Goal: Task Accomplishment & Management: Use online tool/utility

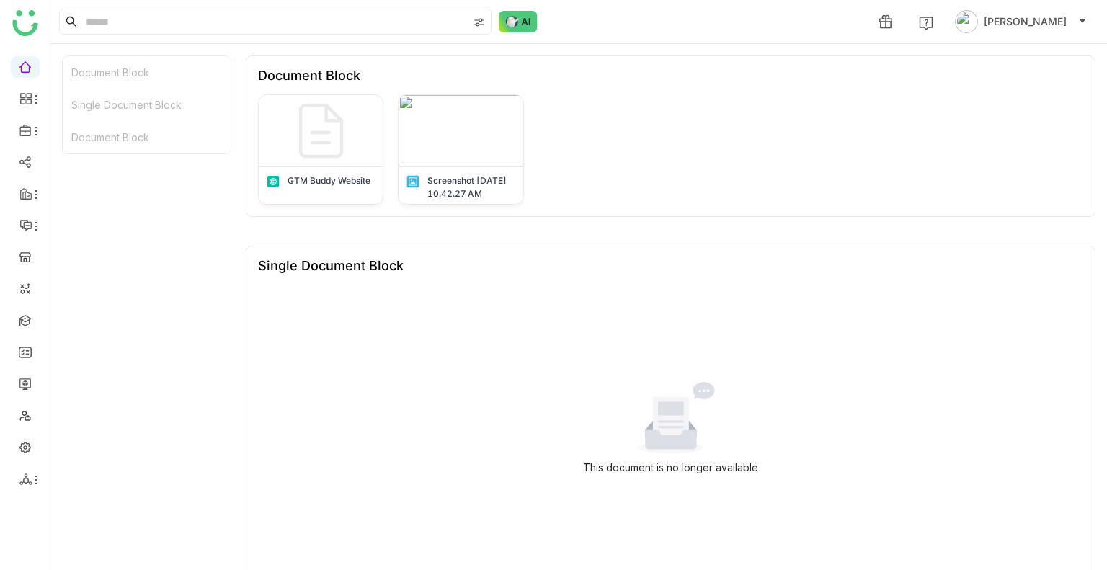
click at [409, 313] on div "This document is no longer available" at bounding box center [670, 429] width 825 height 288
click at [24, 318] on link at bounding box center [25, 319] width 13 height 12
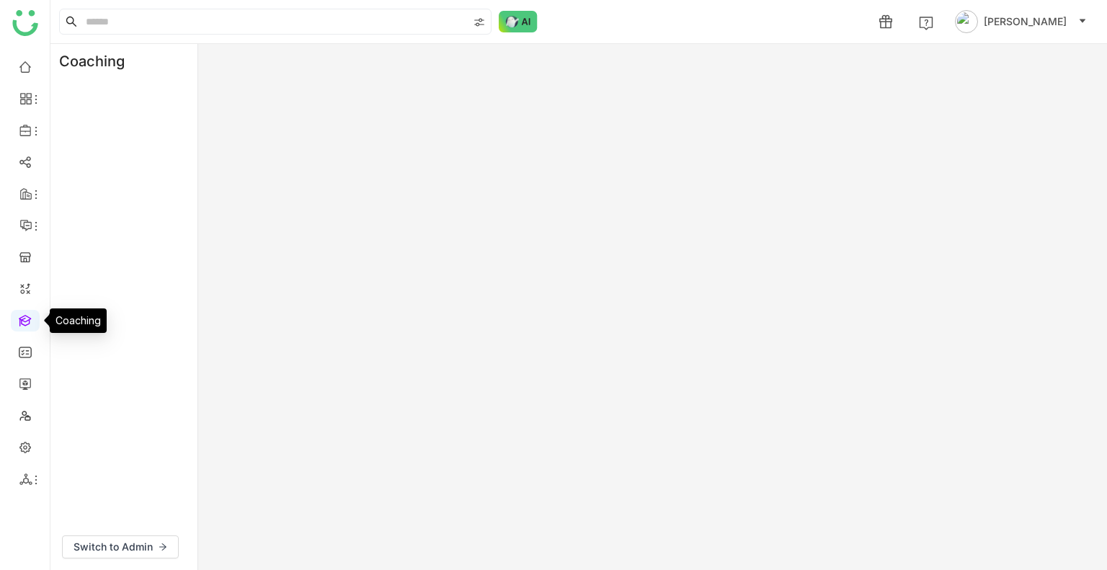
click at [24, 318] on link at bounding box center [25, 319] width 13 height 12
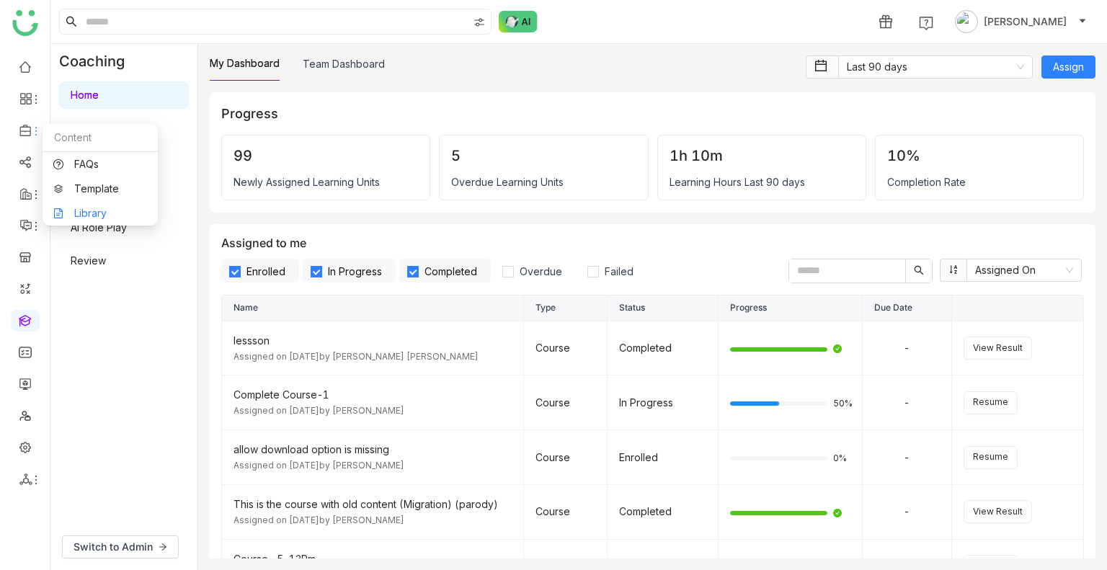
click at [92, 208] on link "Library" at bounding box center [100, 213] width 94 height 10
click at [92, 204] on body "1 Uday Bhanu Coaching Home Learn Events Practice AI Role Play Review Switch to …" at bounding box center [553, 285] width 1107 height 570
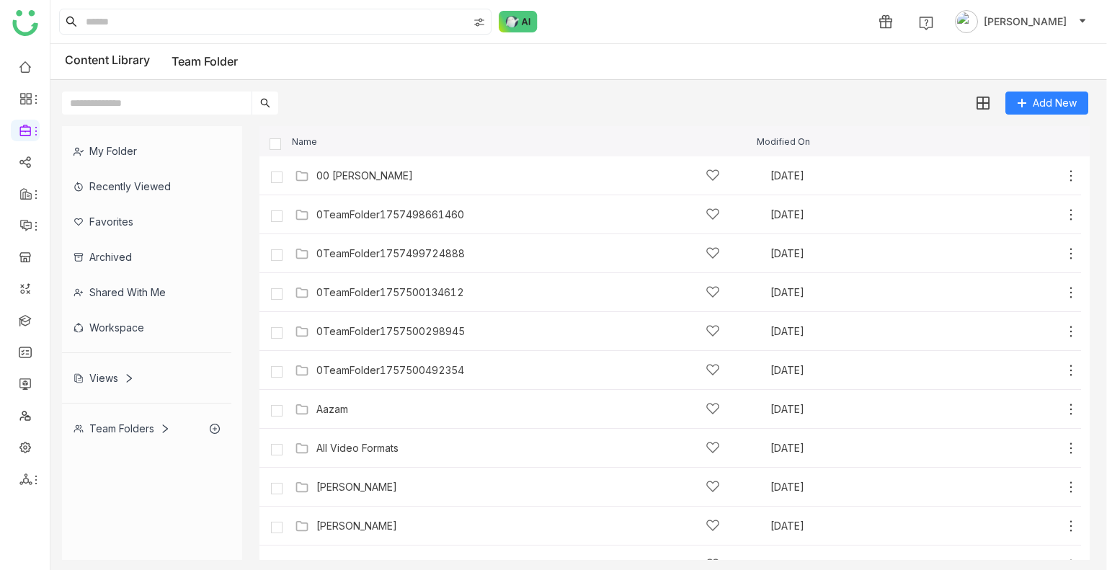
click at [164, 94] on input "text" at bounding box center [156, 103] width 189 height 23
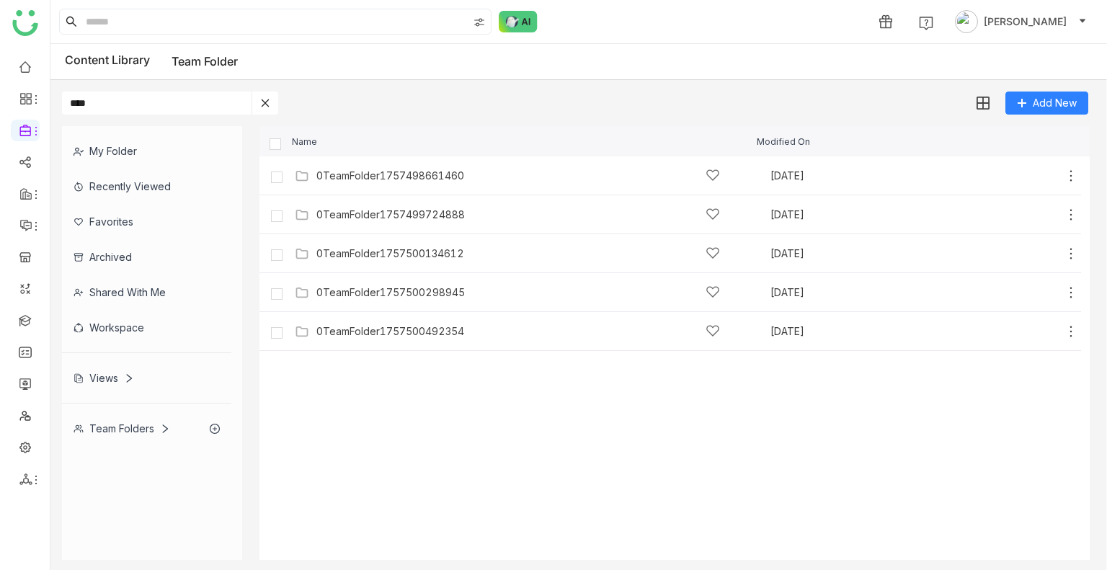
type input "****"
click at [277, 148] on div "Name Modified On" at bounding box center [674, 141] width 830 height 30
click at [987, 105] on img at bounding box center [982, 104] width 14 height 14
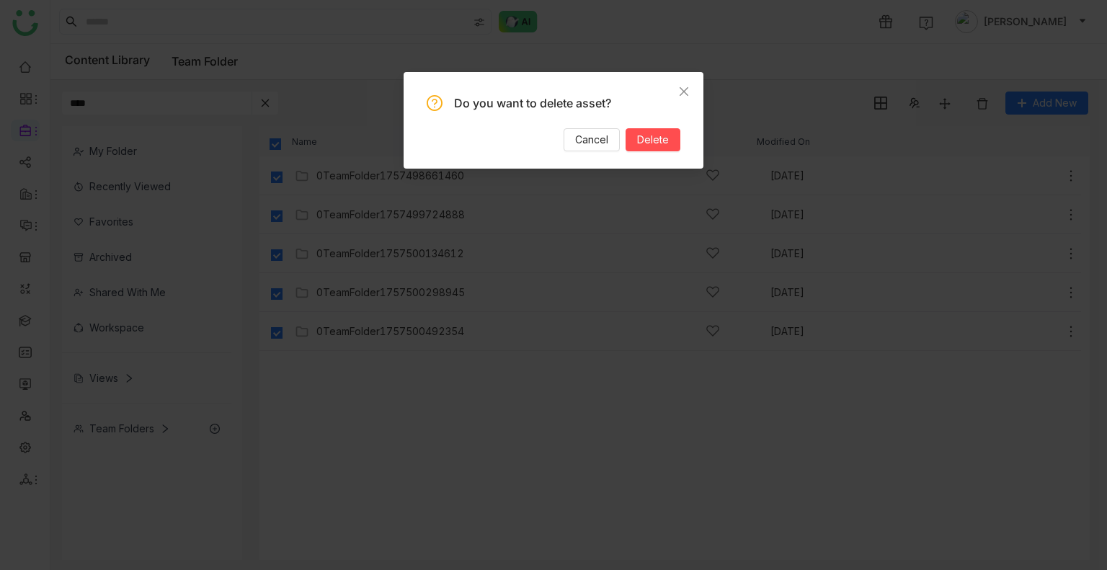
click at [680, 146] on div "Do you want to delete asset? Cancel Delete" at bounding box center [553, 120] width 300 height 97
click at [670, 146] on button "Delete" at bounding box center [652, 139] width 55 height 23
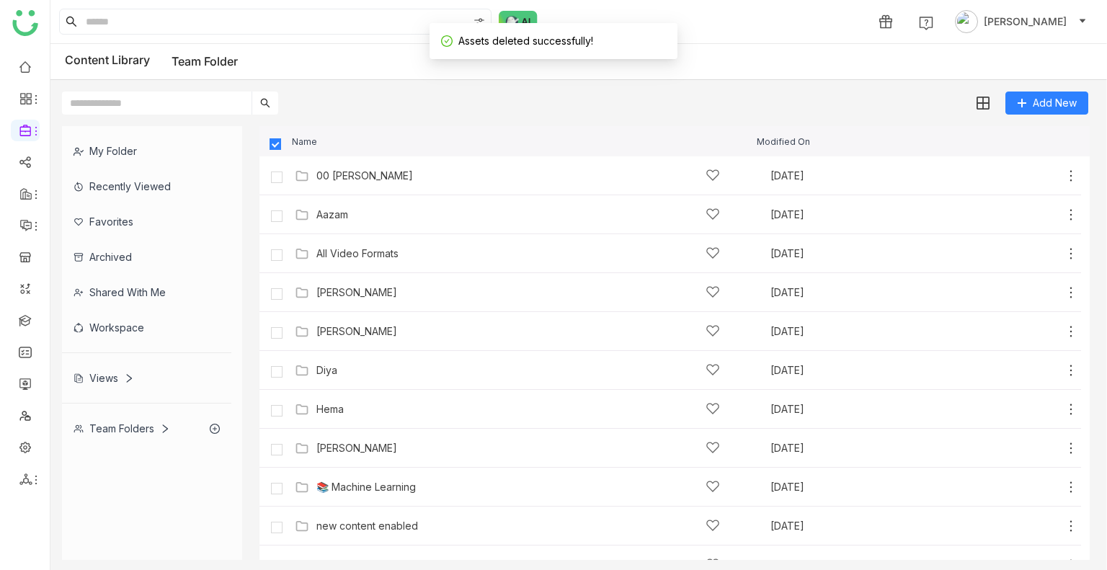
click at [266, 137] on div "Name" at bounding box center [509, 141] width 494 height 9
click at [430, 113] on div "Add New" at bounding box center [574, 97] width 1049 height 35
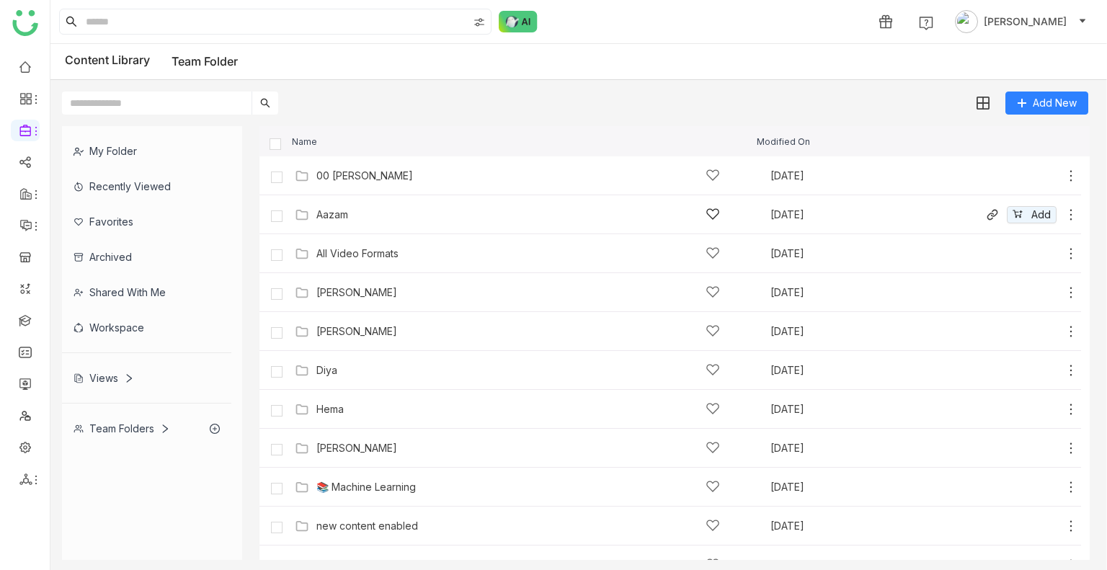
click at [323, 221] on div "Aazam" at bounding box center [517, 214] width 403 height 15
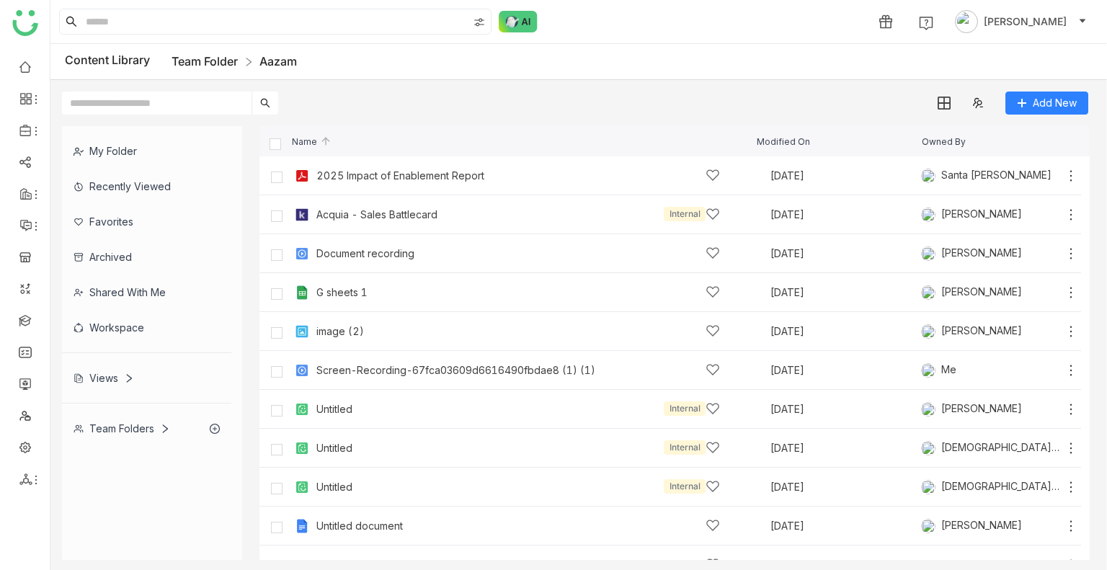
click at [205, 60] on link "Team Folder" at bounding box center [204, 61] width 66 height 14
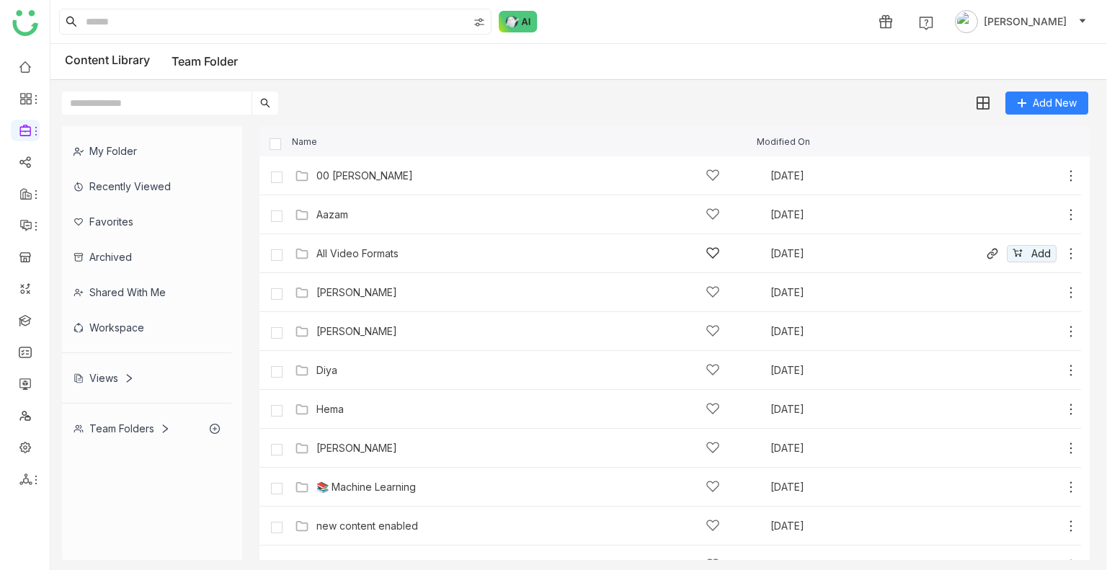
click at [407, 254] on div "All Video Formats" at bounding box center [517, 253] width 403 height 15
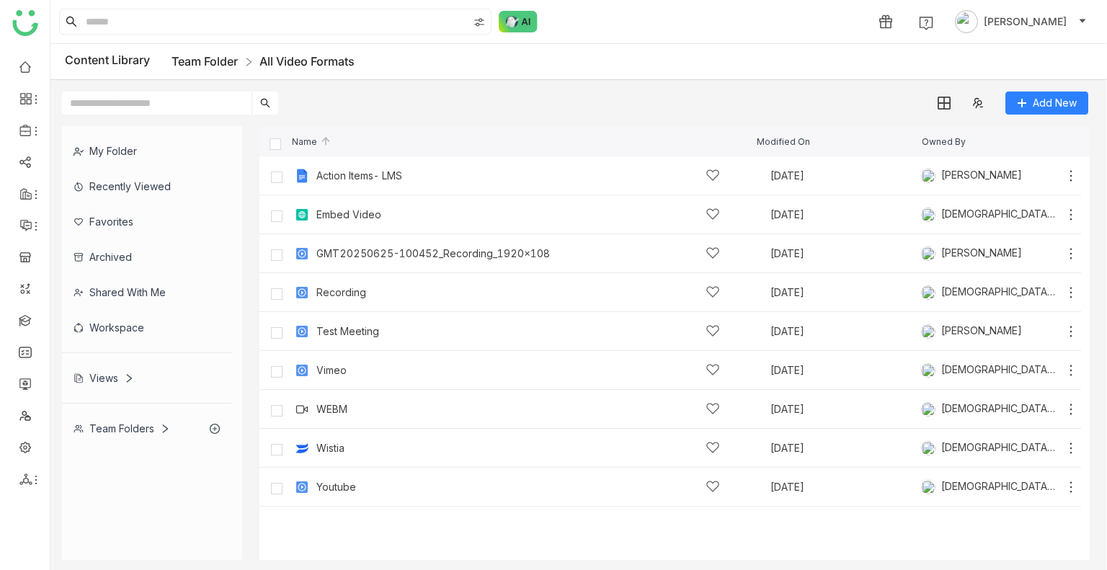
click at [214, 56] on link "Team Folder" at bounding box center [204, 61] width 66 height 14
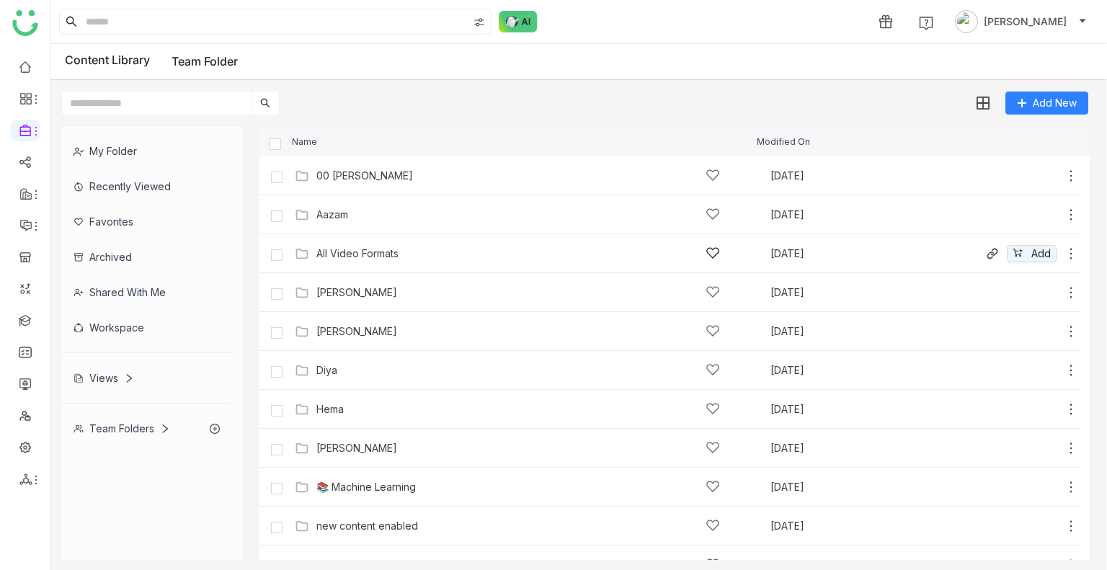
click at [373, 259] on div "All Video Formats" at bounding box center [517, 253] width 403 height 15
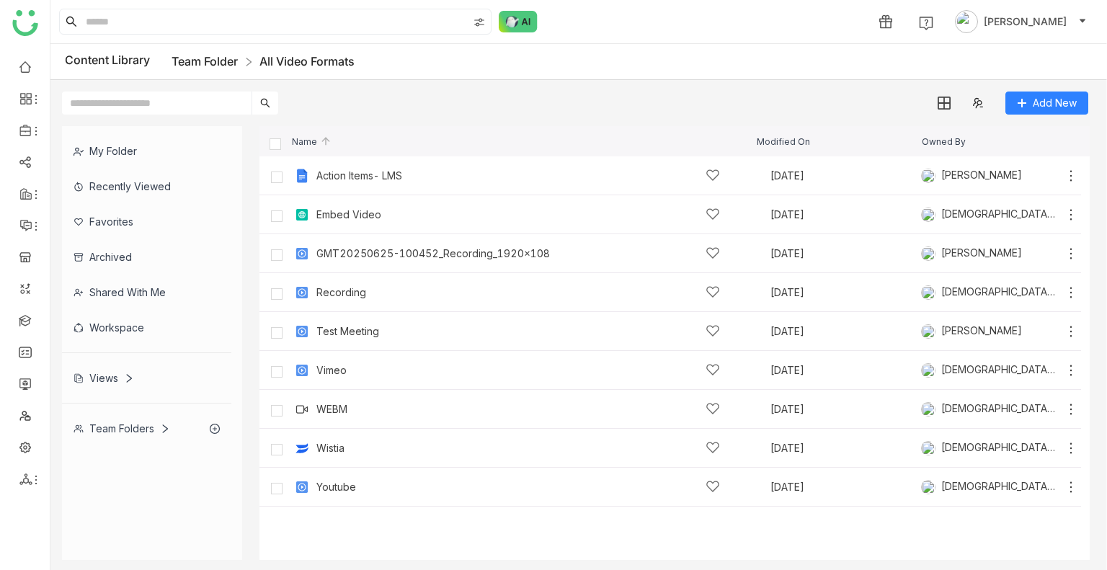
click at [205, 61] on link "Team Folder" at bounding box center [204, 61] width 66 height 14
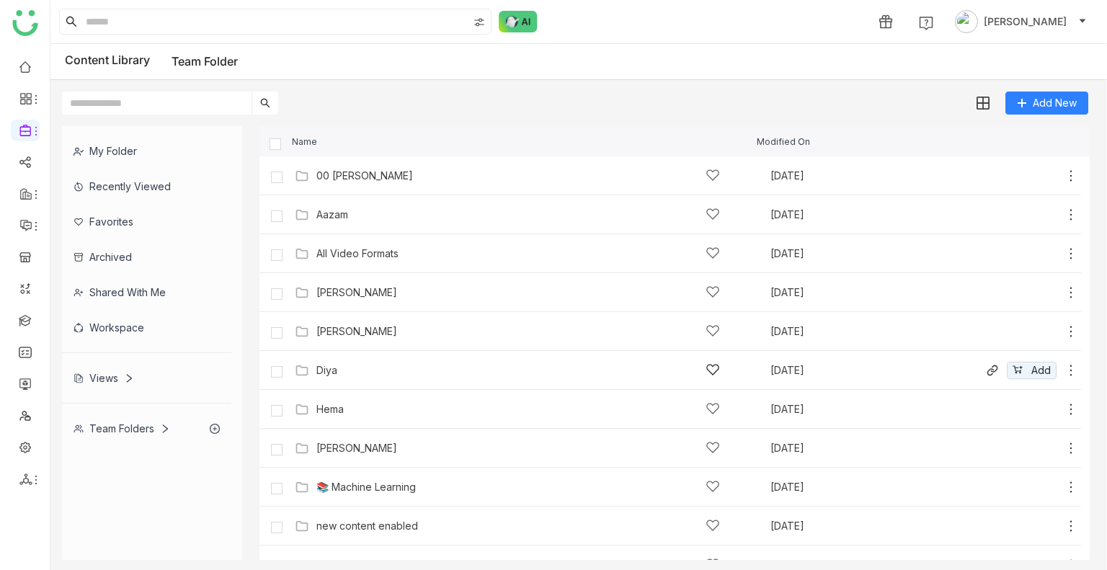
scroll to position [335, 0]
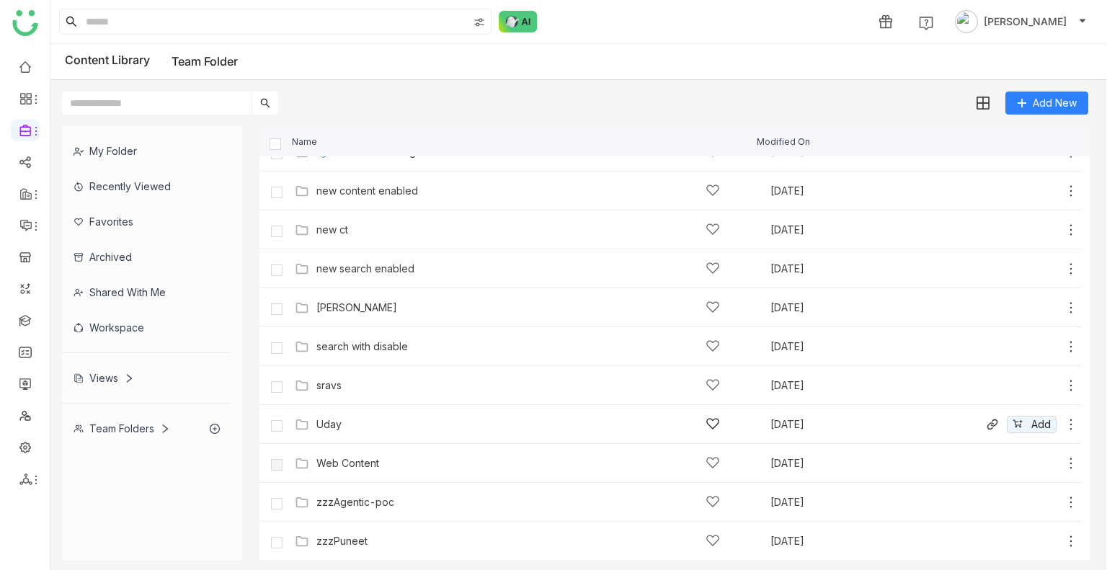
click at [314, 431] on div "Uday" at bounding box center [519, 423] width 448 height 15
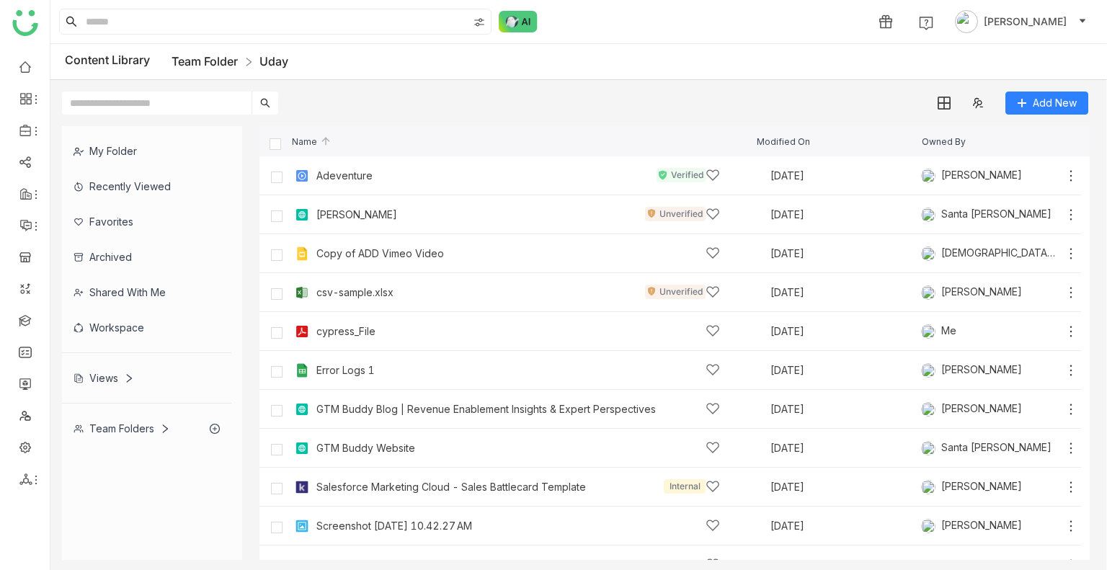
click at [208, 63] on link "Team Folder" at bounding box center [204, 61] width 66 height 14
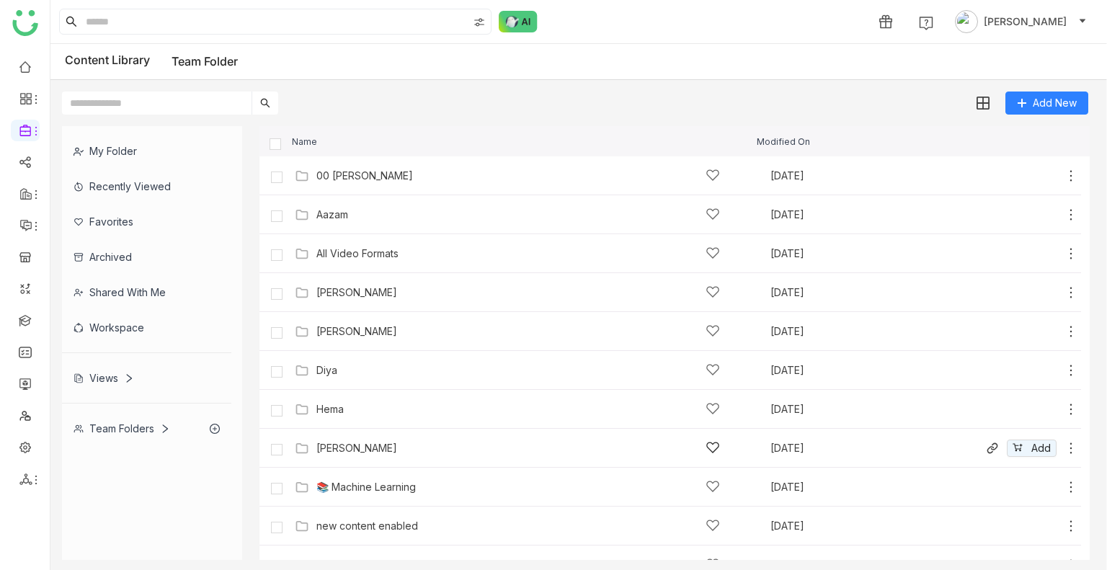
click at [372, 434] on div "karthick Aug 16, 2025 Add" at bounding box center [669, 448] width 821 height 39
click at [324, 442] on div "karthick" at bounding box center [356, 448] width 81 height 12
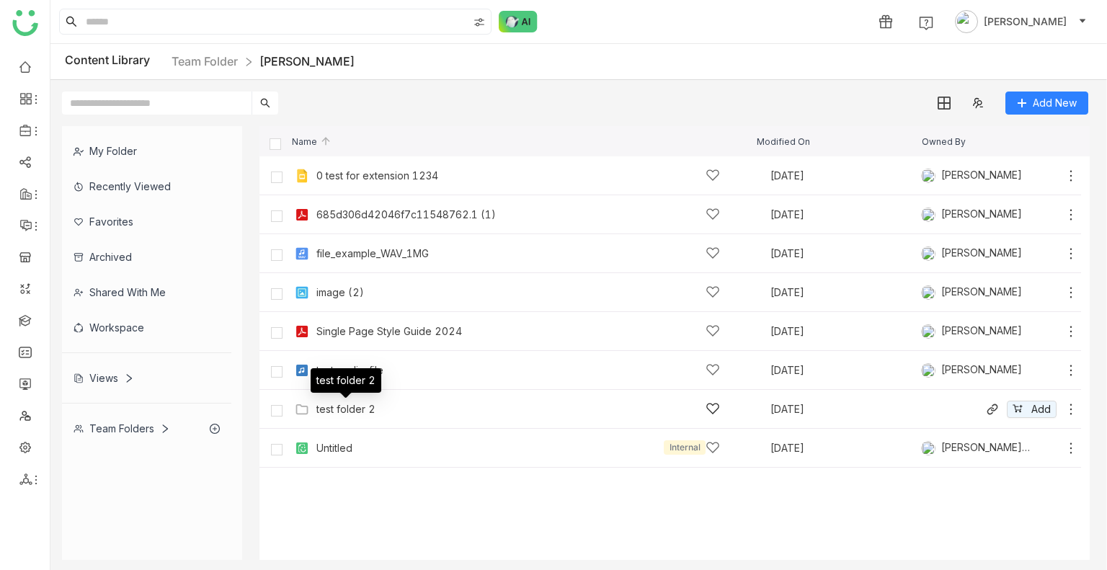
click at [357, 412] on div "test folder 2" at bounding box center [345, 409] width 59 height 12
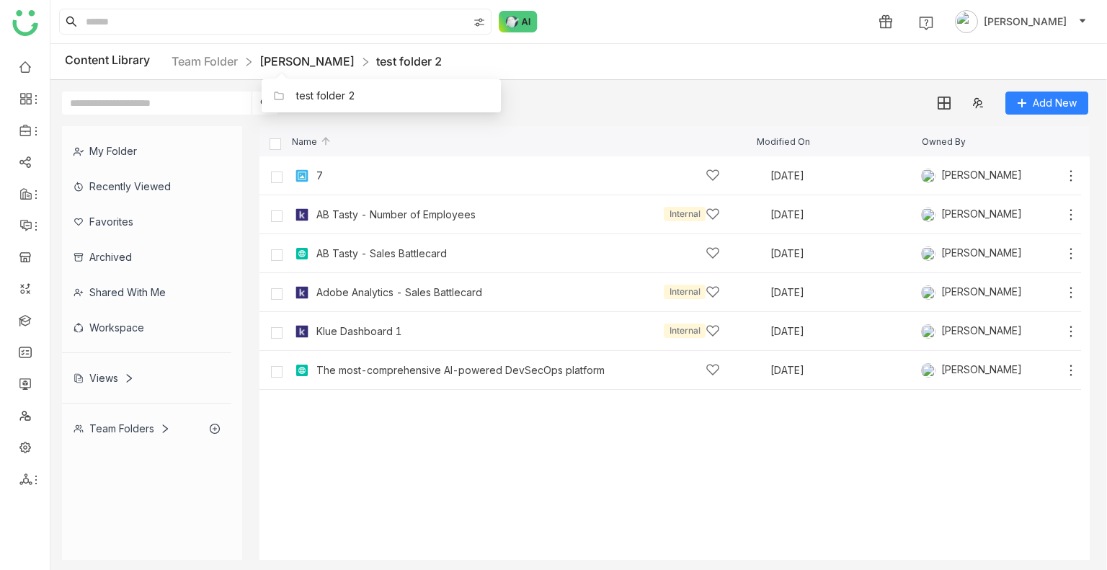
click at [300, 66] on link "karthick" at bounding box center [306, 61] width 95 height 14
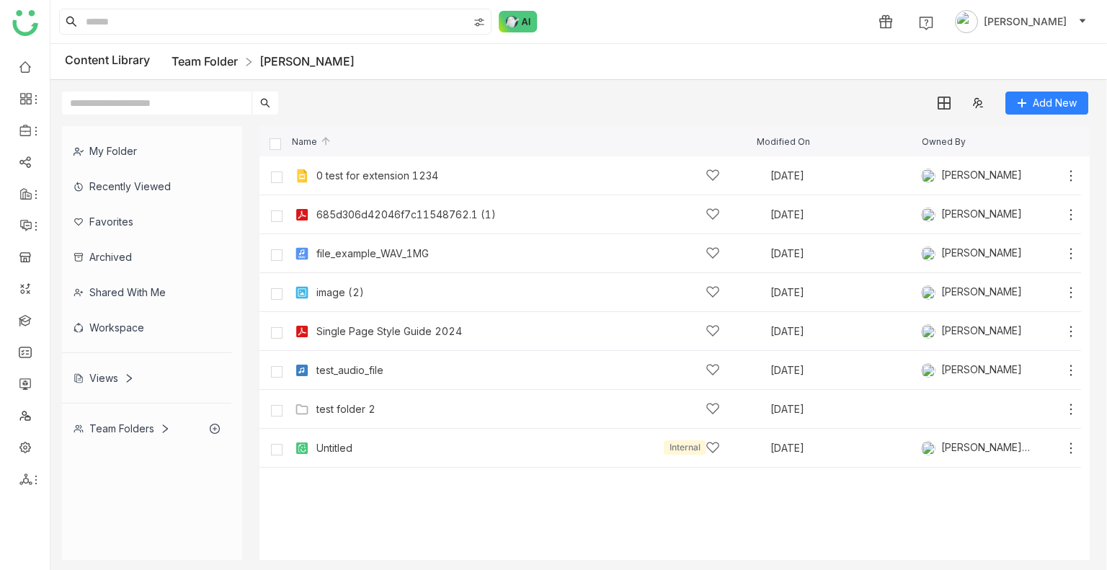
click at [213, 58] on link "Team Folder" at bounding box center [204, 61] width 66 height 14
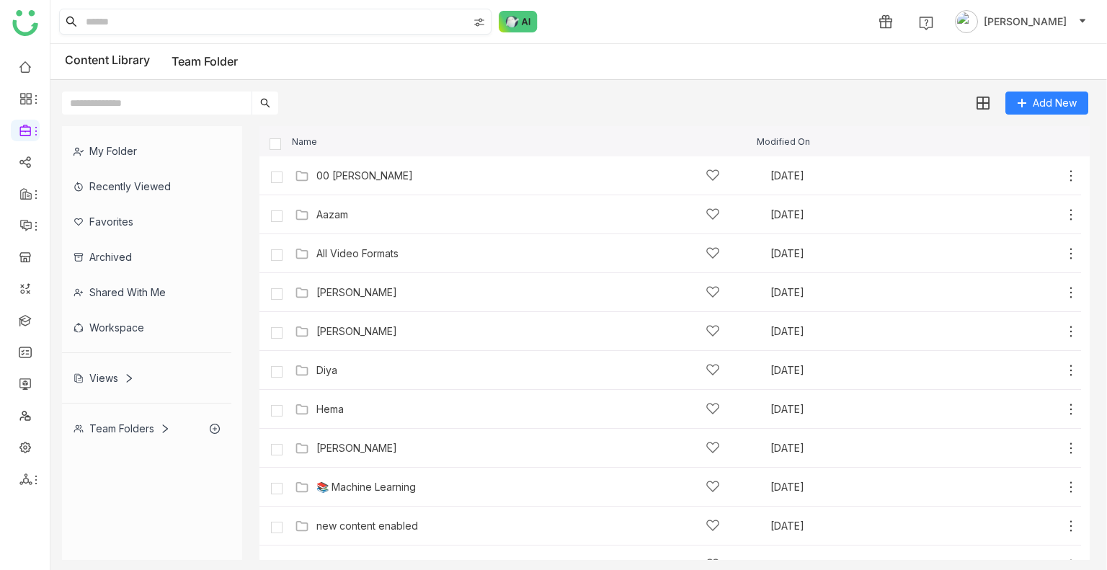
click at [182, 17] on input at bounding box center [275, 21] width 385 height 24
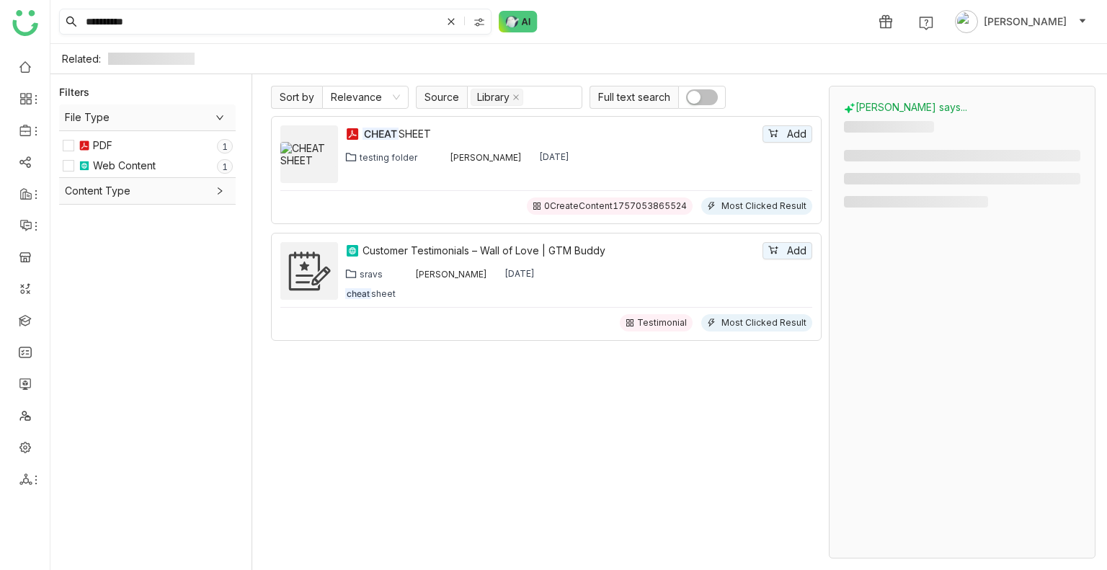
click at [182, 19] on input "**********" at bounding box center [262, 21] width 358 height 24
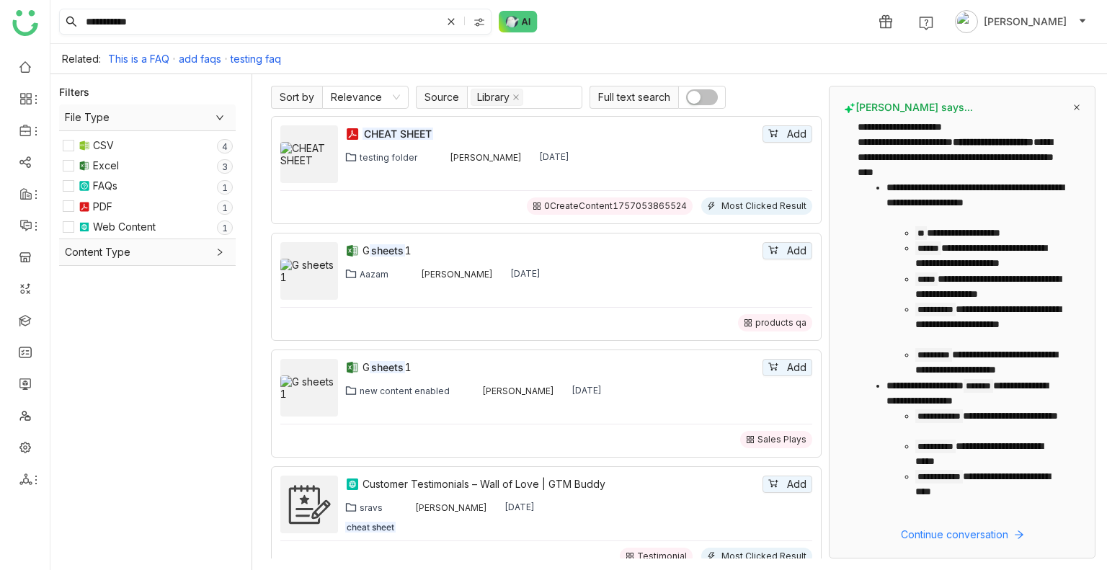
click at [178, 20] on input "**********" at bounding box center [262, 21] width 358 height 24
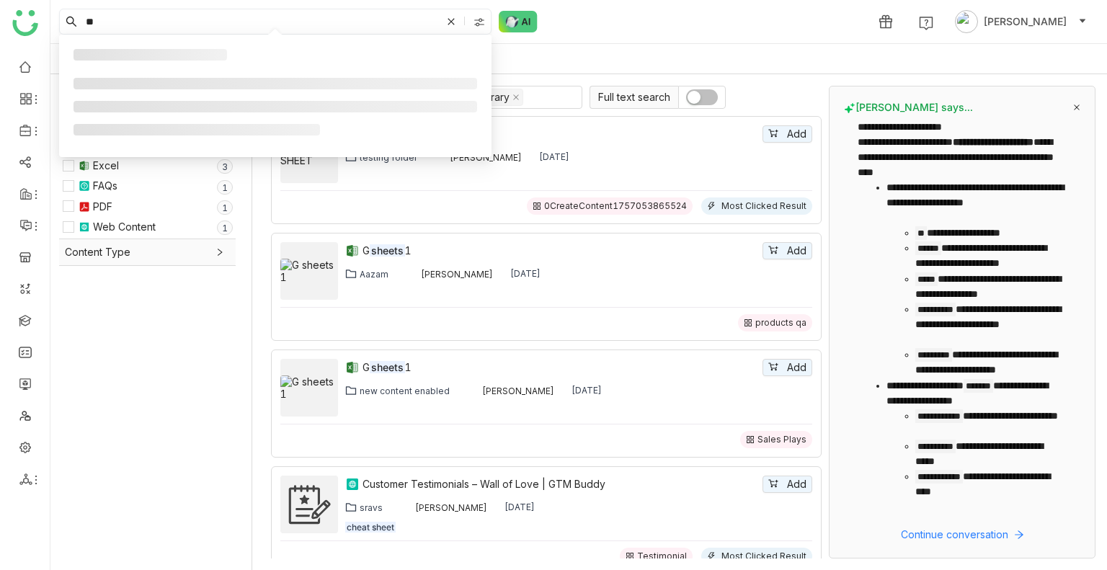
type input "*"
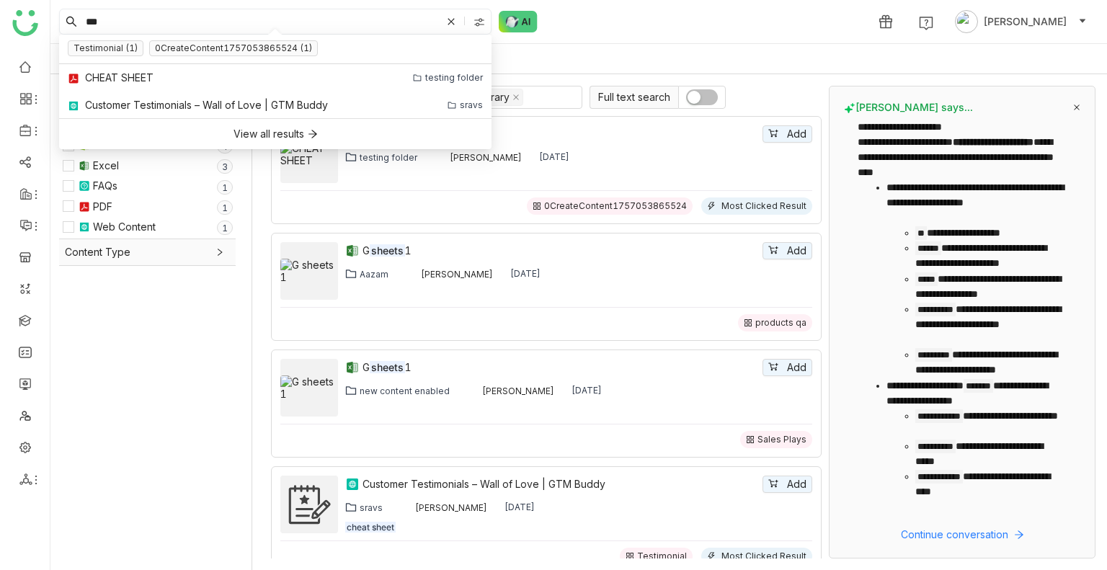
type input "***"
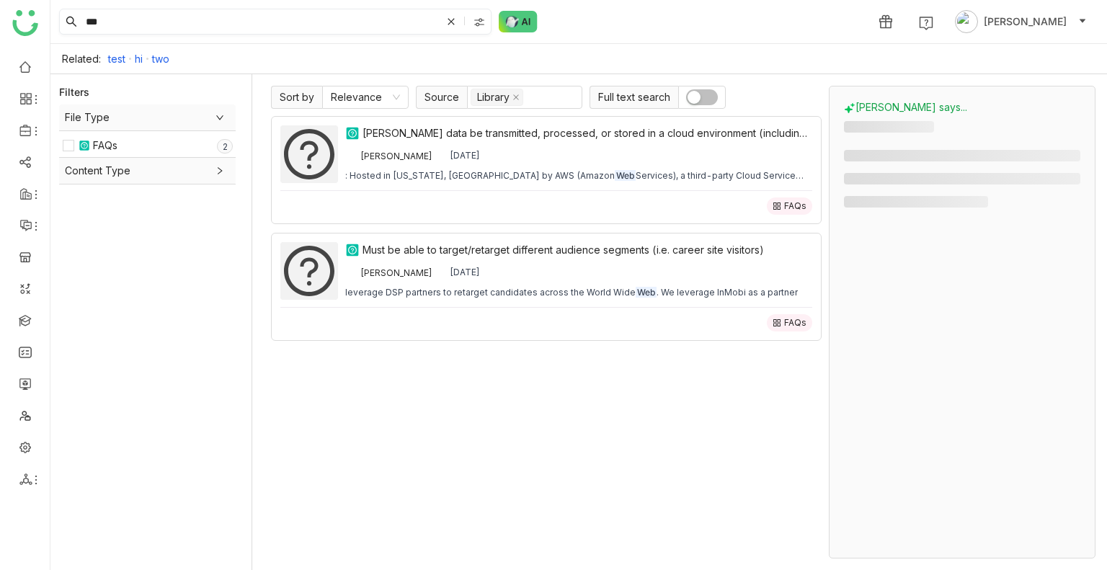
click at [143, 21] on input "***" at bounding box center [262, 21] width 358 height 24
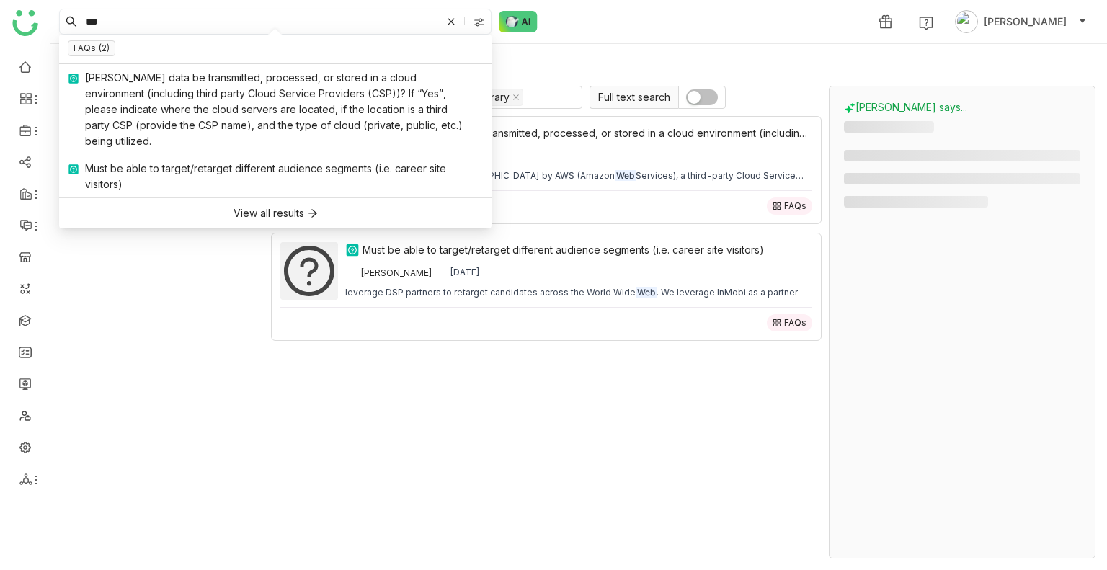
click at [143, 21] on input "***" at bounding box center [262, 21] width 358 height 24
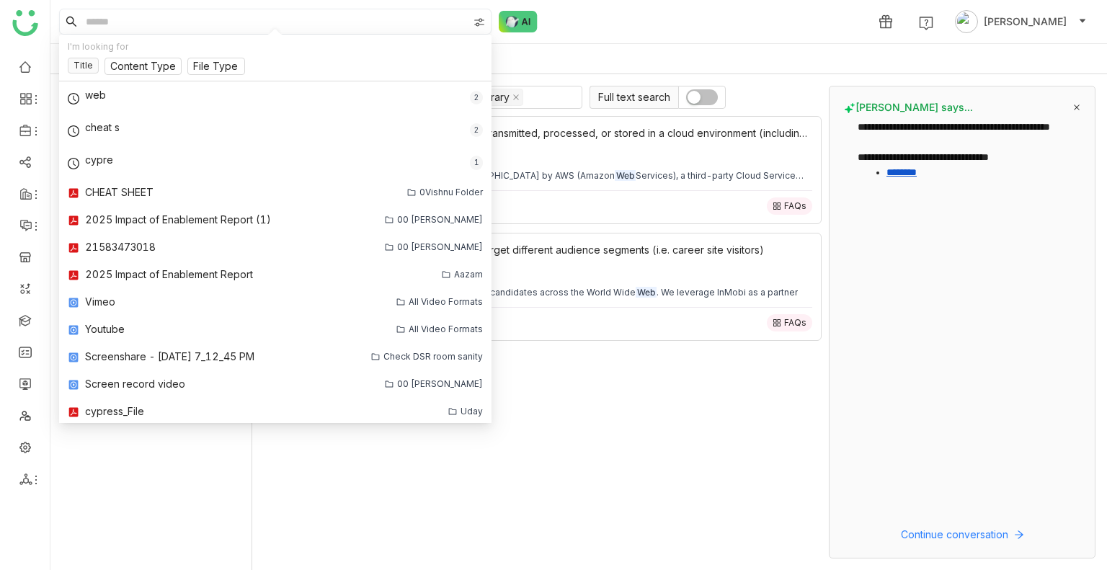
click at [143, 21] on input at bounding box center [275, 21] width 385 height 24
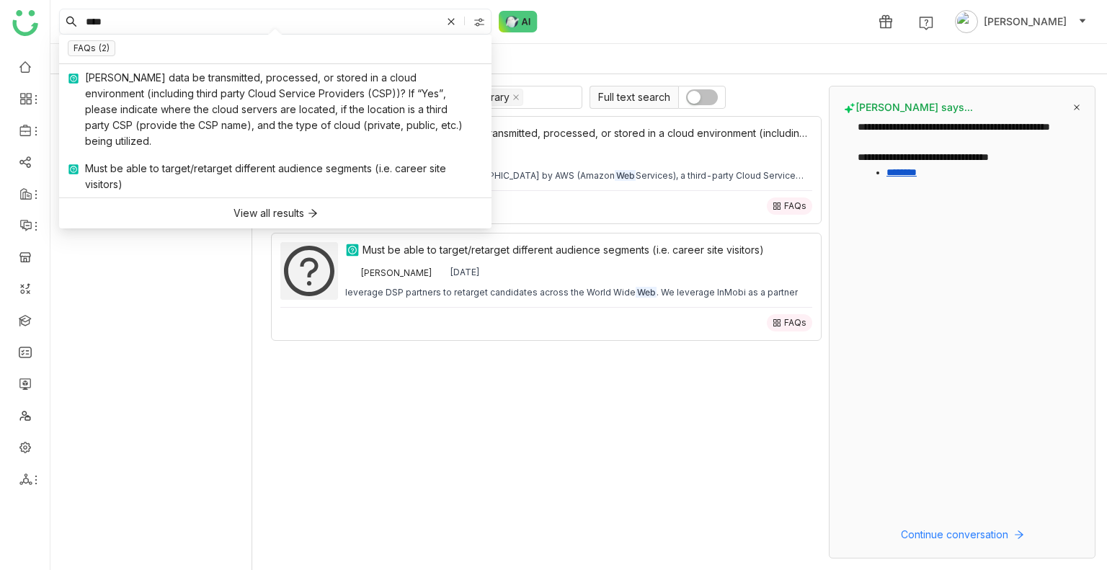
type input "****"
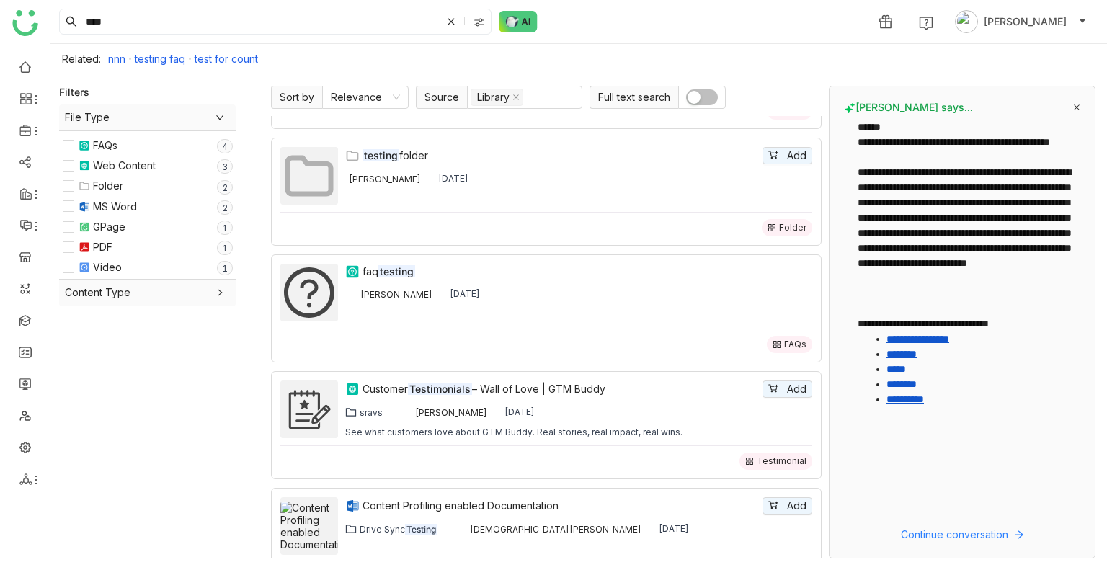
scroll to position [565, 0]
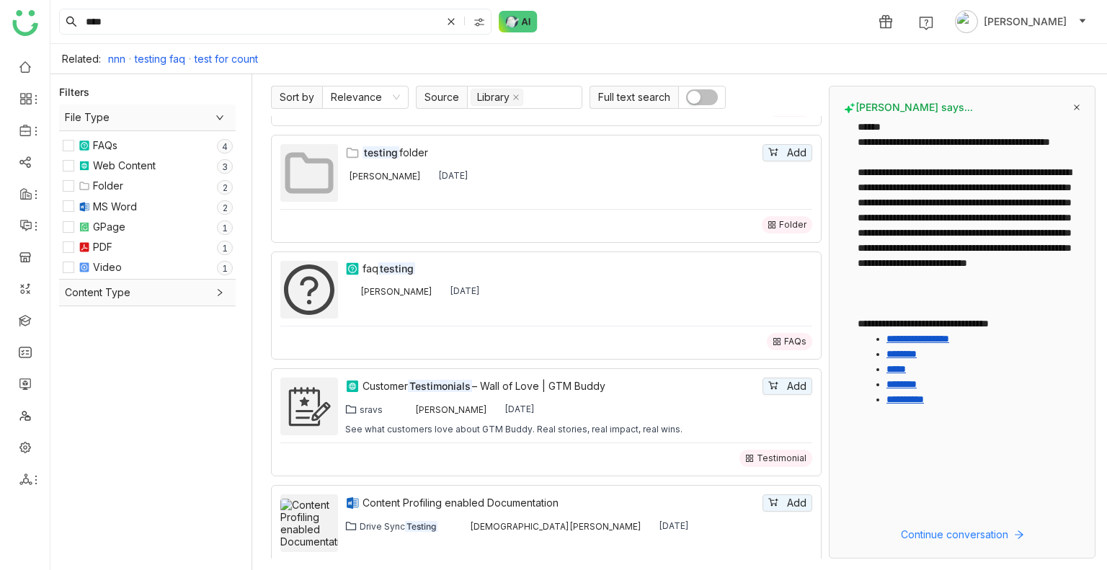
click at [697, 104] on button "button" at bounding box center [702, 97] width 32 height 16
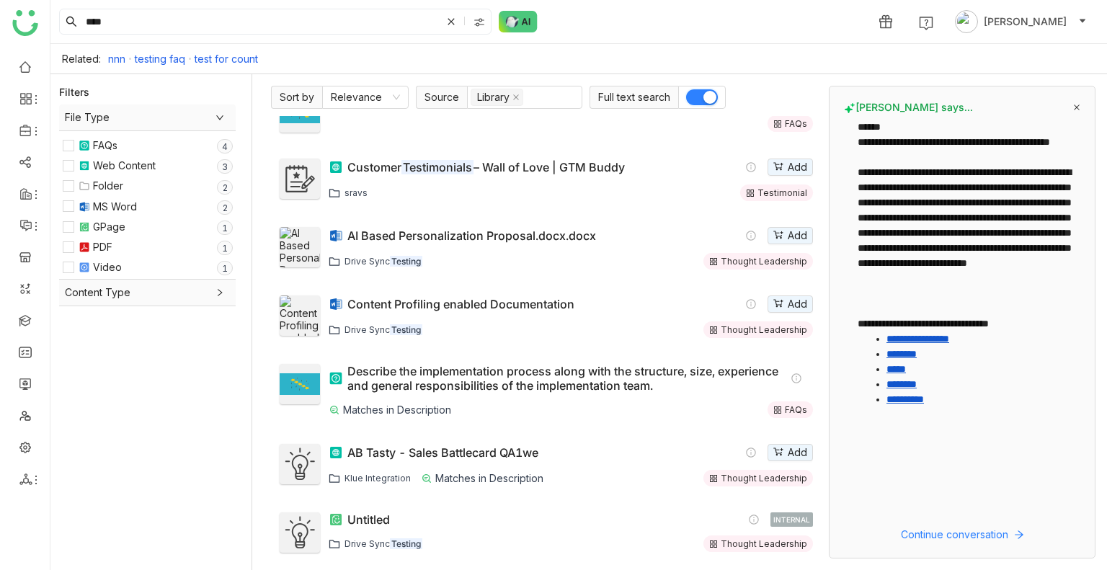
scroll to position [0, 0]
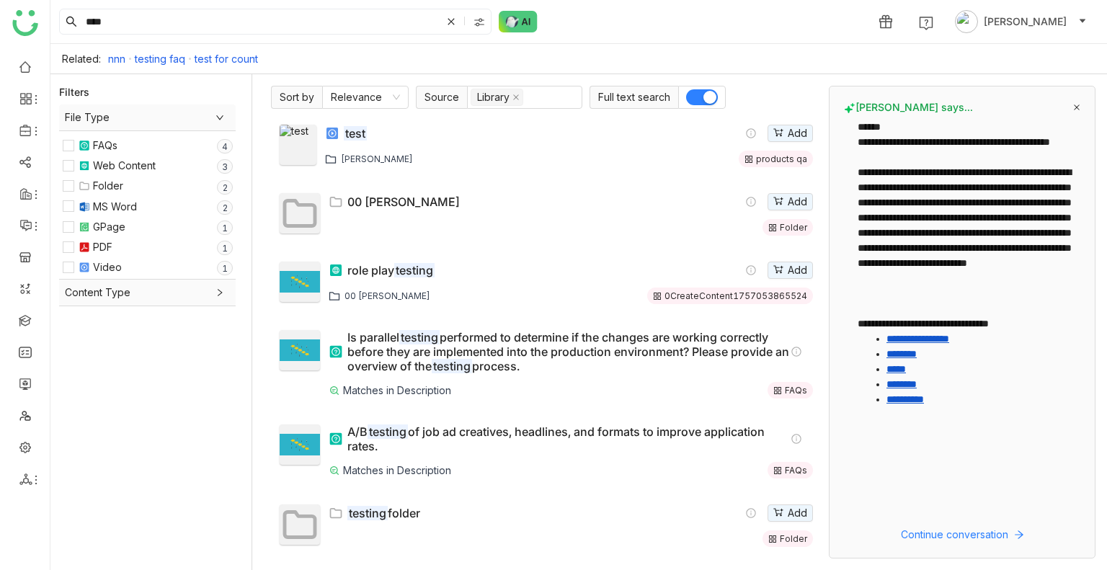
click at [692, 92] on button "button" at bounding box center [702, 97] width 32 height 16
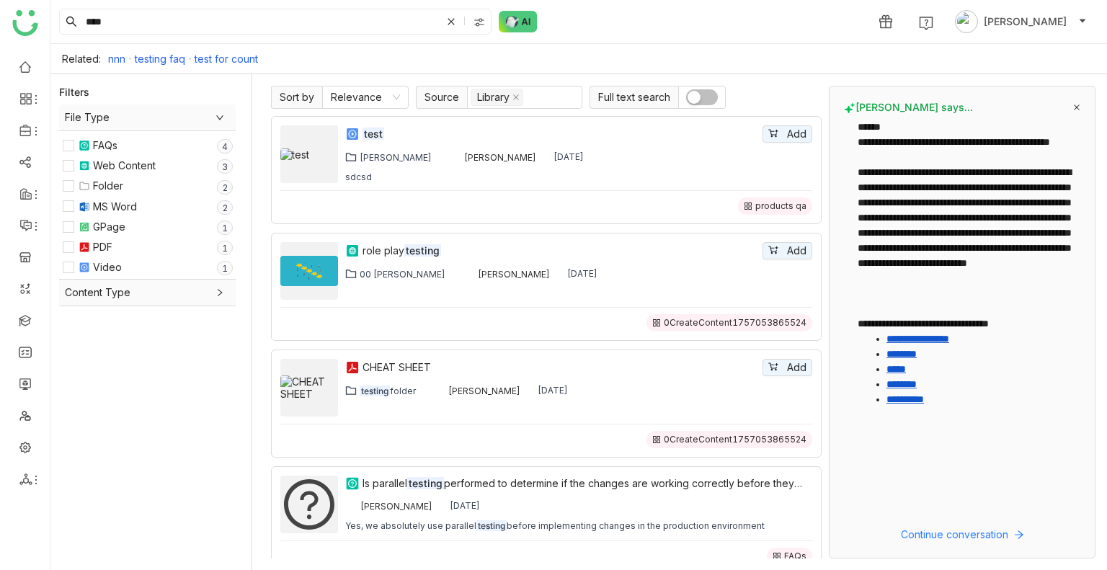
click at [684, 91] on nz-switch at bounding box center [702, 97] width 48 height 23
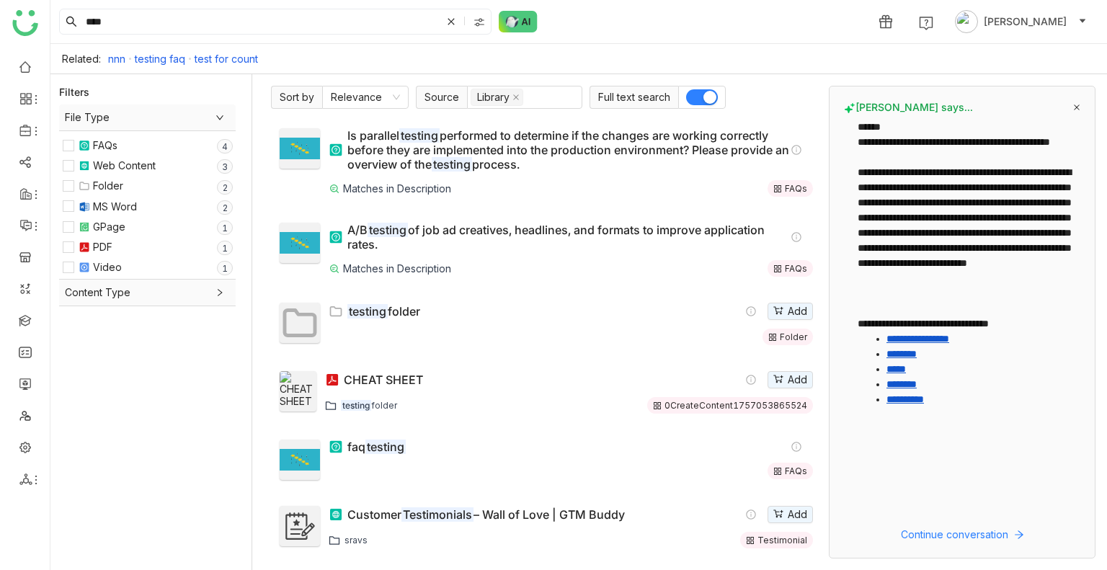
scroll to position [267, 0]
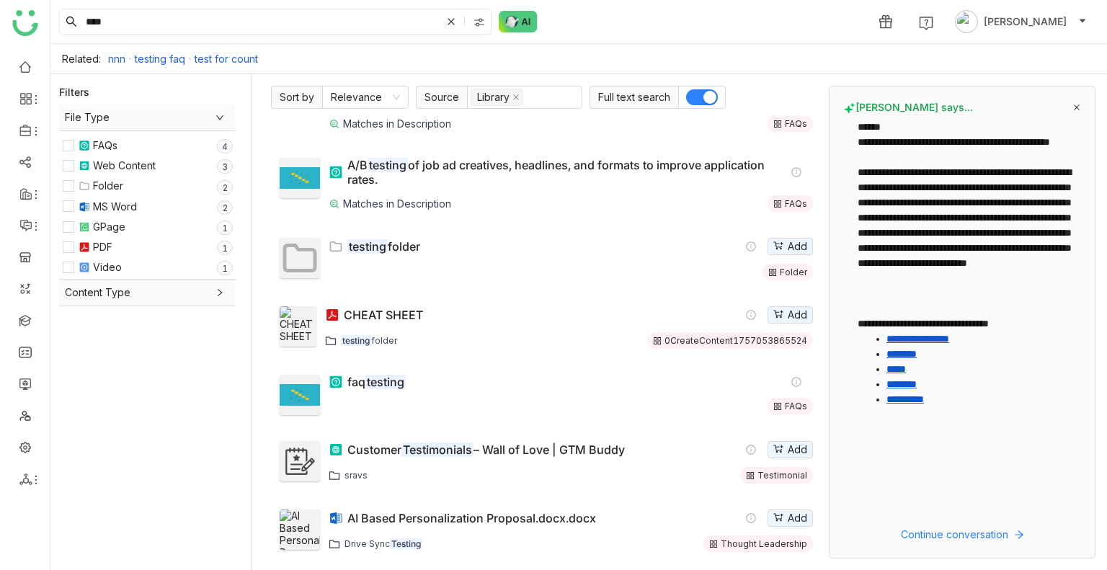
click at [110, 27] on input "****" at bounding box center [262, 21] width 358 height 24
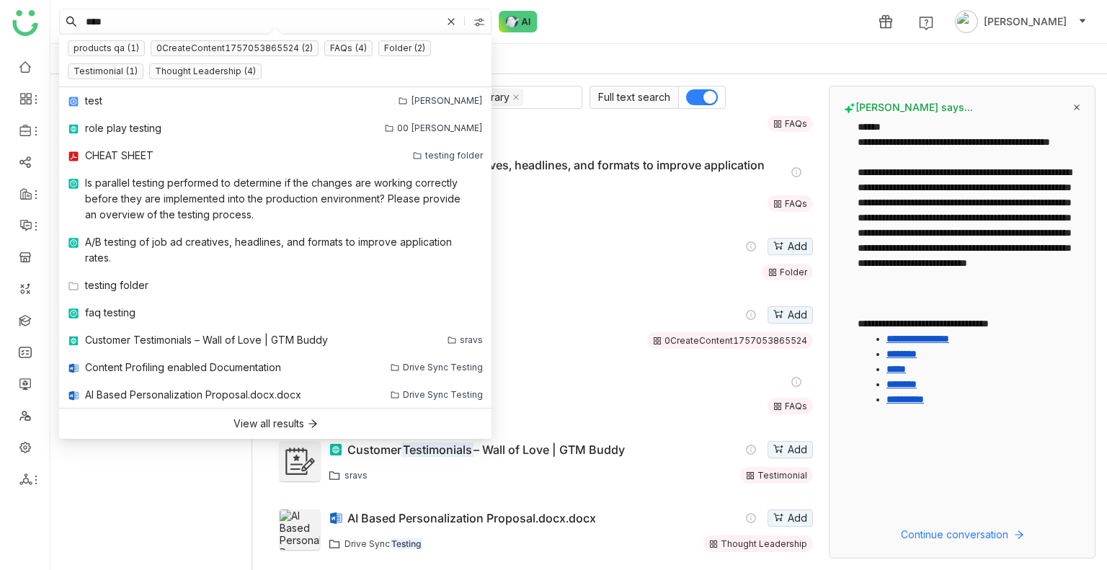
click at [110, 27] on input "****" at bounding box center [262, 21] width 358 height 24
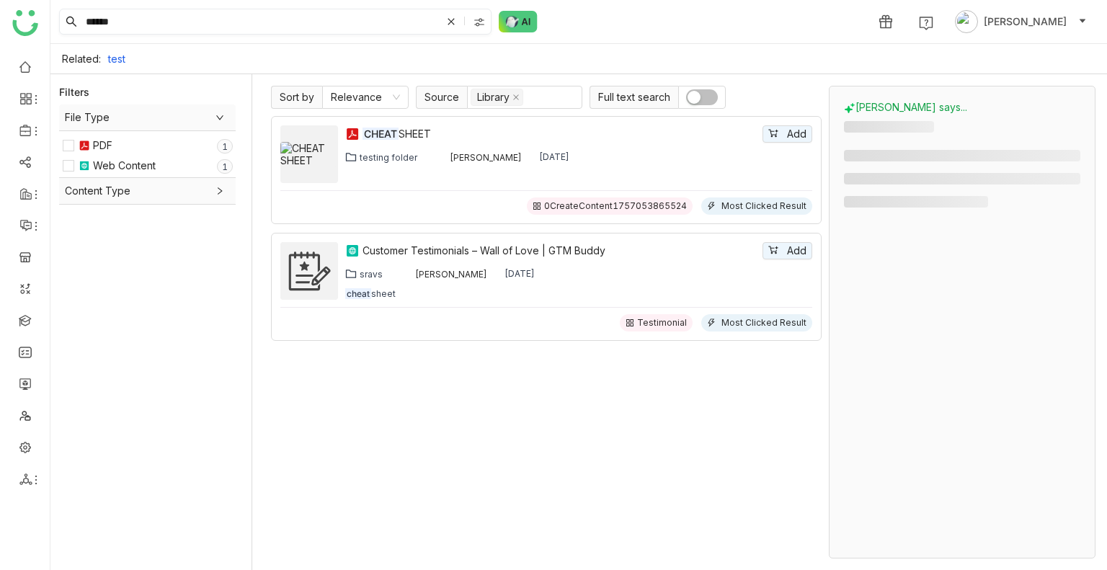
click at [130, 11] on input "*****" at bounding box center [262, 21] width 358 height 24
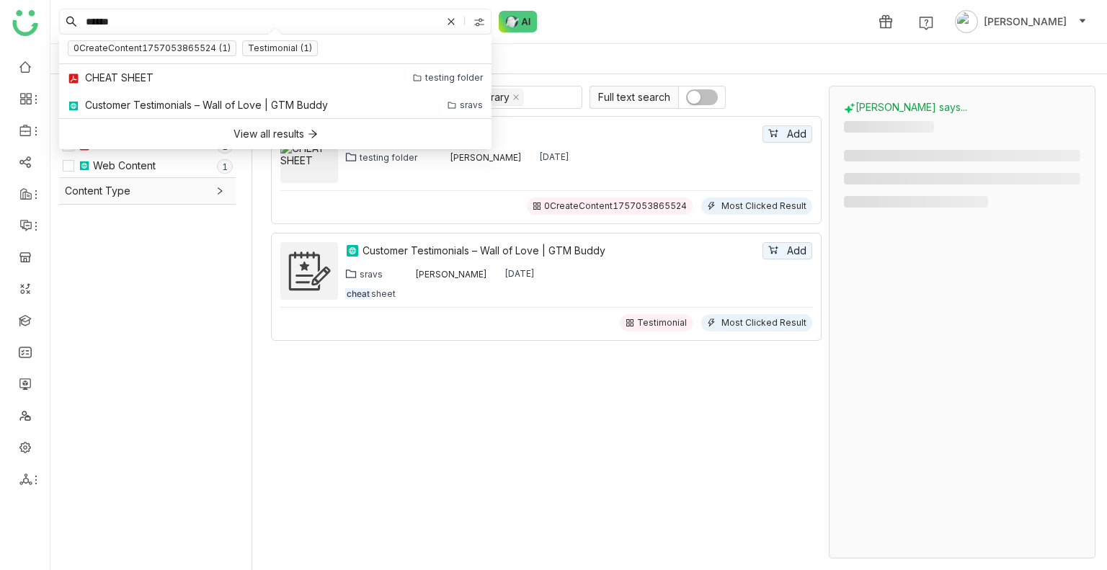
click at [130, 11] on input "*****" at bounding box center [262, 21] width 358 height 24
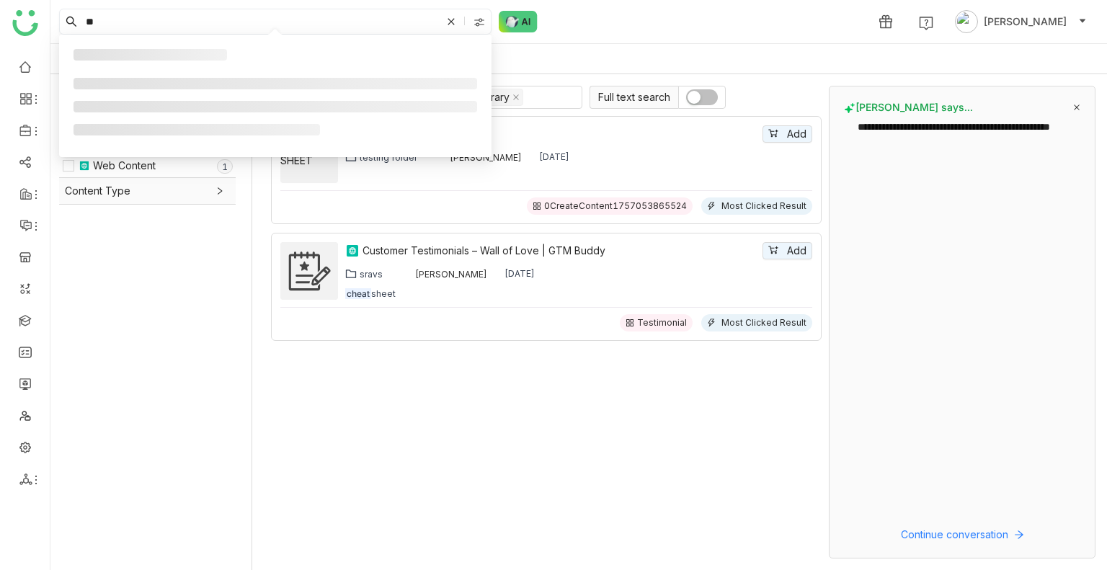
type input "*"
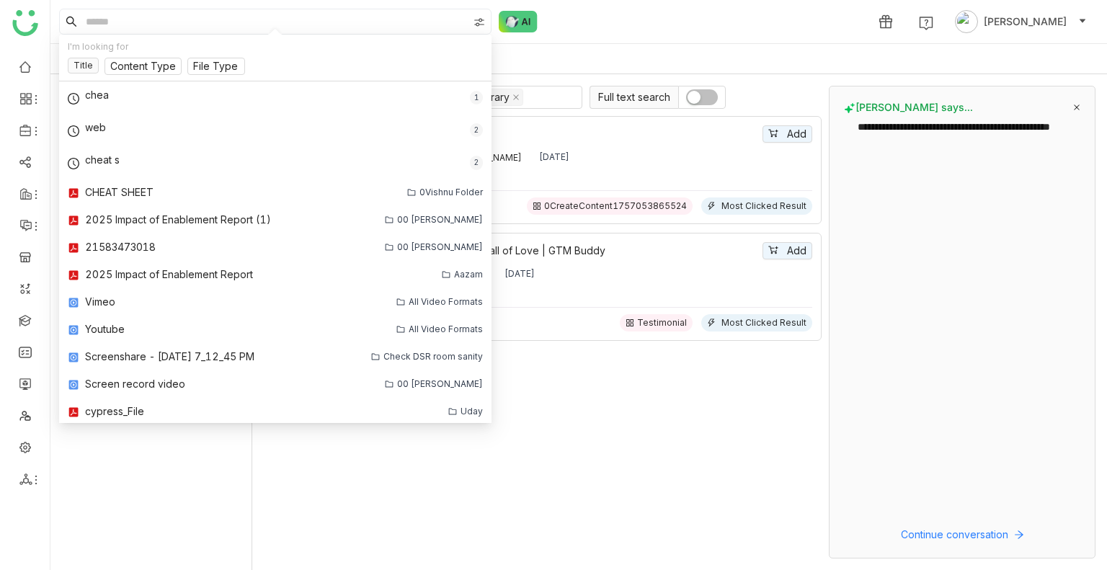
click at [701, 97] on button "button" at bounding box center [702, 97] width 32 height 16
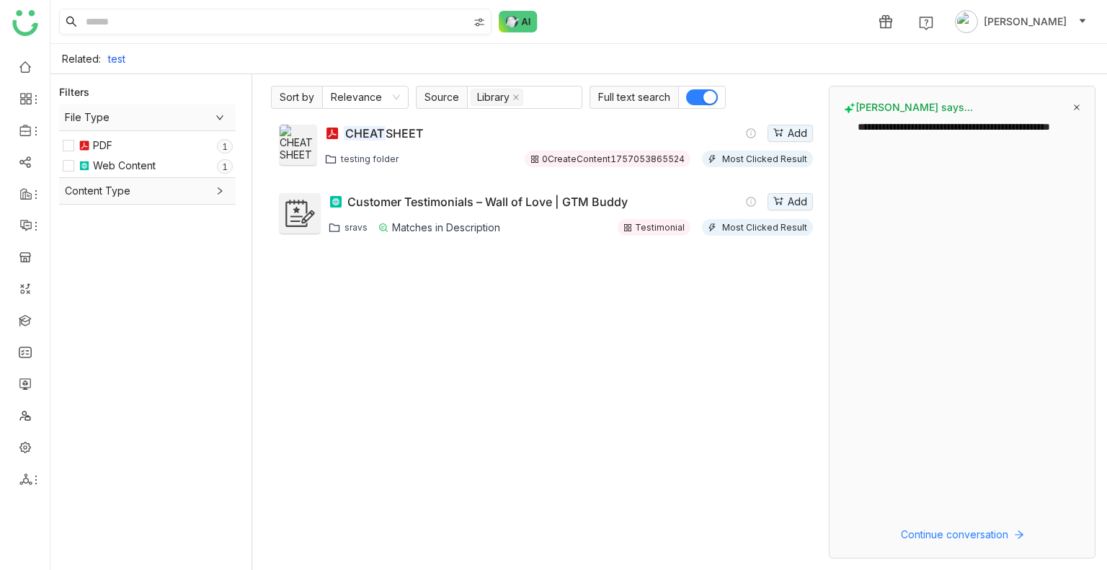
click at [194, 24] on input at bounding box center [275, 21] width 385 height 24
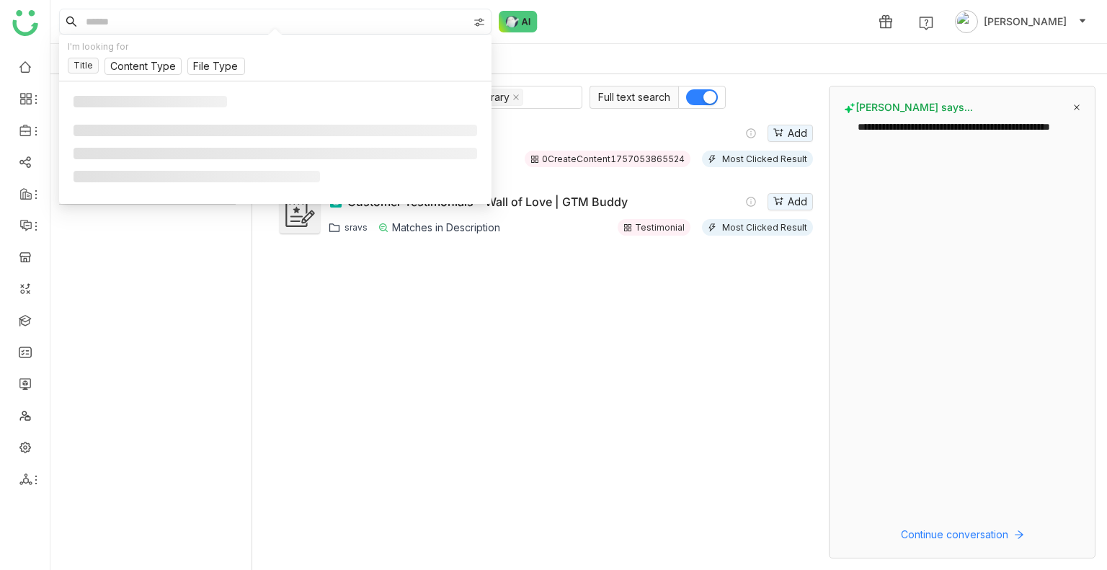
type input "*"
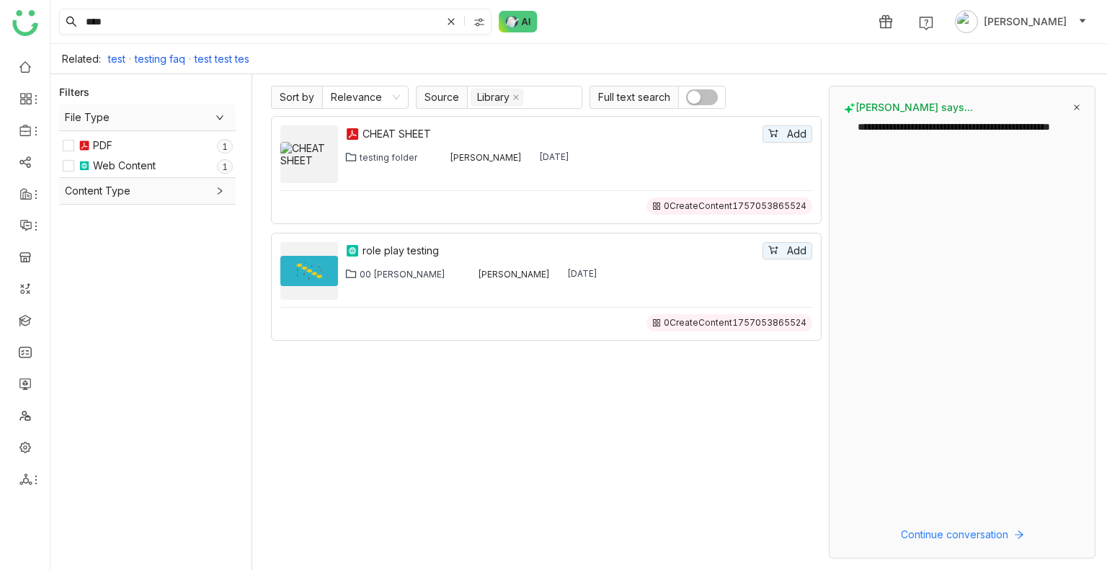
type input "****"
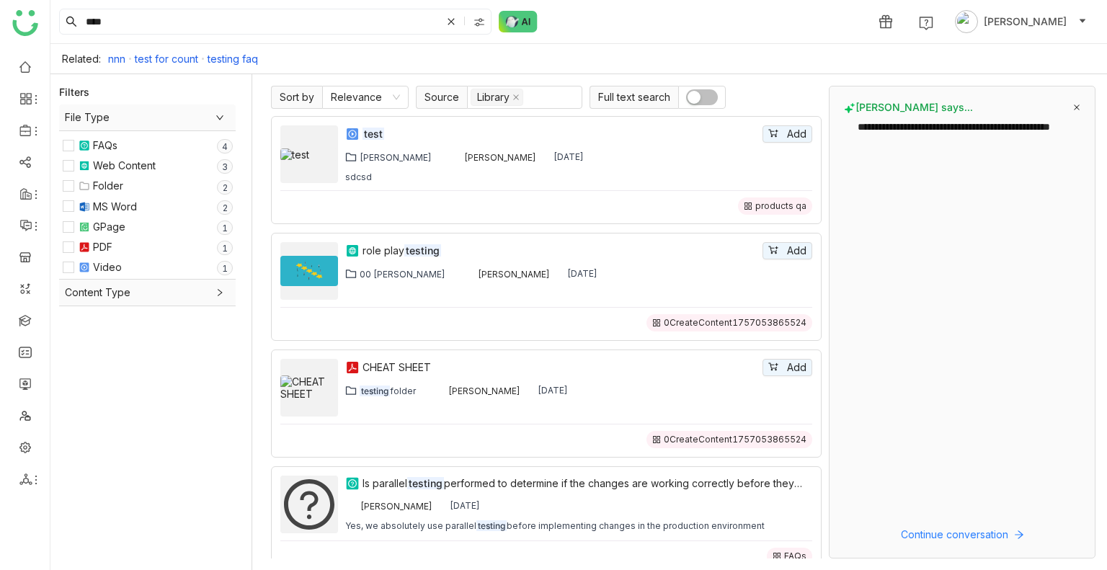
click at [692, 93] on span "button" at bounding box center [693, 97] width 13 height 13
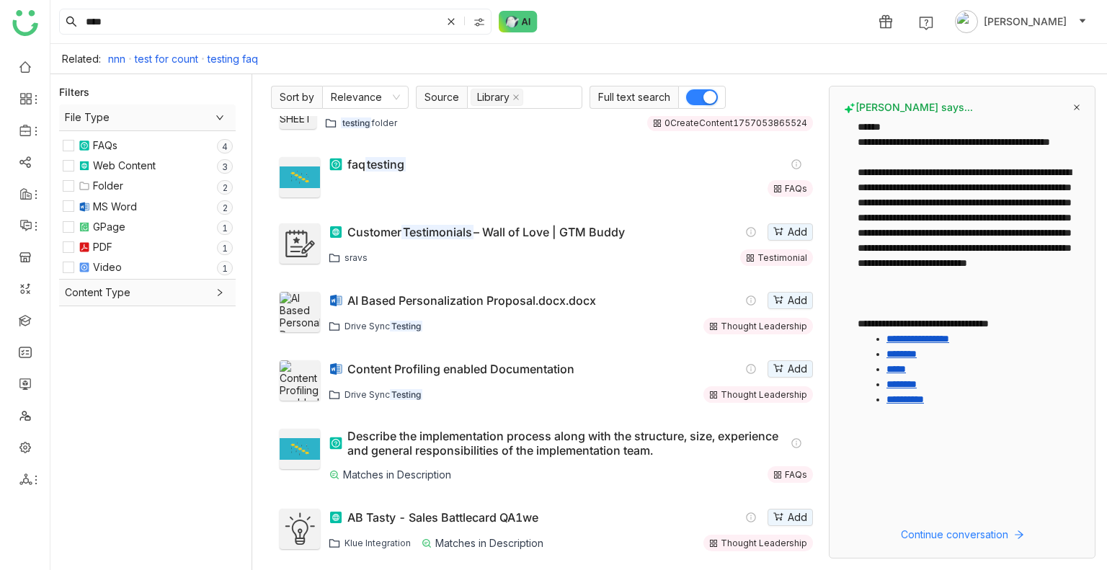
scroll to position [549, 0]
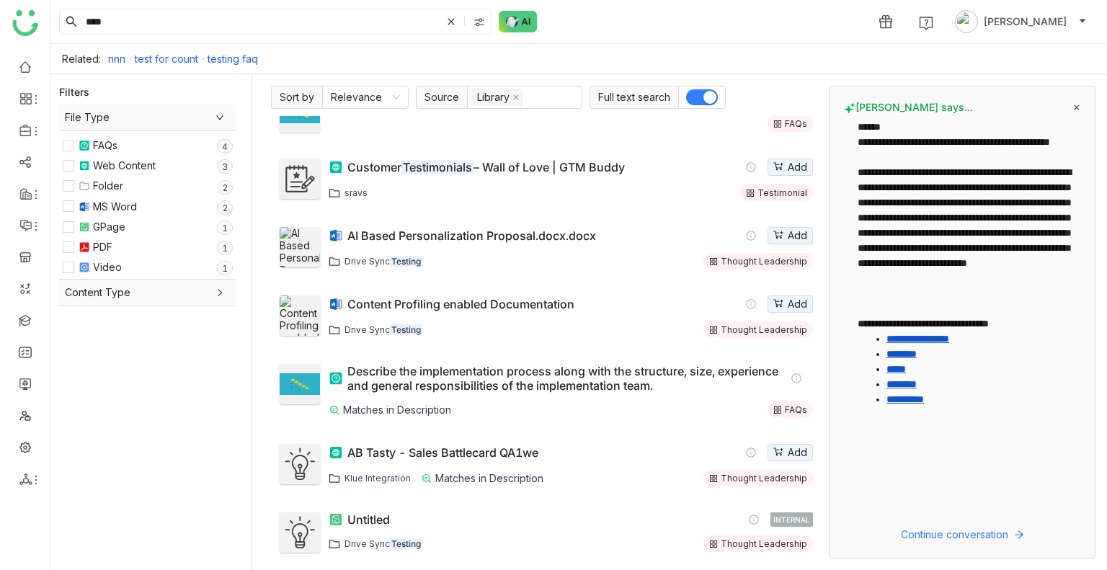
click at [692, 86] on nz-switch at bounding box center [702, 97] width 48 height 23
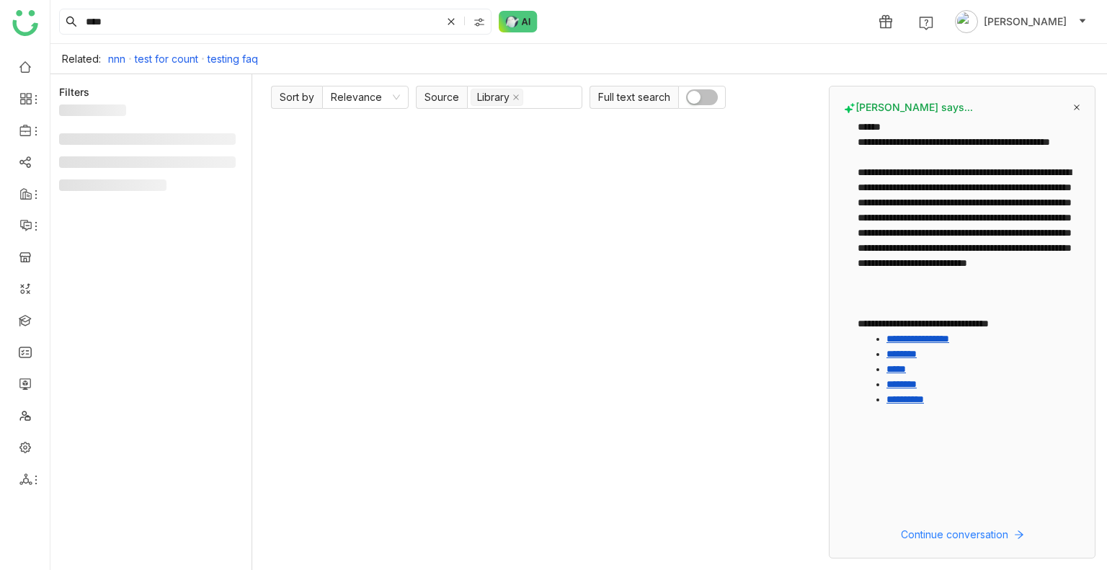
click at [695, 94] on span "button" at bounding box center [693, 97] width 13 height 13
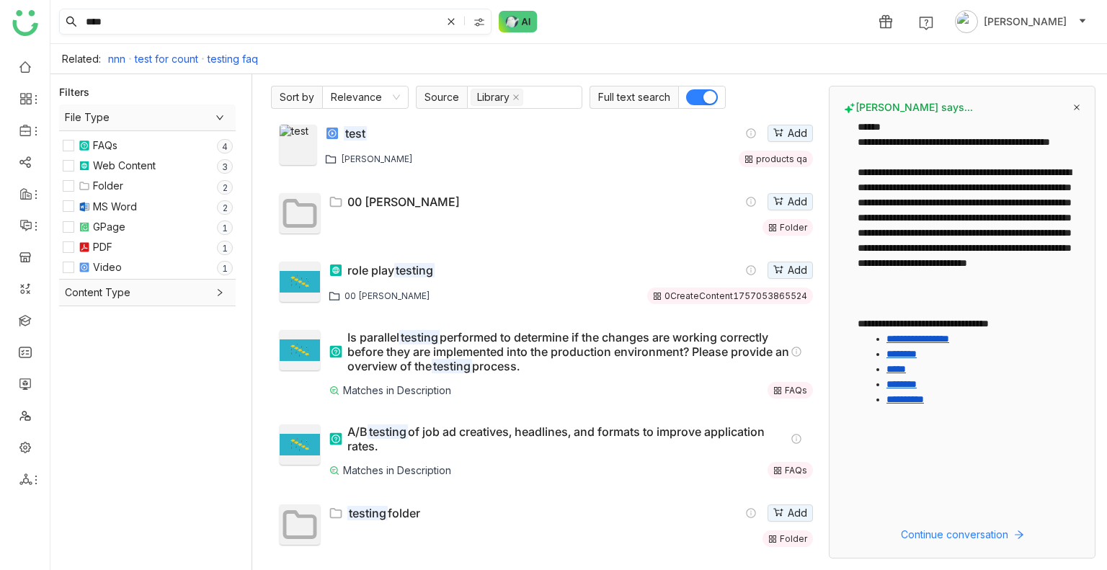
click at [122, 11] on input "****" at bounding box center [262, 21] width 358 height 24
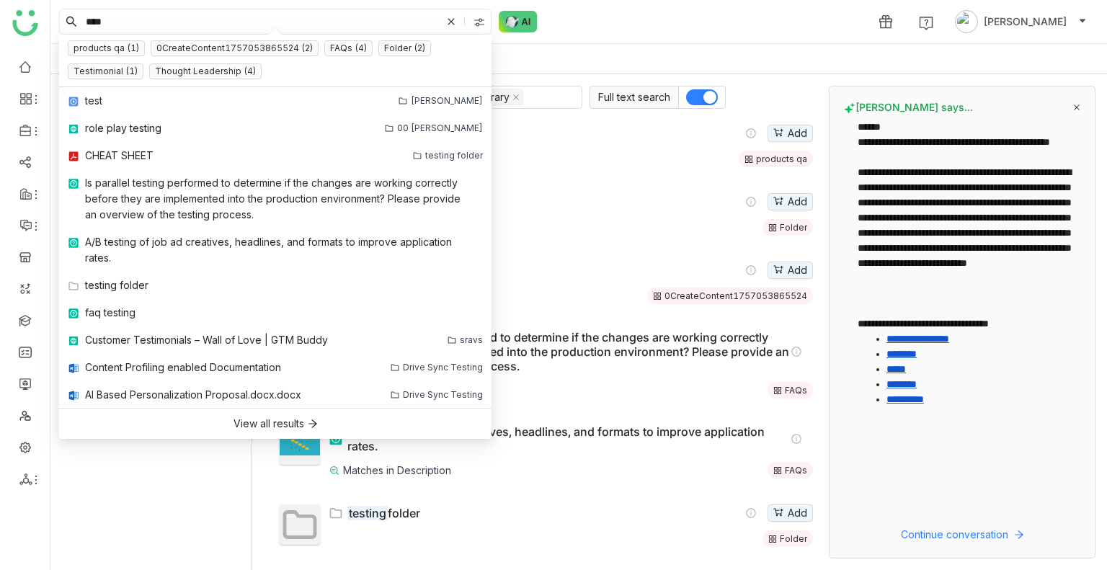
click at [122, 11] on input "****" at bounding box center [262, 21] width 358 height 24
type input "*****"
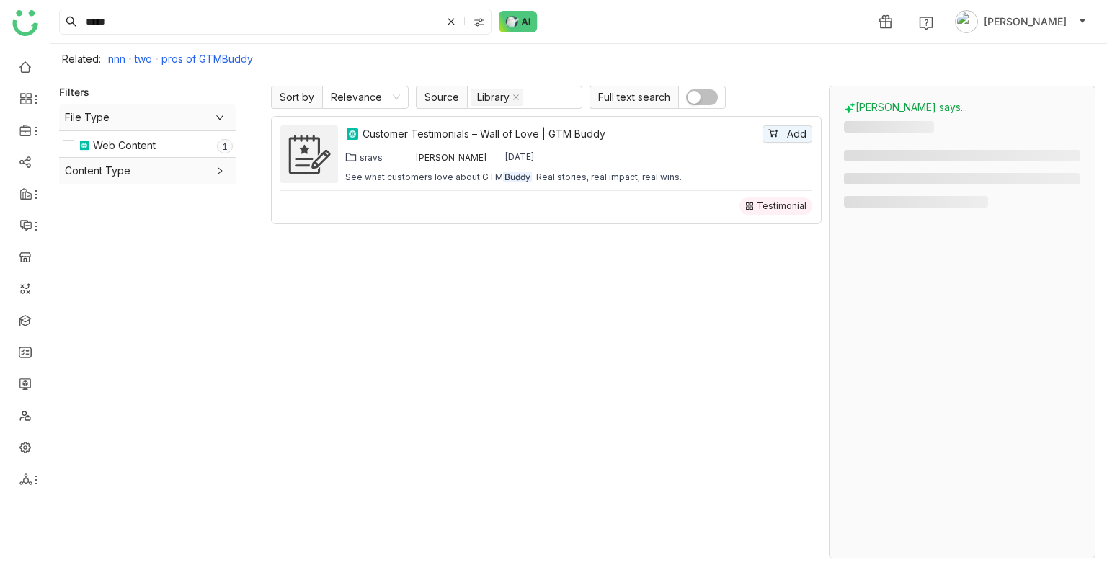
click at [689, 98] on span "button" at bounding box center [693, 97] width 13 height 13
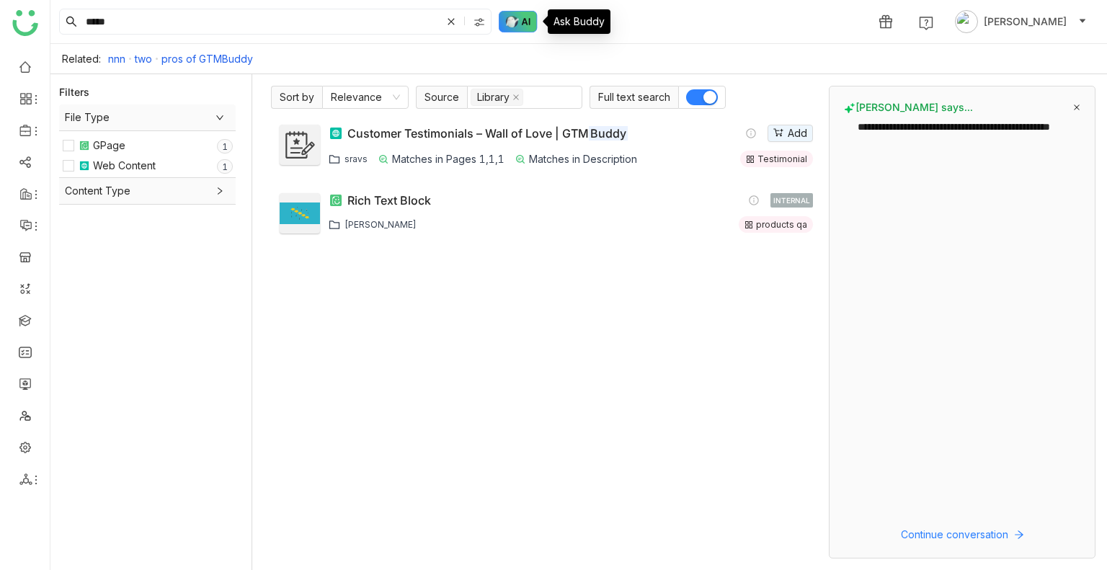
click at [520, 31] on img at bounding box center [518, 22] width 39 height 22
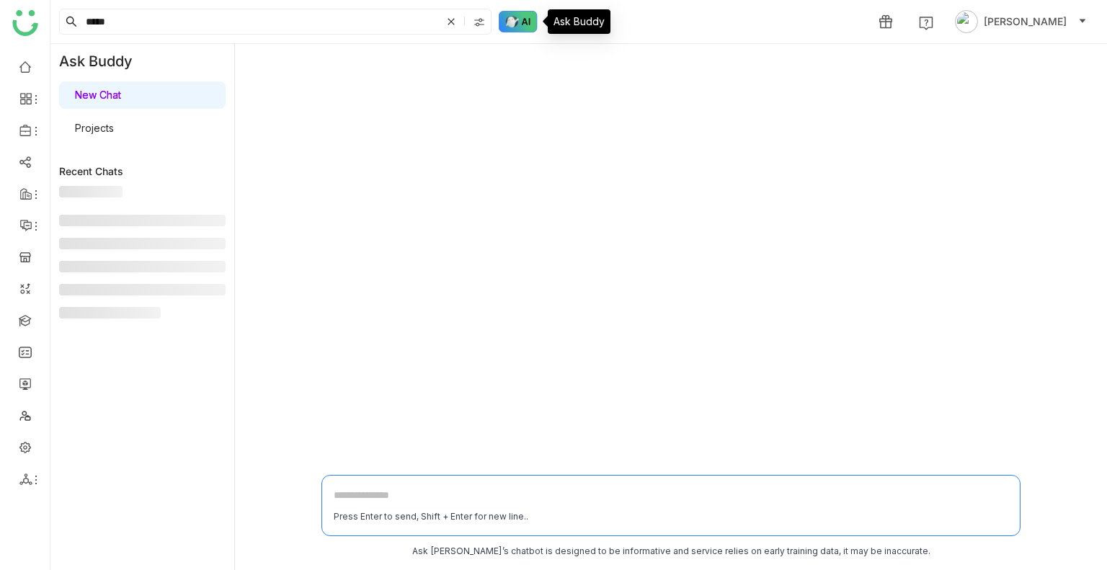
click at [520, 31] on img at bounding box center [518, 22] width 39 height 22
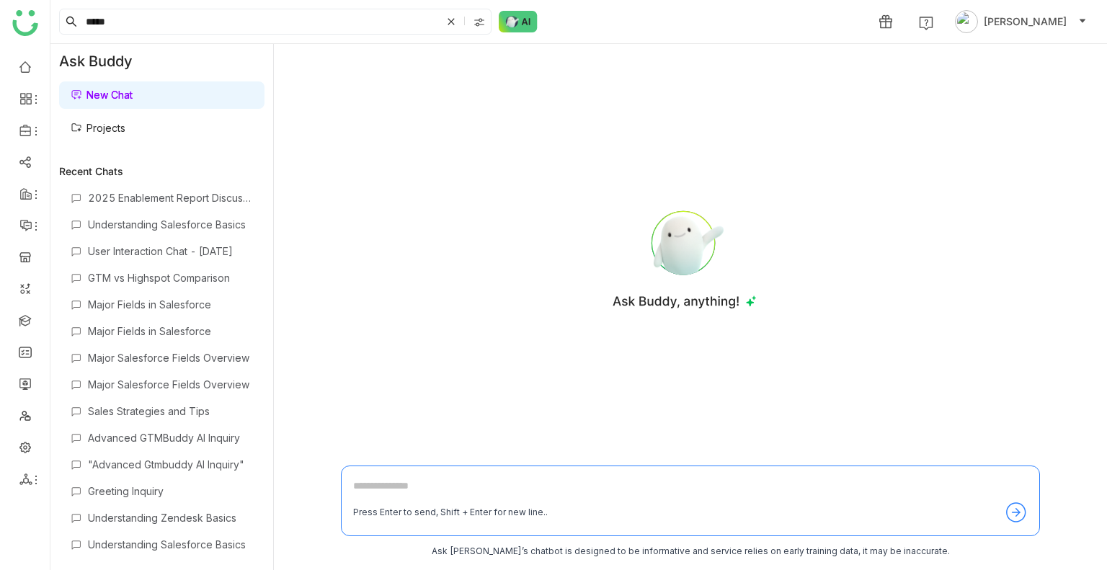
click at [106, 122] on link "Projects" at bounding box center [98, 128] width 55 height 12
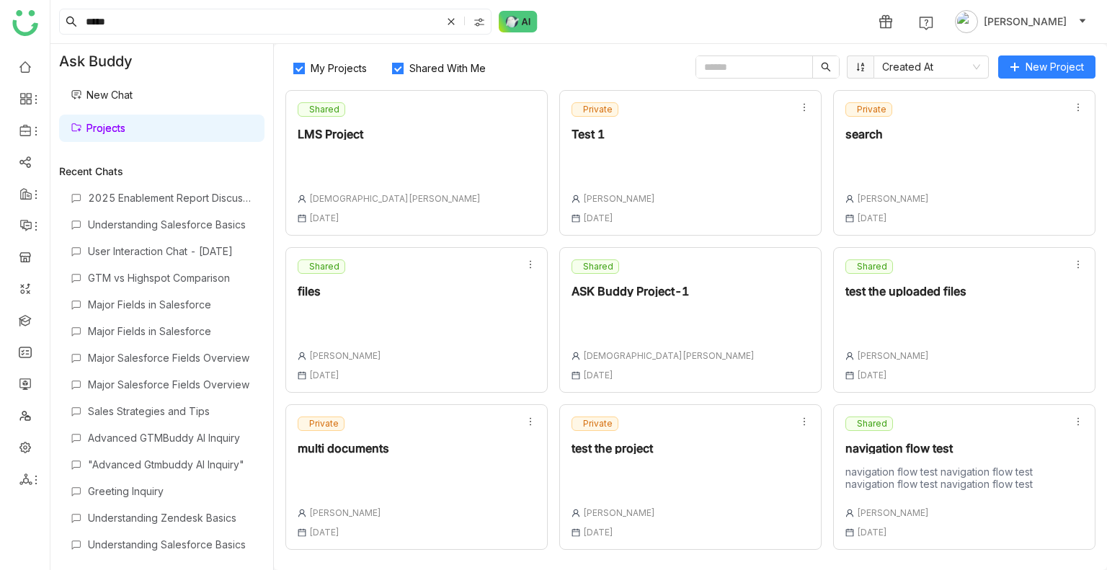
click at [106, 122] on link "Projects" at bounding box center [98, 128] width 55 height 12
click at [390, 63] on label "Shared With Me" at bounding box center [441, 66] width 115 height 23
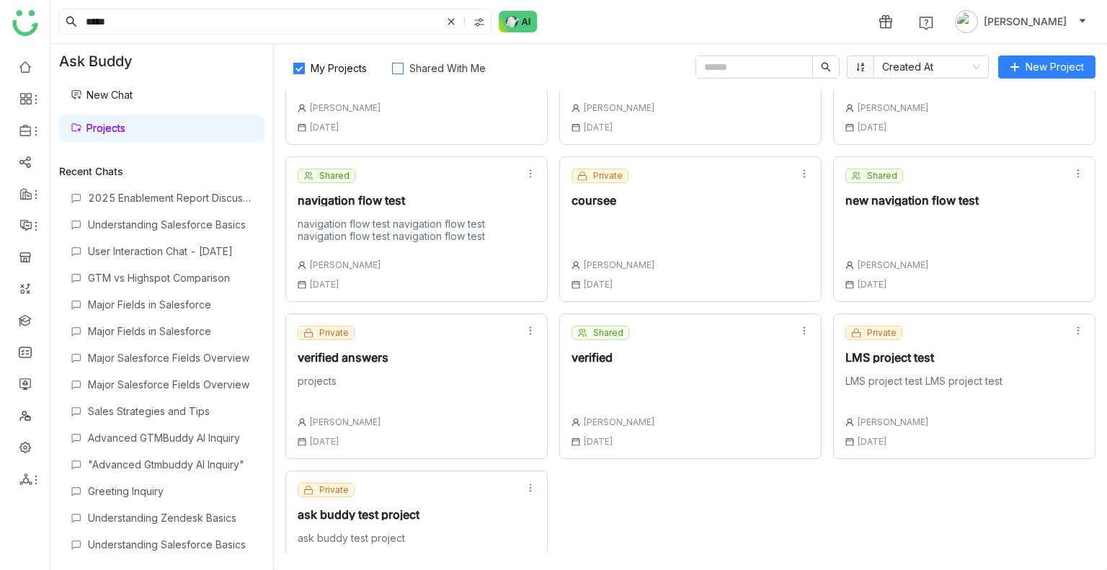
scroll to position [311, 0]
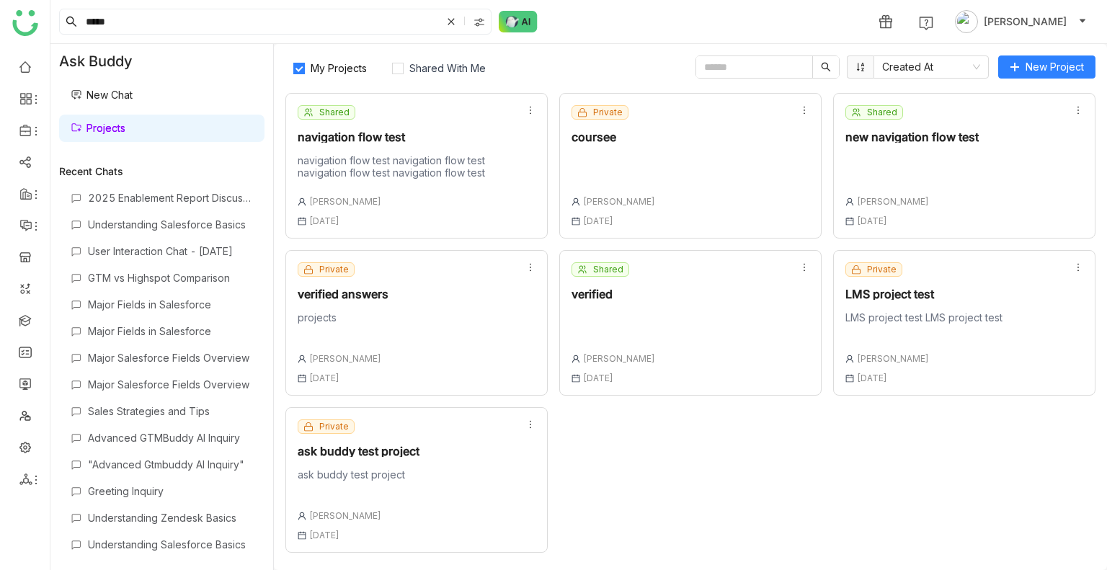
click at [623, 318] on div at bounding box center [613, 321] width 84 height 20
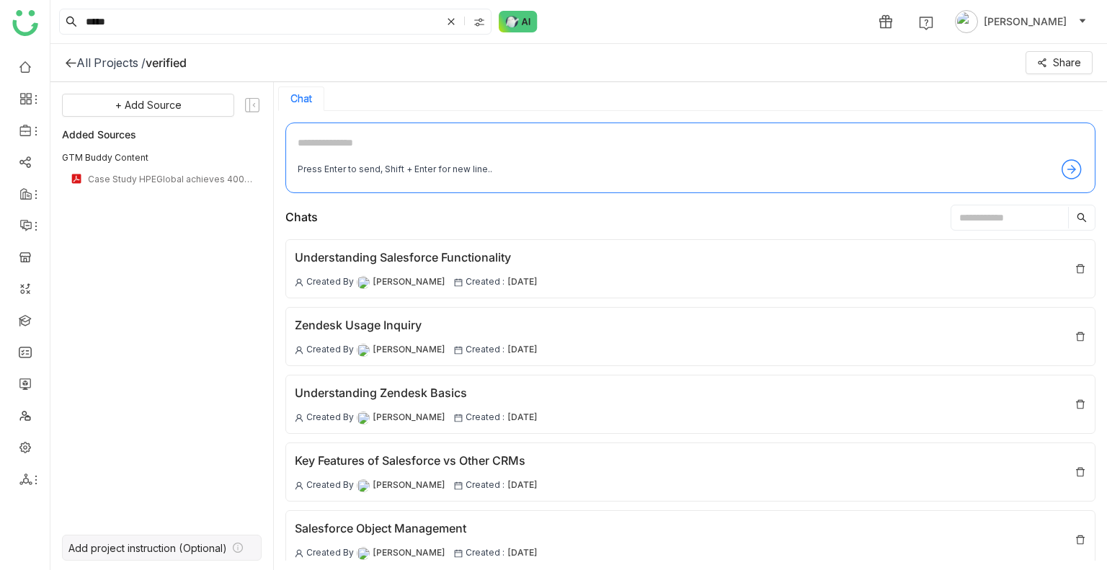
click at [159, 555] on div "Add project instruction (Optional)" at bounding box center [162, 548] width 200 height 26
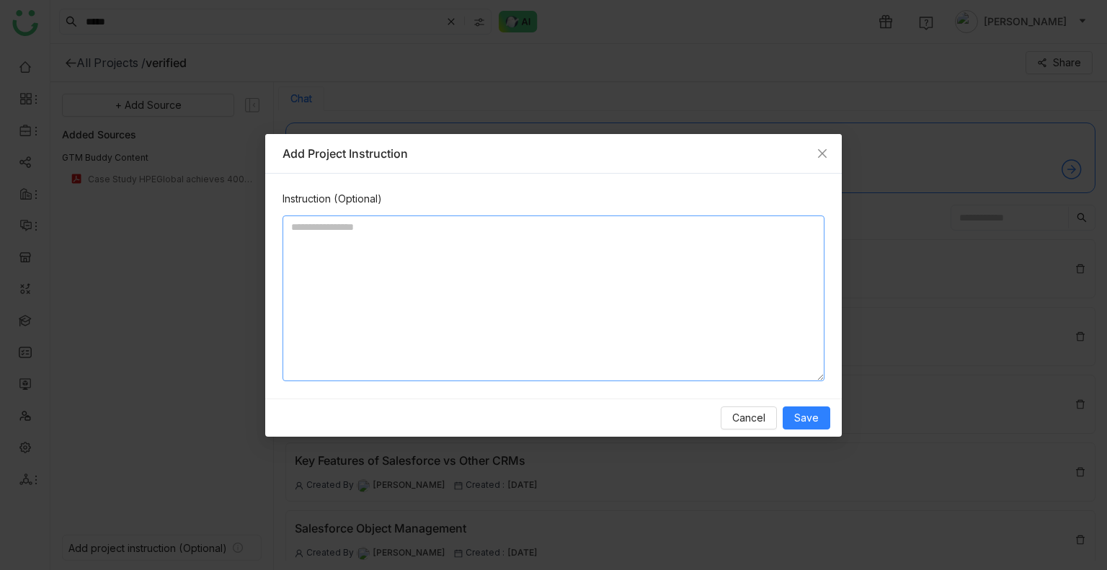
click at [357, 280] on textarea at bounding box center [553, 298] width 542 height 166
paste textarea "**********"
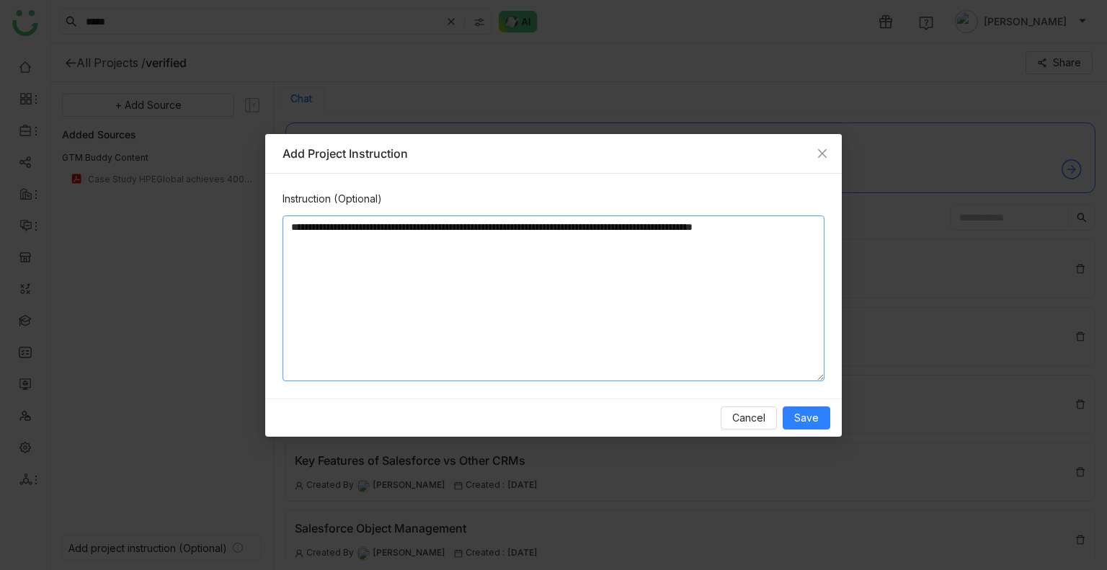
paste textarea "**********"
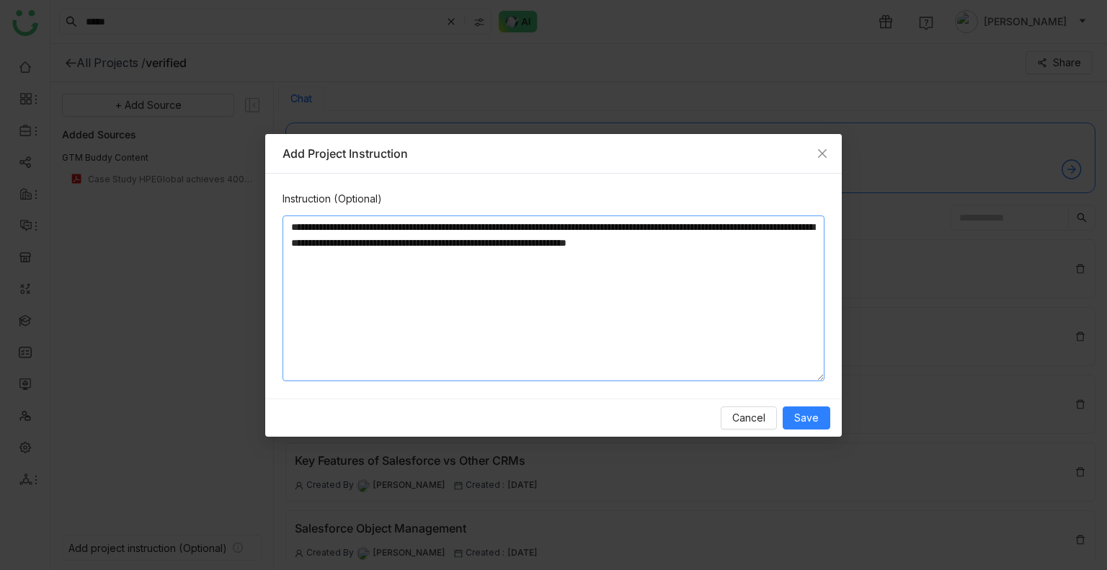
paste textarea "**********"
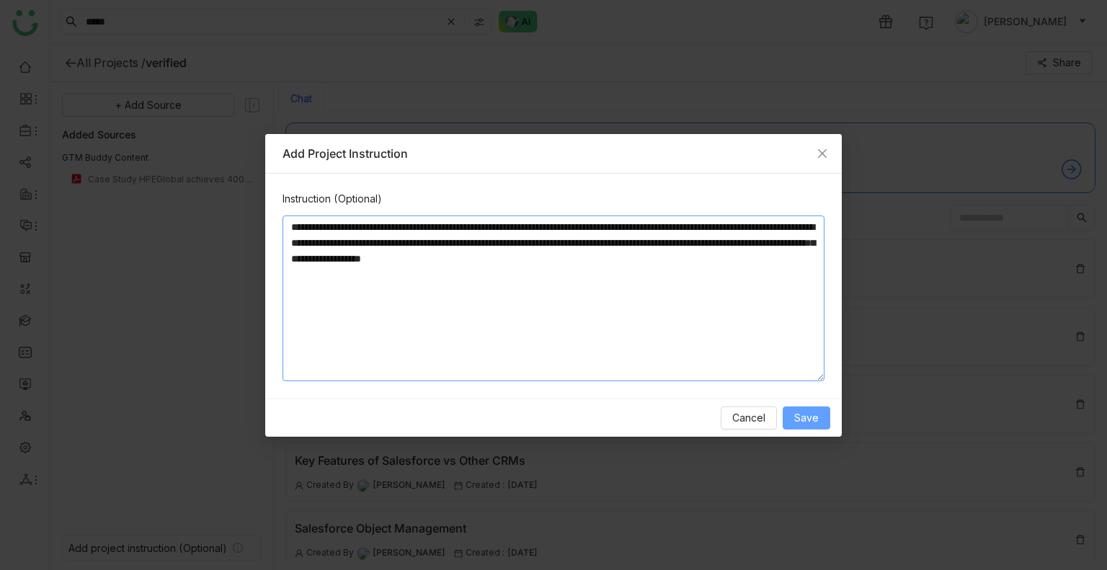
type textarea "**********"
click at [808, 417] on span "Save" at bounding box center [806, 418] width 24 height 16
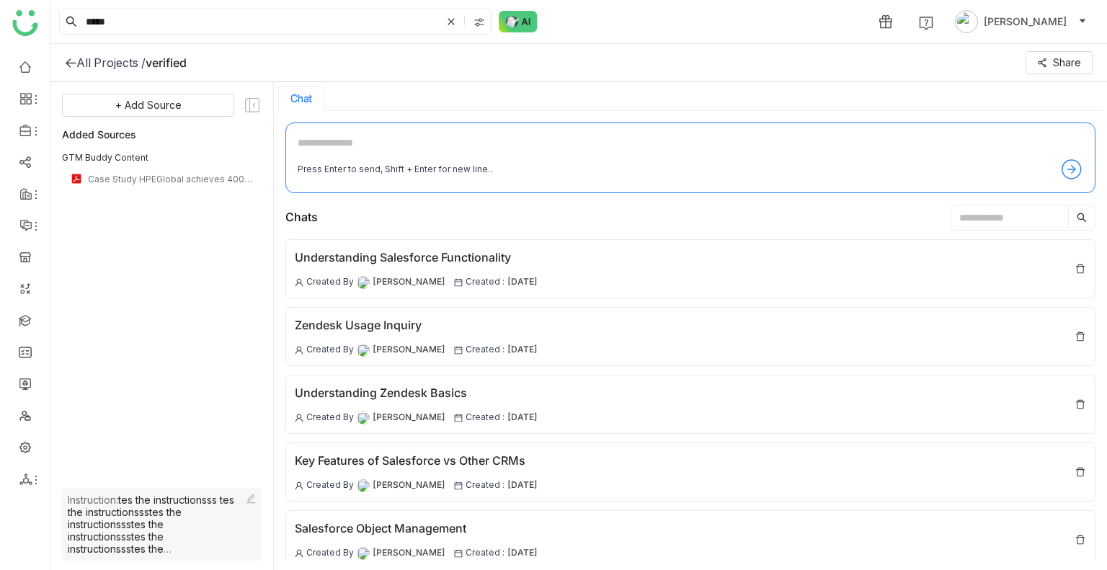
click at [114, 51] on div "All Projects / verified Share" at bounding box center [578, 63] width 1056 height 38
click at [116, 60] on div "All Projects /" at bounding box center [110, 62] width 69 height 14
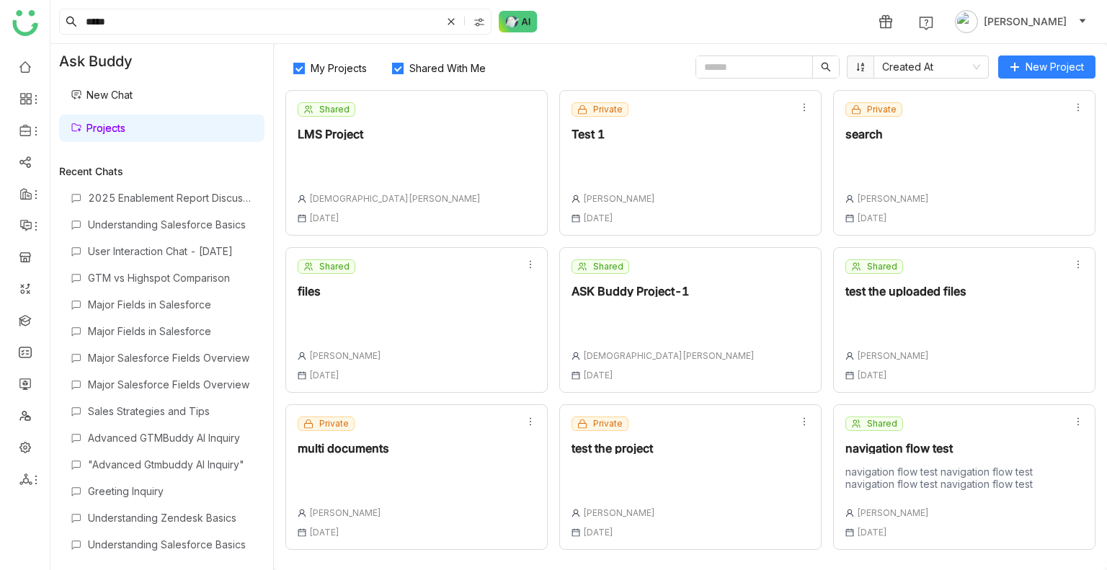
click at [411, 66] on span "Shared With Me" at bounding box center [447, 68] width 88 height 12
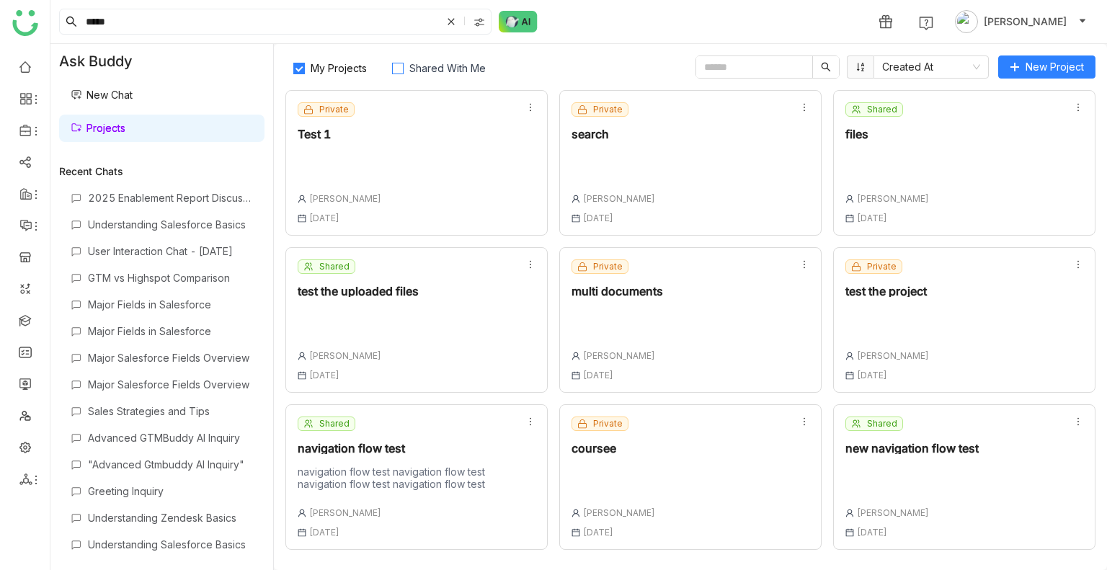
scroll to position [311, 0]
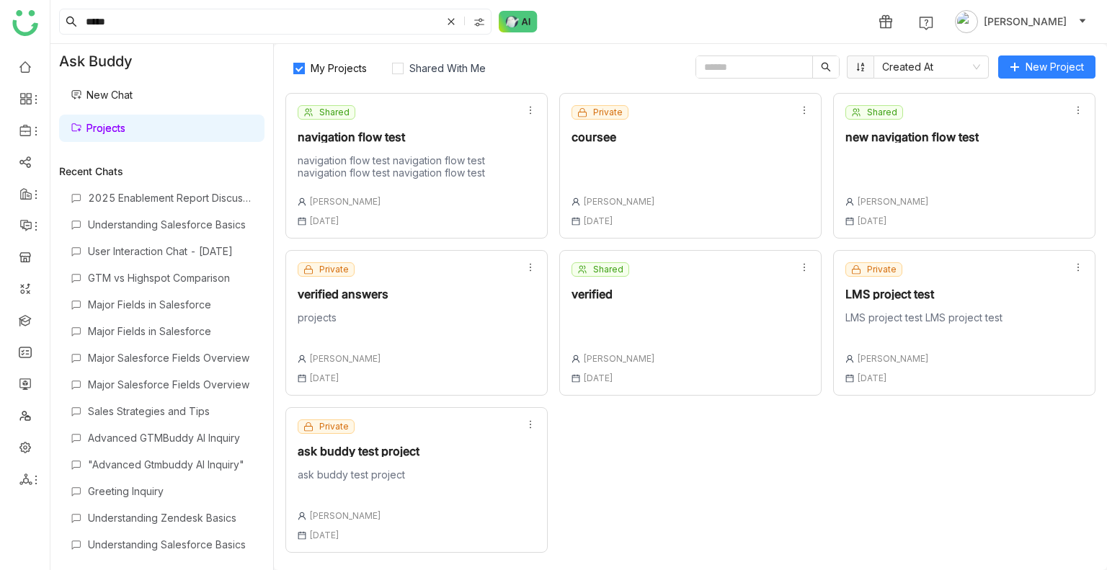
click at [599, 315] on div at bounding box center [613, 321] width 84 height 20
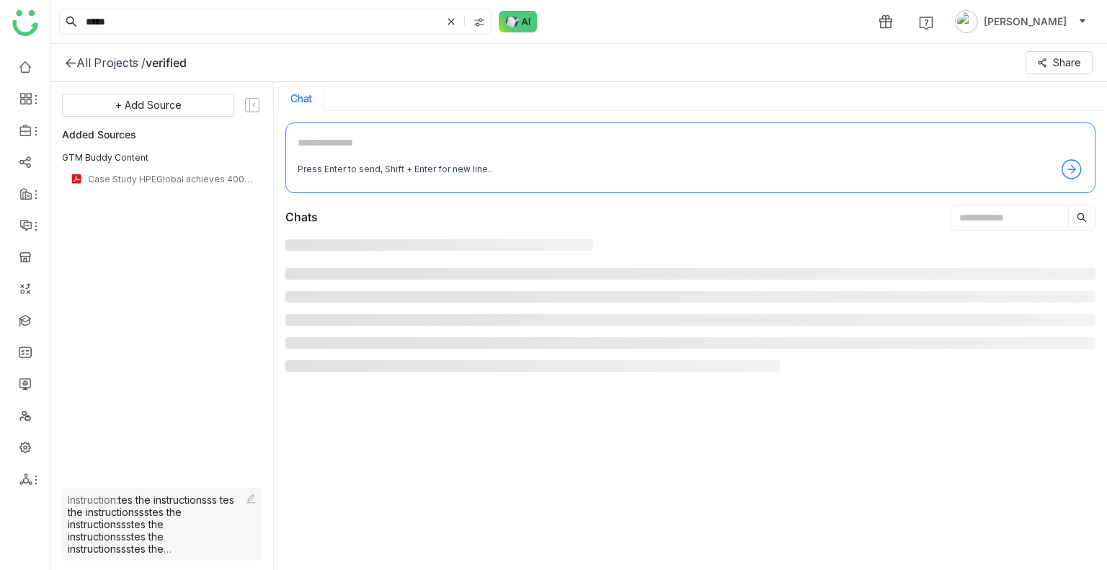
click at [599, 315] on li at bounding box center [690, 320] width 810 height 12
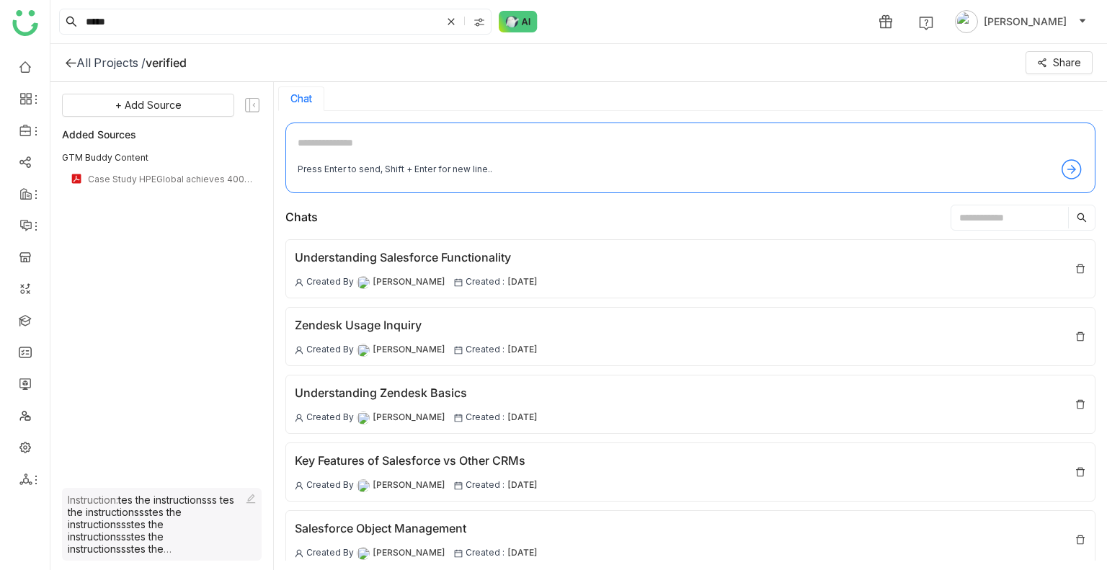
click at [250, 498] on icon at bounding box center [250, 498] width 9 height 9
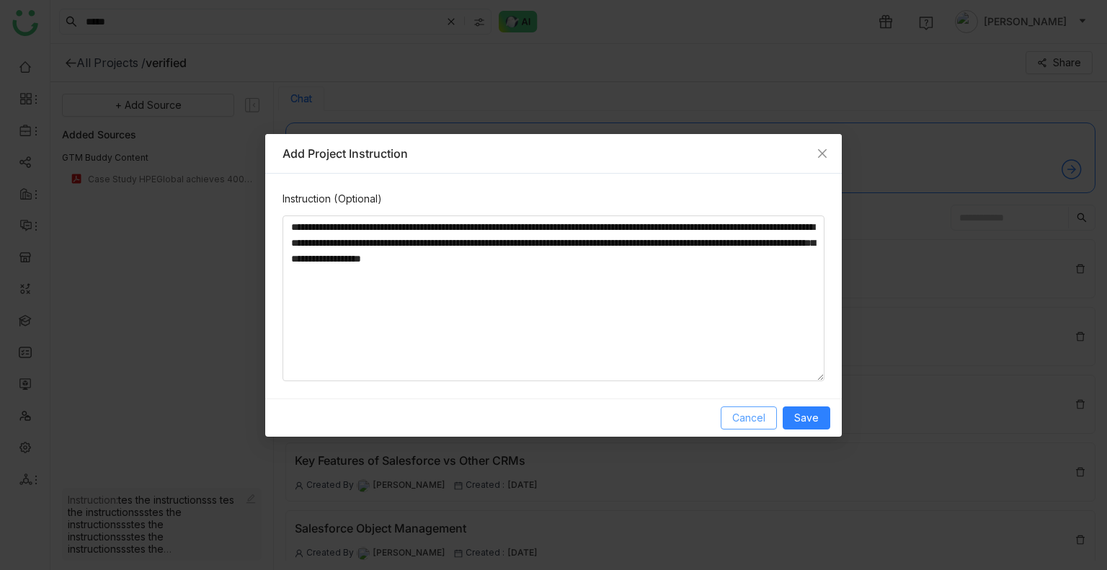
click at [764, 420] on span "Cancel" at bounding box center [748, 418] width 33 height 16
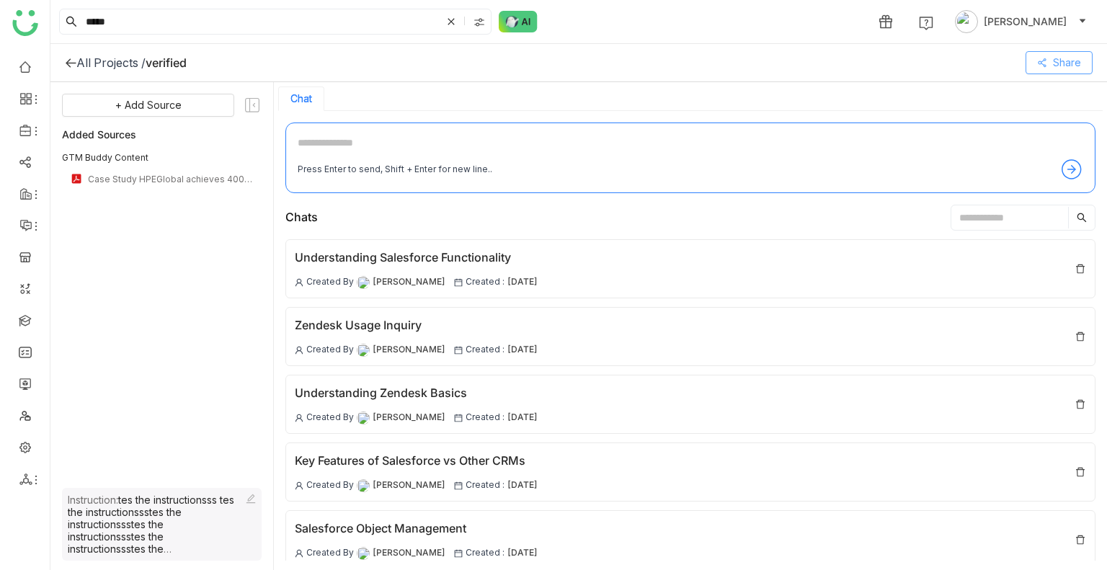
click at [1063, 54] on button "Share" at bounding box center [1058, 62] width 67 height 23
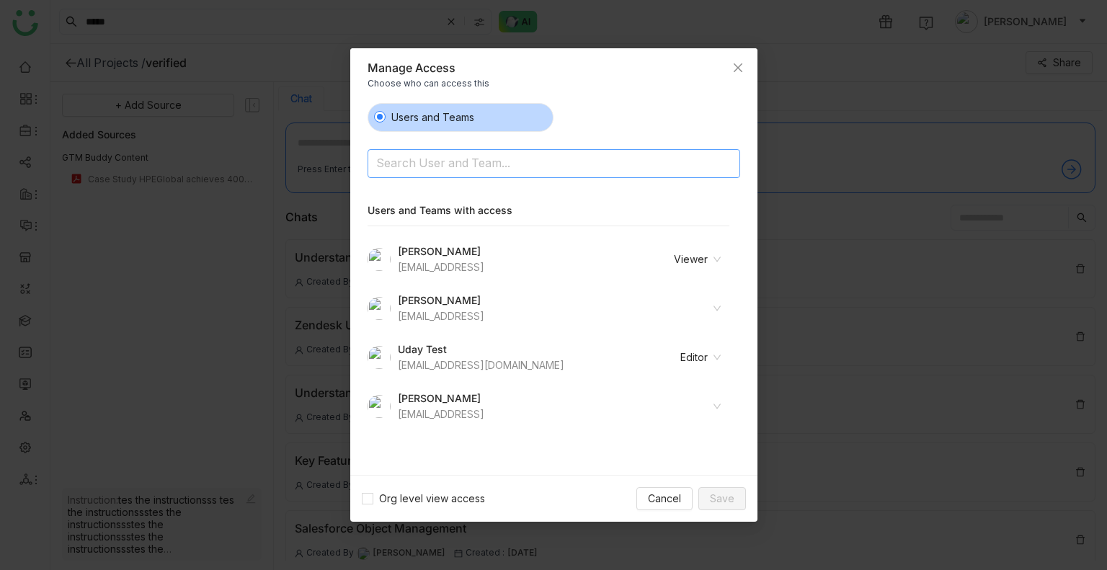
click at [414, 156] on input at bounding box center [516, 164] width 281 height 23
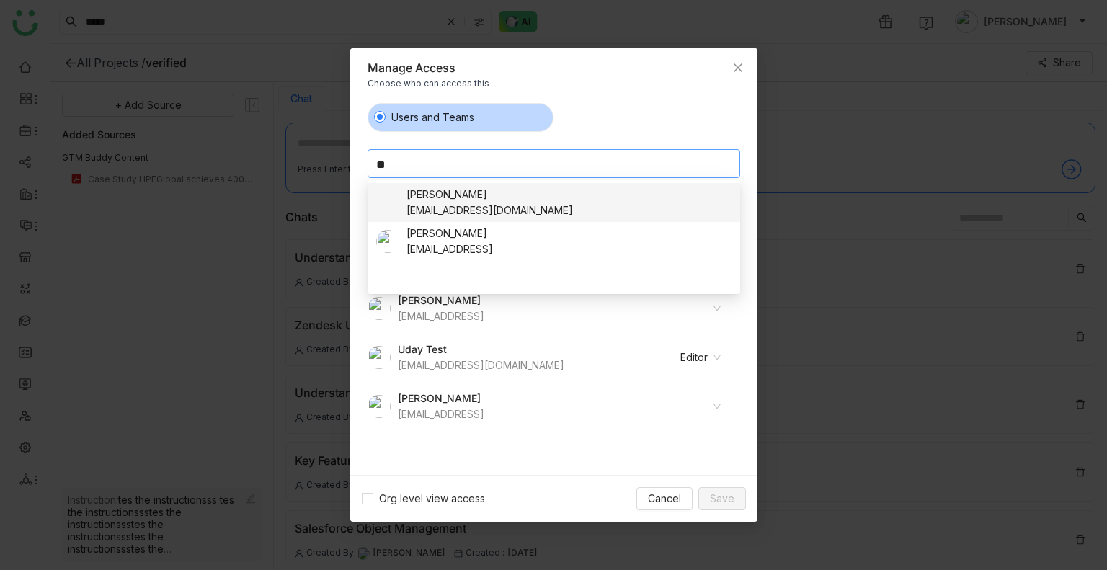
type input "*"
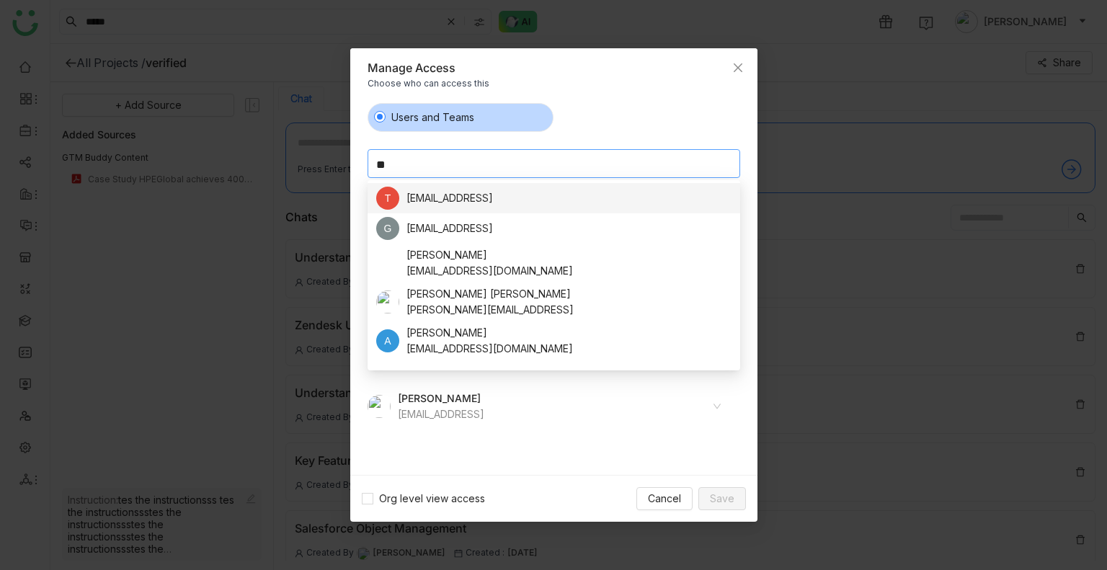
type input "*"
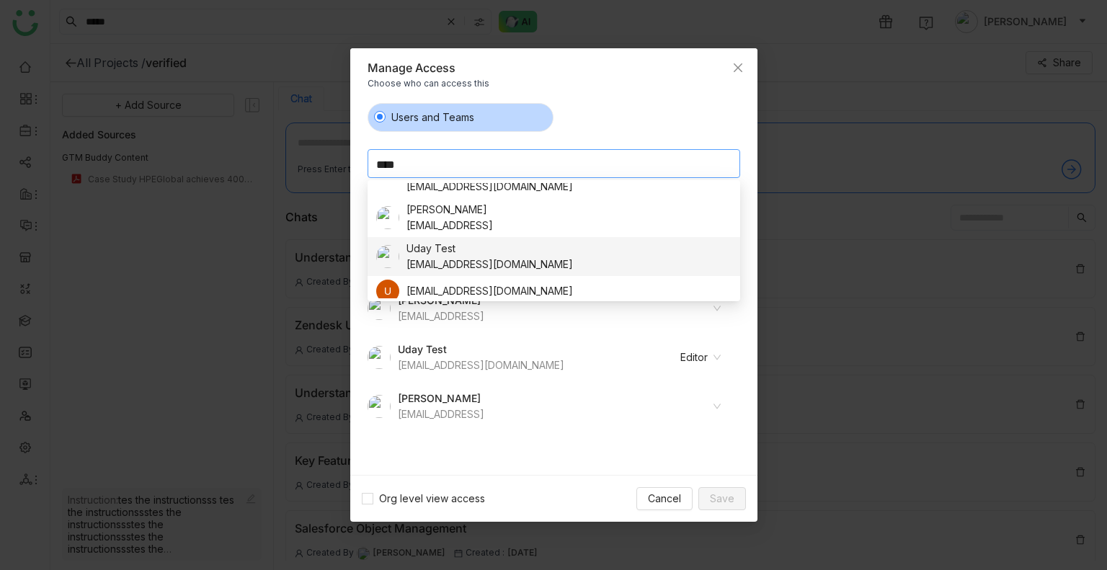
scroll to position [63, 0]
type input "****"
click at [447, 259] on div "udaybhanu.gtm@gmail.com" at bounding box center [489, 264] width 166 height 16
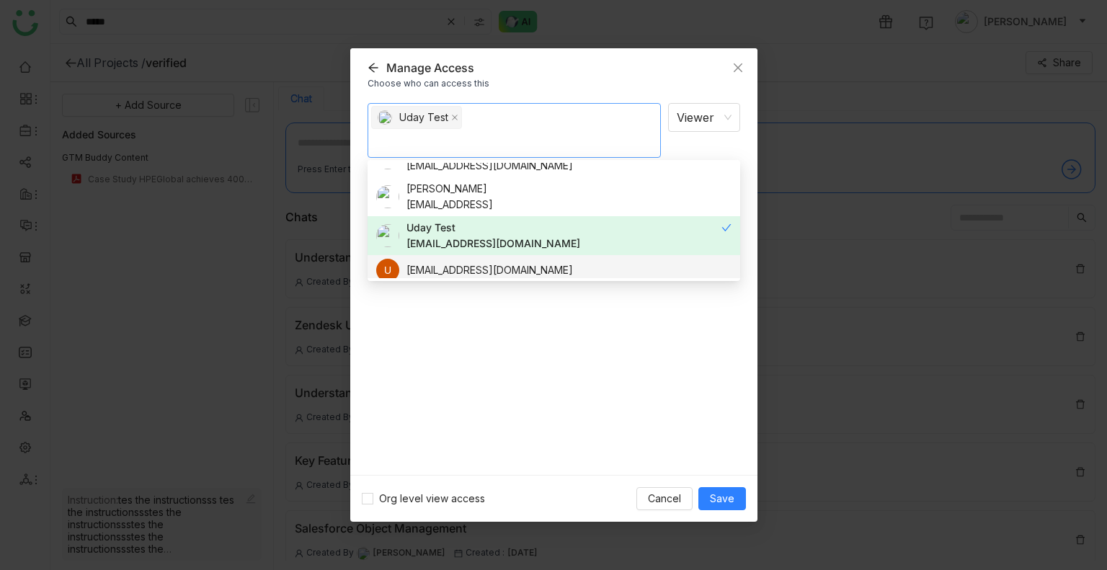
scroll to position [0, 0]
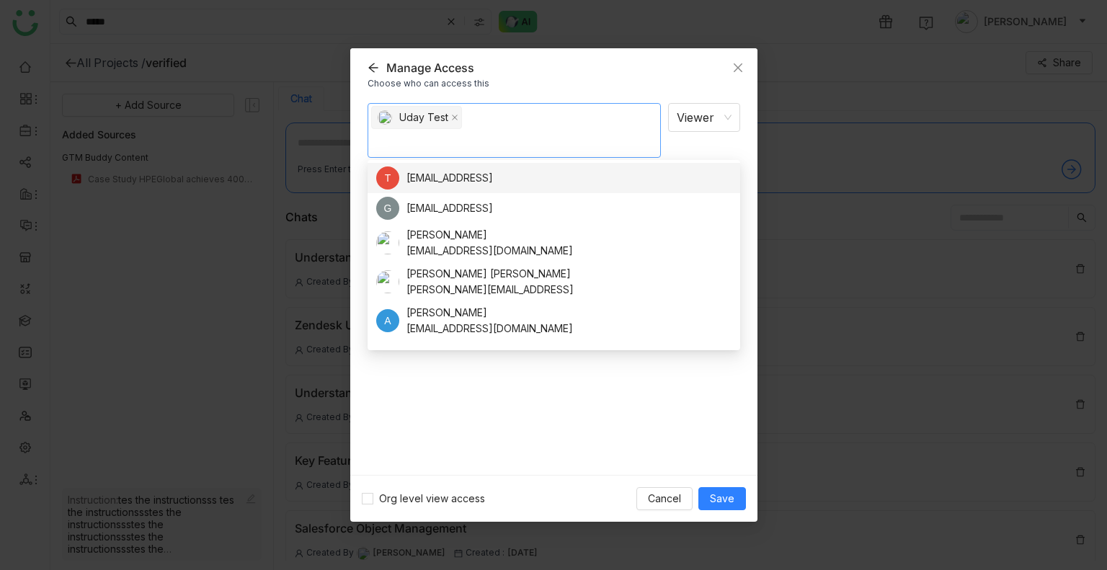
click at [650, 92] on div "Uday Test Viewer Notify people" at bounding box center [553, 284] width 407 height 384
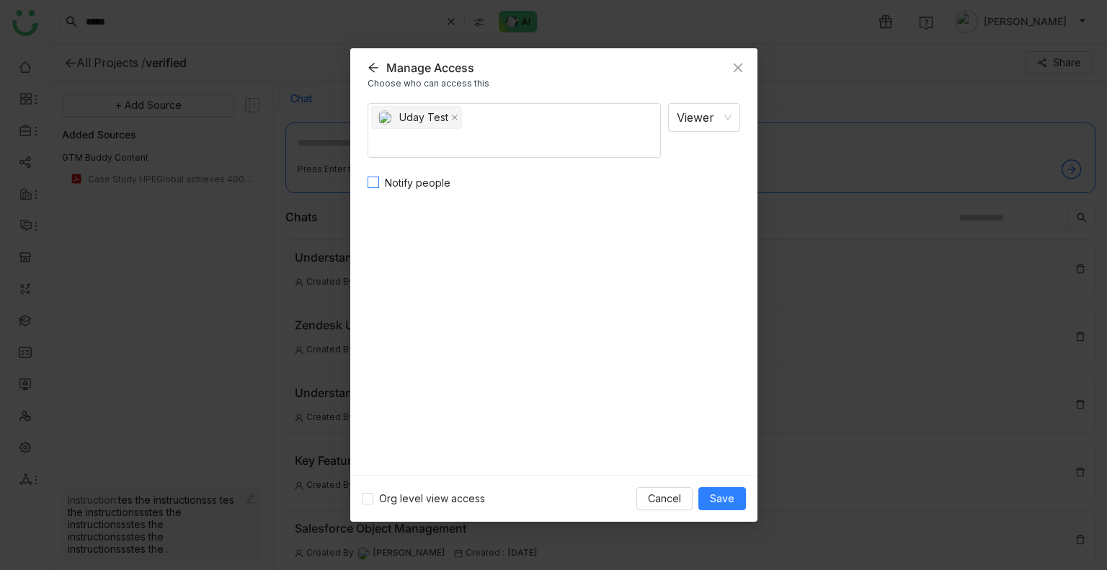
click at [386, 179] on span "Notify people" at bounding box center [417, 183] width 77 height 16
click at [723, 499] on span "Save" at bounding box center [722, 499] width 24 height 16
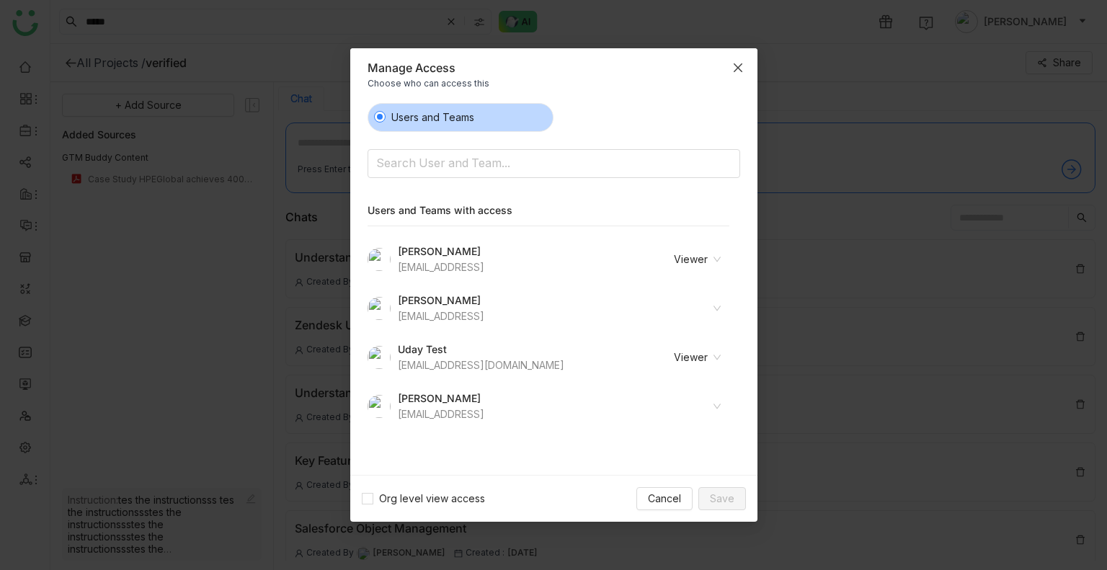
click at [733, 76] on span "Close" at bounding box center [737, 67] width 39 height 39
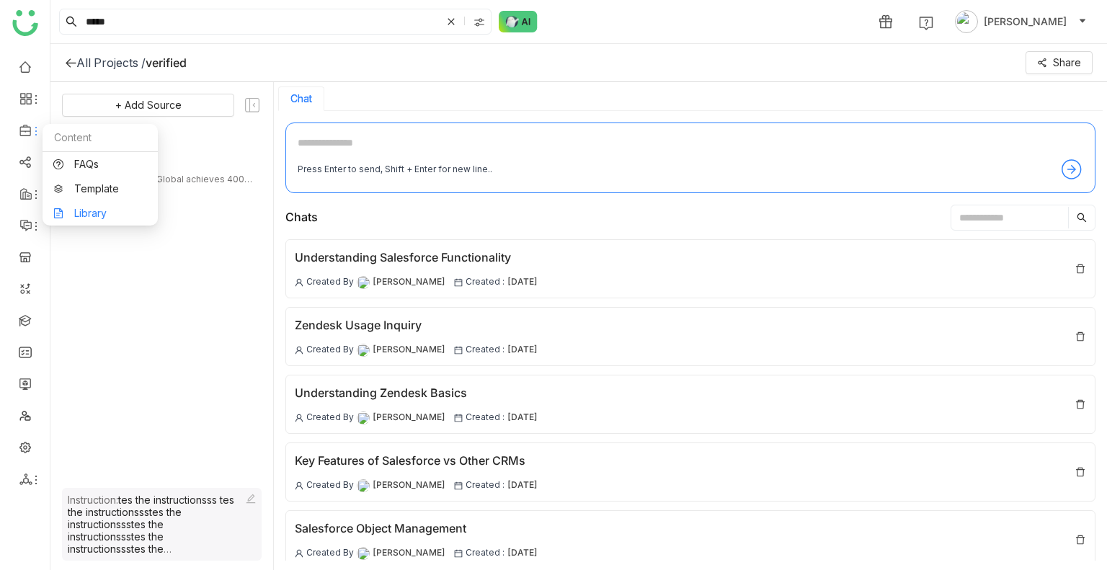
click at [93, 208] on link "Library" at bounding box center [100, 213] width 94 height 10
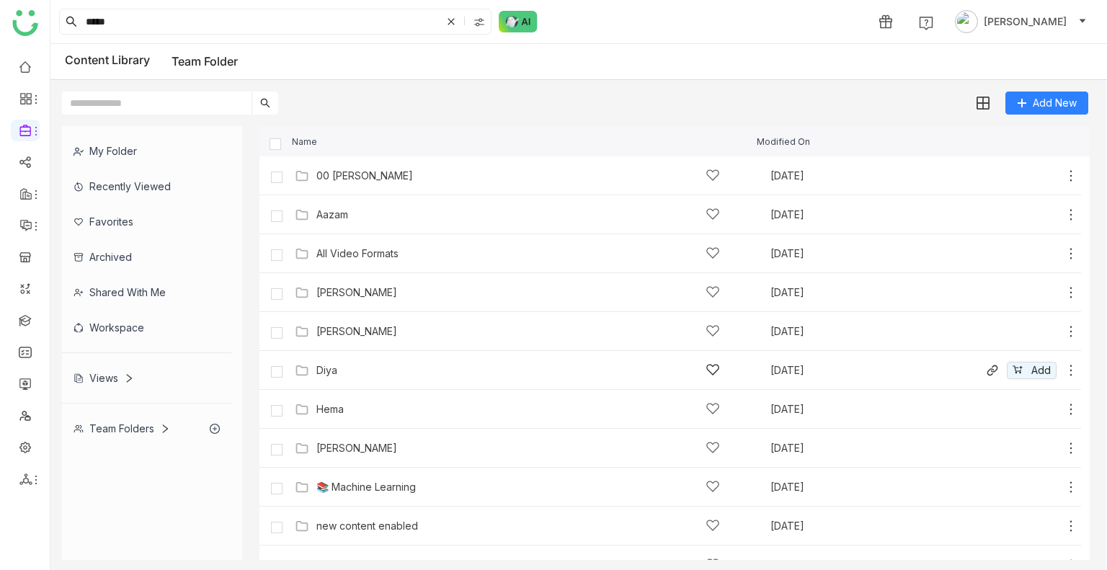
scroll to position [335, 0]
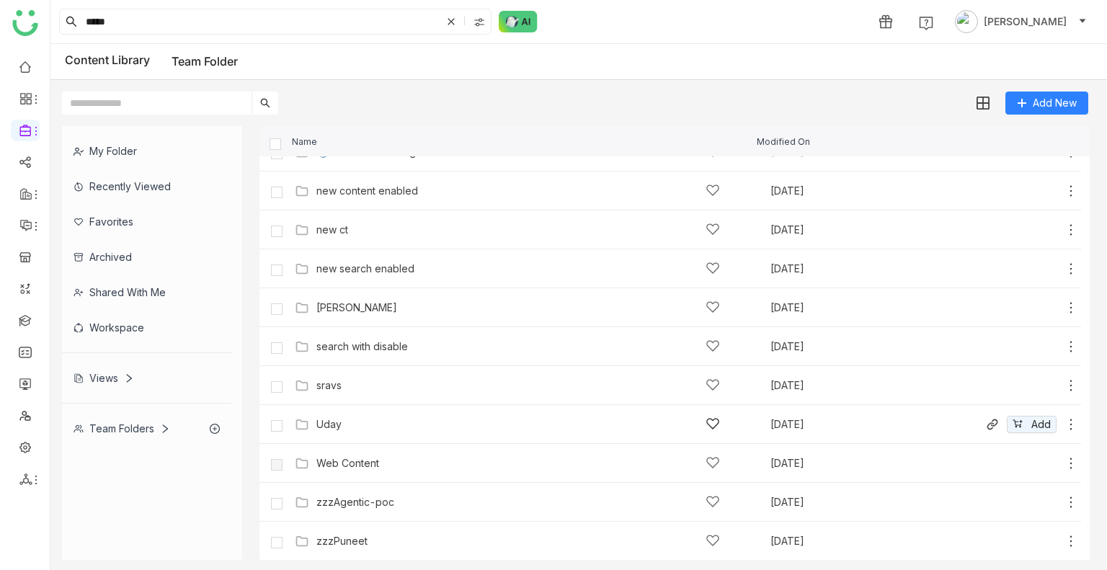
click at [343, 420] on div "Uday" at bounding box center [517, 423] width 403 height 15
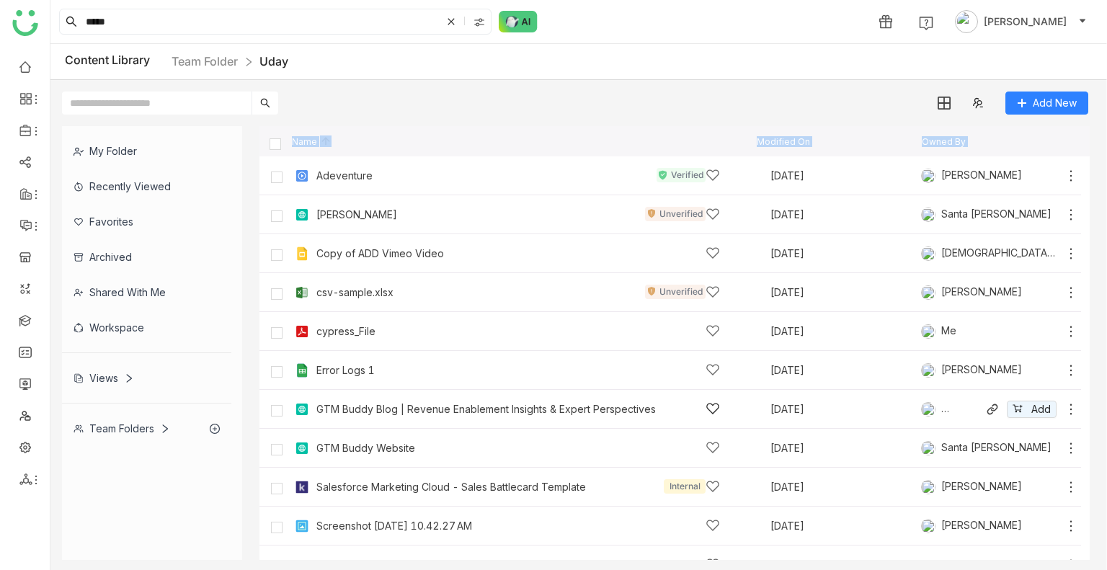
scroll to position [179, 0]
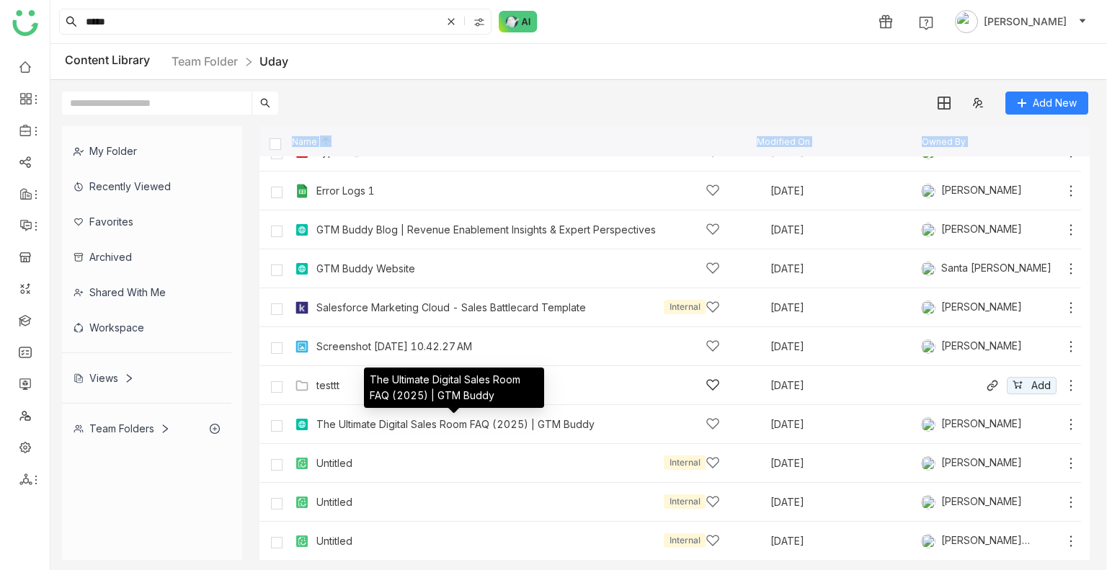
click at [331, 398] on div "testtt Aug 18, 2025 Add" at bounding box center [669, 385] width 821 height 39
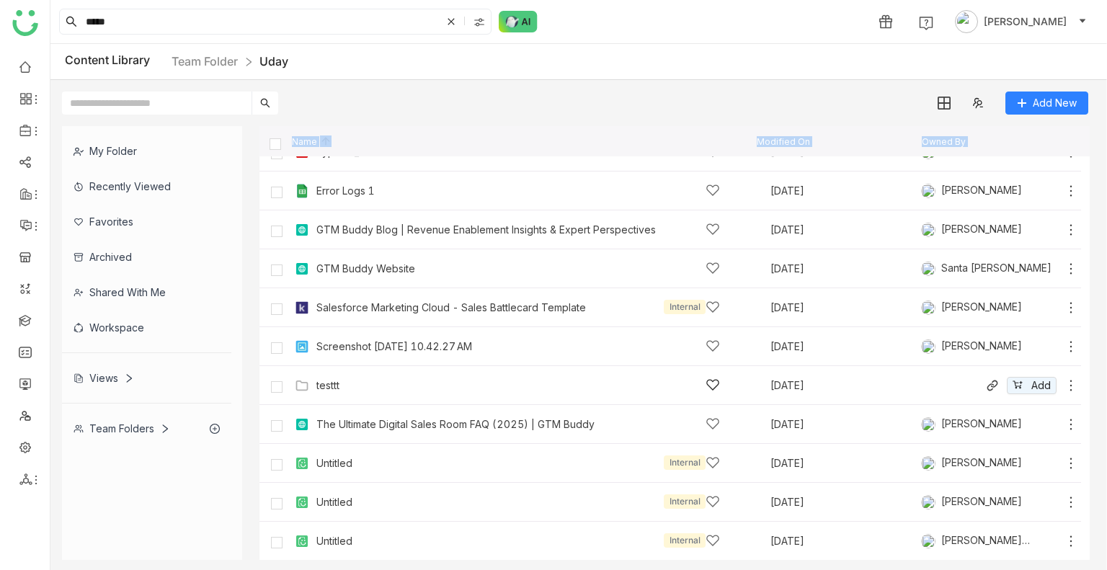
click at [331, 398] on div "testtt Aug 18, 2025 Add" at bounding box center [669, 385] width 821 height 39
click at [329, 386] on div "testtt" at bounding box center [327, 386] width 23 height 12
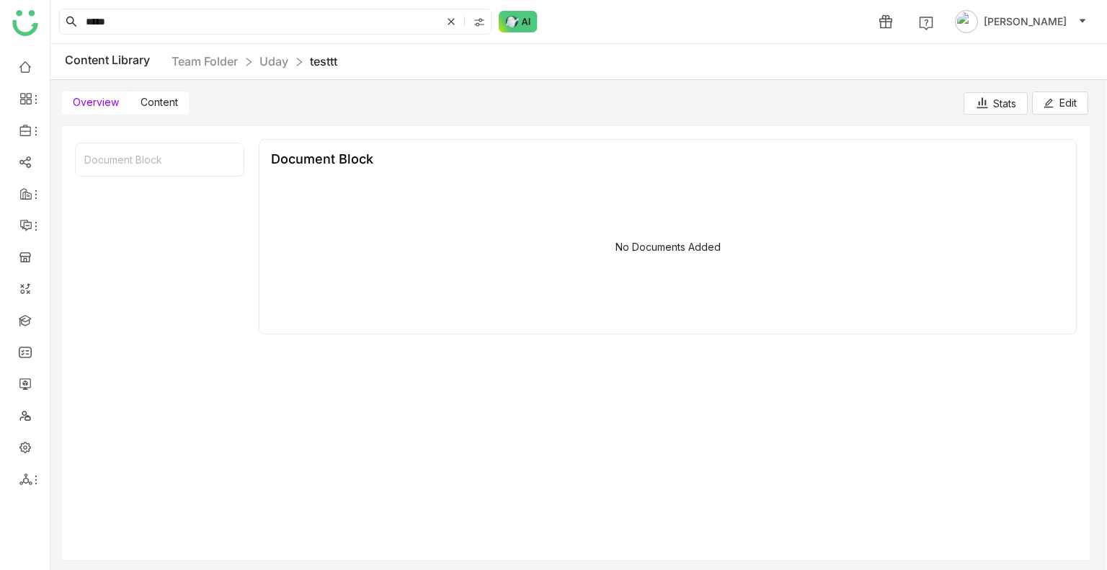
click at [168, 93] on label "Content" at bounding box center [159, 103] width 59 height 23
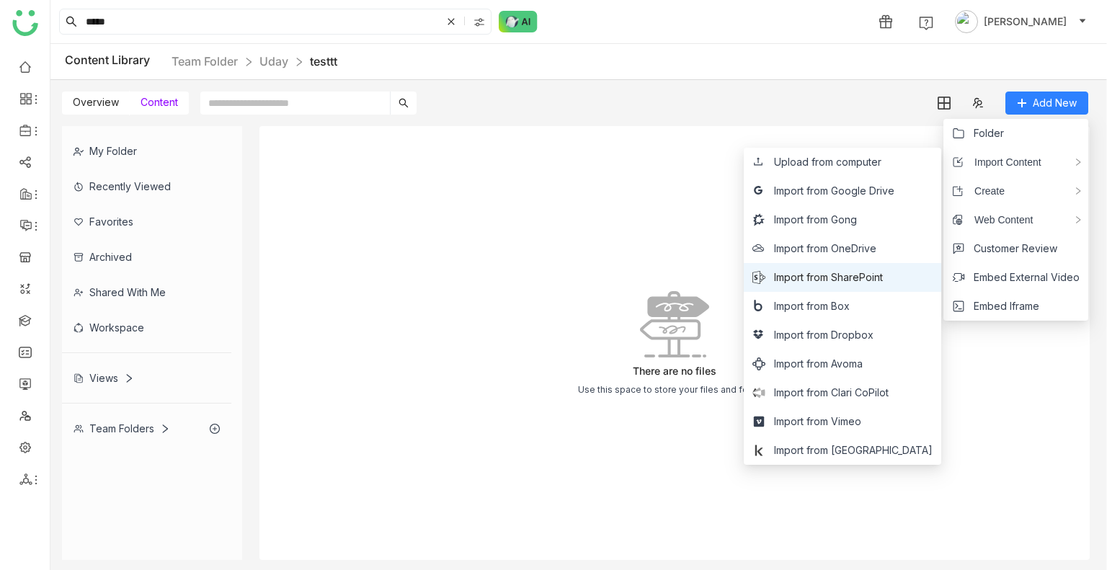
click at [870, 280] on span "Import from SharePoint" at bounding box center [828, 277] width 109 height 16
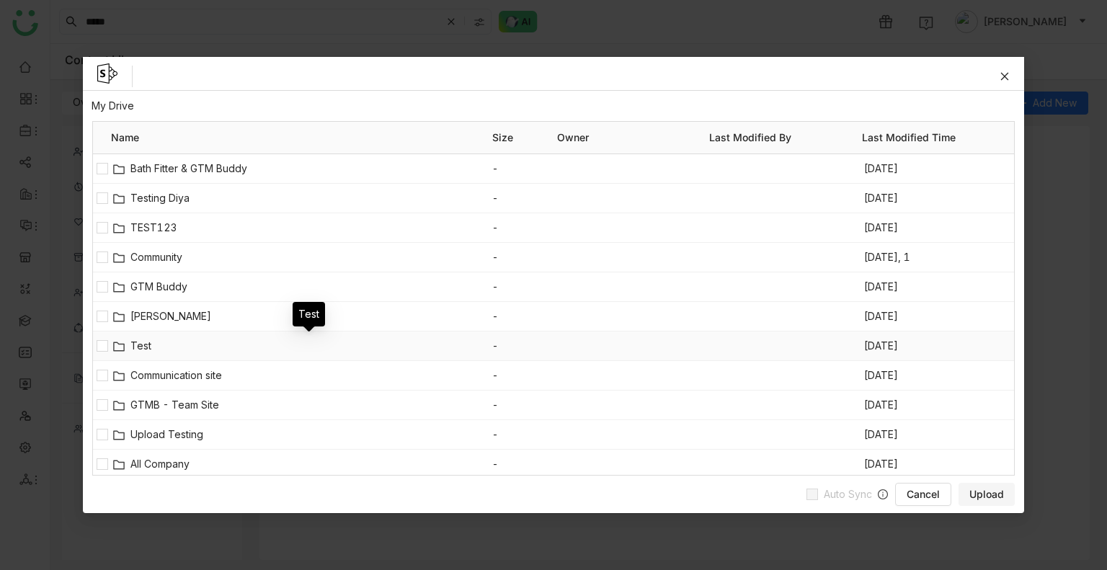
click at [134, 346] on span "Test" at bounding box center [311, 346] width 362 height 16
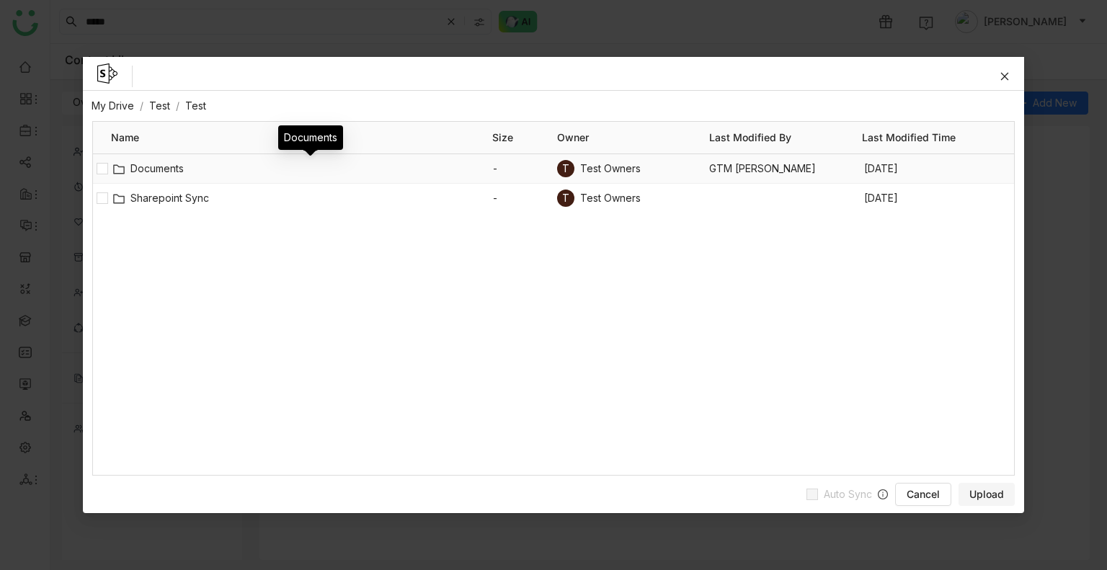
click at [163, 171] on span "Documents" at bounding box center [311, 169] width 362 height 16
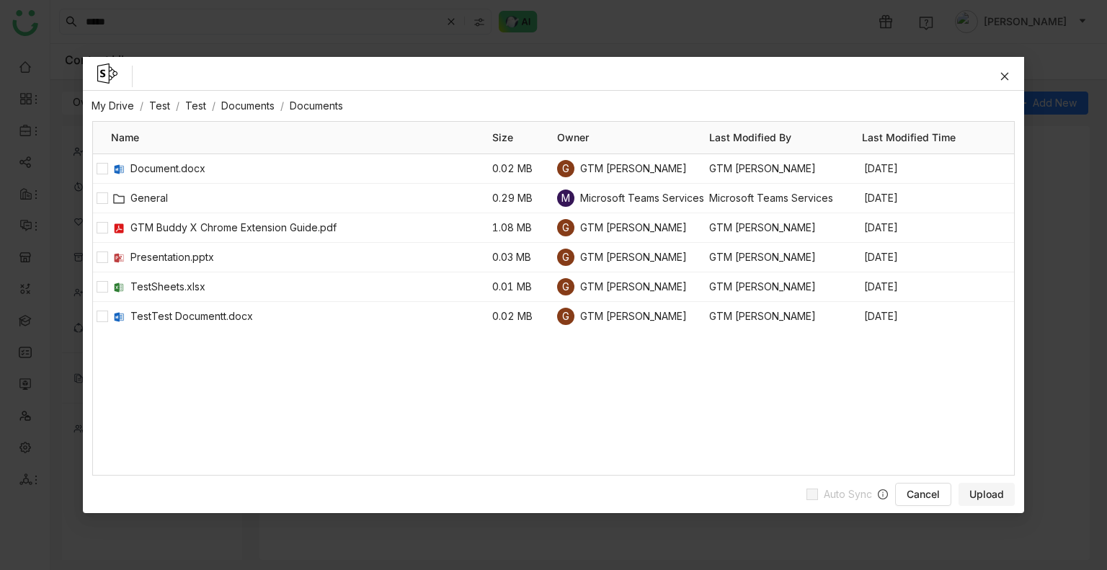
click at [213, 376] on cdk-virtual-scroll-viewport "Document.docx 0.02 MB G GTM Buddy - Aavi GTM Buddy - Aavi Aug 22, 2025 General …" at bounding box center [554, 312] width 922 height 317
click at [985, 495] on span "Upload" at bounding box center [986, 494] width 35 height 14
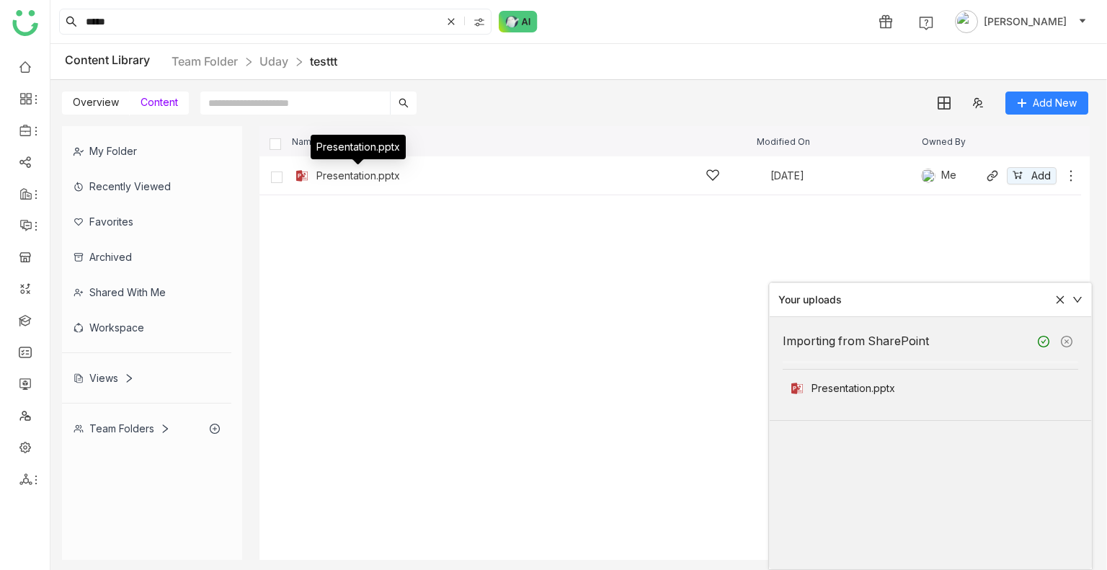
click at [324, 172] on div "Presentation.pptx" at bounding box center [358, 176] width 84 height 12
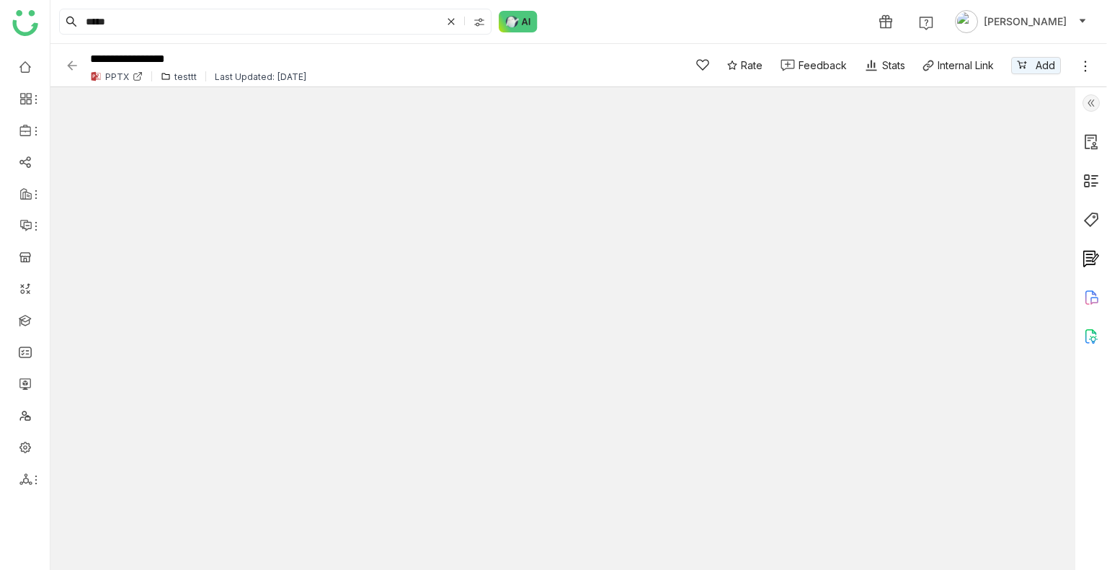
click at [141, 76] on icon at bounding box center [138, 76] width 10 height 10
click at [75, 73] on div "**********" at bounding box center [364, 65] width 599 height 40
click at [71, 65] on img at bounding box center [72, 65] width 14 height 14
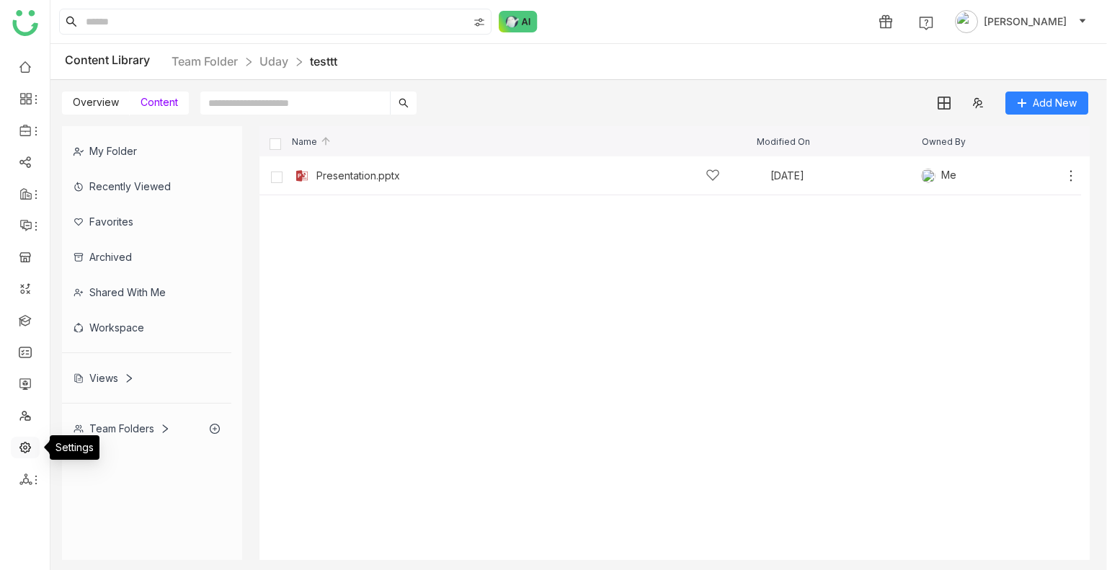
click at [19, 445] on link at bounding box center [25, 446] width 13 height 12
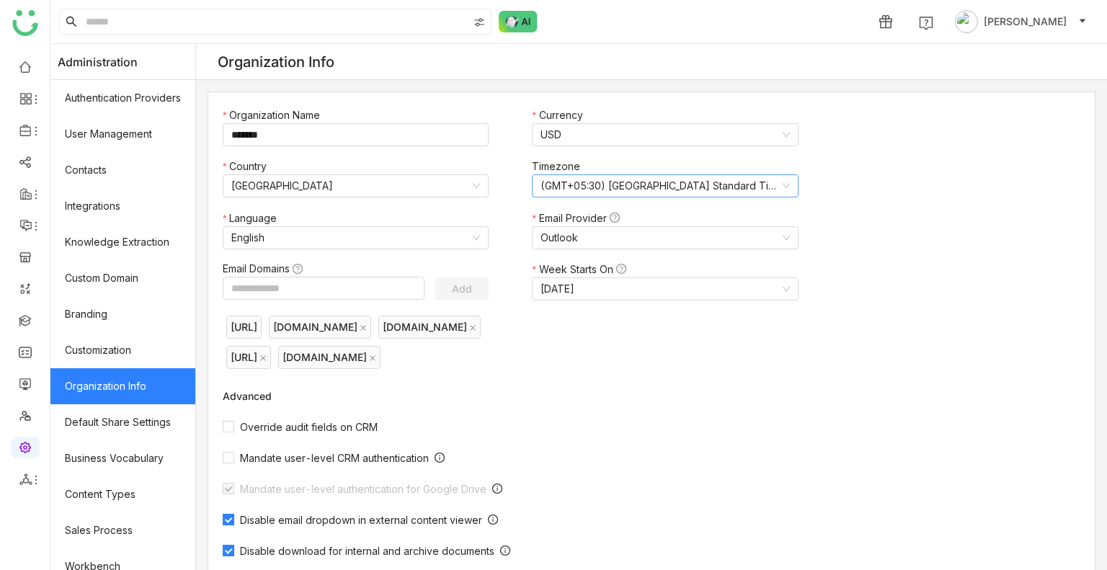
click at [628, 177] on nz-select-item "(GMT+05:30) India Standard Time (Asia/Kolkata)" at bounding box center [664, 186] width 249 height 22
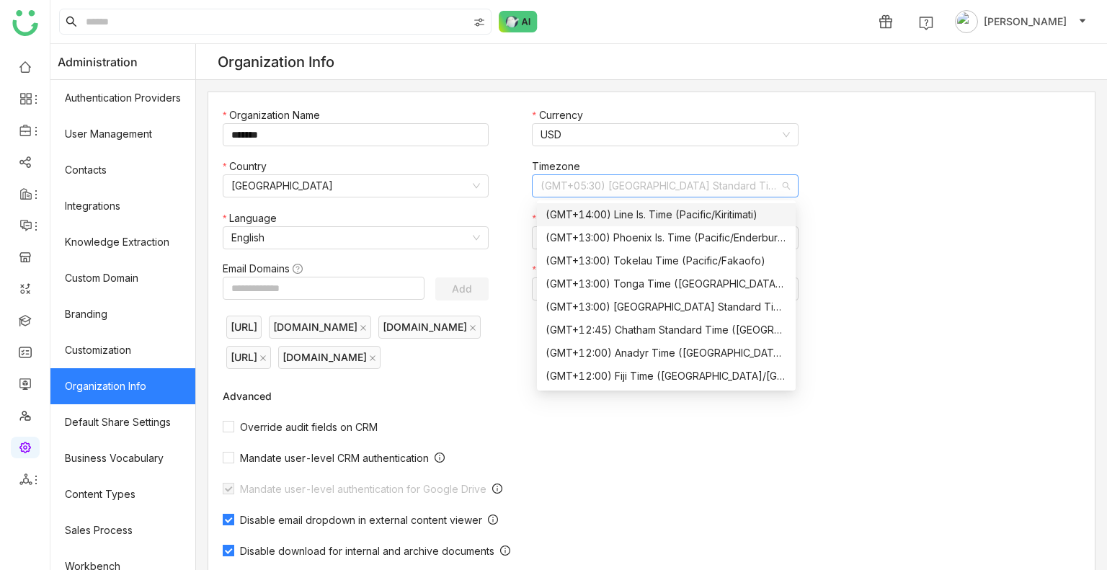
click at [602, 184] on nz-select-item "(GMT+05:30) India Standard Time (Asia/Kolkata)" at bounding box center [664, 186] width 249 height 22
type input "*"
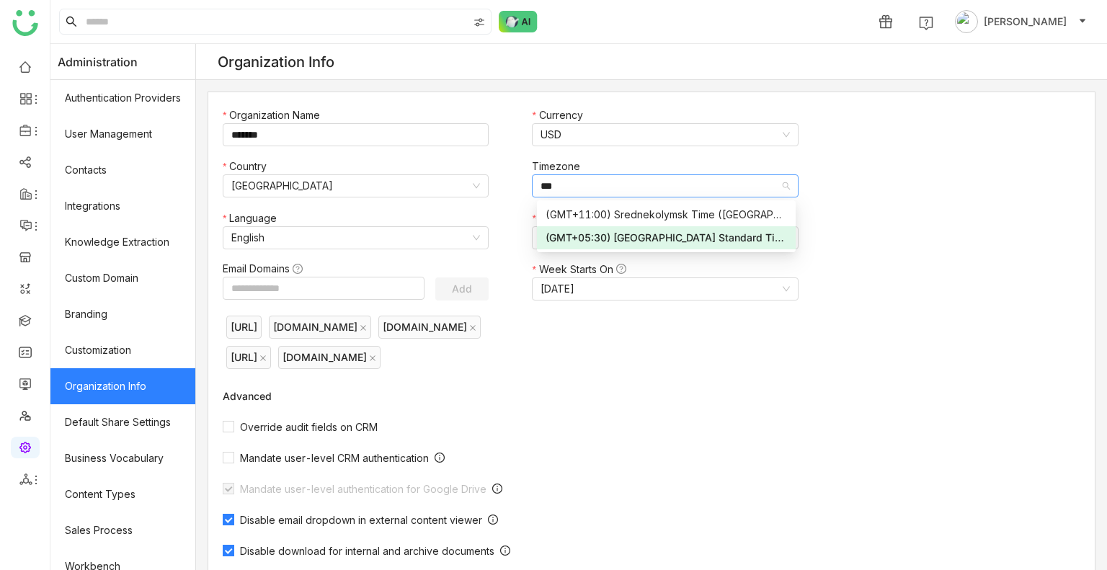
type input "***"
click at [618, 236] on div "(GMT+05:30) India Standard Time (Asia/Kolkata)" at bounding box center [666, 238] width 242 height 16
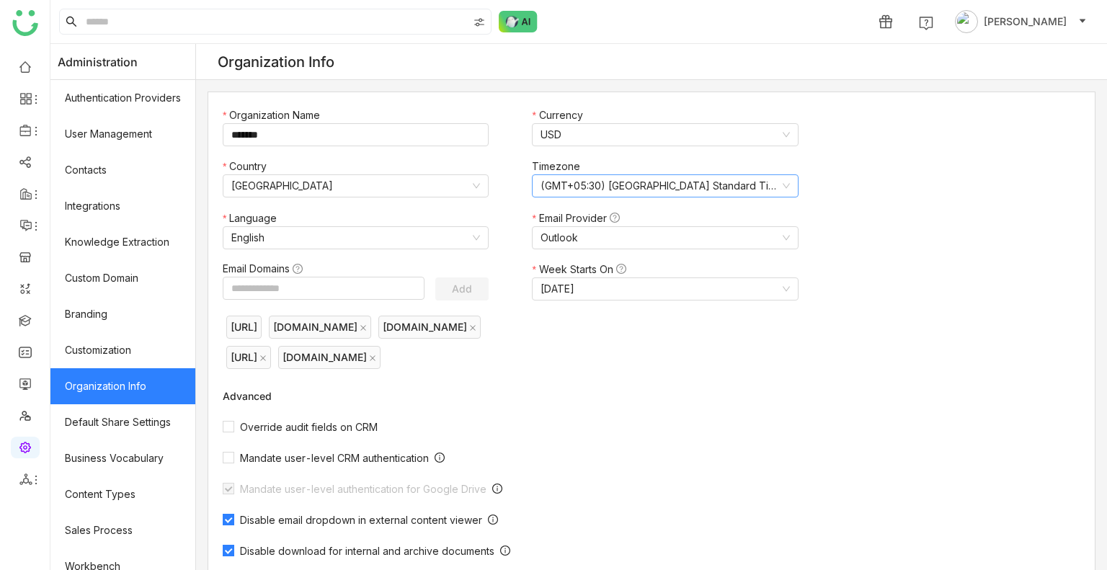
click at [870, 198] on div "Organization Name ******* Currency USD Country United States Timezone (GMT+05:3…" at bounding box center [652, 527] width 888 height 870
click at [20, 326] on link at bounding box center [25, 319] width 13 height 12
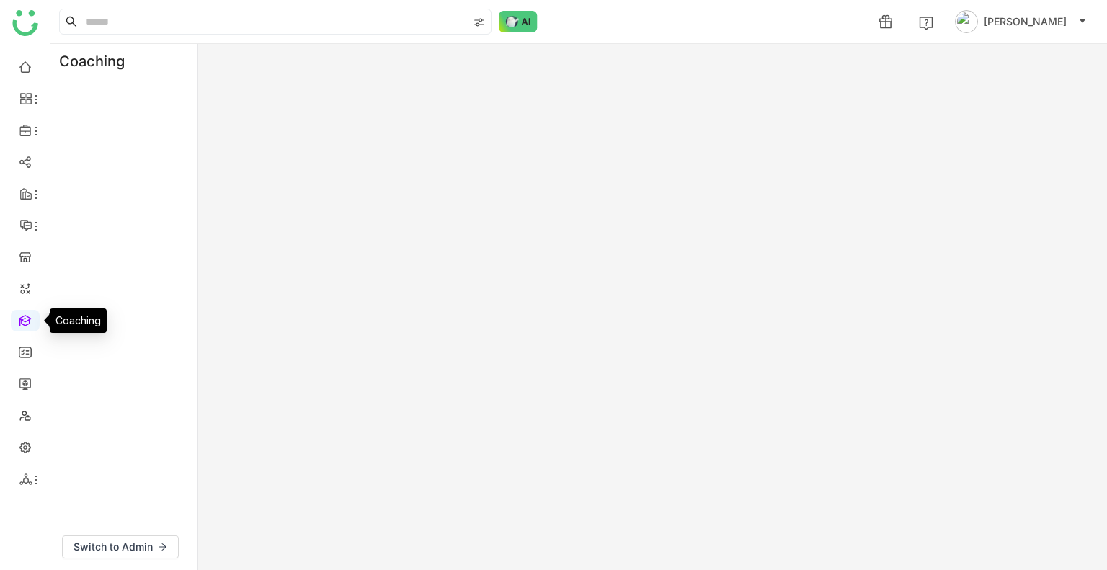
click at [20, 326] on link at bounding box center [25, 319] width 13 height 12
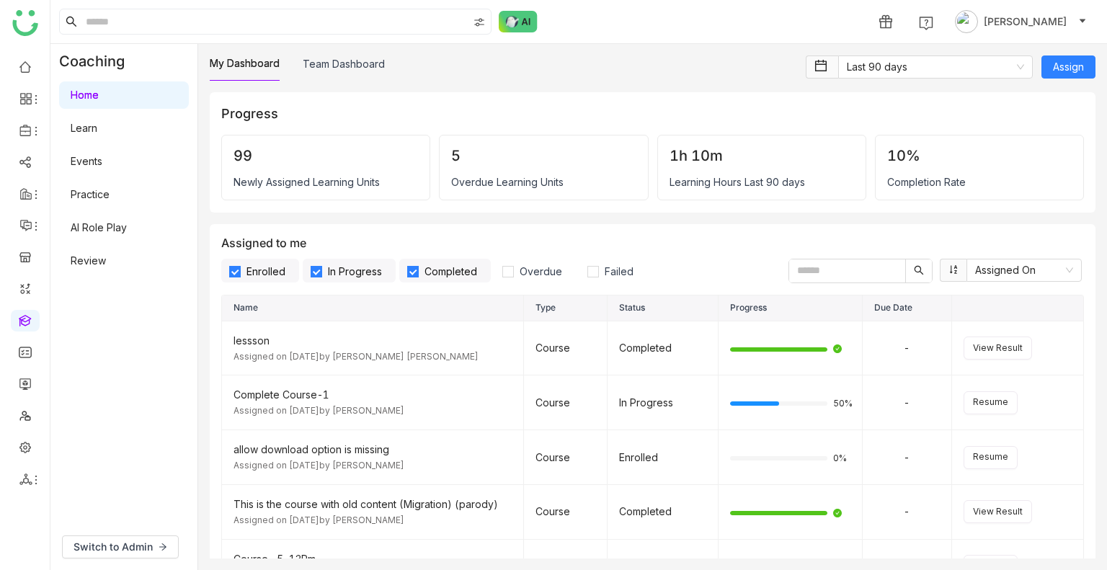
click at [97, 122] on link "Learn" at bounding box center [84, 128] width 27 height 12
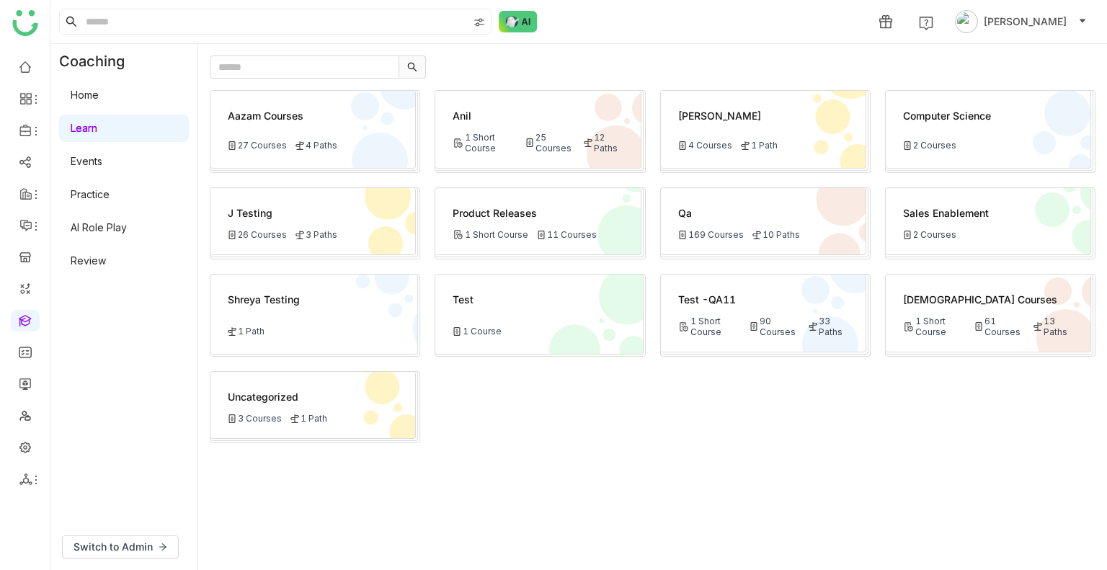
click at [778, 321] on div "90 Courses" at bounding box center [774, 327] width 50 height 22
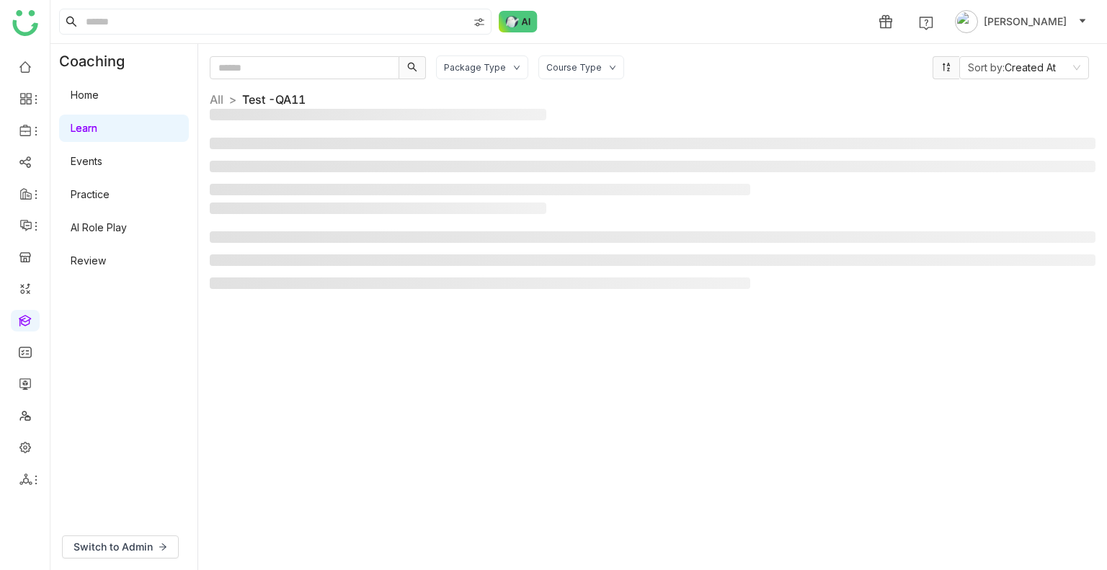
click at [778, 321] on div "Package Type Course Type Sort by: Created At All > Test -QA11 >" at bounding box center [653, 306] width 886 height 503
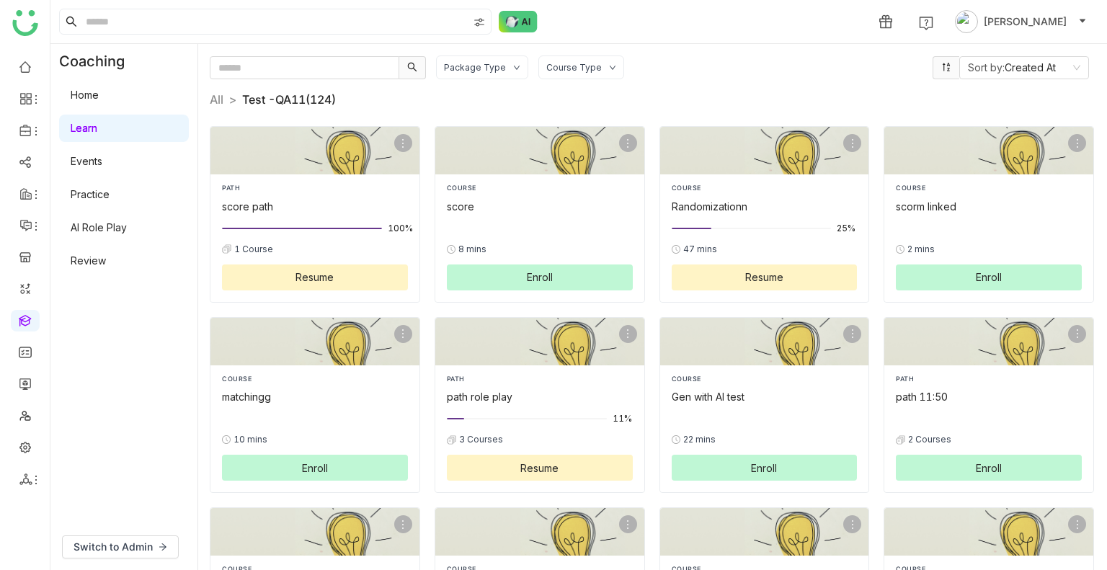
click at [513, 65] on icon at bounding box center [516, 67] width 7 height 7
click at [471, 158] on span "Library" at bounding box center [478, 152] width 44 height 16
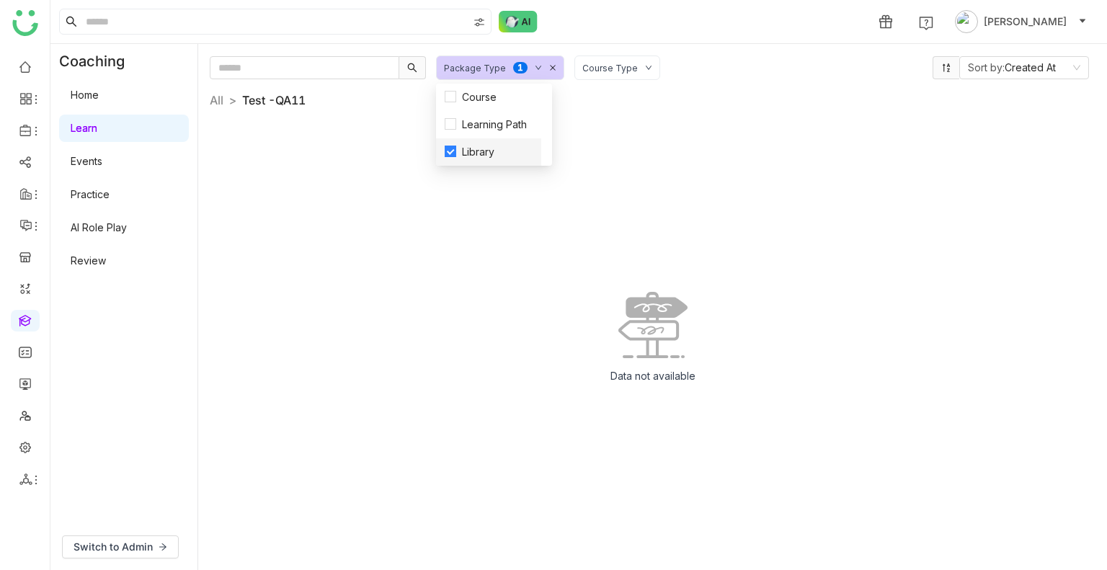
click at [471, 158] on span "Library" at bounding box center [478, 152] width 44 height 16
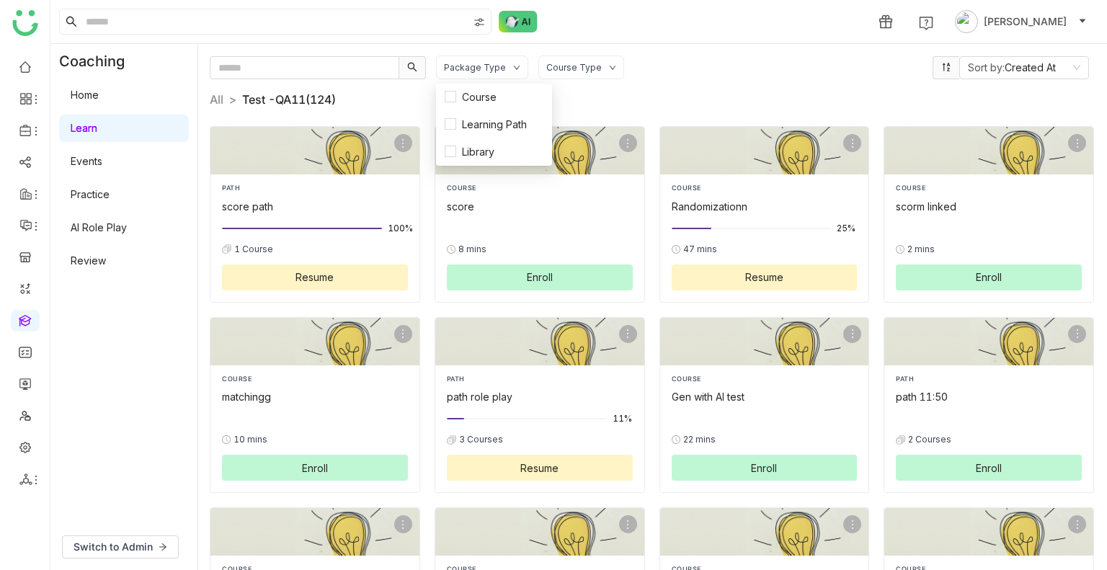
click at [666, 48] on div "Package Type Course Type Sort by: Created At All > Test -QA11 (124) > PATH scor…" at bounding box center [652, 307] width 909 height 526
click at [25, 67] on link at bounding box center [25, 66] width 13 height 12
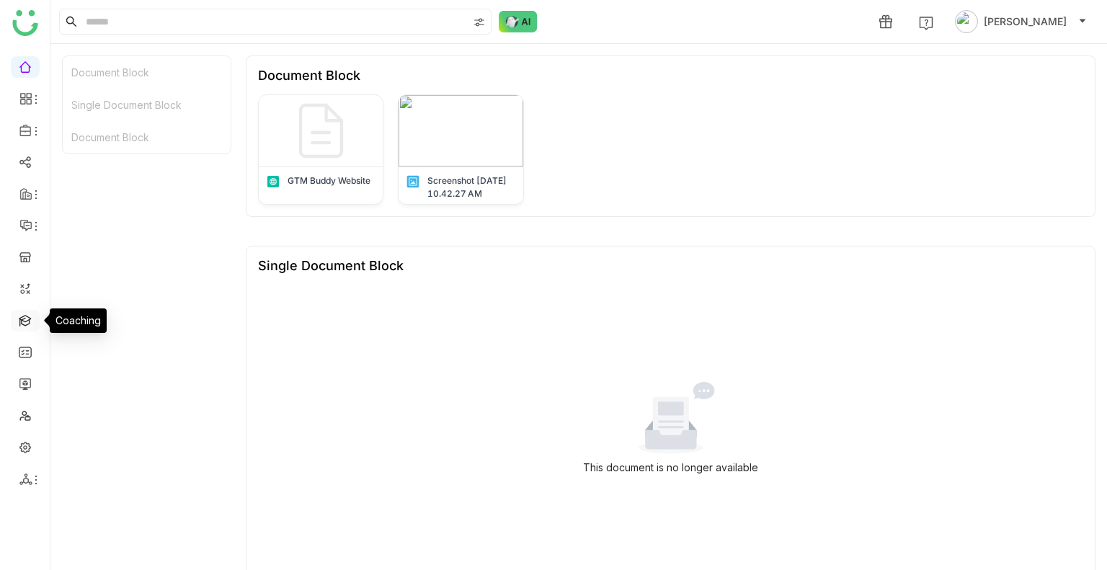
click at [24, 319] on link at bounding box center [25, 319] width 13 height 12
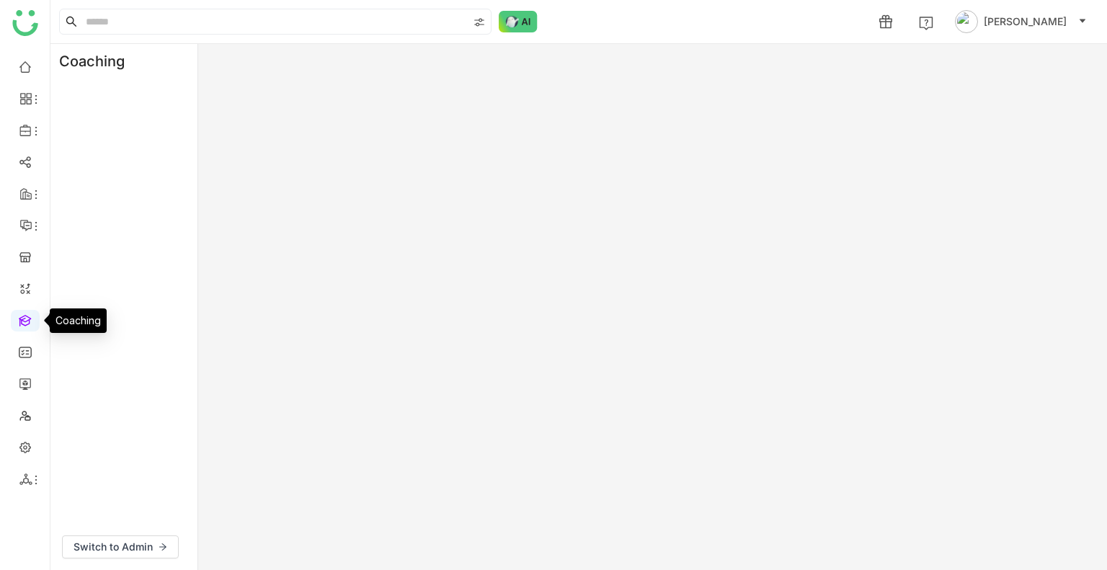
click at [24, 319] on link at bounding box center [25, 319] width 13 height 12
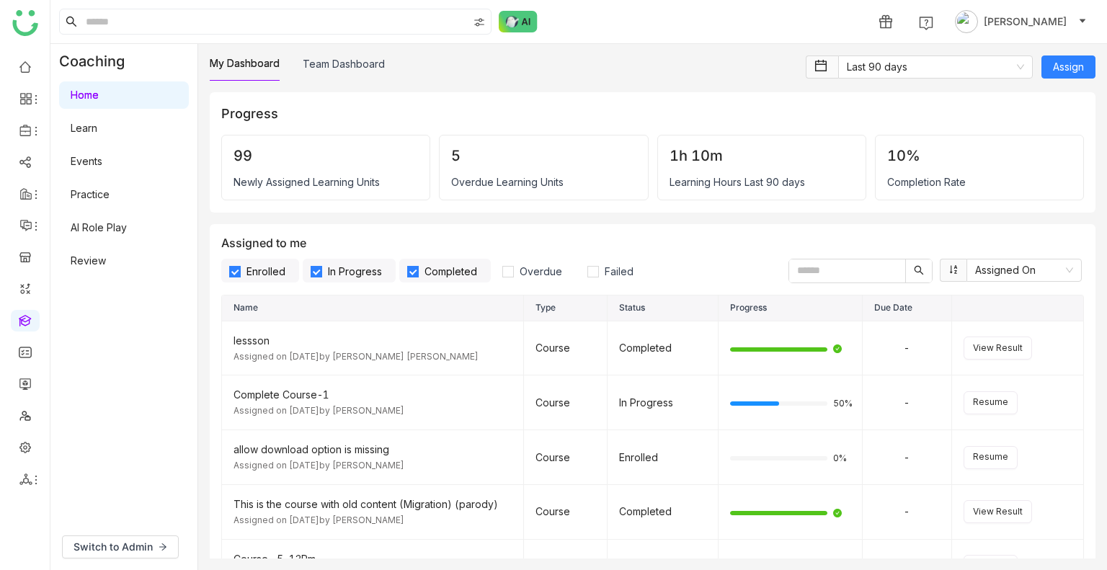
click at [84, 134] on link "Learn" at bounding box center [84, 128] width 27 height 12
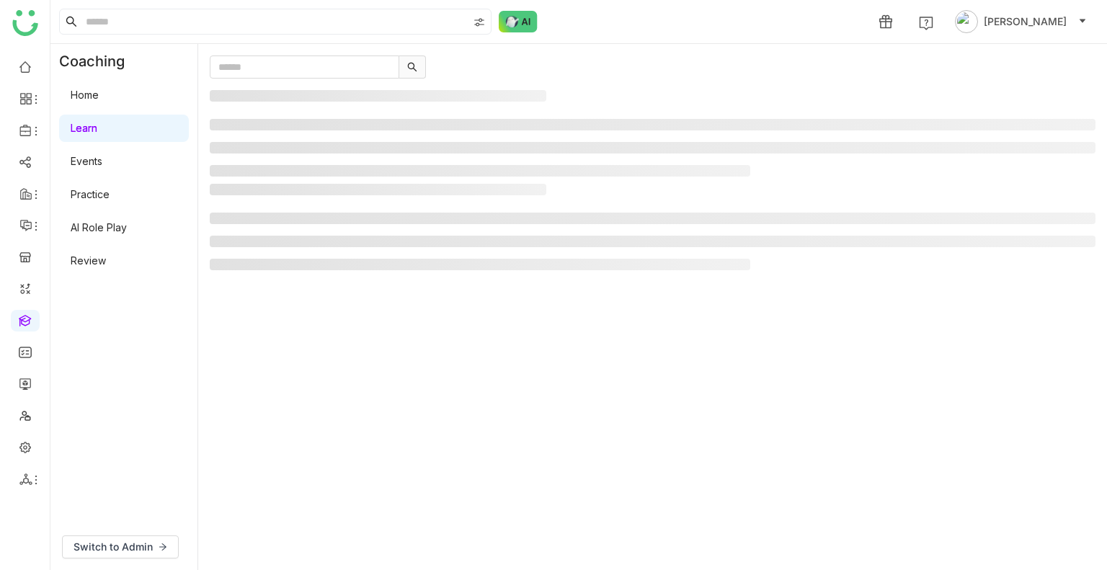
click at [84, 134] on link "Learn" at bounding box center [84, 128] width 27 height 12
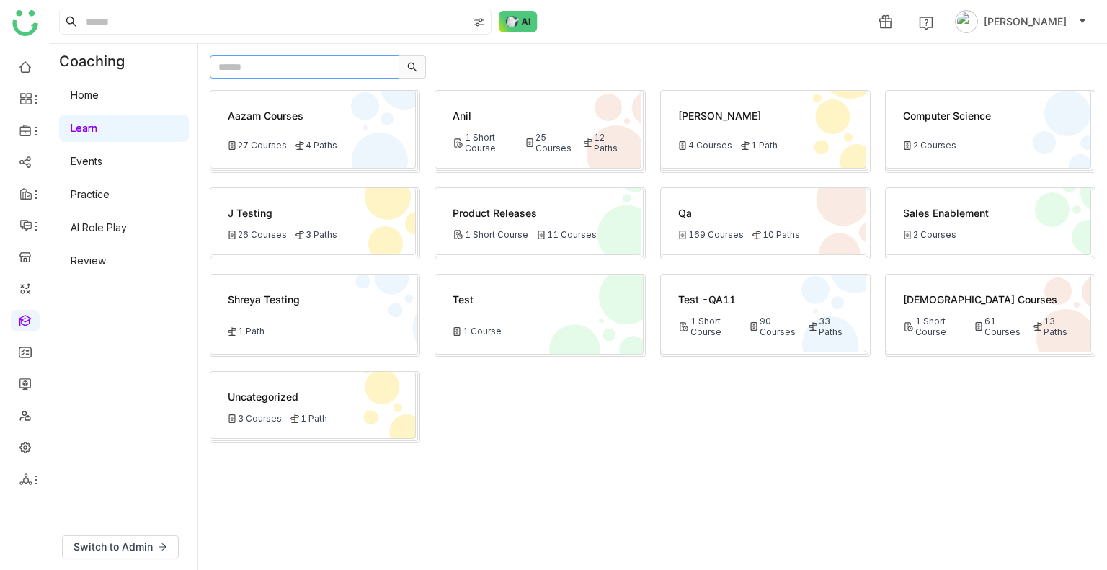
click at [267, 66] on input "text" at bounding box center [304, 66] width 189 height 23
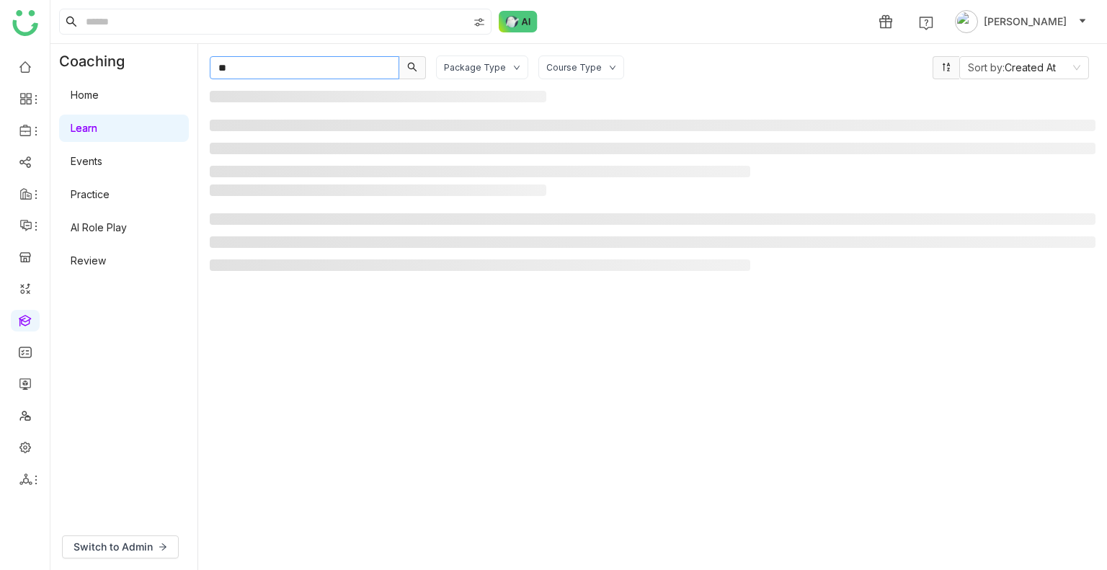
type input "*"
type input "**********"
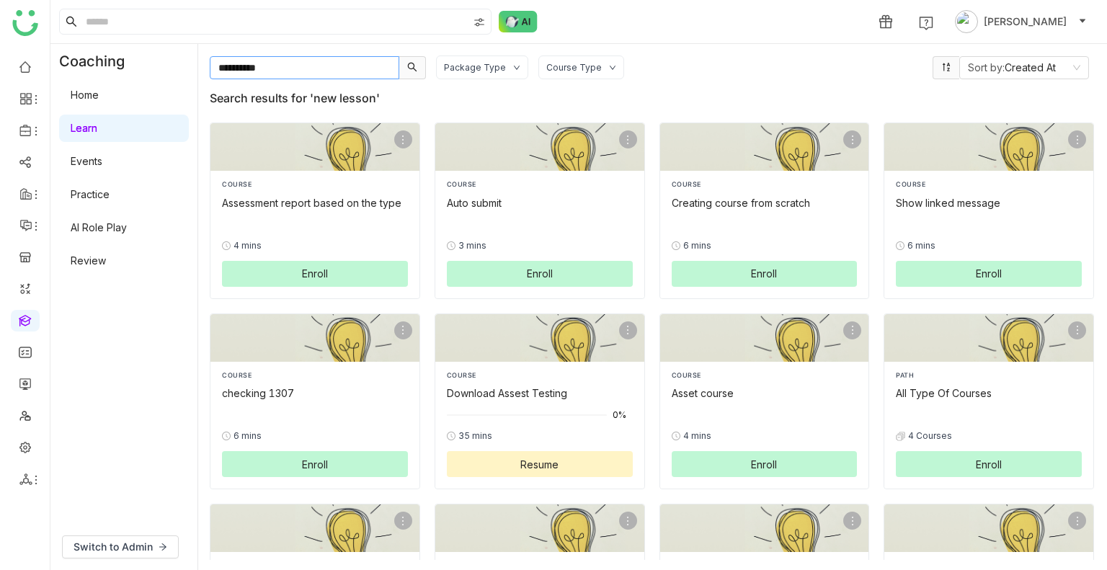
click at [216, 66] on input "**********" at bounding box center [304, 67] width 189 height 23
click at [326, 67] on input "**********" at bounding box center [304, 67] width 189 height 23
click at [278, 68] on input "**********" at bounding box center [304, 67] width 189 height 23
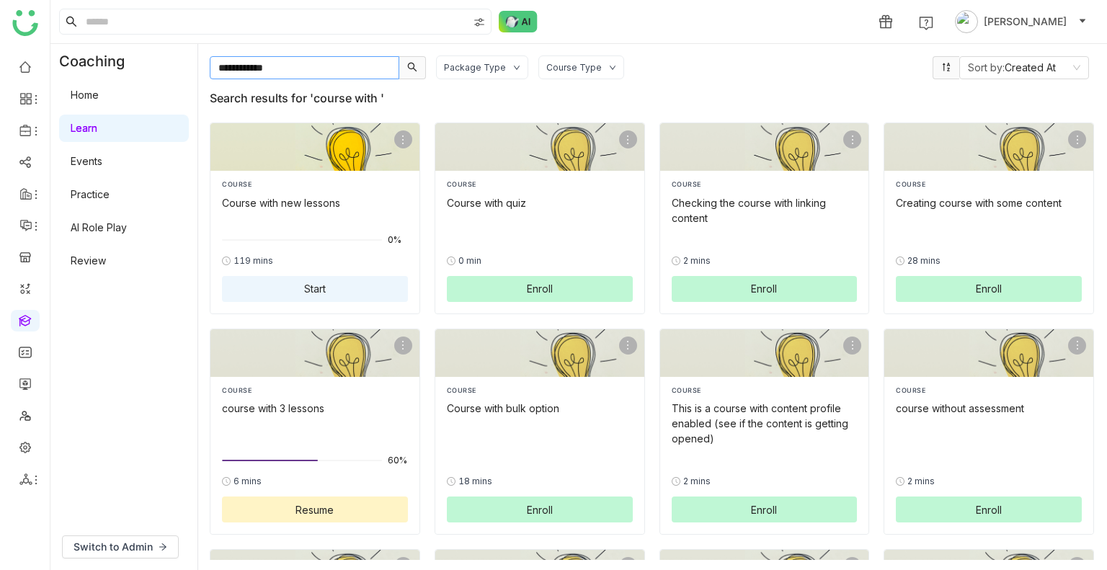
type input "**********"
click at [296, 223] on div "COURSE Course with new lessons 0% 119 mins Start" at bounding box center [315, 240] width 186 height 122
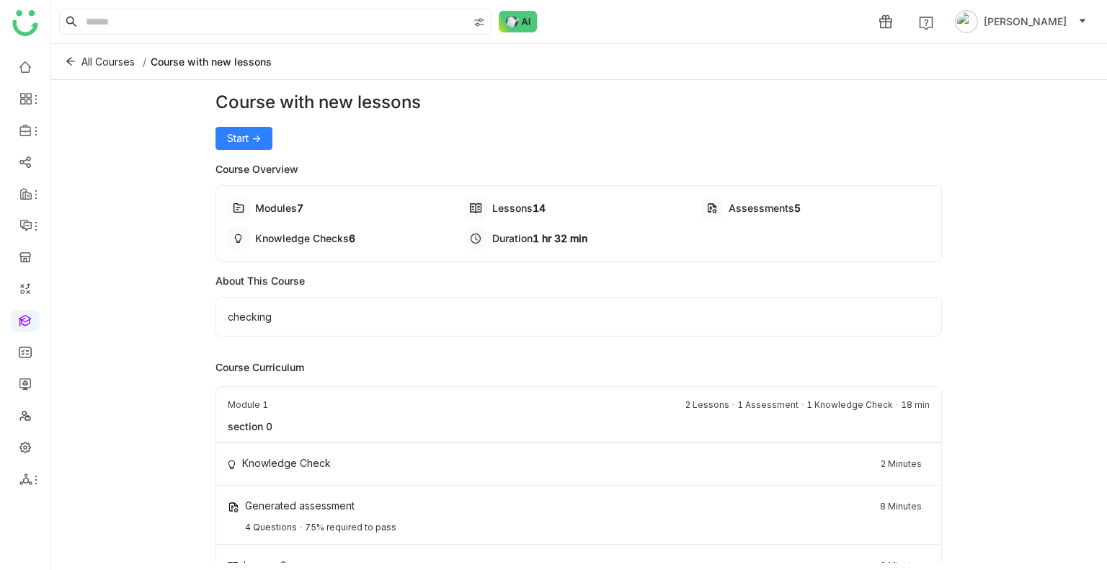
click at [233, 125] on div "Course with new lessons Start ->" at bounding box center [578, 119] width 727 height 61
click at [241, 135] on span "Start ->" at bounding box center [244, 138] width 34 height 16
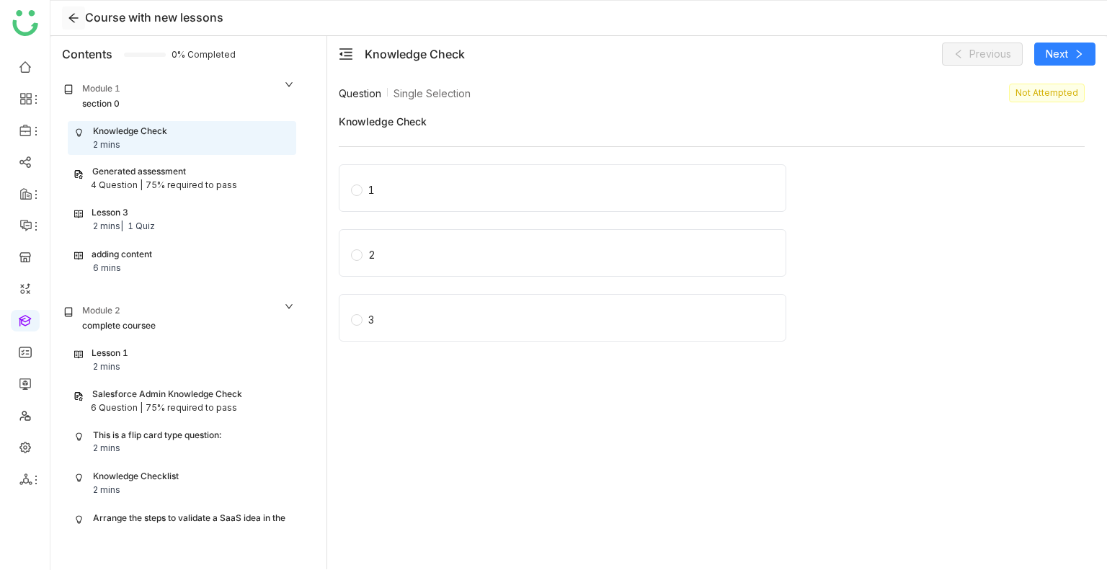
click at [78, 19] on icon at bounding box center [74, 18] width 12 height 12
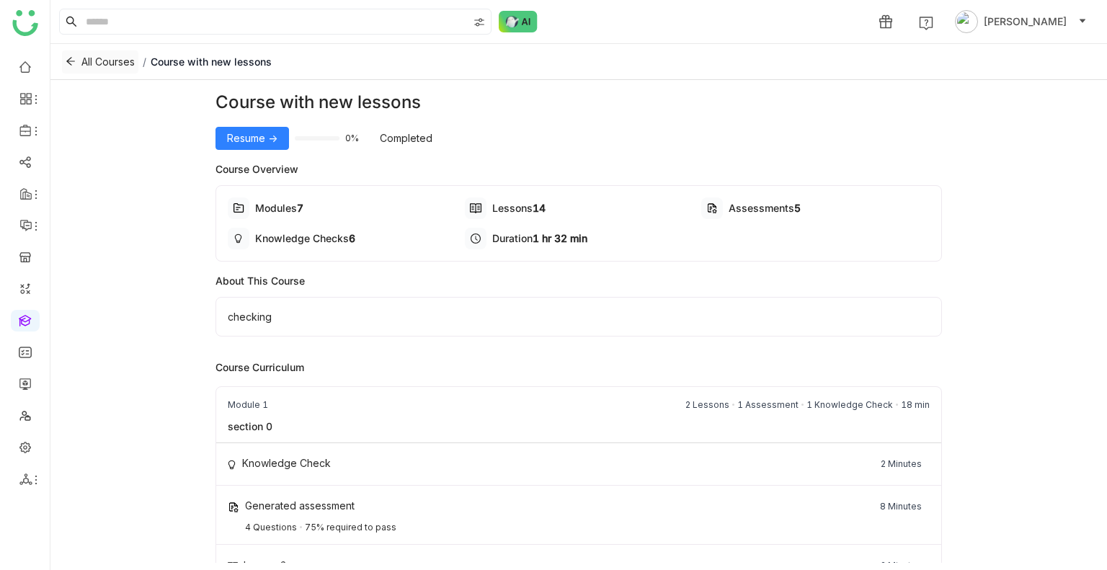
click at [72, 63] on icon at bounding box center [71, 61] width 10 height 10
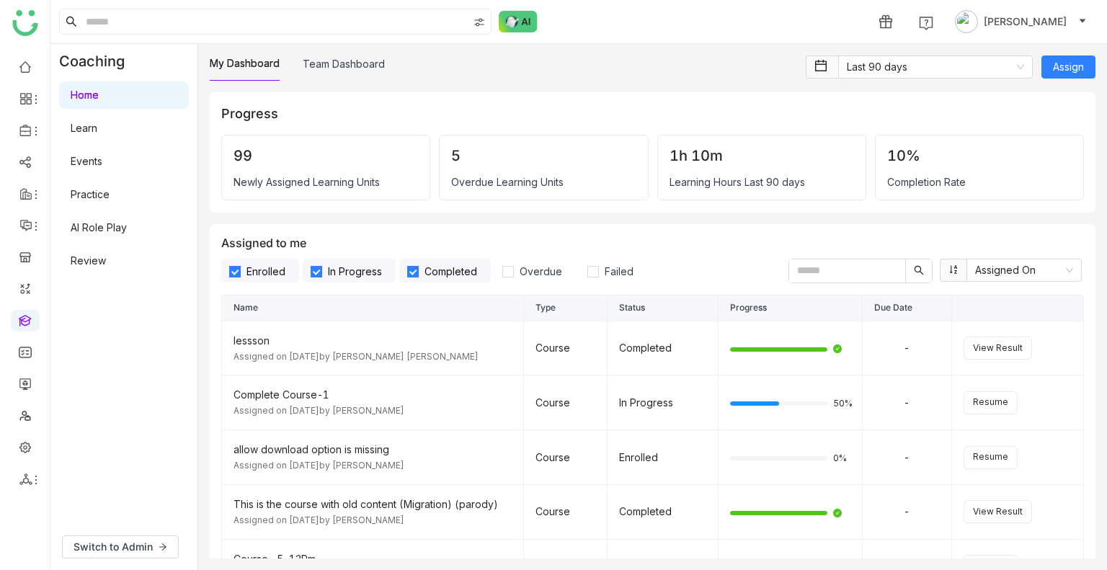
click at [121, 560] on div "Switch to Admin" at bounding box center [123, 547] width 147 height 46
click at [122, 556] on button "Switch to Admin" at bounding box center [120, 546] width 117 height 23
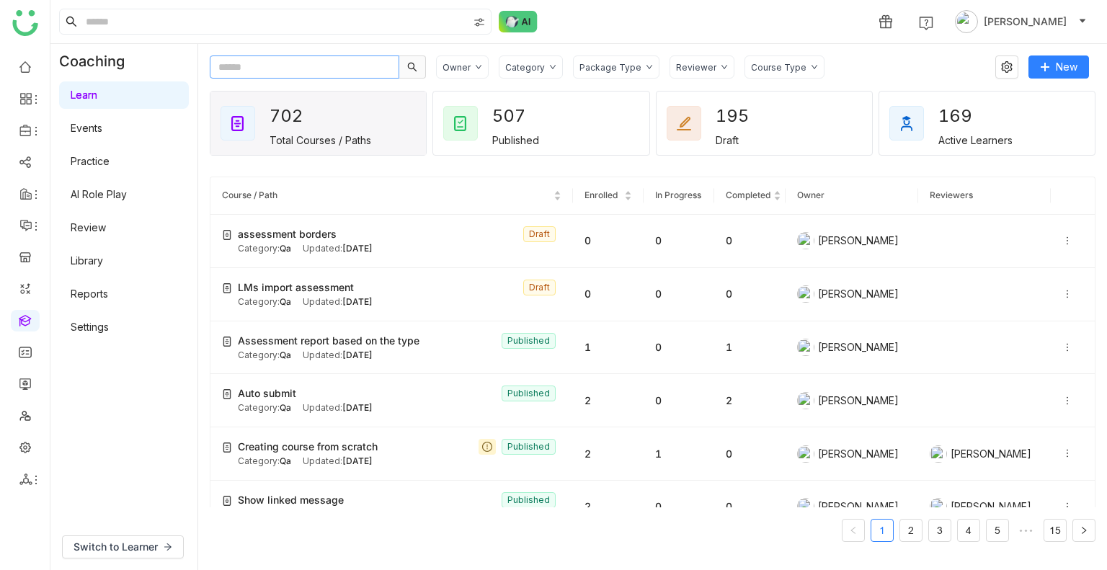
click at [271, 74] on input "text" at bounding box center [304, 66] width 189 height 23
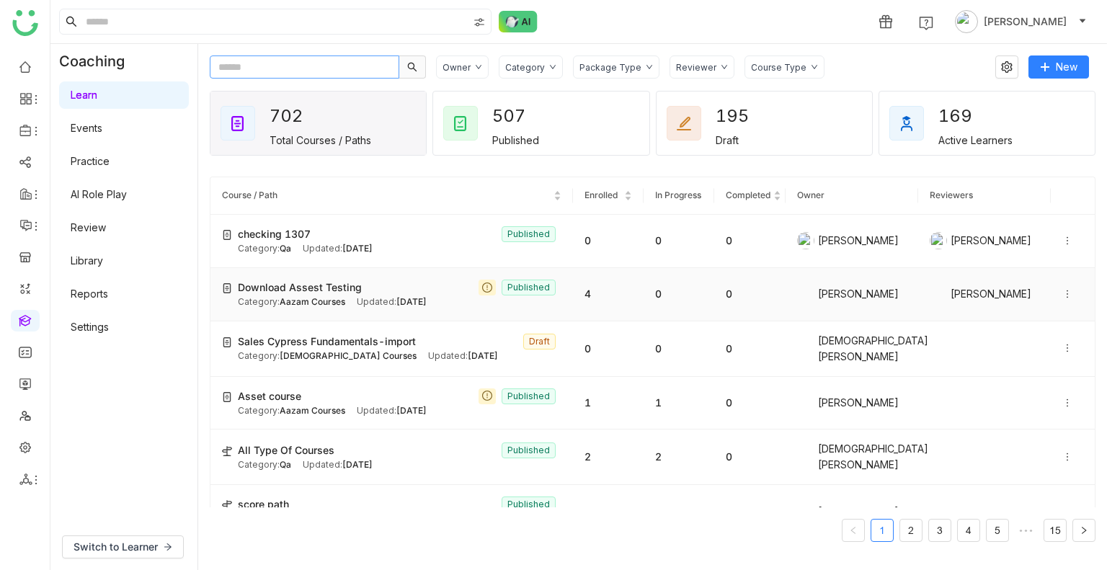
scroll to position [320, 0]
click at [267, 62] on input "text" at bounding box center [304, 66] width 189 height 23
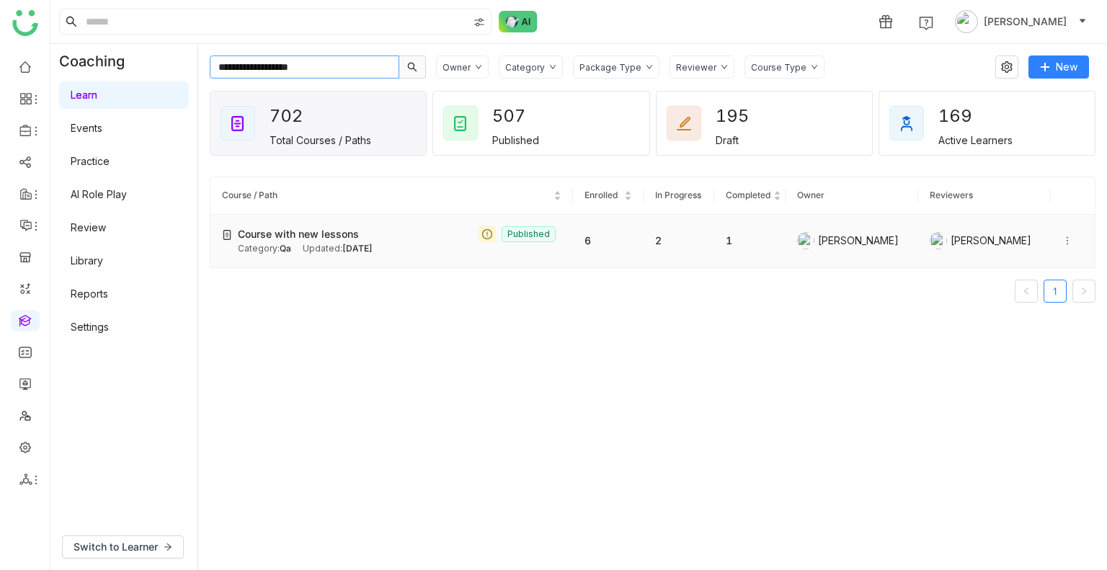
type input "**********"
click at [304, 223] on td "Course with new lessons Published Category: Qa Updated: Sep 09, 2025" at bounding box center [391, 241] width 362 height 53
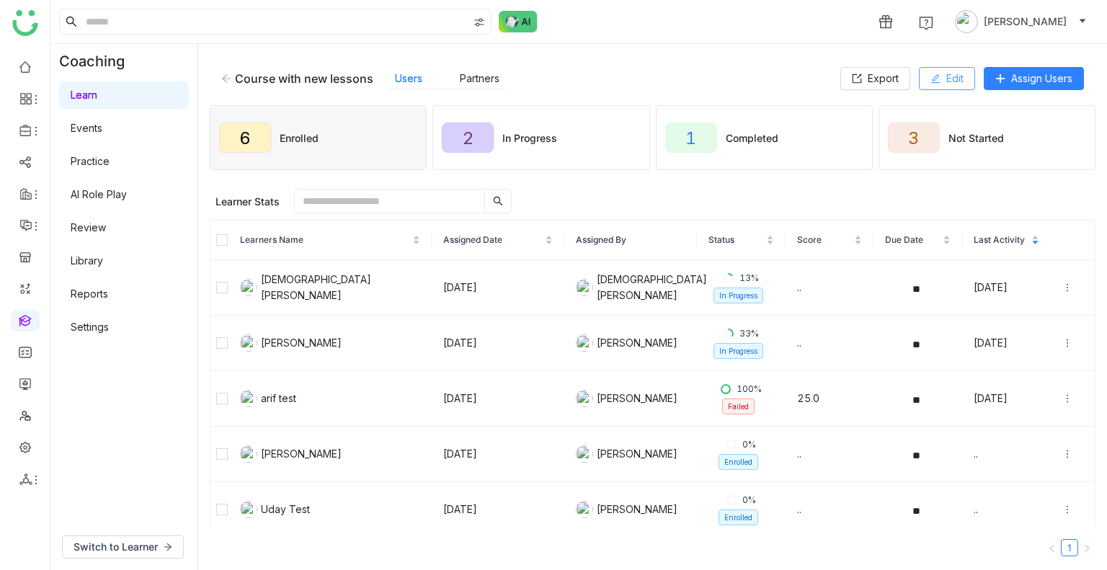
click at [946, 78] on span "Edit" at bounding box center [954, 79] width 17 height 16
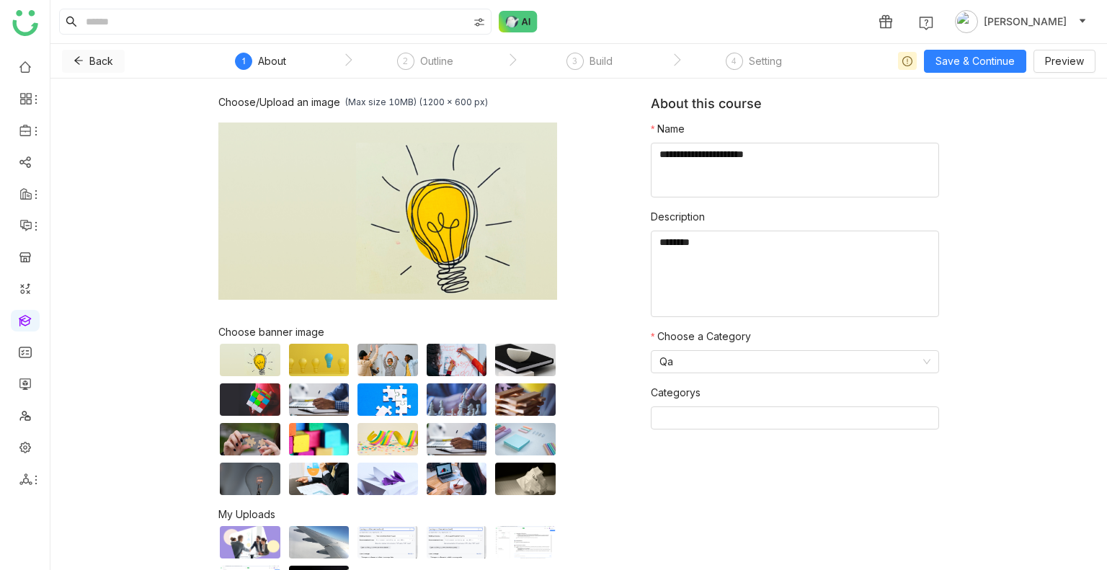
click at [97, 57] on span "Back" at bounding box center [101, 61] width 24 height 16
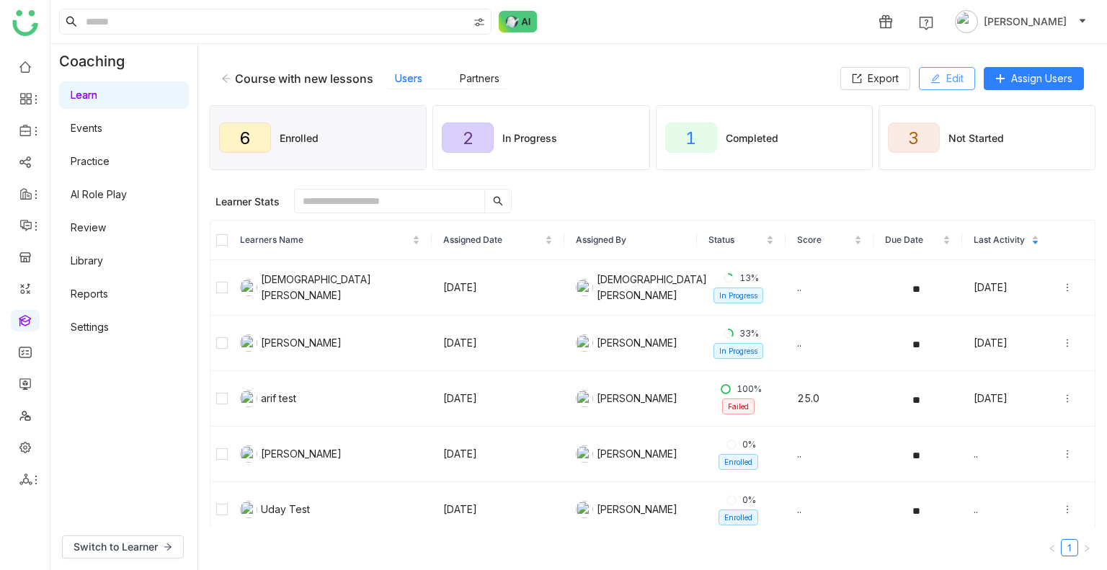
click at [937, 86] on button "Edit" at bounding box center [947, 78] width 56 height 23
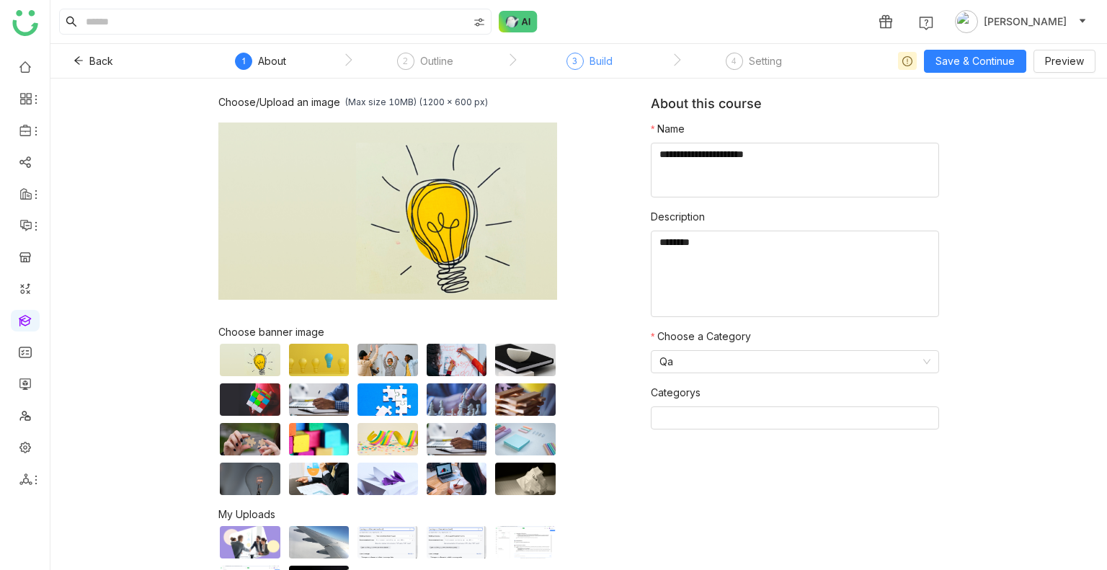
click at [585, 62] on div "3 Build" at bounding box center [589, 66] width 46 height 26
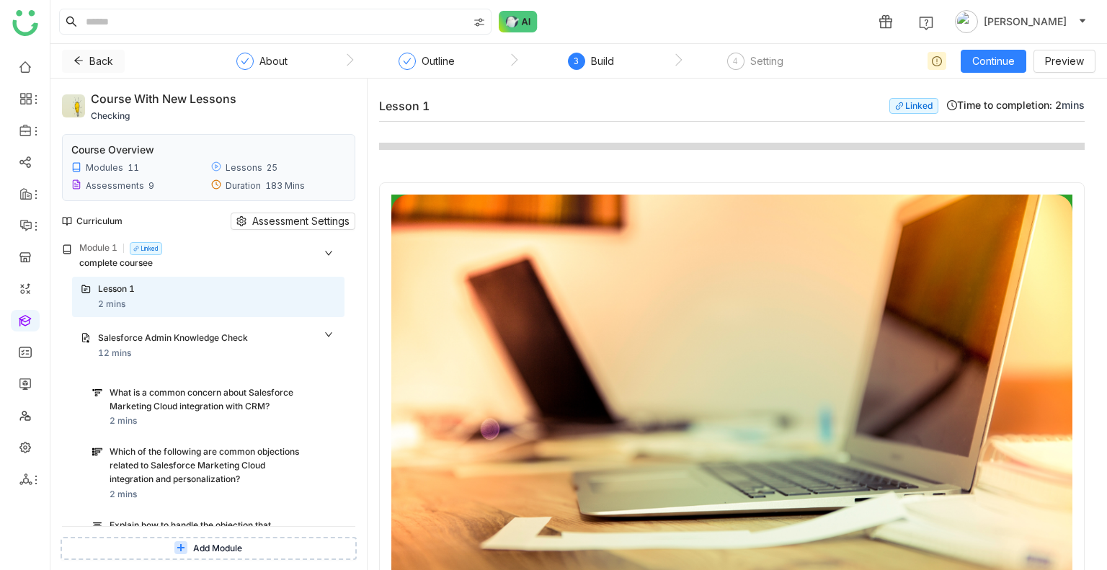
click at [118, 51] on button "Back" at bounding box center [93, 61] width 63 height 23
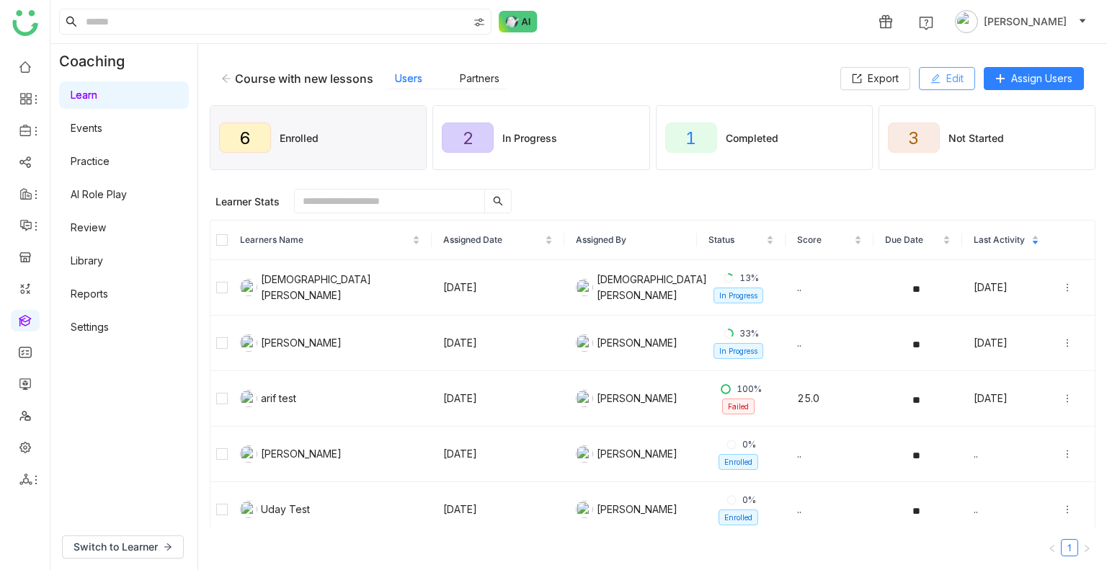
click at [939, 80] on button "Edit" at bounding box center [947, 78] width 56 height 23
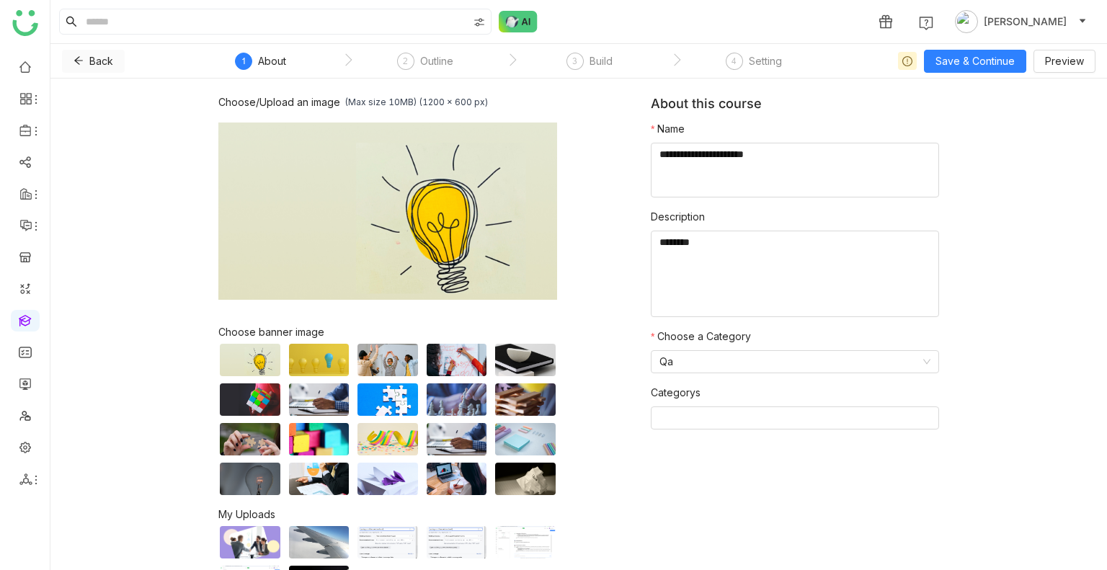
click at [108, 64] on span "Back" at bounding box center [101, 61] width 24 height 16
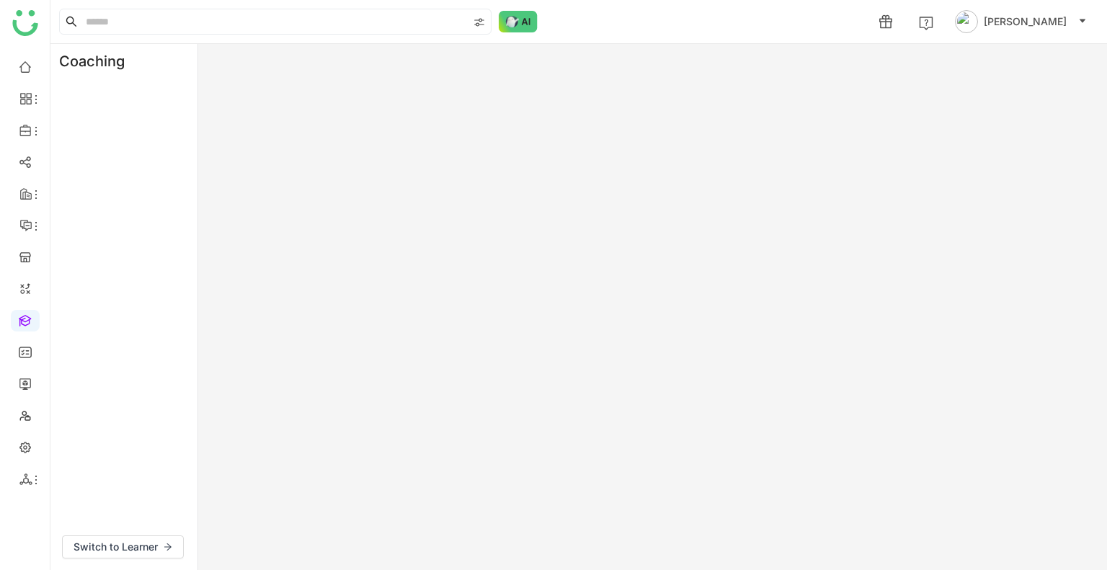
click at [108, 64] on div "Coaching" at bounding box center [98, 61] width 96 height 35
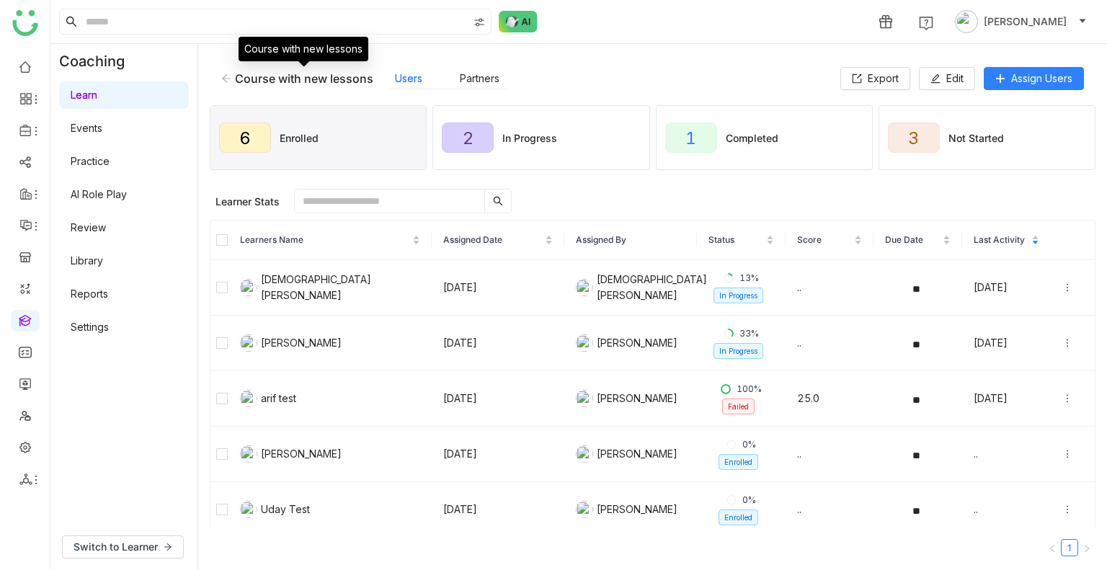
click at [228, 80] on icon at bounding box center [226, 78] width 10 height 10
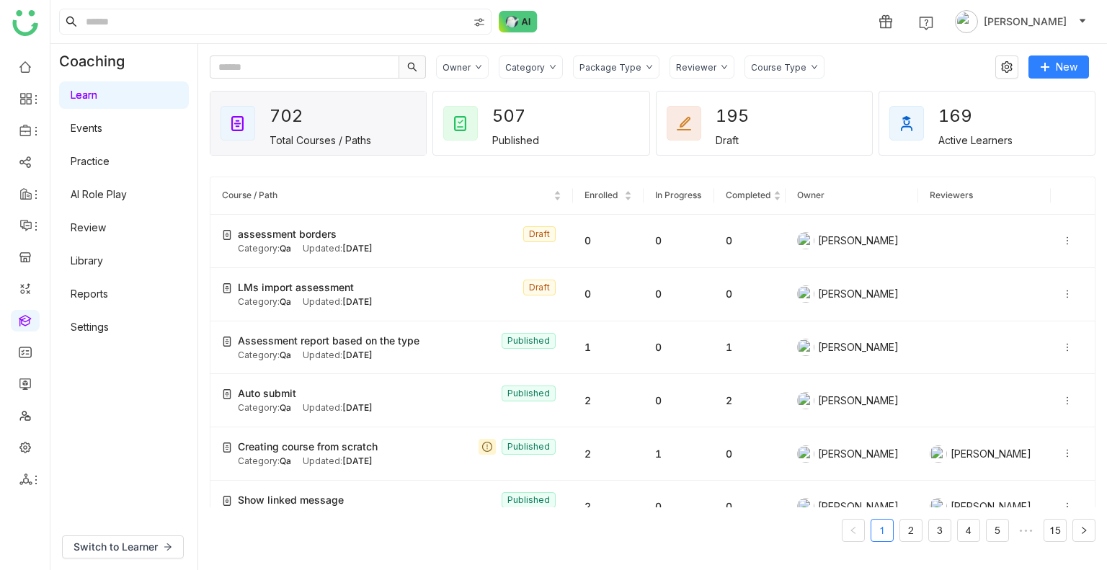
click at [591, 55] on div "Package Type" at bounding box center [616, 66] width 86 height 23
click at [744, 64] on div "Course Type" at bounding box center [784, 66] width 80 height 23
click at [769, 121] on span "Short Course" at bounding box center [790, 124] width 74 height 16
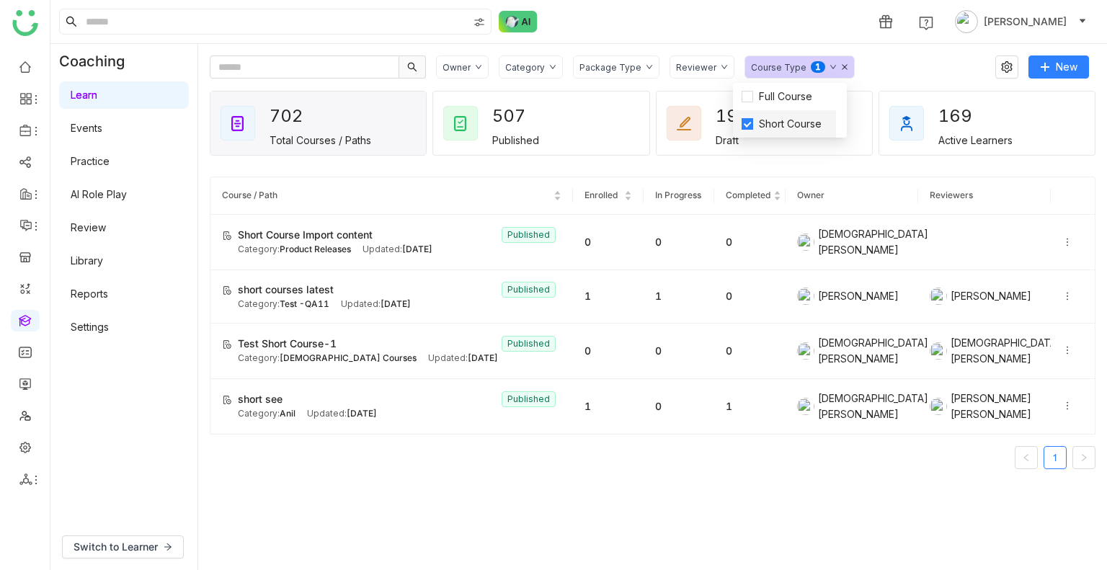
click at [776, 126] on span "Short Course" at bounding box center [790, 124] width 74 height 16
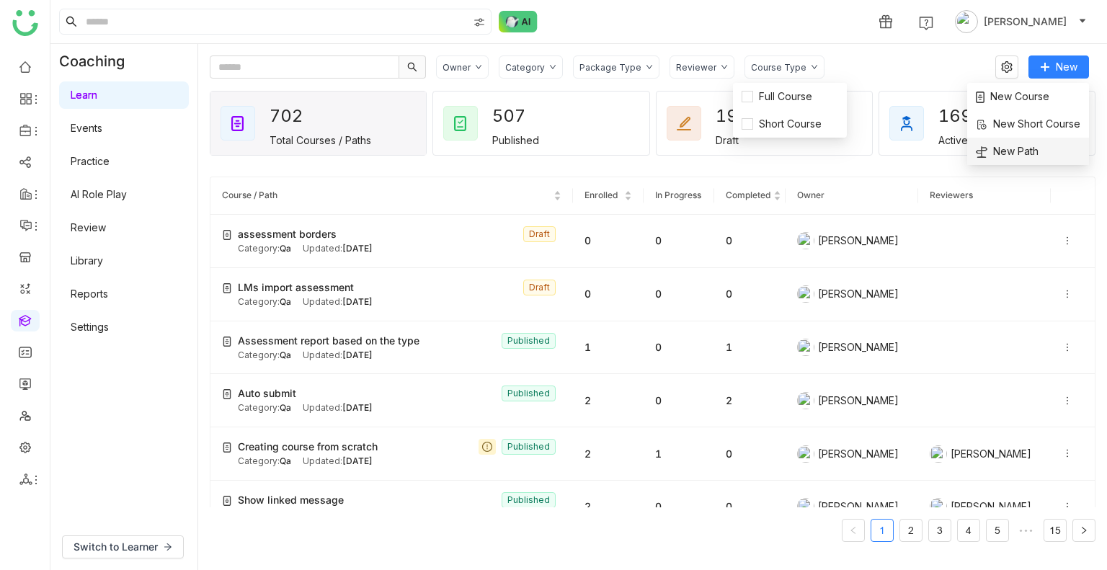
click at [1002, 152] on span "New Path" at bounding box center [1007, 151] width 63 height 16
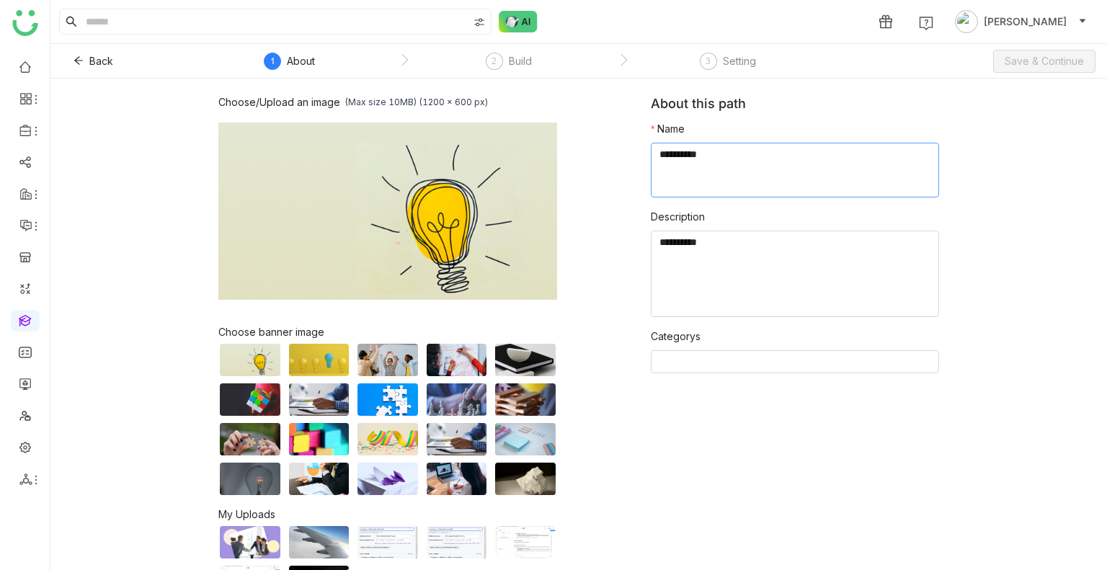
click at [731, 185] on textarea at bounding box center [795, 170] width 288 height 55
type textarea "**********"
click at [695, 363] on nz-select-top-control at bounding box center [795, 361] width 288 height 23
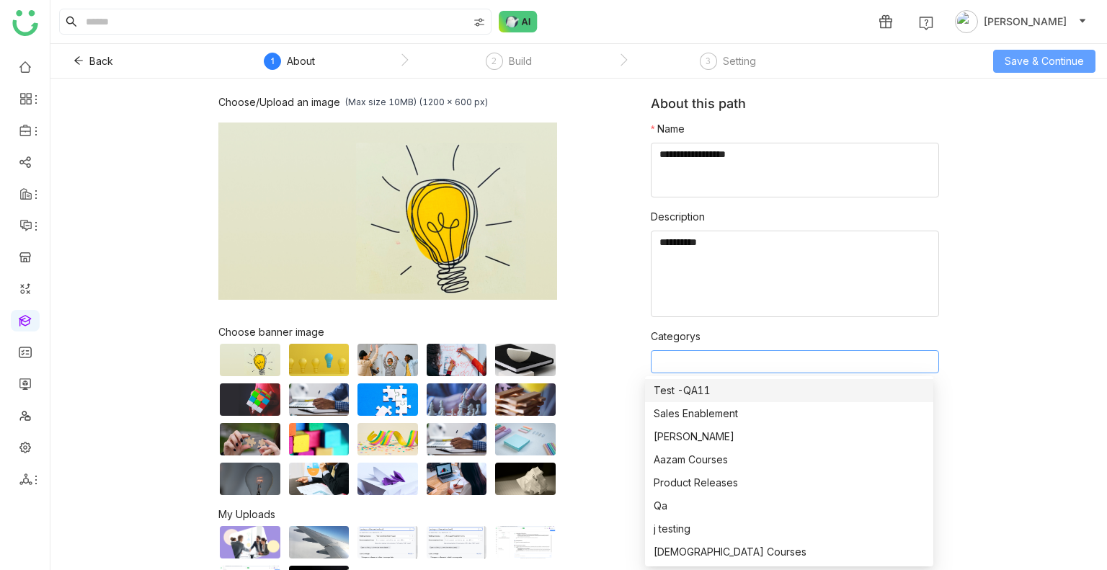
click at [1034, 63] on span "Save & Continue" at bounding box center [1043, 61] width 79 height 16
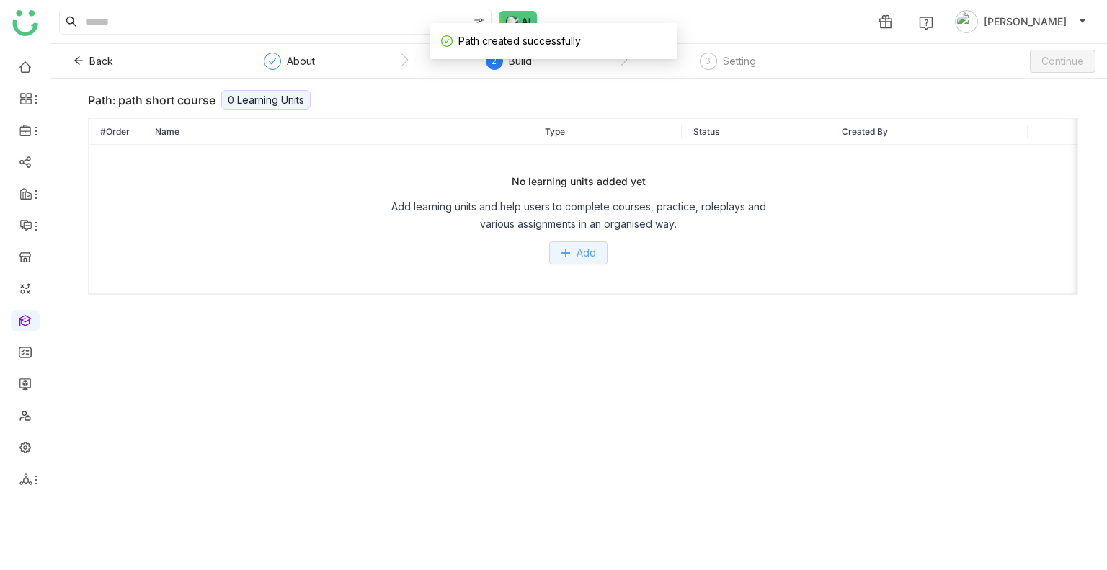
click at [566, 252] on icon at bounding box center [565, 252] width 8 height 1
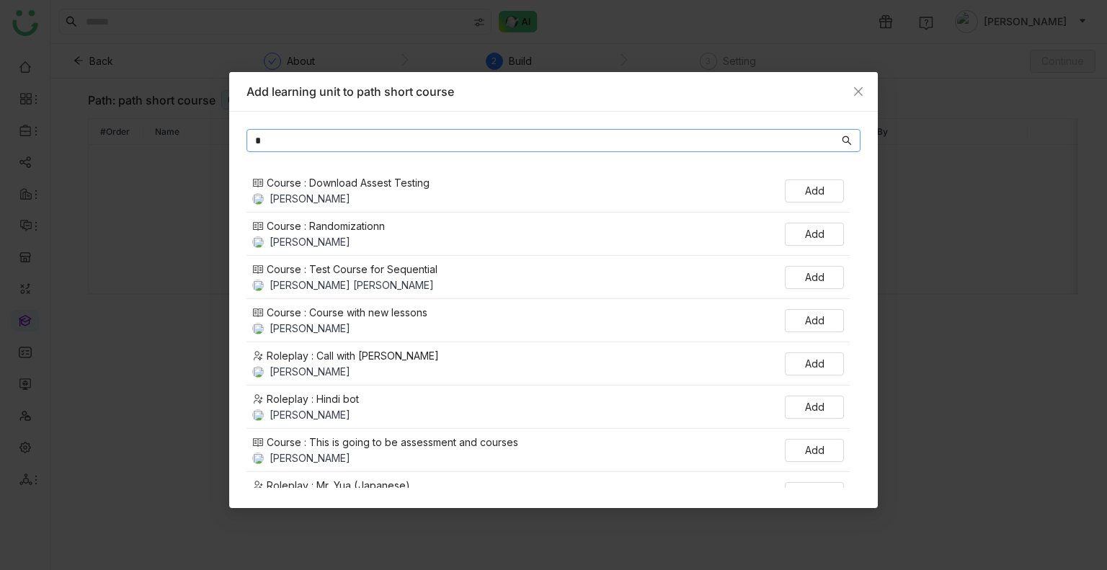
click at [346, 138] on input "*" at bounding box center [547, 141] width 584 height 16
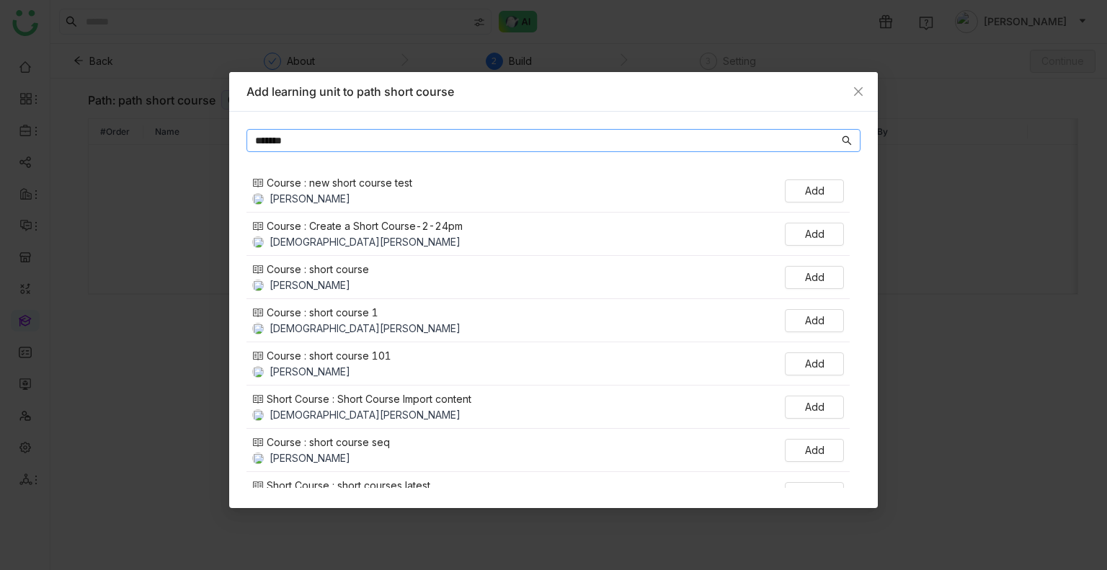
type input "*******"
click at [824, 177] on div "Course : new short course test Uday Bhanu Add" at bounding box center [547, 190] width 603 height 43
click at [821, 187] on span "Add" at bounding box center [814, 191] width 19 height 16
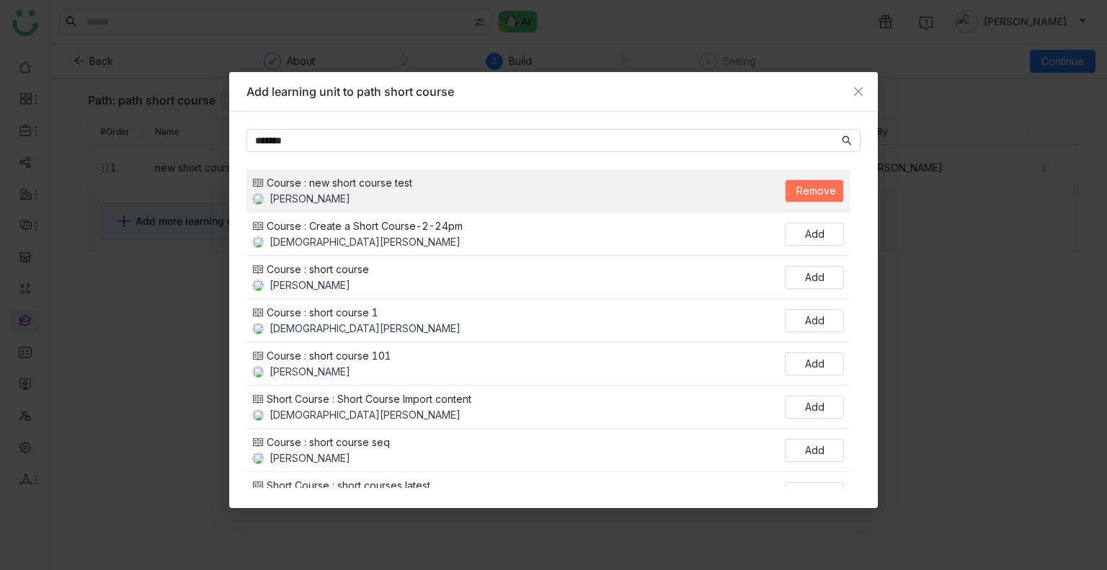
click at [951, 267] on nz-modal-container "Add learning unit to path short course ******* Course : new short course test U…" at bounding box center [553, 285] width 1107 height 570
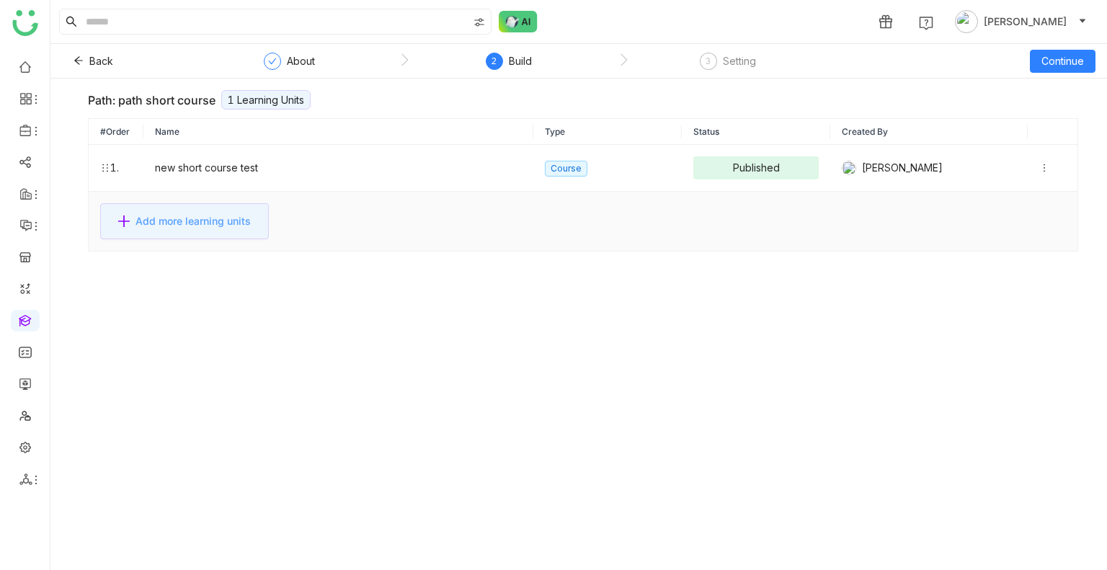
click at [218, 218] on span "Add more learning units" at bounding box center [192, 221] width 115 height 16
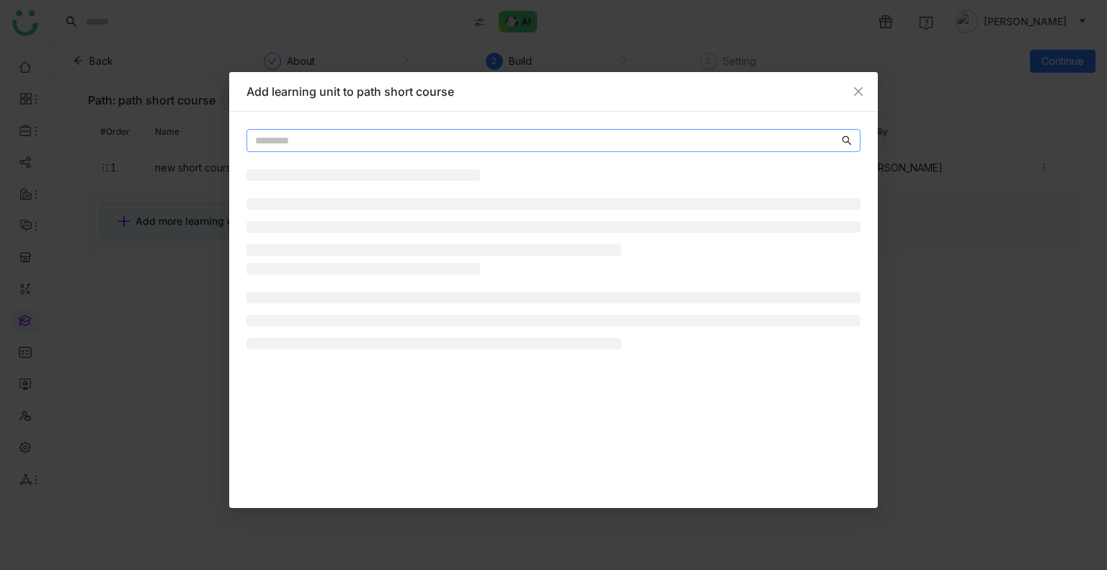
click at [357, 139] on input "text" at bounding box center [547, 141] width 584 height 16
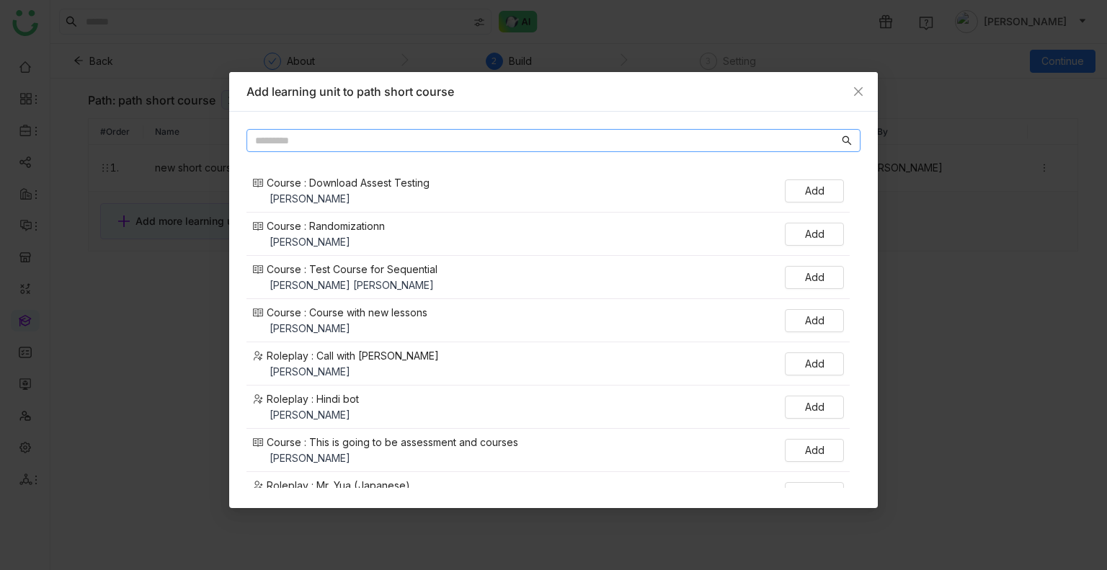
paste input "**********"
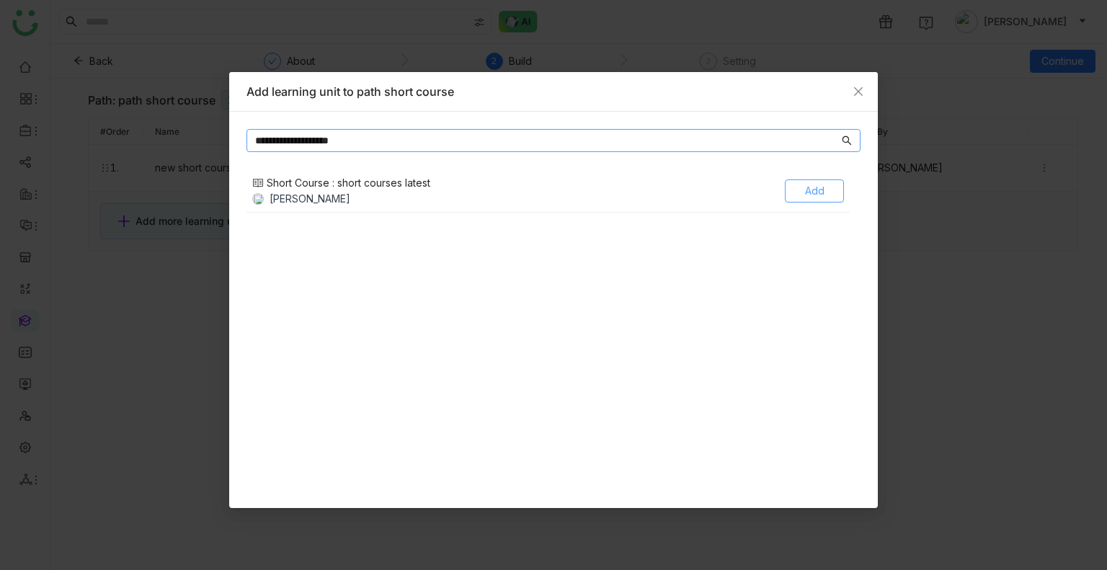
type input "**********"
click at [816, 184] on span "Add" at bounding box center [814, 191] width 19 height 16
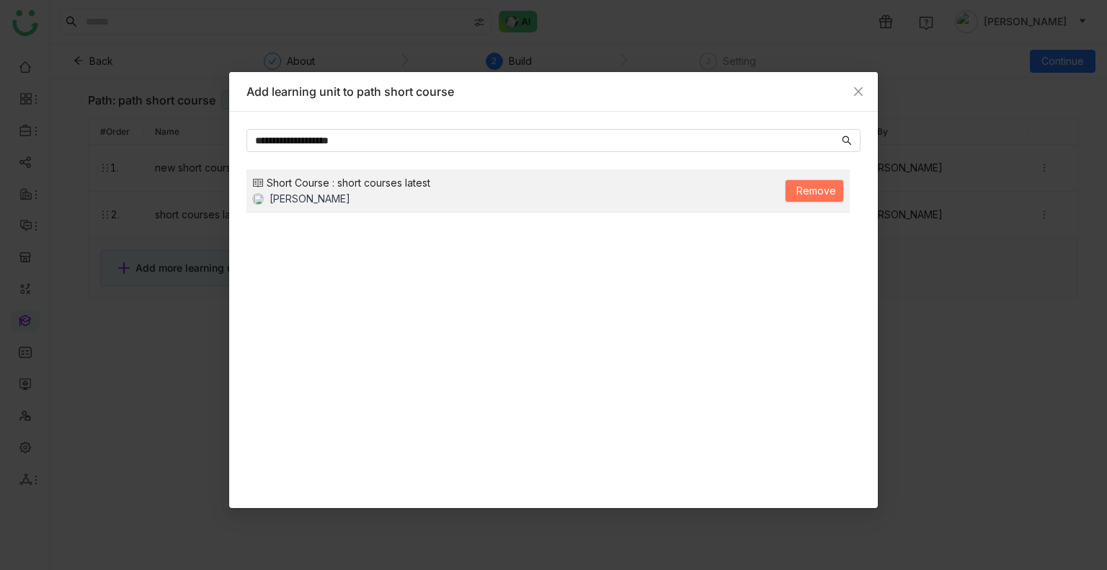
click at [883, 271] on nz-modal-container "**********" at bounding box center [553, 285] width 1107 height 570
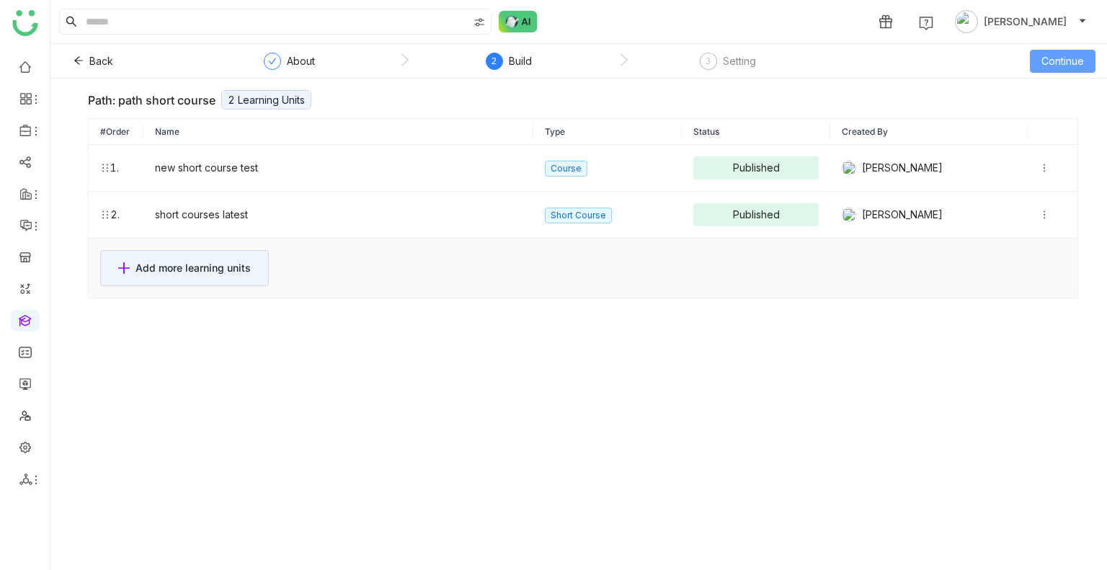
click at [1062, 60] on span "Continue" at bounding box center [1062, 61] width 43 height 16
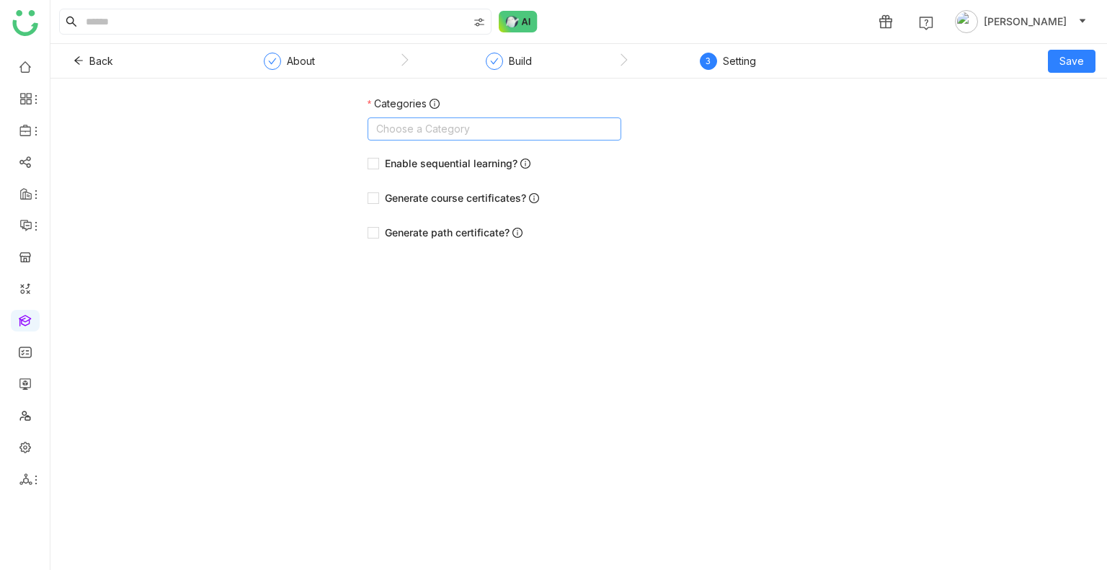
click at [519, 126] on nz-select-top-control "Choose a Category" at bounding box center [494, 128] width 254 height 23
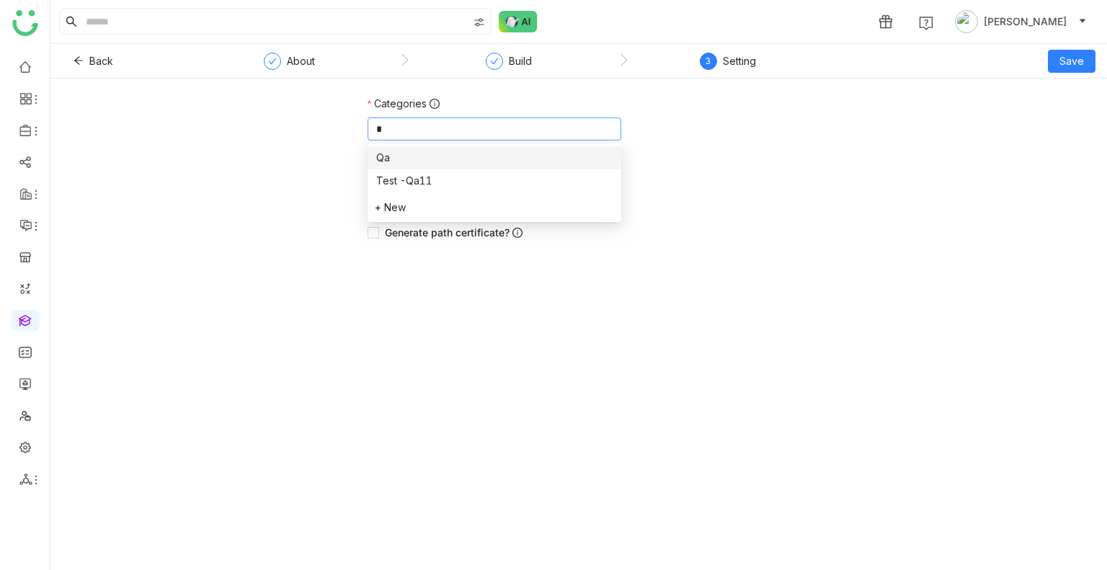
type input "**"
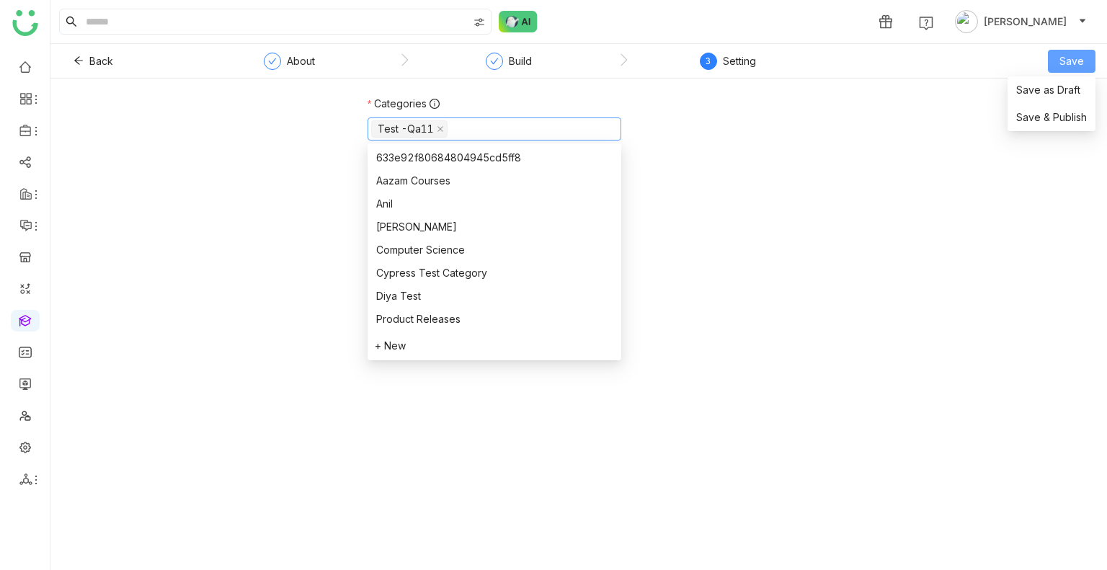
click at [1079, 67] on span "Save" at bounding box center [1071, 61] width 24 height 16
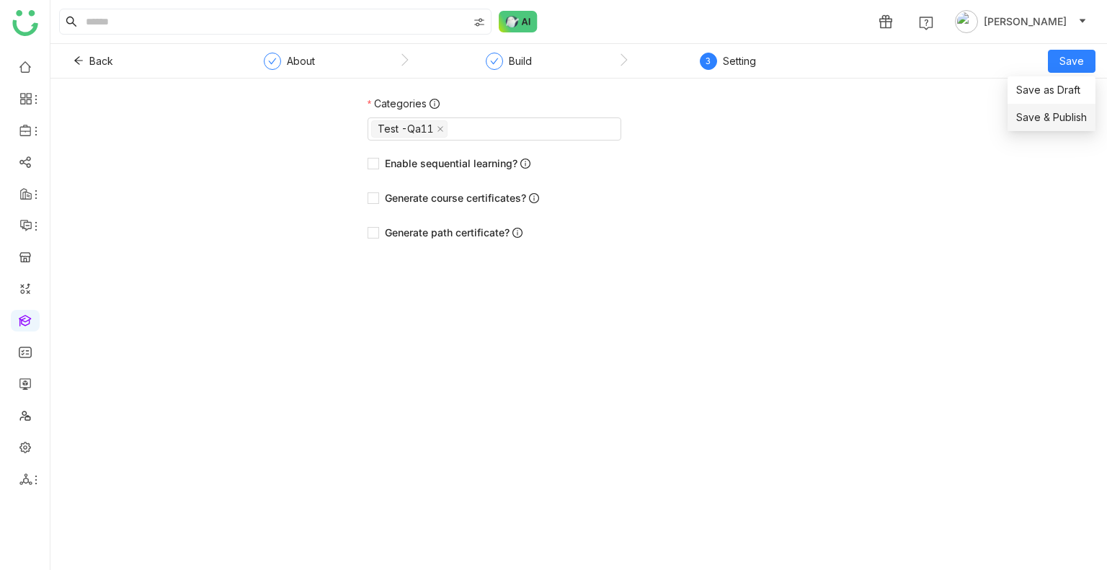
click at [1069, 104] on li "Save & Publish" at bounding box center [1051, 117] width 88 height 27
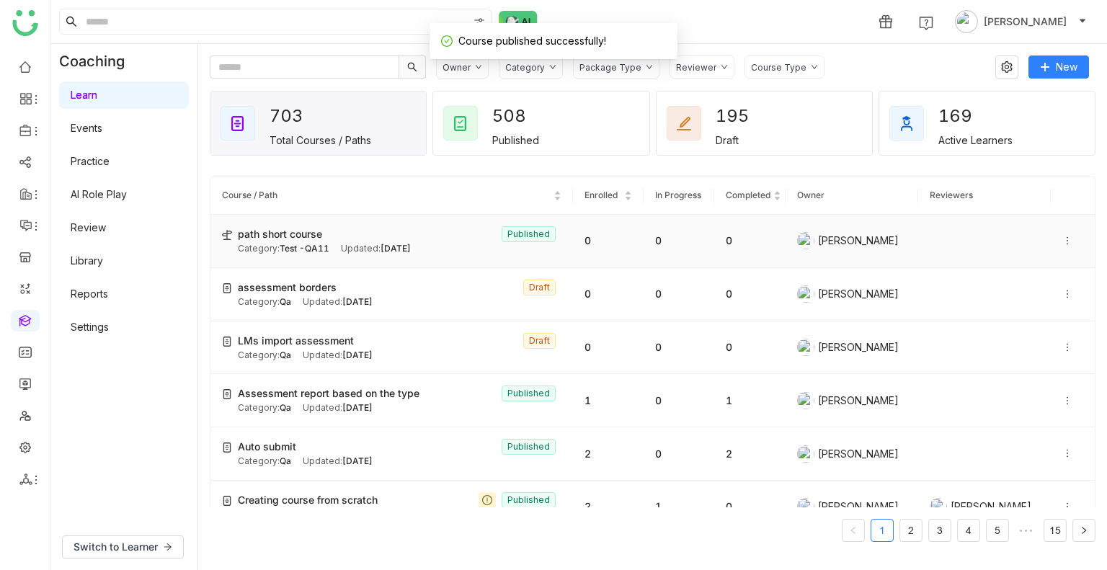
click at [376, 221] on td "path short course Published Category: Test -QA11 Updated: Sep 11, 2025" at bounding box center [391, 241] width 362 height 53
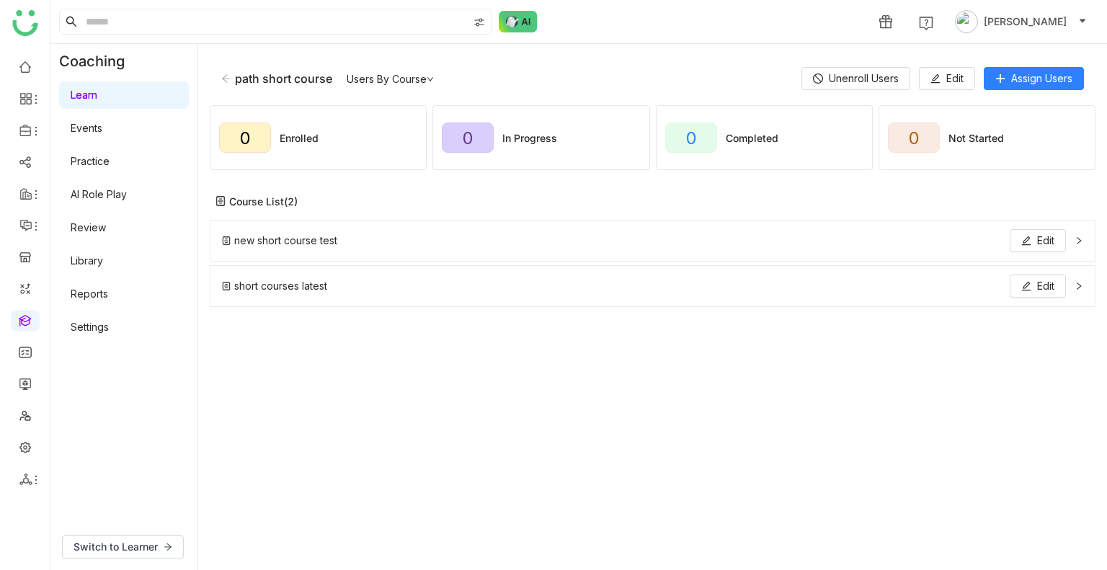
click at [1076, 237] on icon at bounding box center [1078, 240] width 9 height 9
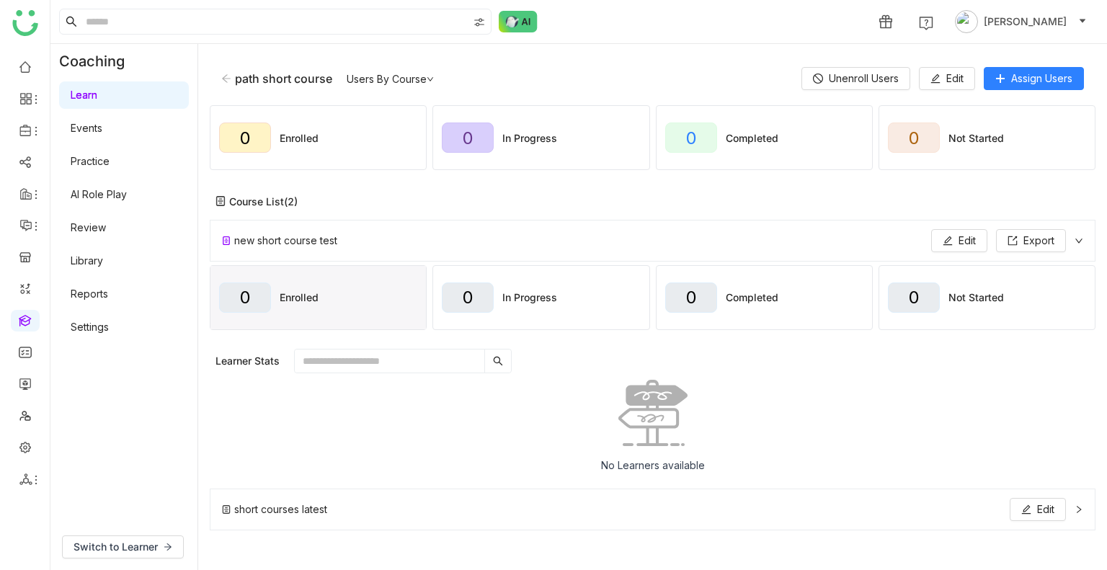
click at [1081, 507] on icon at bounding box center [1078, 509] width 9 height 9
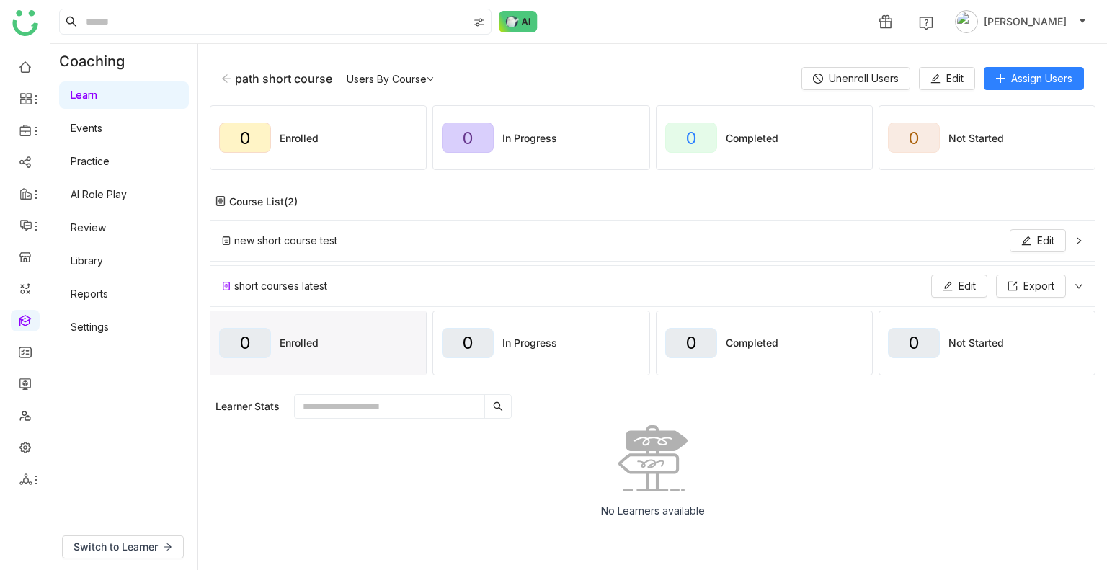
click at [1074, 282] on div "short courses latest Edit Export" at bounding box center [653, 286] width 886 height 42
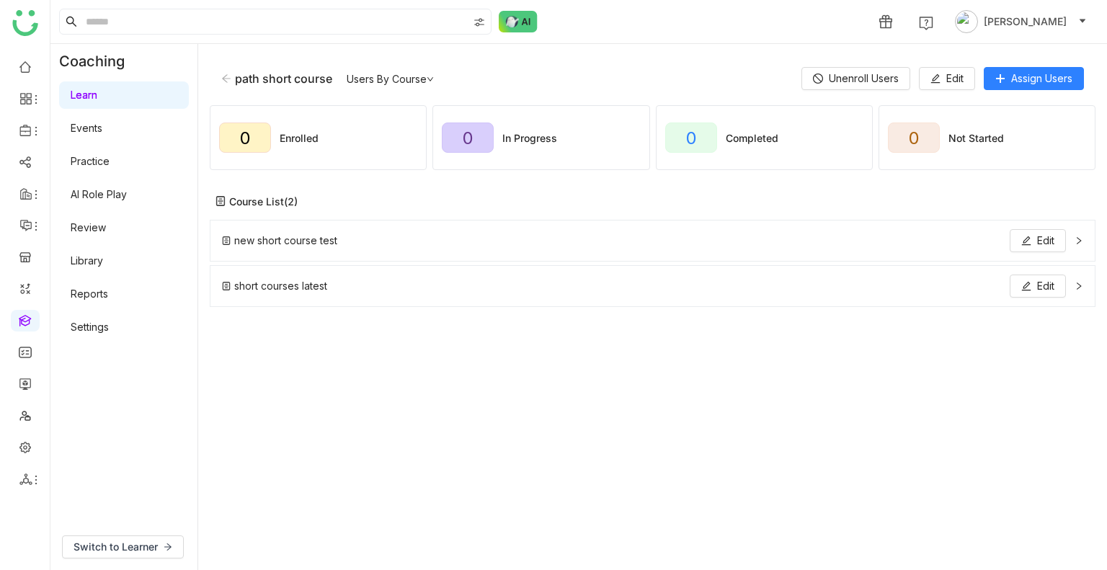
click at [1074, 282] on div "short courses latest Edit" at bounding box center [653, 286] width 886 height 42
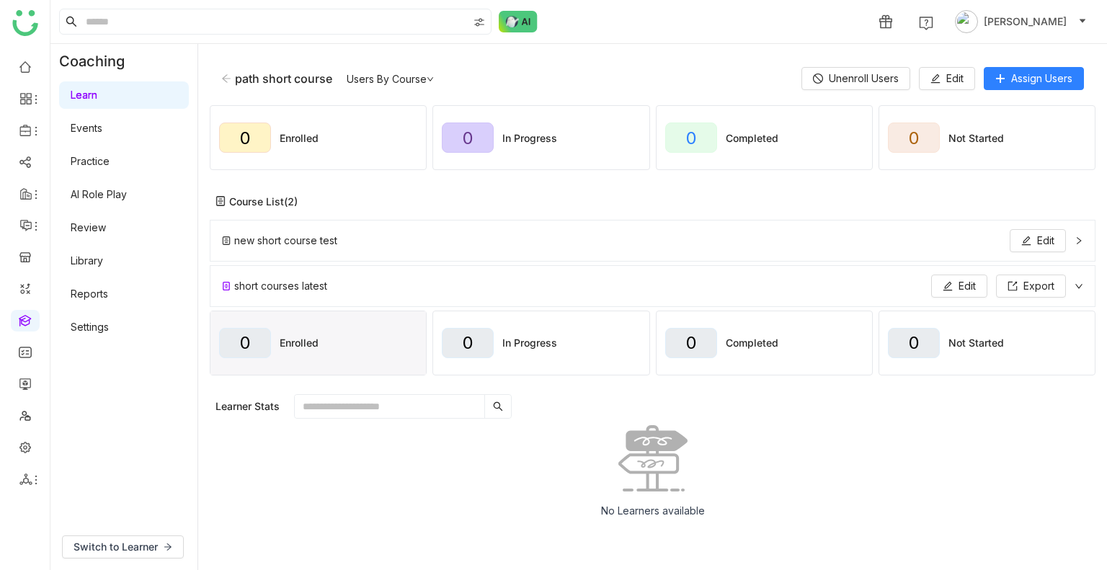
click at [1074, 282] on div "short courses latest Edit Export" at bounding box center [653, 286] width 886 height 42
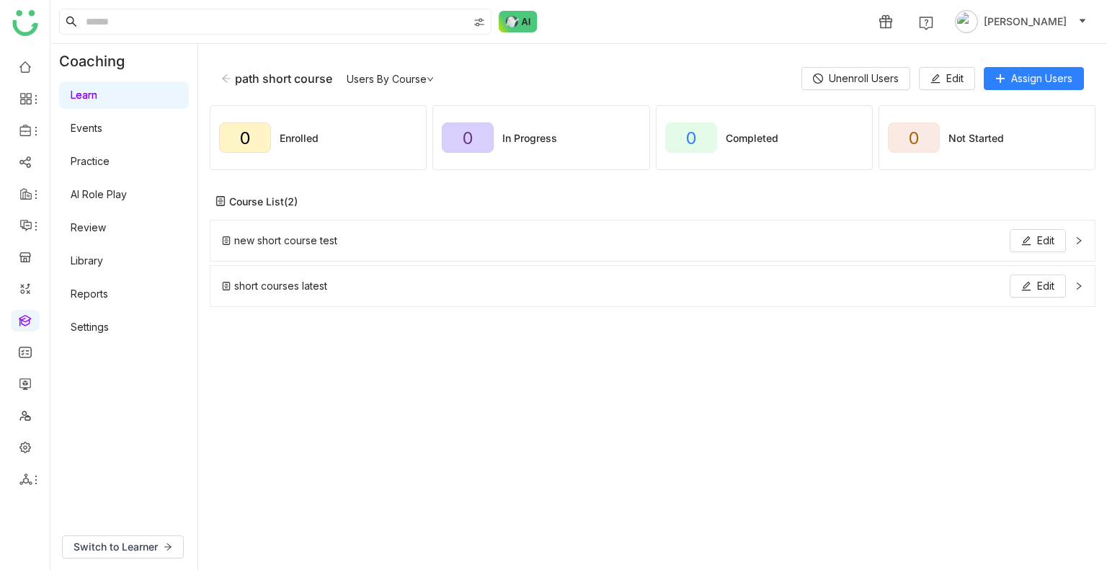
click at [1074, 241] on div "new short course test Edit" at bounding box center [653, 241] width 886 height 42
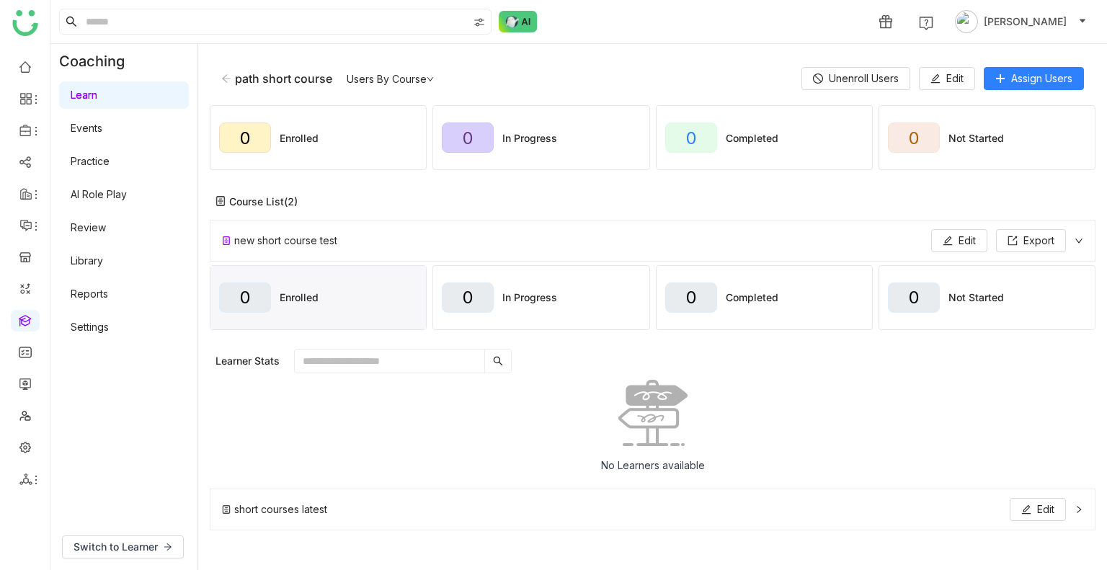
click at [1074, 241] on div "new short course test Edit Export" at bounding box center [653, 241] width 886 height 42
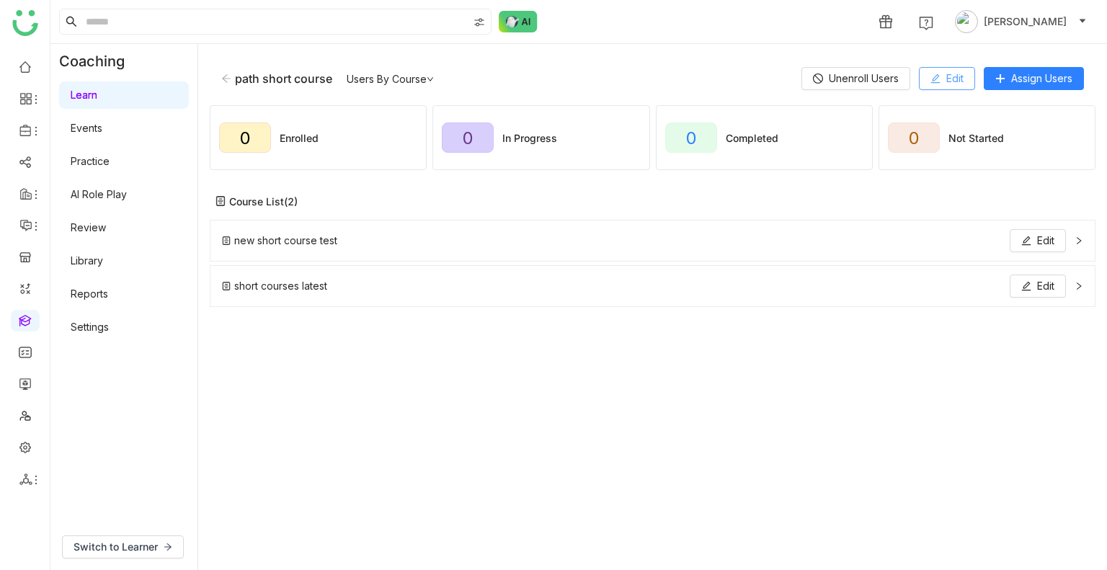
click at [940, 76] on button "Edit" at bounding box center [947, 78] width 56 height 23
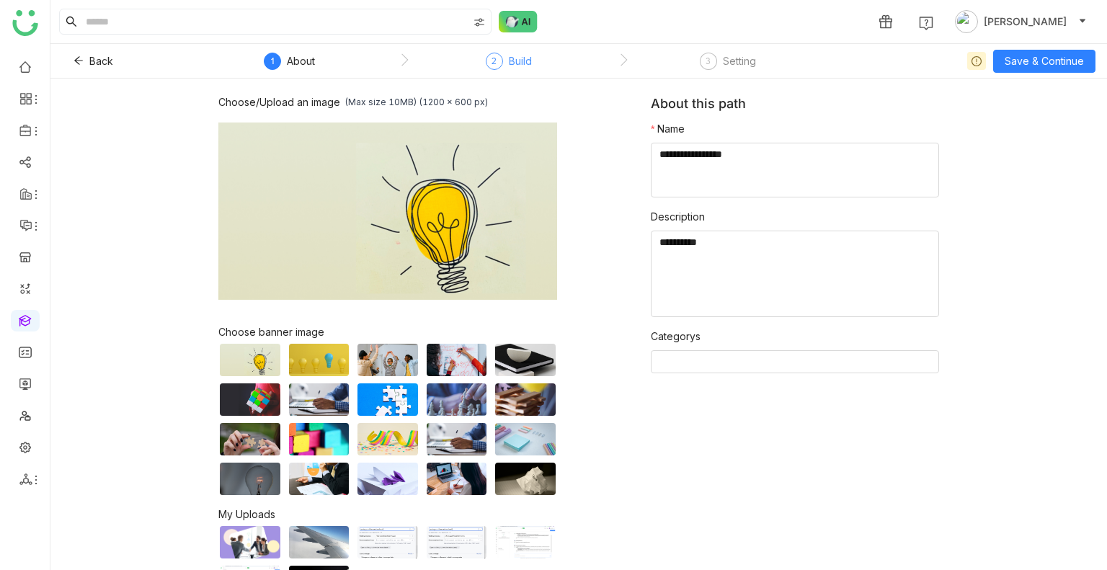
click at [491, 61] on span "2" at bounding box center [493, 60] width 5 height 11
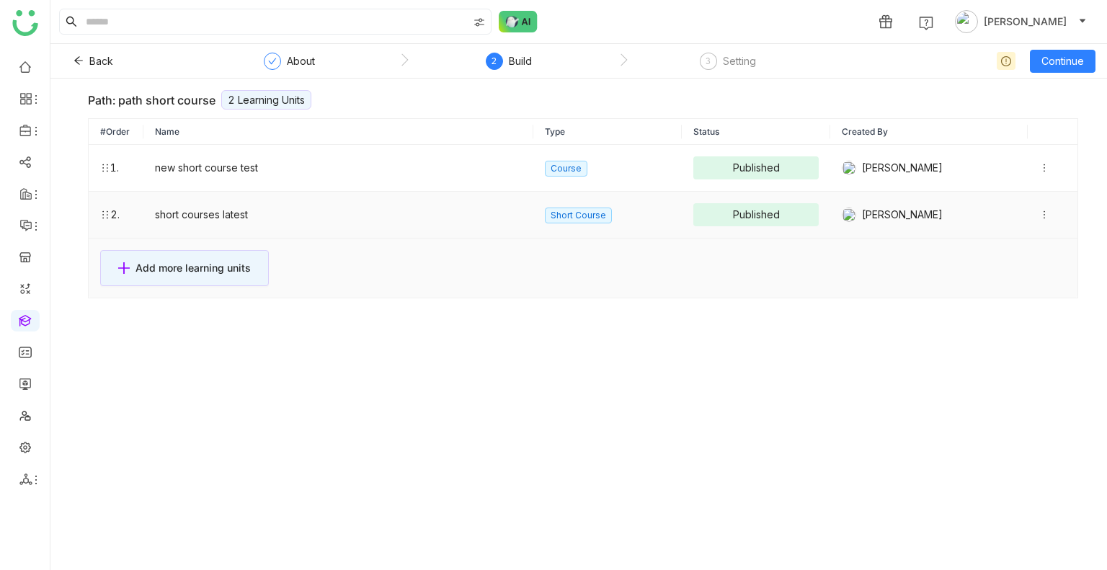
click at [1039, 210] on icon at bounding box center [1044, 215] width 10 height 10
click at [359, 221] on td "short courses latest" at bounding box center [338, 215] width 391 height 47
click at [237, 161] on td "new short course test" at bounding box center [338, 168] width 391 height 47
click at [1039, 215] on icon at bounding box center [1044, 215] width 10 height 10
click at [983, 210] on span "View Content" at bounding box center [988, 214] width 64 height 12
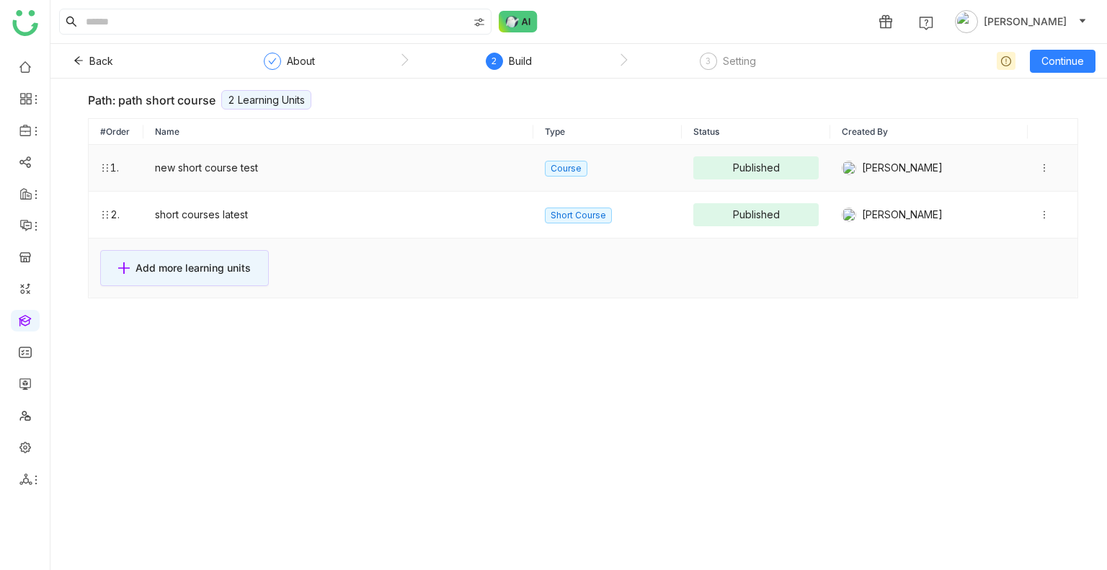
click at [1039, 167] on icon at bounding box center [1044, 168] width 10 height 10
click at [987, 171] on span "View Content" at bounding box center [988, 167] width 64 height 12
click at [86, 55] on button "Back" at bounding box center [93, 61] width 63 height 23
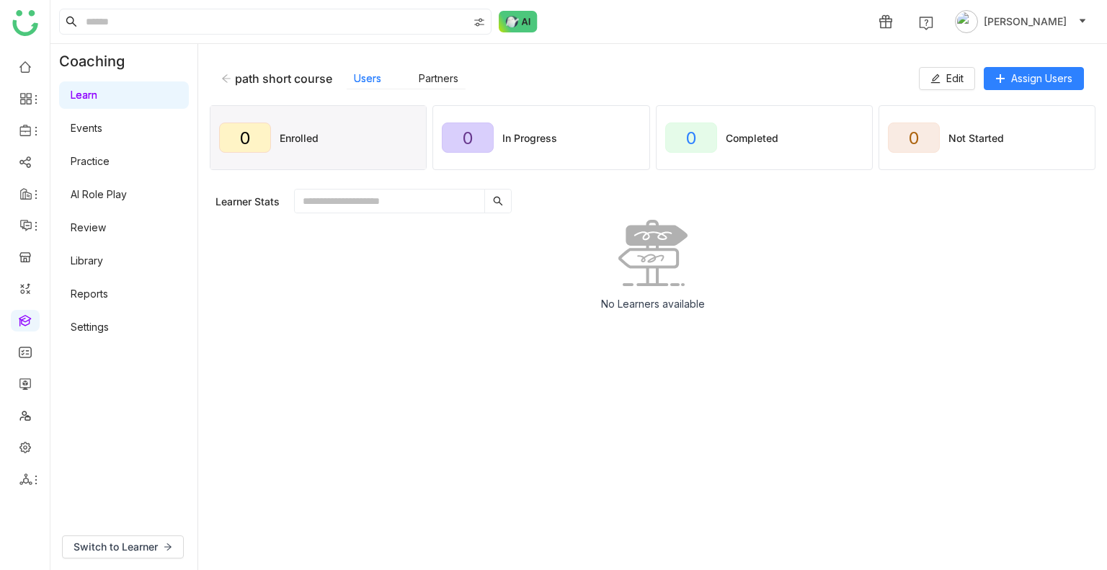
click at [231, 71] on div "path short course Users Partners" at bounding box center [569, 79] width 697 height 22
click at [226, 77] on icon at bounding box center [226, 78] width 10 height 10
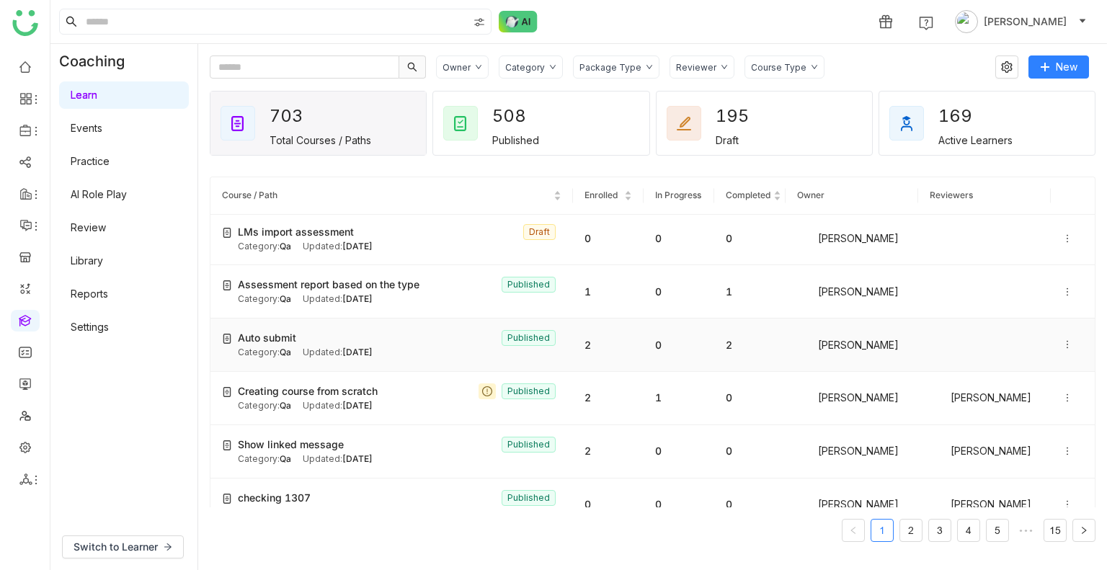
scroll to position [135, 0]
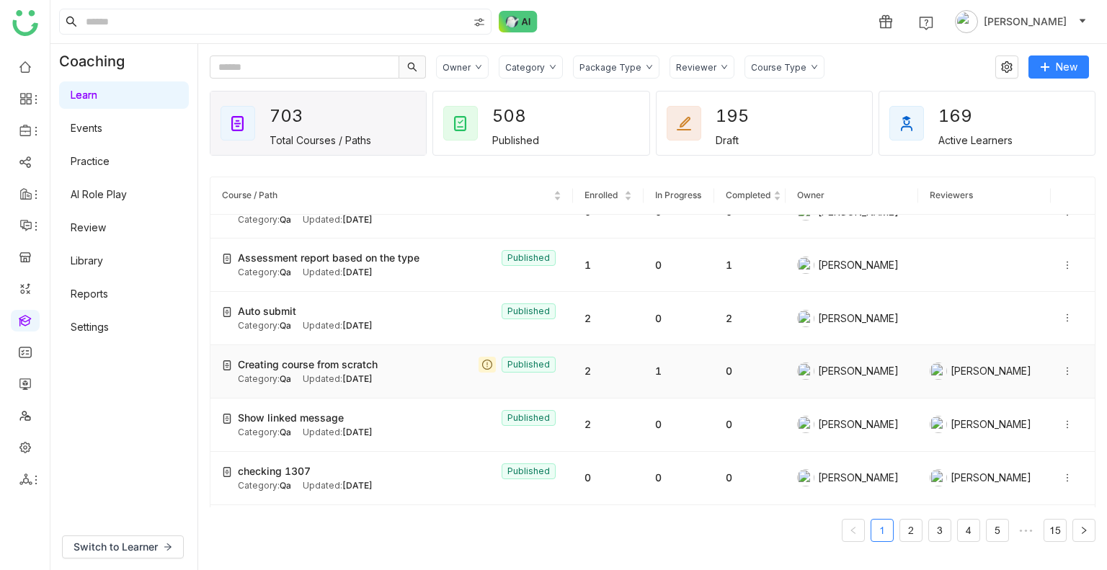
click at [409, 373] on div "Category: Qa Updated: Sep 10, 2025" at bounding box center [400, 380] width 324 height 14
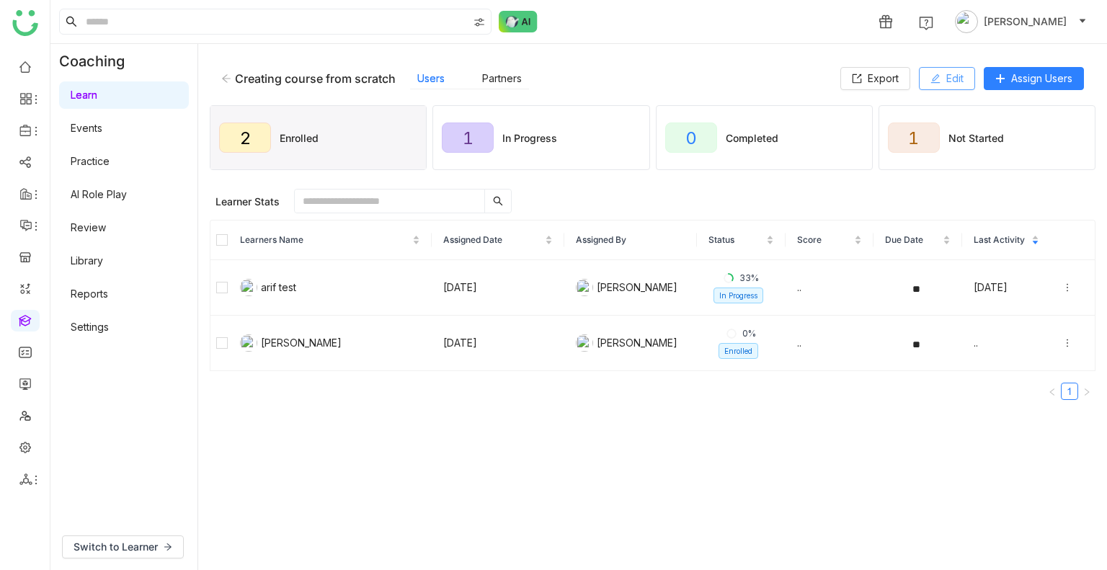
click at [938, 73] on button "Edit" at bounding box center [947, 78] width 56 height 23
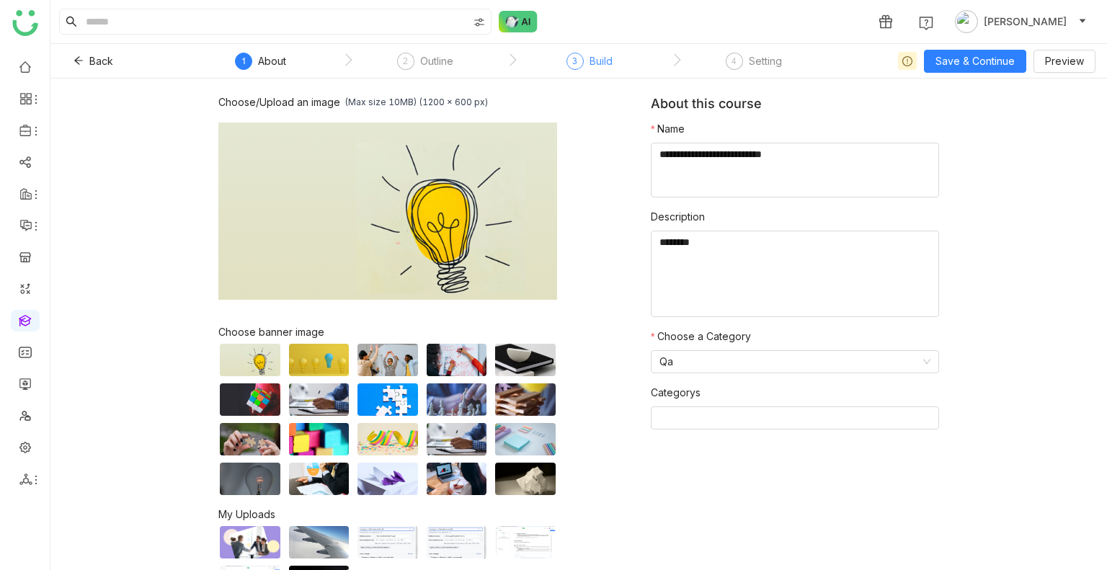
click at [602, 66] on div "Build" at bounding box center [600, 61] width 23 height 17
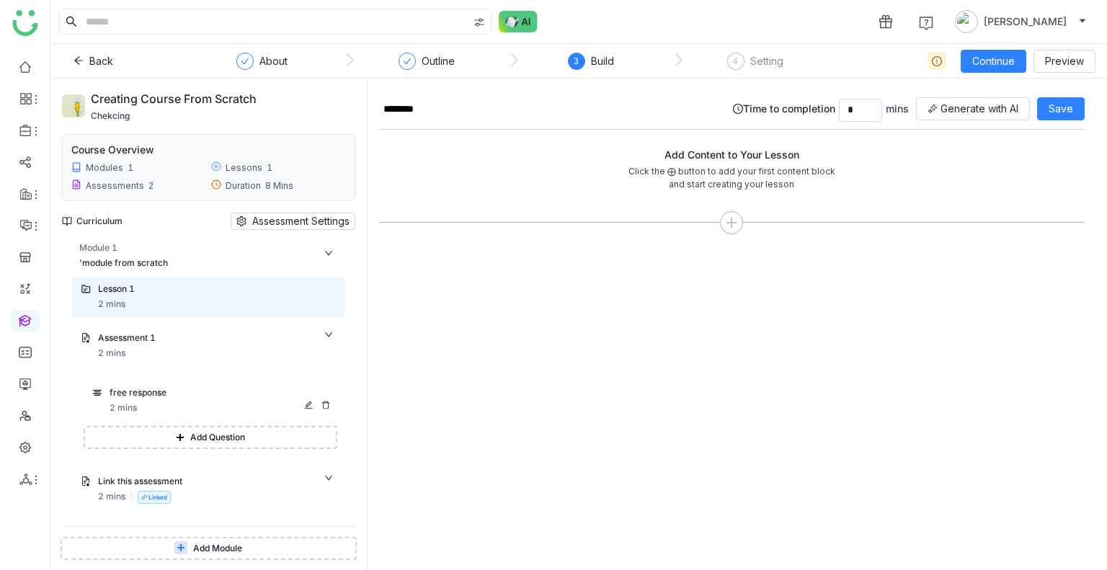
click at [156, 398] on div "free response" at bounding box center [209, 393] width 199 height 14
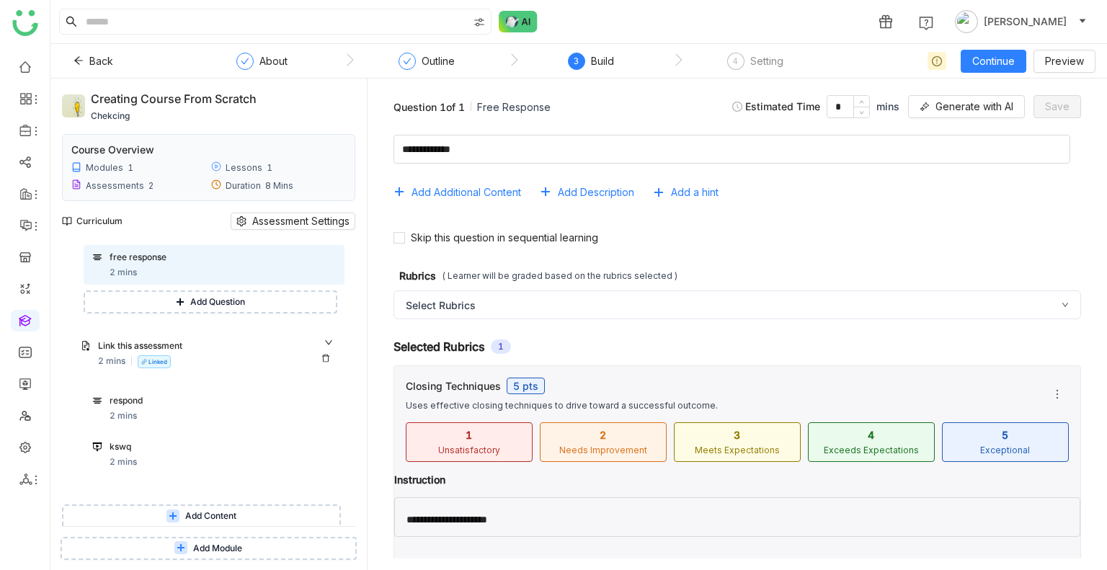
scroll to position [136, 0]
click at [194, 311] on button "Add Question" at bounding box center [211, 301] width 254 height 23
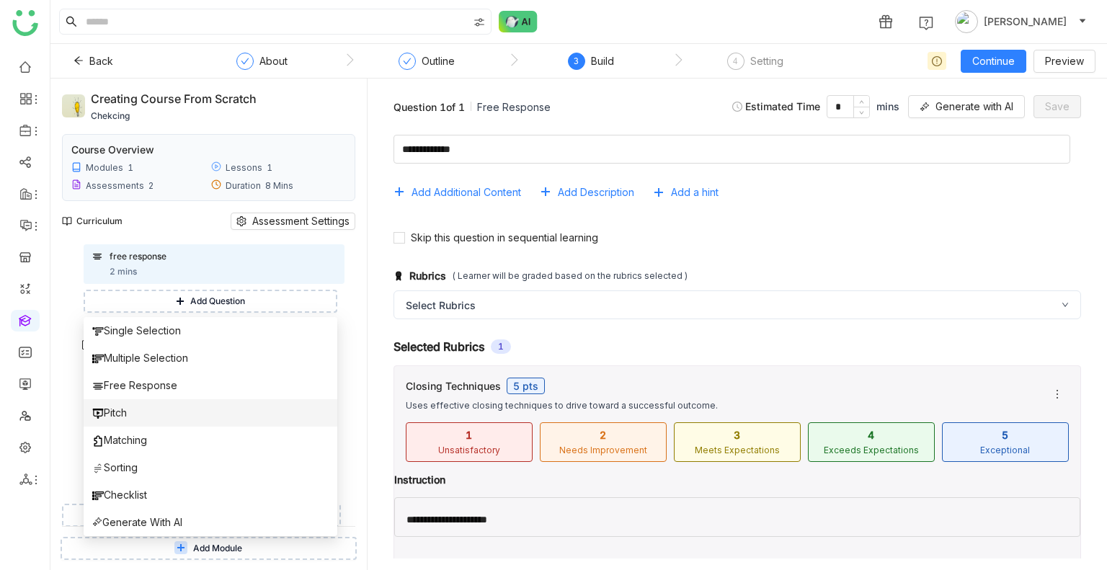
click at [127, 414] on span "Pitch" at bounding box center [109, 413] width 35 height 16
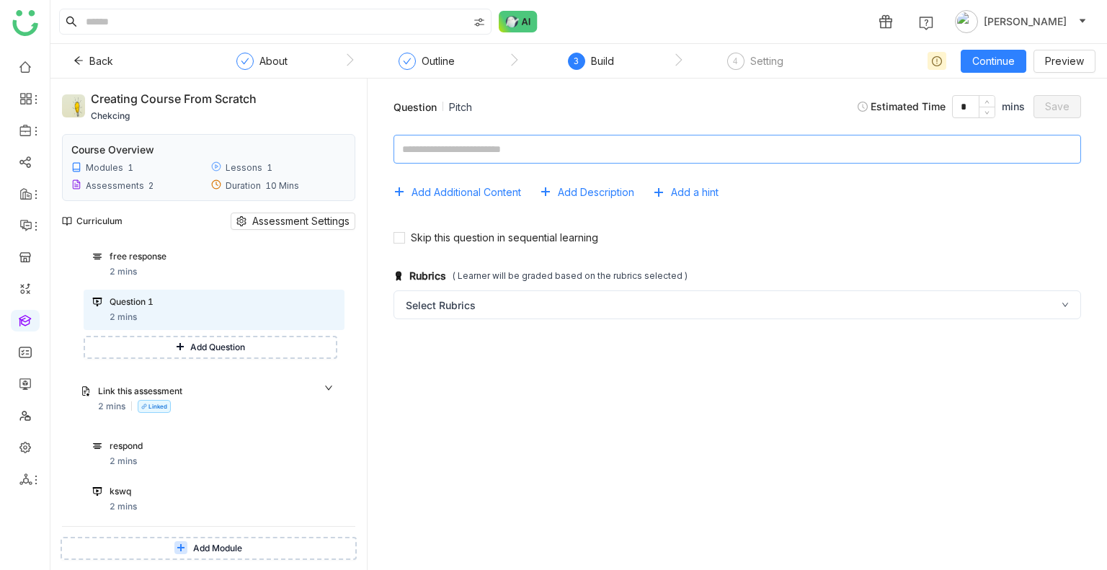
click at [438, 159] on textarea at bounding box center [736, 149] width 687 height 29
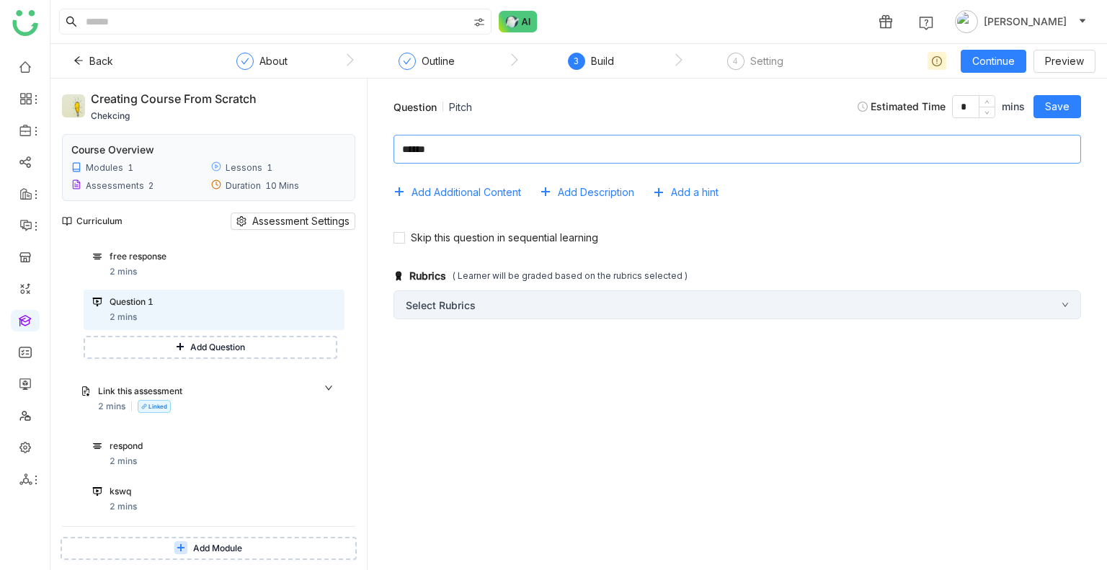
type textarea "******"
click at [486, 303] on div "Select Rubrics" at bounding box center [736, 304] width 687 height 29
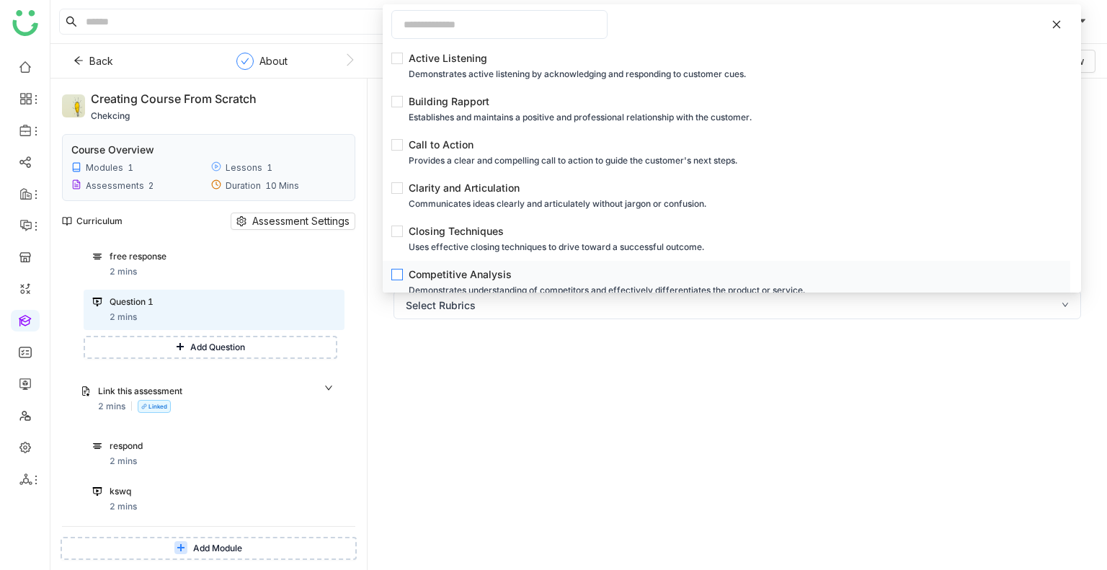
click at [491, 269] on div "Competitive Analysis" at bounding box center [731, 275] width 644 height 16
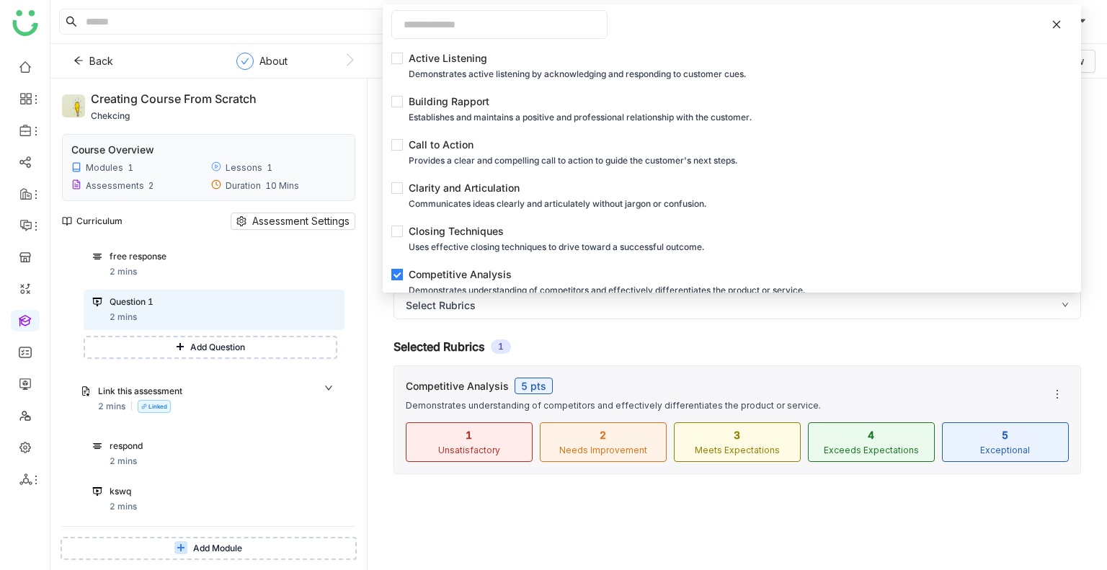
click at [548, 499] on div "Add Additional Content Add Description Add a hint Skip this question in sequent…" at bounding box center [737, 340] width 716 height 435
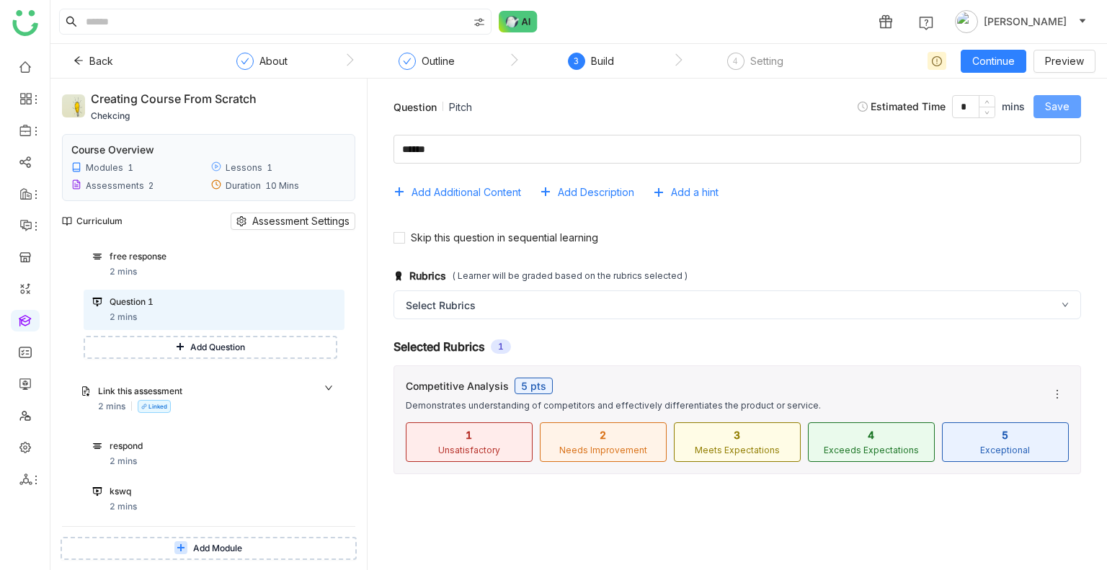
click at [1055, 100] on span "Save" at bounding box center [1057, 107] width 24 height 16
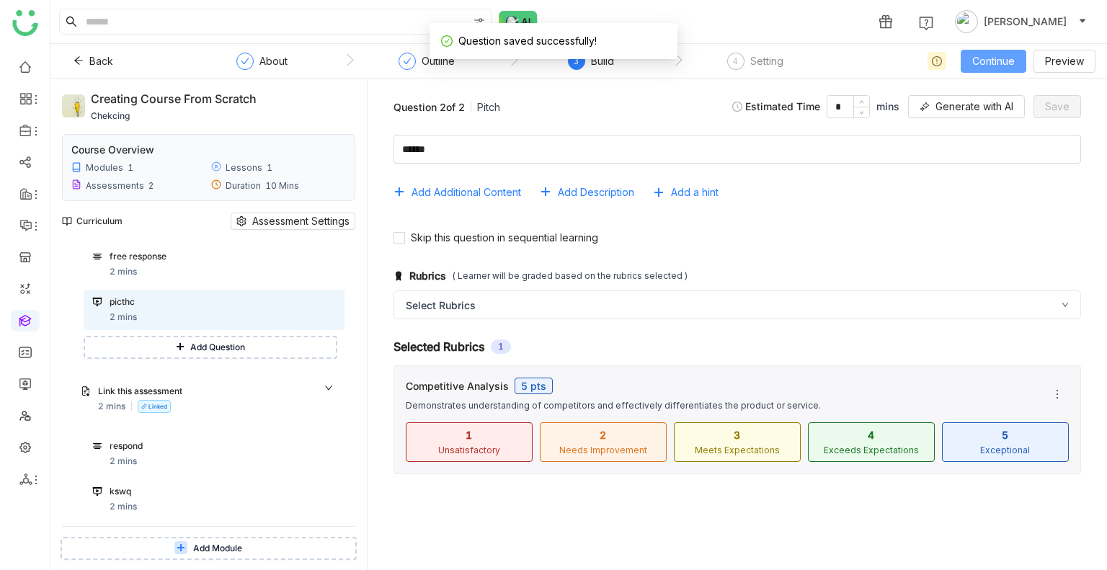
click at [1009, 54] on span "Continue" at bounding box center [993, 61] width 43 height 16
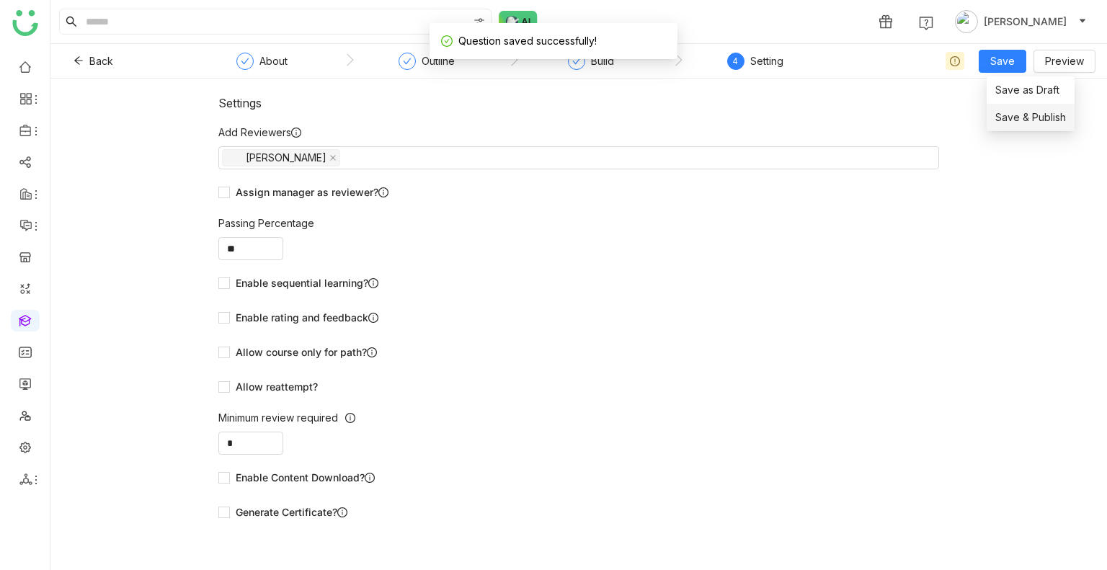
click at [1017, 114] on span "Save & Publish" at bounding box center [1030, 118] width 71 height 16
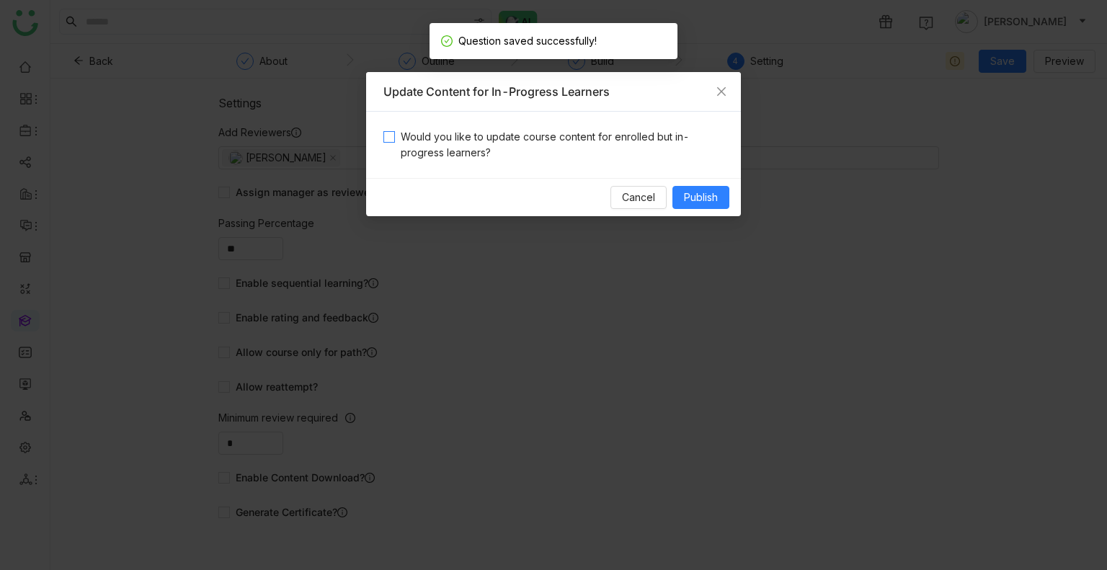
click at [556, 155] on span "Would you like to update course content for enrolled but in-progress learners?" at bounding box center [559, 145] width 329 height 32
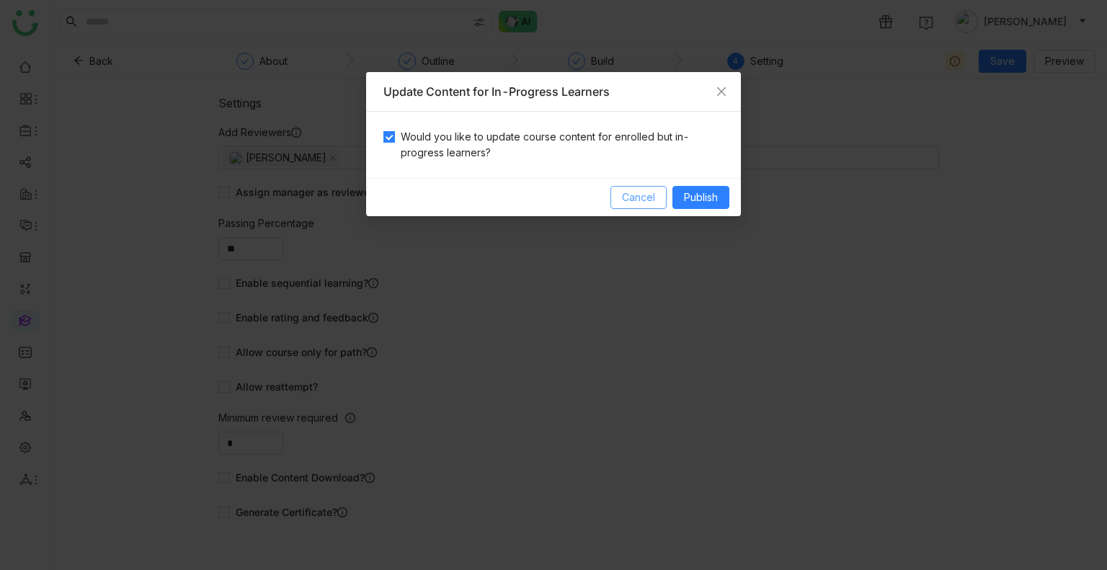
click at [664, 187] on button "Cancel" at bounding box center [638, 197] width 56 height 23
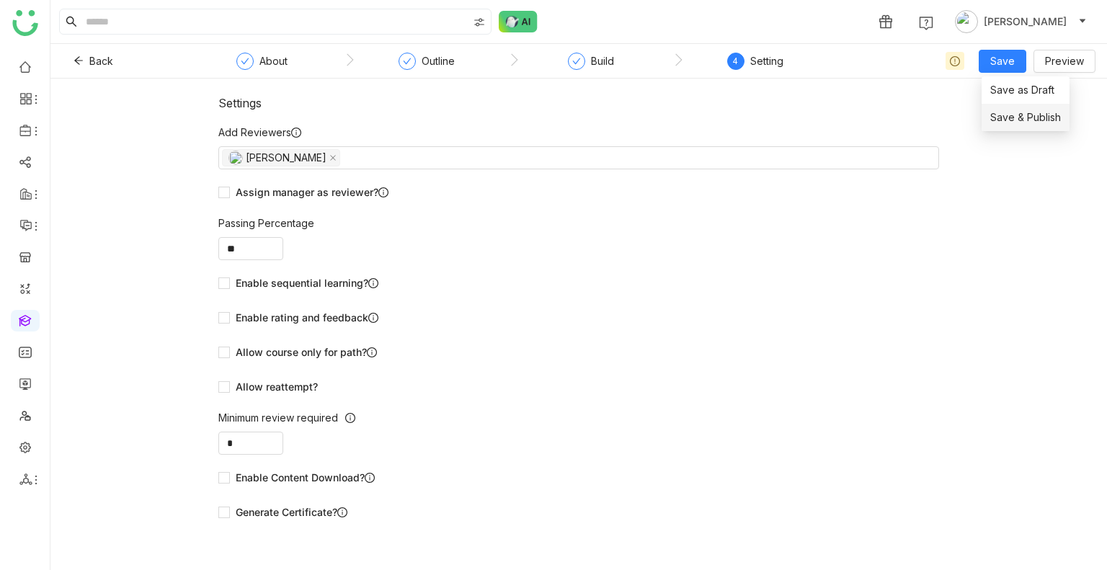
click at [1008, 117] on span "Save & Publish" at bounding box center [1025, 118] width 71 height 16
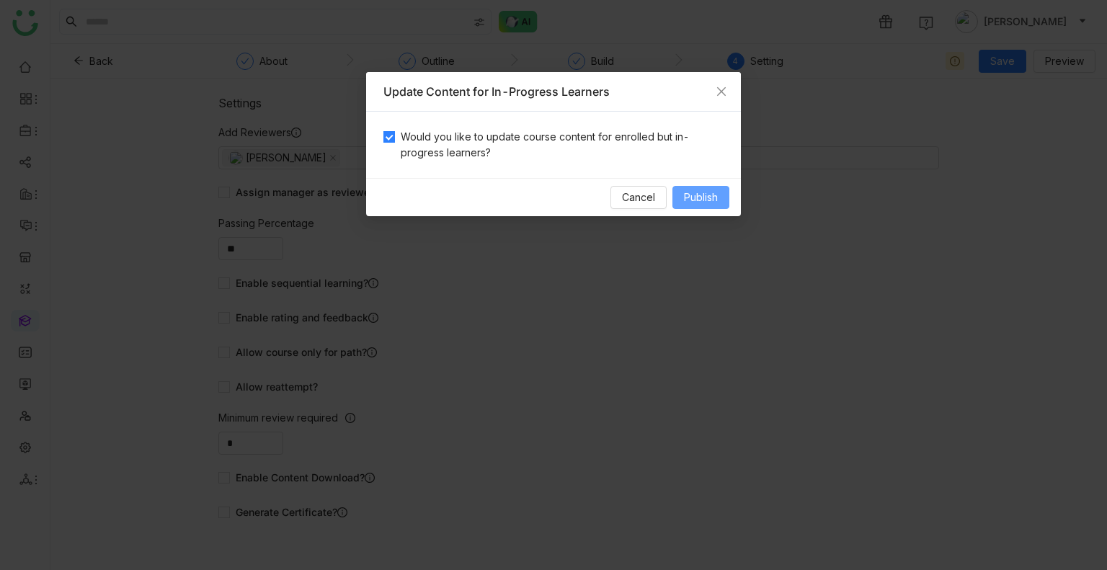
click at [703, 193] on span "Publish" at bounding box center [701, 197] width 34 height 16
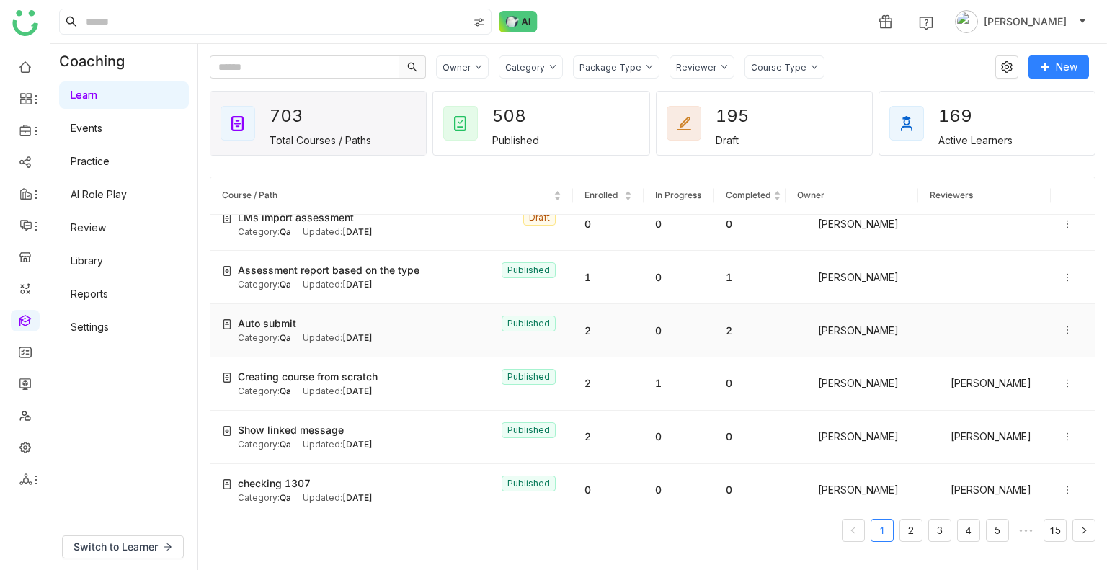
scroll to position [140, 0]
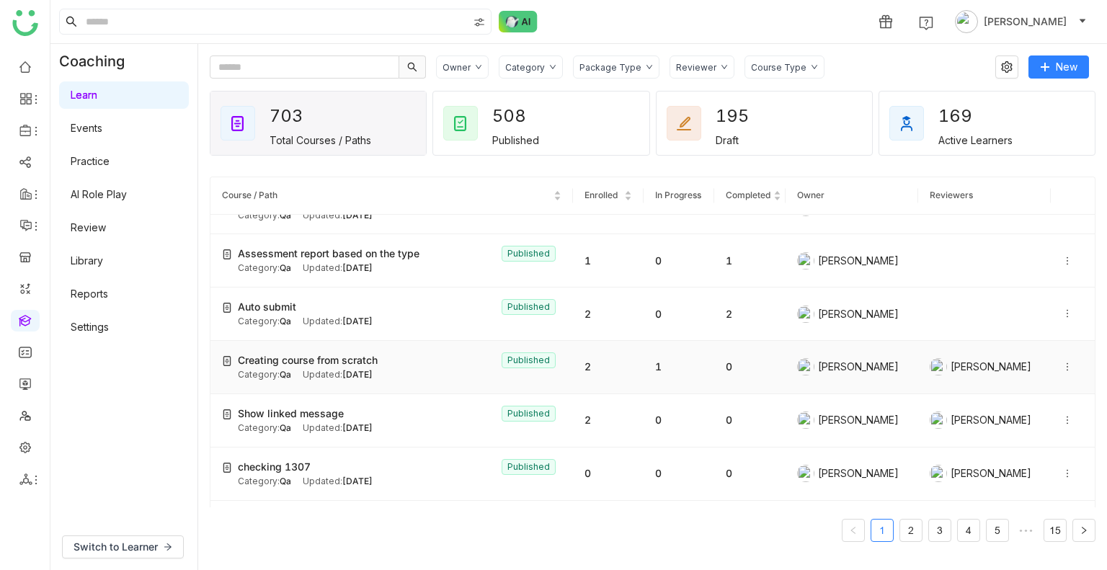
click at [308, 357] on span "Creating course from scratch" at bounding box center [308, 360] width 140 height 16
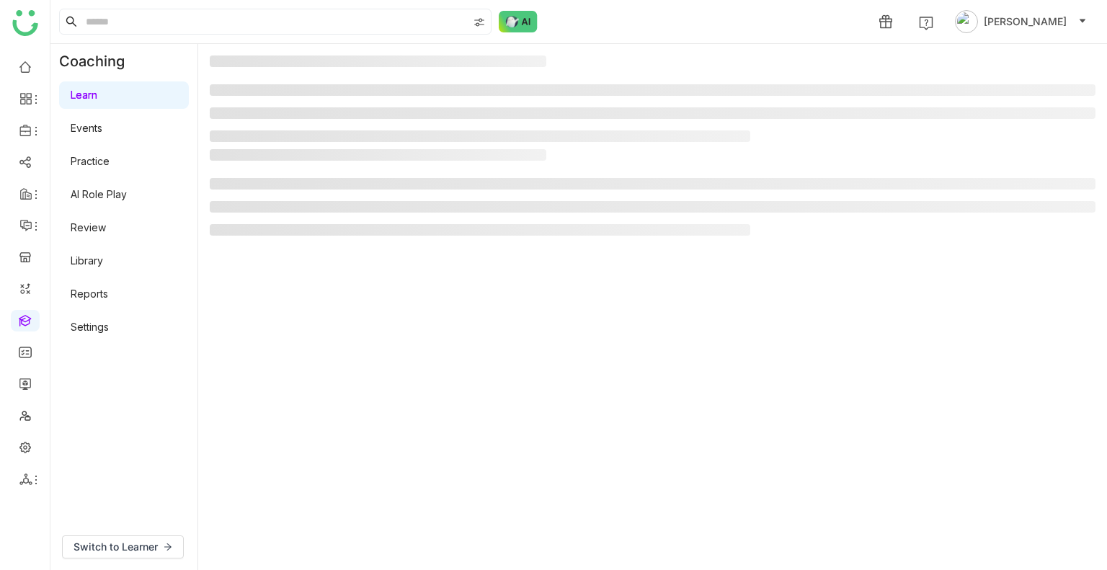
click at [308, 357] on gtmb-manage-detail-wrapper at bounding box center [653, 306] width 886 height 503
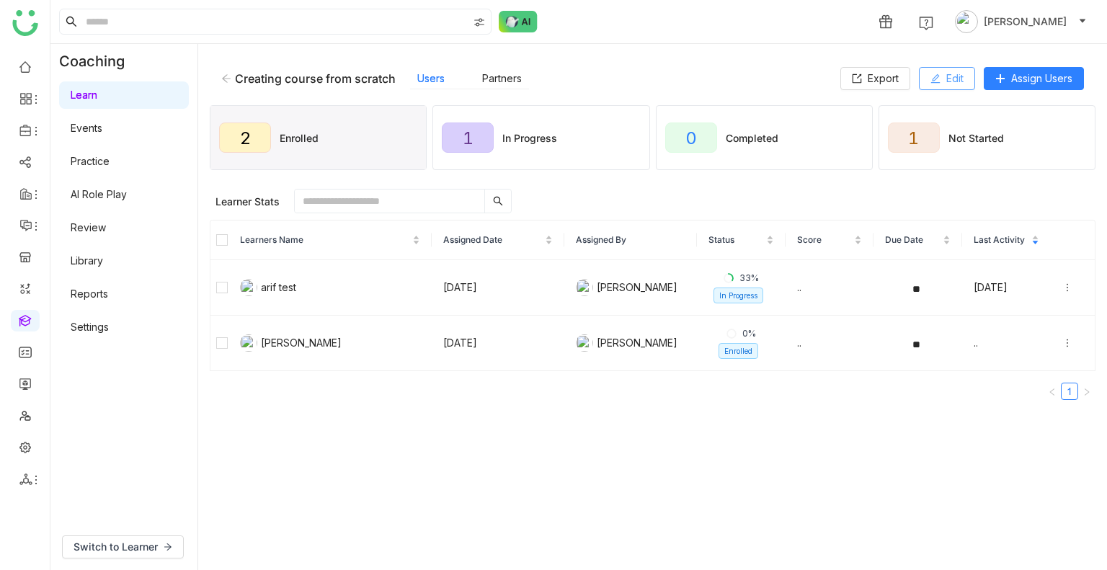
click at [950, 82] on span "Edit" at bounding box center [954, 79] width 17 height 16
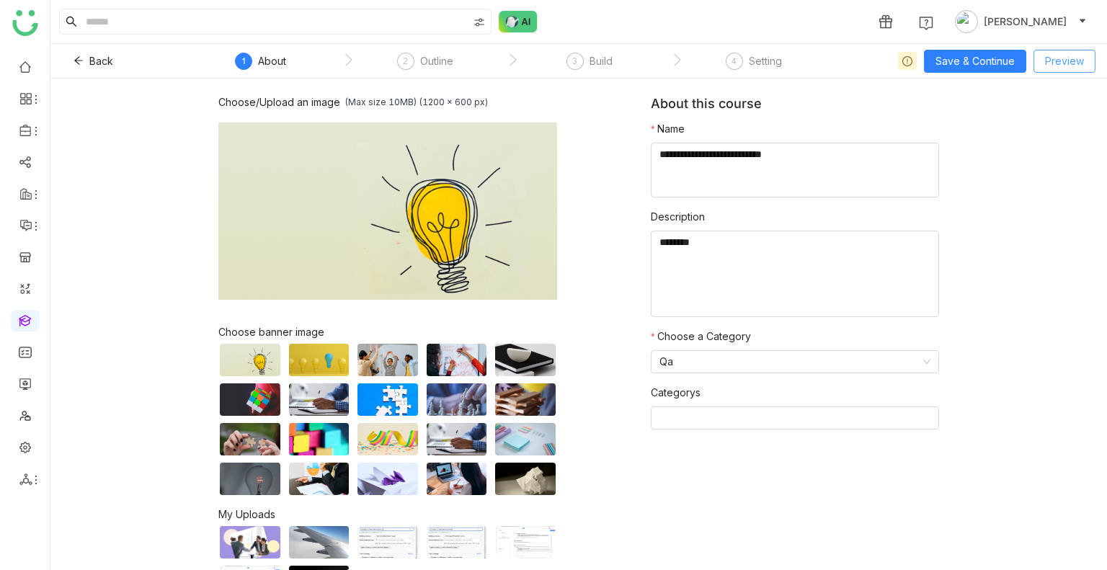
click at [1045, 61] on button "Preview" at bounding box center [1064, 61] width 62 height 23
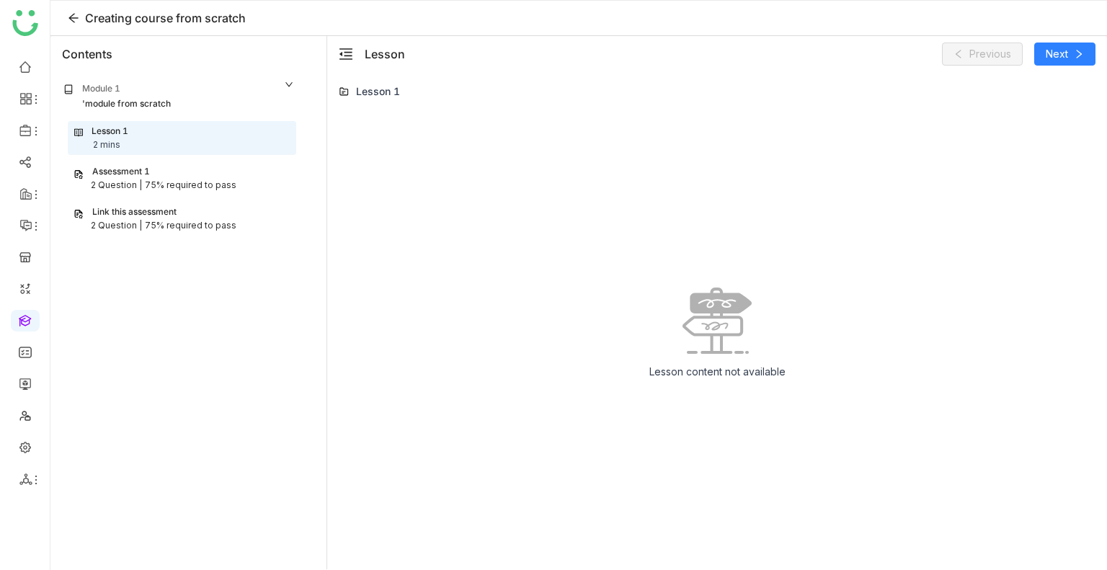
click at [161, 189] on div "75% required to pass" at bounding box center [191, 186] width 92 height 14
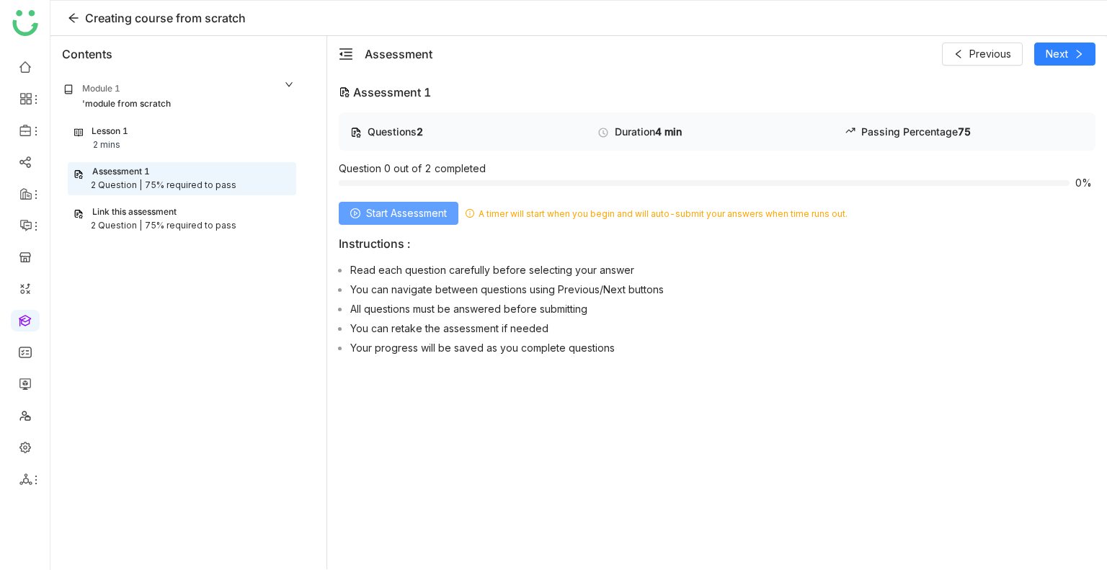
click at [370, 210] on span "Start Assessment" at bounding box center [406, 213] width 81 height 16
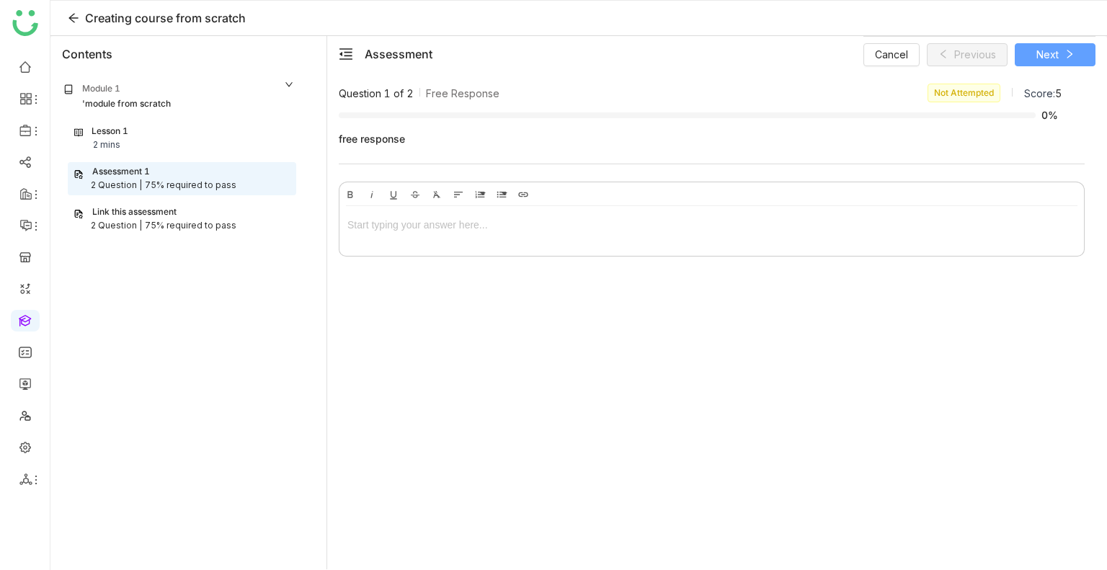
click at [1036, 53] on span "Next" at bounding box center [1047, 55] width 22 height 16
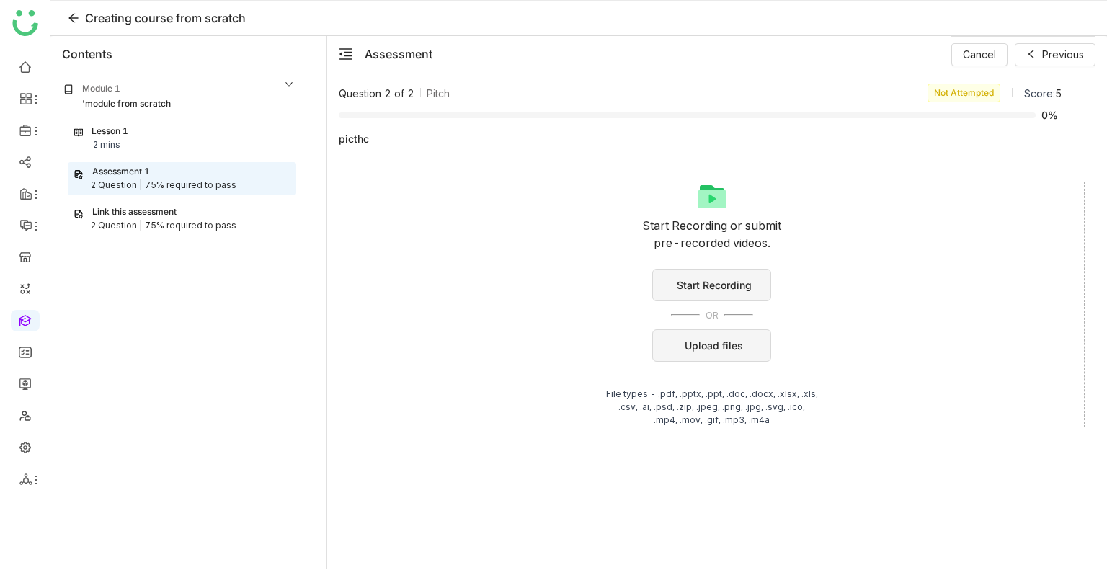
click at [179, 17] on div "Creating course from scratch" at bounding box center [165, 17] width 161 height 17
click at [71, 14] on icon at bounding box center [74, 18] width 12 height 12
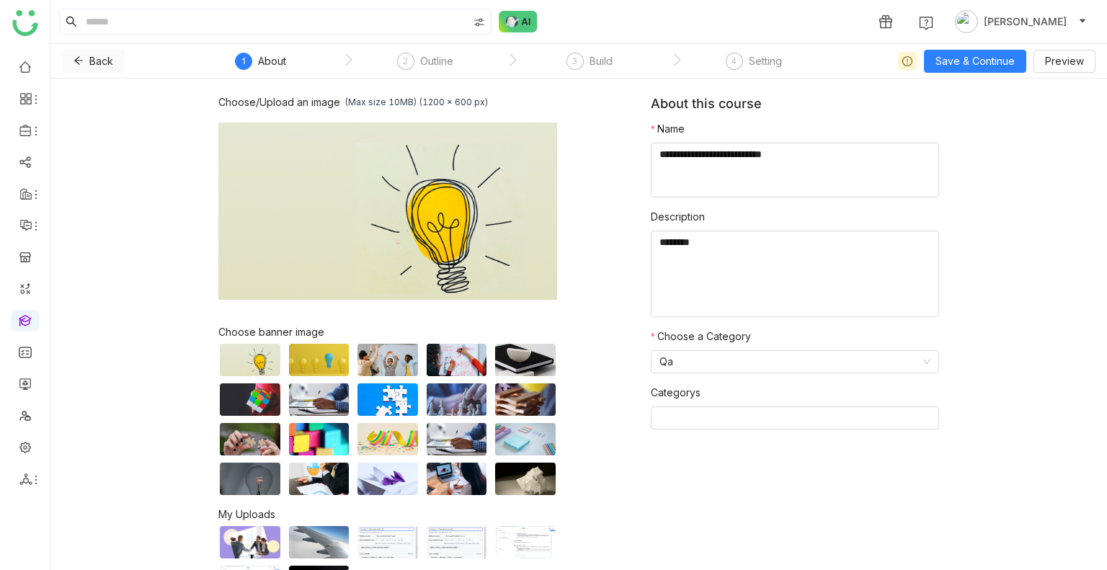
click at [97, 54] on span "Back" at bounding box center [101, 61] width 24 height 16
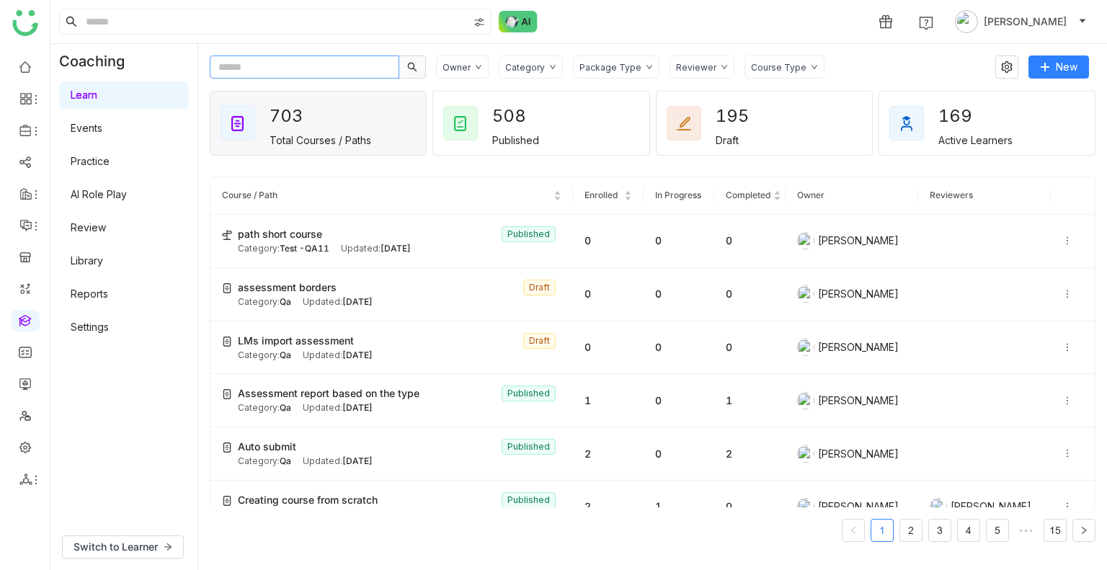
click at [285, 70] on input "text" at bounding box center [304, 66] width 189 height 23
paste input "**********"
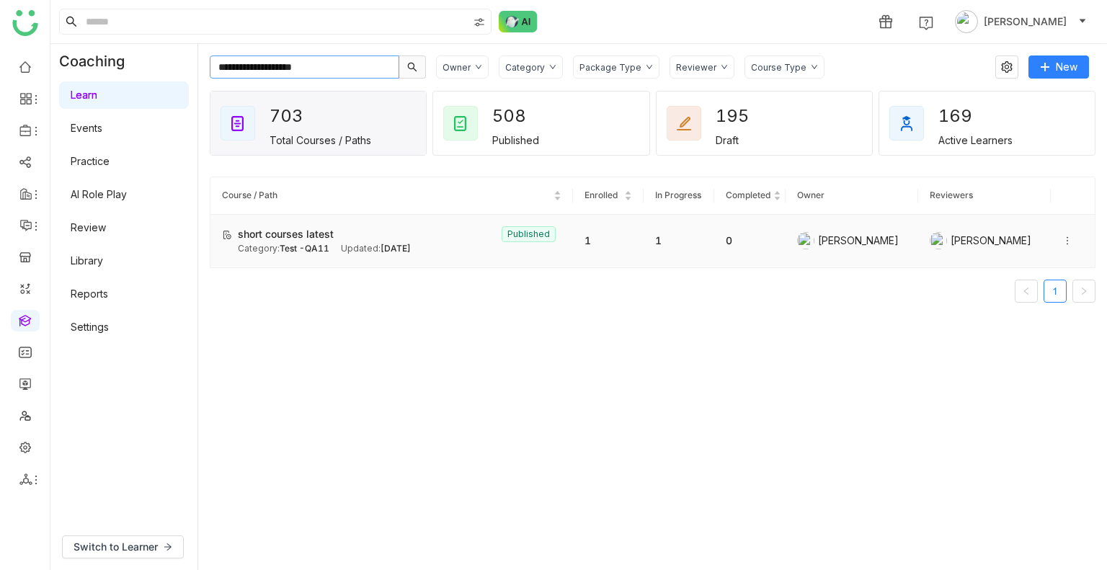
type input "**********"
click at [371, 244] on div "Updated: Aug 06, 2025" at bounding box center [376, 249] width 70 height 14
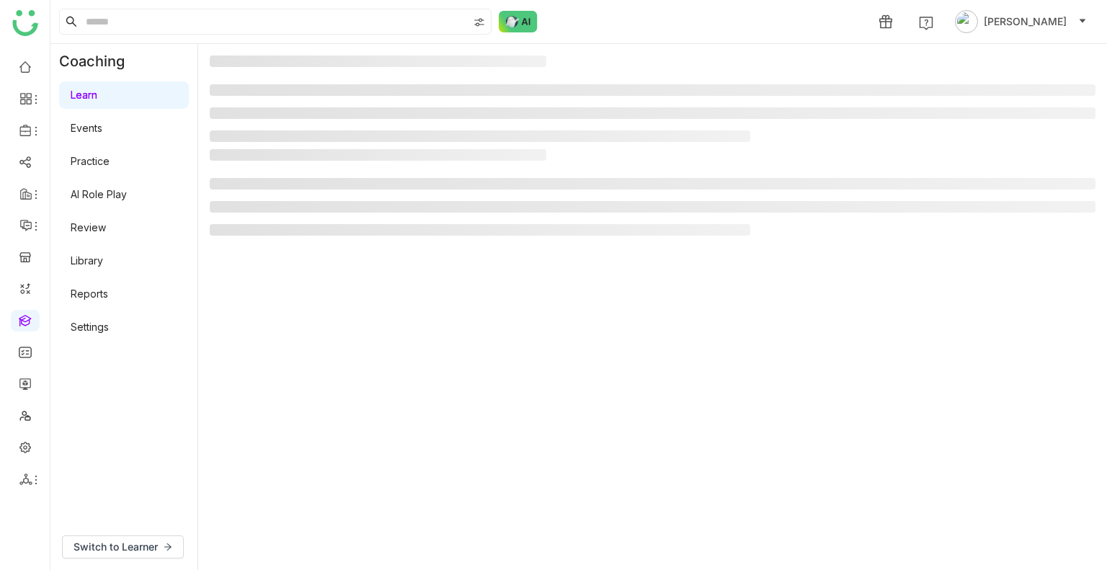
click at [371, 244] on gtmb-manage-detail-wrapper at bounding box center [653, 306] width 886 height 503
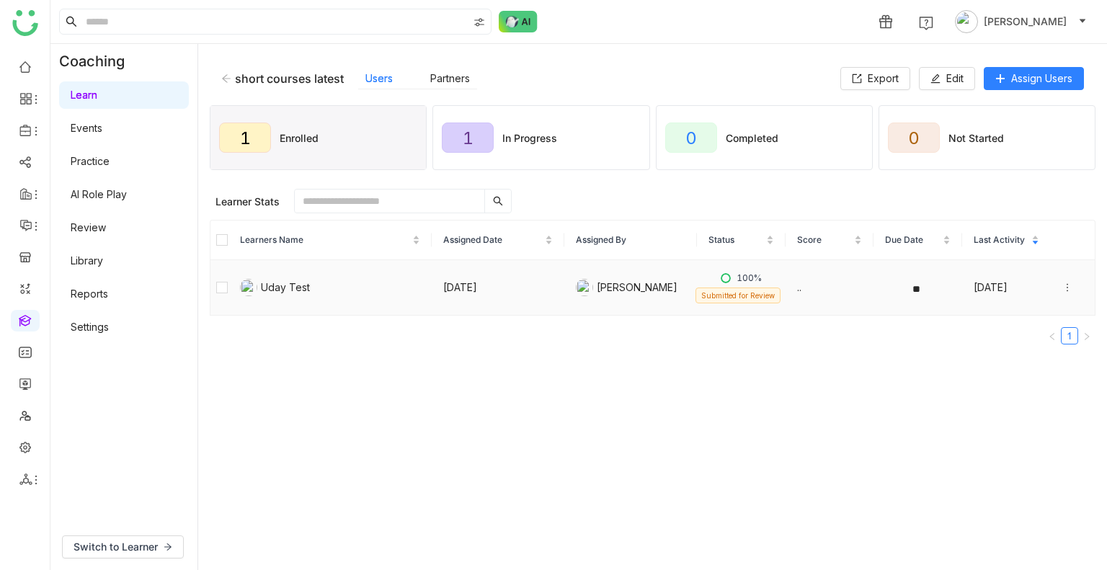
click at [1062, 285] on icon at bounding box center [1067, 287] width 10 height 10
click at [1004, 329] on div "View Submission" at bounding box center [995, 328] width 96 height 16
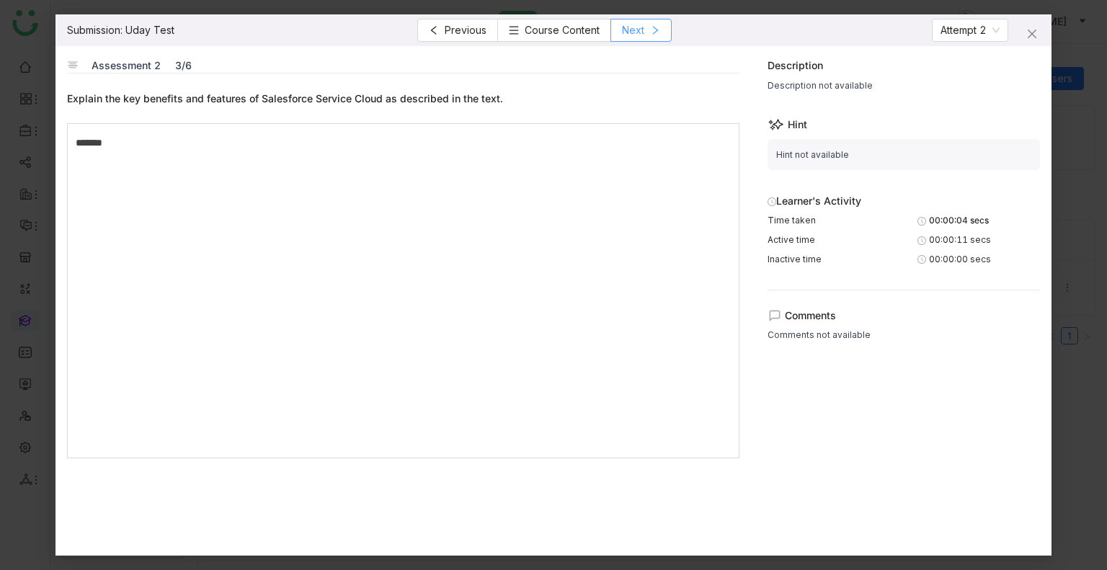
click at [612, 24] on button "Next" at bounding box center [640, 30] width 61 height 23
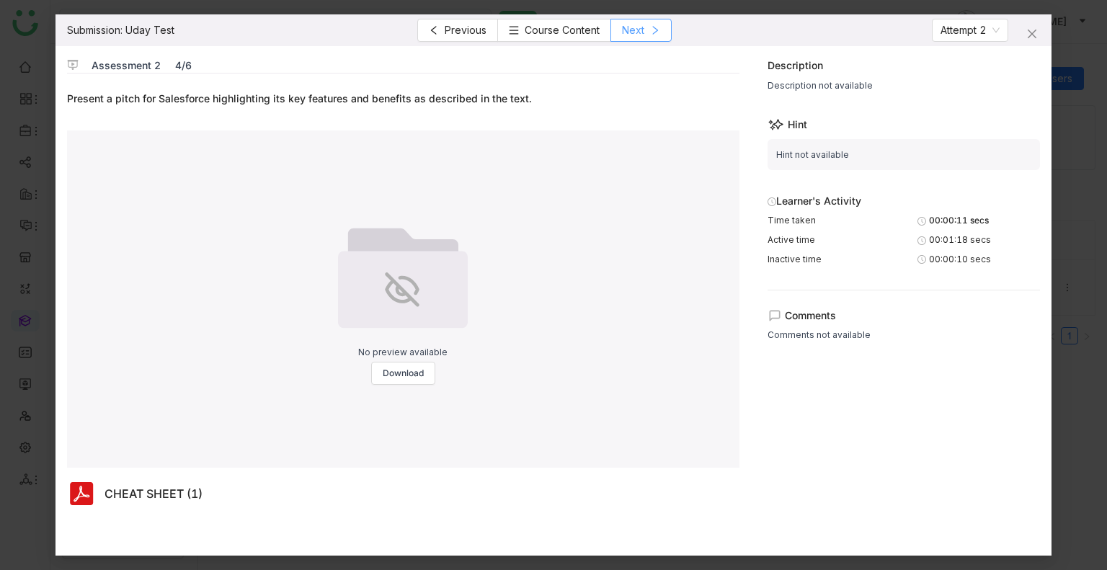
click at [612, 24] on button "Next" at bounding box center [640, 30] width 61 height 23
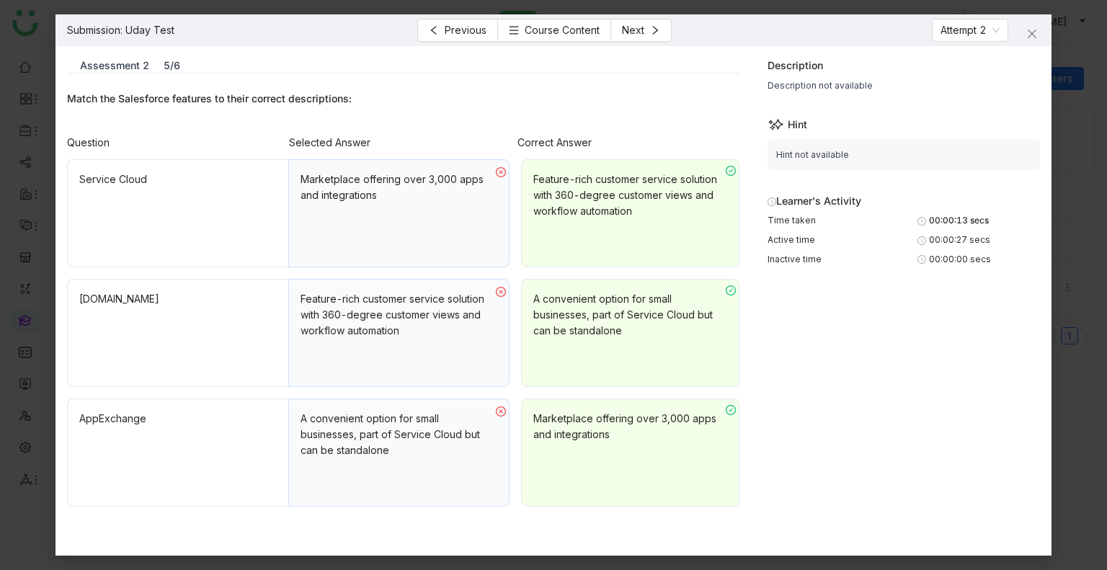
click at [1051, 38] on nz-modal-container "Submission: Uday Test Previous Course Content Next Attempt 2 Assessment 2 5/6 M…" at bounding box center [553, 285] width 1107 height 570
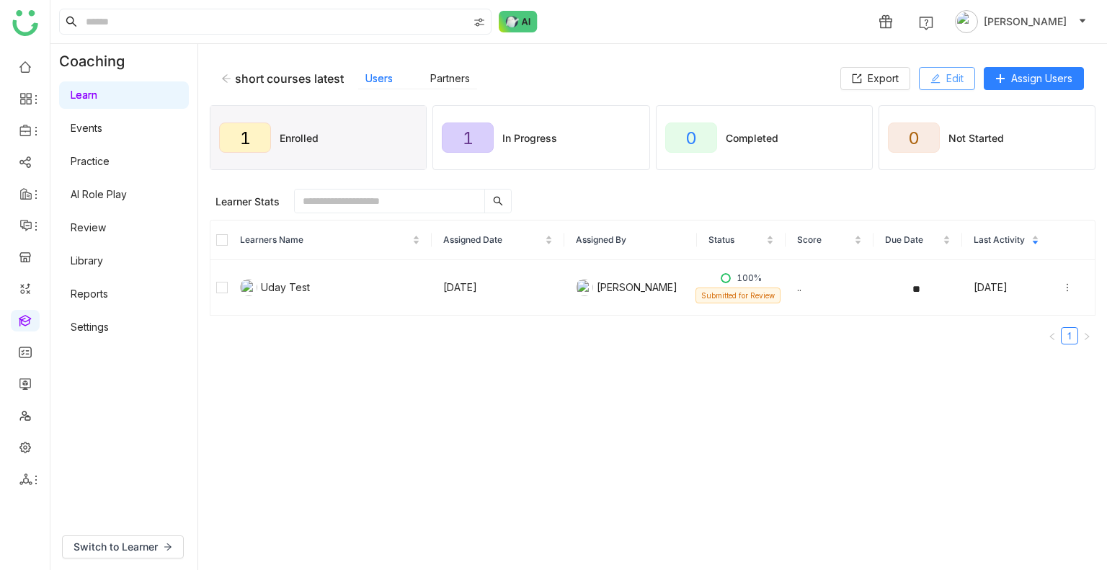
click at [946, 77] on span "Edit" at bounding box center [954, 79] width 17 height 16
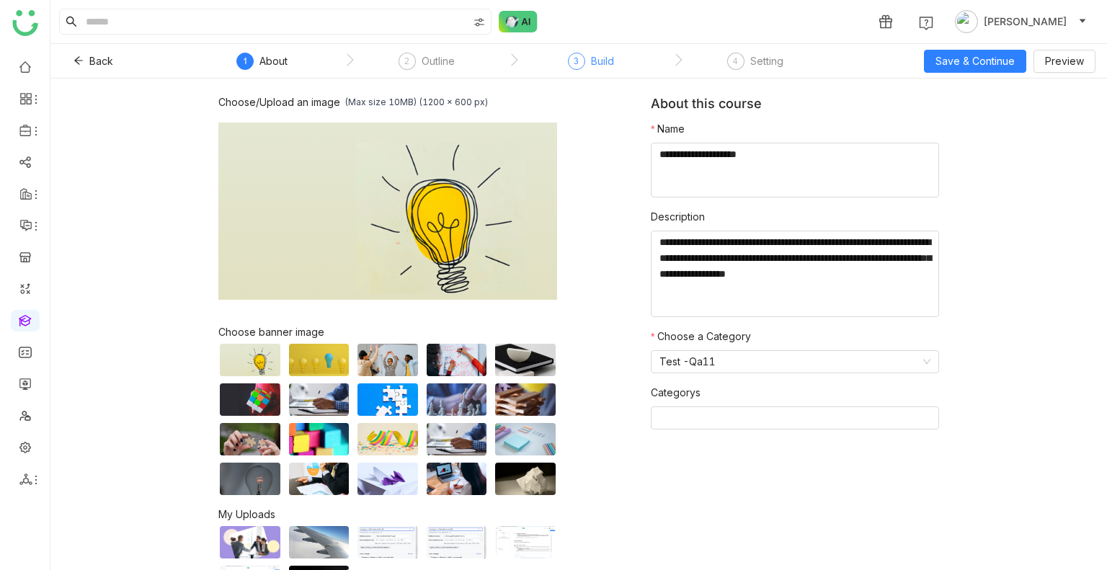
click at [589, 61] on div "3 Build" at bounding box center [591, 66] width 46 height 26
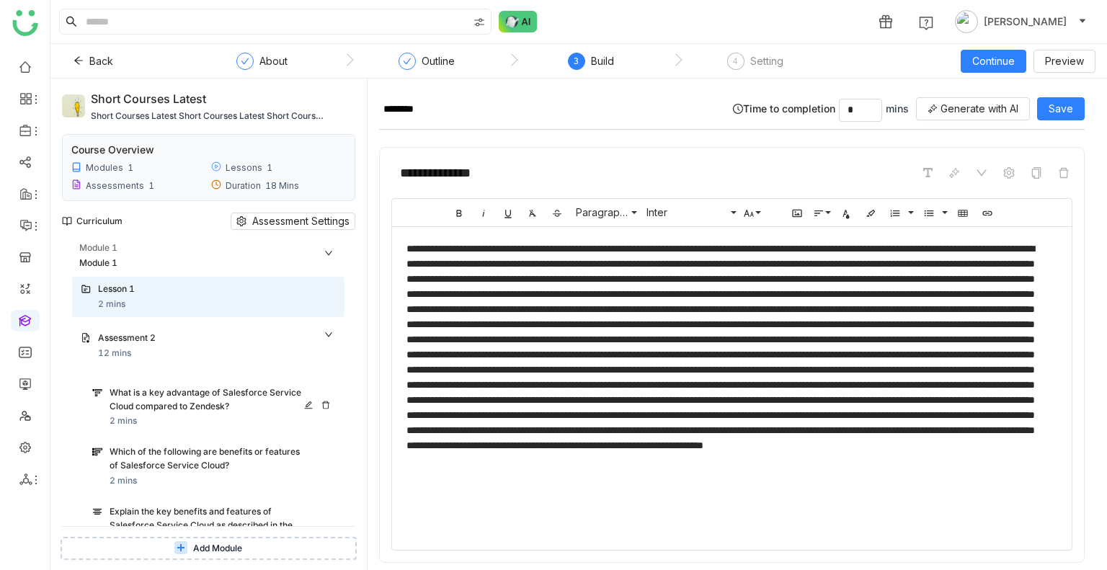
scroll to position [79, 0]
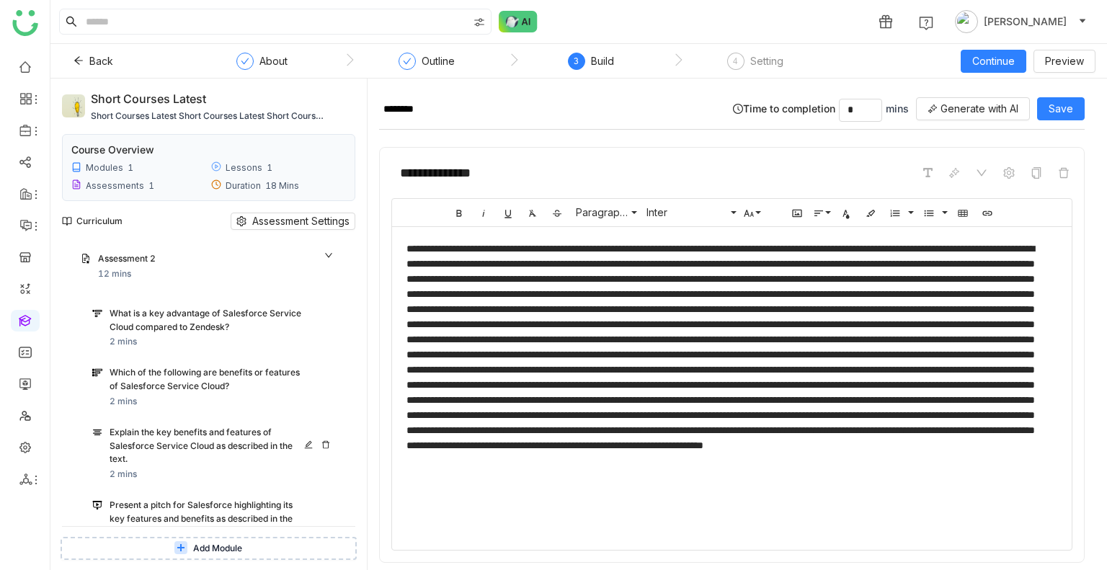
click at [173, 435] on div "Explain the key benefits and features of Salesforce Service Cloud as described …" at bounding box center [209, 446] width 199 height 40
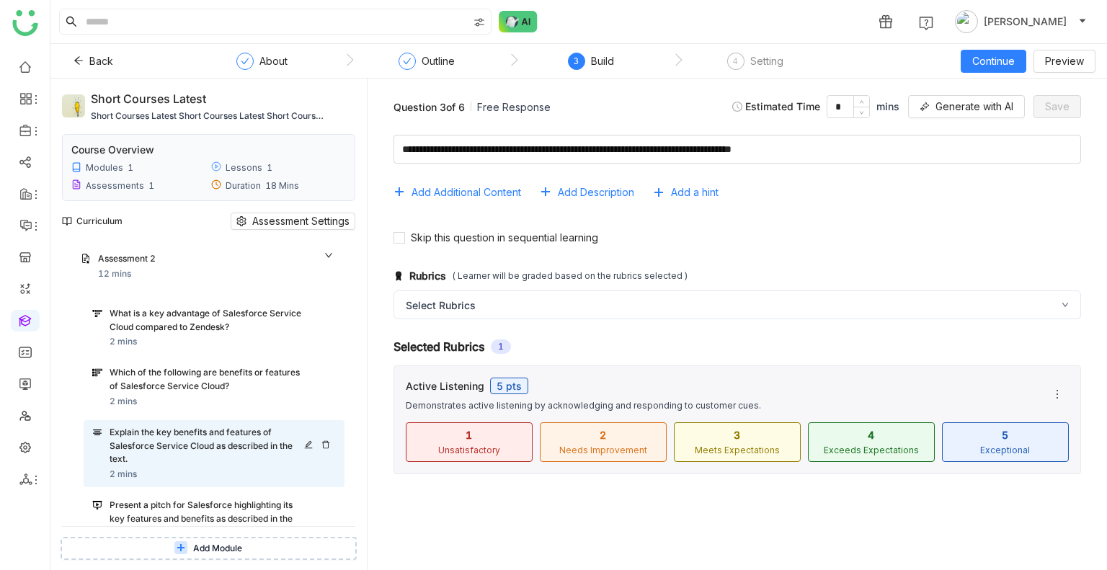
click at [176, 483] on div "Explain the key benefits and features of Salesforce Service Cloud as described …" at bounding box center [214, 453] width 261 height 67
click at [1055, 71] on button "Preview" at bounding box center [1064, 61] width 62 height 23
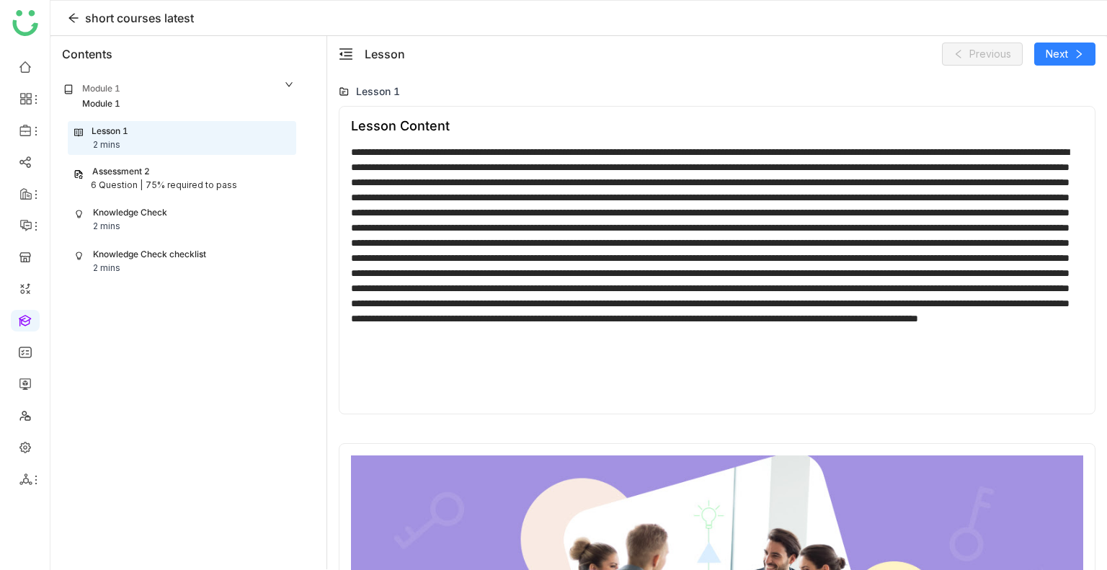
click at [126, 189] on div "6 Question |" at bounding box center [117, 186] width 52 height 14
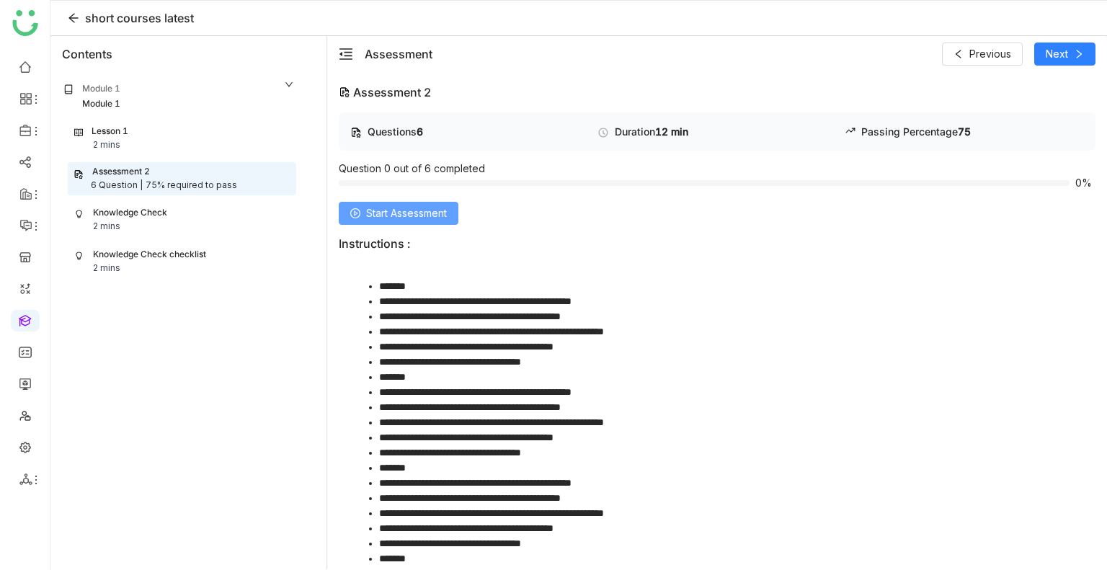
click at [390, 202] on button "Start Assessment" at bounding box center [399, 213] width 120 height 23
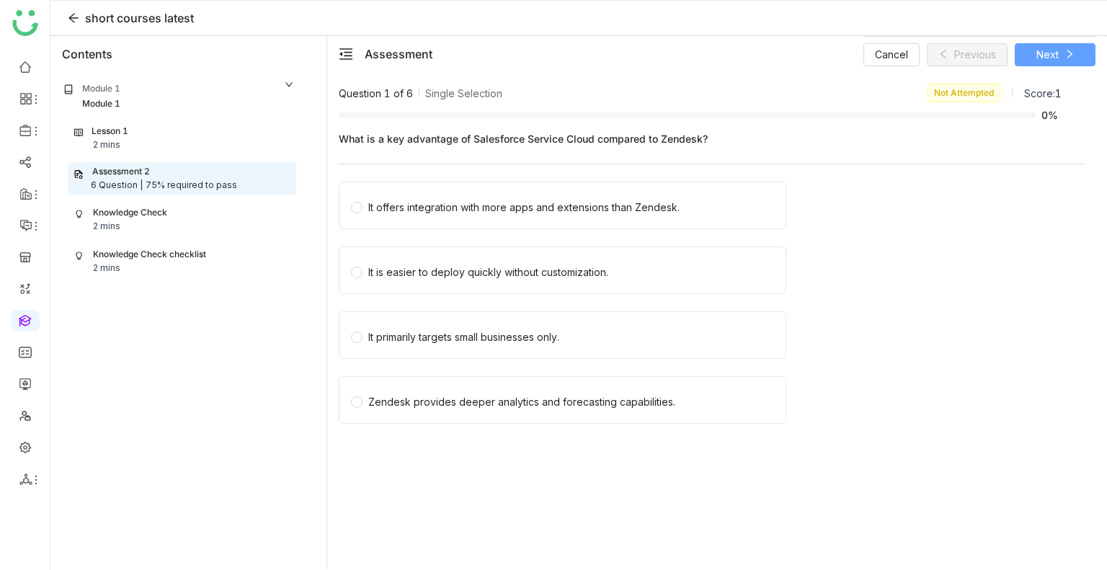
click at [1043, 65] on button "Next" at bounding box center [1054, 54] width 81 height 23
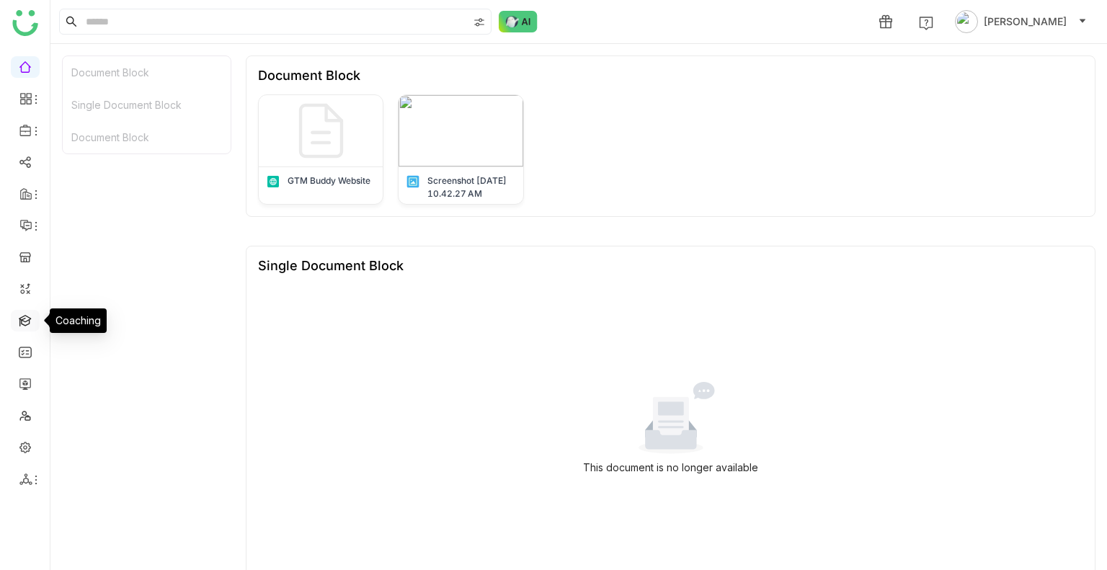
click at [19, 326] on link at bounding box center [25, 319] width 13 height 12
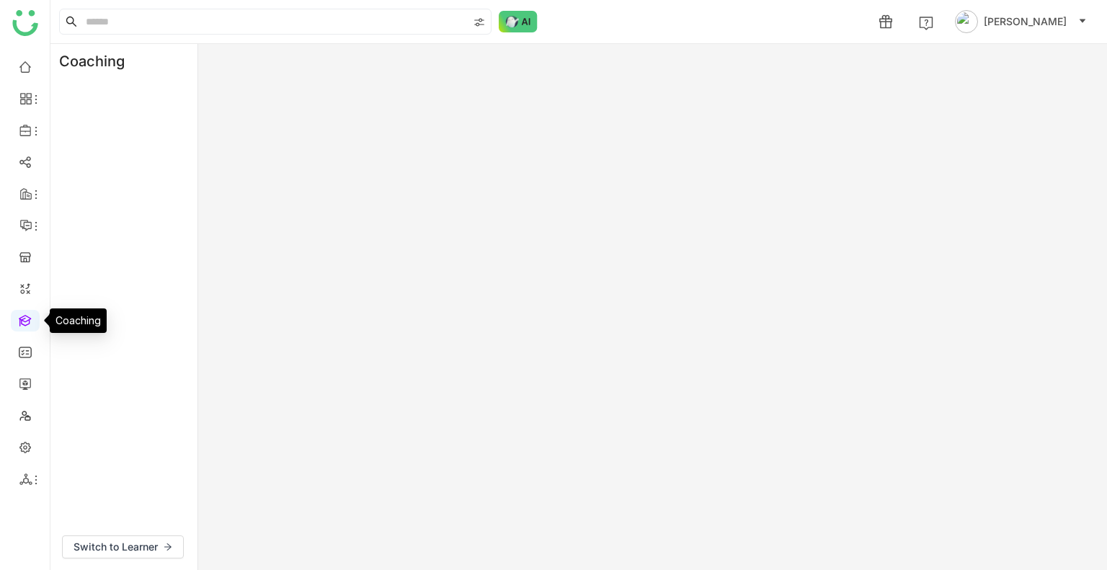
click at [19, 326] on link at bounding box center [25, 319] width 13 height 12
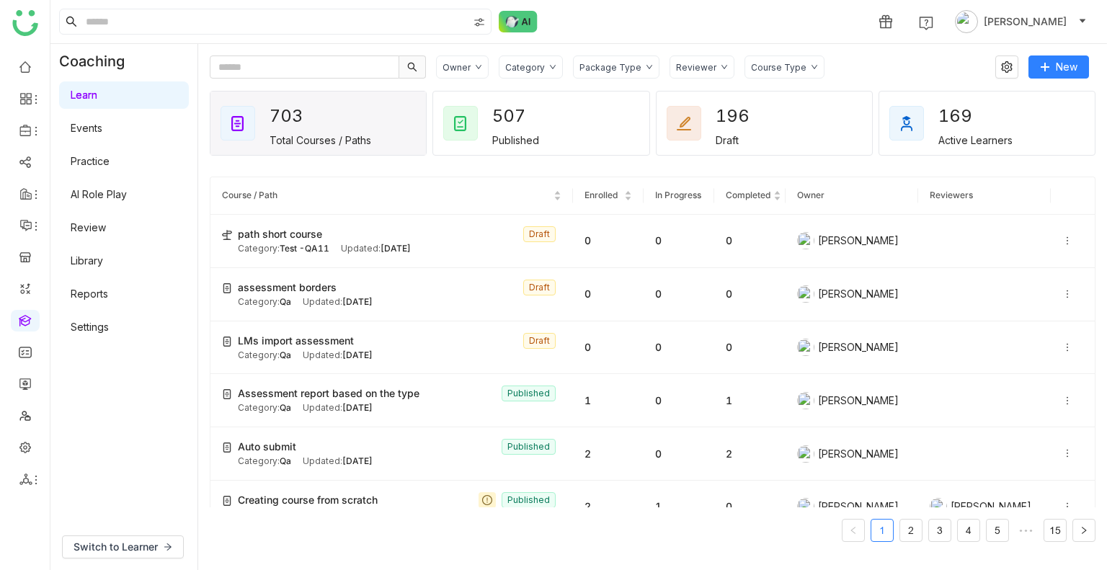
click at [775, 56] on div "Course Type" at bounding box center [784, 66] width 80 height 23
click at [796, 121] on span "Short Course" at bounding box center [790, 124] width 74 height 16
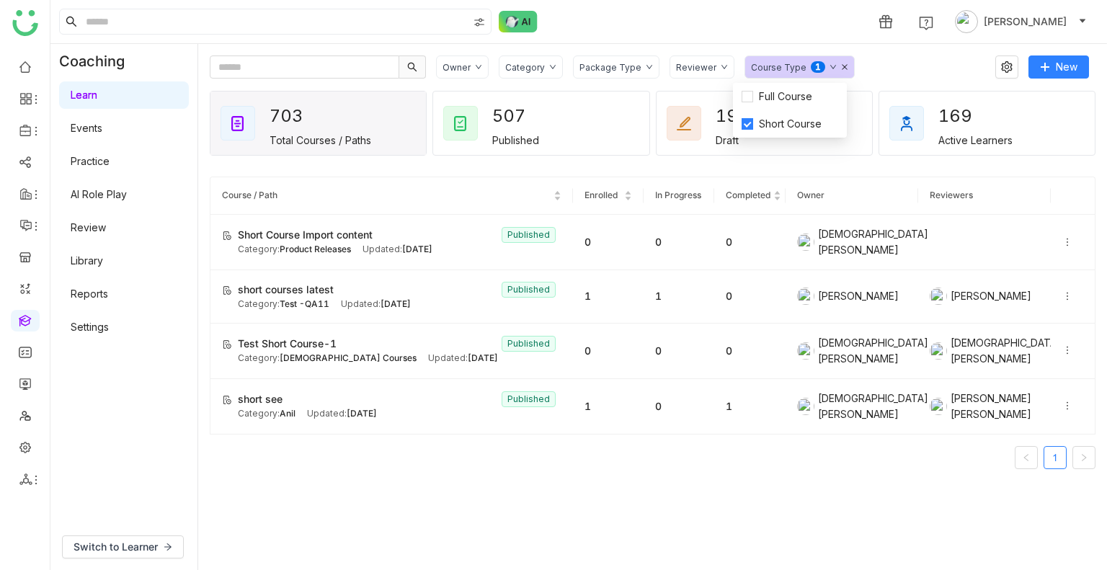
click at [324, 454] on nz-pagination "1" at bounding box center [653, 457] width 886 height 23
drag, startPoint x: 413, startPoint y: 285, endPoint x: 236, endPoint y: 287, distance: 176.5
click at [236, 287] on div "short courses latest Published Category: Test -QA11 Updated: Aug 06, 2025" at bounding box center [391, 297] width 339 height 30
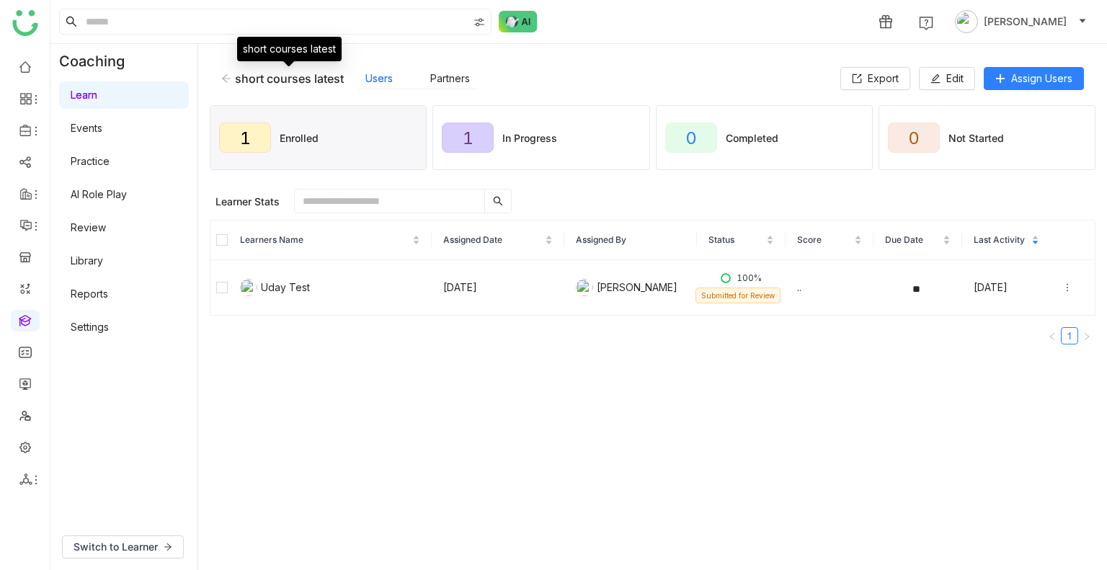
click at [258, 80] on div "short courses latest" at bounding box center [289, 78] width 109 height 14
copy div "short courses latest"
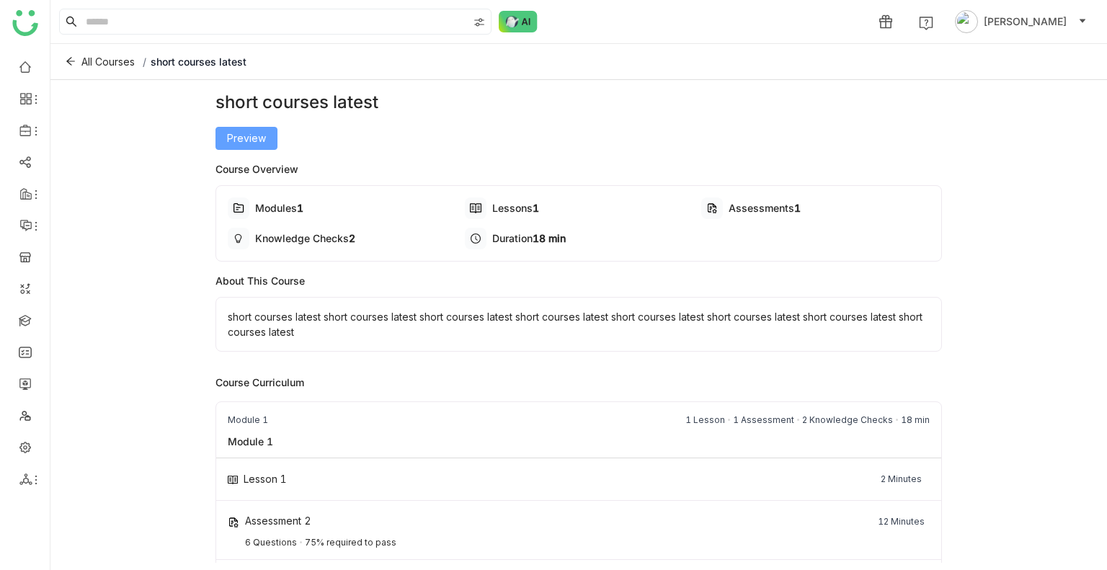
click at [237, 135] on span "Preview" at bounding box center [246, 138] width 39 height 16
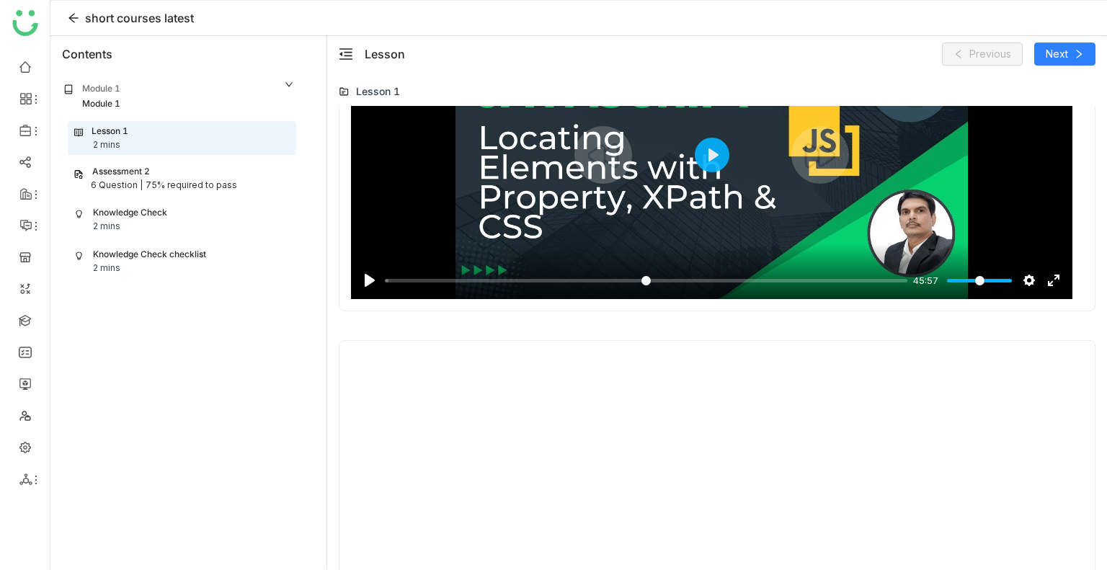
scroll to position [1231, 0]
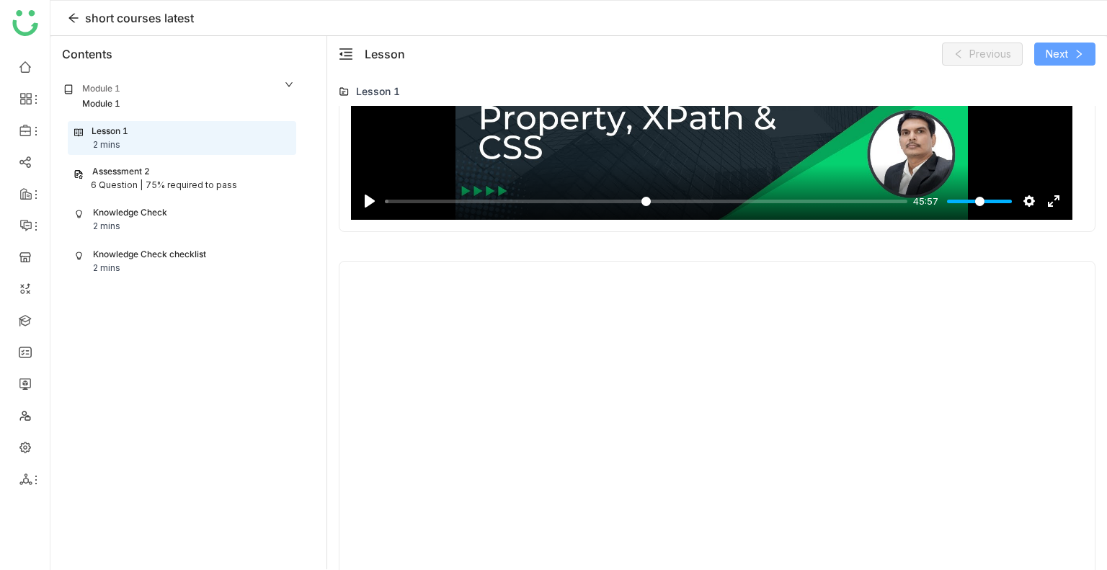
click at [1050, 57] on span "Next" at bounding box center [1056, 54] width 22 height 16
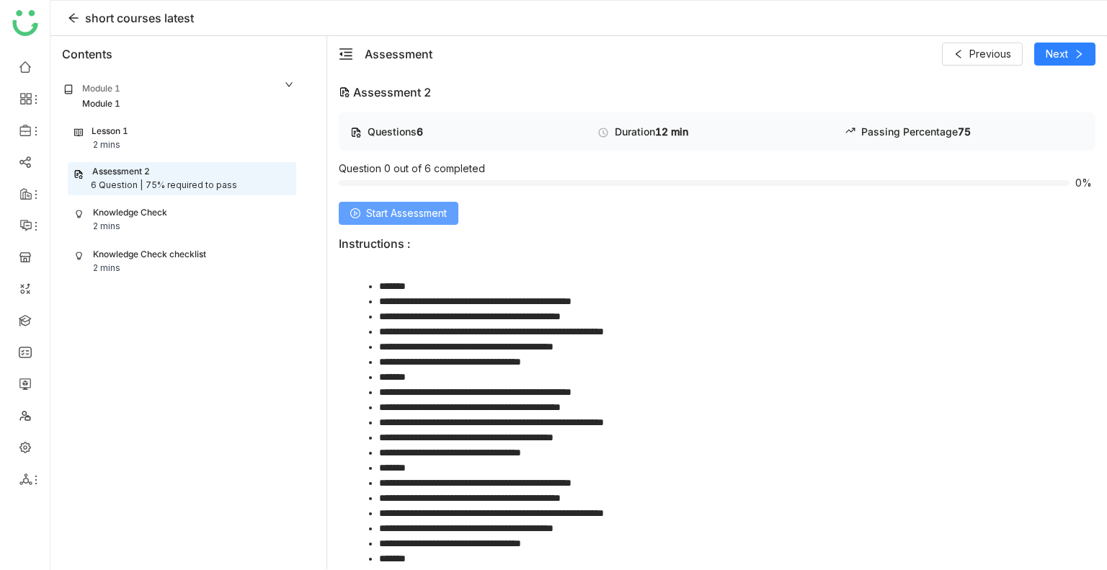
click at [385, 209] on span "Start Assessment" at bounding box center [406, 213] width 81 height 16
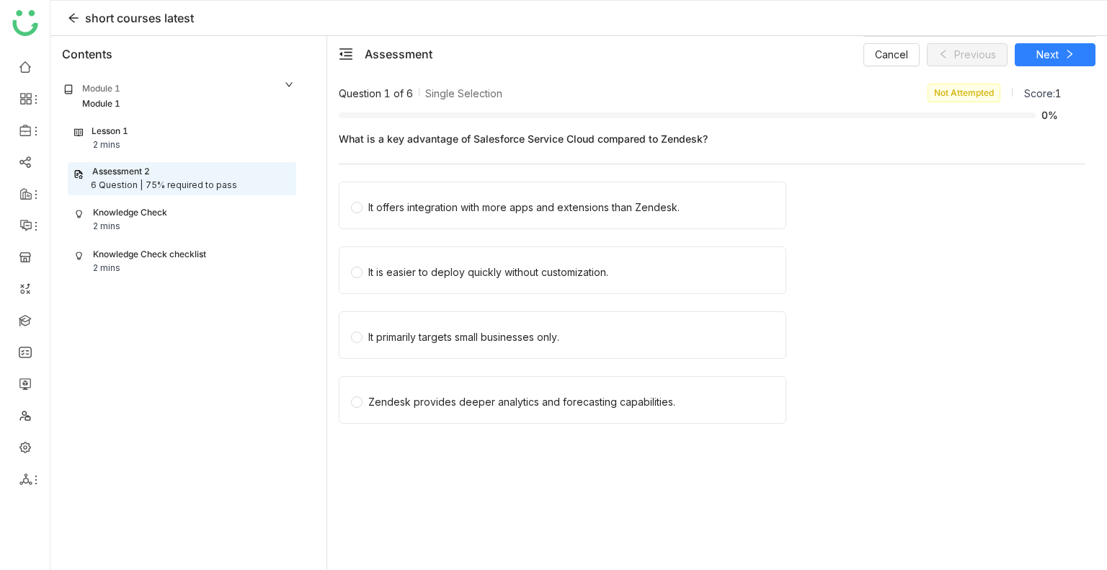
click at [385, 209] on div "It offers integration with more apps and extensions than Zendesk." at bounding box center [523, 208] width 311 height 16
click at [1037, 55] on span "Next" at bounding box center [1047, 55] width 22 height 16
click at [517, 197] on span "Provides a 360-degree view of customer inquiries and profiles." at bounding box center [520, 205] width 316 height 20
click at [1039, 54] on span "Next" at bounding box center [1047, 55] width 22 height 16
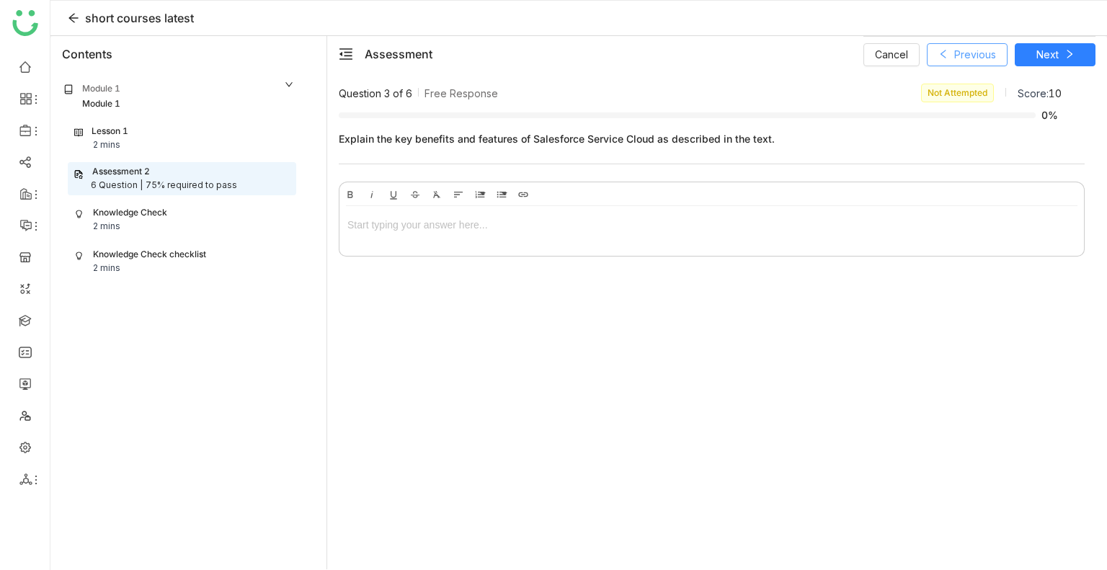
click at [955, 52] on span "Previous" at bounding box center [975, 55] width 42 height 16
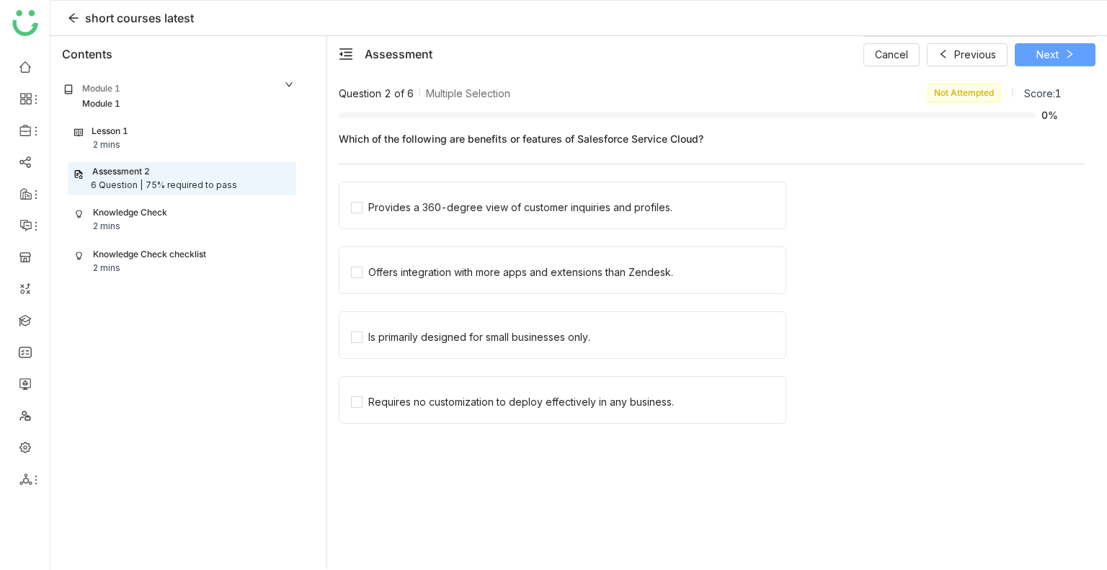
click at [1041, 57] on span "Next" at bounding box center [1047, 55] width 22 height 16
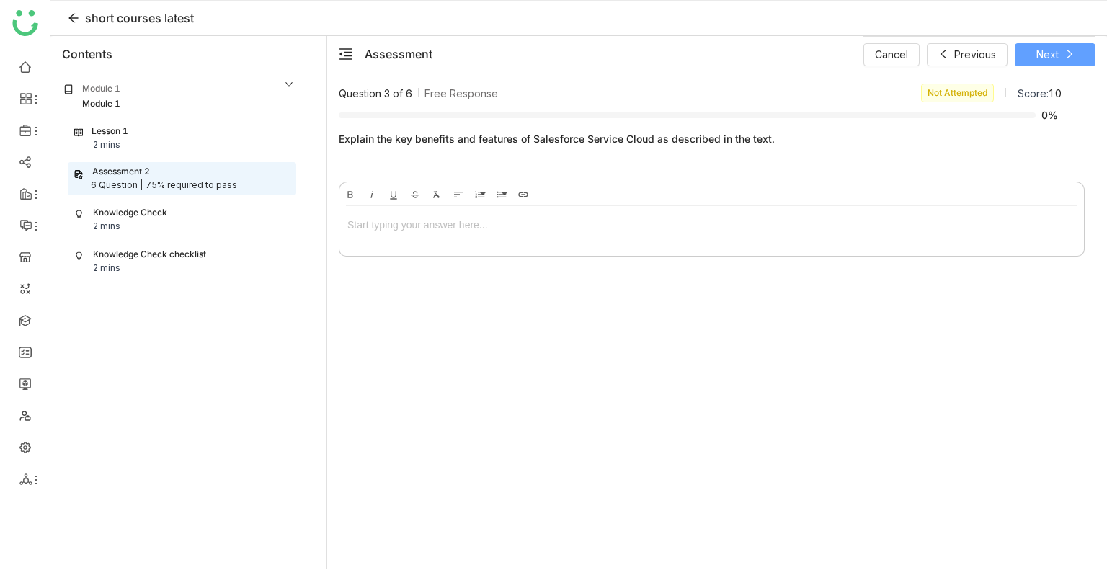
click at [1041, 57] on span "Next" at bounding box center [1047, 55] width 22 height 16
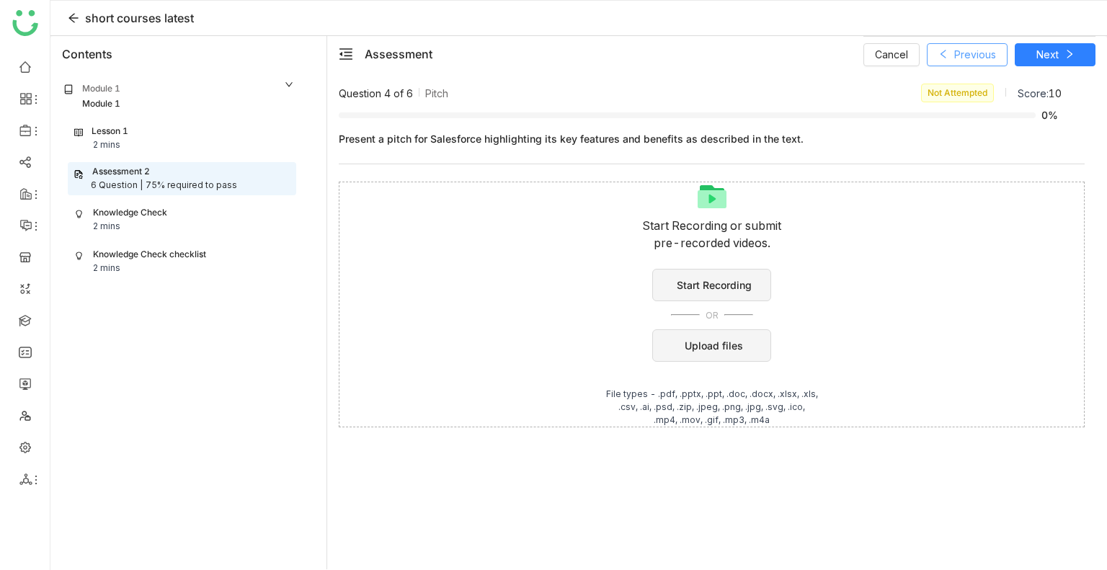
click at [1002, 54] on button "Previous" at bounding box center [967, 54] width 81 height 23
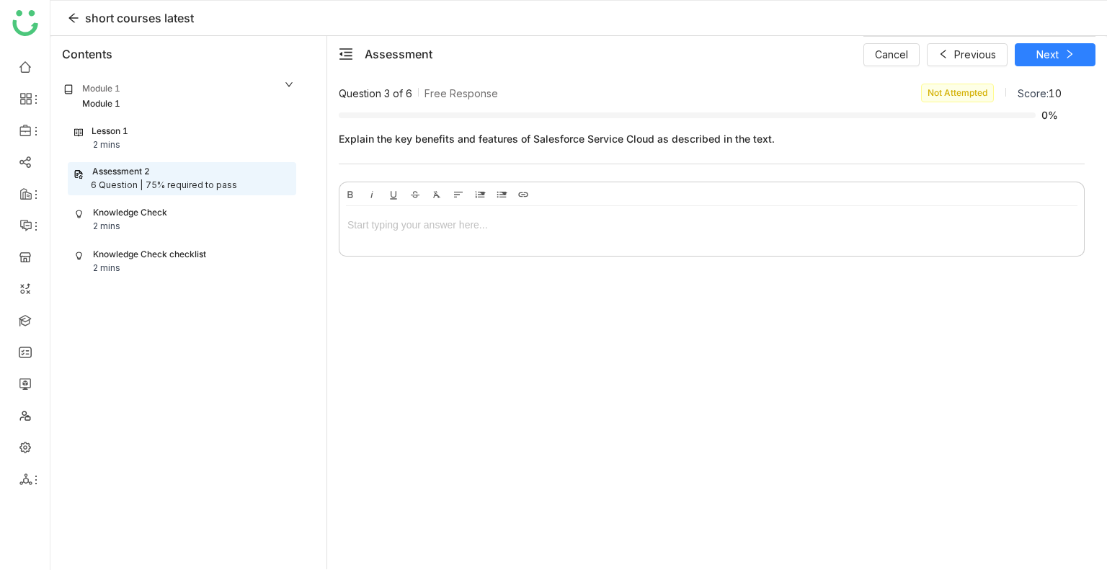
click at [176, 15] on div "short courses latest" at bounding box center [139, 17] width 109 height 17
copy div "short courses latest"
click at [66, 24] on button at bounding box center [73, 17] width 23 height 23
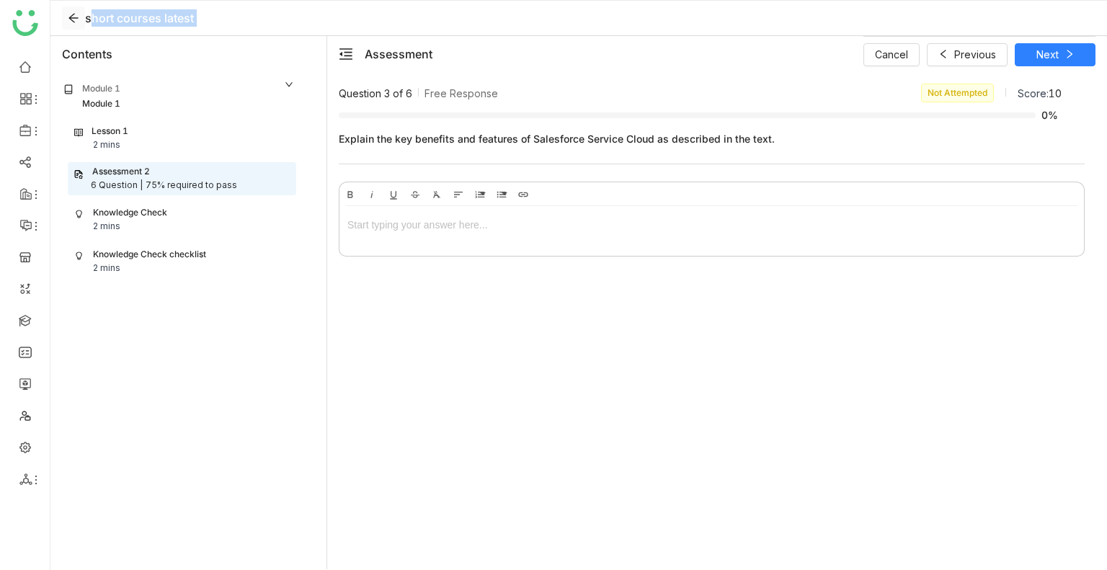
click at [68, 11] on button at bounding box center [73, 17] width 23 height 23
click at [71, 15] on icon at bounding box center [72, 18] width 9 height 9
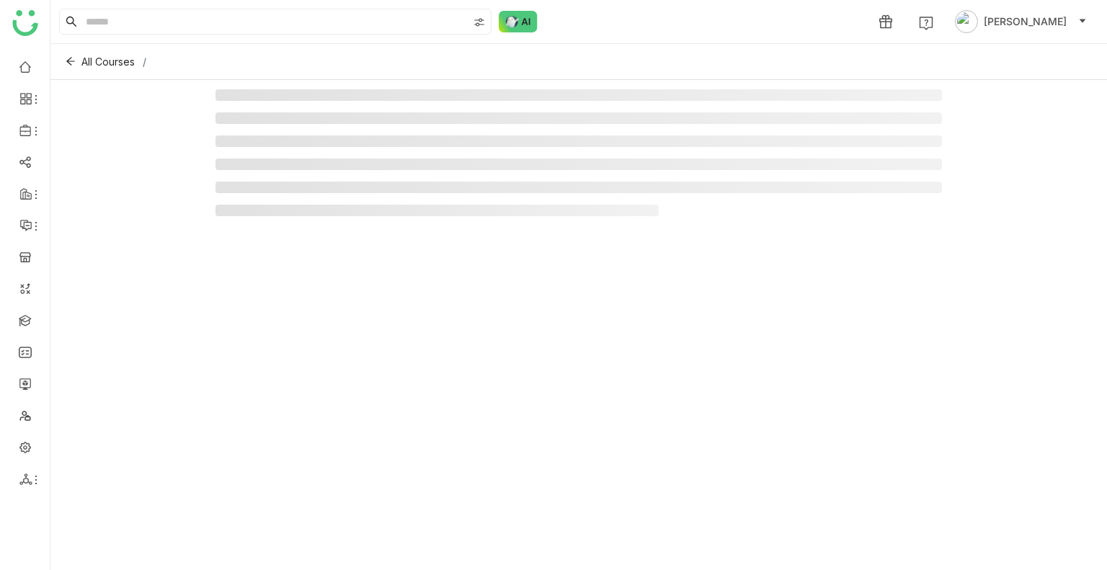
click at [71, 16] on icon at bounding box center [72, 22] width 12 height 12
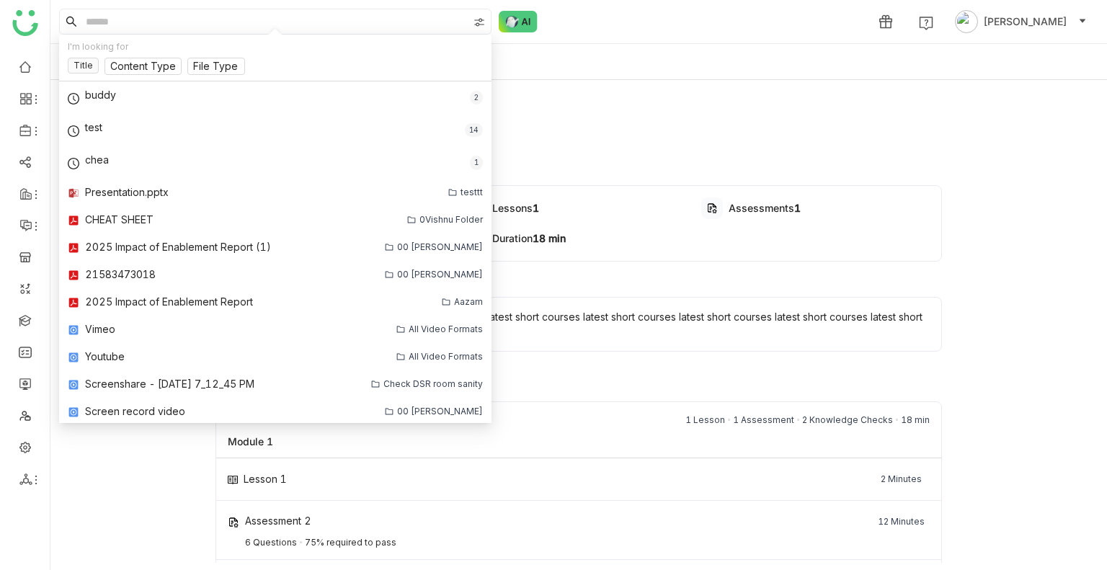
click at [163, 6] on div "[PERSON_NAME]" at bounding box center [578, 21] width 1056 height 43
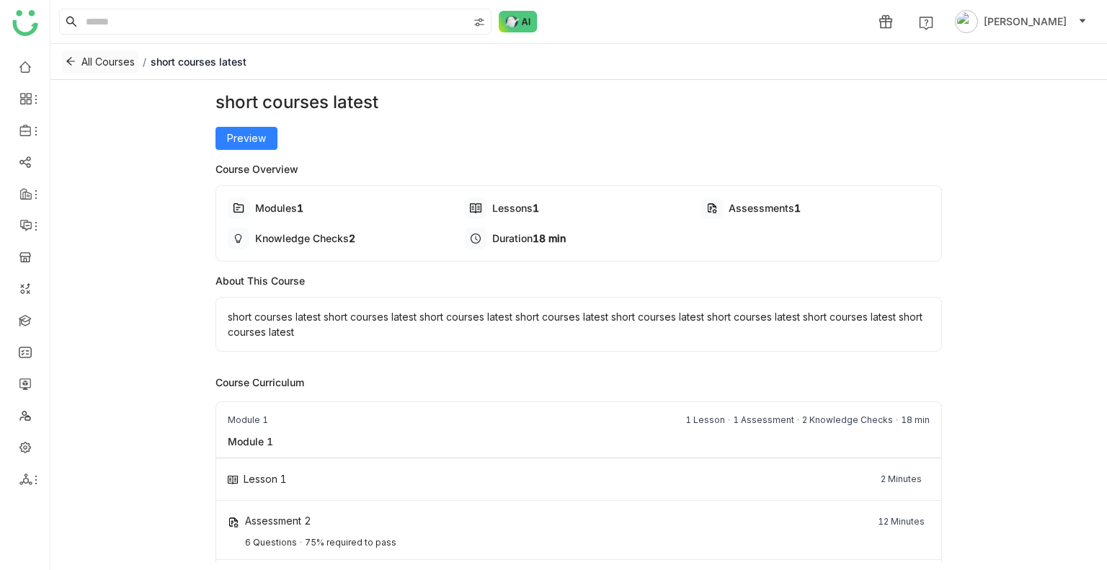
click at [77, 63] on button "All Courses" at bounding box center [100, 61] width 76 height 23
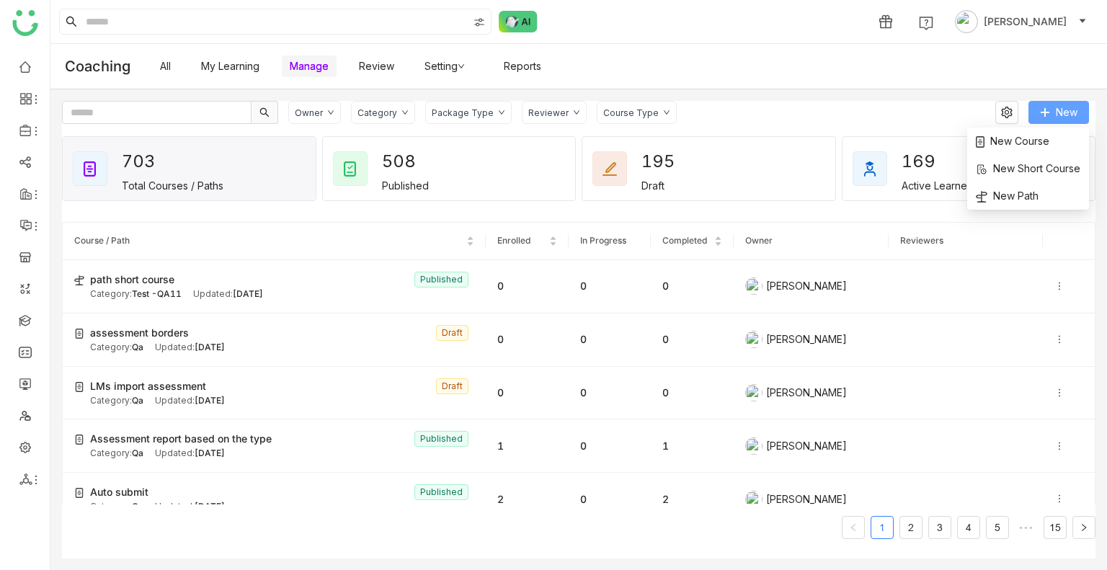
click at [1036, 103] on button "New" at bounding box center [1058, 112] width 61 height 23
click at [1023, 159] on li "New Short Course" at bounding box center [1028, 168] width 122 height 27
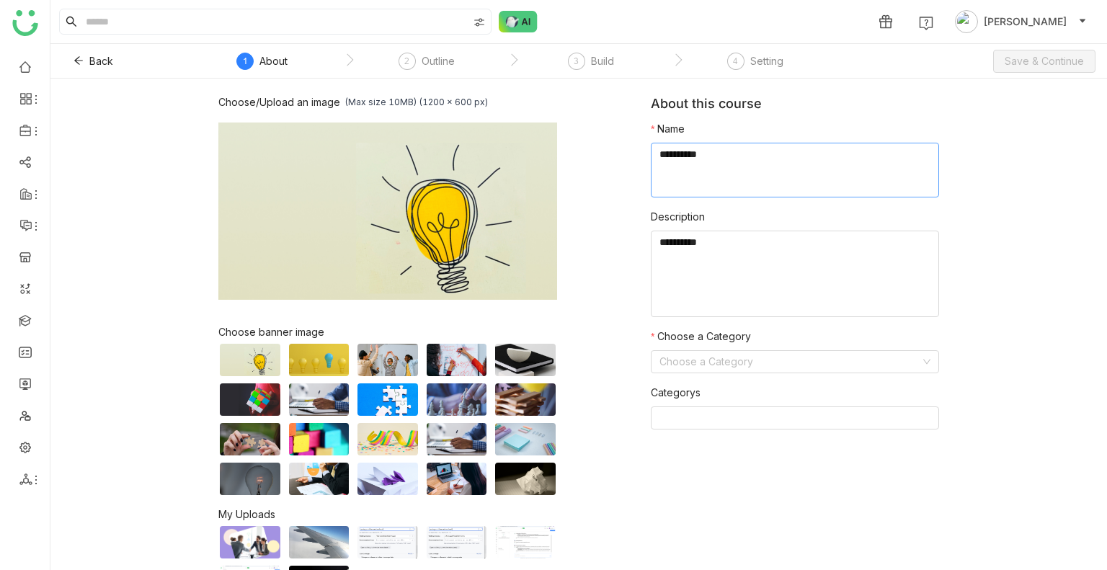
click at [759, 176] on textarea at bounding box center [795, 170] width 288 height 55
type textarea "******"
click at [703, 374] on form "Name Description Choose a Category Choose a Category Categorys" at bounding box center [795, 281] width 288 height 320
click at [700, 365] on input at bounding box center [789, 362] width 261 height 22
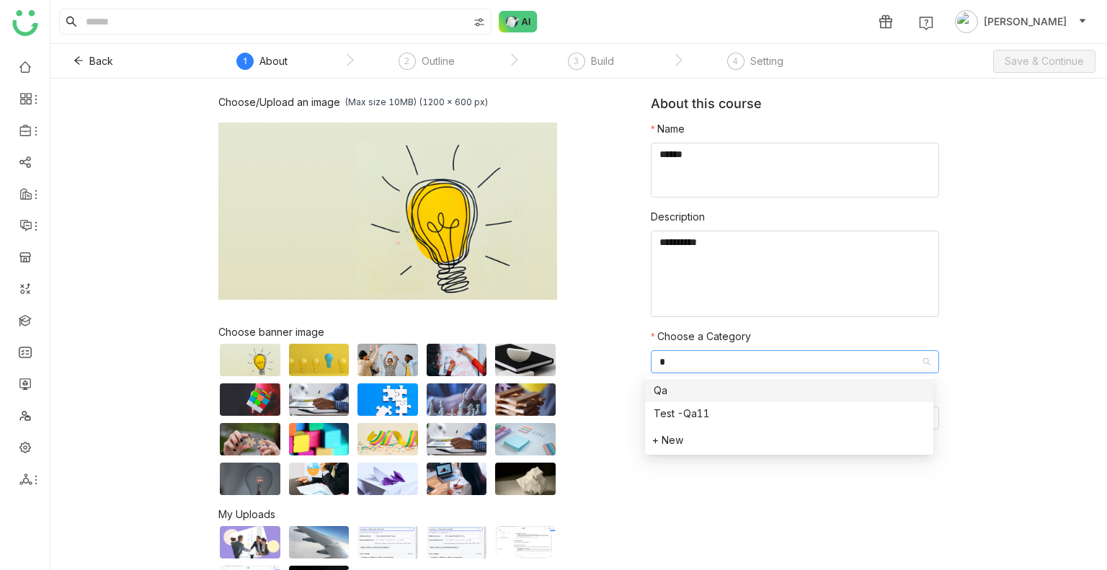
type input "**"
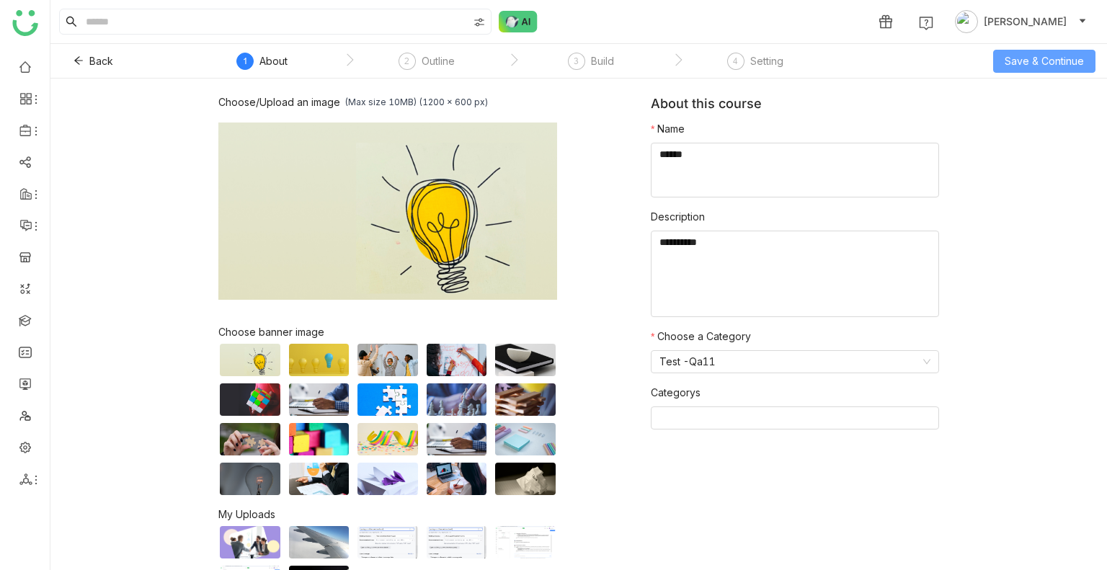
click at [1023, 60] on span "Save & Continue" at bounding box center [1043, 61] width 79 height 16
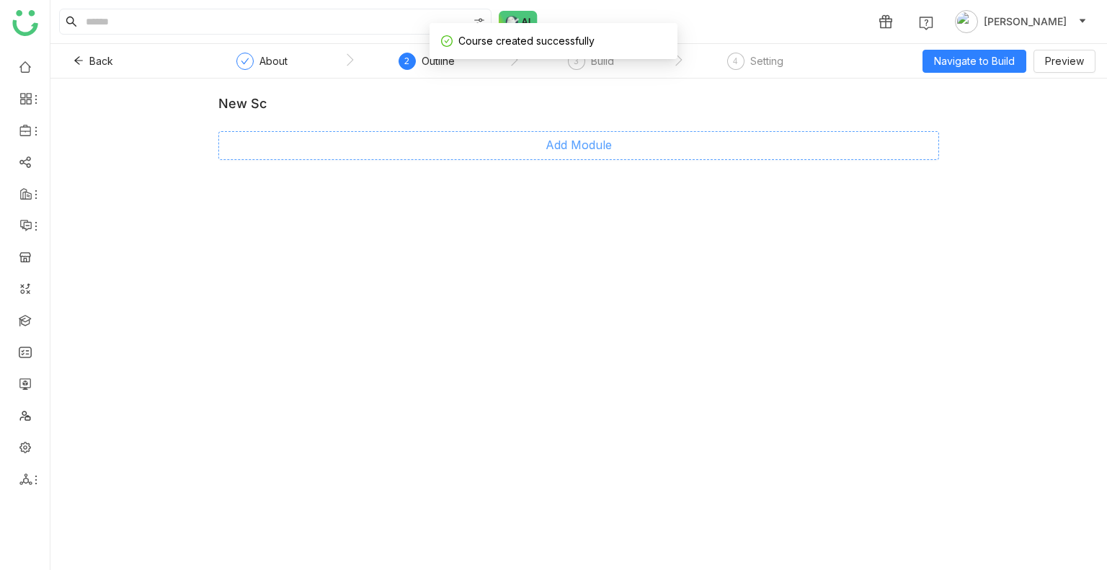
click at [563, 147] on span "Add Module" at bounding box center [578, 145] width 66 height 18
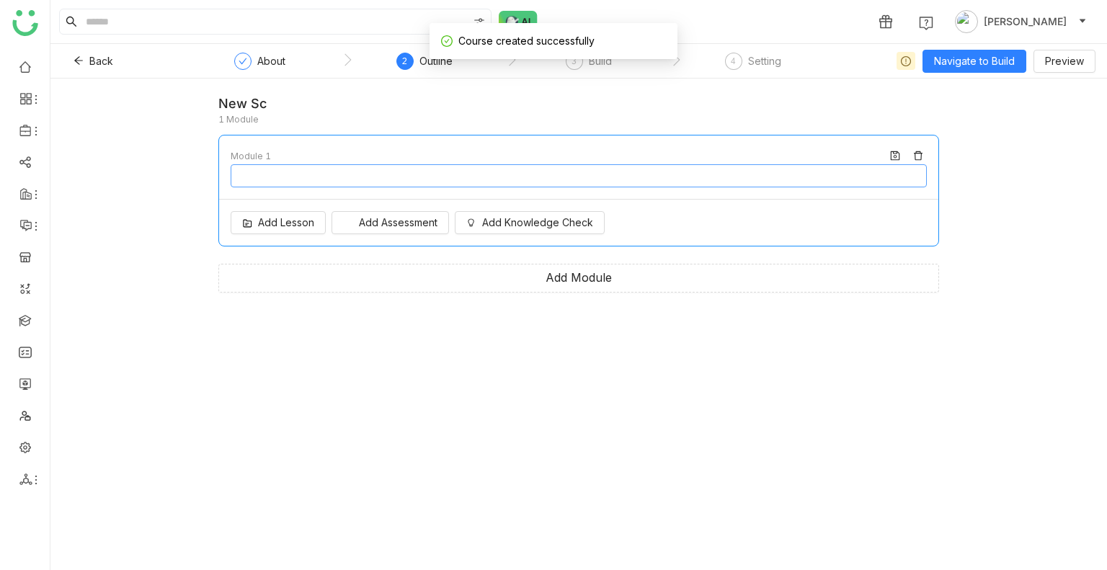
type input "********"
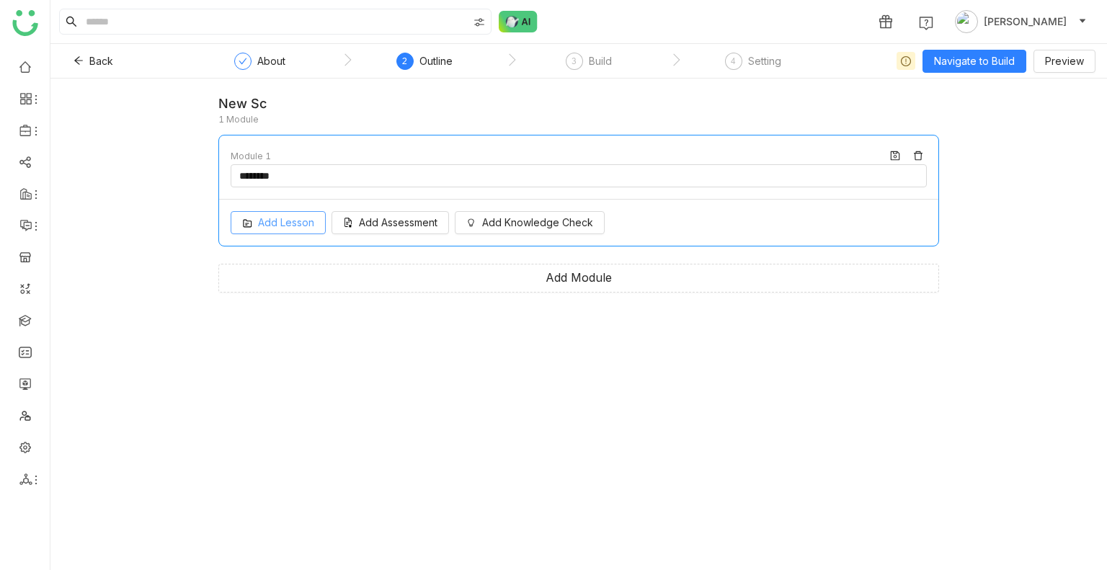
click at [279, 228] on span "Add Lesson" at bounding box center [286, 223] width 56 height 16
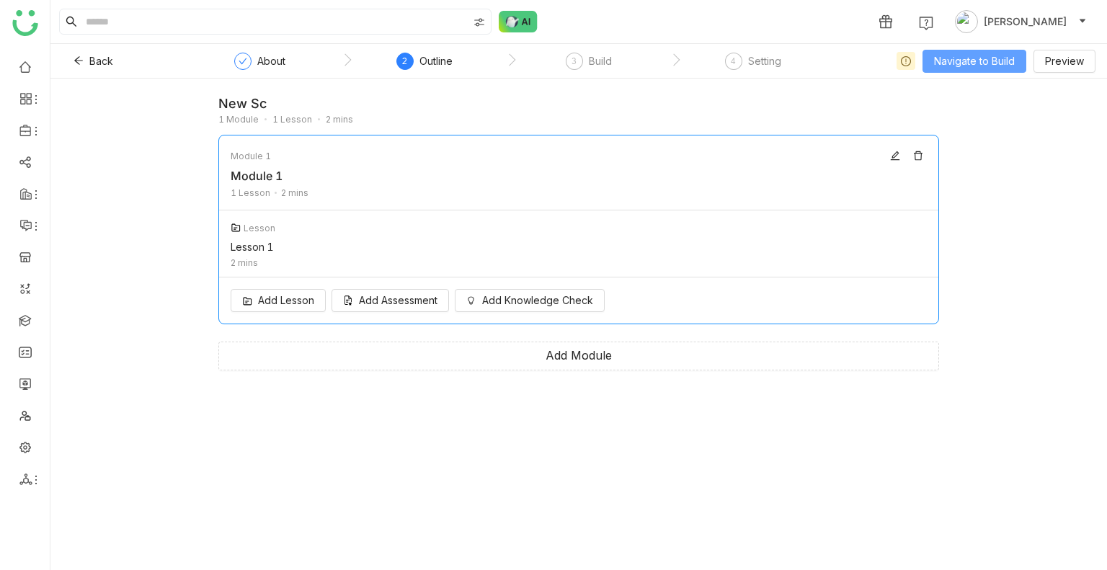
click at [980, 52] on button "Navigate to Build" at bounding box center [974, 61] width 104 height 23
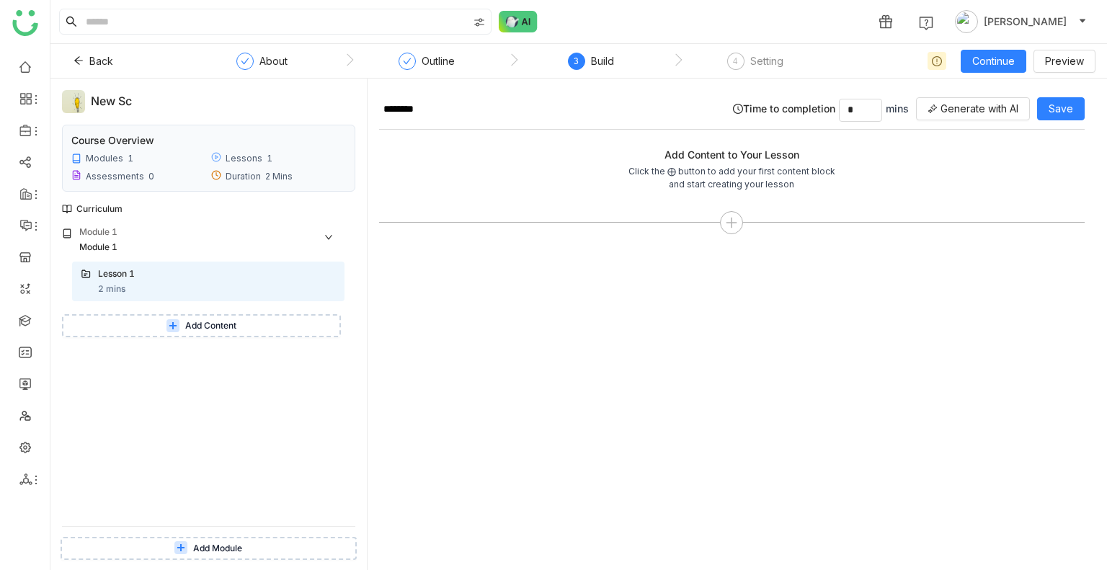
click at [232, 331] on span "Add Content" at bounding box center [210, 326] width 51 height 14
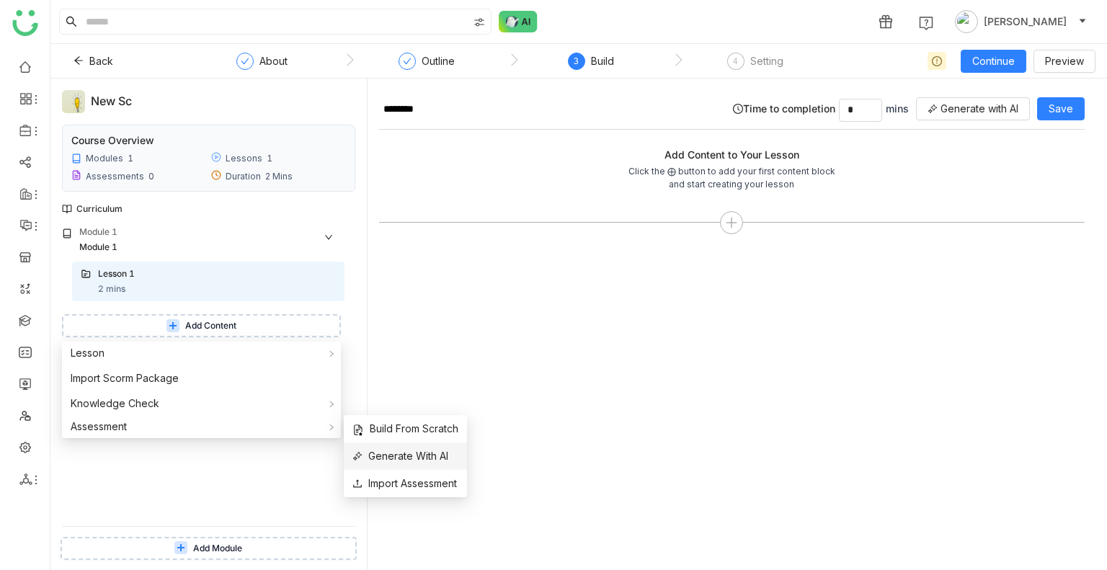
click at [398, 455] on span "Generate With AI" at bounding box center [400, 456] width 96 height 16
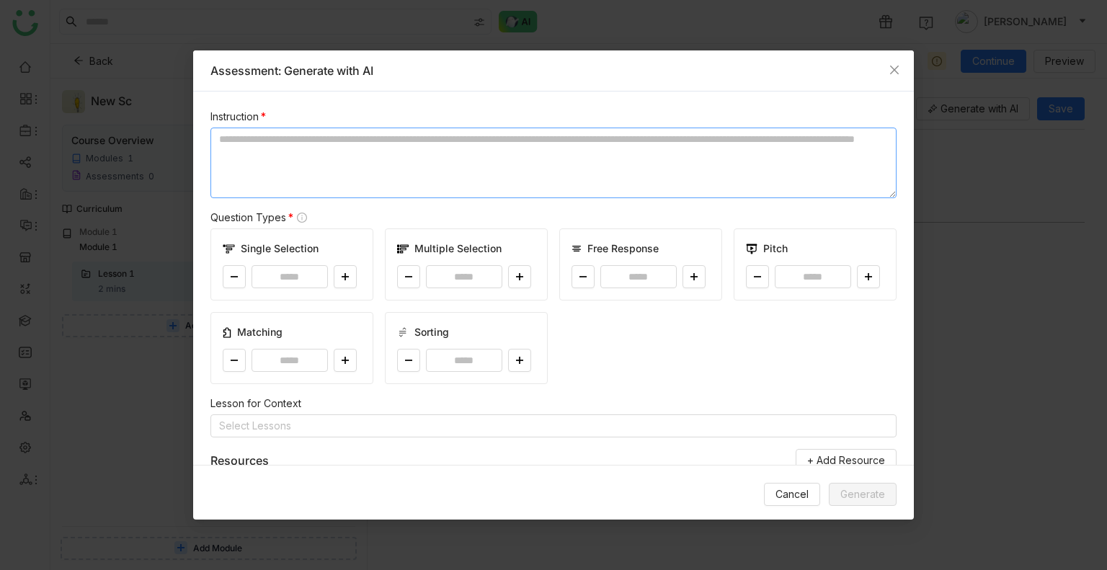
click at [438, 170] on textarea at bounding box center [553, 163] width 686 height 71
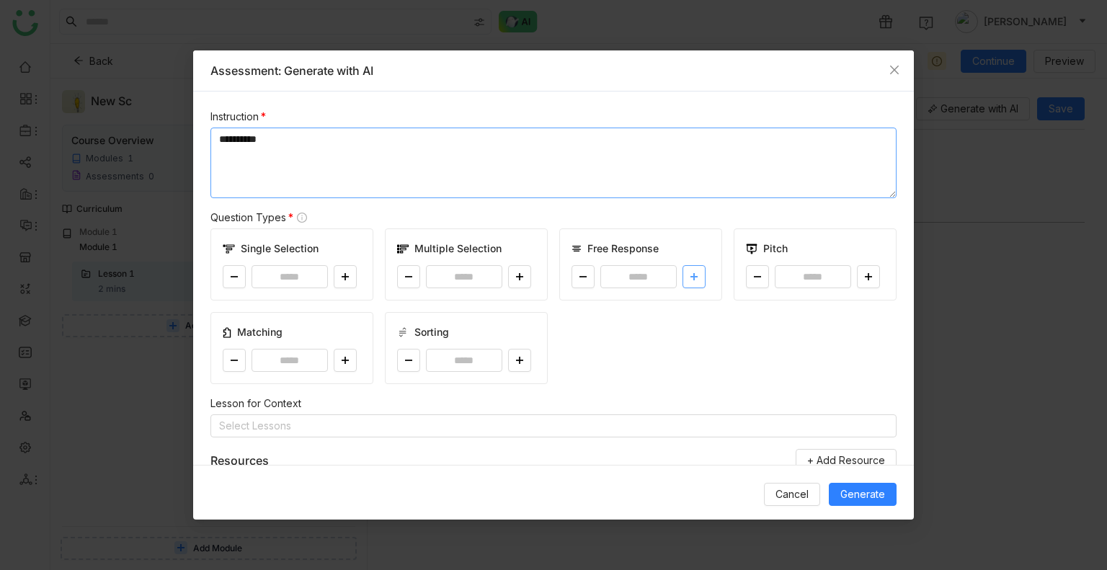
type textarea "**********"
click at [682, 272] on button at bounding box center [693, 276] width 23 height 23
type input "*"
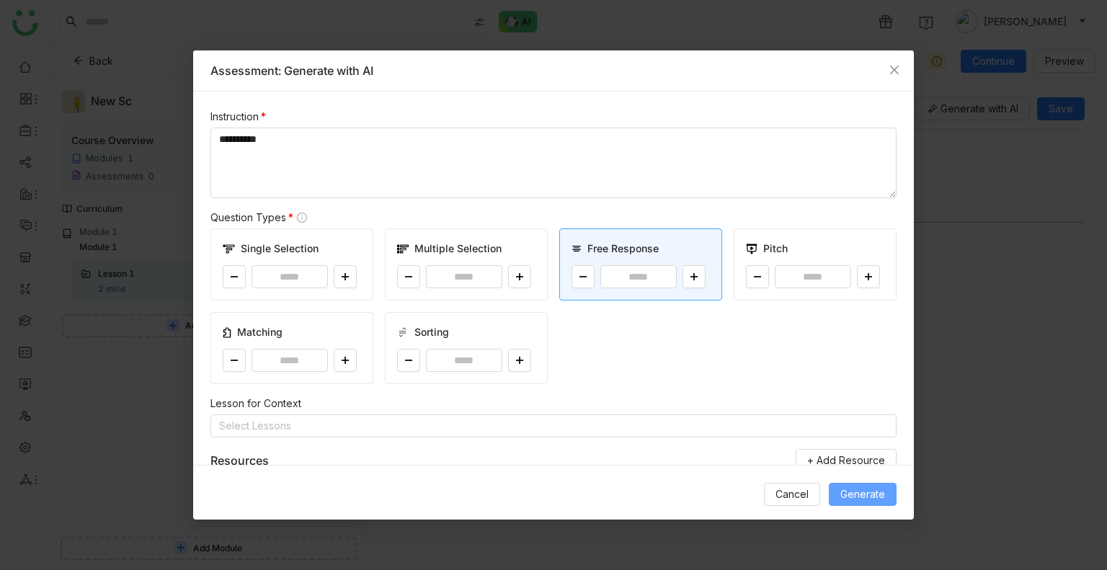
click at [844, 497] on span "Generate" at bounding box center [862, 494] width 45 height 16
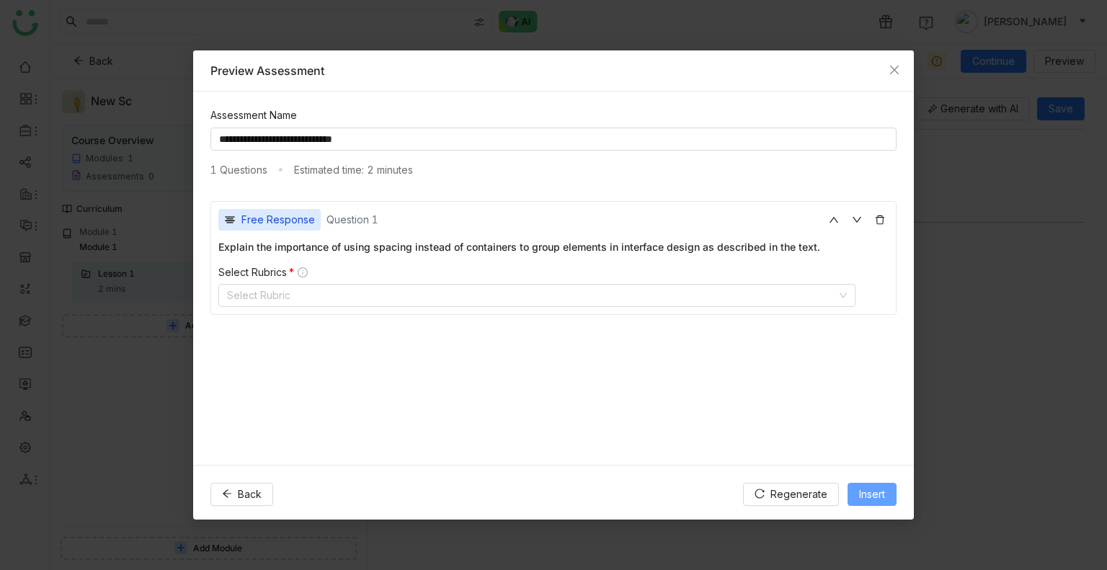
click at [869, 492] on span "Insert" at bounding box center [872, 494] width 26 height 16
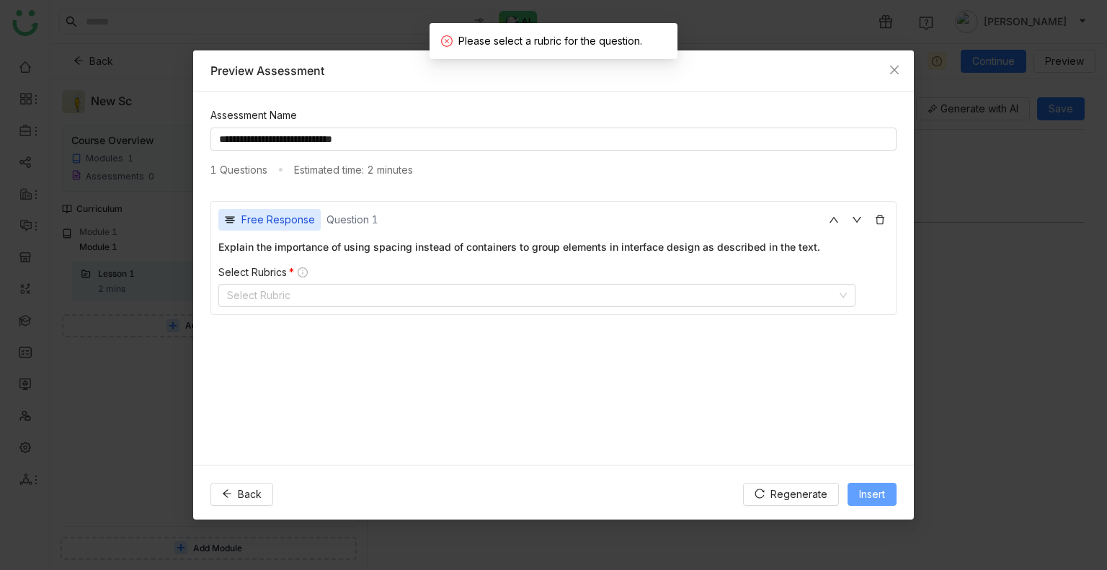
scroll to position [3, 0]
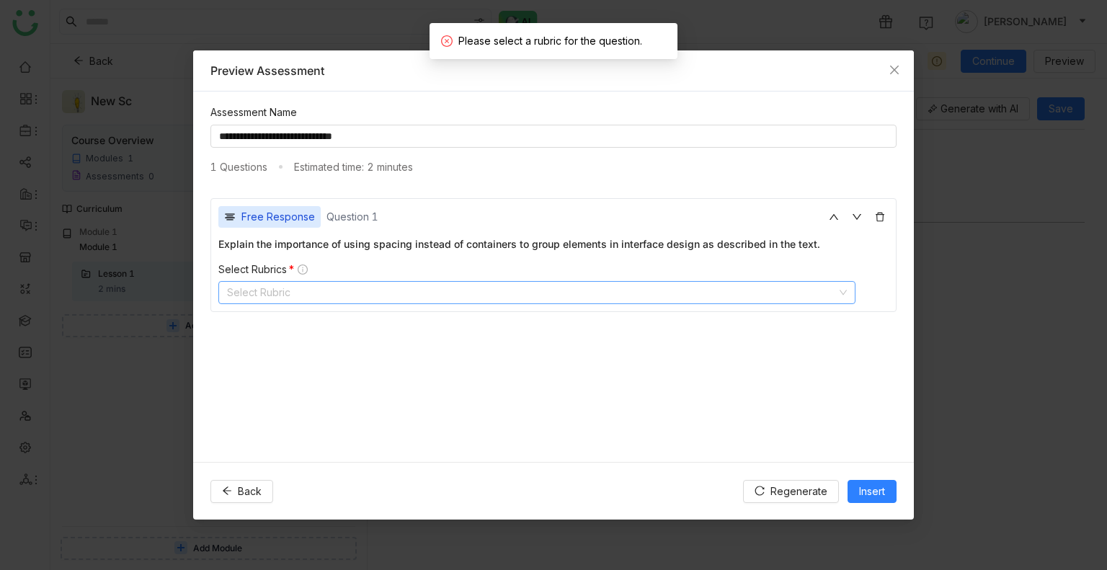
click at [293, 290] on nz-select-top-control "Select Rubric" at bounding box center [536, 292] width 637 height 23
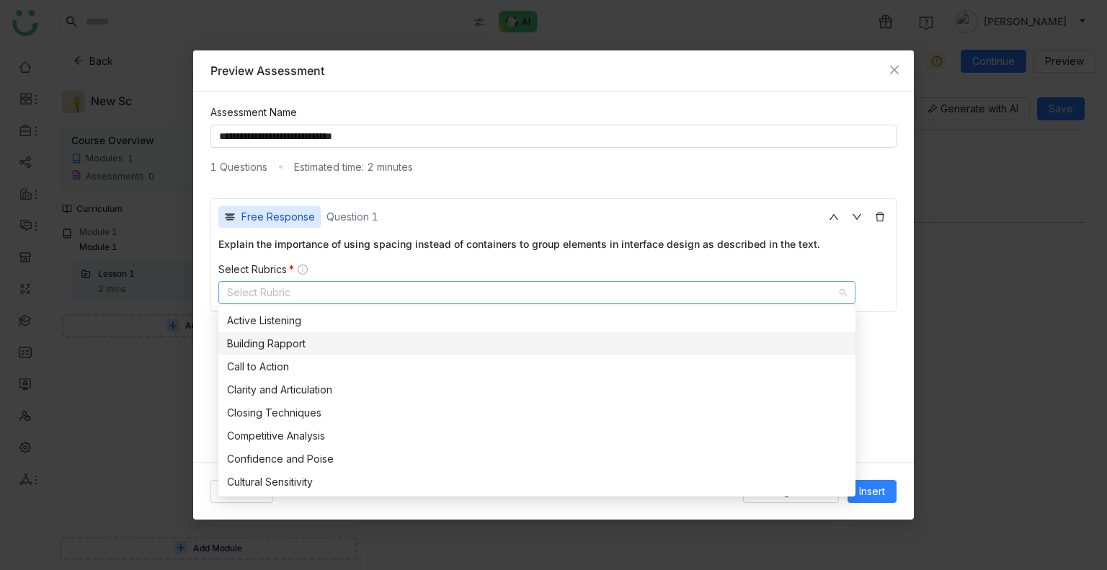
click at [289, 339] on div "Building Rapport" at bounding box center [537, 344] width 620 height 16
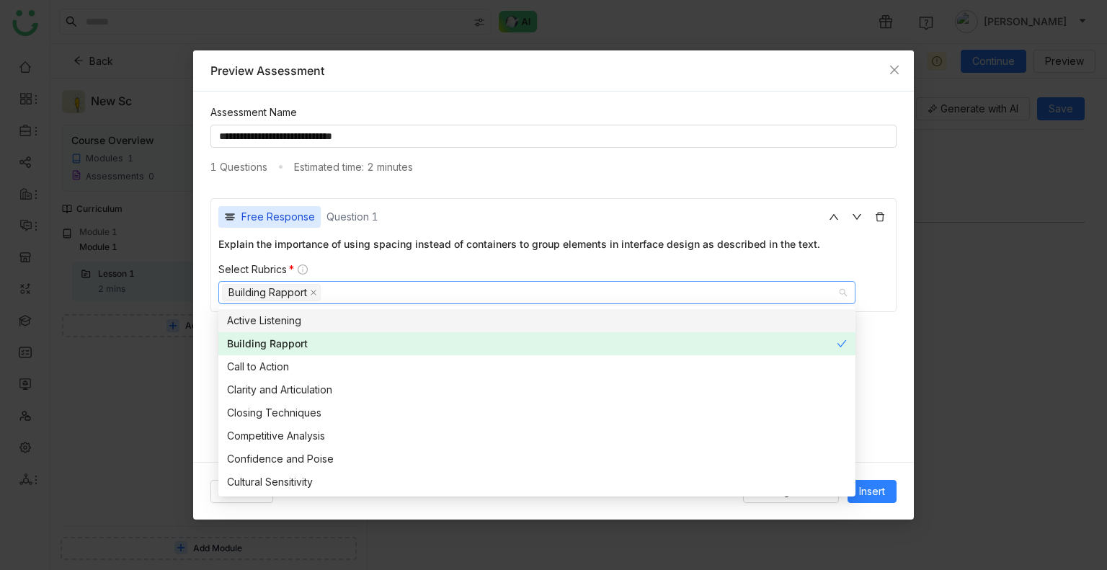
click at [682, 206] on div "Free Response Question 1" at bounding box center [553, 217] width 670 height 22
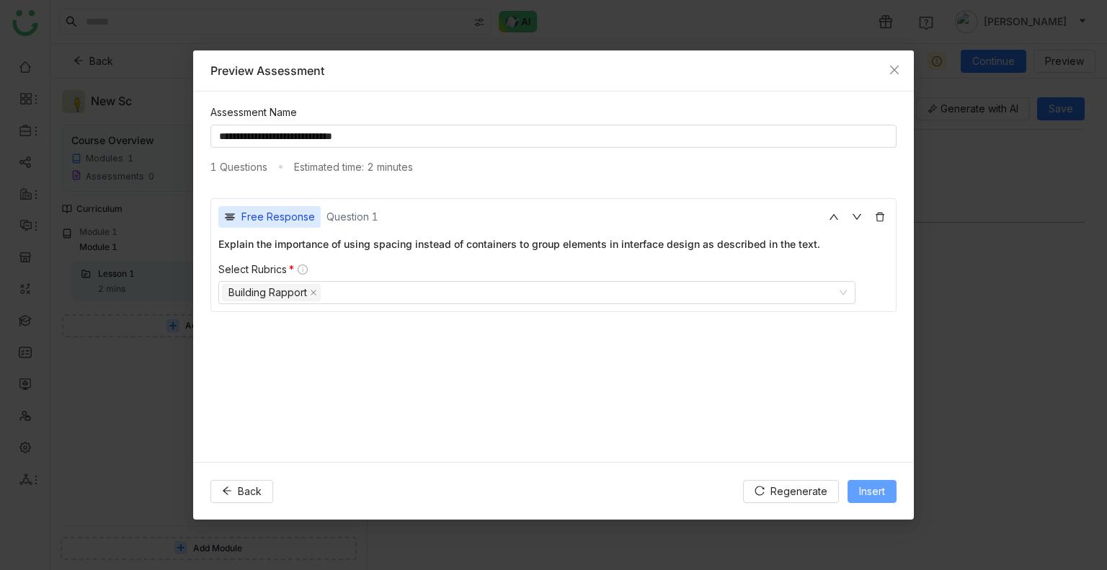
click at [856, 483] on button "Insert" at bounding box center [871, 491] width 49 height 23
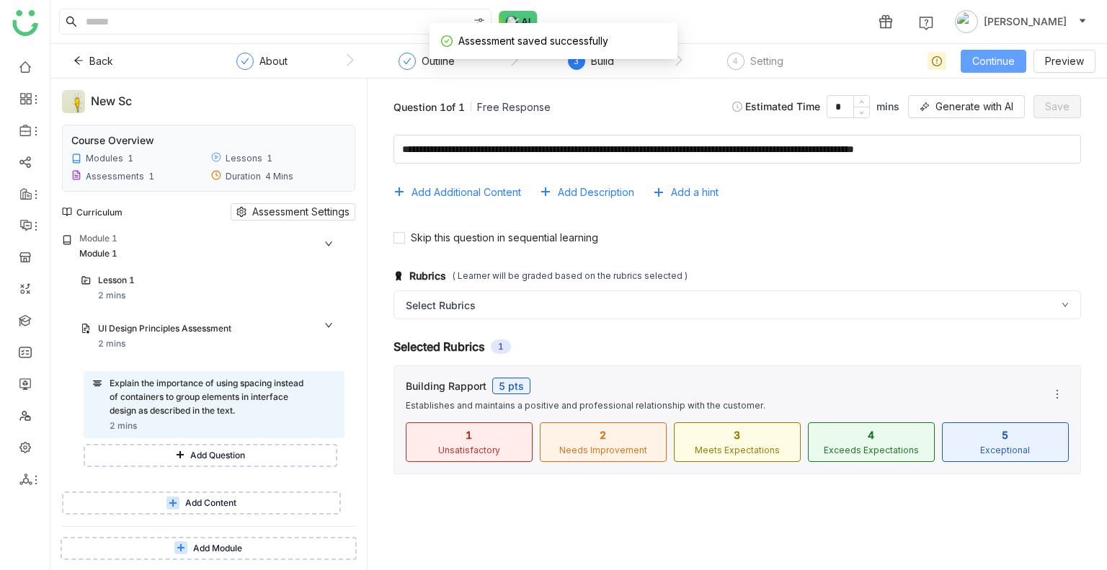
click at [997, 55] on span "Continue" at bounding box center [993, 61] width 43 height 16
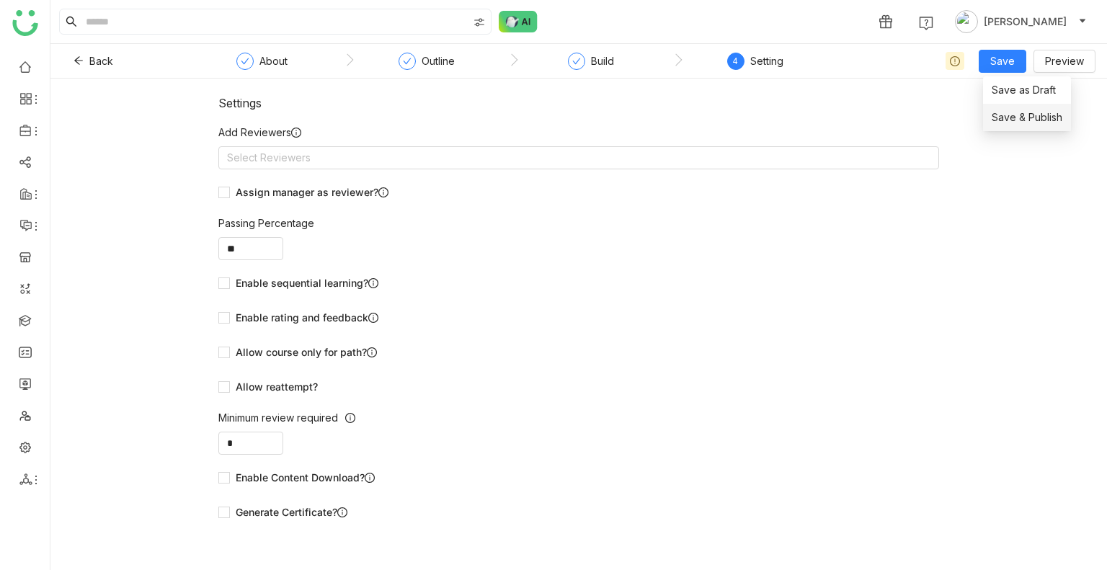
click at [1037, 113] on span "Save & Publish" at bounding box center [1026, 118] width 71 height 16
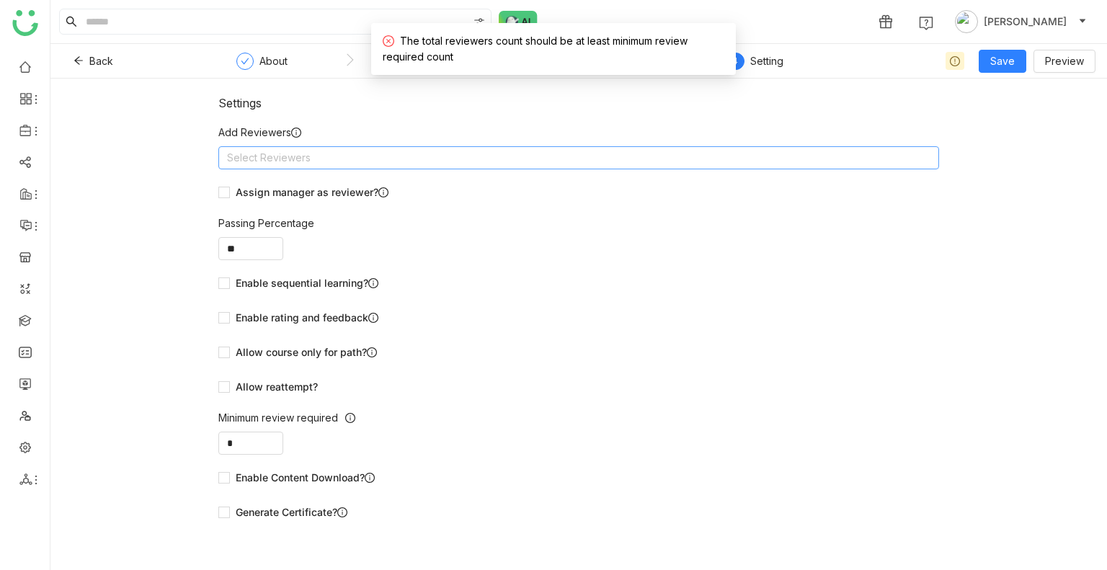
click at [429, 158] on nz-select-top-control "Select Reviewers" at bounding box center [578, 157] width 721 height 23
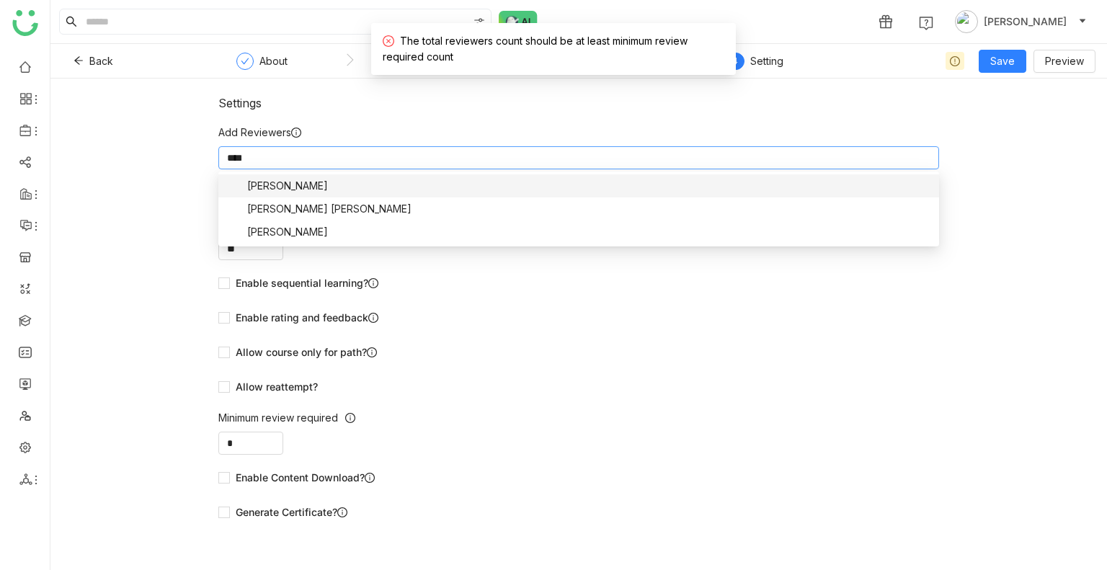
type input "*****"
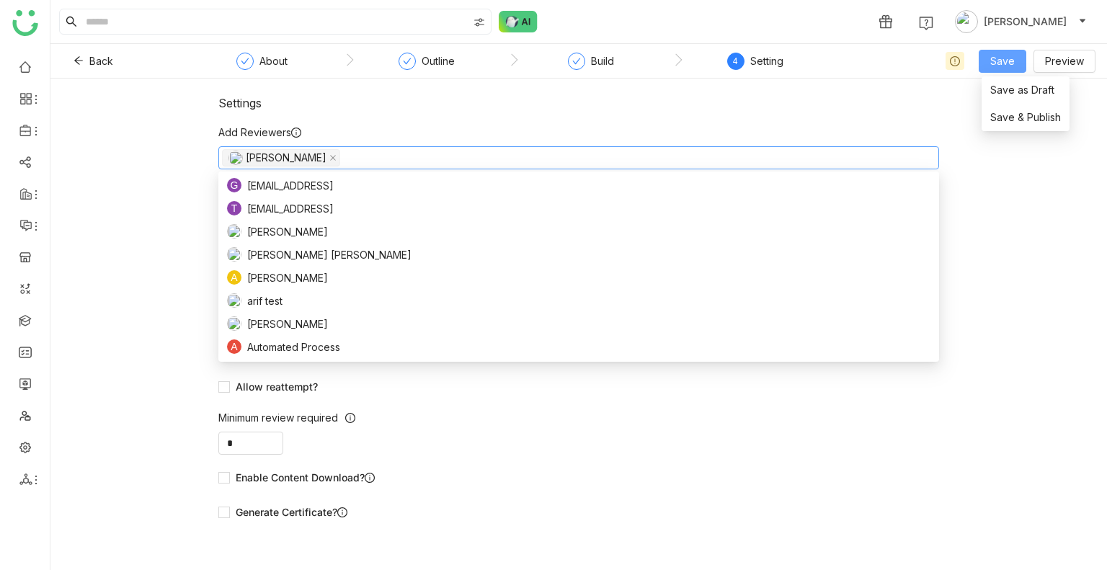
click at [994, 66] on span "Save" at bounding box center [1002, 61] width 24 height 16
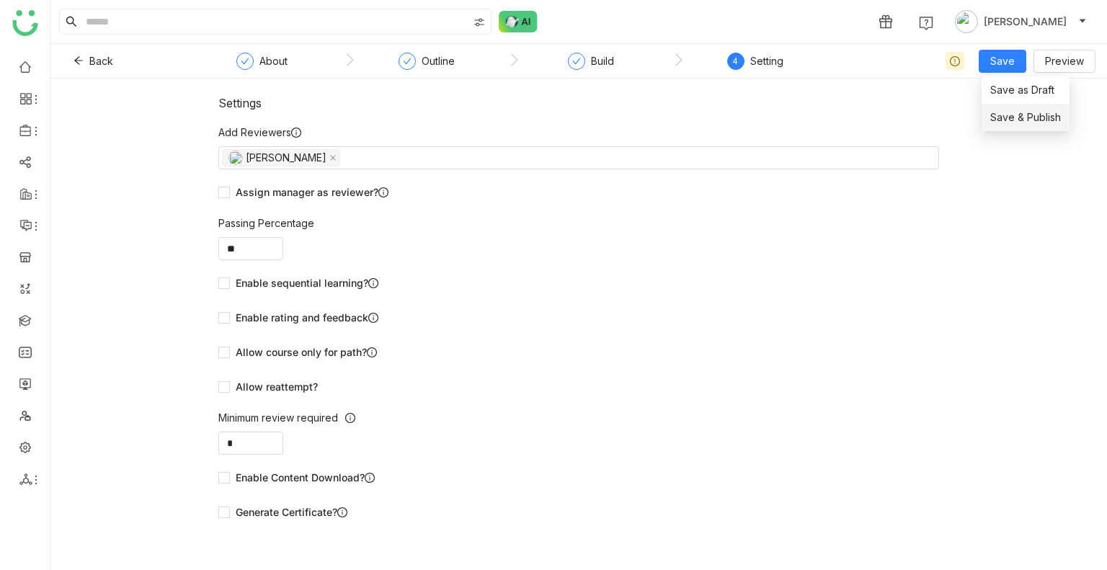
click at [1011, 120] on span "Save & Publish" at bounding box center [1025, 118] width 71 height 16
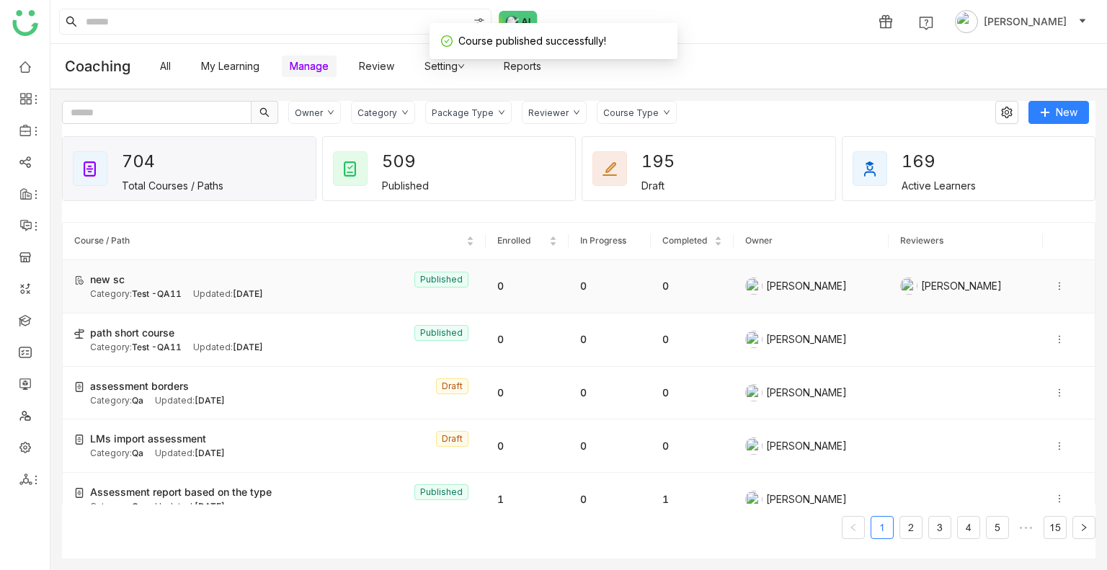
click at [104, 283] on span "new sc" at bounding box center [107, 280] width 35 height 16
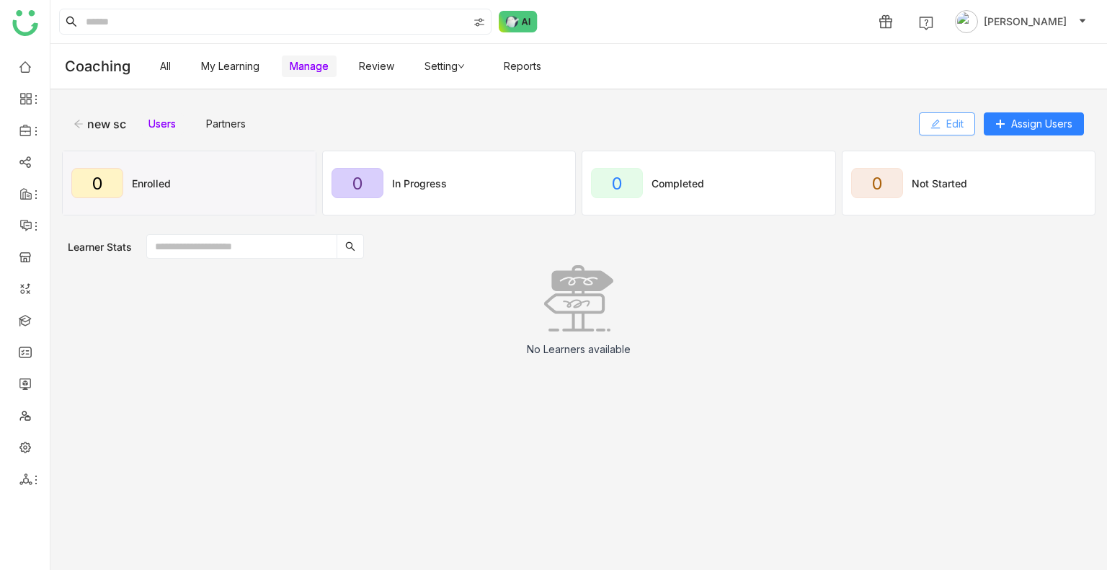
click at [946, 122] on span "Edit" at bounding box center [954, 124] width 17 height 16
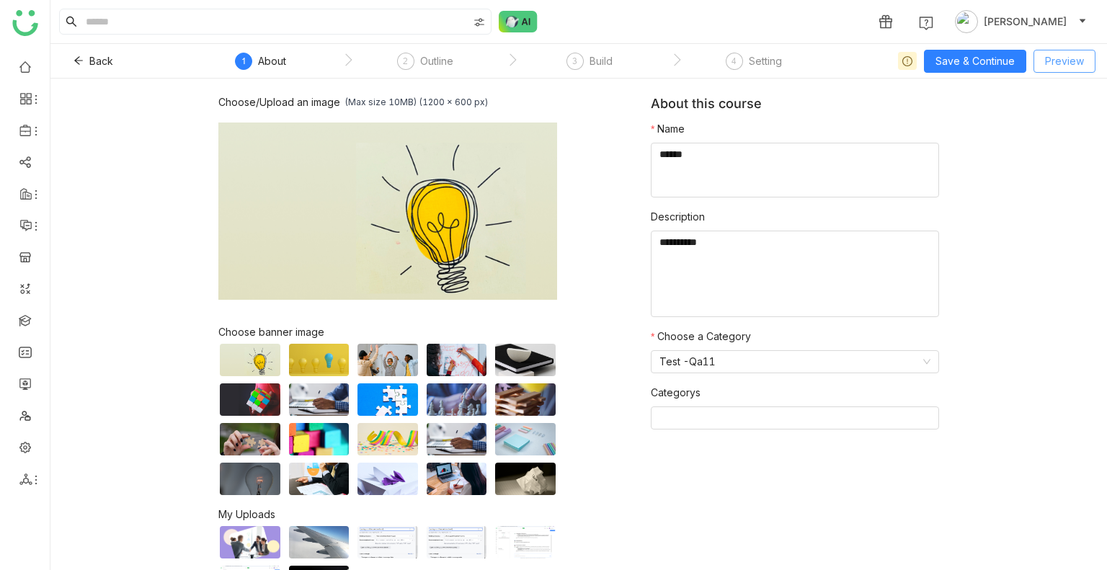
click at [1053, 57] on span "Preview" at bounding box center [1064, 61] width 39 height 16
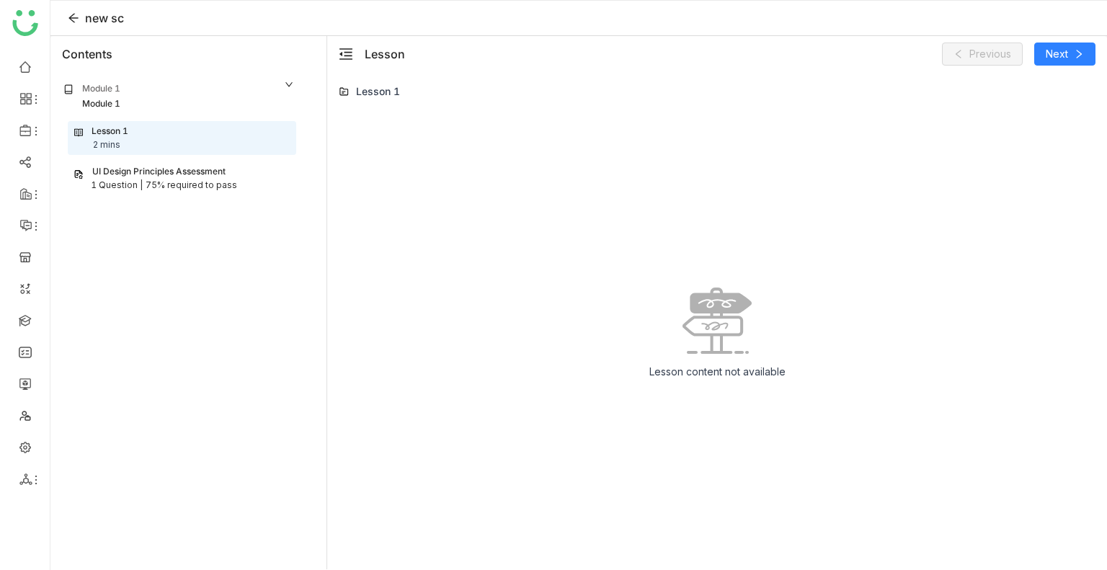
click at [203, 186] on div "75% required to pass" at bounding box center [192, 186] width 92 height 14
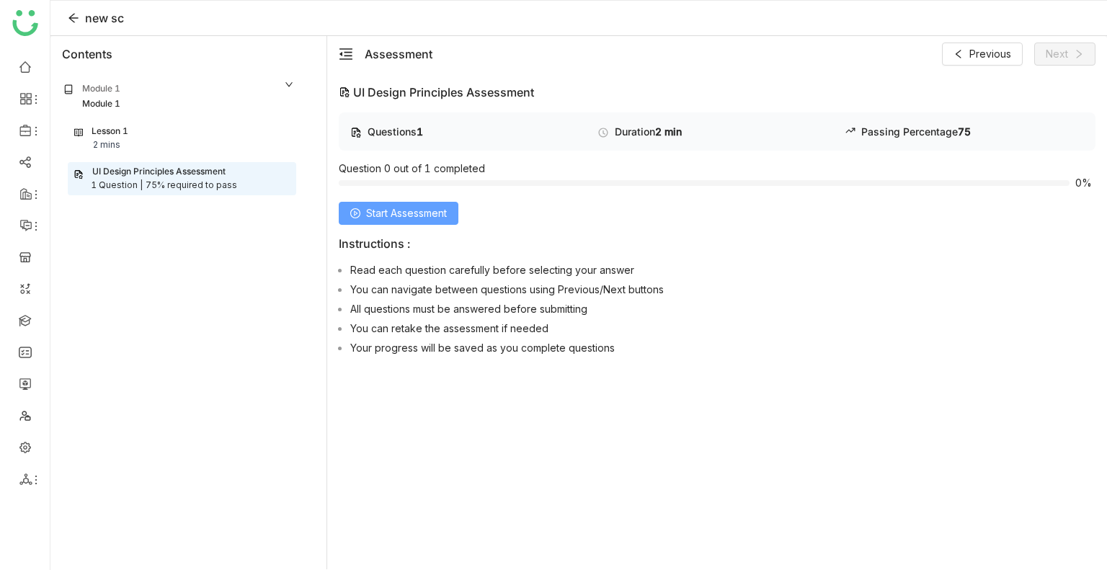
click at [434, 215] on span "Start Assessment" at bounding box center [406, 213] width 81 height 16
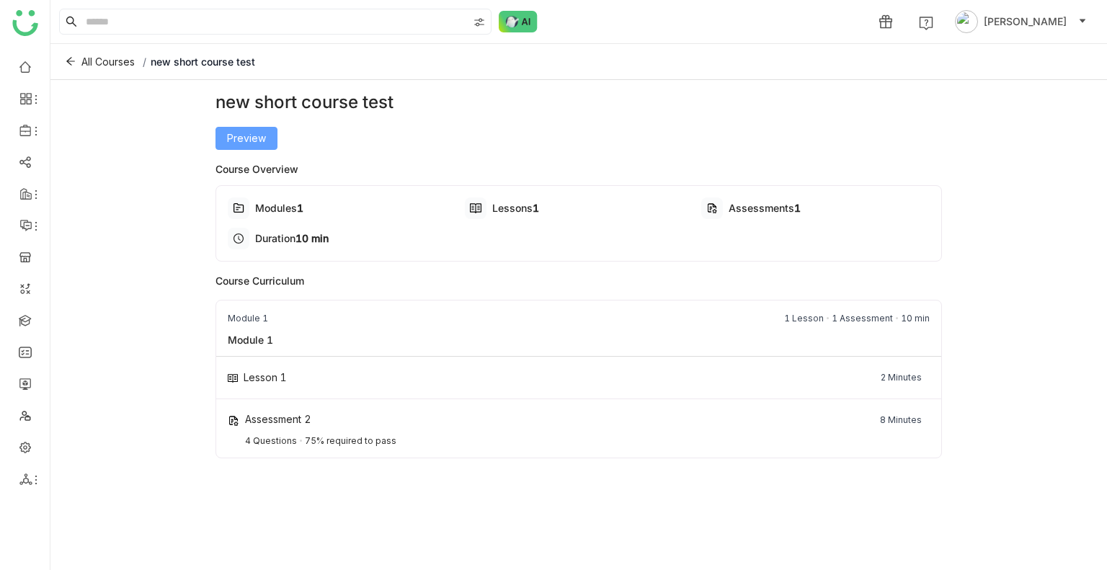
click at [241, 140] on span "Preview" at bounding box center [246, 138] width 39 height 16
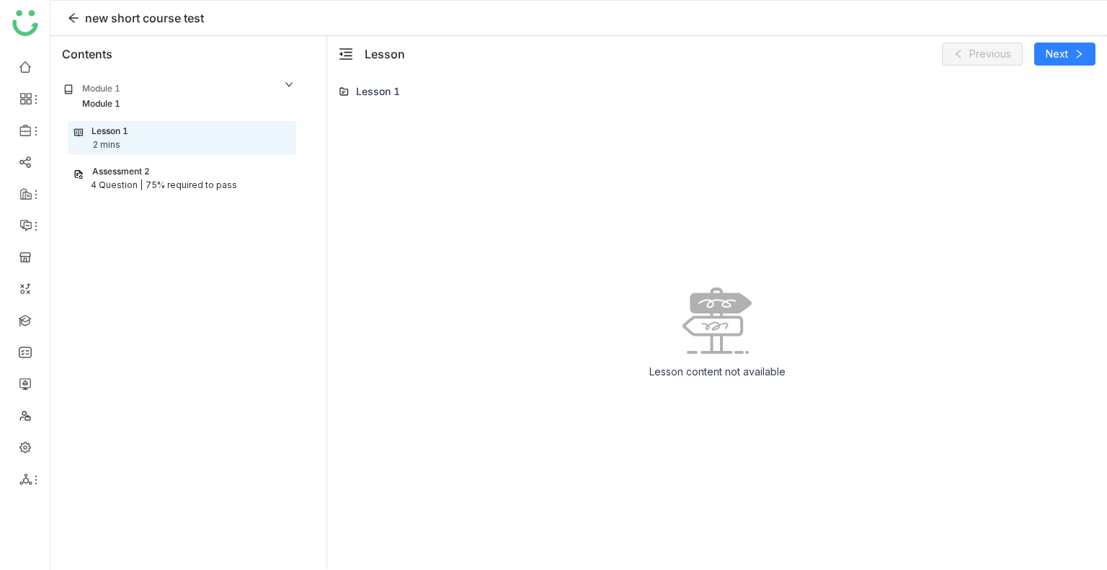
click at [135, 181] on div "4 Question |" at bounding box center [117, 186] width 52 height 14
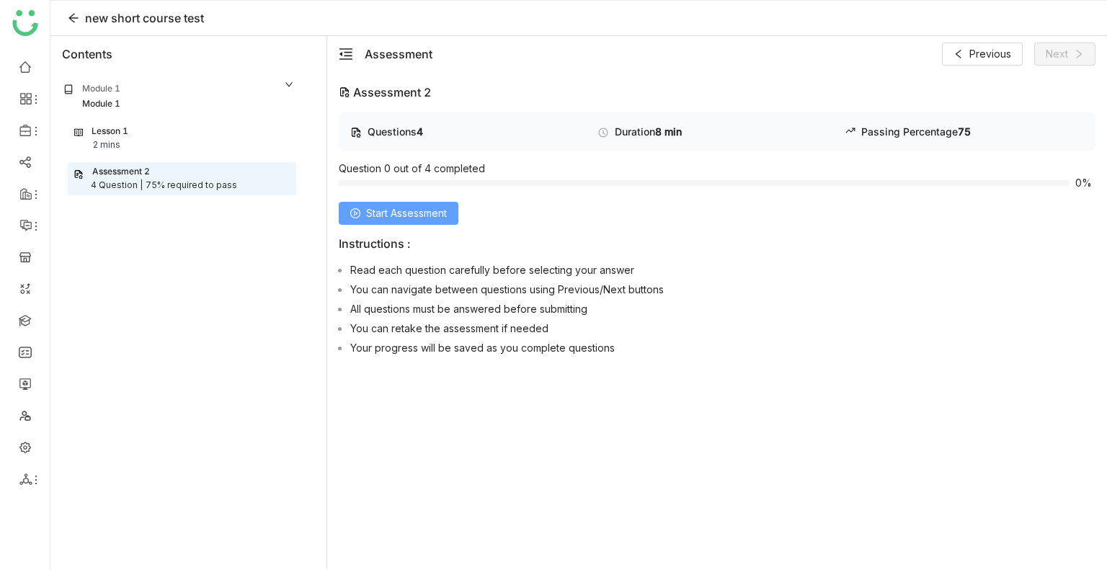
click at [409, 205] on span "Start Assessment" at bounding box center [406, 213] width 81 height 16
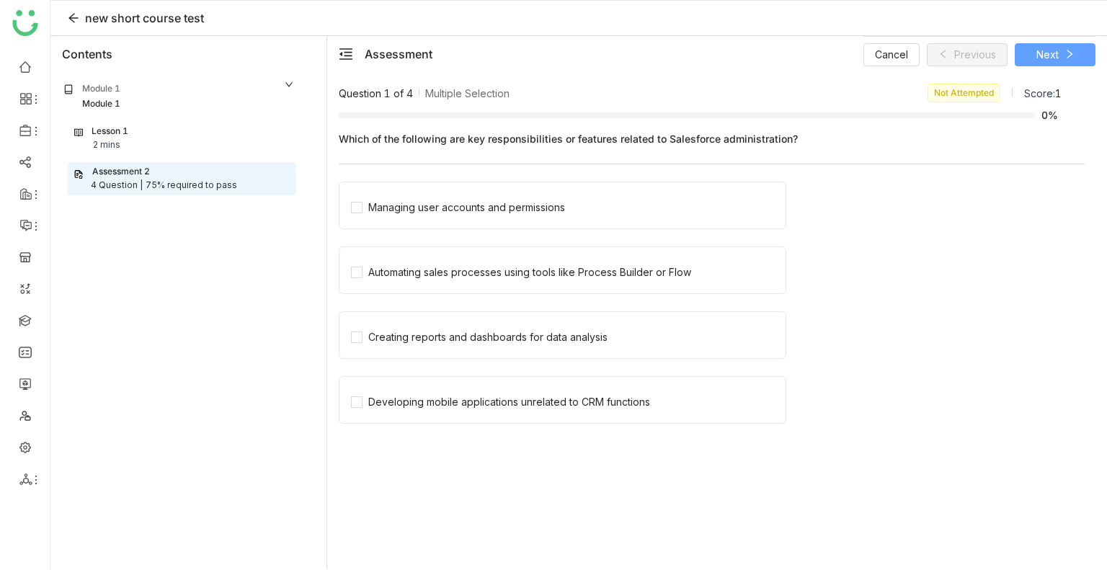
click at [1034, 50] on button "Next" at bounding box center [1054, 54] width 81 height 23
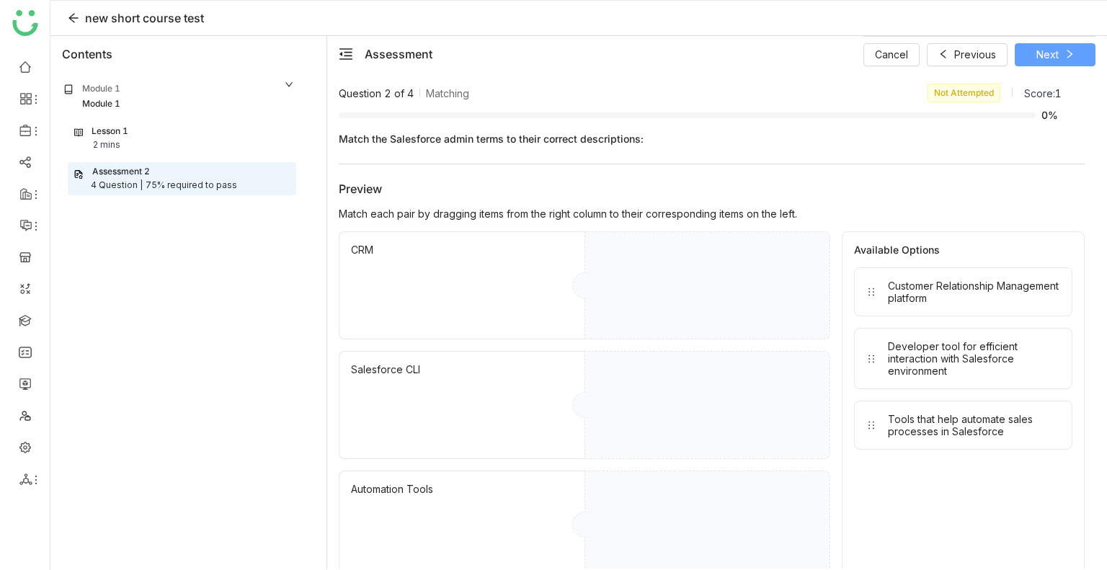
click at [1034, 50] on button "Next" at bounding box center [1054, 54] width 81 height 23
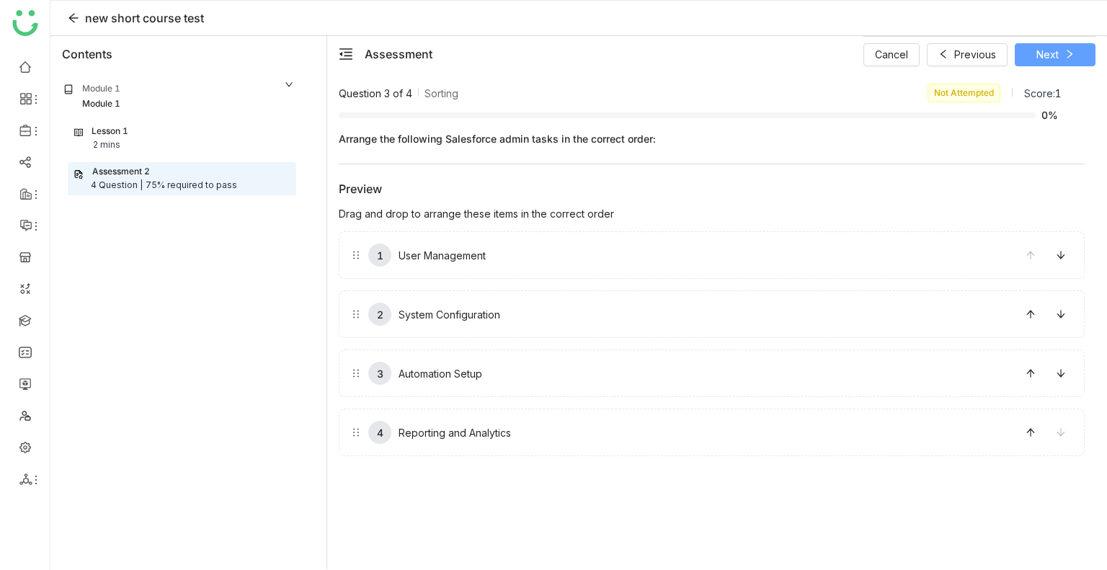
click at [1034, 50] on button "Next" at bounding box center [1054, 54] width 81 height 23
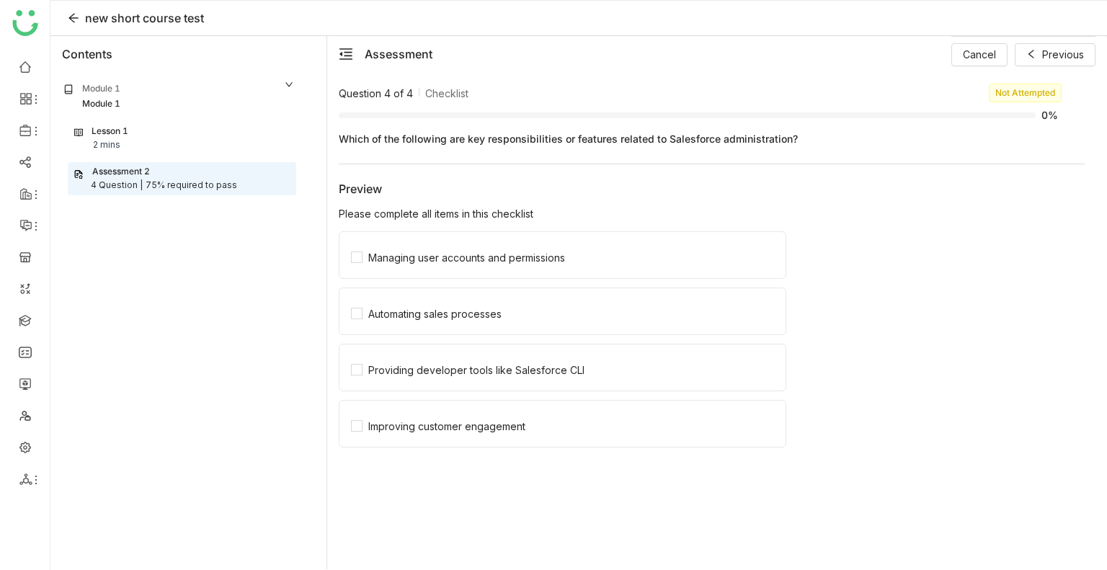
click at [189, 14] on div "new short course test" at bounding box center [144, 17] width 119 height 17
copy div "new short course test"
click at [158, 311] on div "Module 1 Module 1 Lesson 1 2 mins Assessment 2 4 Question | 75% required to pass" at bounding box center [188, 320] width 276 height 496
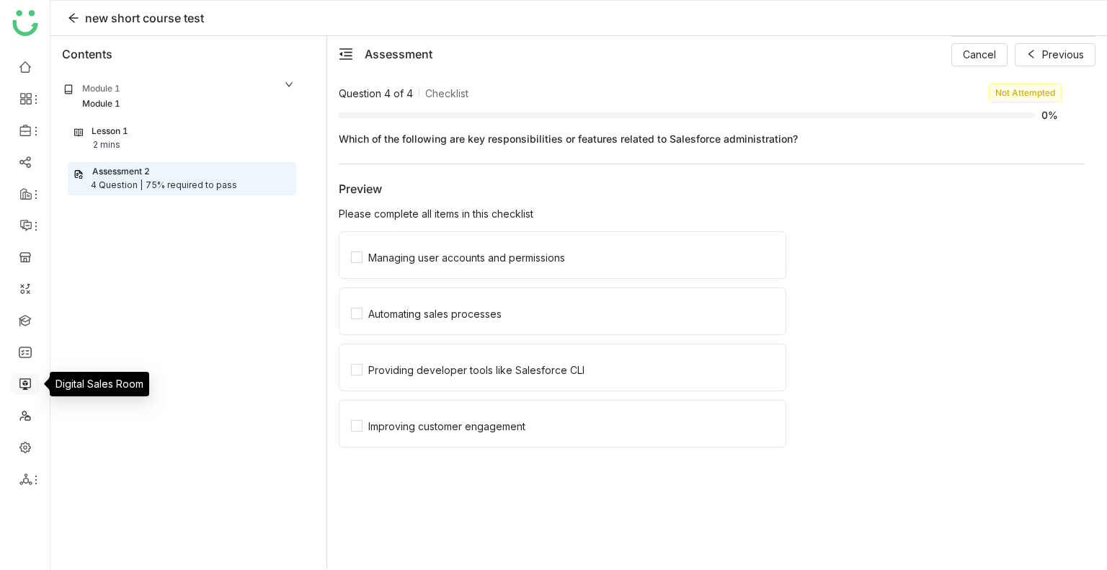
click at [19, 386] on link at bounding box center [25, 383] width 13 height 12
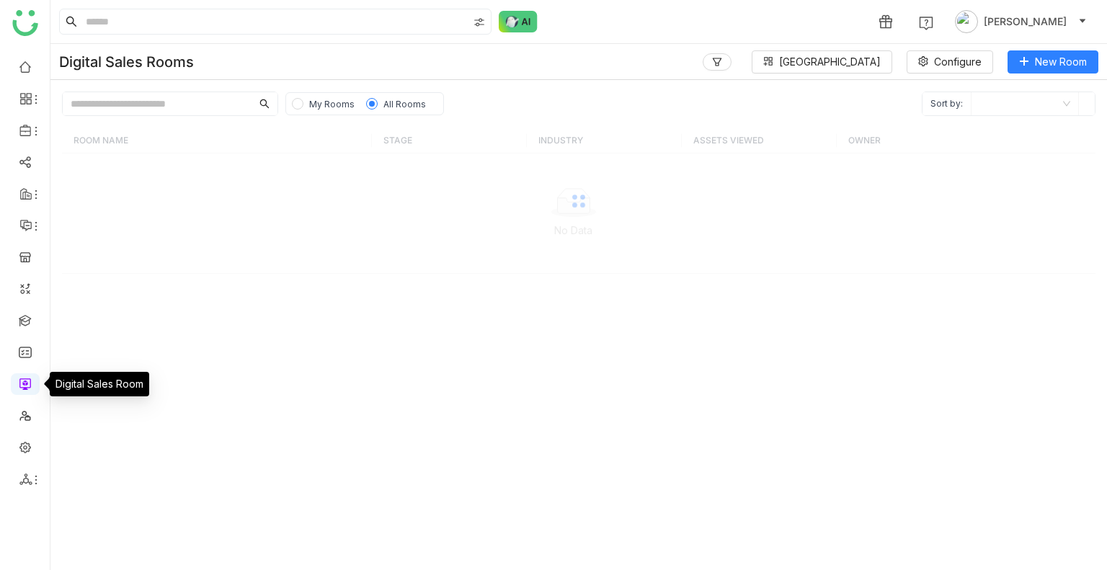
click at [19, 386] on link at bounding box center [25, 383] width 13 height 12
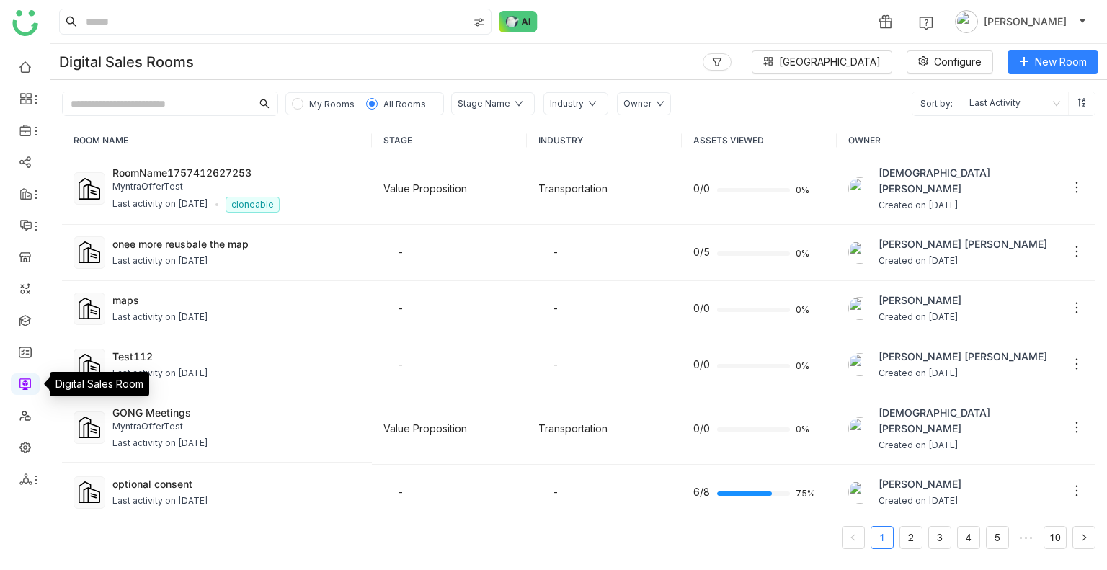
click at [19, 386] on link at bounding box center [25, 383] width 13 height 12
click at [308, 107] on span "My Rooms" at bounding box center [331, 104] width 57 height 16
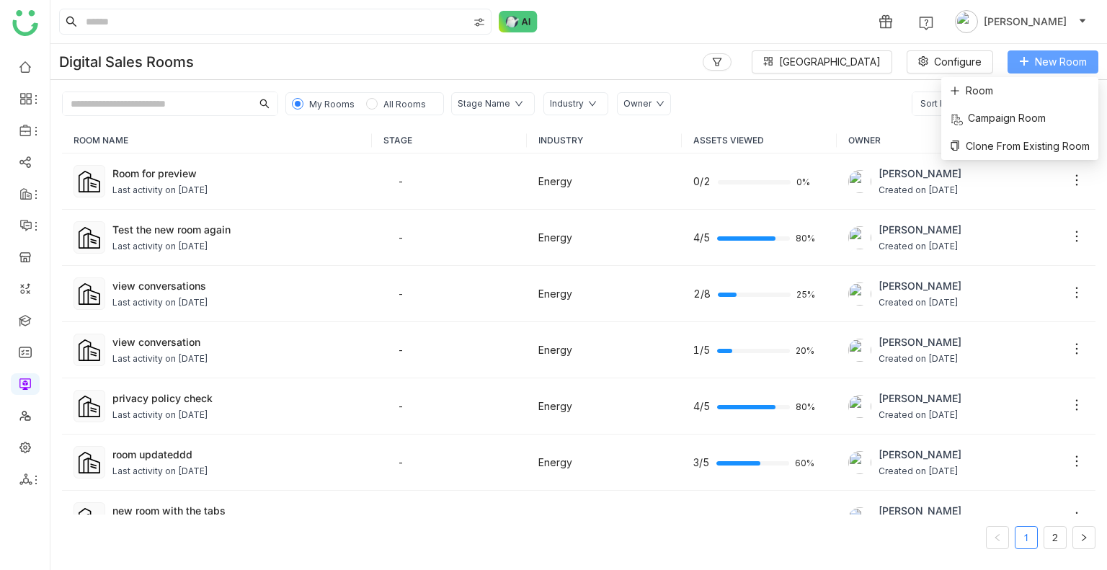
click at [1040, 55] on span "New Room" at bounding box center [1061, 62] width 52 height 16
click at [970, 86] on span "Room" at bounding box center [971, 91] width 43 height 16
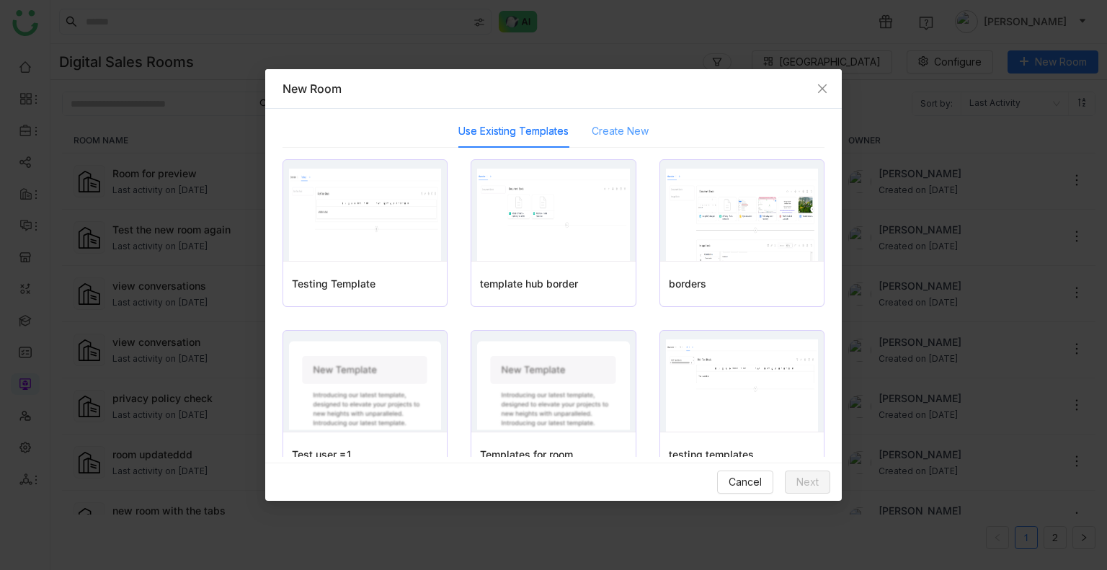
click at [617, 122] on div "Create New" at bounding box center [620, 131] width 57 height 33
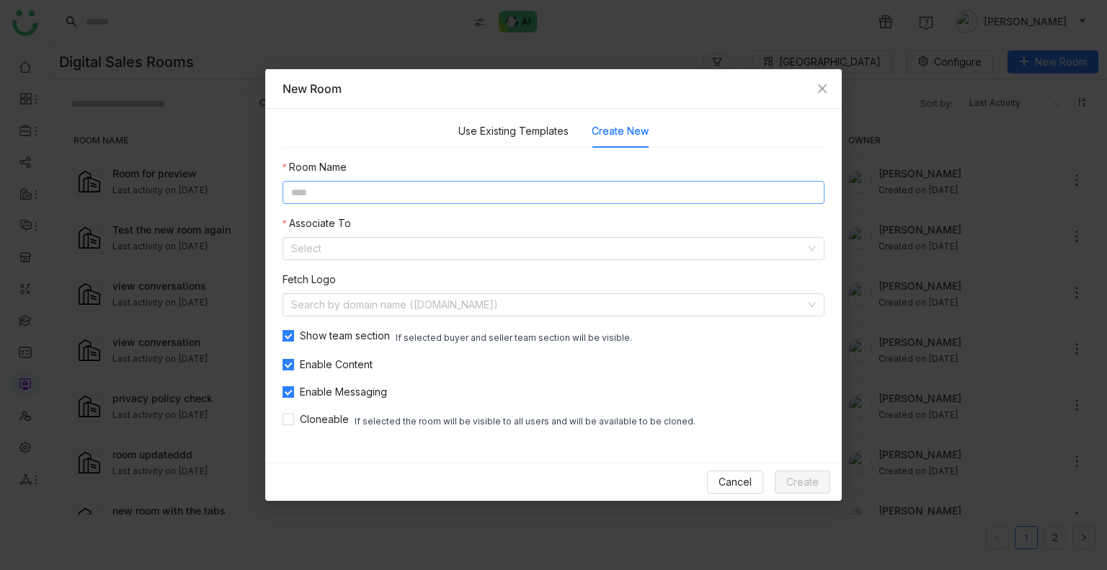
click at [409, 199] on input at bounding box center [553, 192] width 542 height 23
type input "********"
click at [342, 253] on input at bounding box center [548, 249] width 514 height 22
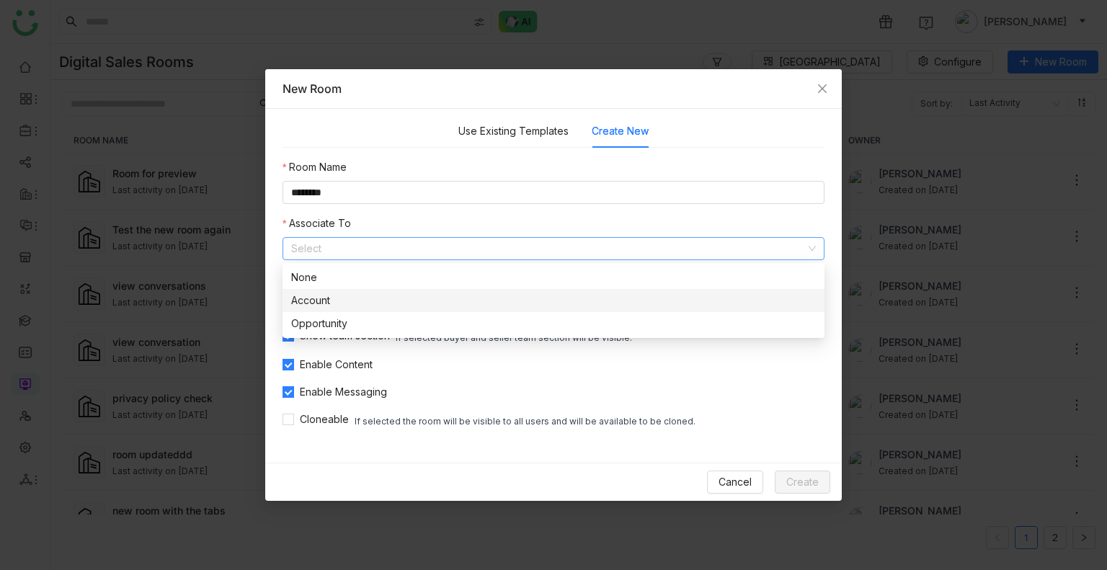
click at [321, 290] on nz-option-item "Account" at bounding box center [553, 300] width 542 height 23
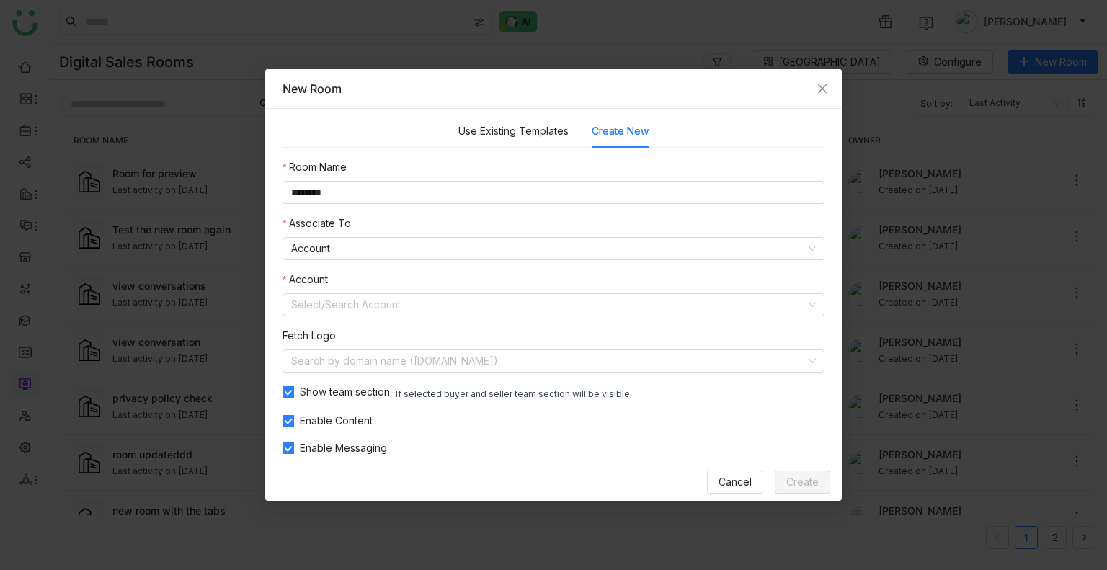
click at [340, 291] on nz-form-item "Account Select/Search Account" at bounding box center [553, 294] width 542 height 45
click at [342, 295] on input at bounding box center [548, 305] width 514 height 22
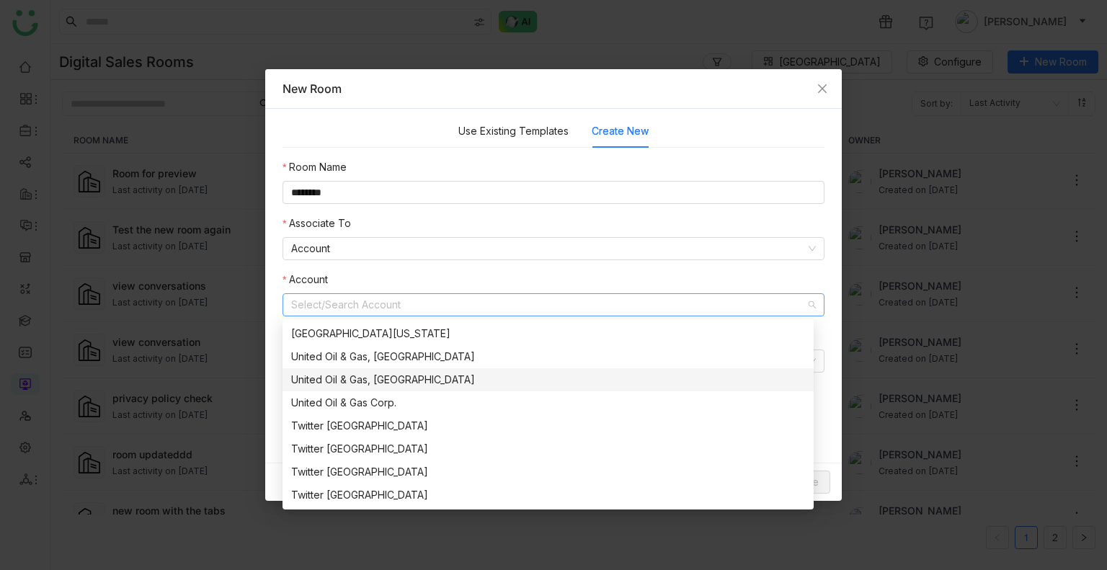
click at [372, 374] on div "United Oil & Gas, [GEOGRAPHIC_DATA]" at bounding box center [548, 380] width 514 height 16
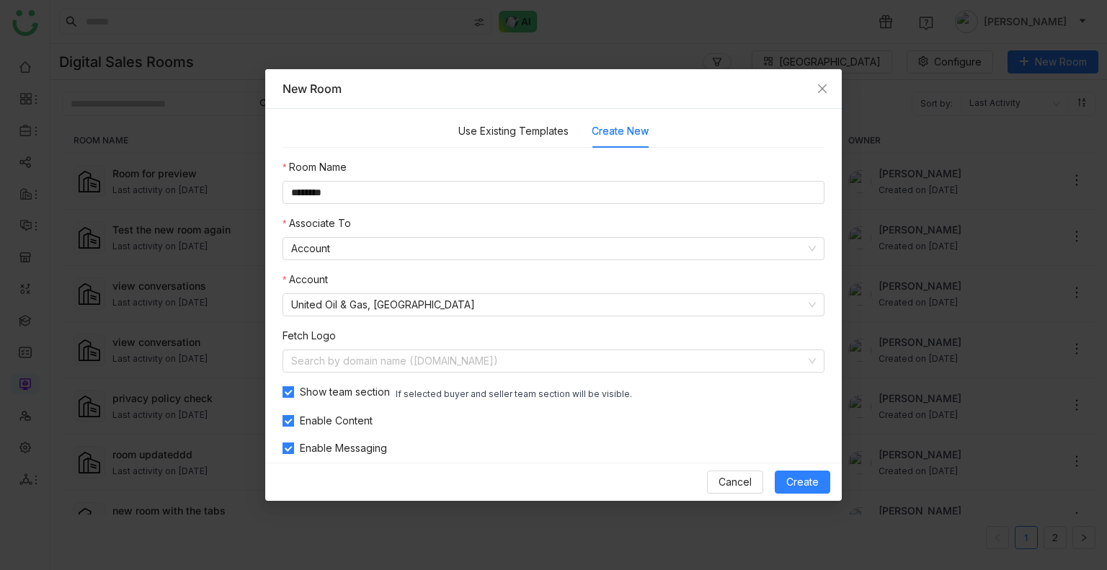
click at [626, 264] on div "Room Name ******** Associate To Account Account United Oil & Gas, [GEOGRAPHIC_D…" at bounding box center [553, 322] width 542 height 326
click at [803, 484] on span "Create" at bounding box center [802, 482] width 32 height 16
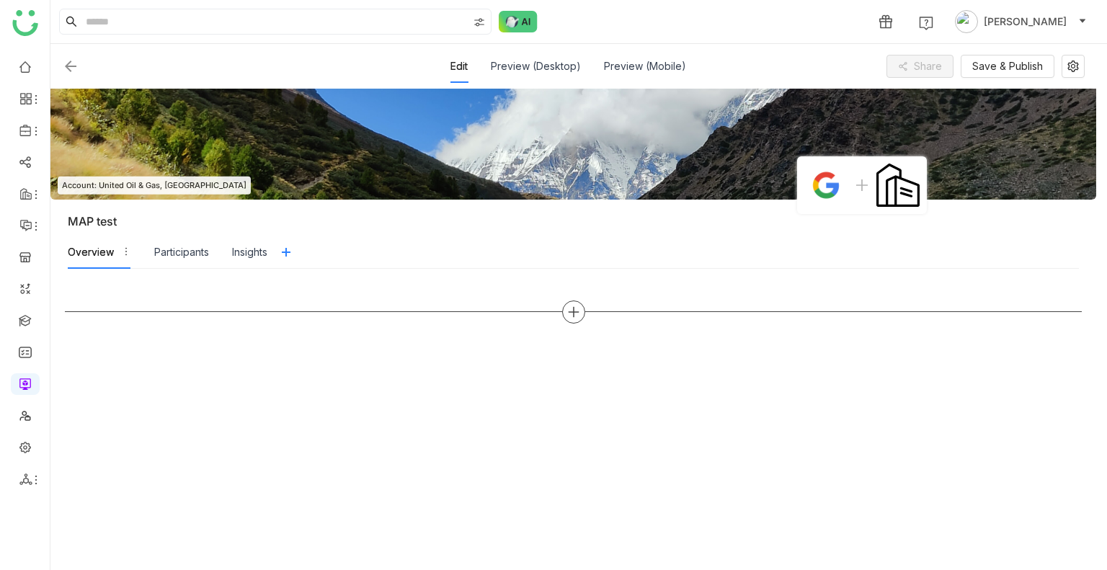
click at [572, 313] on icon at bounding box center [573, 311] width 13 height 13
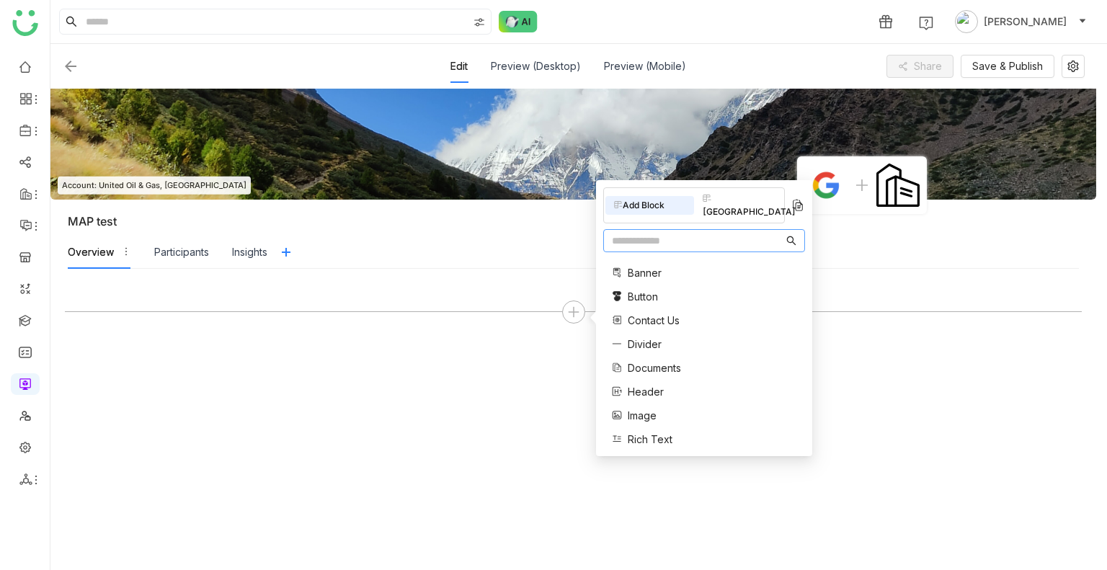
click at [623, 233] on input "text" at bounding box center [697, 241] width 171 height 16
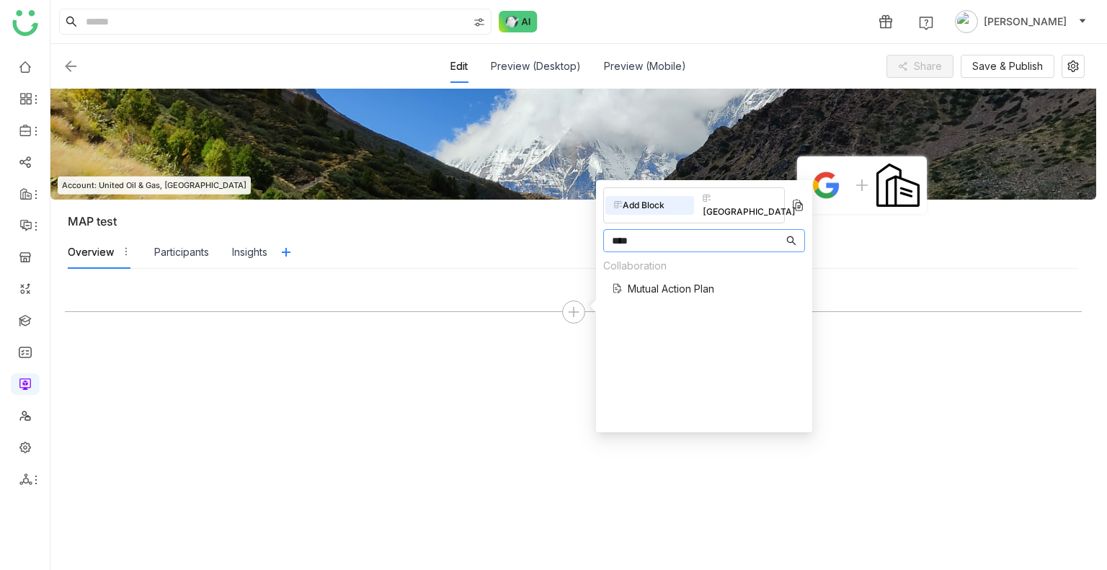
type input "****"
click at [679, 281] on span "Mutual Action Plan" at bounding box center [671, 288] width 86 height 15
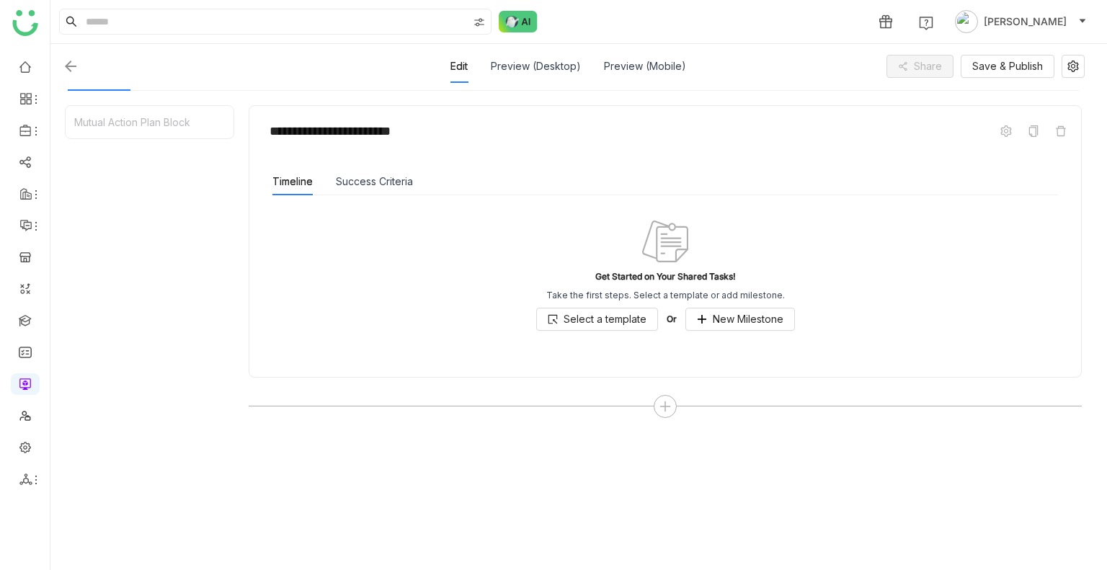
scroll to position [182, 0]
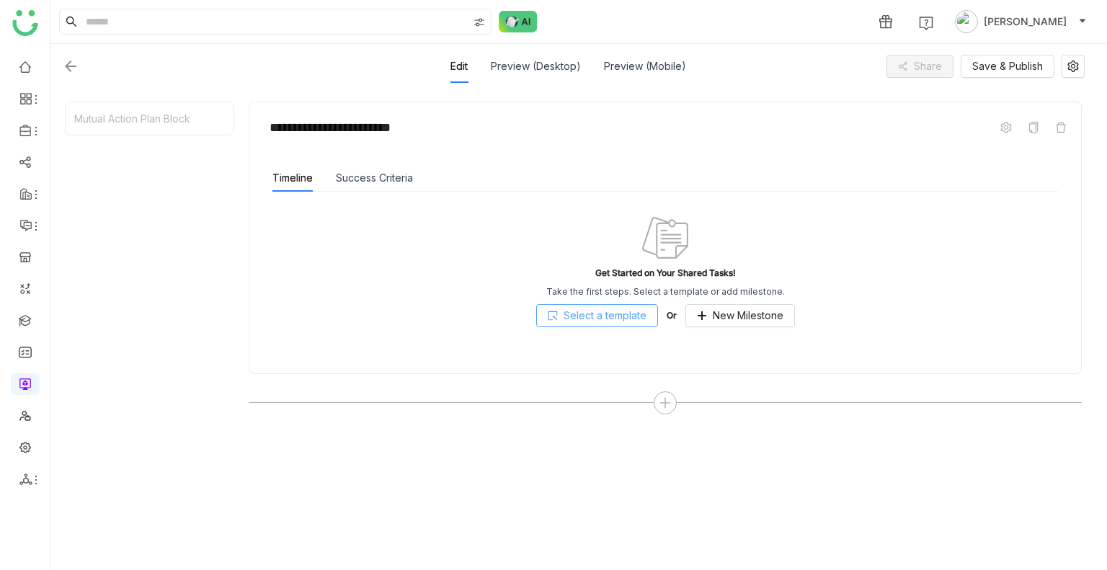
click at [582, 316] on span "Select a template" at bounding box center [604, 316] width 83 height 16
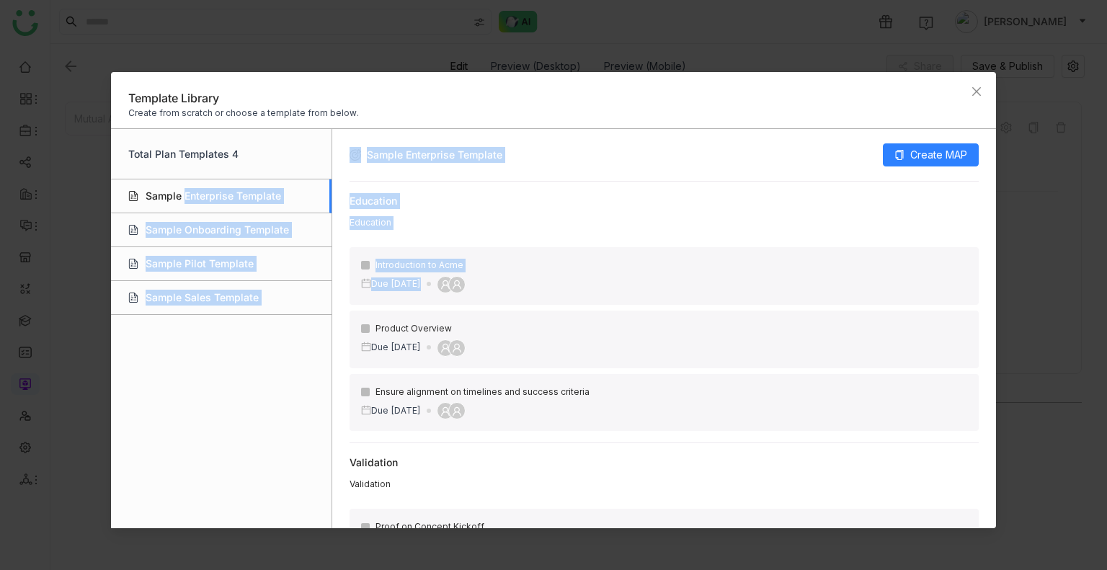
drag, startPoint x: 179, startPoint y: 196, endPoint x: 499, endPoint y: 322, distance: 343.2
click at [499, 322] on div "Total Plan Templates 4 Sample Enterprise Template Sample Onboarding Template Sa…" at bounding box center [554, 328] width 886 height 400
click at [663, 238] on div "Education Education Introduction to Acme Due [DATE] Product Overview Due [DATE]…" at bounding box center [664, 313] width 630 height 262
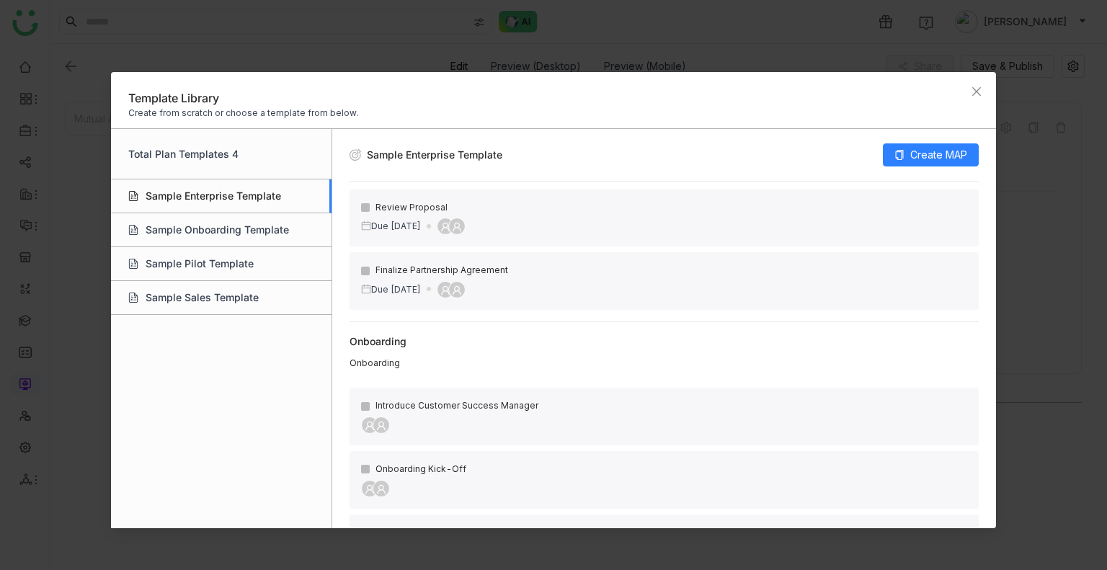
scroll to position [636, 0]
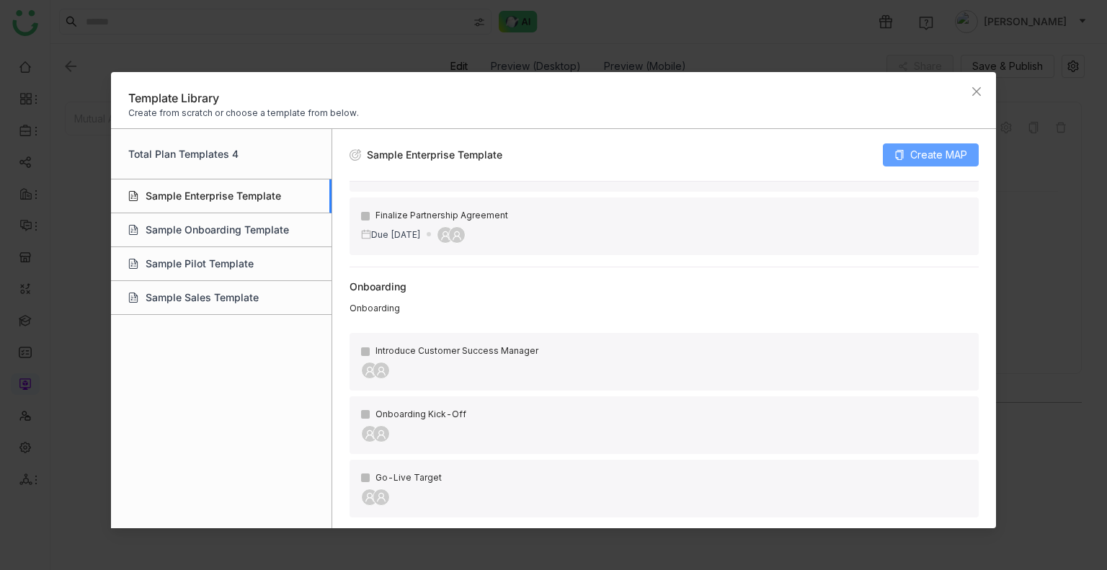
click at [938, 152] on span "Create MAP" at bounding box center [938, 155] width 57 height 16
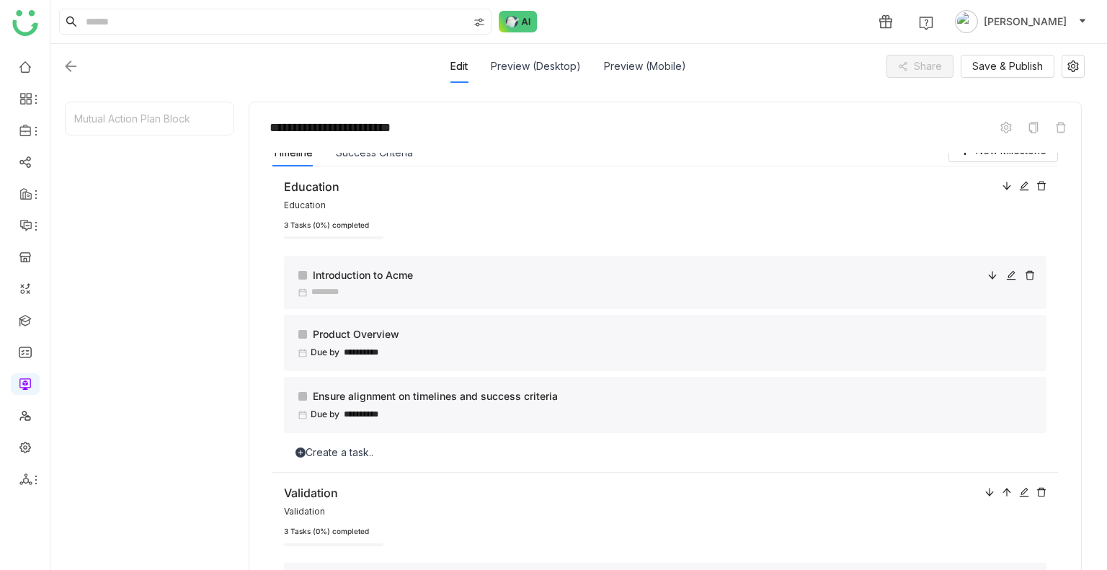
scroll to position [0, 0]
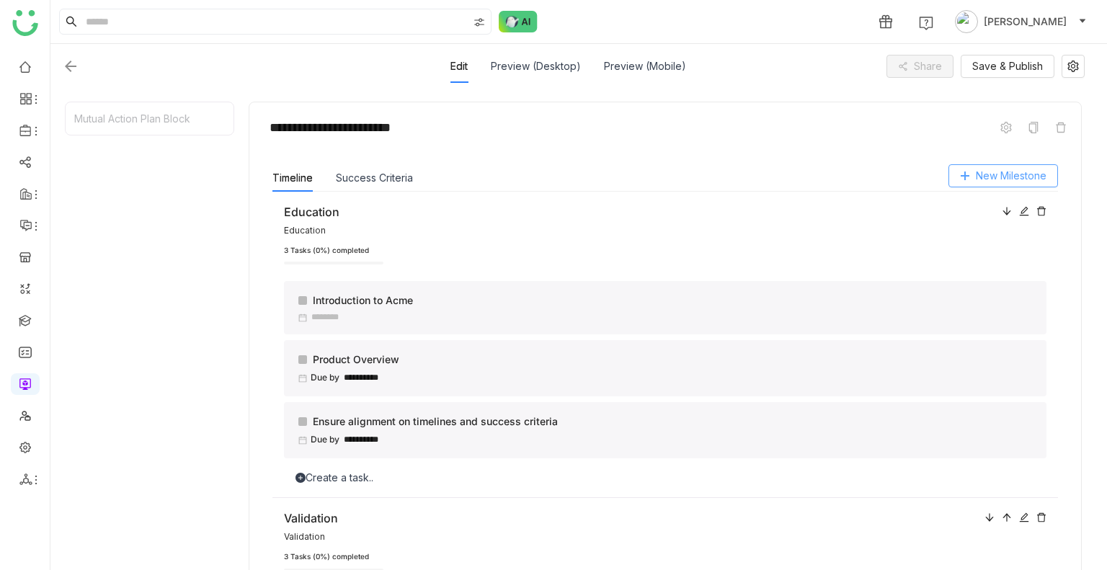
click at [960, 175] on icon at bounding box center [965, 176] width 10 height 10
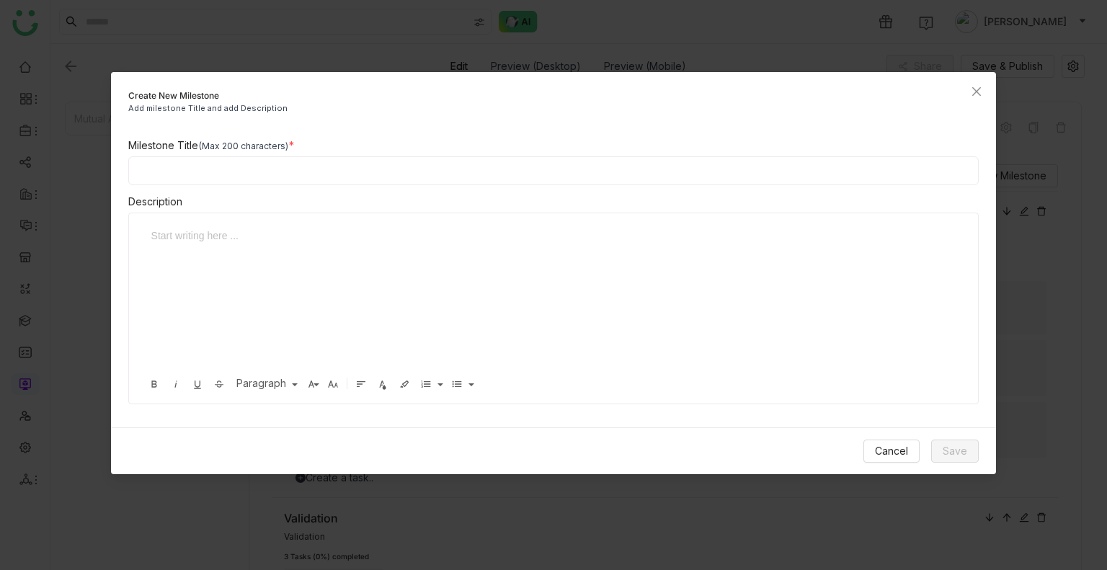
click at [251, 176] on input at bounding box center [553, 170] width 851 height 29
type input "******"
click at [198, 256] on div at bounding box center [548, 300] width 810 height 144
click at [938, 434] on div "Cancel Save" at bounding box center [554, 450] width 886 height 47
click at [965, 459] on button "Save" at bounding box center [955, 451] width 48 height 23
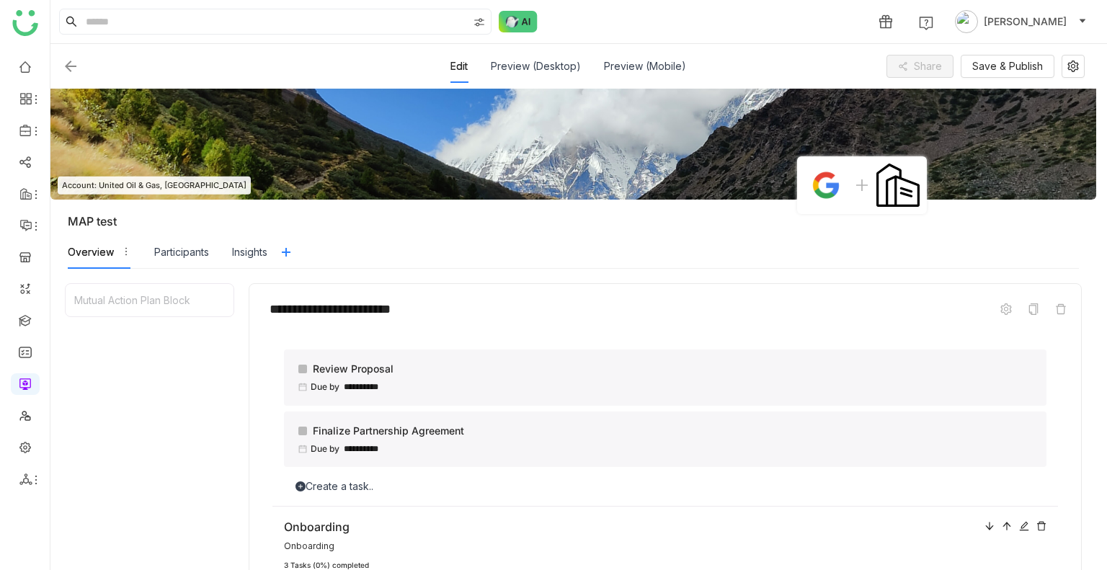
scroll to position [409, 0]
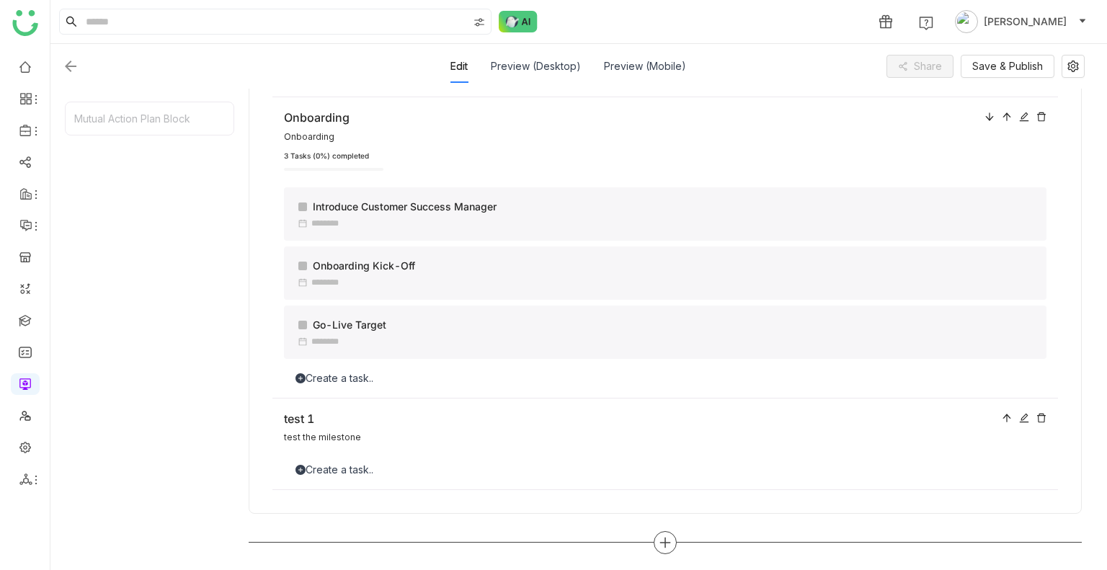
click at [657, 532] on div at bounding box center [665, 542] width 23 height 23
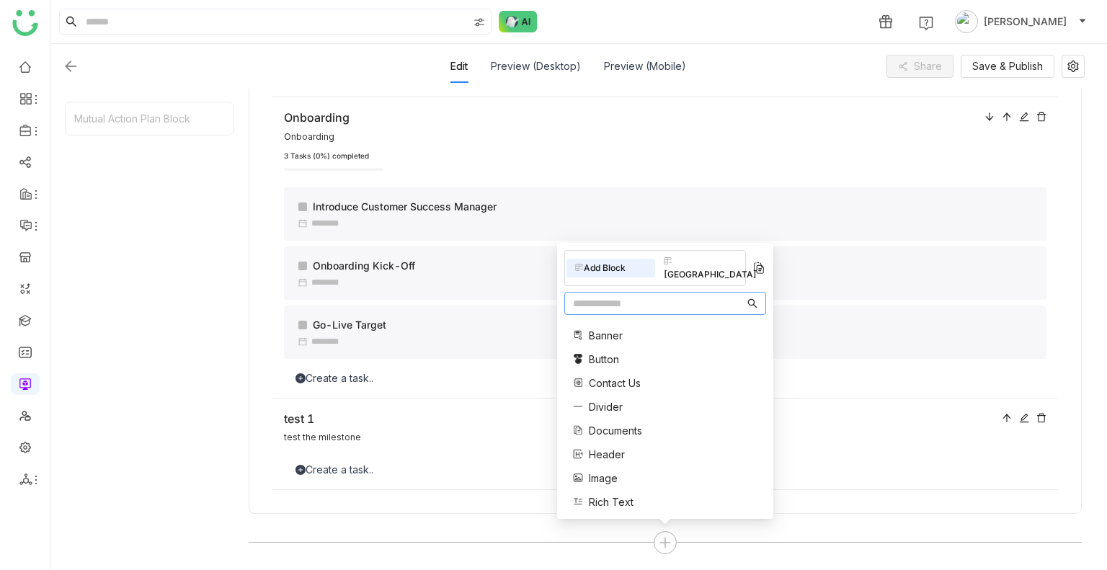
click at [612, 311] on input "text" at bounding box center [658, 303] width 171 height 16
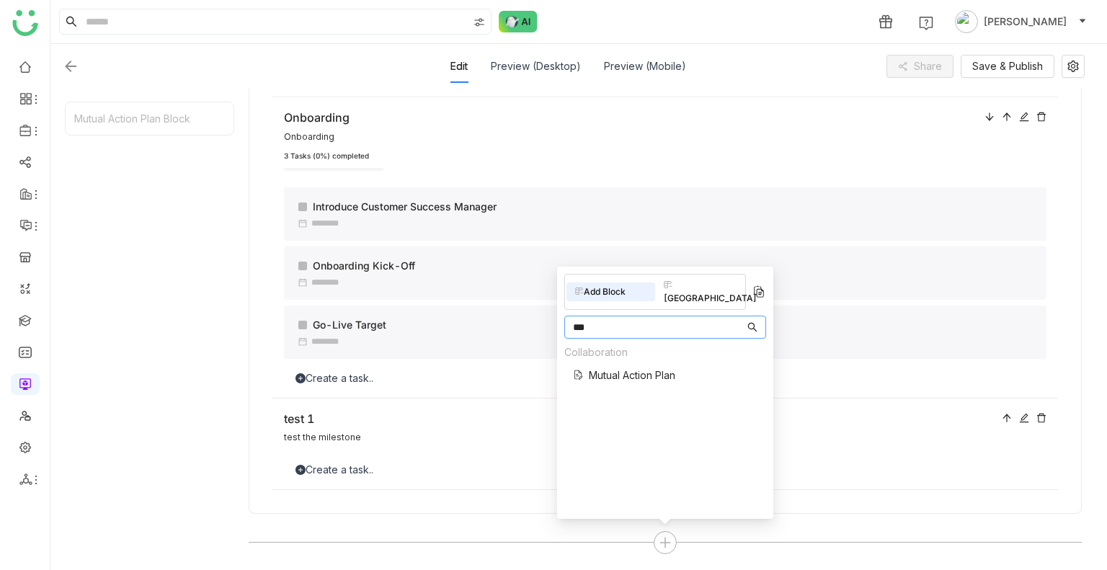
type input "***"
click at [623, 367] on span "Mutual Action Plan" at bounding box center [632, 374] width 86 height 15
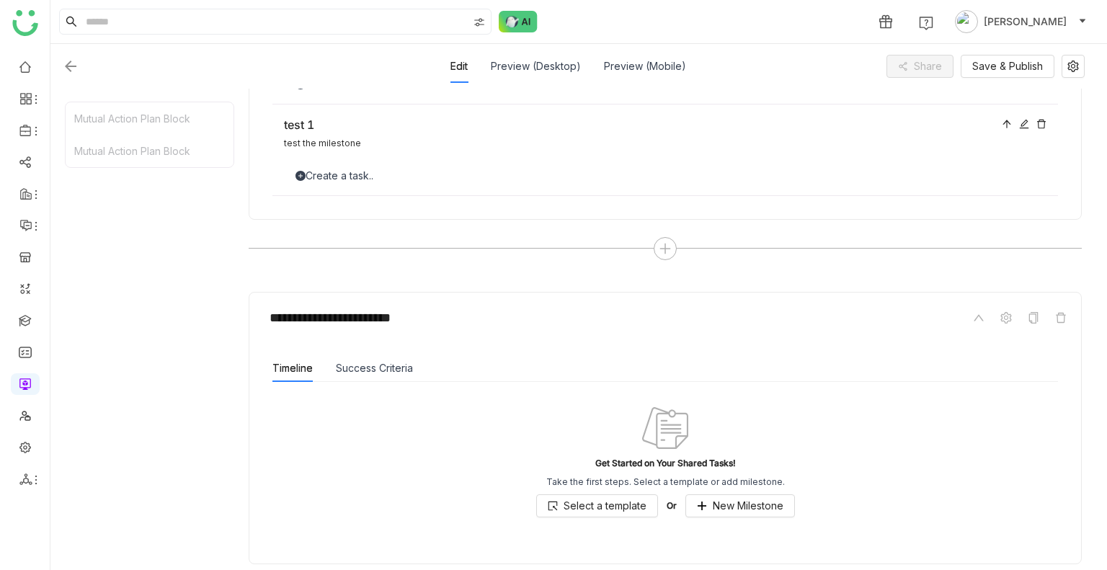
scroll to position [753, 0]
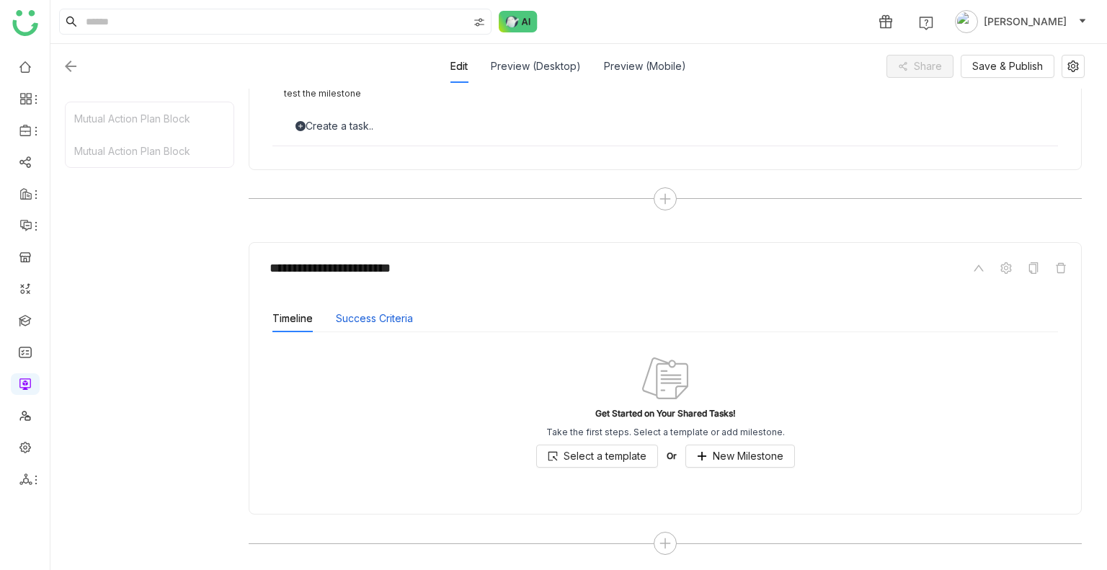
click at [367, 313] on button "Success Criteria" at bounding box center [374, 319] width 77 height 16
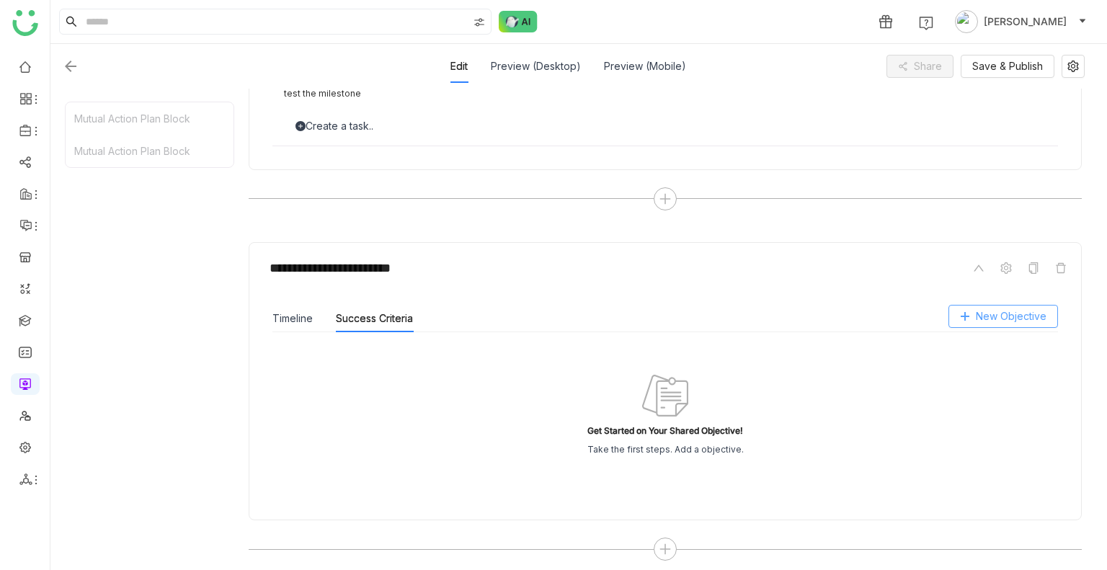
click at [1012, 318] on span "New Objective" at bounding box center [1011, 316] width 71 height 16
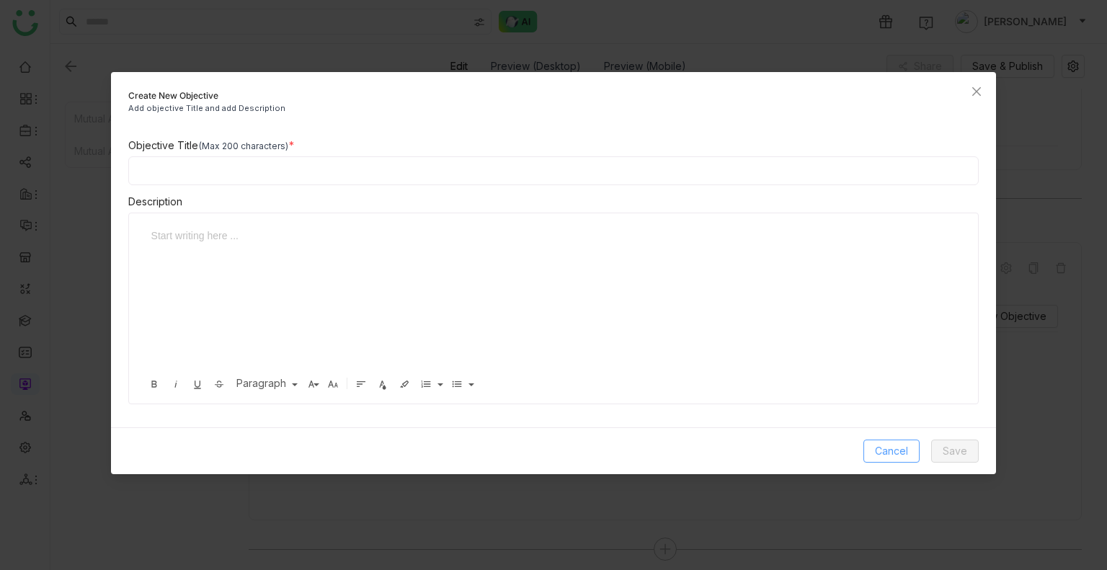
click at [904, 447] on span "Cancel" at bounding box center [891, 451] width 33 height 16
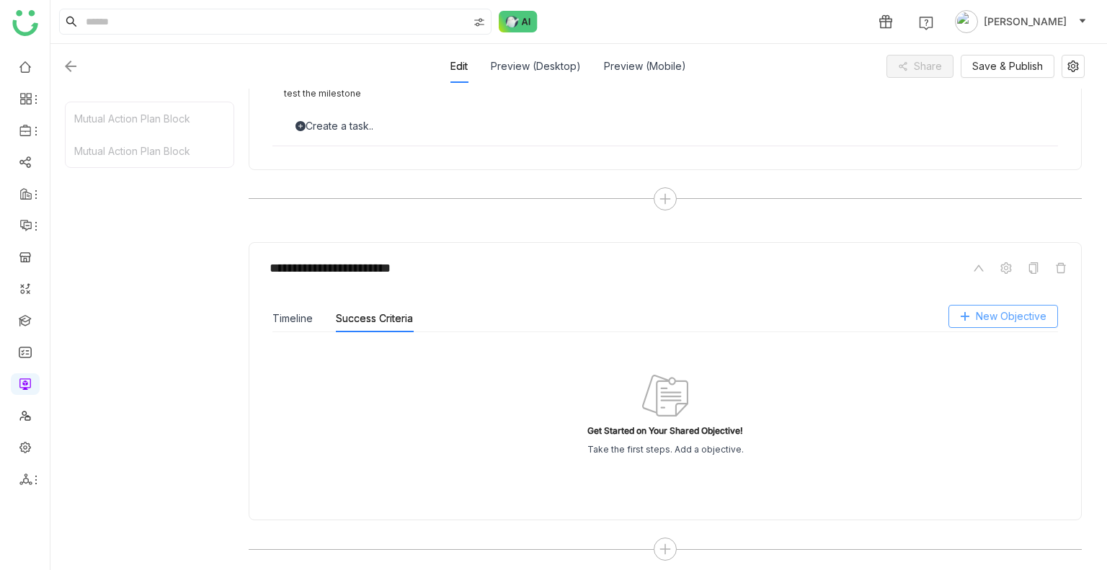
click at [1022, 319] on span "New Objective" at bounding box center [1011, 316] width 71 height 16
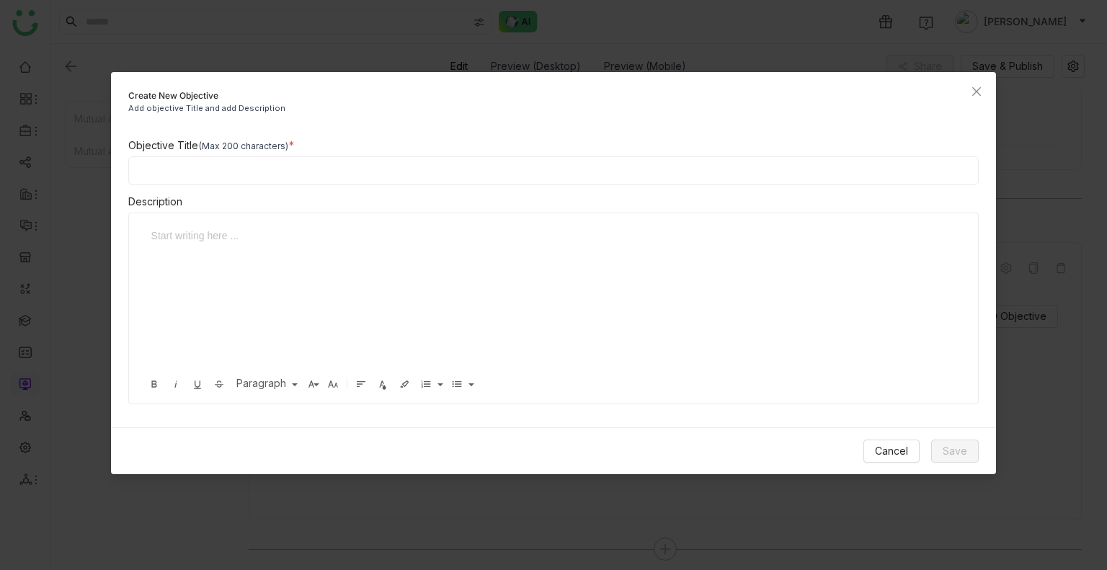
click at [200, 181] on input at bounding box center [553, 170] width 851 height 29
type input "**********"
click at [196, 270] on div at bounding box center [548, 300] width 810 height 144
click at [966, 469] on div "Cancel Save" at bounding box center [554, 450] width 886 height 47
click at [957, 455] on span "Save" at bounding box center [954, 451] width 24 height 16
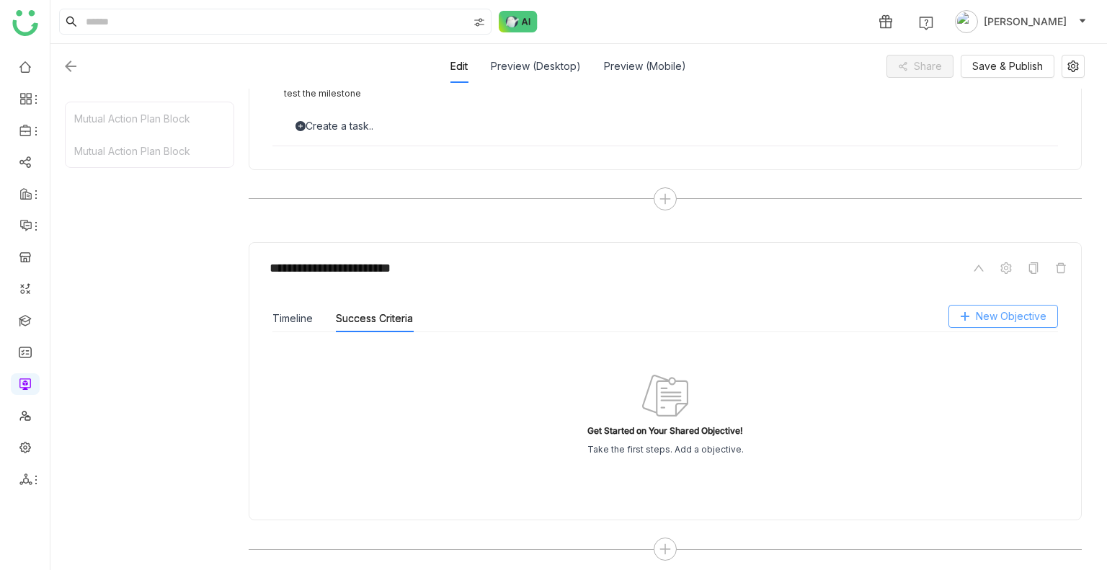
click at [986, 318] on span "New Objective" at bounding box center [1011, 316] width 71 height 16
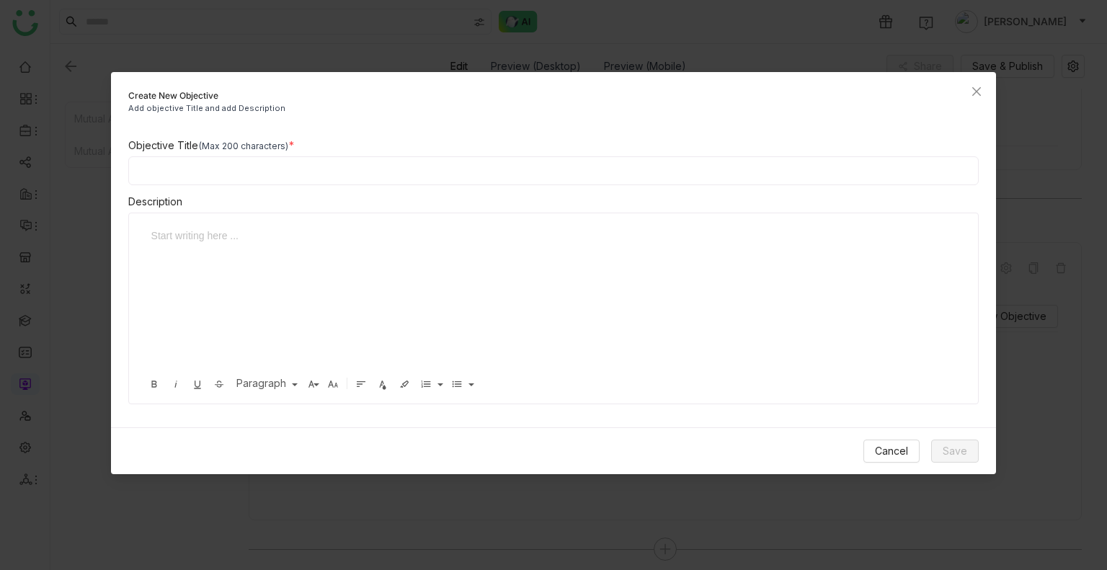
click at [878, 469] on div "Cancel Save" at bounding box center [554, 450] width 886 height 47
click at [890, 453] on span "Cancel" at bounding box center [891, 451] width 33 height 16
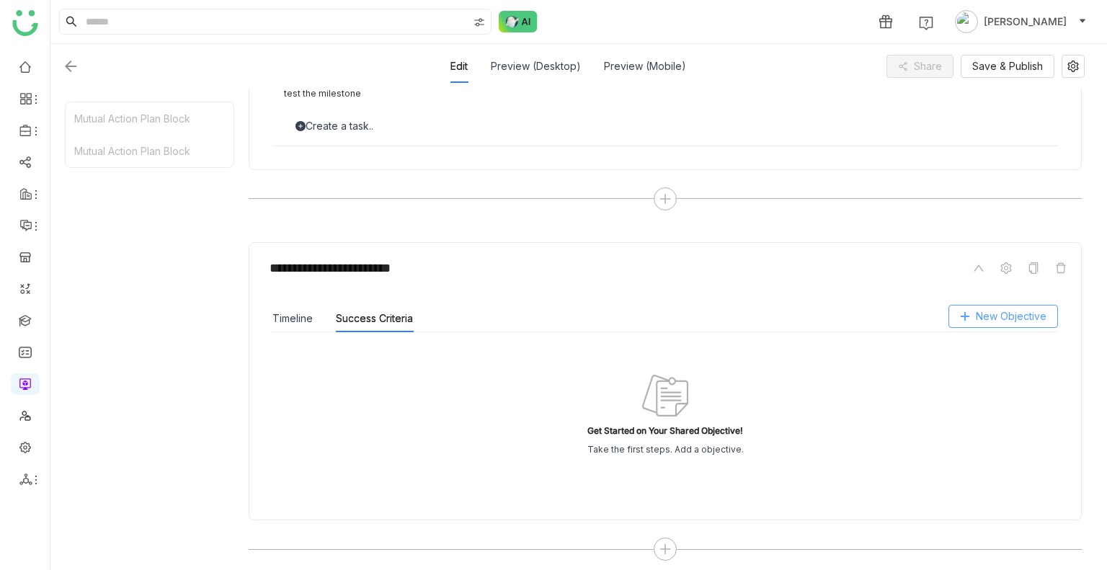
click at [979, 313] on span "New Objective" at bounding box center [1011, 316] width 71 height 16
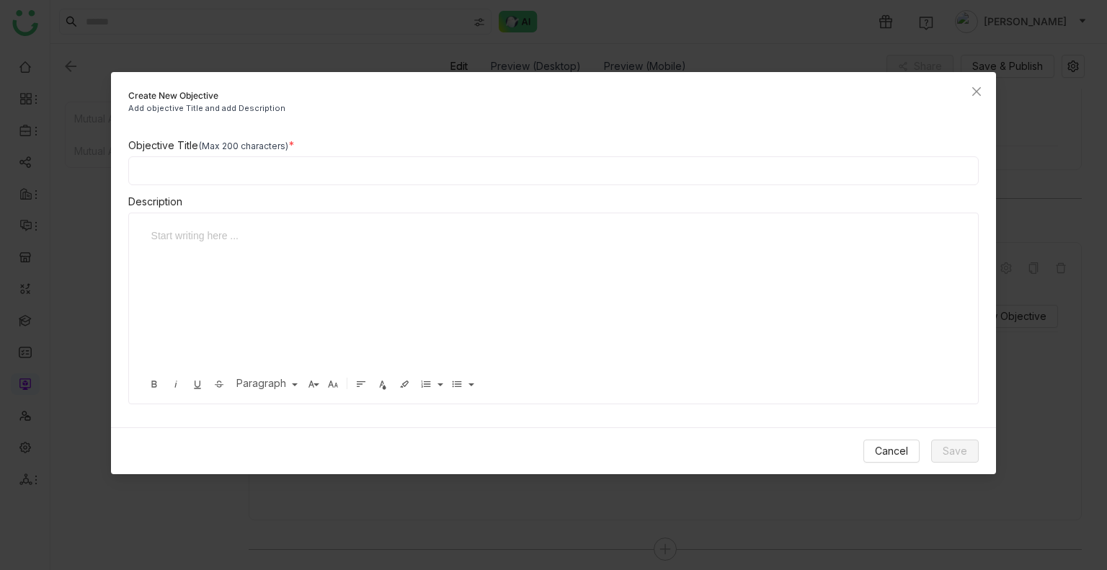
click at [119, 174] on div "Objective Title (Max 200 characters) Description Start writing here ... Bold It…" at bounding box center [554, 271] width 886 height 267
click at [173, 164] on input at bounding box center [553, 170] width 851 height 29
type input "**********"
click at [223, 232] on div at bounding box center [542, 236] width 783 height 16
click at [969, 451] on button "Save" at bounding box center [955, 451] width 48 height 23
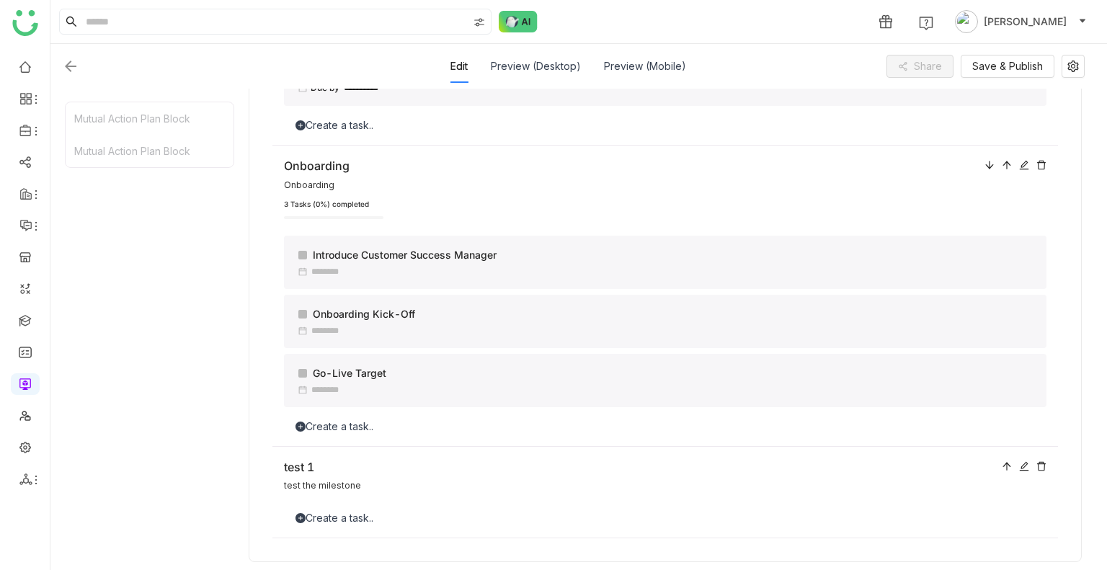
scroll to position [759, 0]
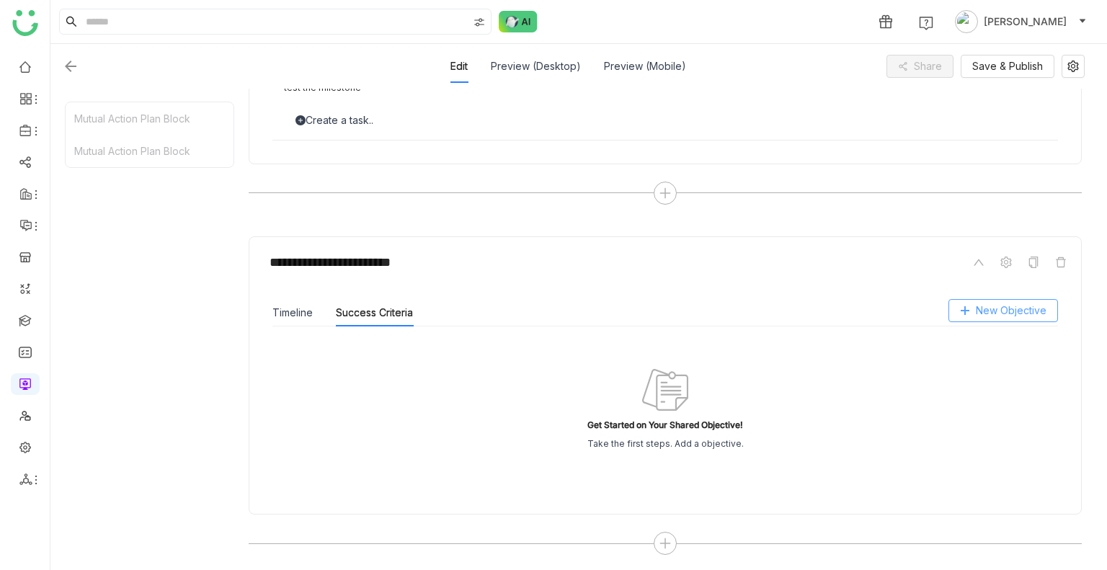
click at [1008, 317] on button "New Objective" at bounding box center [1003, 310] width 110 height 23
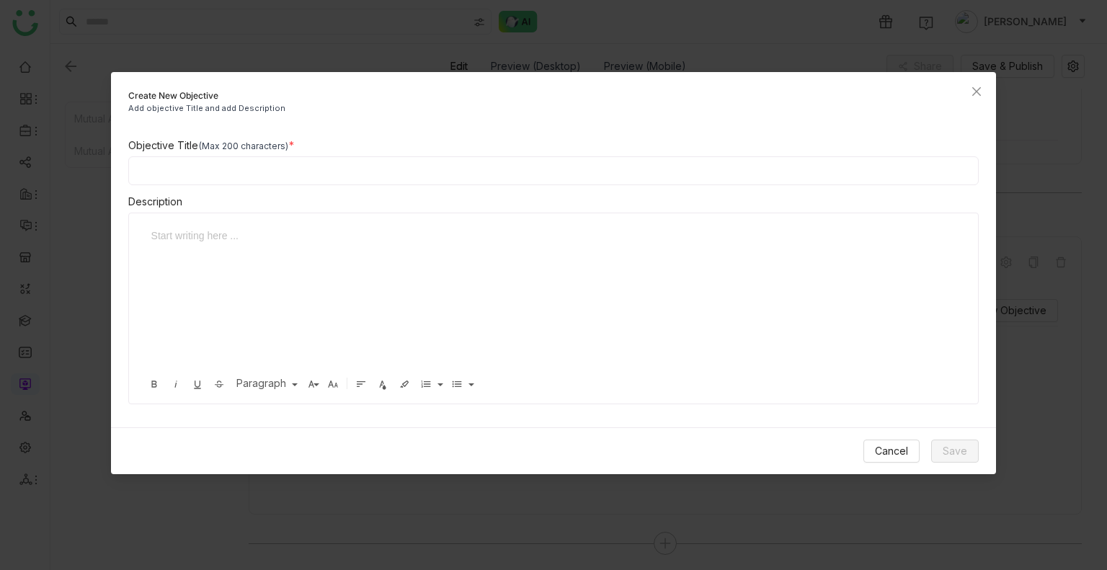
click at [190, 174] on input at bounding box center [553, 170] width 851 height 29
type input "**********"
click at [211, 251] on div at bounding box center [548, 300] width 810 height 144
click at [955, 447] on span "Save" at bounding box center [954, 451] width 24 height 16
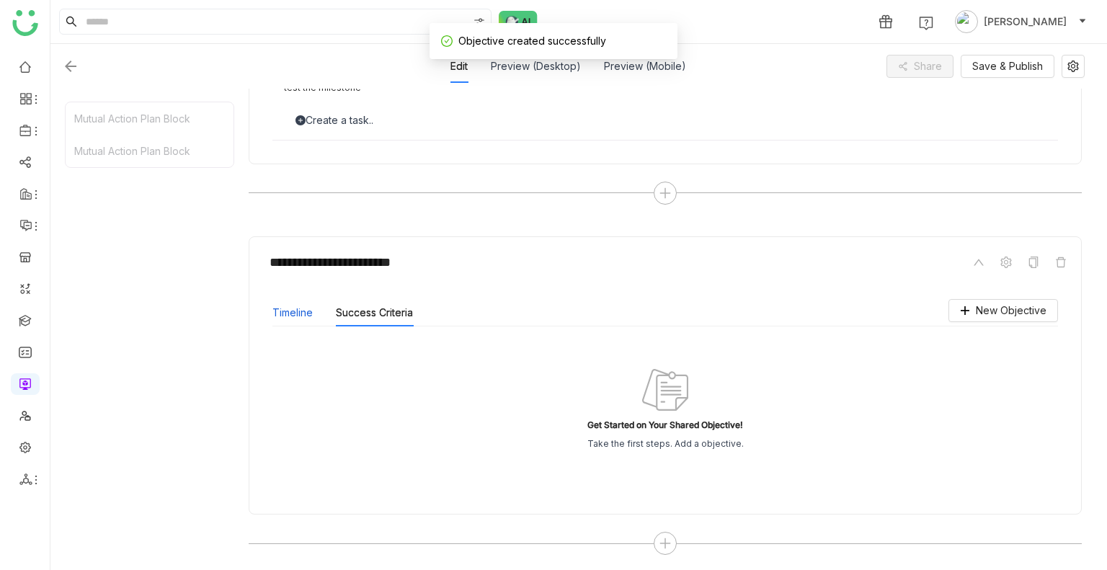
click at [283, 318] on button "Timeline" at bounding box center [292, 313] width 40 height 16
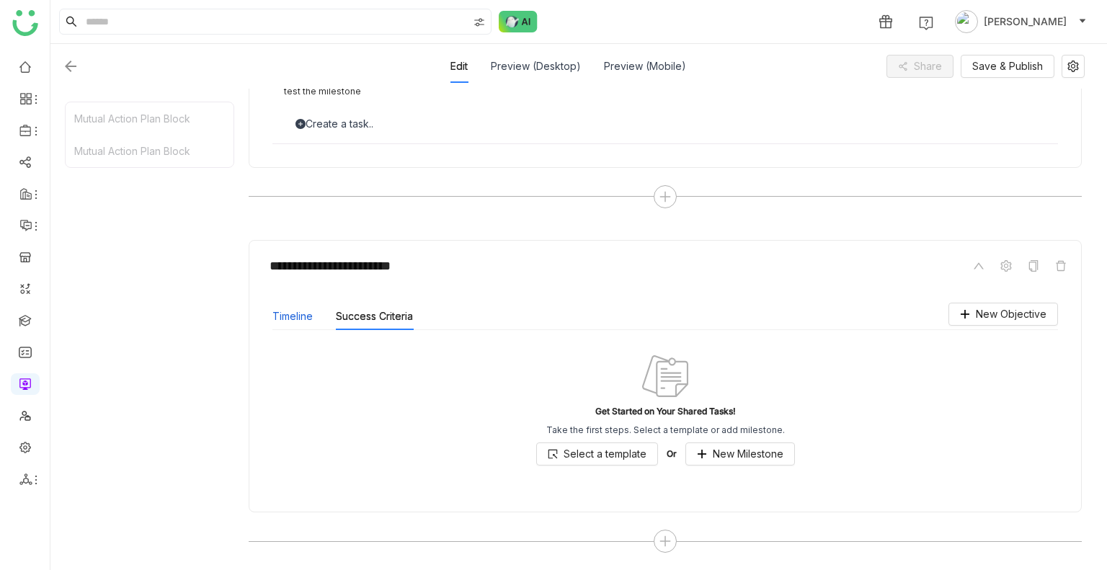
scroll to position [753, 0]
click at [385, 305] on div "Success Criteria" at bounding box center [374, 318] width 77 height 27
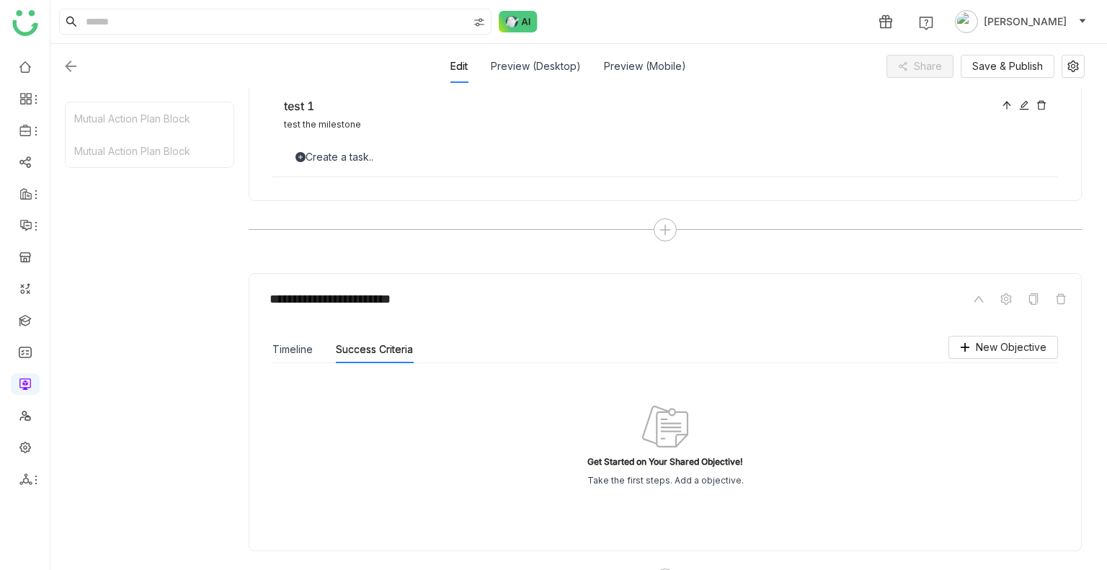
scroll to position [759, 0]
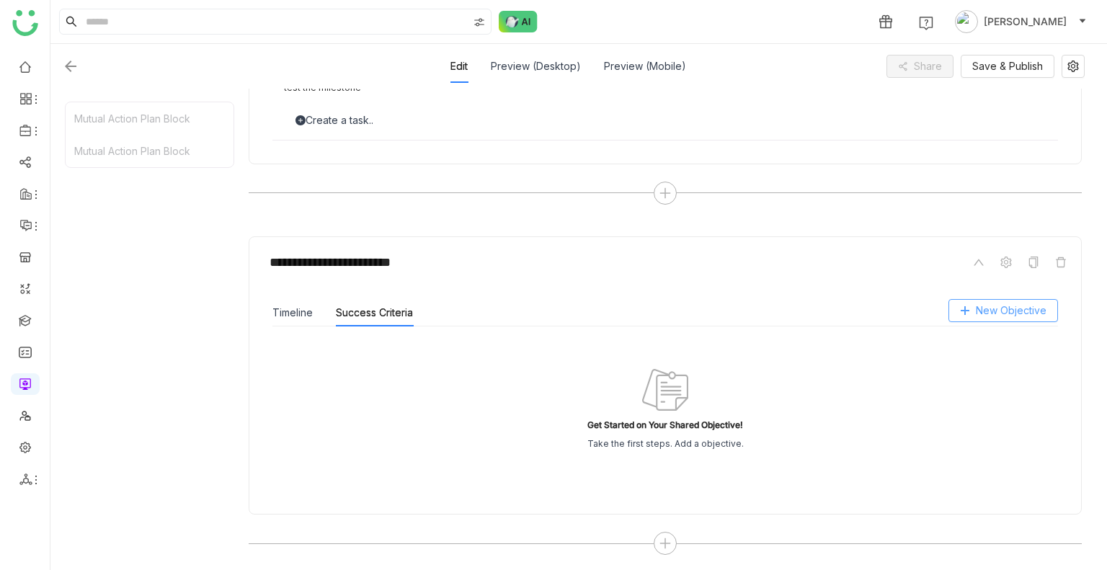
click at [1003, 310] on span "New Objective" at bounding box center [1011, 311] width 71 height 16
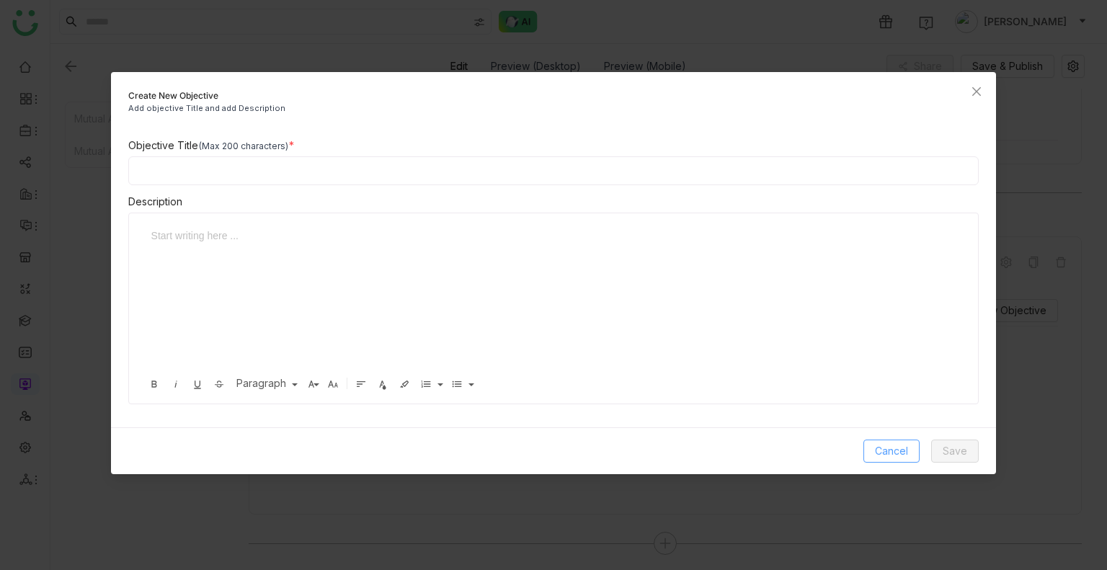
click at [877, 455] on span "Cancel" at bounding box center [891, 451] width 33 height 16
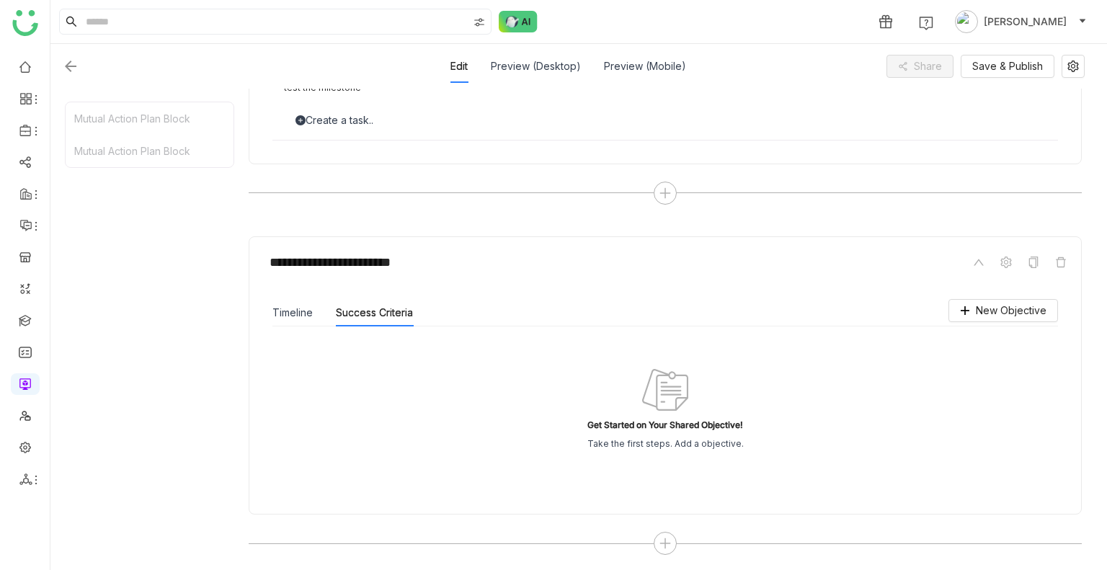
click at [877, 455] on div "Get Started on Your Shared Objective! Take the first steps. Add a objective." at bounding box center [665, 409] width 751 height 130
click at [285, 311] on button "Timeline" at bounding box center [292, 313] width 40 height 16
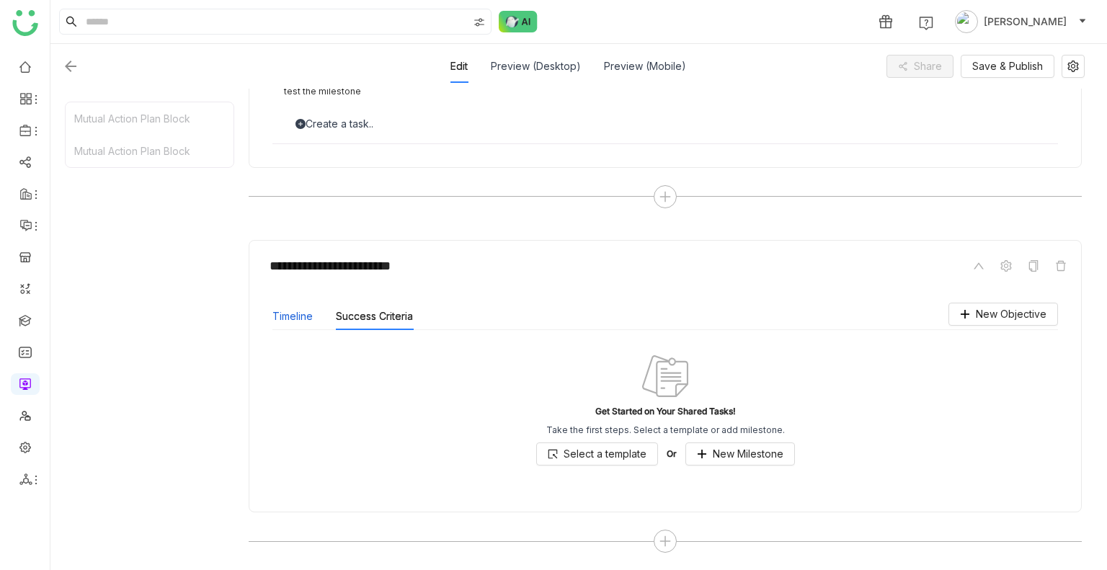
scroll to position [753, 0]
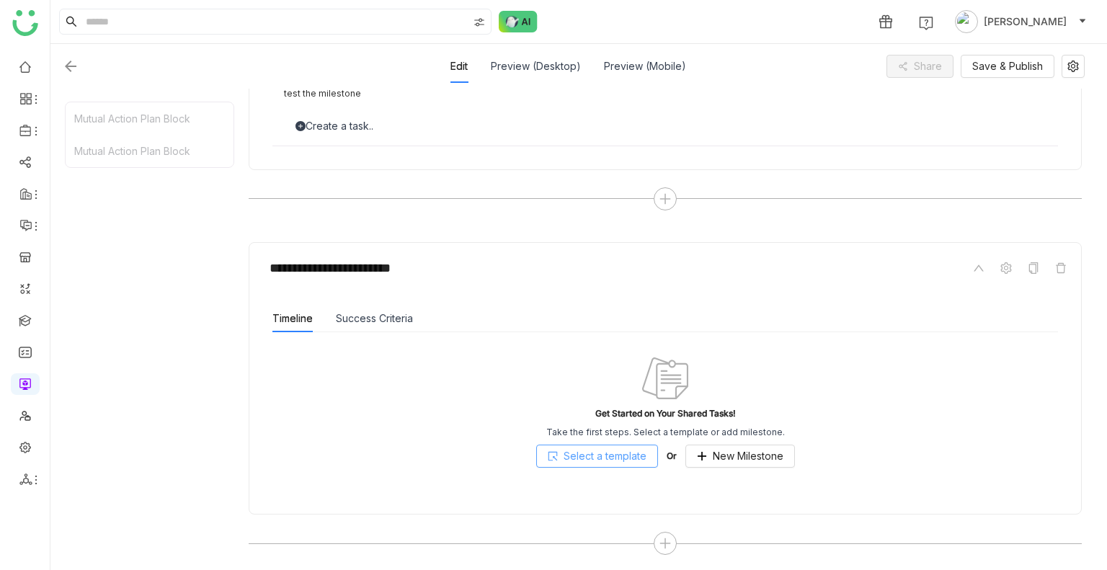
click at [582, 454] on span "Select a template" at bounding box center [604, 456] width 83 height 16
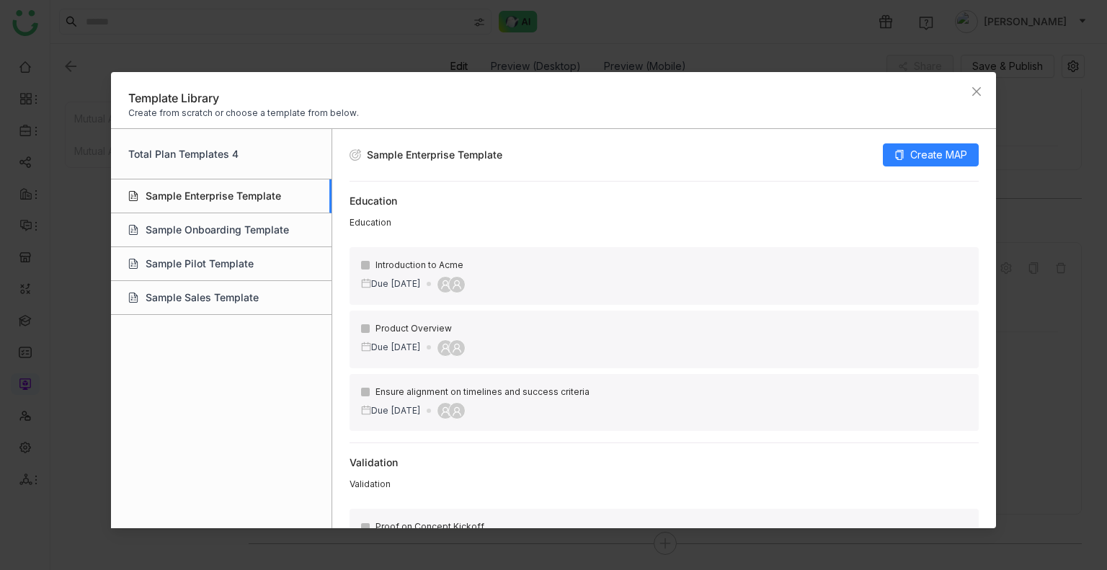
click at [228, 192] on div "Sample Enterprise Template" at bounding box center [221, 196] width 220 height 34
click at [222, 220] on div "Sample Onboarding Template" at bounding box center [221, 230] width 220 height 34
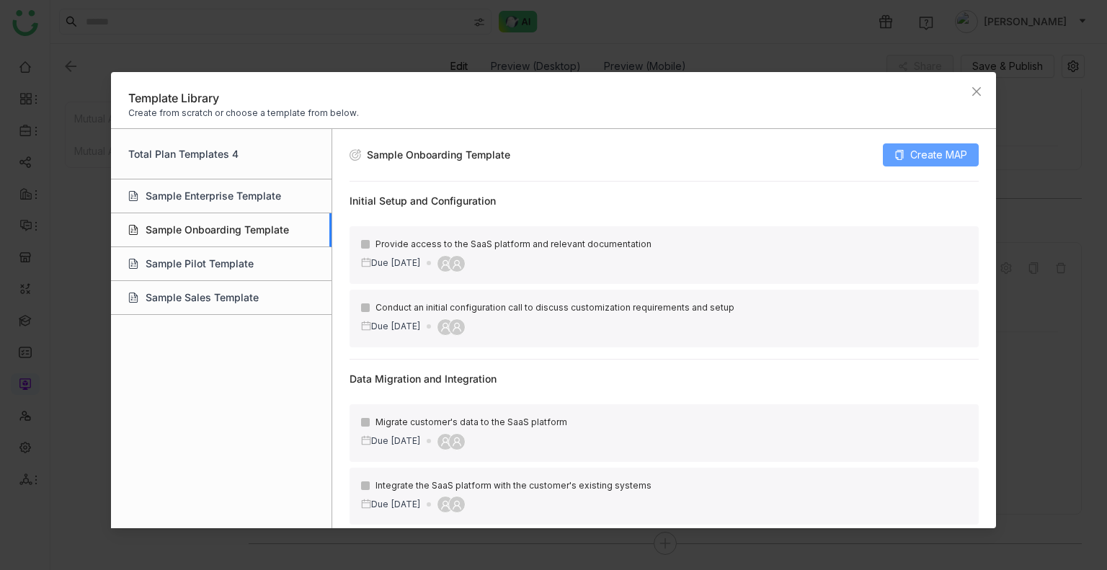
click at [928, 157] on span "Create MAP" at bounding box center [938, 155] width 57 height 16
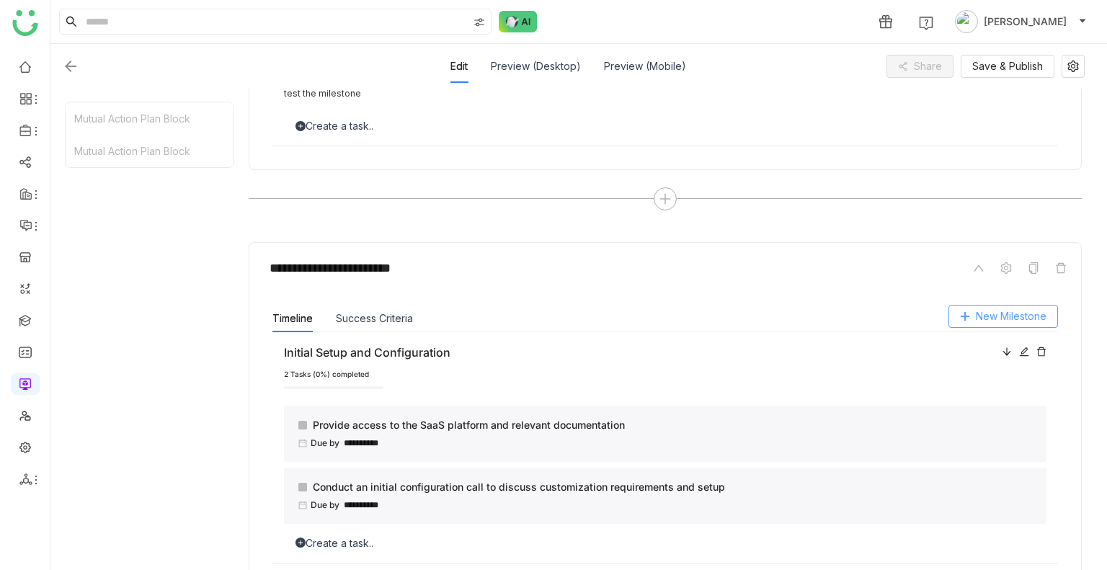
click at [980, 316] on span "New Milestone" at bounding box center [1011, 316] width 71 height 16
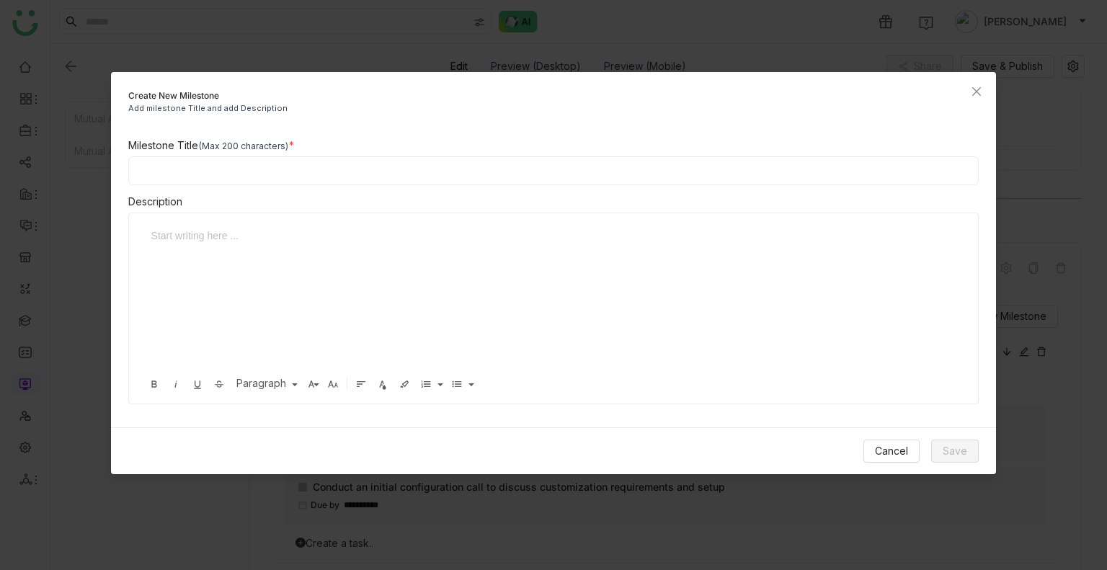
click at [212, 152] on div "Milestone Title (Max 200 characters)" at bounding box center [553, 146] width 851 height 16
click at [212, 174] on input at bounding box center [553, 170] width 851 height 29
type input "**********"
click at [233, 237] on div "*" at bounding box center [542, 236] width 783 height 16
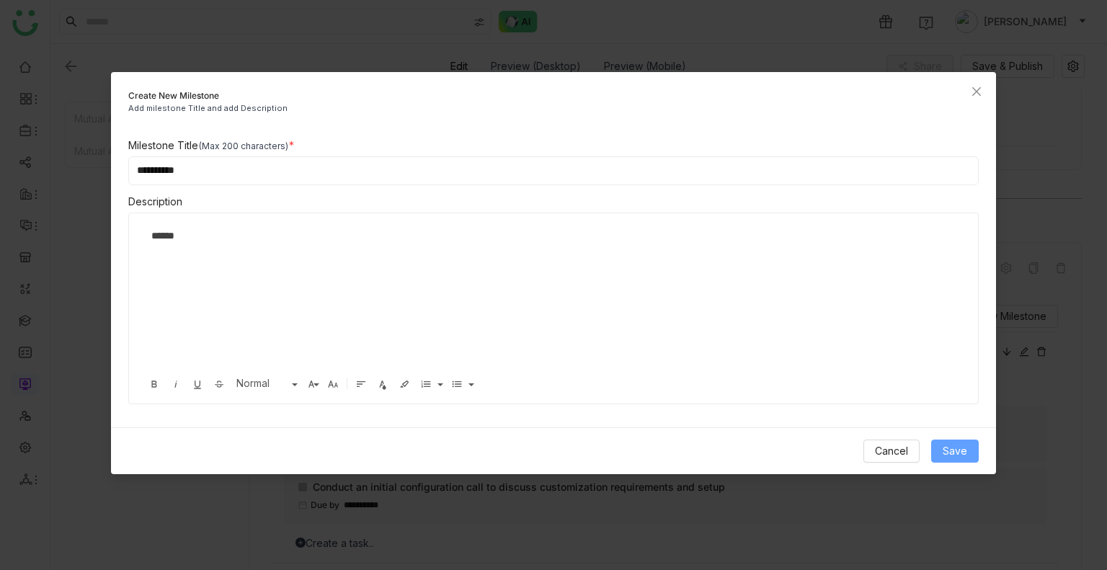
click at [950, 445] on span "Save" at bounding box center [954, 451] width 24 height 16
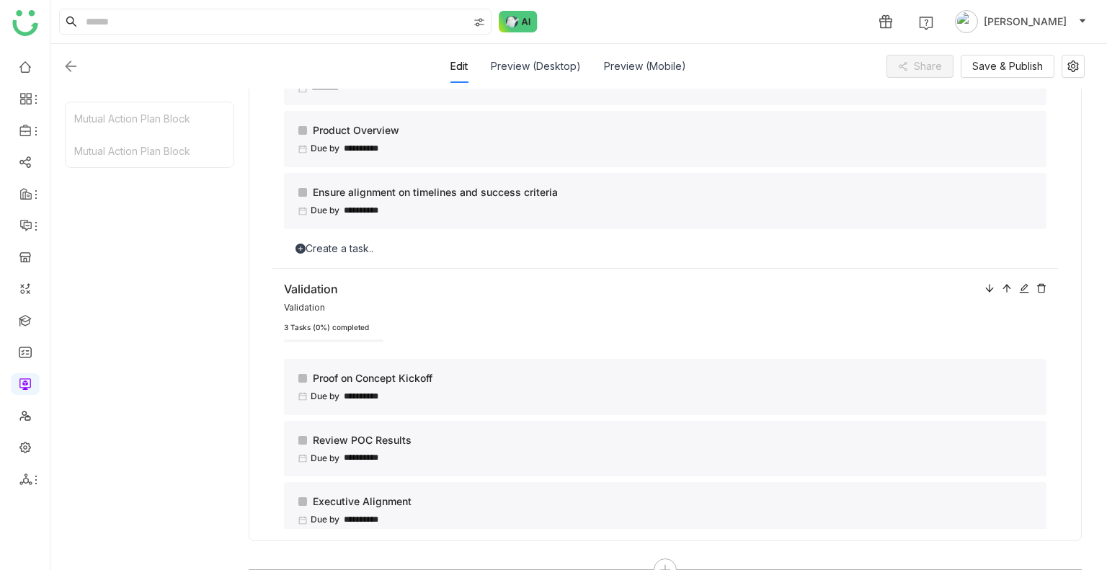
scroll to position [0, 0]
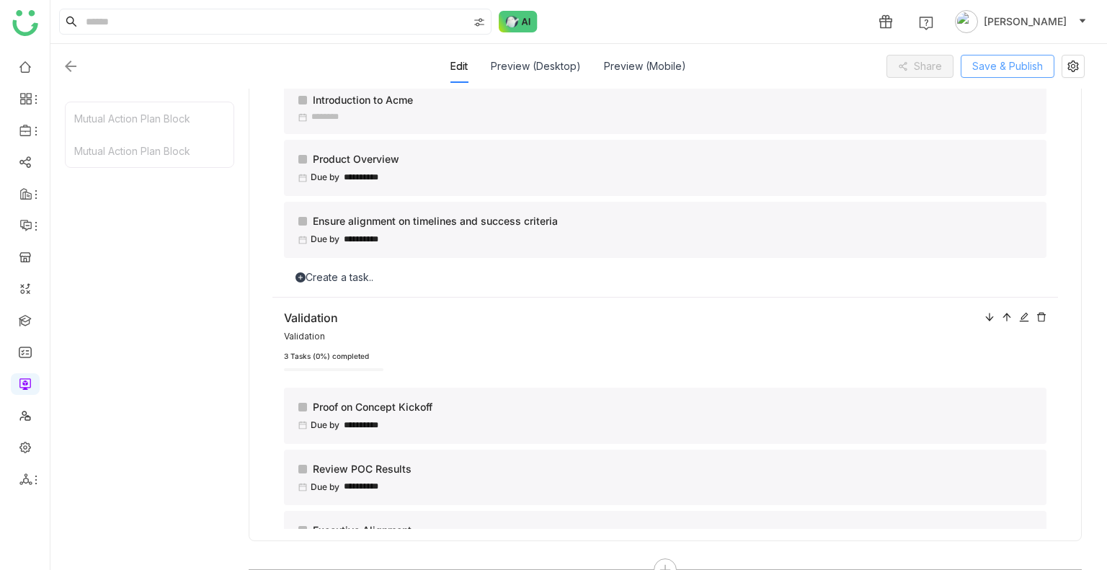
click at [986, 71] on span "Save & Publish" at bounding box center [1007, 66] width 71 height 16
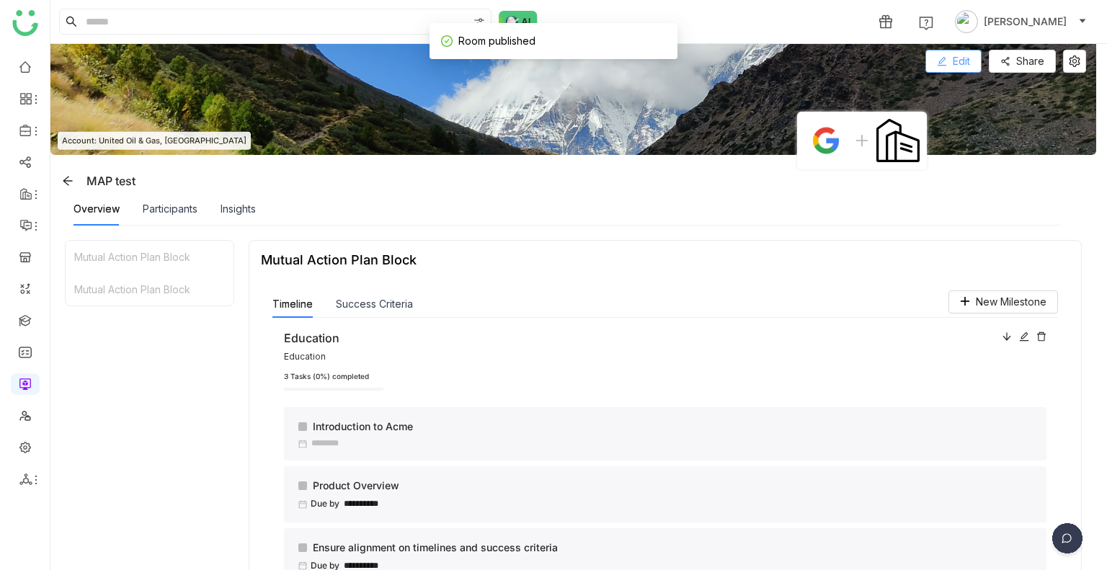
click at [974, 57] on button "Edit" at bounding box center [953, 61] width 56 height 23
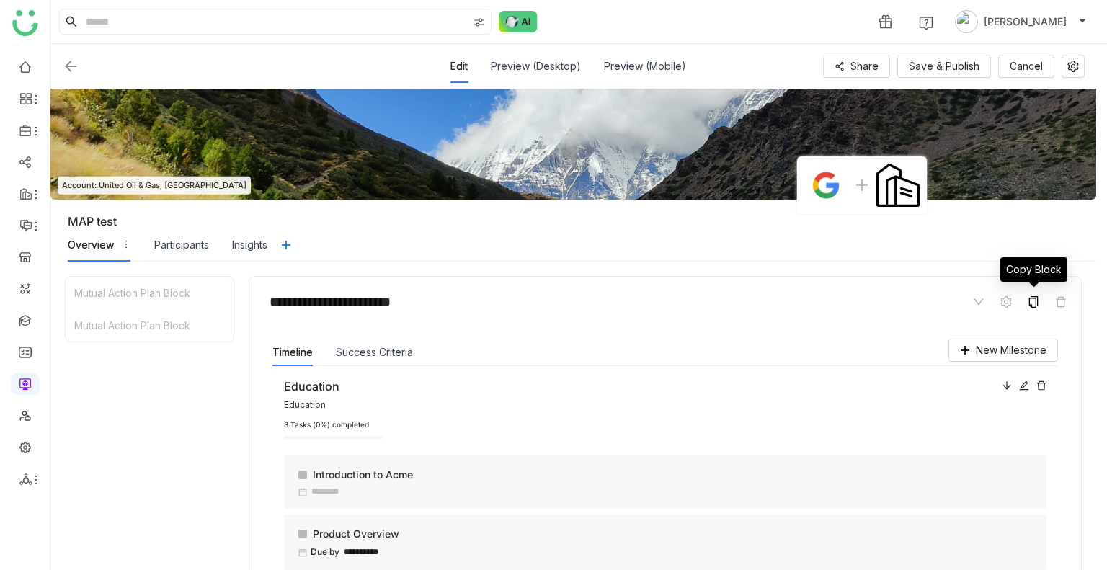
click at [1033, 303] on icon at bounding box center [1033, 302] width 12 height 12
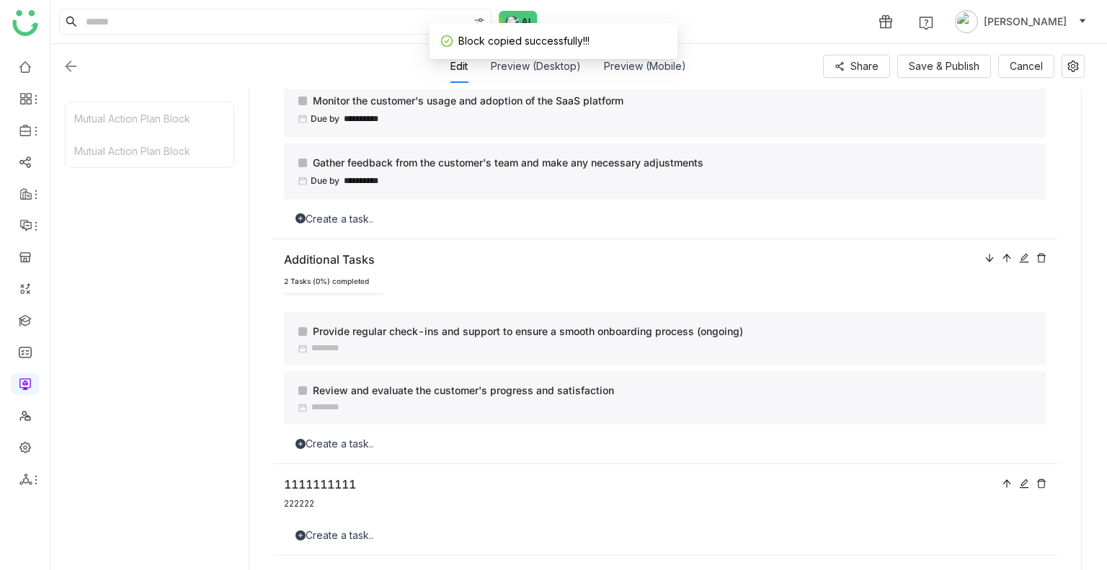
scroll to position [1113, 0]
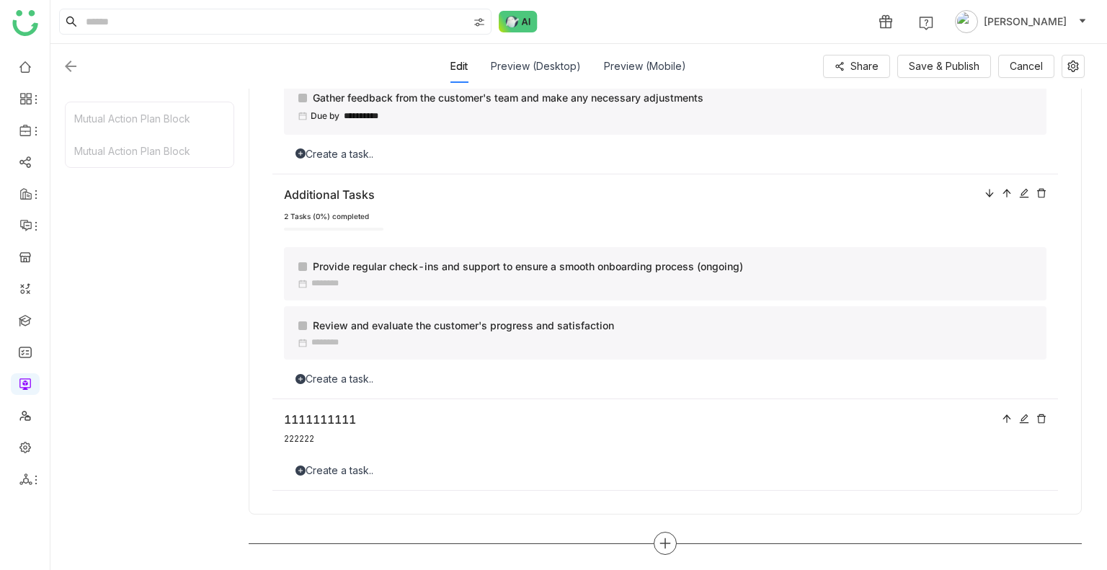
click at [666, 538] on icon at bounding box center [665, 543] width 13 height 13
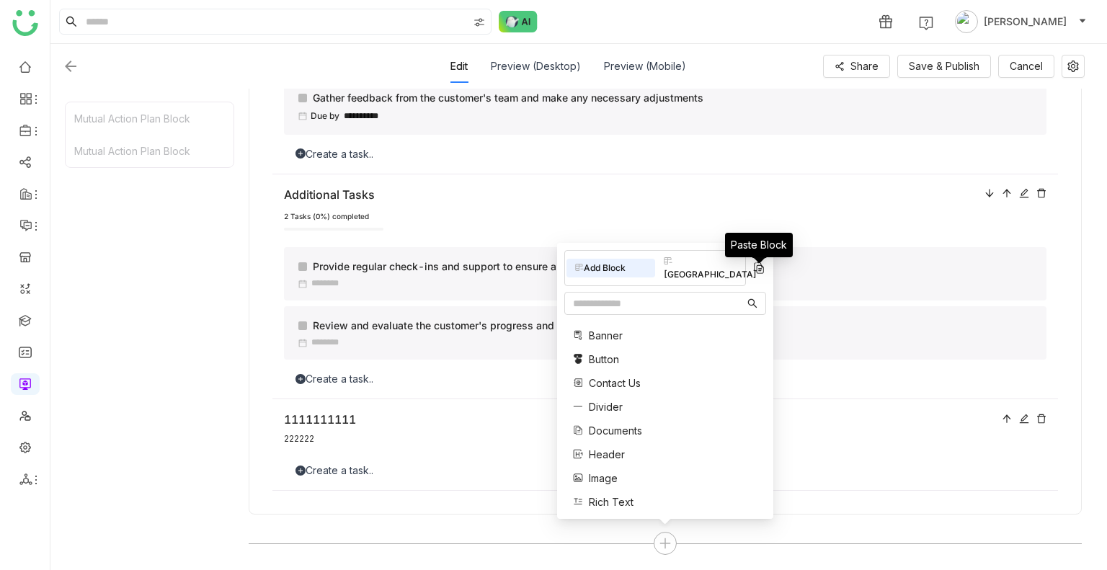
click at [764, 274] on img at bounding box center [758, 268] width 14 height 14
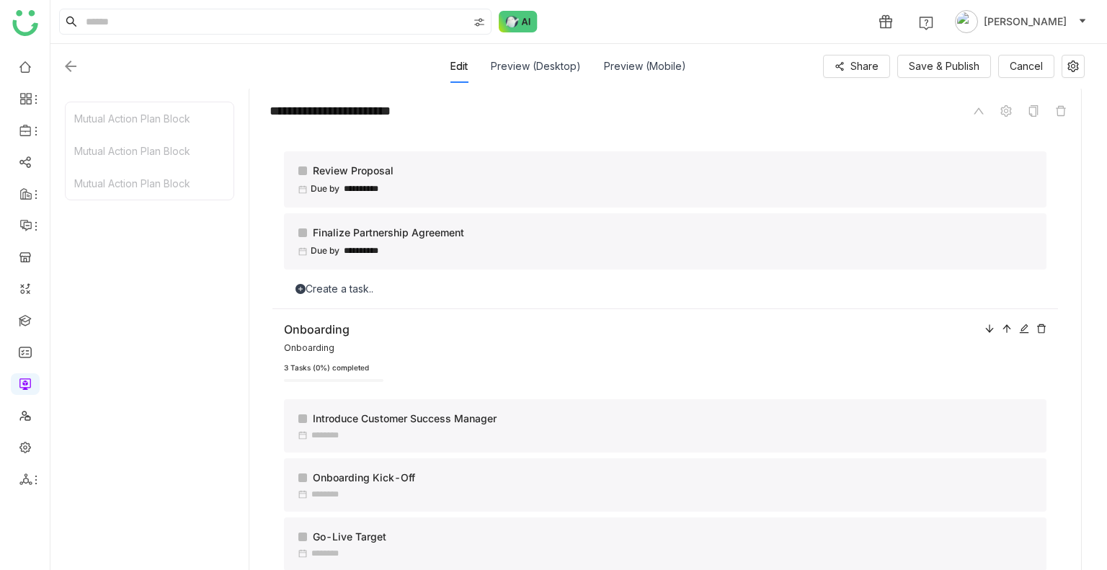
scroll to position [1824, 0]
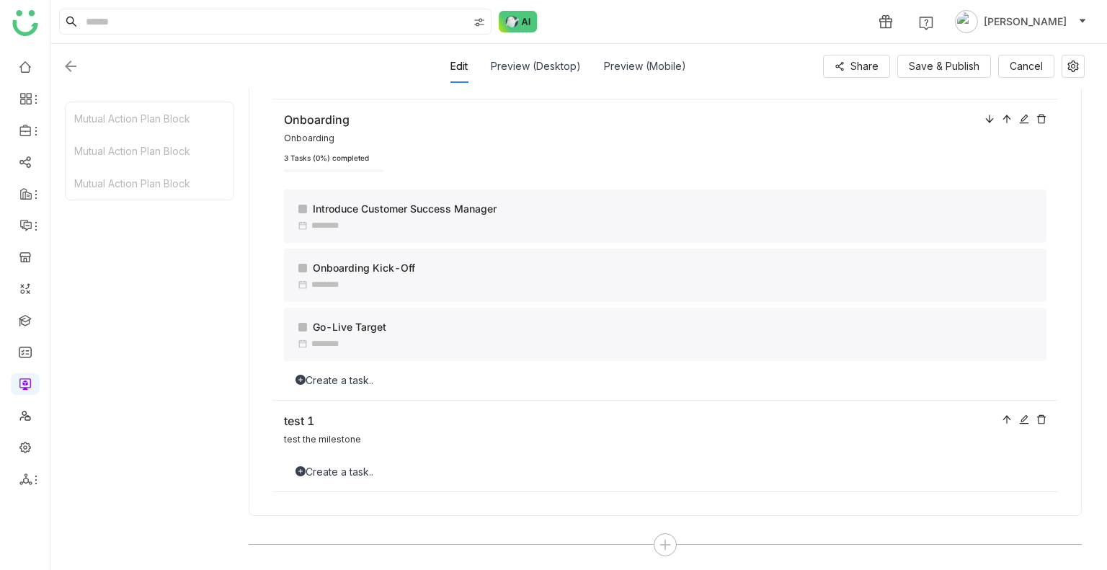
click at [935, 78] on div "Edit Preview (Desktop) Preview (Mobile) Share Save & Publish Cancel" at bounding box center [573, 66] width 1022 height 33
click at [944, 77] on button "Save & Publish" at bounding box center [944, 66] width 94 height 23
click at [1072, 66] on icon at bounding box center [1073, 67] width 12 height 12
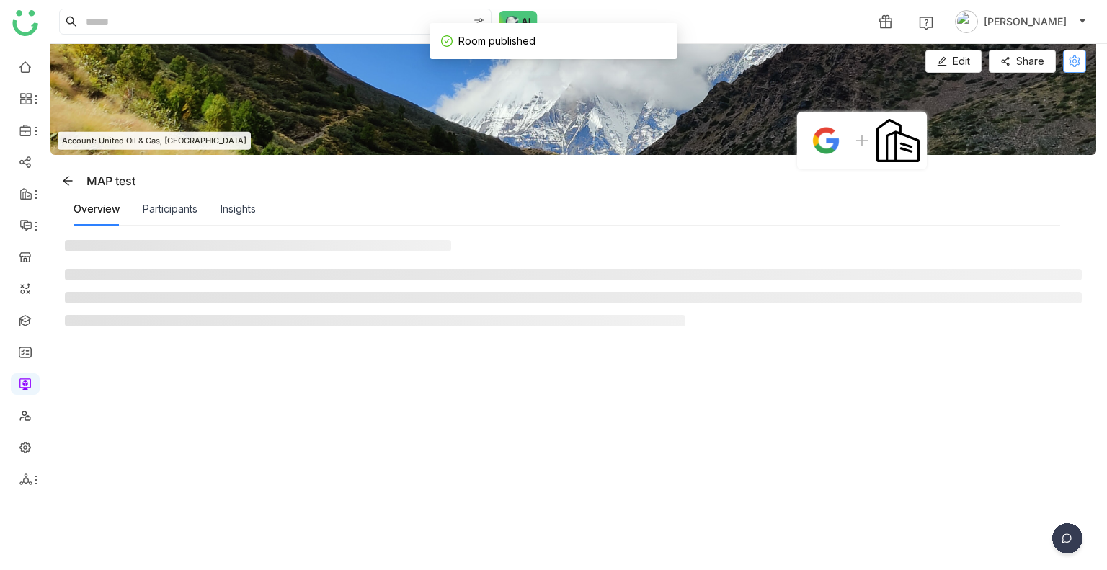
click at [1071, 71] on button at bounding box center [1074, 61] width 23 height 23
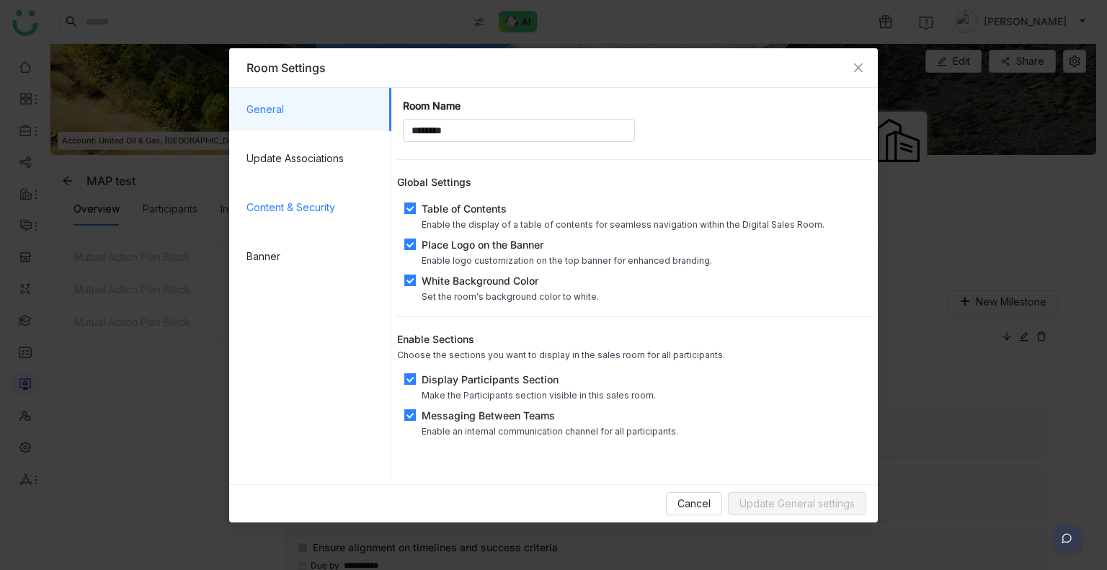
click at [347, 201] on span "Content & Security" at bounding box center [312, 207] width 133 height 43
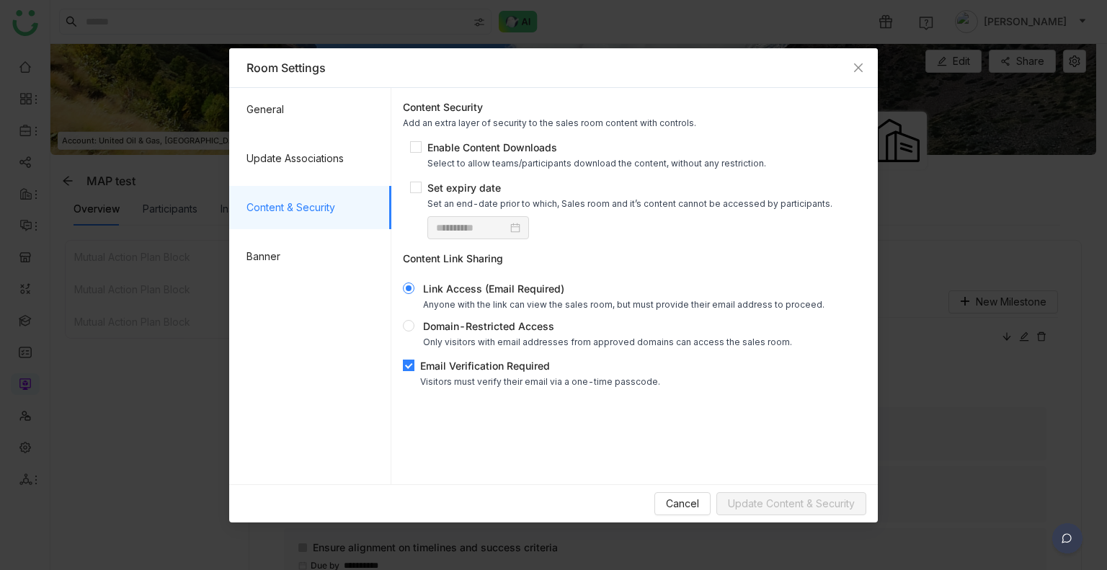
click at [421, 370] on div "Email Verification Required" at bounding box center [540, 365] width 240 height 15
click at [416, 156] on label "Enable Content Downloads Select to allow teams/participants download the conten…" at bounding box center [591, 154] width 362 height 29
click at [770, 493] on button "Update Content & Security" at bounding box center [791, 503] width 150 height 23
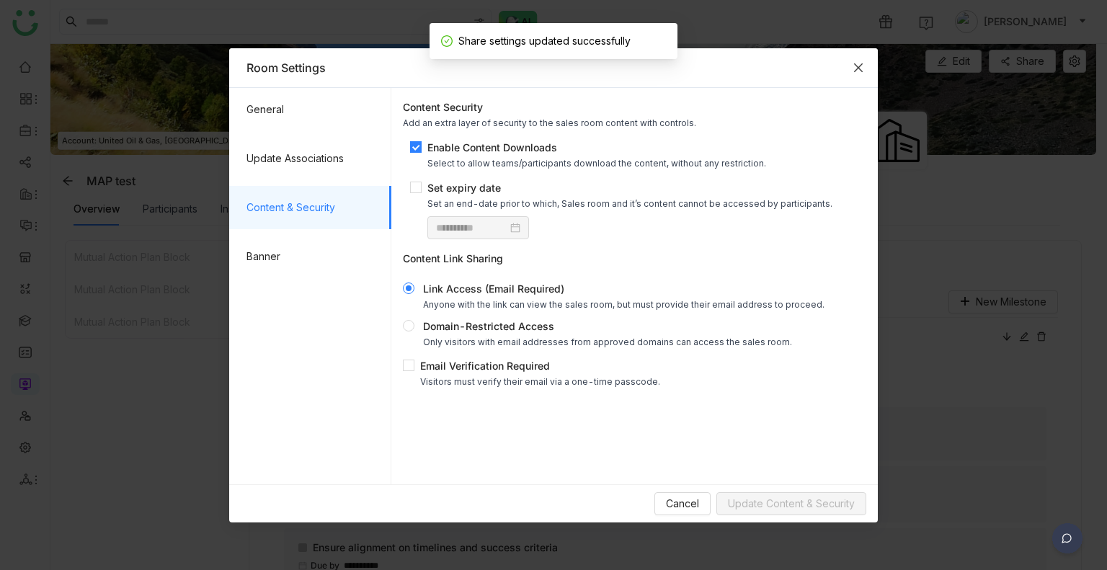
click at [865, 72] on span "Close" at bounding box center [858, 67] width 39 height 39
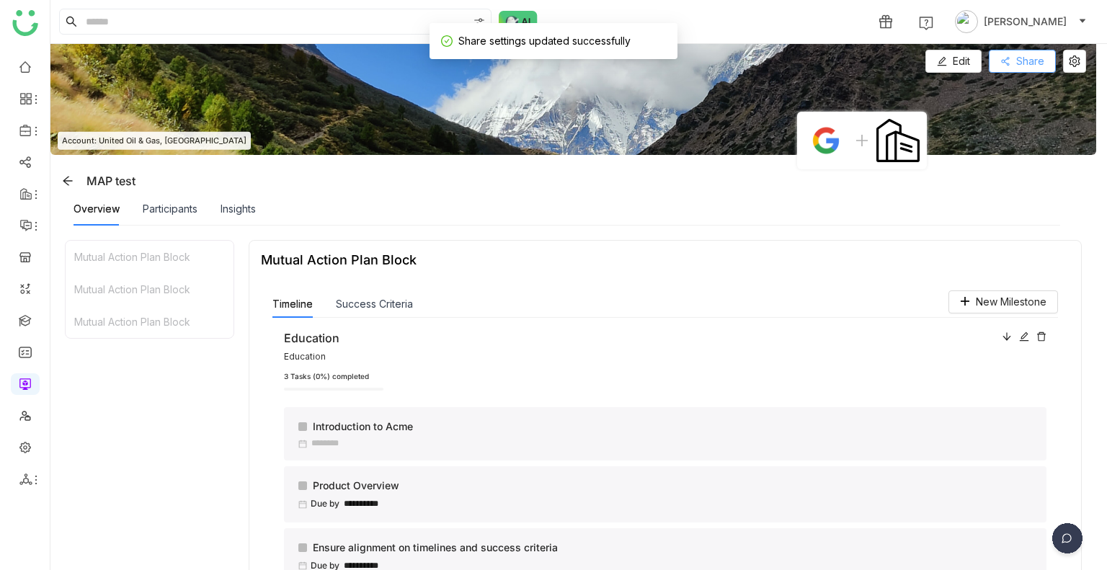
click at [1012, 65] on button "Share" at bounding box center [1022, 61] width 67 height 23
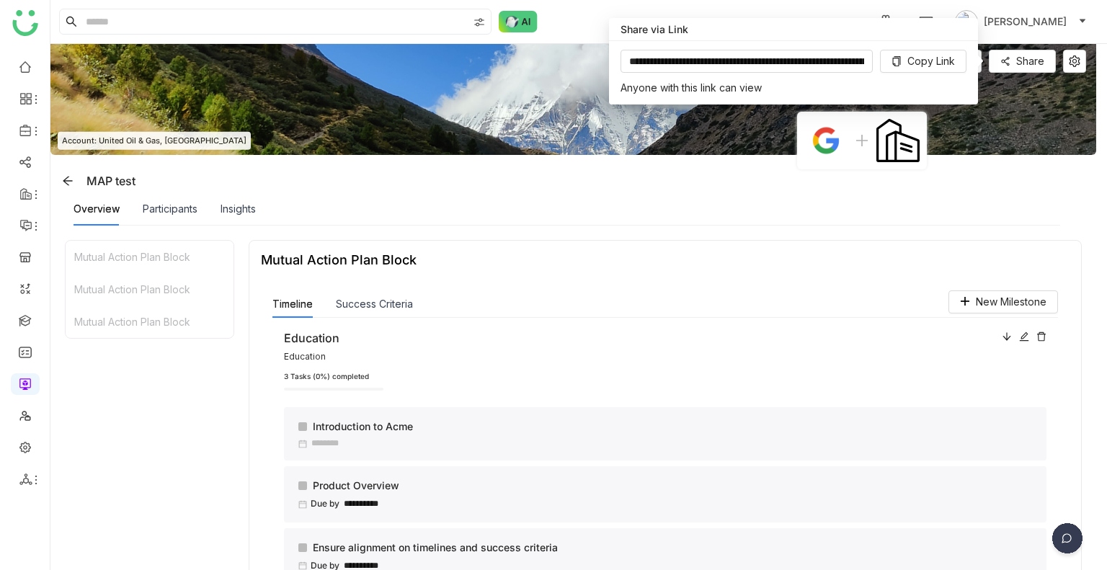
click at [945, 48] on div "**********" at bounding box center [793, 72] width 369 height 63
click at [929, 64] on span "Copy Link" at bounding box center [931, 61] width 48 height 16
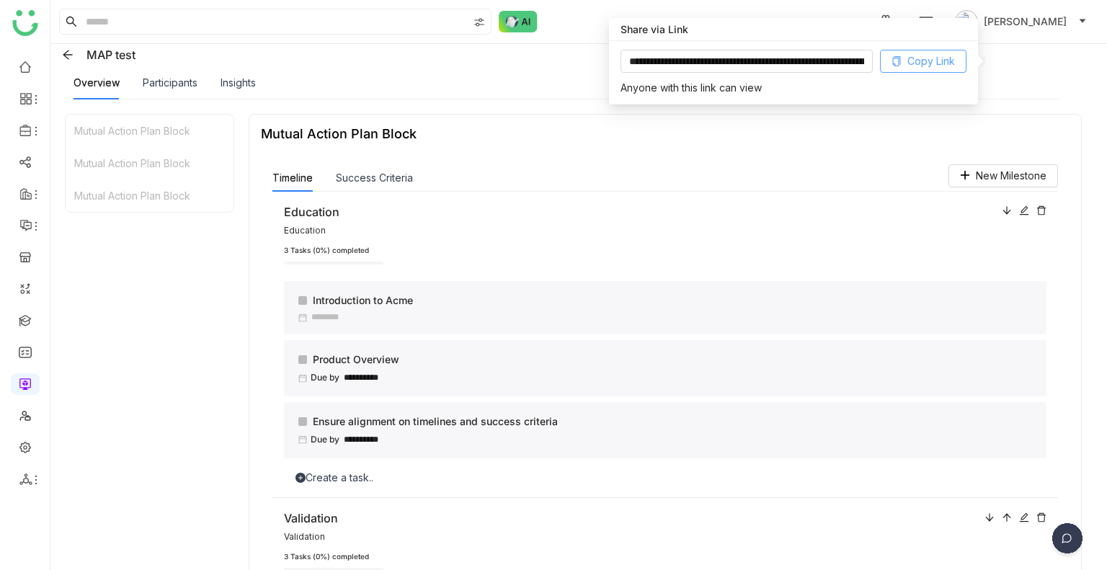
scroll to position [124, 0]
click at [511, 189] on div "Timeline Success Criteria" at bounding box center [664, 179] width 785 height 27
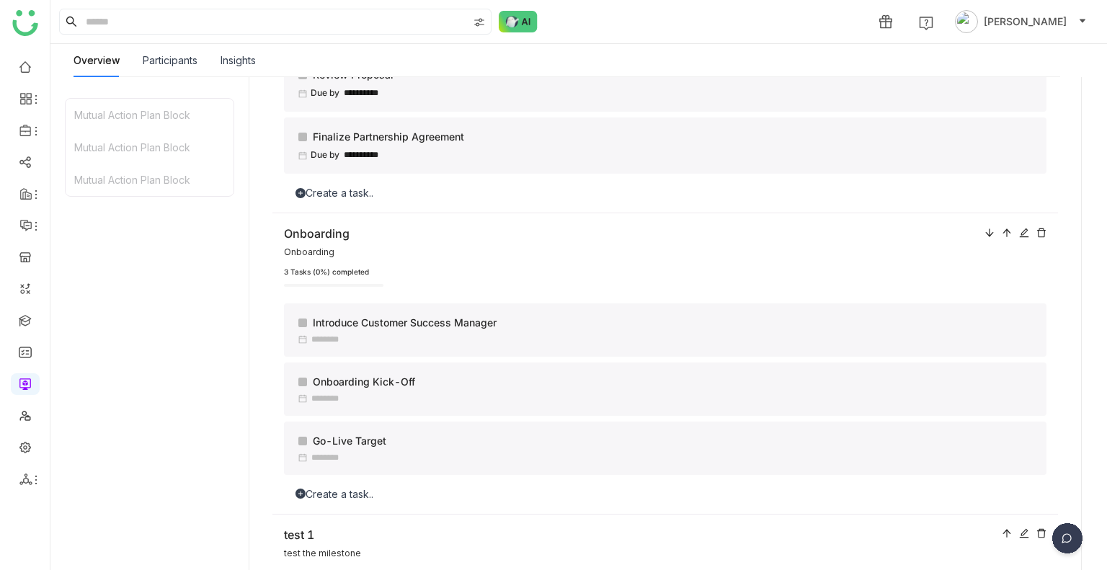
scroll to position [1625, 0]
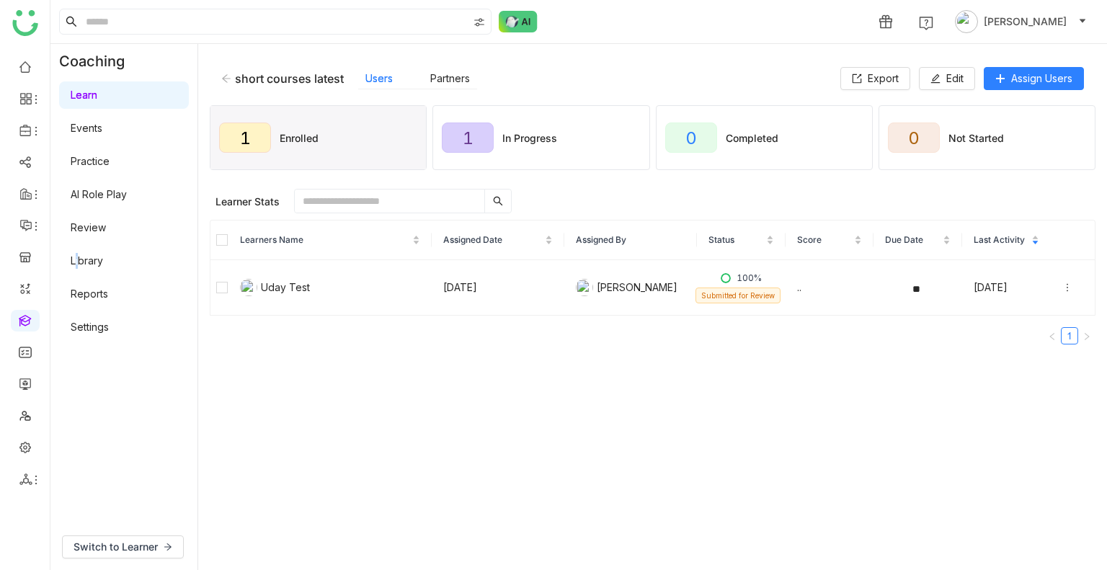
drag, startPoint x: 76, startPoint y: 275, endPoint x: 96, endPoint y: 261, distance: 24.4
click at [96, 261] on div "Learn Events Practice AI Role Play Review Library Reports Settings" at bounding box center [123, 211] width 147 height 265
click at [96, 261] on link "Library" at bounding box center [87, 260] width 32 height 12
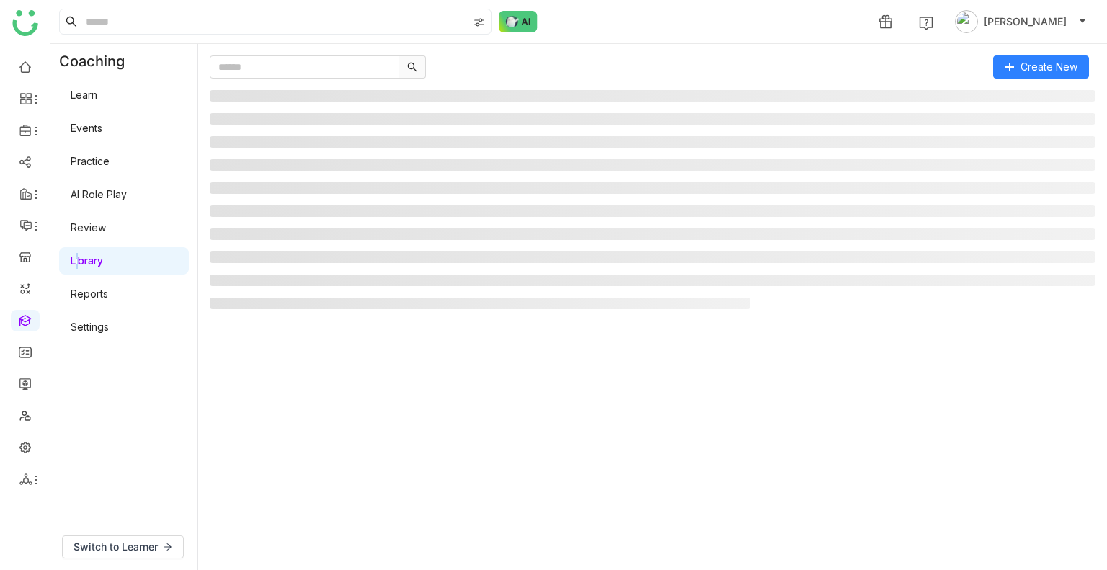
click at [96, 261] on link "Library" at bounding box center [87, 260] width 32 height 12
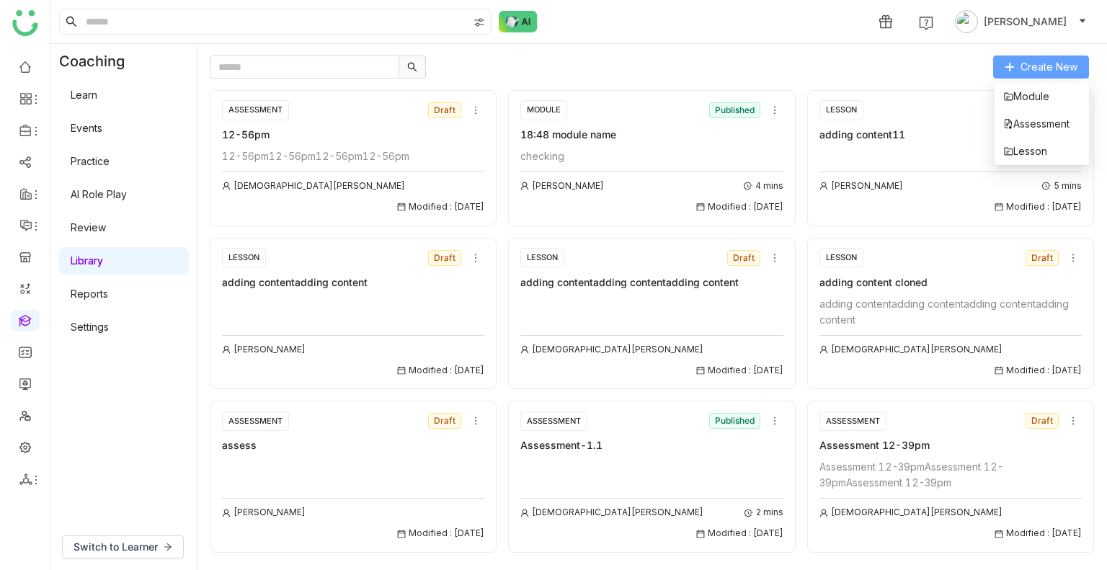
click at [1027, 71] on span "Create New" at bounding box center [1048, 67] width 57 height 16
click at [837, 20] on div "1 Uday Bhanu" at bounding box center [578, 21] width 1056 height 43
click at [1058, 59] on span "Create New" at bounding box center [1048, 67] width 57 height 16
drag, startPoint x: 1027, startPoint y: 150, endPoint x: 1019, endPoint y: 151, distance: 8.7
click at [1019, 151] on span "Lesson" at bounding box center [1025, 151] width 44 height 16
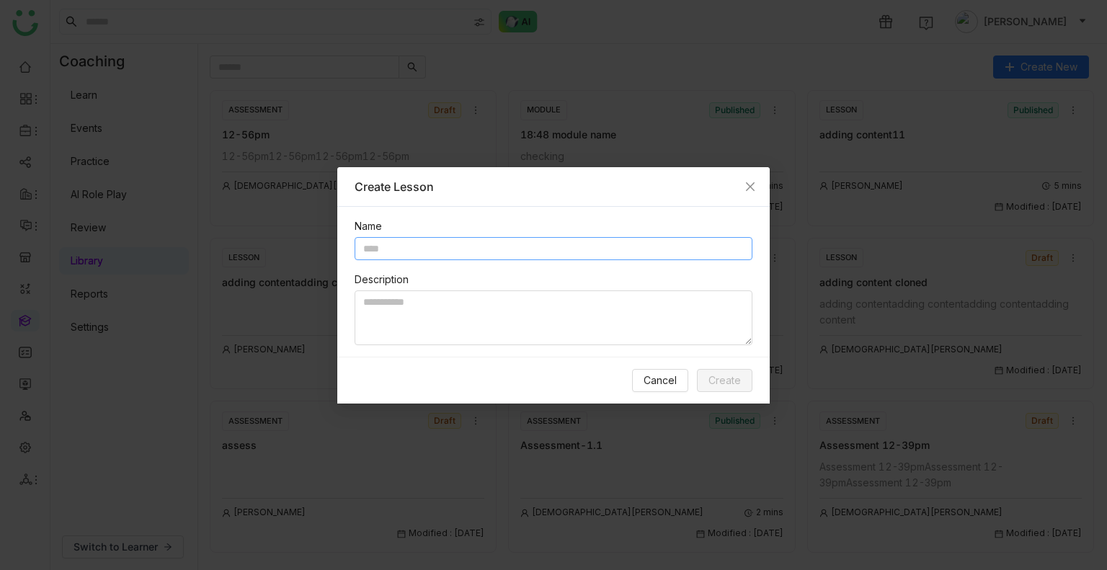
click at [552, 237] on input "text" at bounding box center [553, 248] width 398 height 23
type input "**********"
type textarea "**********"
click at [706, 388] on button "Create" at bounding box center [724, 380] width 55 height 23
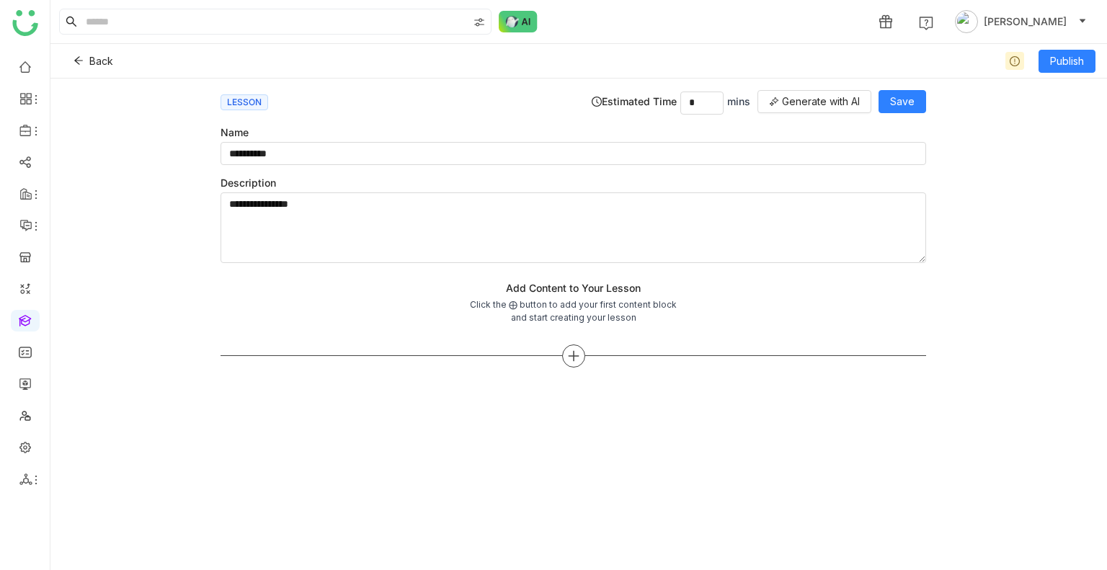
click at [581, 350] on div at bounding box center [573, 355] width 23 height 23
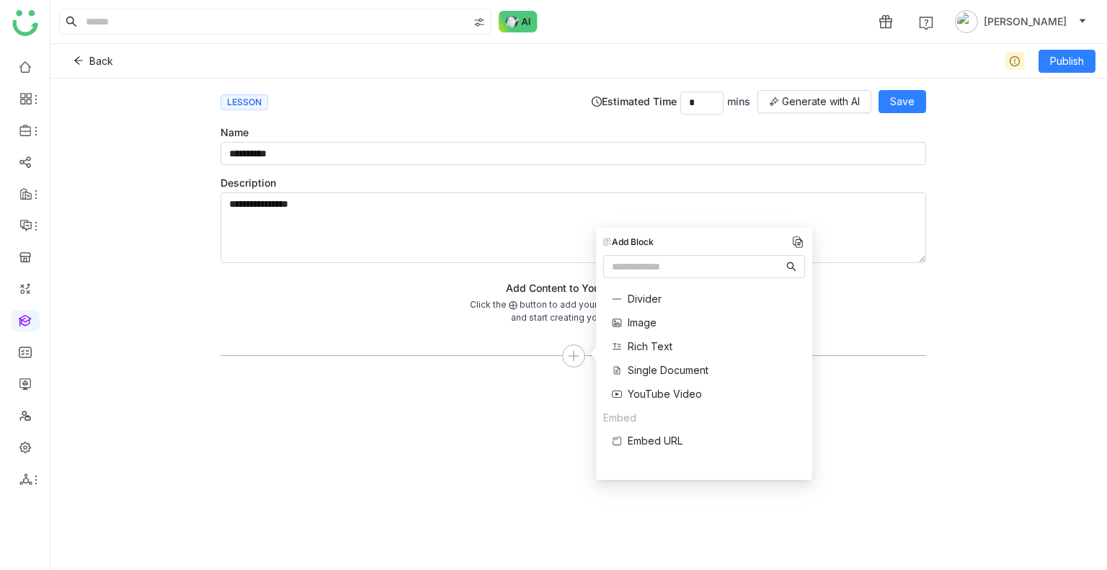
click at [638, 370] on span "Single Document" at bounding box center [668, 369] width 81 height 15
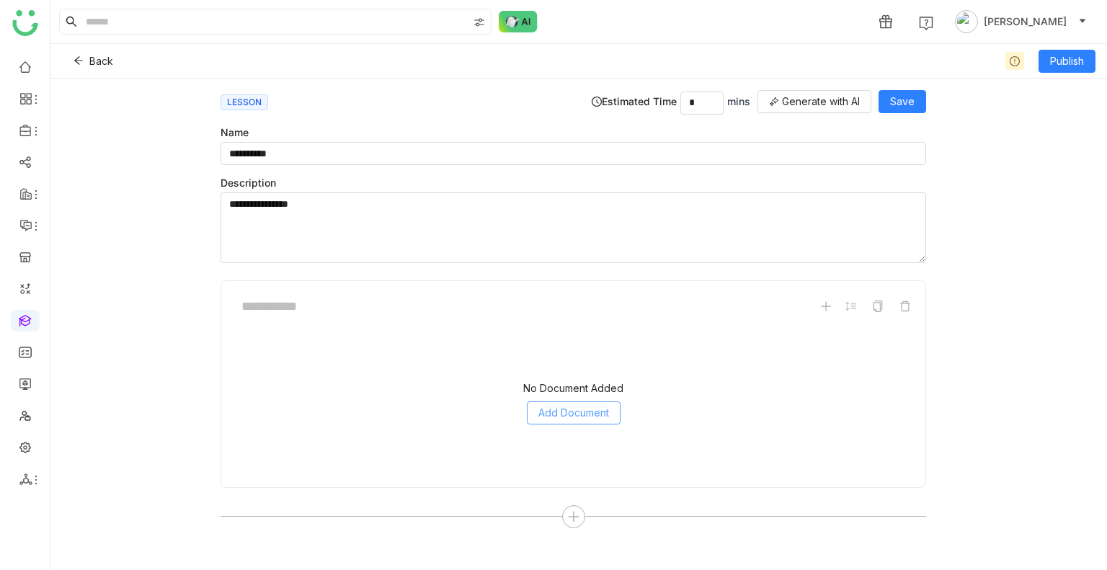
click at [574, 416] on span "Add Document" at bounding box center [573, 413] width 71 height 16
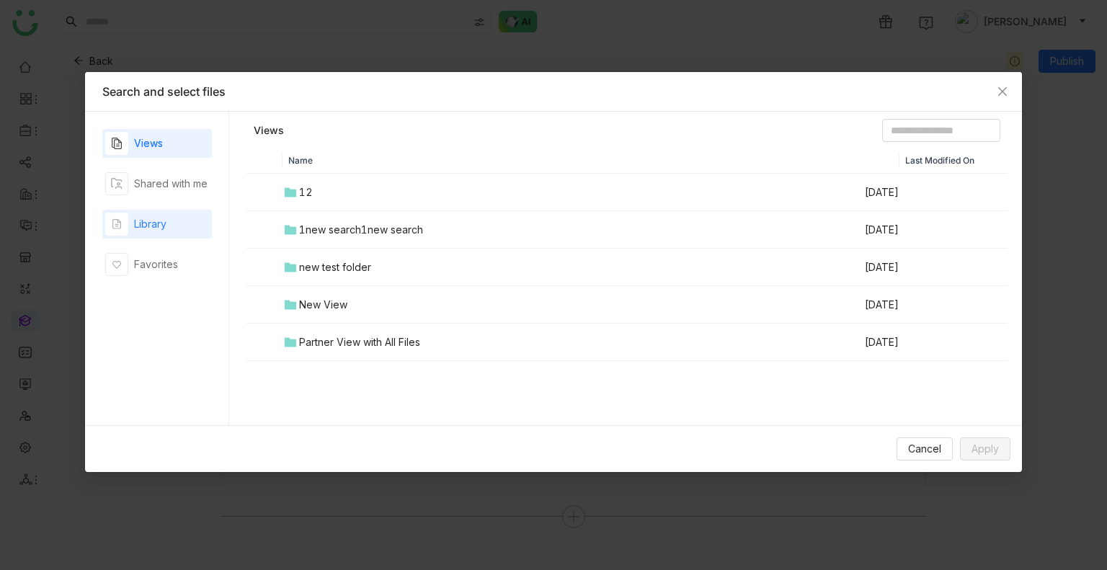
click at [147, 223] on div "Library" at bounding box center [150, 224] width 32 height 16
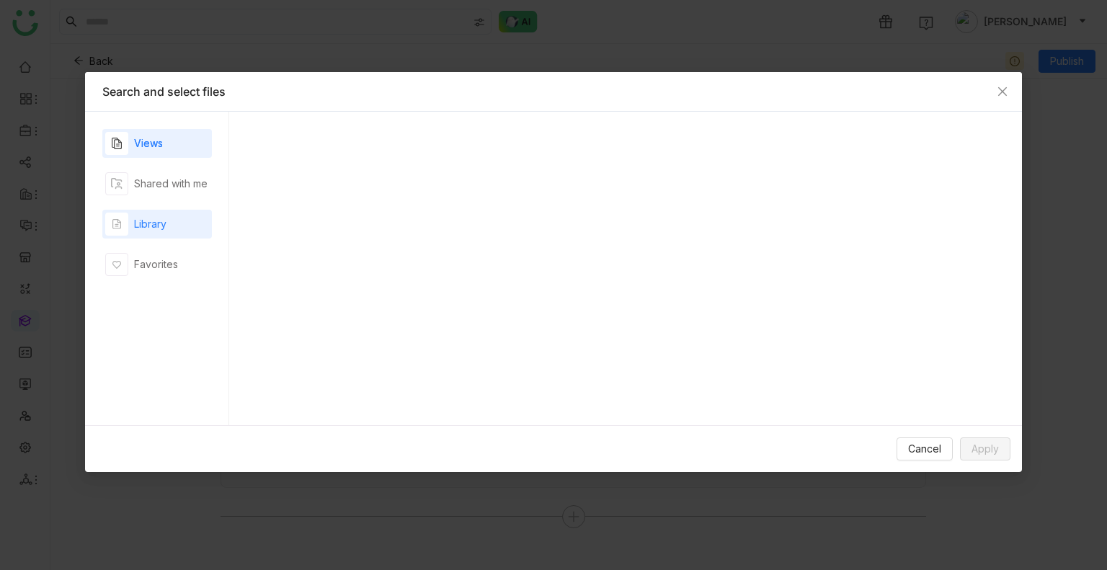
click at [147, 223] on div "Library" at bounding box center [150, 224] width 32 height 16
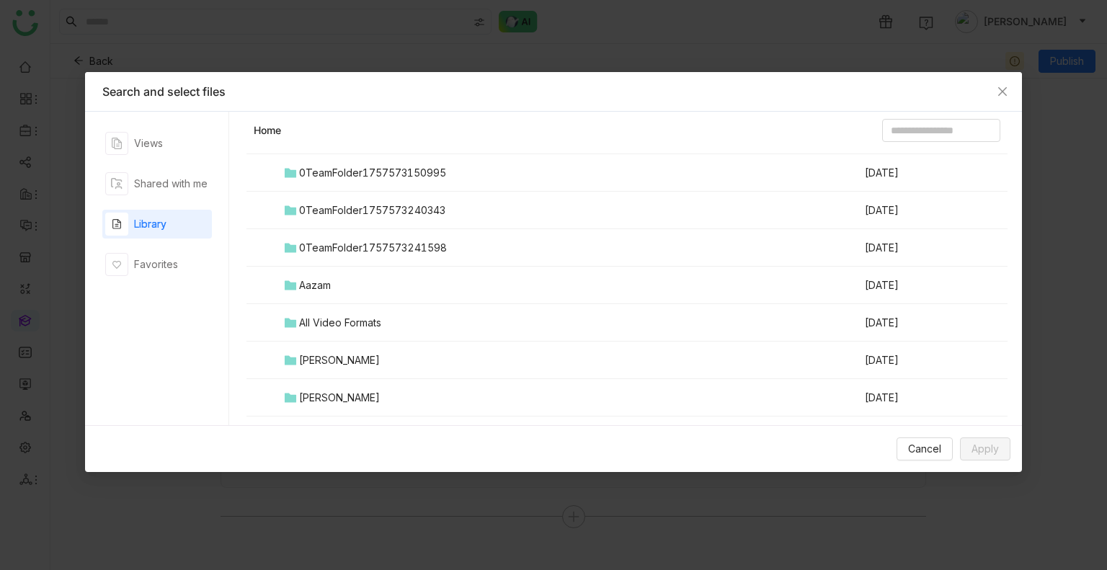
scroll to position [204, 0]
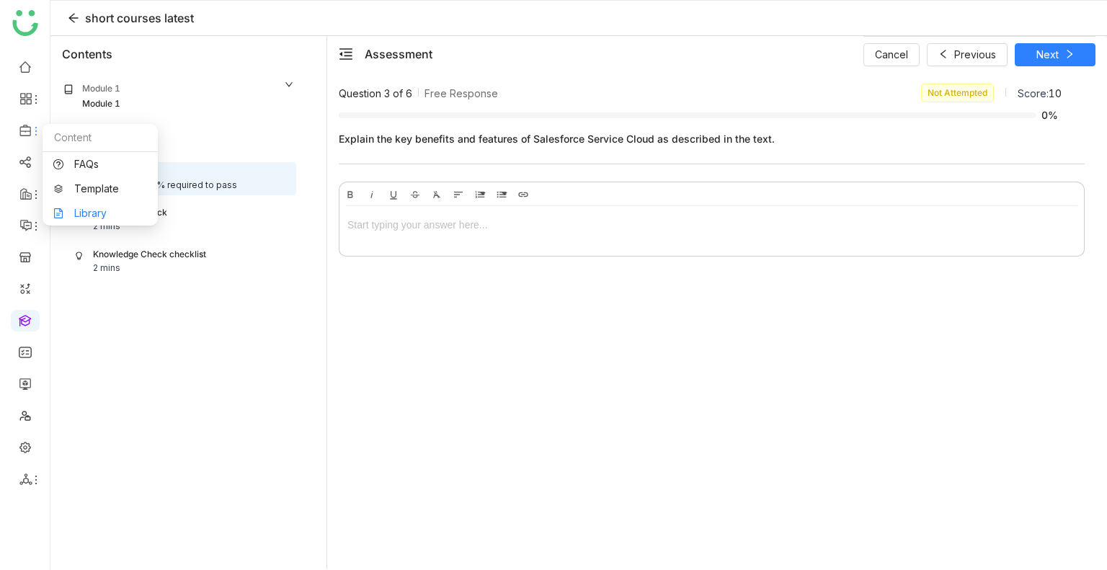
click at [104, 213] on link "Library" at bounding box center [100, 213] width 94 height 10
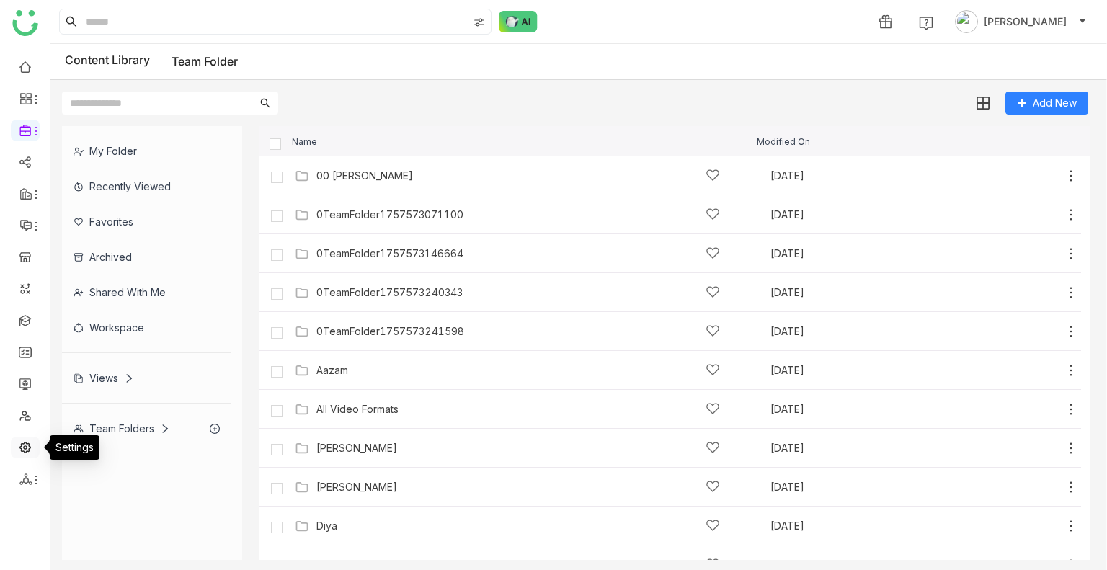
click at [19, 449] on link at bounding box center [25, 446] width 13 height 12
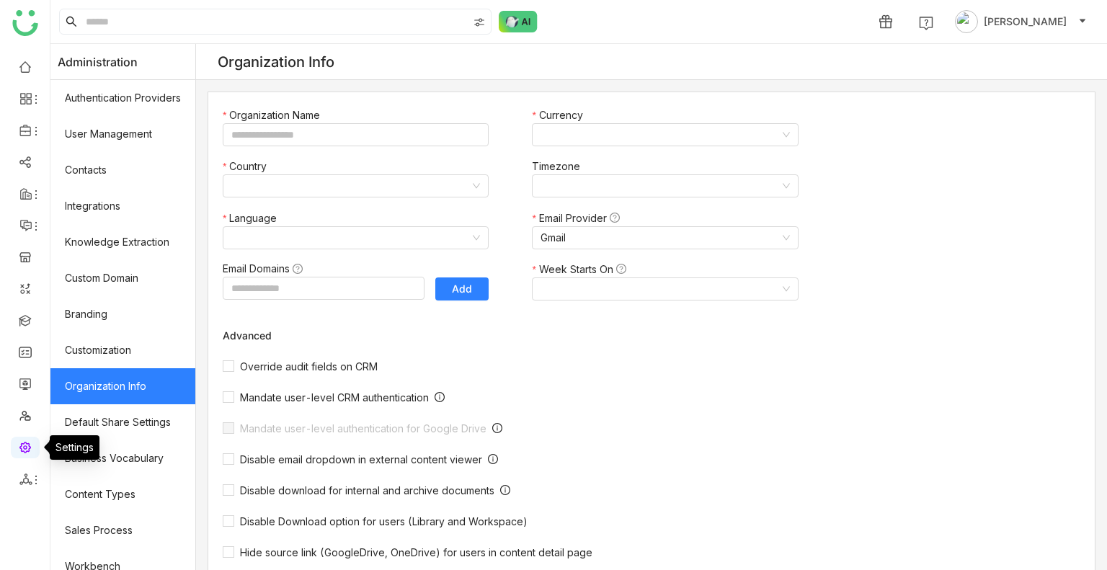
type input "*******"
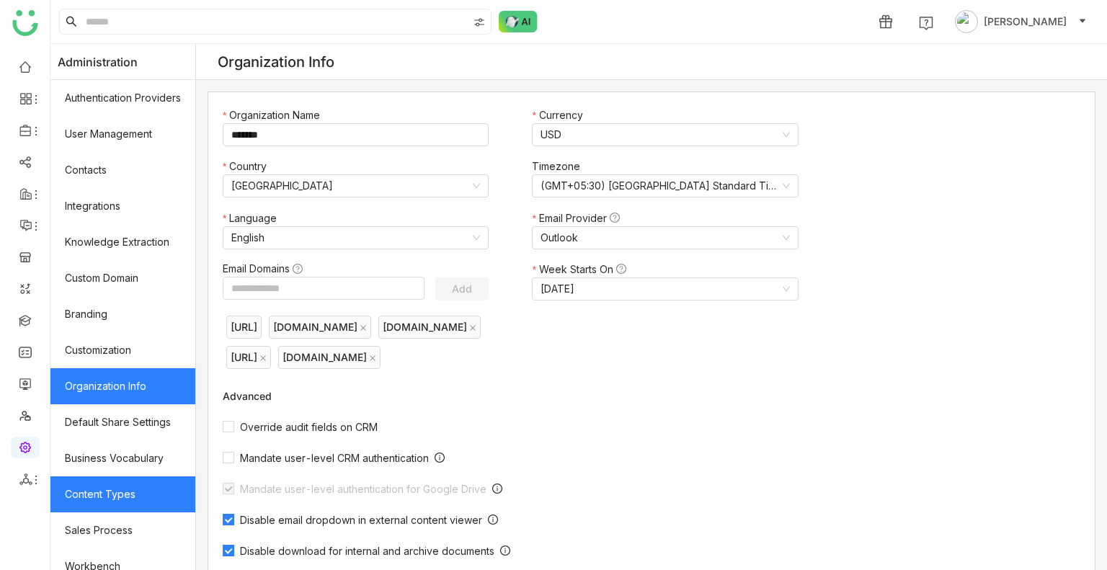
scroll to position [194, 0]
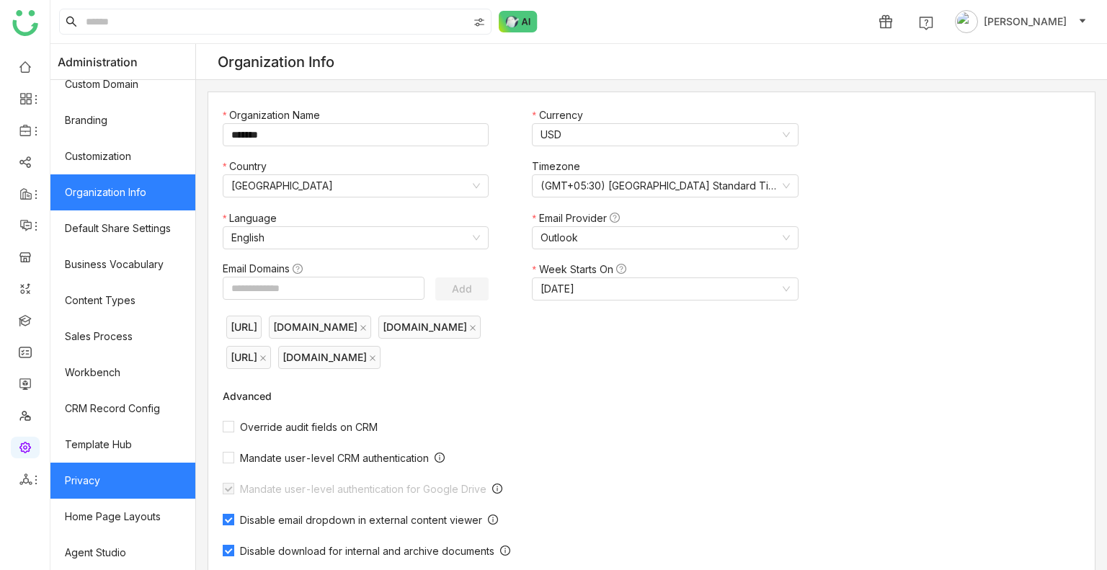
click at [79, 483] on link "Privacy" at bounding box center [122, 481] width 145 height 36
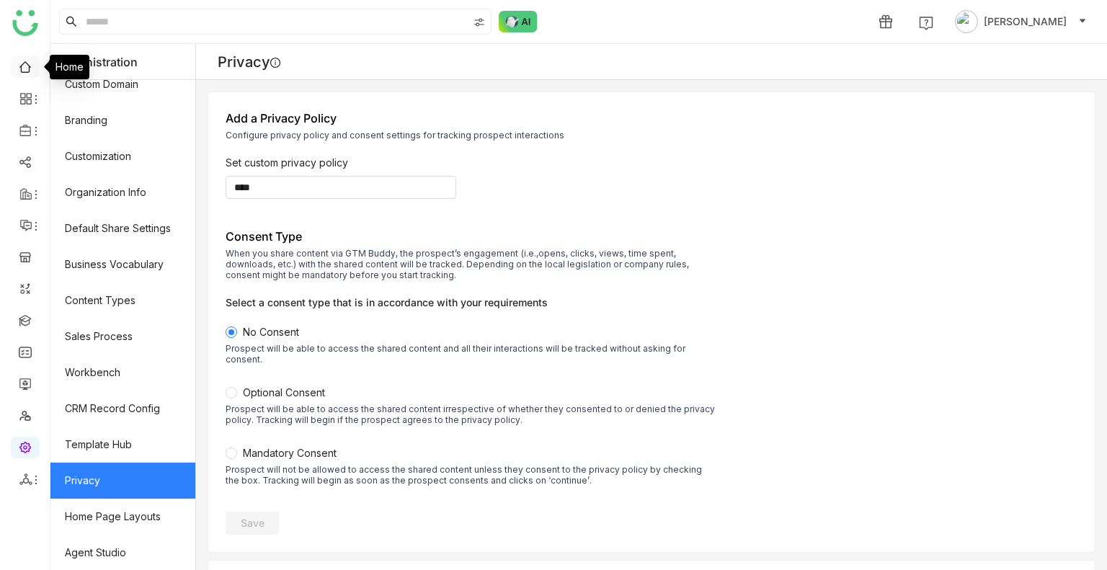
click at [24, 72] on link at bounding box center [25, 66] width 13 height 12
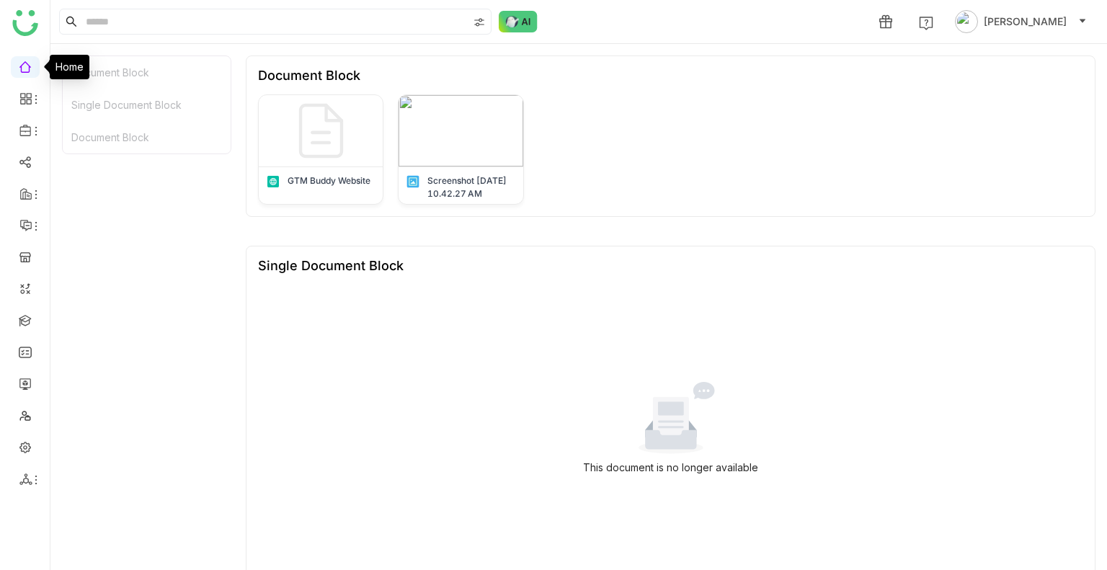
click at [23, 63] on link at bounding box center [25, 66] width 13 height 12
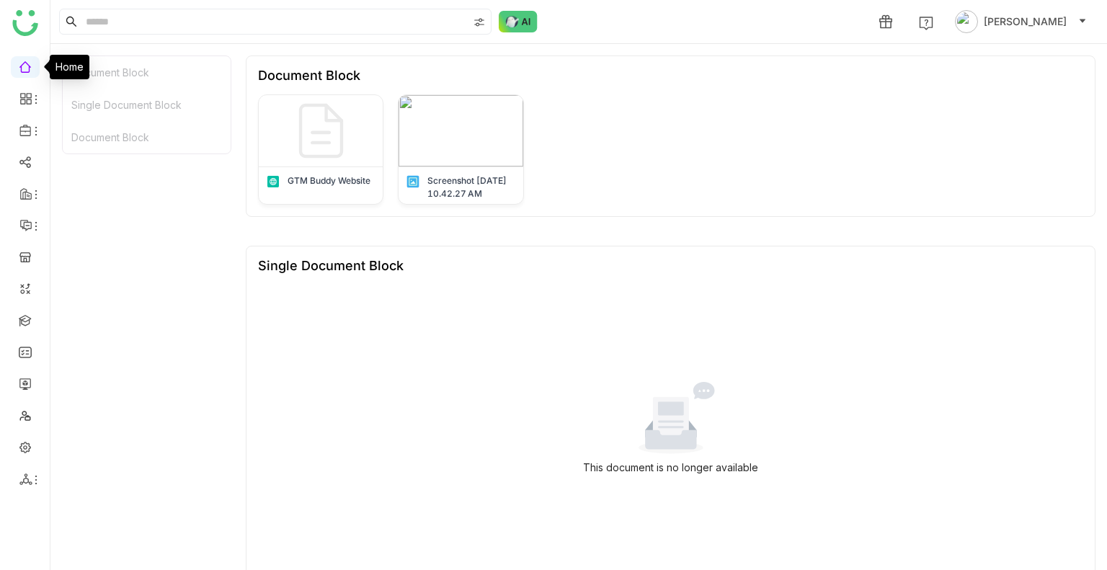
click at [23, 63] on link at bounding box center [25, 66] width 13 height 12
click at [19, 318] on link at bounding box center [25, 319] width 13 height 12
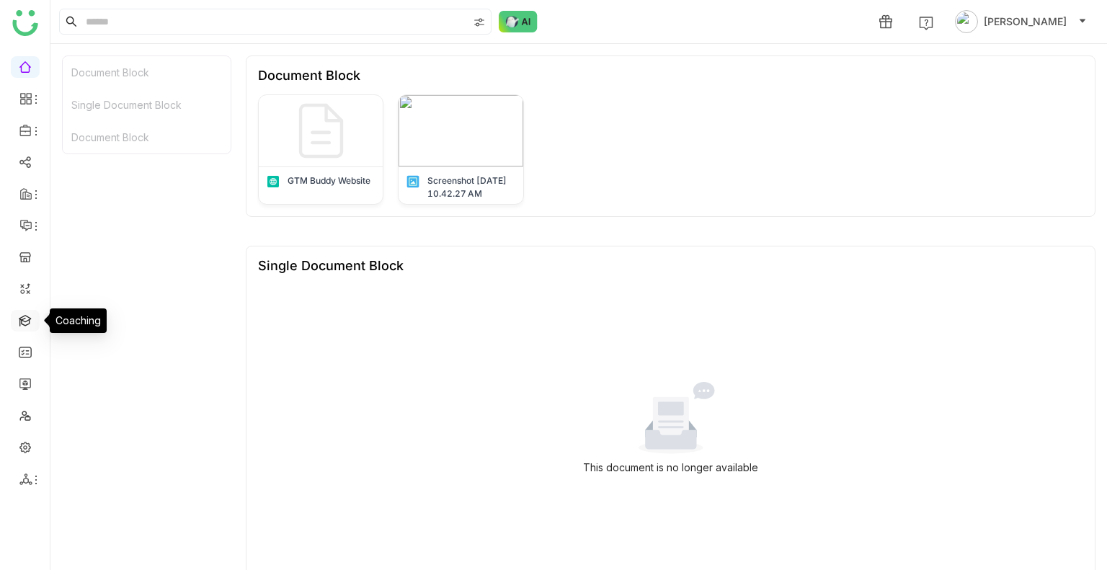
click at [19, 318] on link at bounding box center [25, 319] width 13 height 12
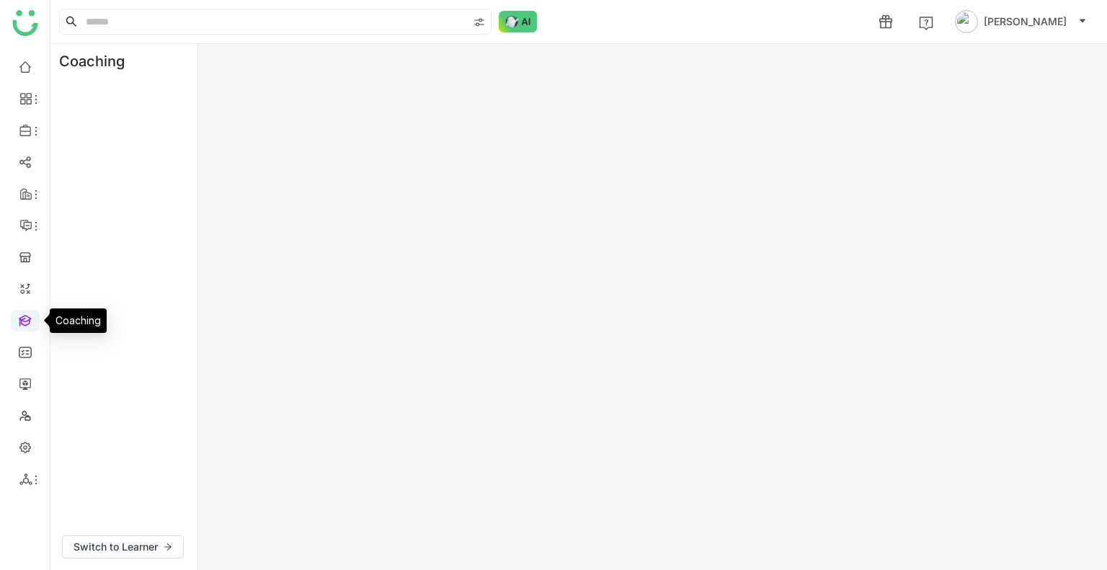
click at [19, 318] on link at bounding box center [25, 319] width 13 height 12
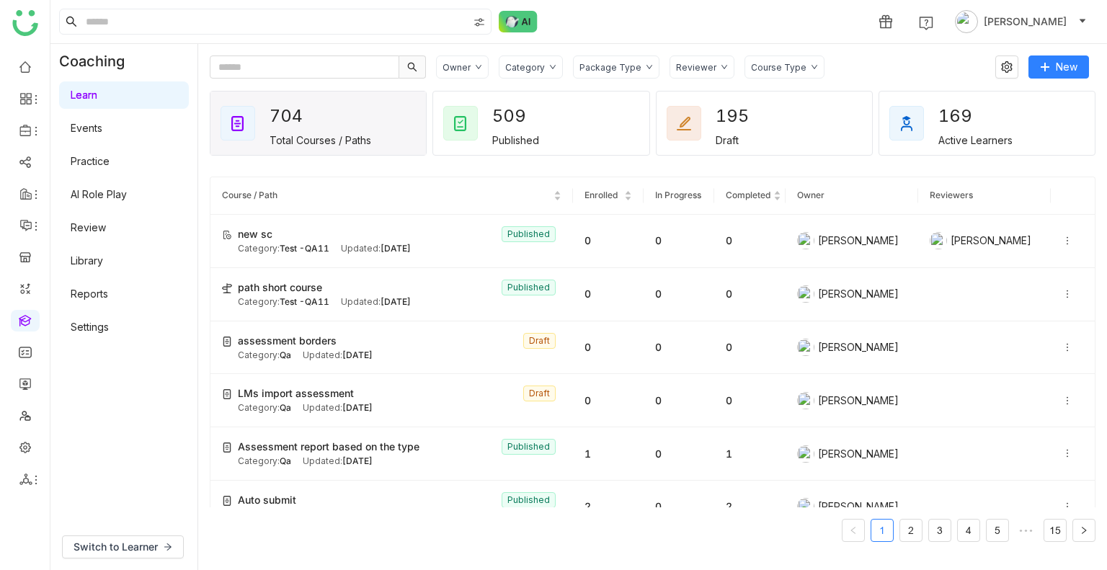
click at [92, 258] on link "Library" at bounding box center [87, 260] width 32 height 12
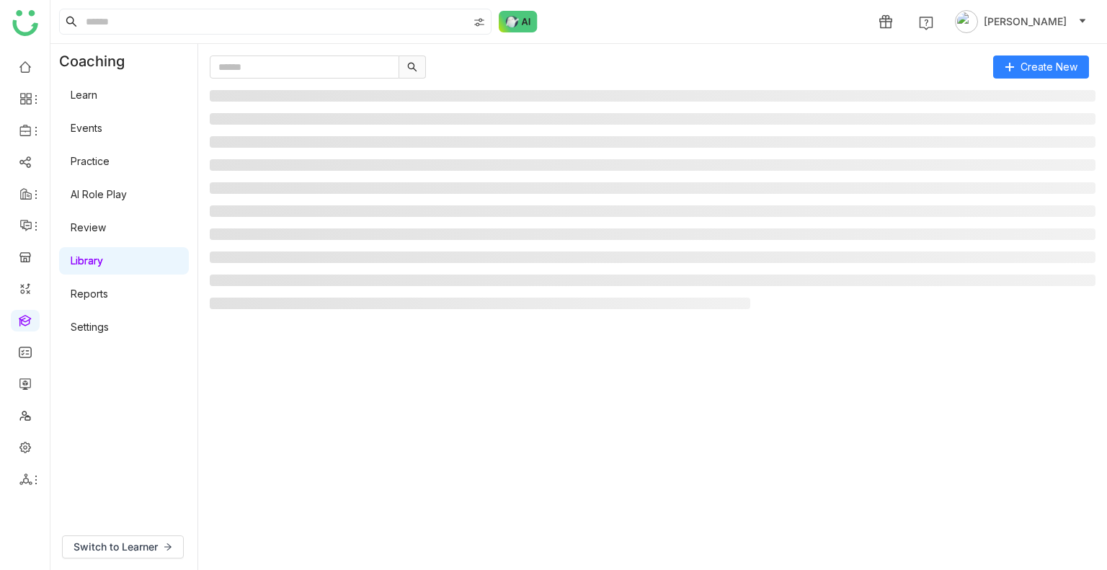
click at [92, 258] on link "Library" at bounding box center [87, 260] width 32 height 12
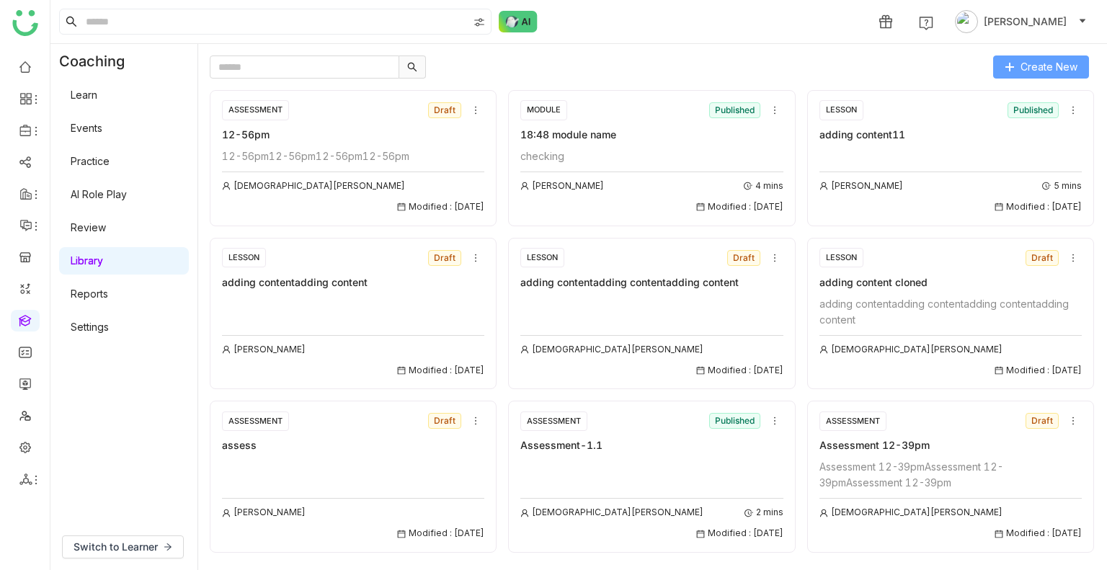
click at [1029, 71] on span "Create New" at bounding box center [1048, 67] width 57 height 16
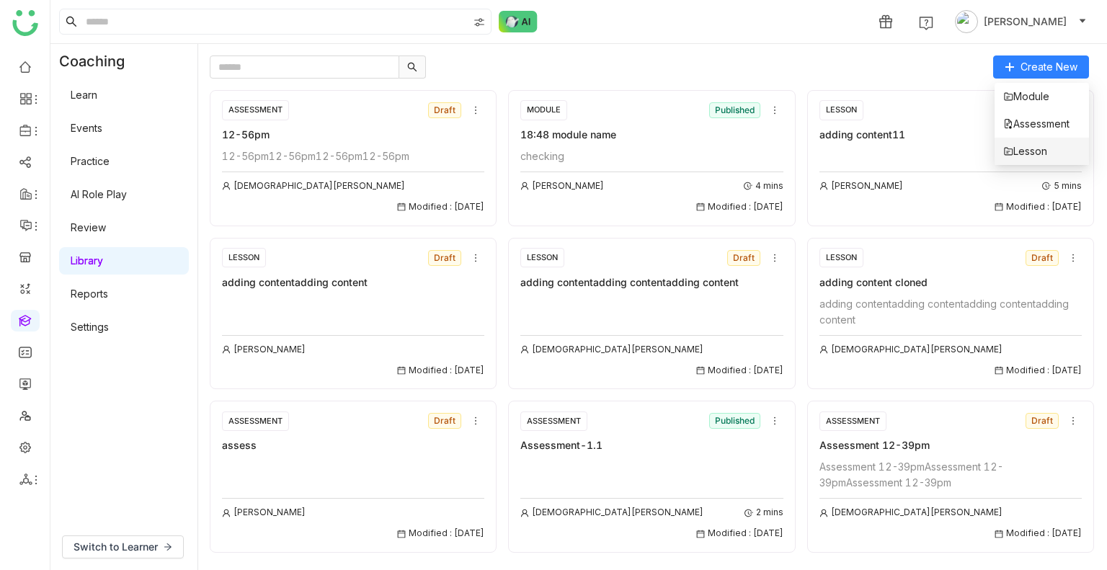
click at [1057, 144] on li "Lesson" at bounding box center [1041, 151] width 94 height 27
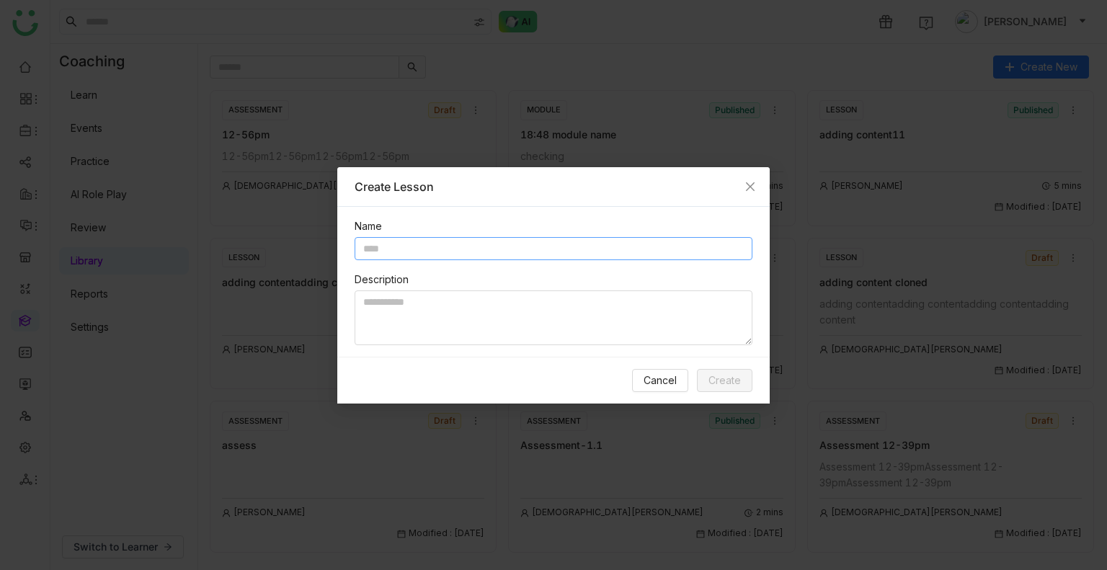
click at [517, 254] on input "text" at bounding box center [553, 248] width 398 height 23
click at [746, 191] on icon "Close" at bounding box center [750, 187] width 12 height 12
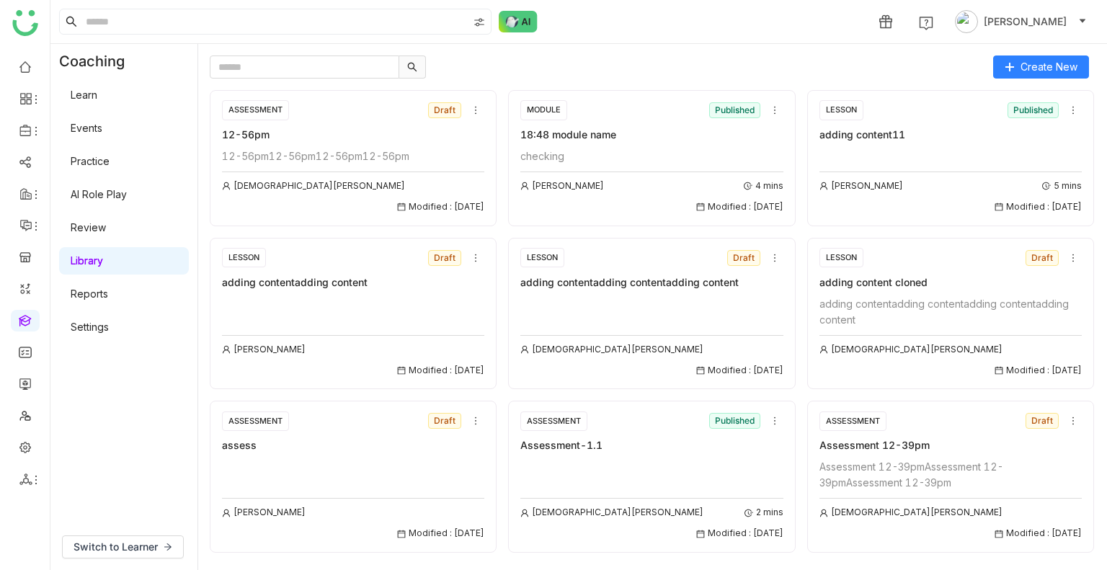
click at [339, 79] on gtmb-course-listing "ASSESSMENT Draft 12-56pm 12-56pm12-56pm12-56pm12-56pm [PERSON_NAME] Modified : …" at bounding box center [653, 319] width 886 height 480
click at [295, 74] on input "text" at bounding box center [304, 66] width 189 height 23
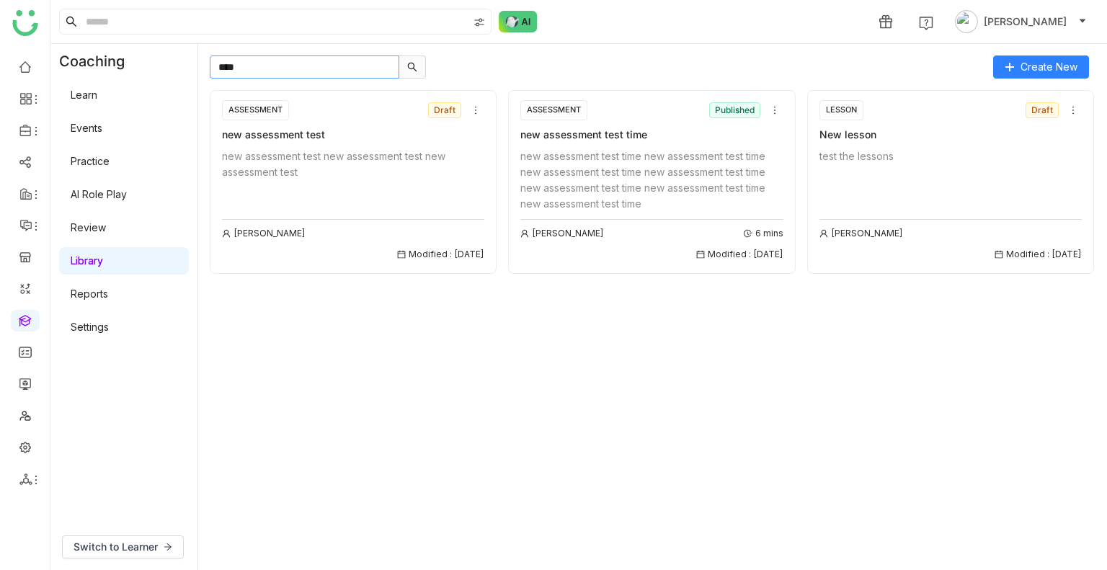
type input "***"
click at [870, 184] on div "test the lessons [PERSON_NAME] Modified : [DATE]" at bounding box center [950, 204] width 262 height 113
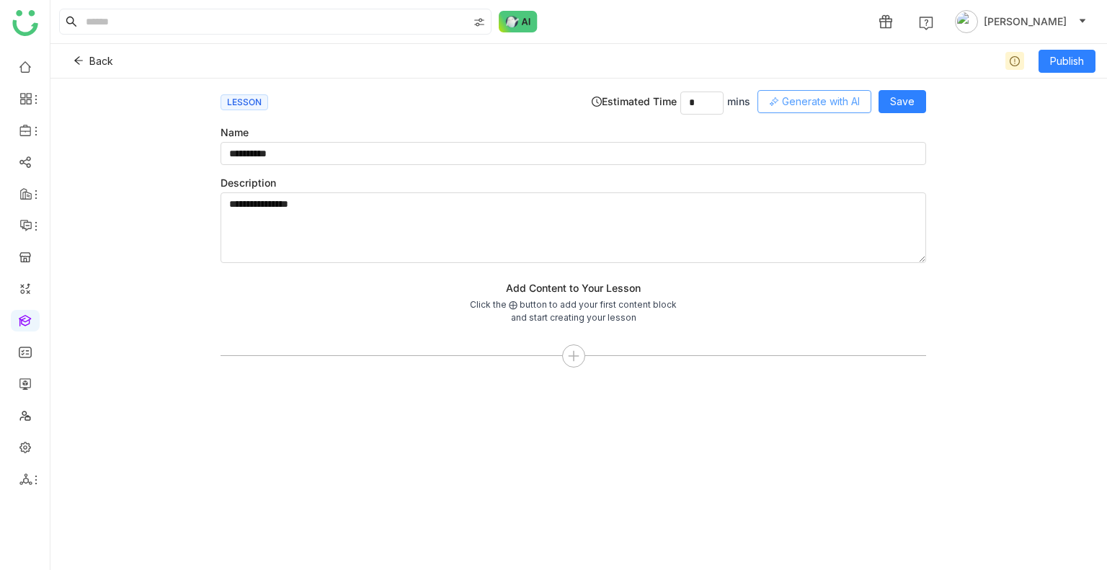
click at [785, 103] on span "Generate with AI" at bounding box center [821, 102] width 78 height 16
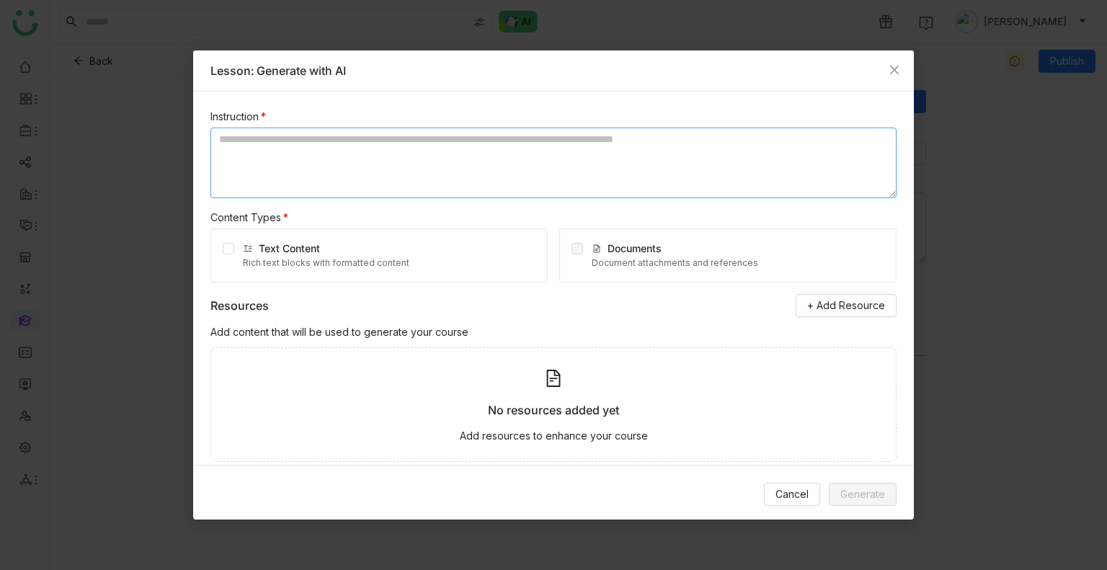
click at [293, 181] on textarea at bounding box center [553, 163] width 686 height 71
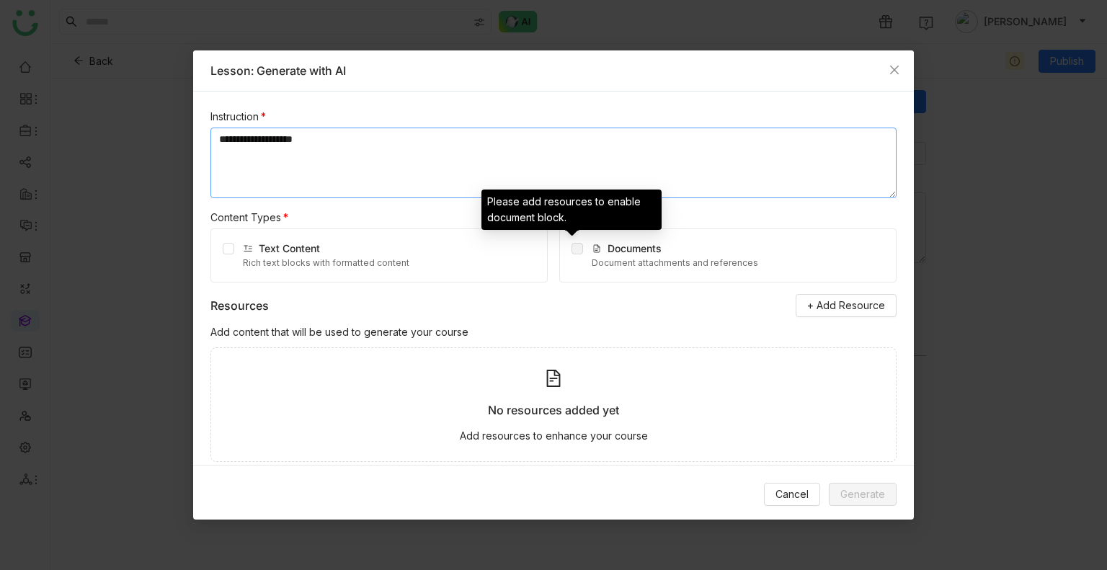
type textarea "**********"
click at [571, 251] on span at bounding box center [577, 249] width 12 height 12
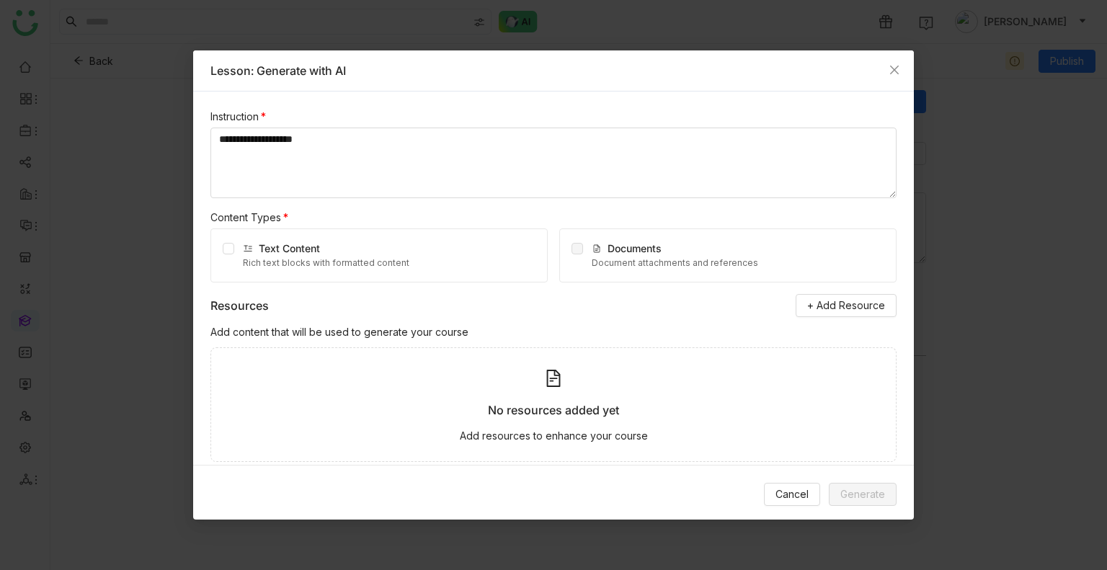
click at [219, 250] on div "Text Content Rich text blocks with formatted content" at bounding box center [378, 255] width 337 height 54
click at [862, 313] on span "+ Add Resource" at bounding box center [846, 306] width 78 height 16
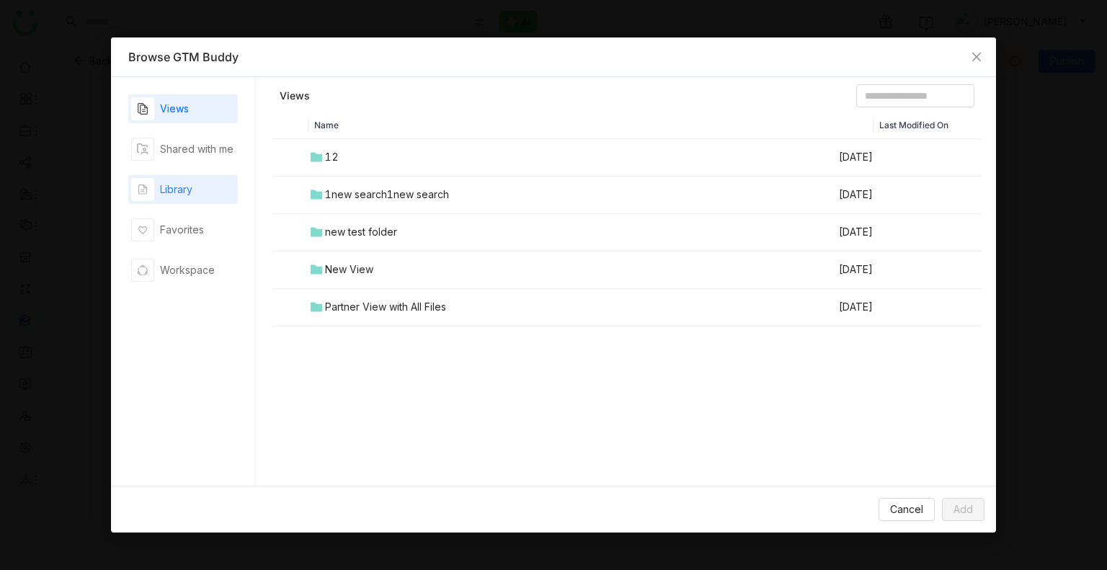
click at [215, 188] on div "Library" at bounding box center [183, 189] width 110 height 29
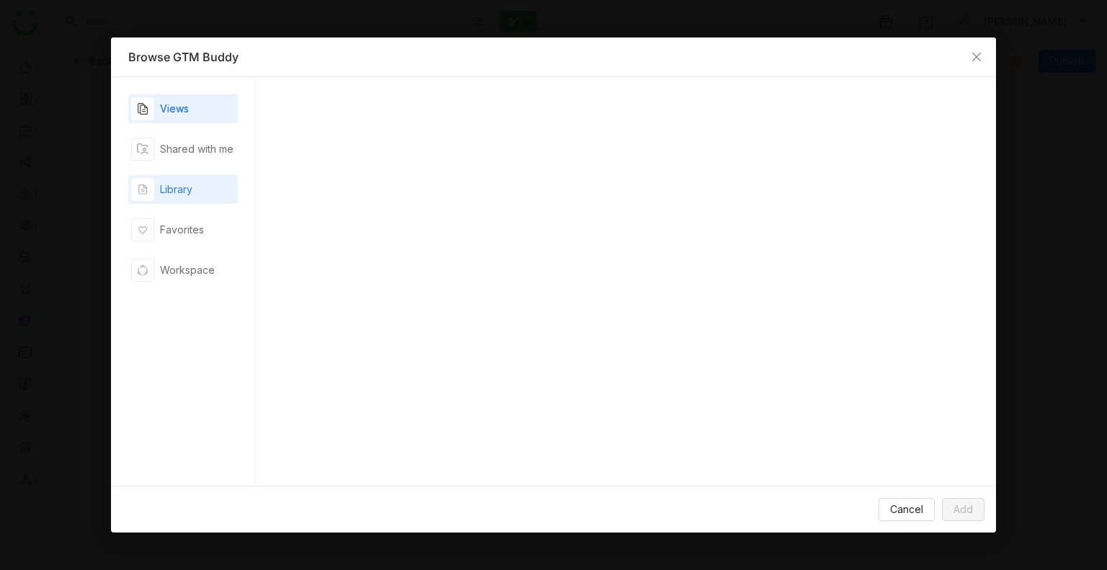
click at [215, 188] on div "Library" at bounding box center [183, 189] width 110 height 29
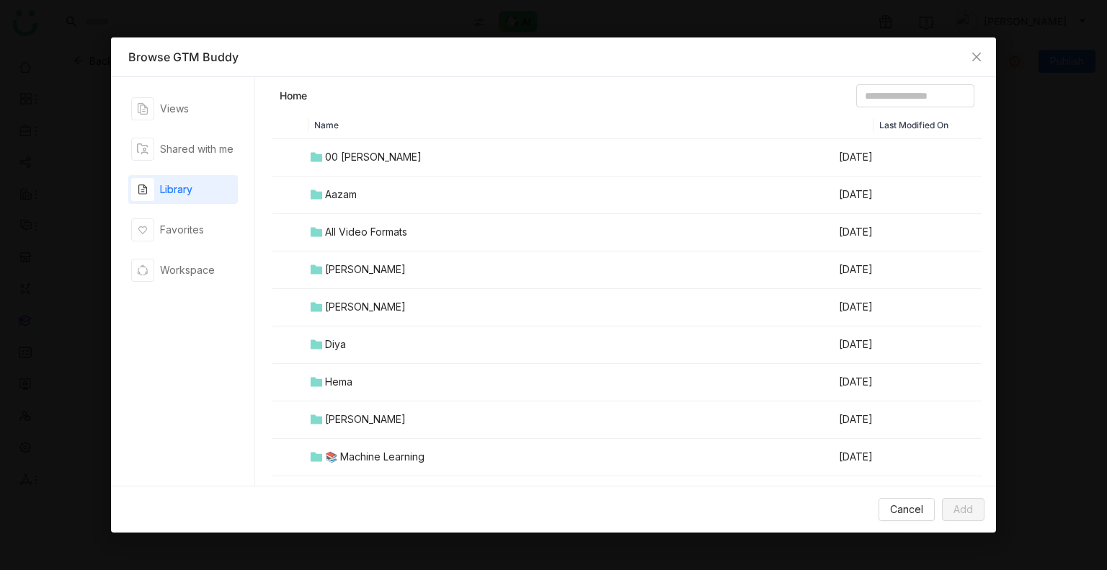
click at [349, 183] on td "Aazam" at bounding box center [573, 195] width 530 height 37
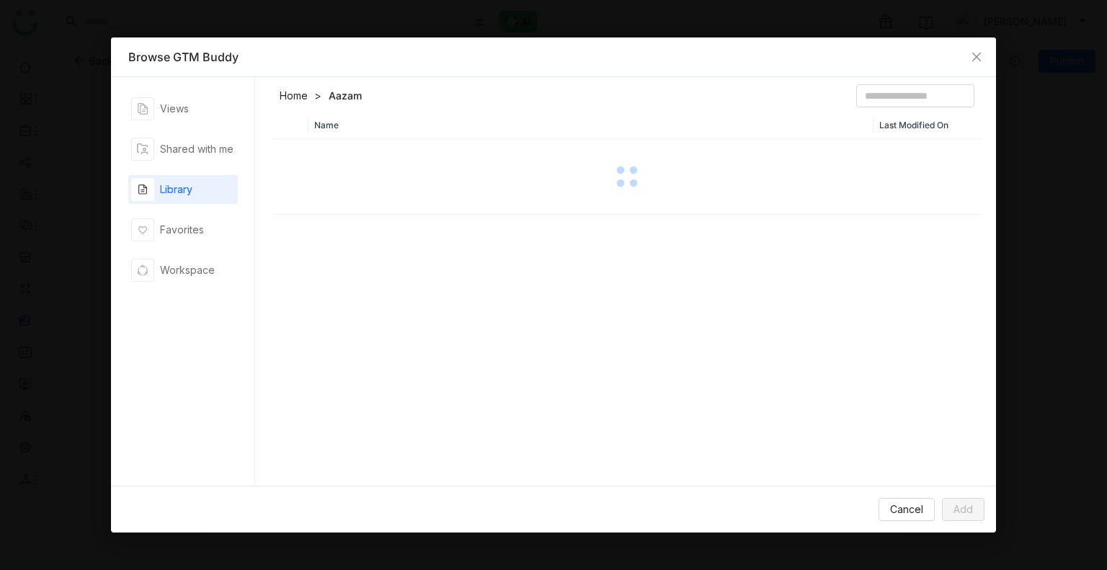
click at [349, 183] on div at bounding box center [627, 177] width 707 height 72
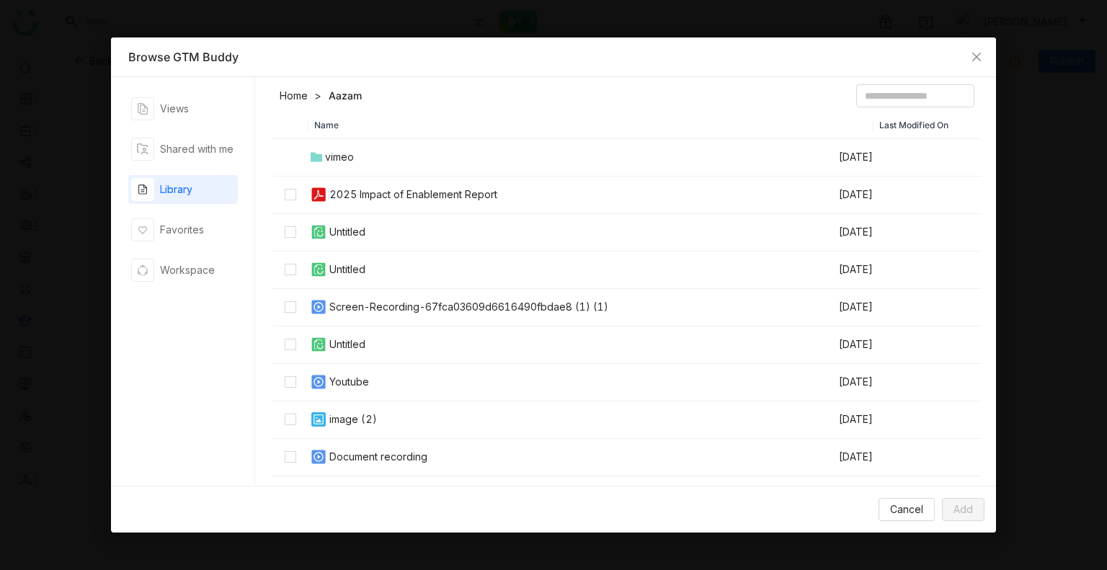
click at [349, 192] on div "2025 Impact of Enablement Report" at bounding box center [413, 195] width 168 height 16
click at [971, 501] on span "Add" at bounding box center [962, 509] width 19 height 16
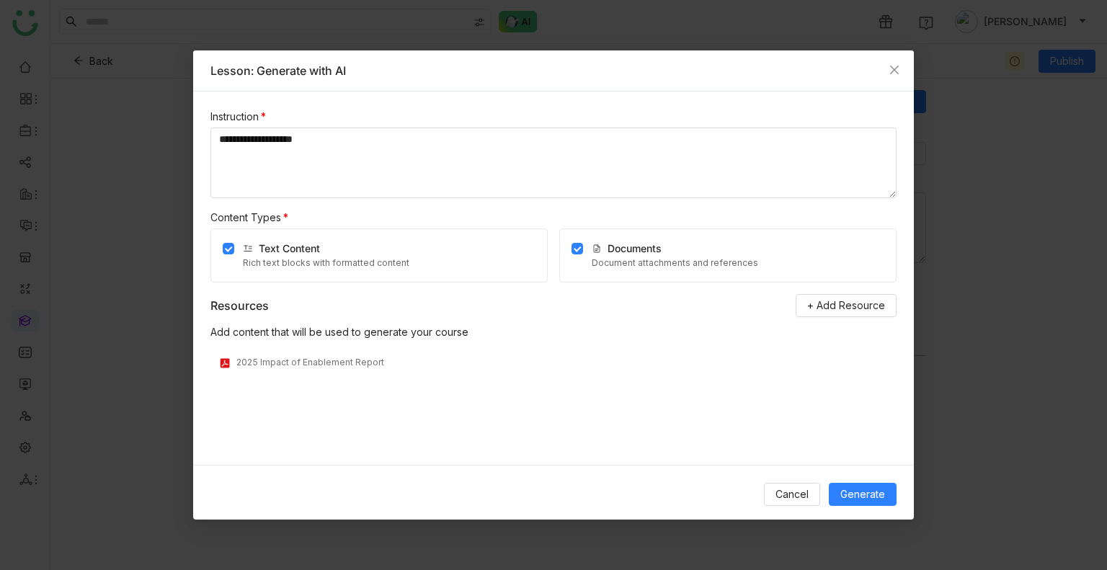
click at [879, 508] on div "Cancel Generate" at bounding box center [553, 494] width 721 height 58
click at [650, 242] on span "Documents" at bounding box center [634, 248] width 54 height 12
click at [591, 250] on div "Documents Document attachments and references" at bounding box center [727, 255] width 337 height 54
click at [585, 250] on div "Documents Document attachments and references" at bounding box center [727, 255] width 337 height 54
click at [850, 490] on span "Generate" at bounding box center [862, 494] width 45 height 16
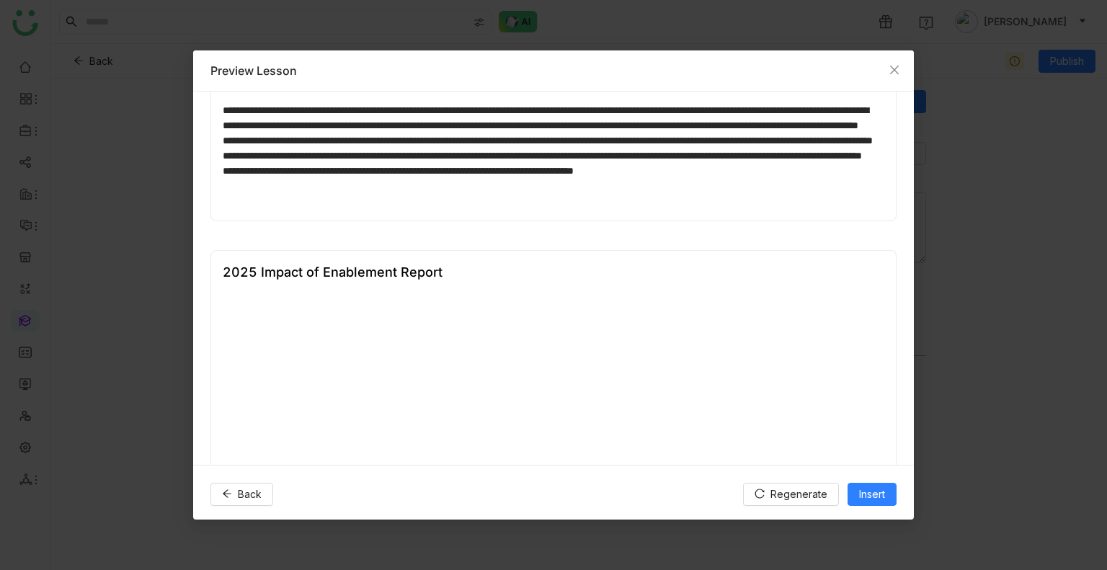
scroll to position [590, 0]
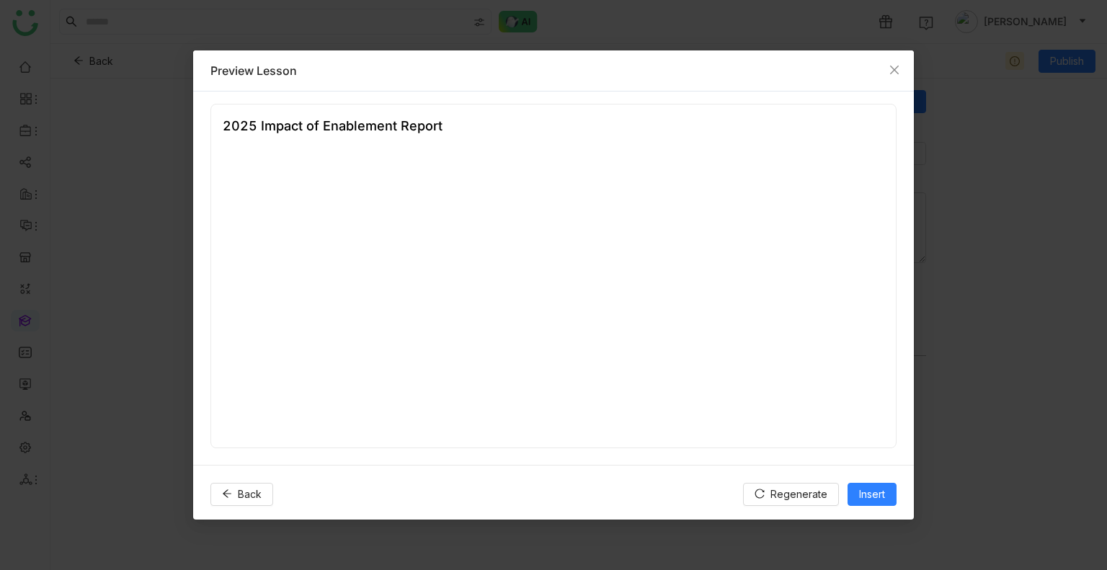
type input "**"
click at [873, 496] on span "Insert" at bounding box center [872, 494] width 26 height 16
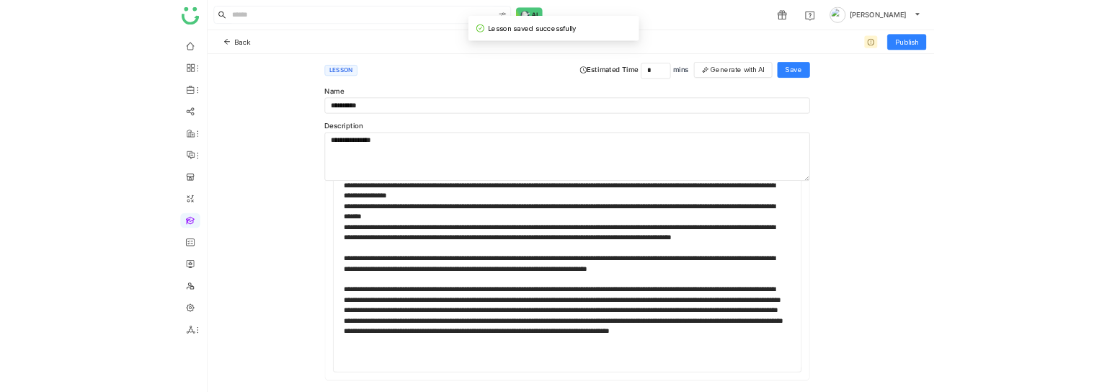
scroll to position [795, 0]
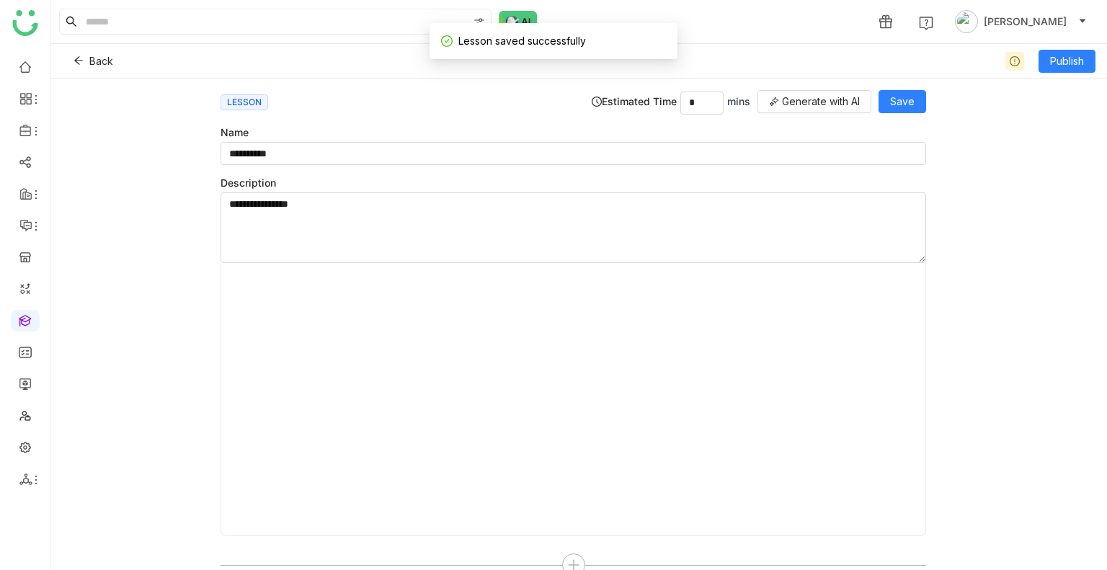
type input "*"
click at [1076, 63] on span "Publish" at bounding box center [1067, 61] width 34 height 16
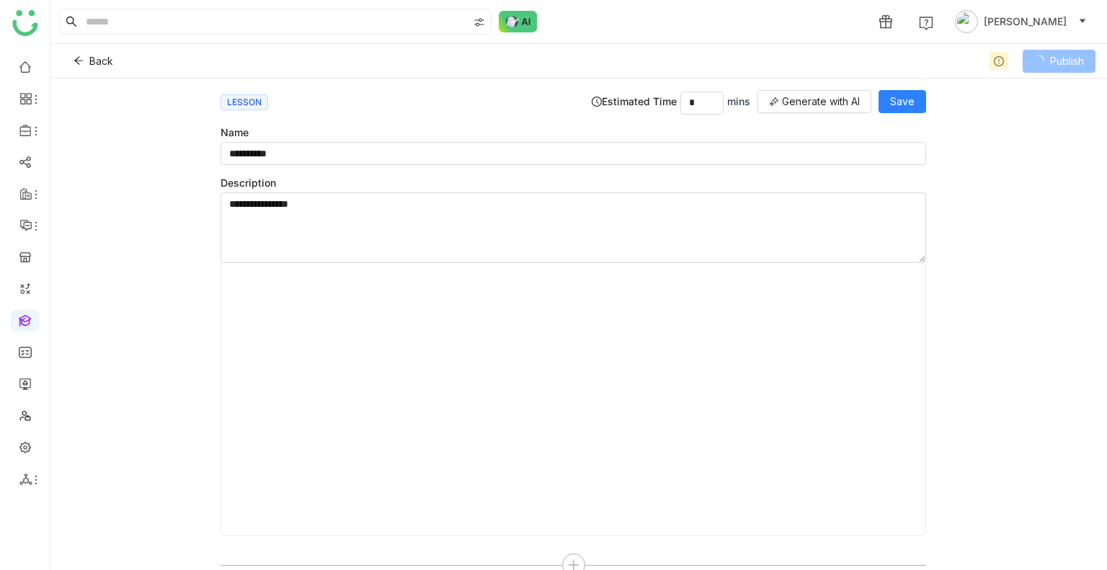
click at [1076, 63] on span "Publish" at bounding box center [1067, 61] width 34 height 16
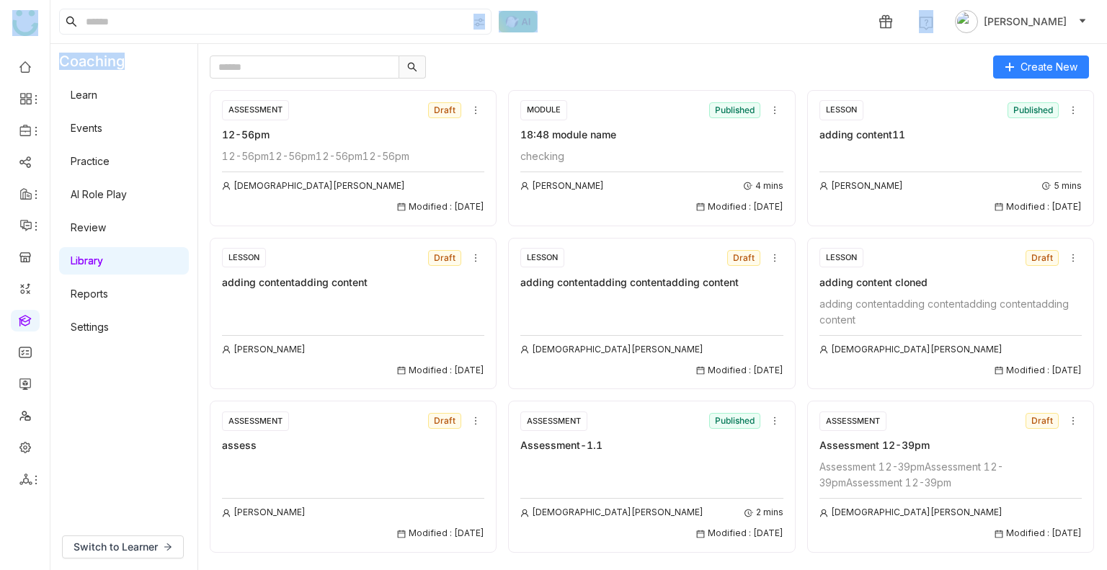
drag, startPoint x: 144, startPoint y: 71, endPoint x: 43, endPoint y: -68, distance: 171.8
click at [43, 0] on html "1 [PERSON_NAME] Coaching Learn Events Practice AI Role Play Review Library Repo…" at bounding box center [553, 285] width 1107 height 570
click at [279, 73] on input "text" at bounding box center [304, 66] width 189 height 23
click at [227, 72] on input "text" at bounding box center [304, 66] width 189 height 23
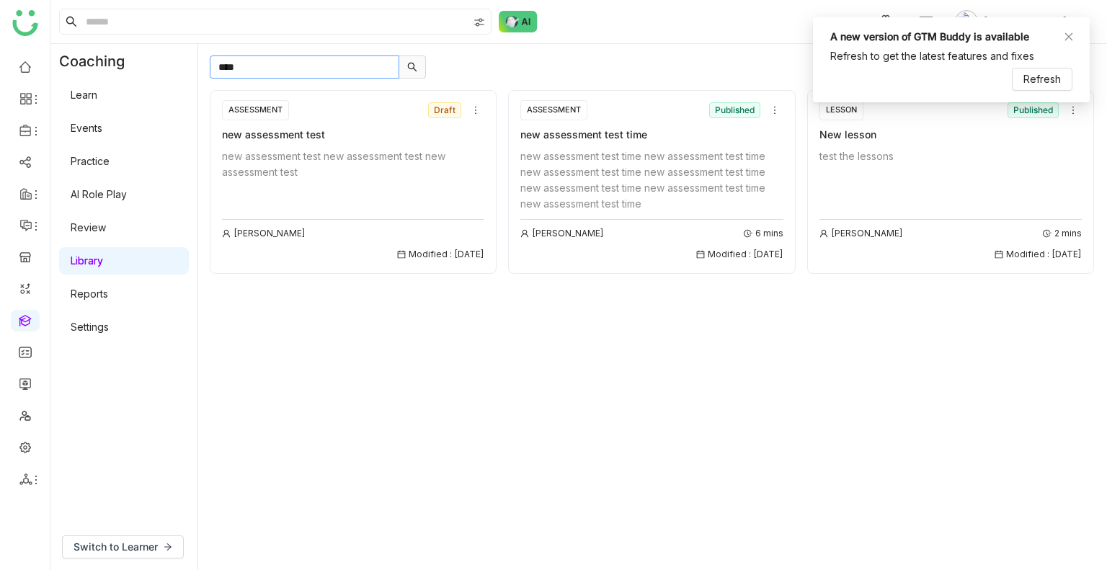
type input "***"
click at [987, 175] on div "test the lessons [PERSON_NAME] 2 mins Modified : [DATE]" at bounding box center [950, 204] width 262 height 113
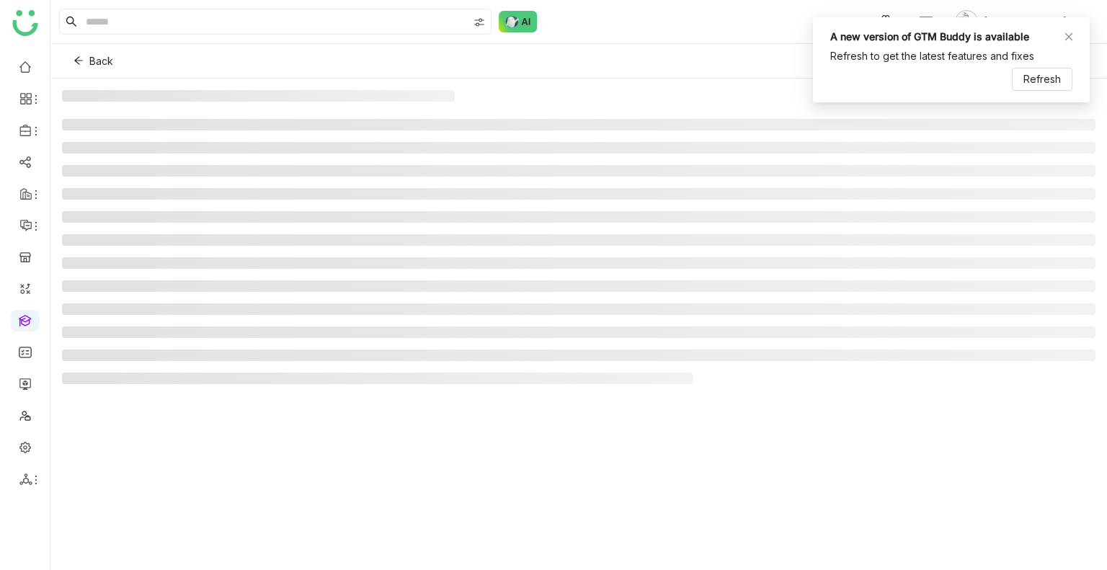
click at [987, 175] on li at bounding box center [578, 171] width 1033 height 12
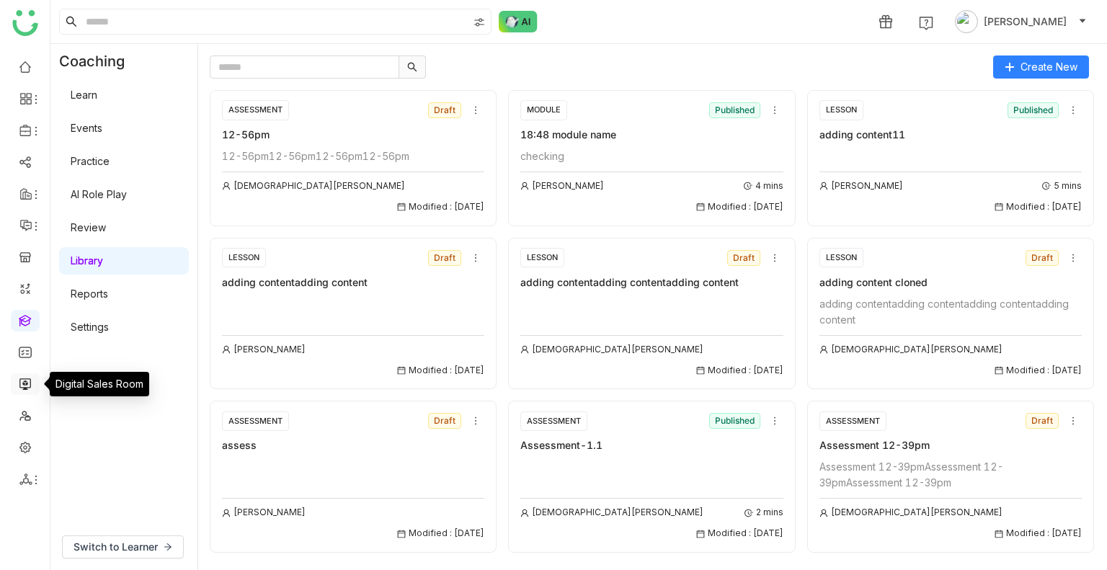
click at [25, 385] on link at bounding box center [25, 383] width 13 height 12
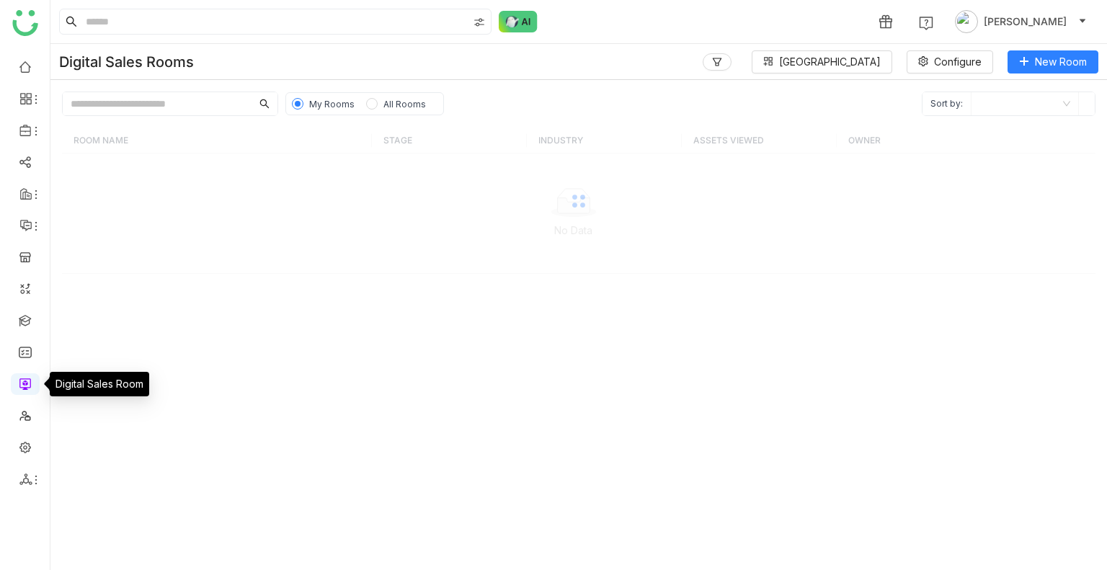
click at [25, 385] on link at bounding box center [25, 383] width 13 height 12
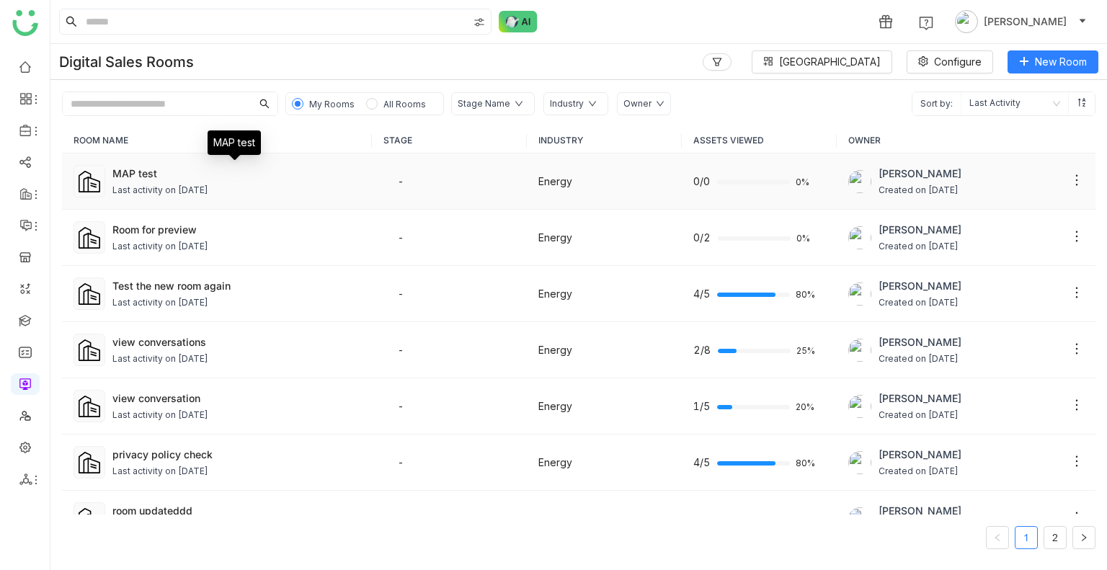
click at [134, 175] on div "MAP test" at bounding box center [236, 173] width 248 height 15
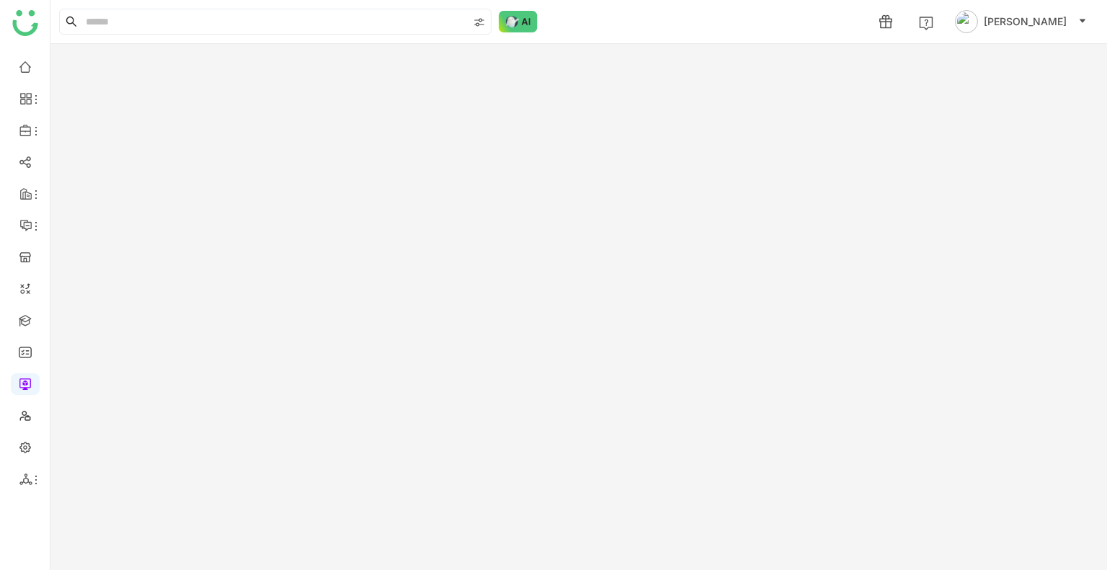
click at [134, 175] on gtmb-room-detail at bounding box center [578, 307] width 1056 height 526
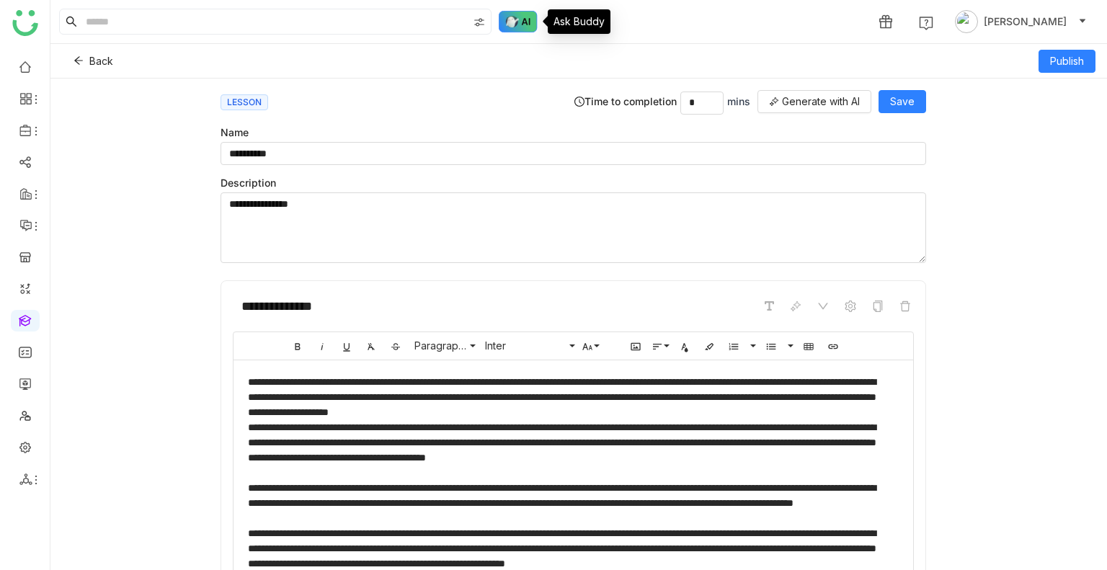
drag, startPoint x: 532, startPoint y: 23, endPoint x: 522, endPoint y: 25, distance: 10.3
click at [522, 25] on img at bounding box center [518, 22] width 39 height 22
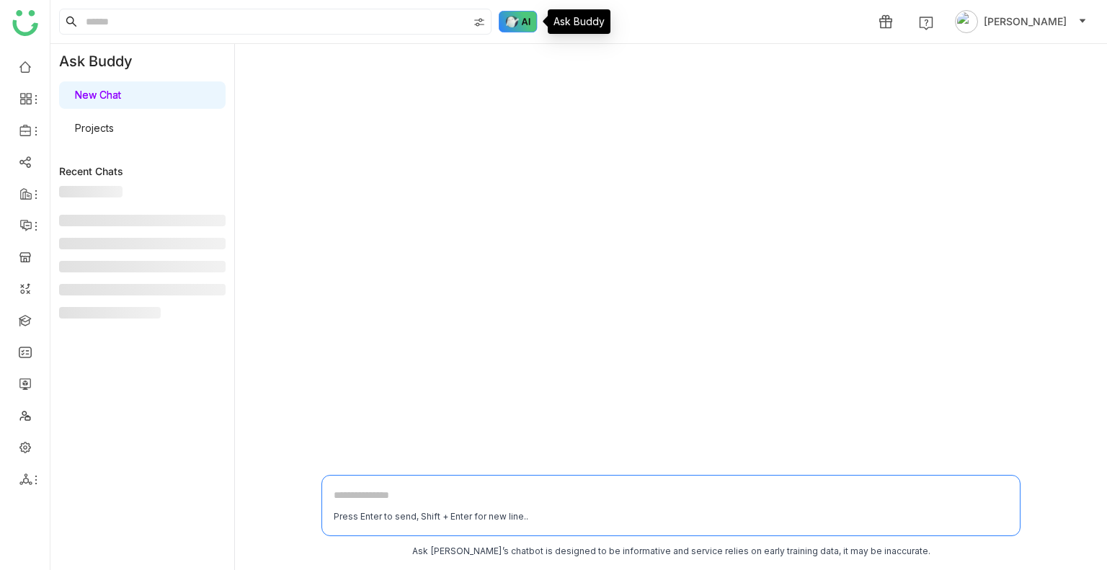
click at [522, 25] on img at bounding box center [518, 22] width 39 height 22
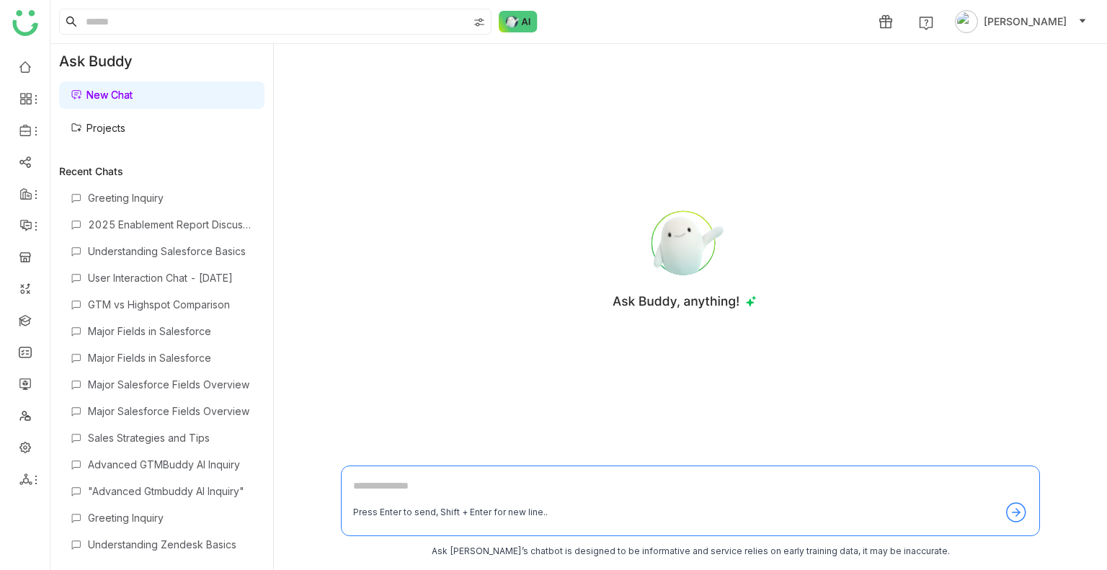
click at [395, 391] on textarea at bounding box center [690, 489] width 674 height 23
type textarea "**********"
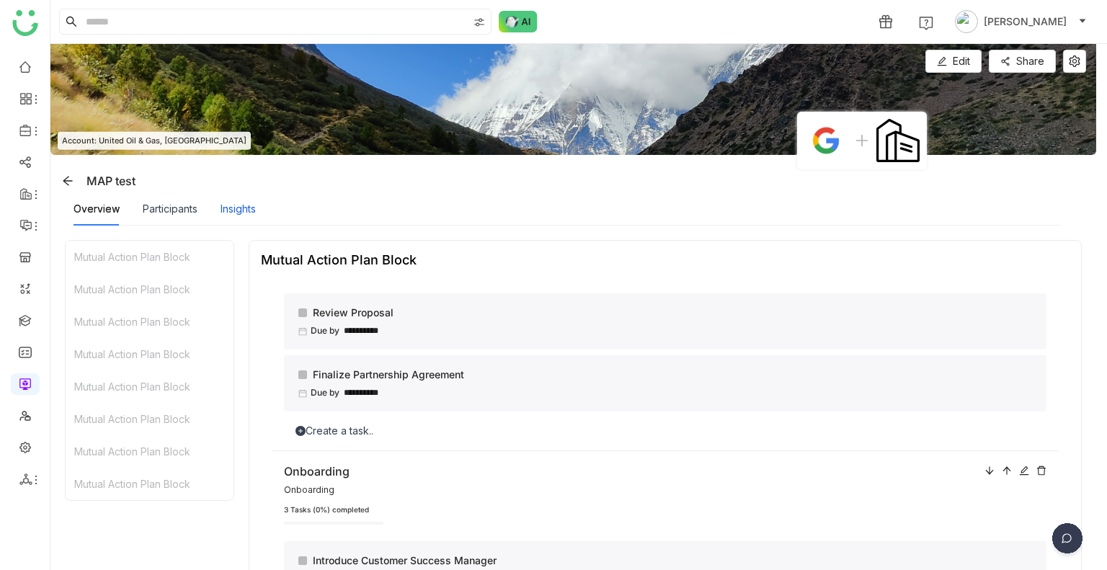
click at [240, 210] on div "Insights" at bounding box center [237, 209] width 35 height 16
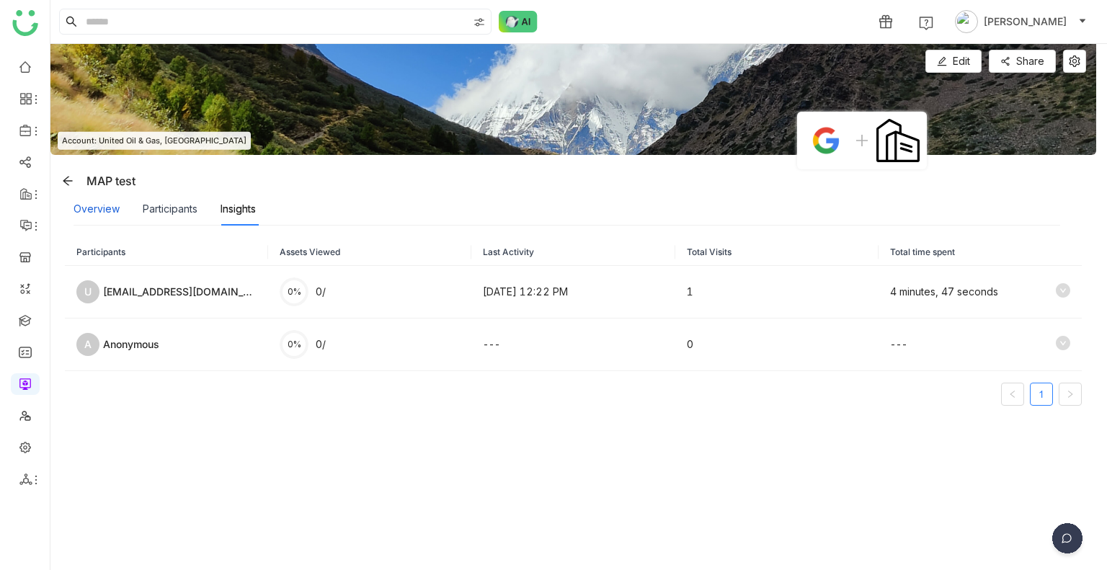
click at [99, 201] on div "Overview" at bounding box center [96, 209] width 46 height 16
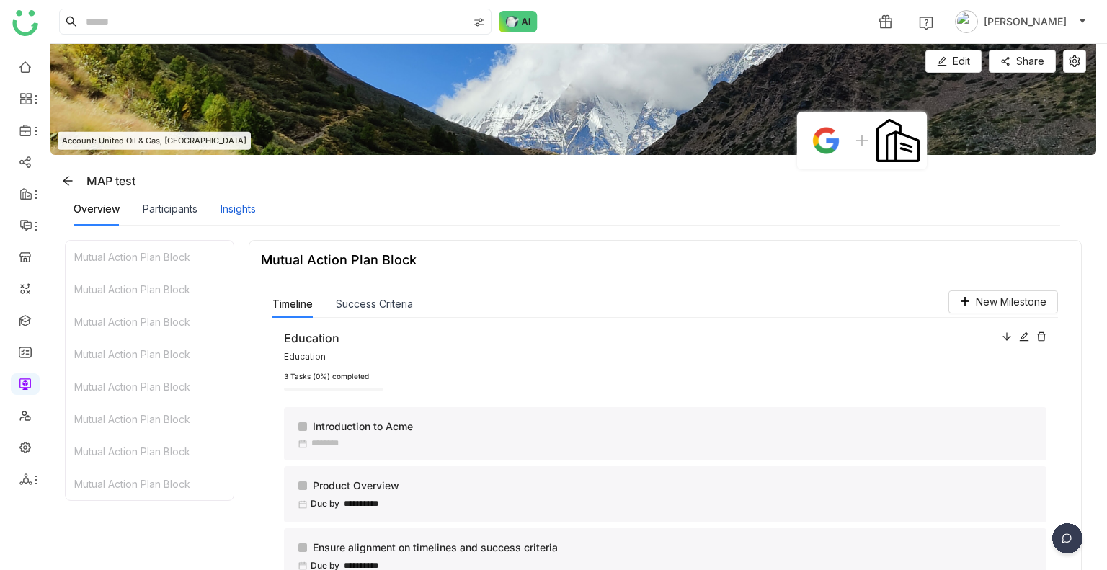
click at [230, 204] on div "Insights" at bounding box center [237, 209] width 35 height 16
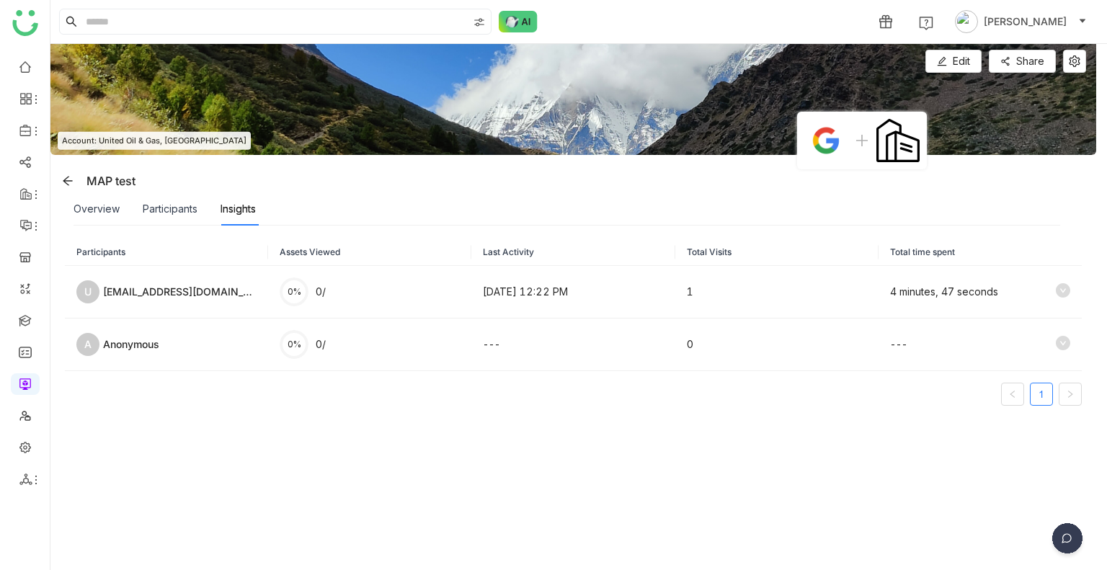
click at [110, 198] on div "Overview" at bounding box center [96, 208] width 46 height 33
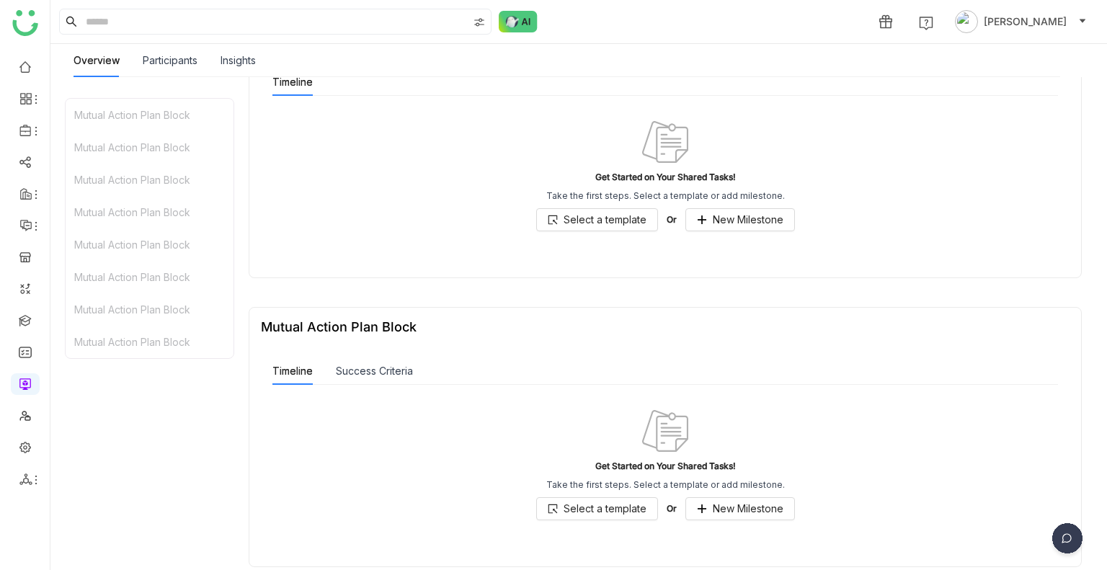
scroll to position [3656, 0]
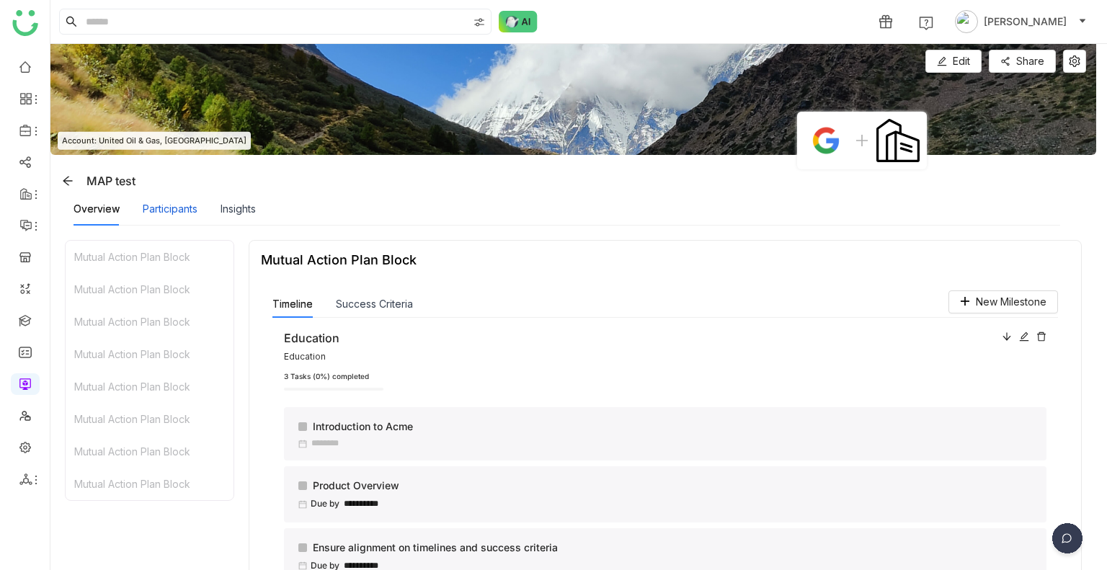
click at [160, 206] on div "Participants" at bounding box center [170, 209] width 55 height 16
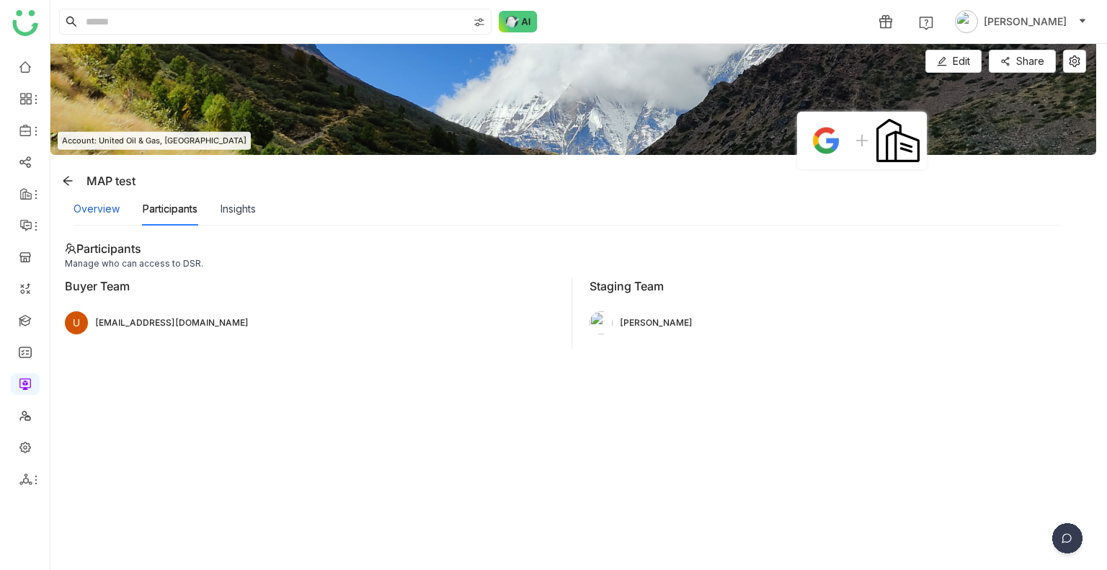
click at [92, 201] on div "Overview" at bounding box center [96, 209] width 46 height 16
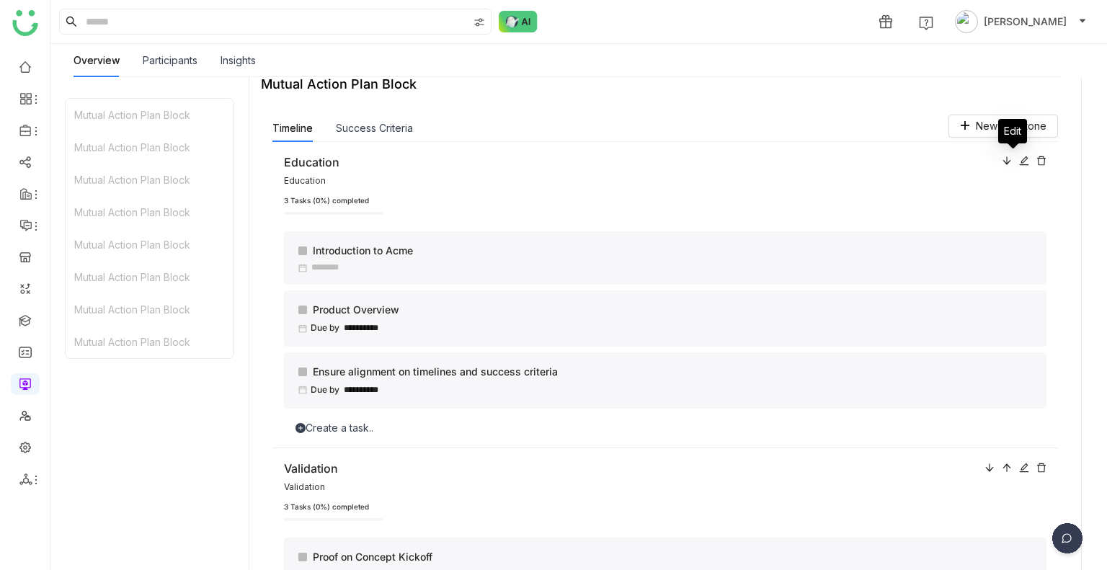
click at [1019, 158] on icon at bounding box center [1024, 161] width 10 height 10
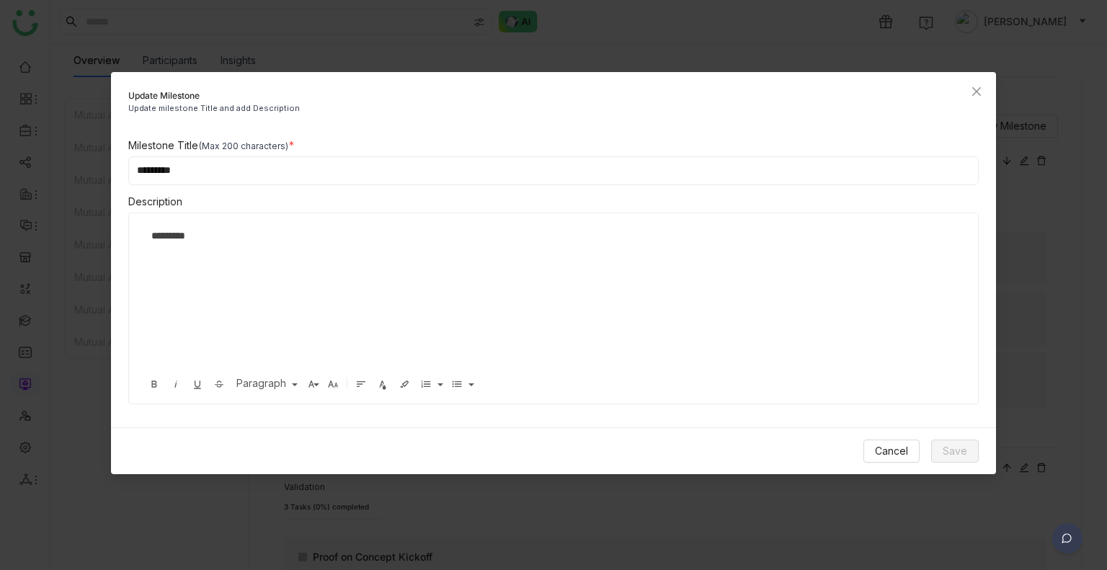
click at [249, 184] on input "*********" at bounding box center [553, 170] width 851 height 29
type input "**********"
click at [219, 238] on div "*********" at bounding box center [542, 236] width 783 height 16
copy div "*********"
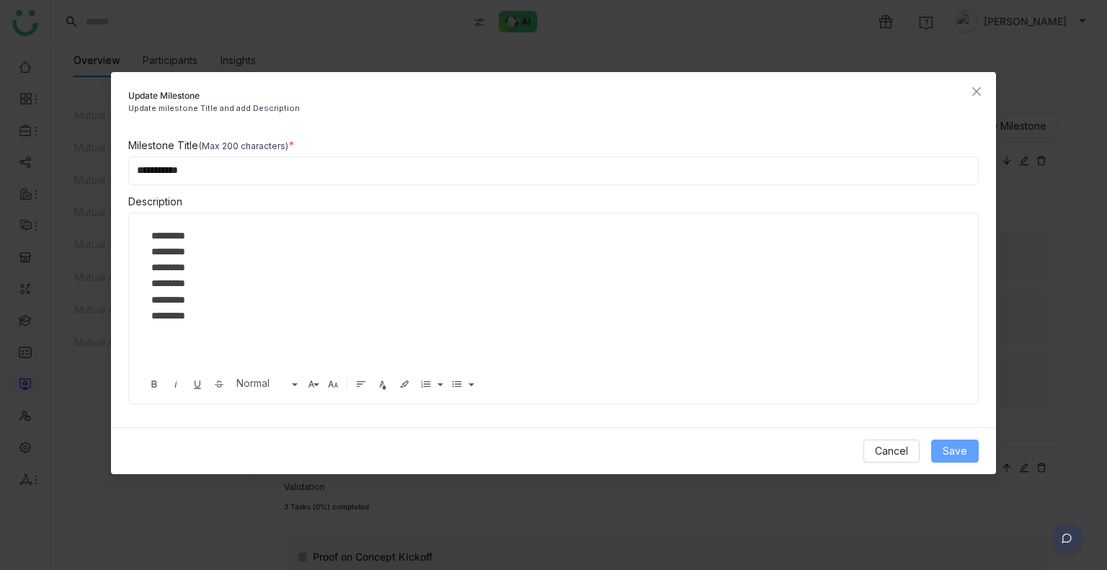
click at [963, 454] on span "Save" at bounding box center [954, 451] width 24 height 16
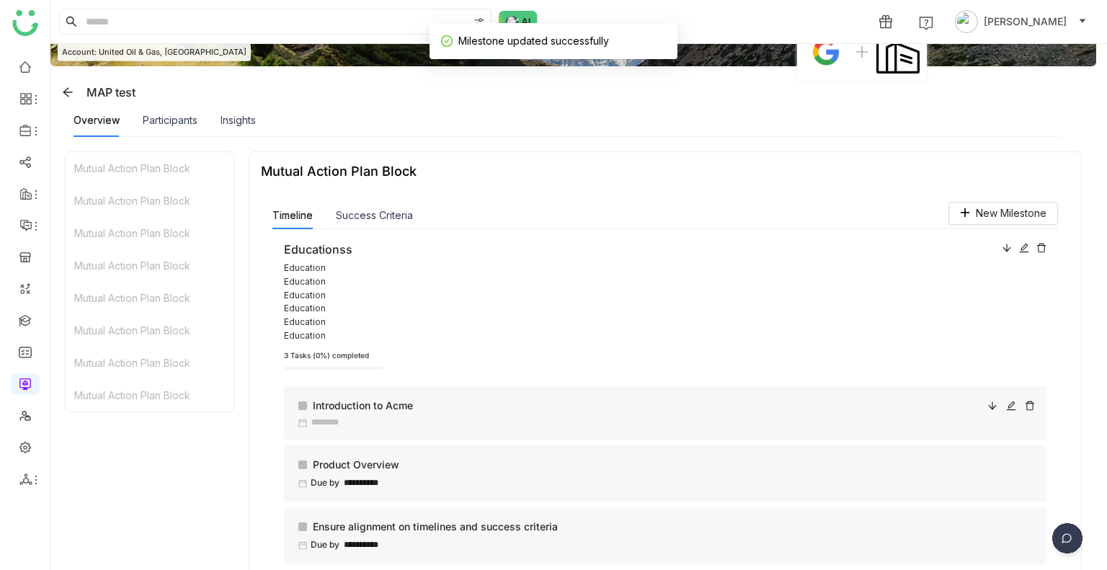
scroll to position [86, 0]
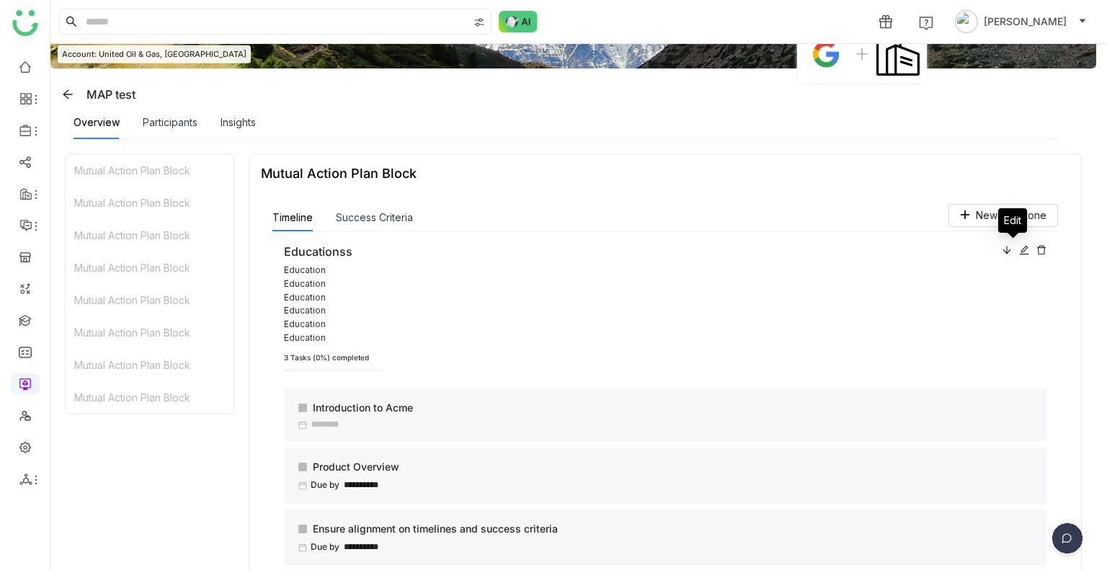
click at [1019, 253] on icon at bounding box center [1024, 250] width 10 height 10
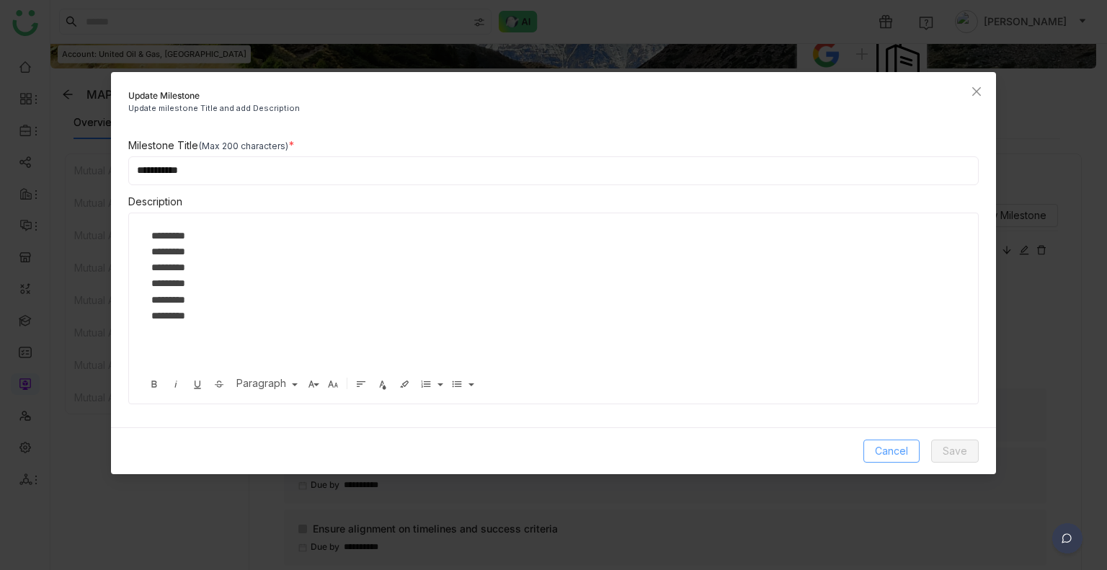
click at [890, 440] on button "Cancel" at bounding box center [891, 451] width 56 height 23
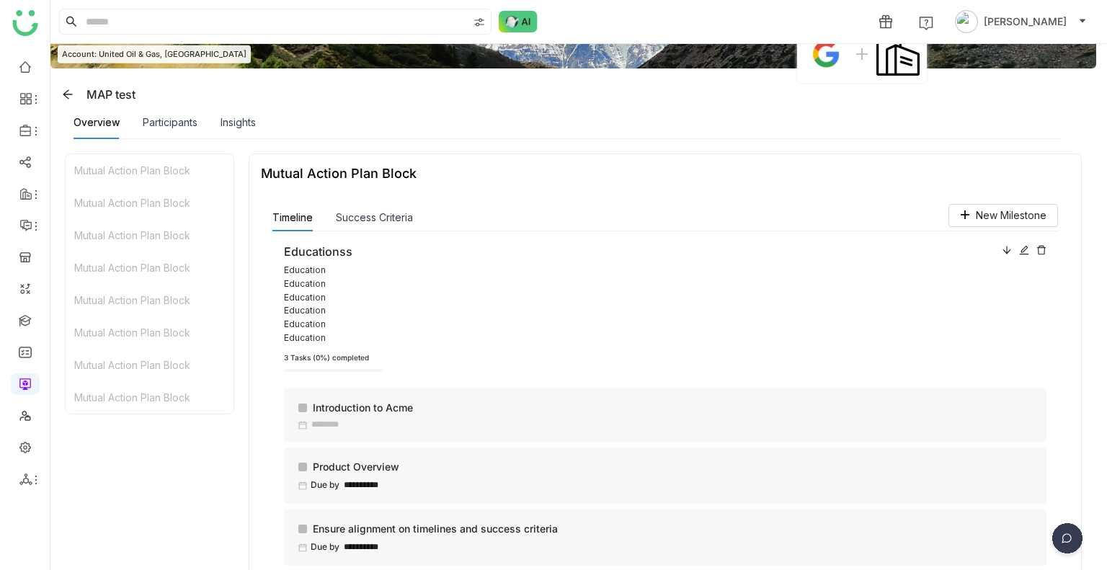
scroll to position [170, 0]
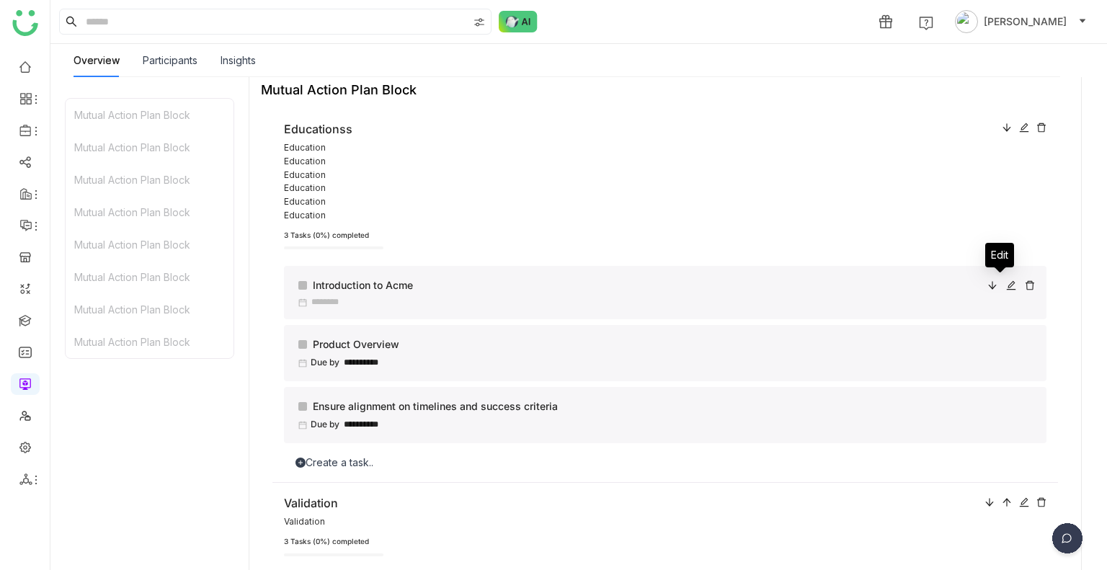
click at [1006, 279] on div at bounding box center [1011, 285] width 10 height 16
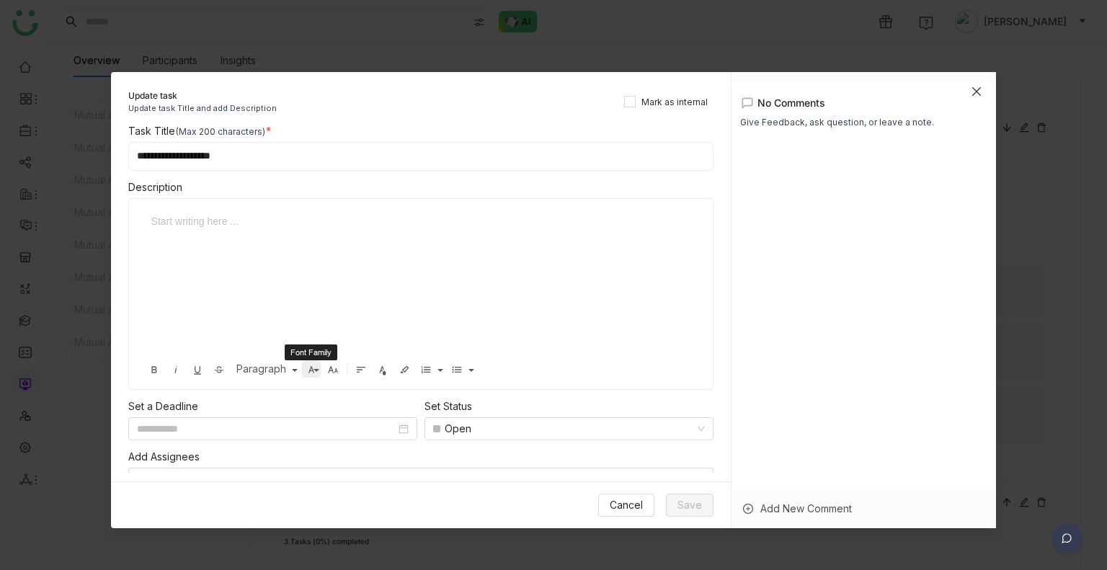
scroll to position [23, 0]
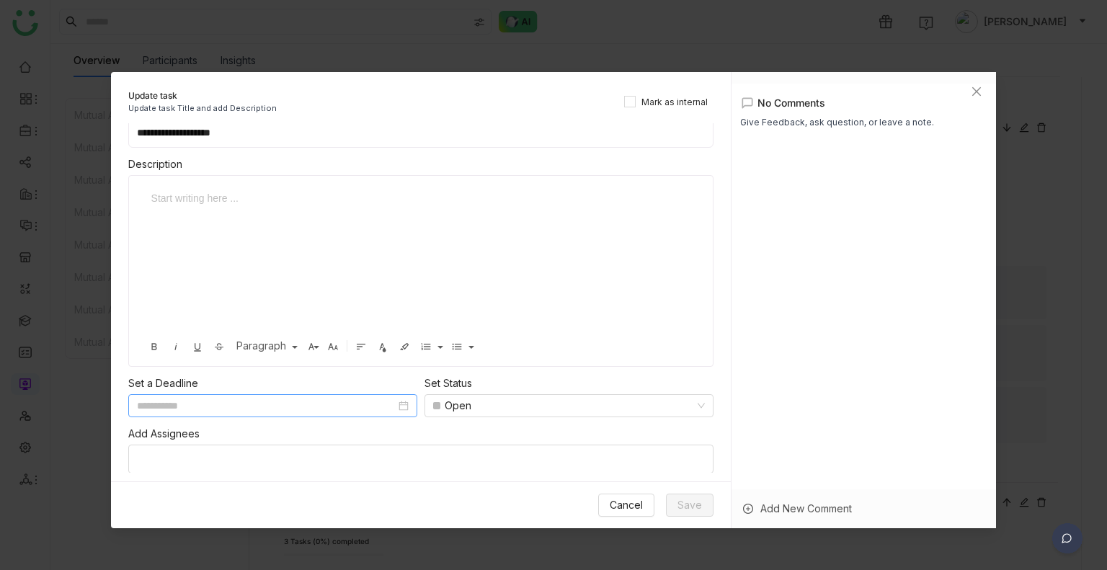
click at [156, 403] on input at bounding box center [266, 406] width 259 height 16
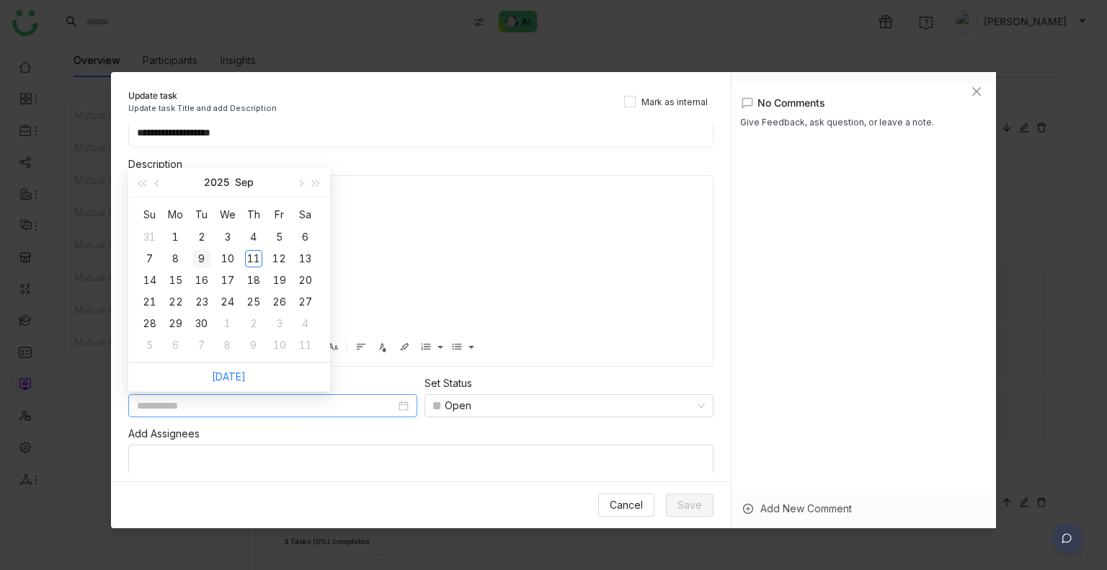
click at [201, 257] on div "9" at bounding box center [201, 258] width 17 height 17
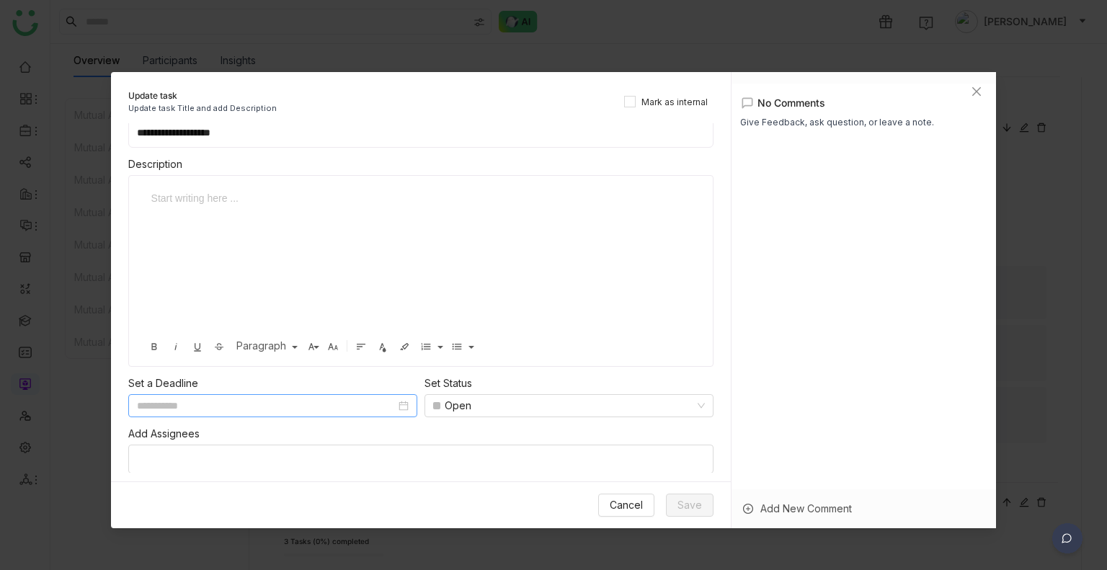
type input "**********"
click at [500, 401] on div "Open" at bounding box center [562, 406] width 259 height 22
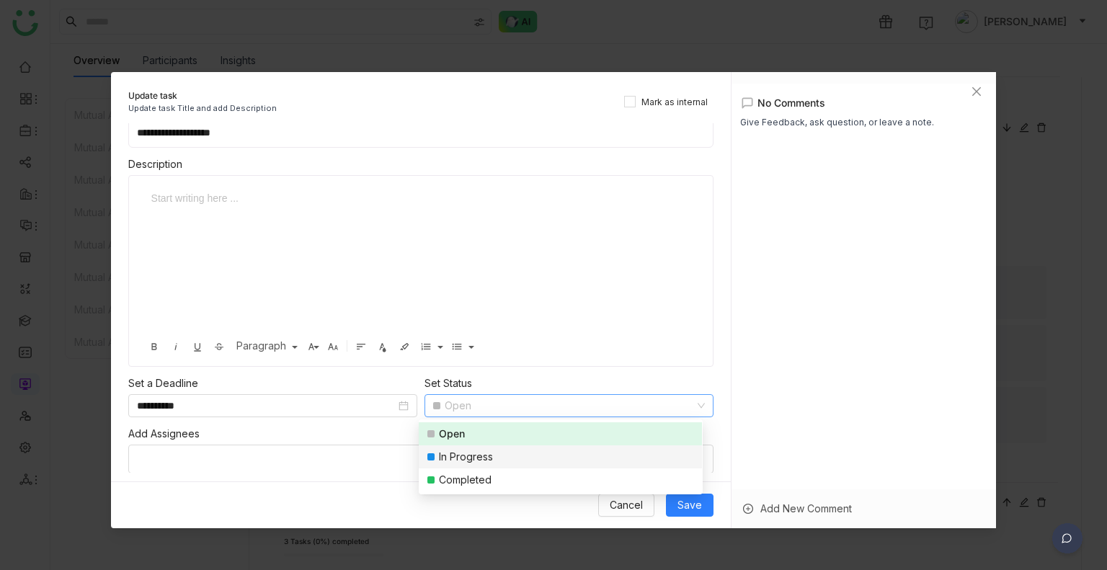
click at [458, 450] on div "In Progress" at bounding box center [466, 457] width 54 height 16
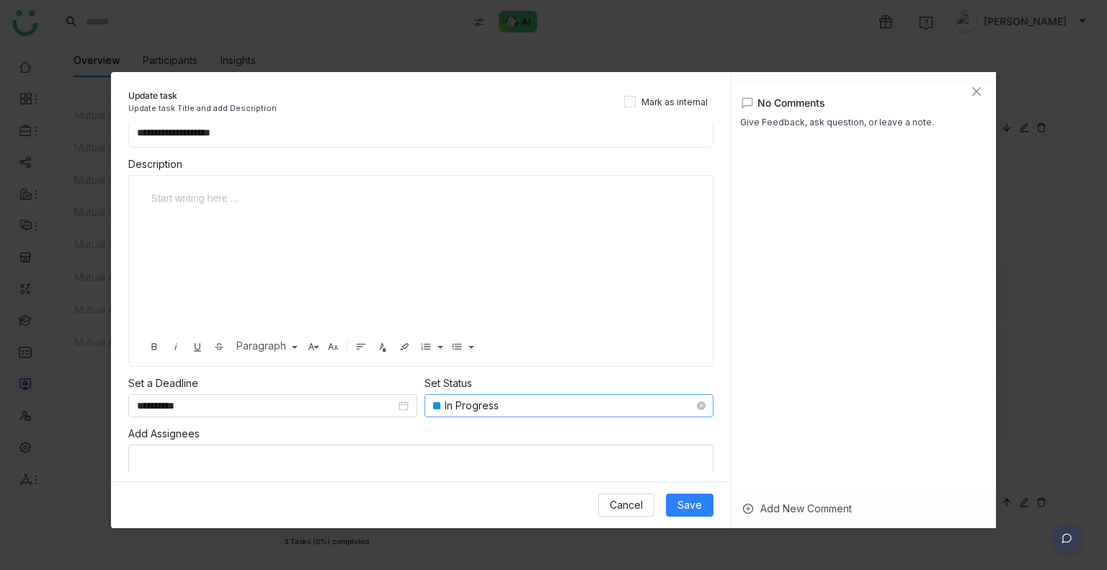
click at [483, 416] on nz-select-top-control "In Progress" at bounding box center [568, 405] width 289 height 23
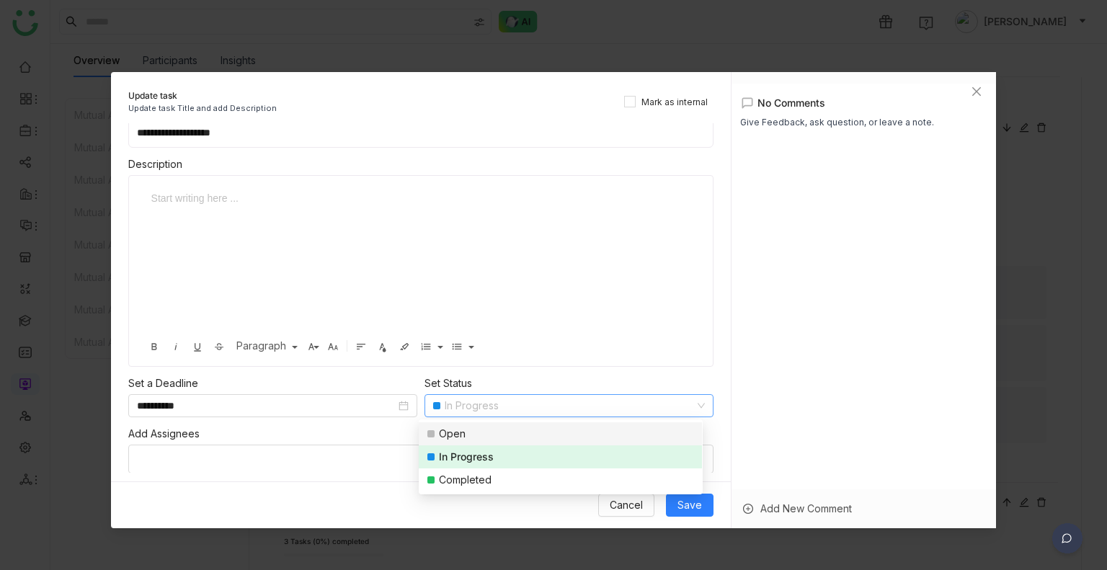
click at [463, 434] on div "Open" at bounding box center [452, 434] width 27 height 16
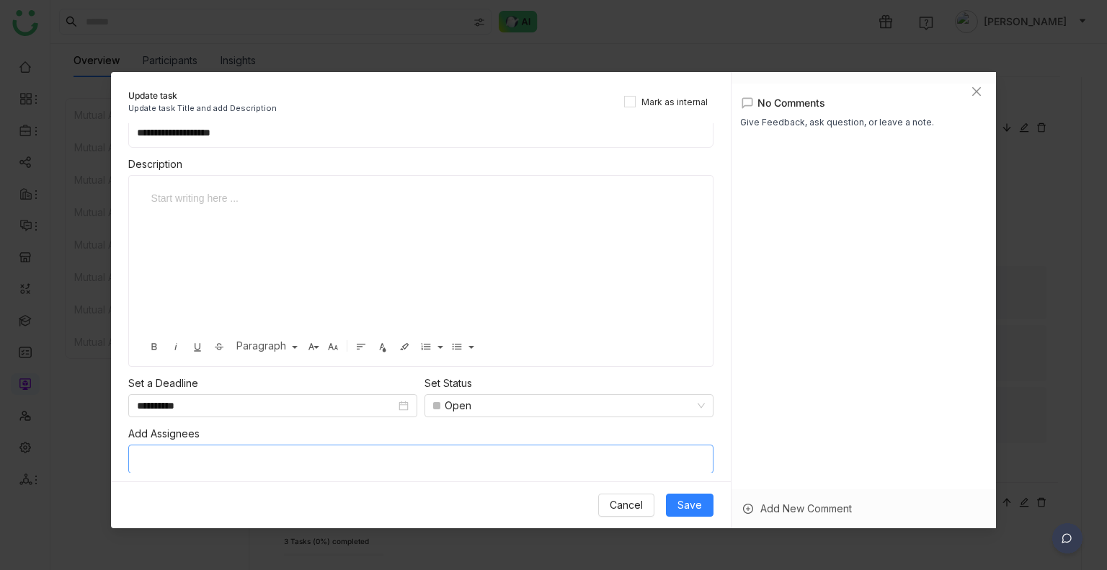
click at [285, 456] on nz-select-top-control at bounding box center [420, 459] width 585 height 29
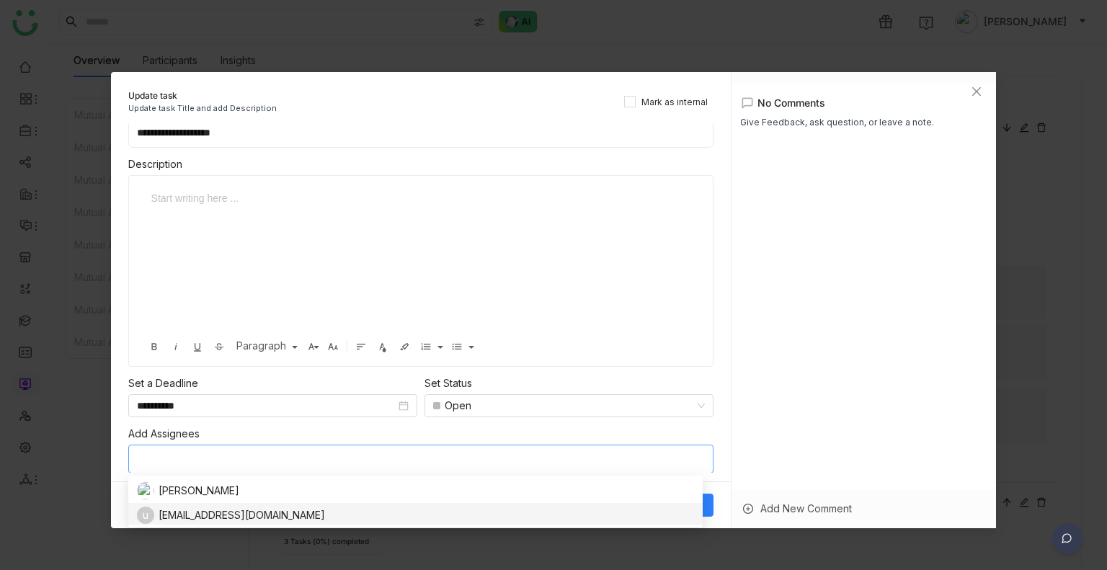
click at [194, 509] on div "uday9test@ssdcgmail.com" at bounding box center [242, 515] width 166 height 16
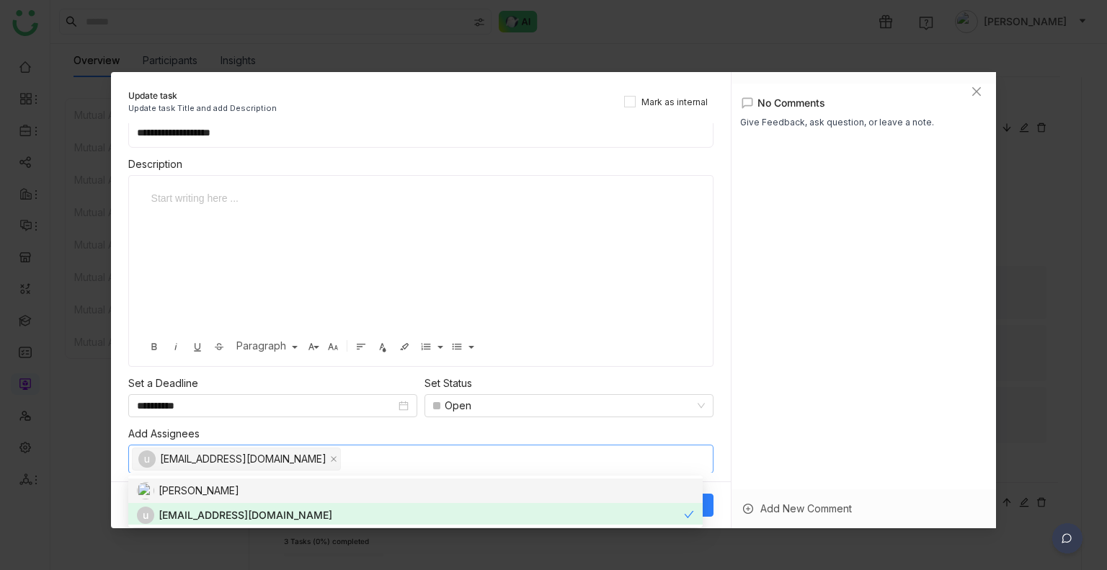
click at [591, 426] on div "Add Assignees" at bounding box center [420, 434] width 585 height 16
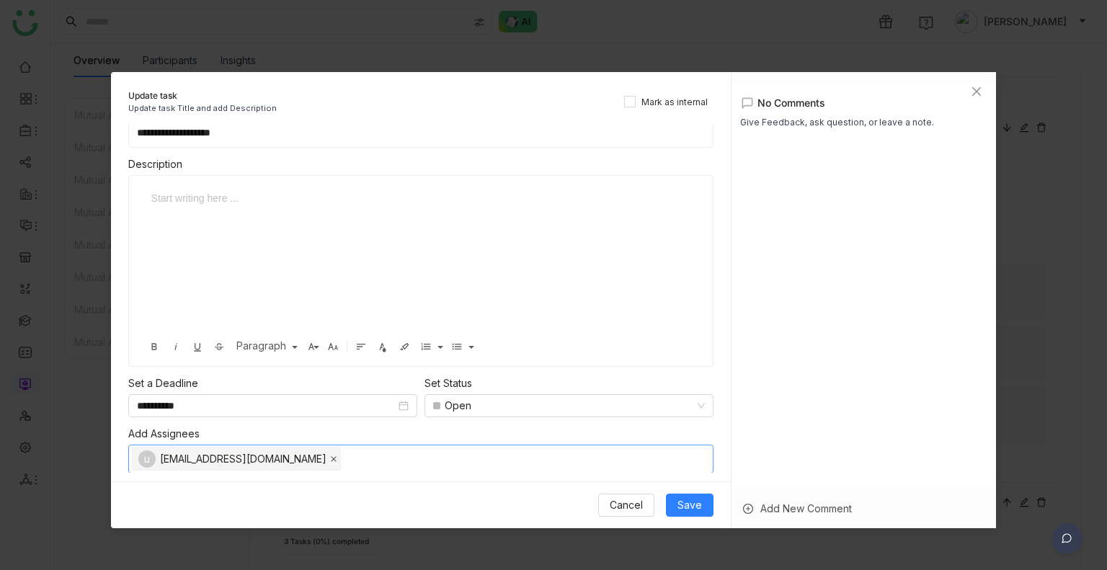
click at [331, 456] on icon at bounding box center [334, 459] width 6 height 6
click at [695, 512] on span "Save" at bounding box center [689, 505] width 24 height 16
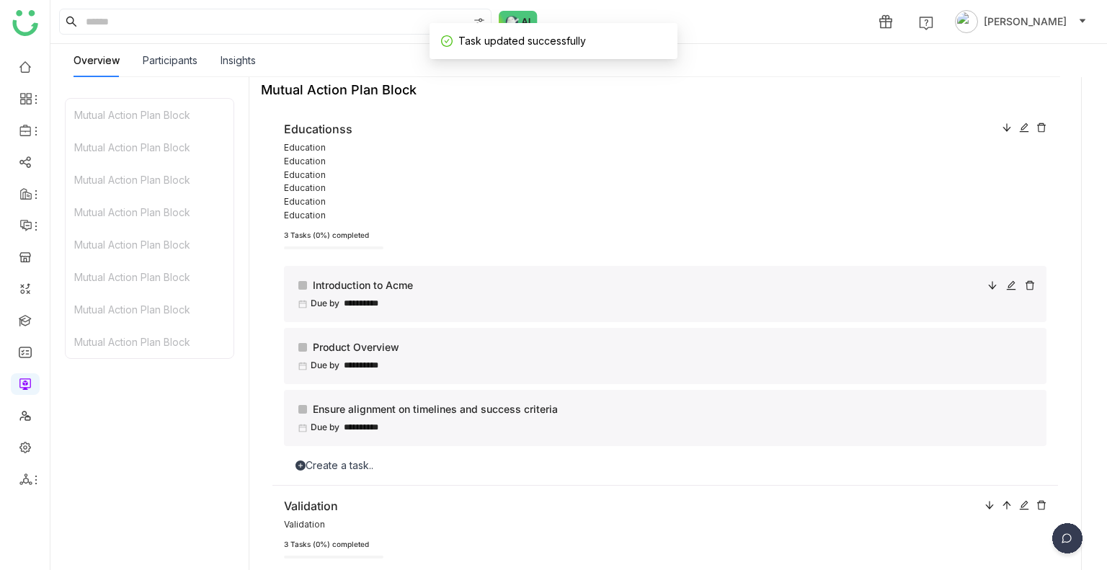
click at [478, 309] on div "**********" at bounding box center [666, 304] width 736 height 14
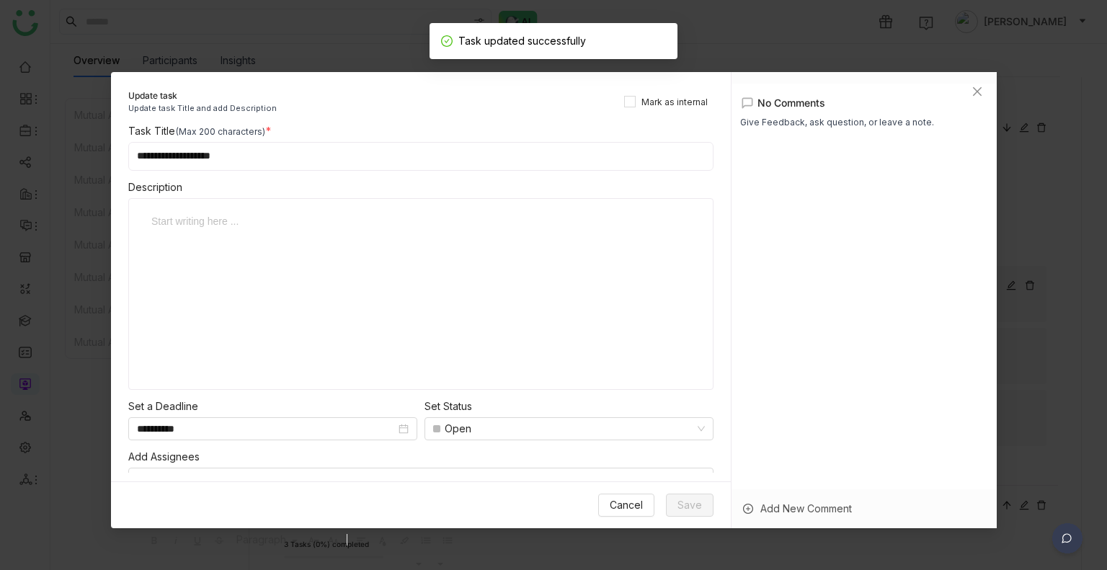
click at [478, 309] on nz-modal-container "**********" at bounding box center [553, 285] width 1107 height 570
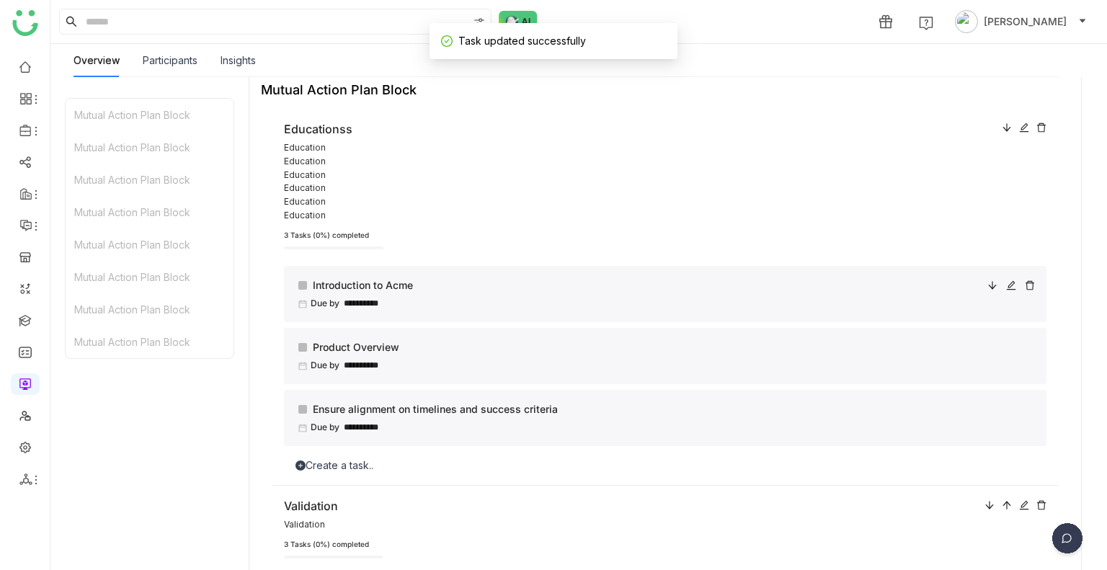
click at [478, 309] on div "**********" at bounding box center [666, 304] width 736 height 14
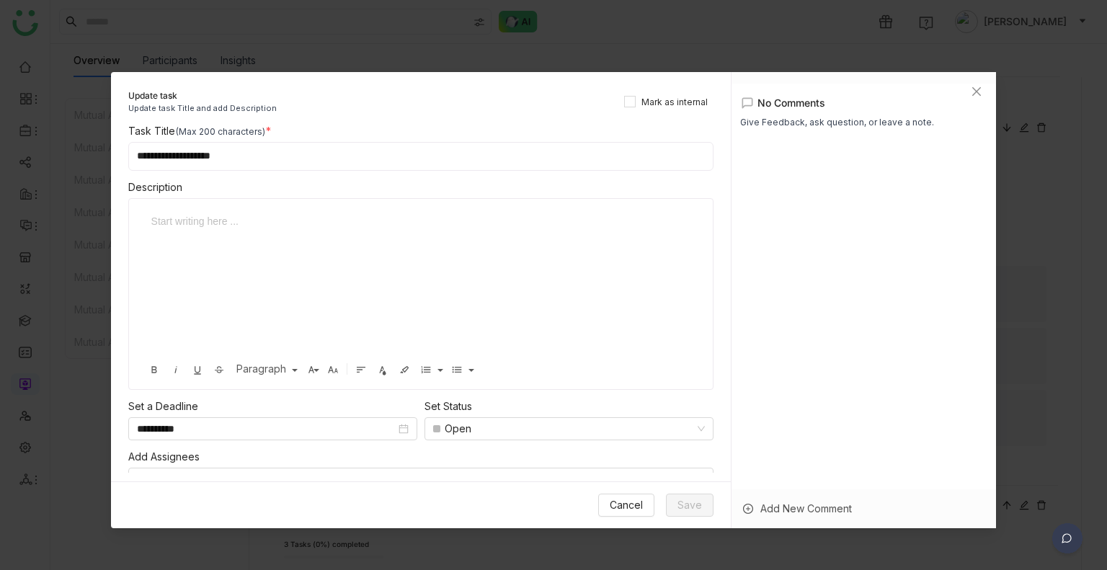
click at [799, 507] on div "Add New Comment" at bounding box center [863, 508] width 265 height 39
click at [762, 465] on div at bounding box center [863, 463] width 249 height 16
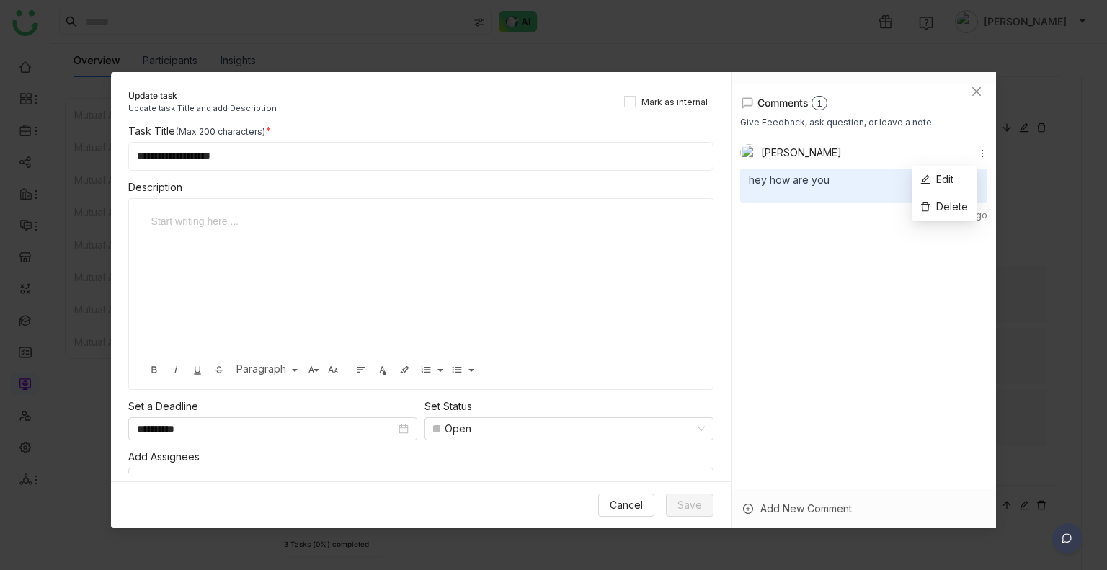
click at [977, 156] on icon at bounding box center [982, 153] width 10 height 10
click at [973, 94] on icon "Close" at bounding box center [977, 92] width 12 height 12
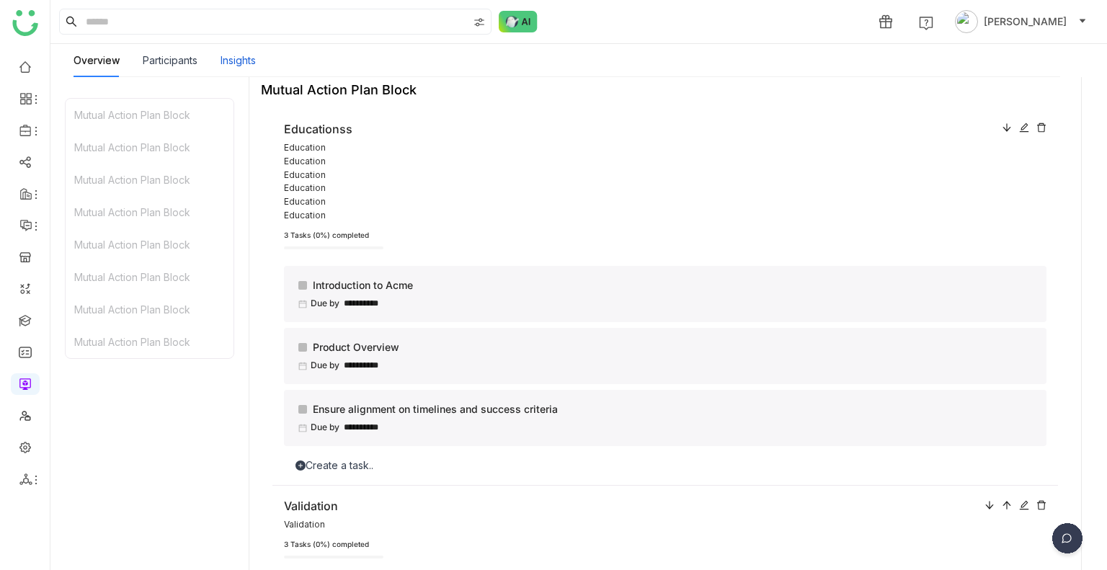
click at [231, 59] on div "Insights" at bounding box center [237, 61] width 35 height 16
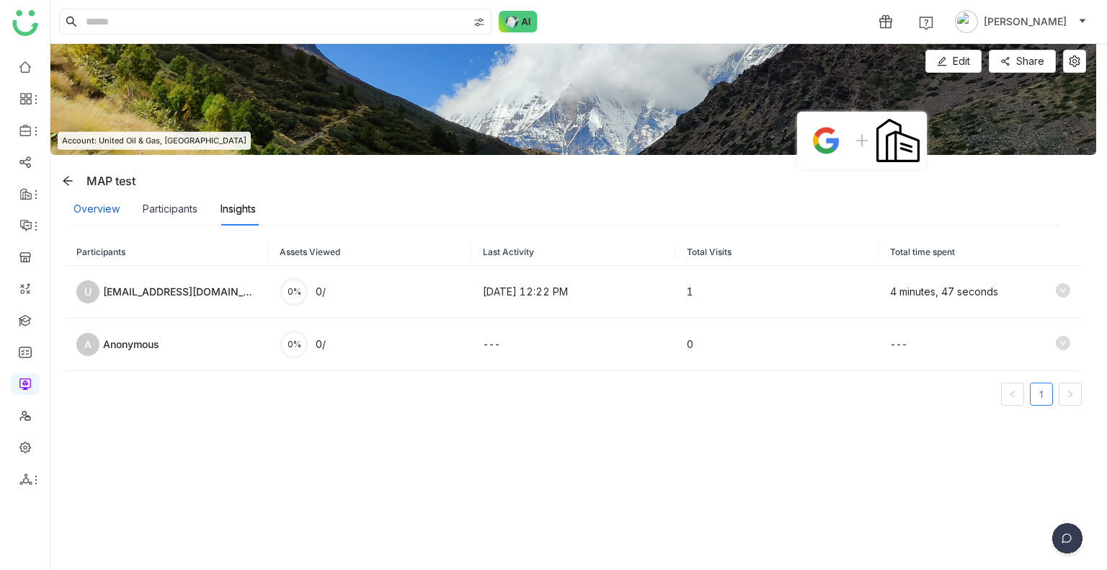
click at [89, 205] on div "Overview" at bounding box center [96, 209] width 46 height 16
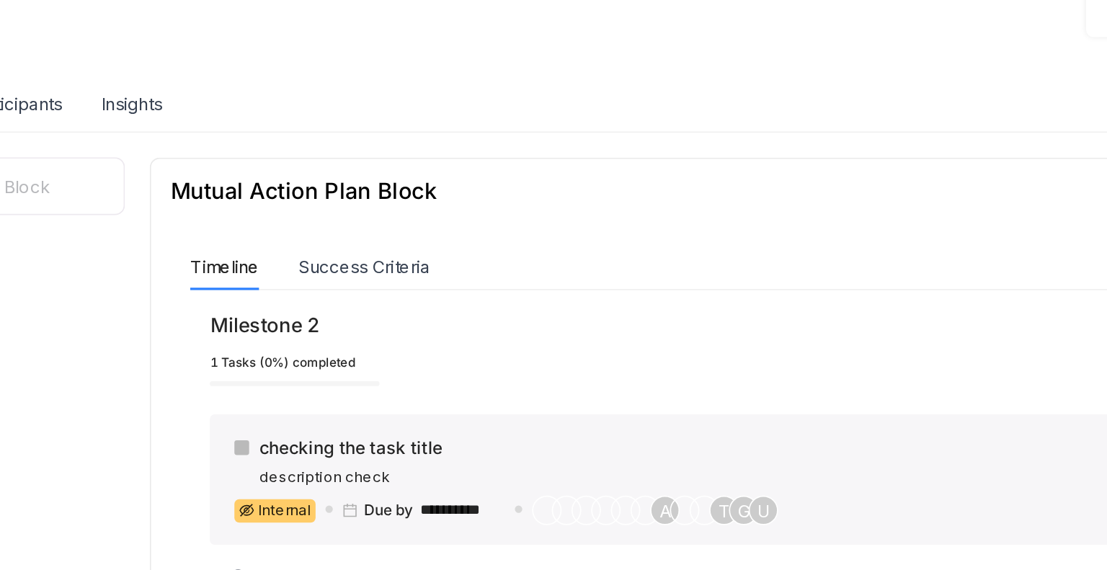
scroll to position [114, 0]
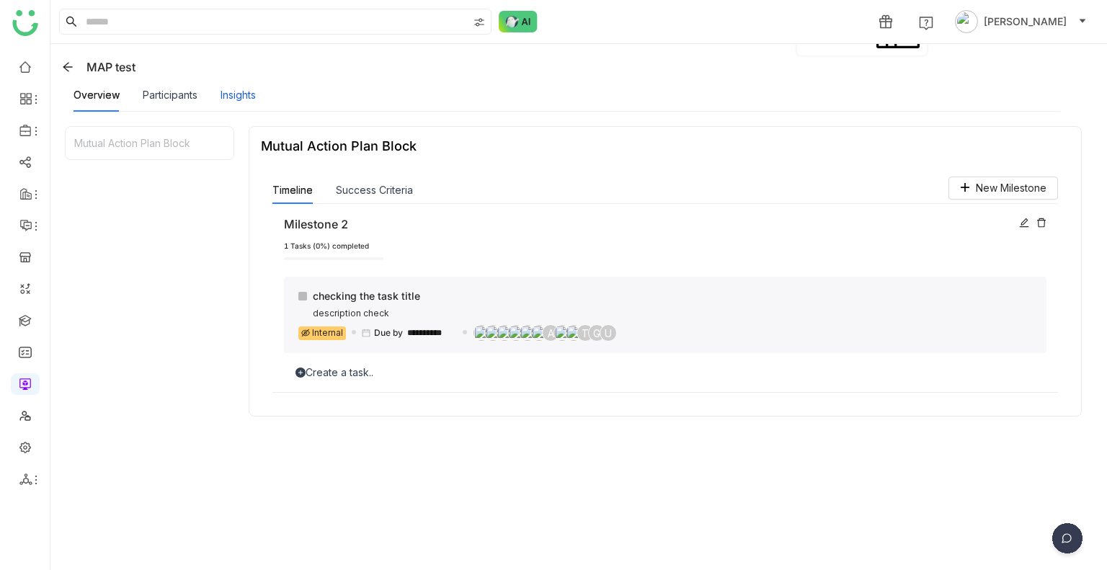
click at [226, 95] on div "Insights" at bounding box center [237, 95] width 35 height 16
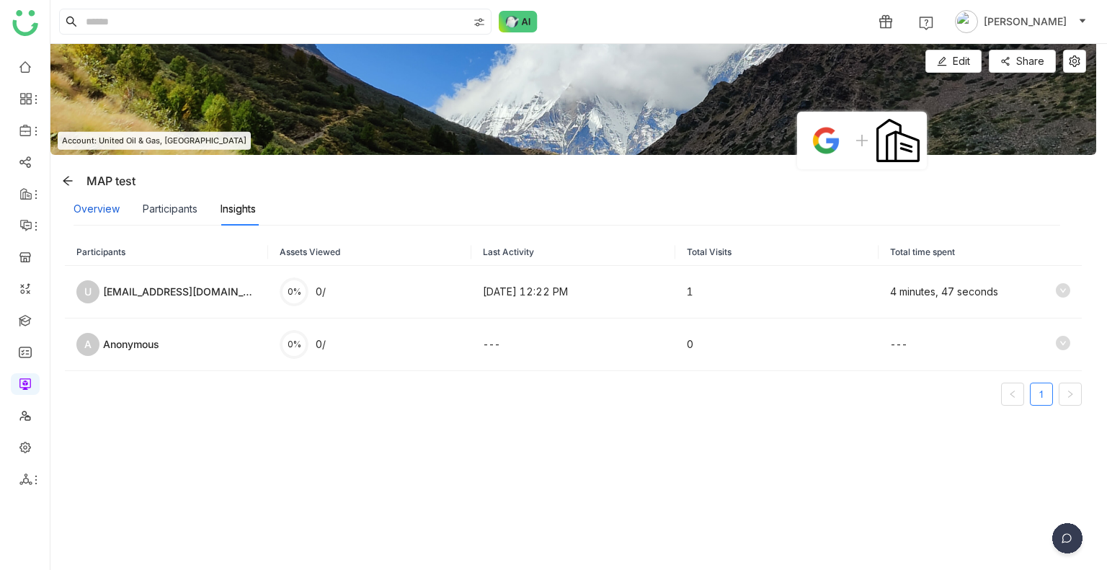
click at [107, 209] on div "Overview" at bounding box center [96, 209] width 46 height 16
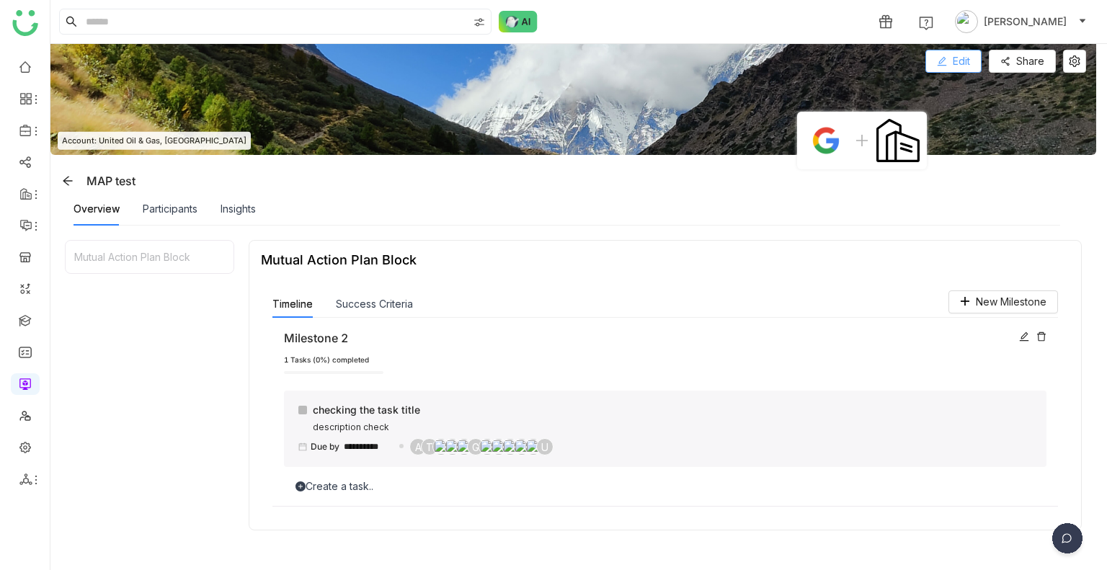
click at [947, 63] on button "Edit" at bounding box center [953, 61] width 56 height 23
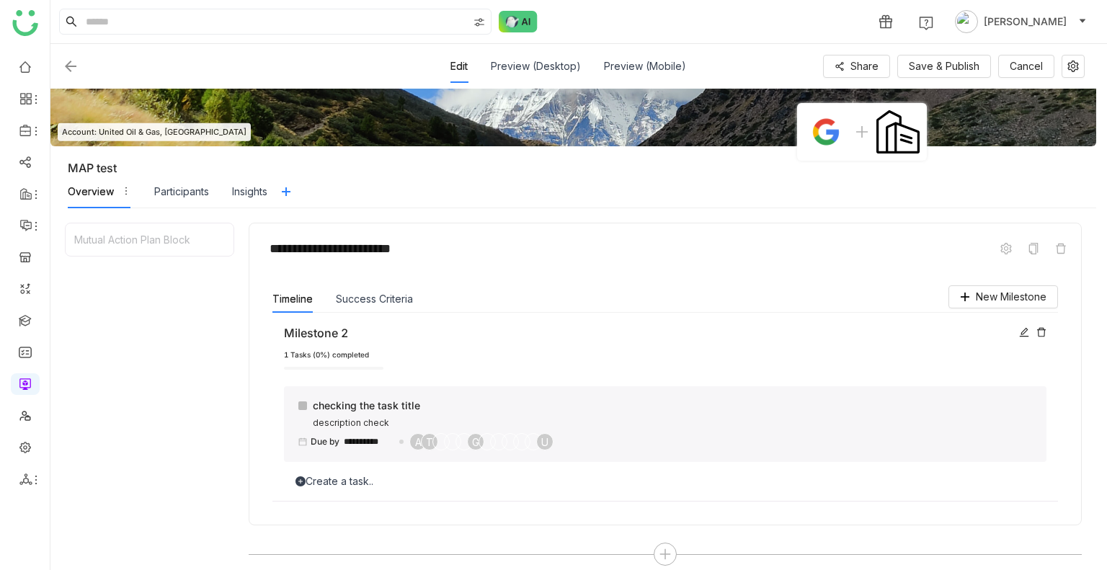
scroll to position [122, 0]
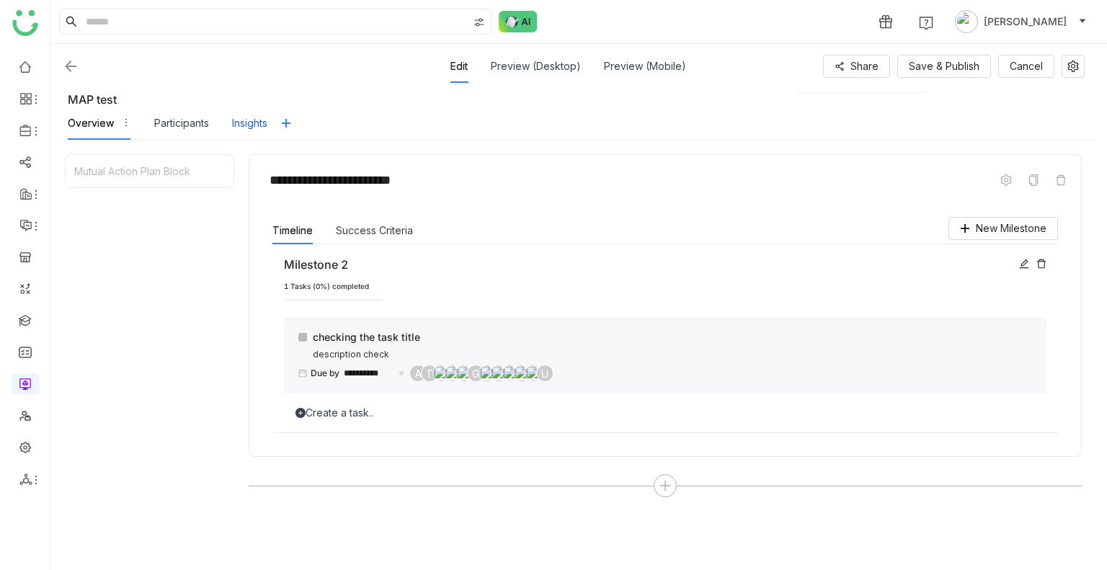
click at [255, 117] on div "Insights" at bounding box center [249, 123] width 35 height 16
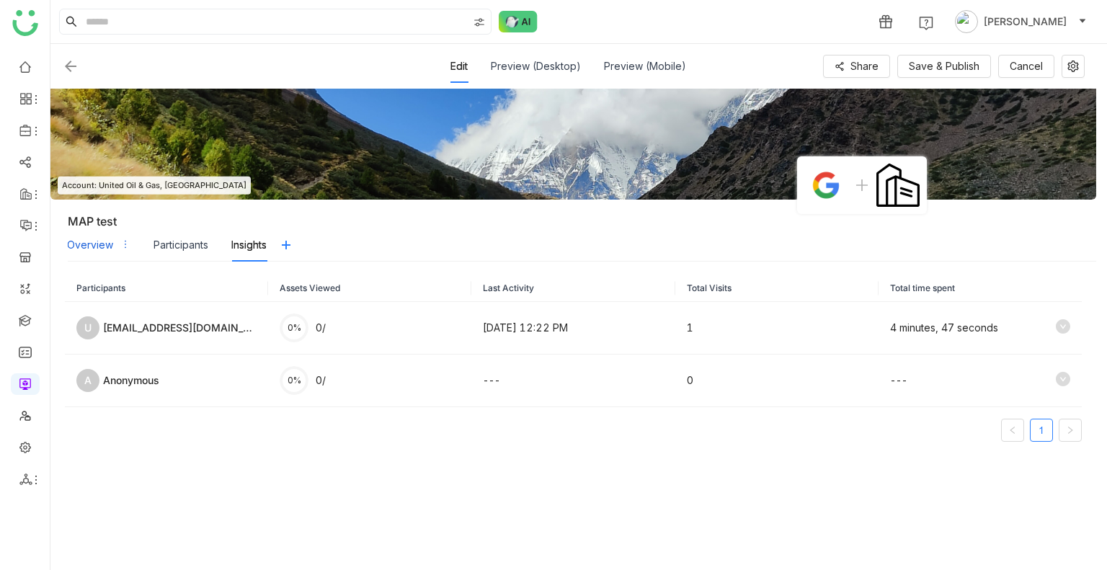
click at [107, 247] on div "Overview" at bounding box center [90, 245] width 46 height 16
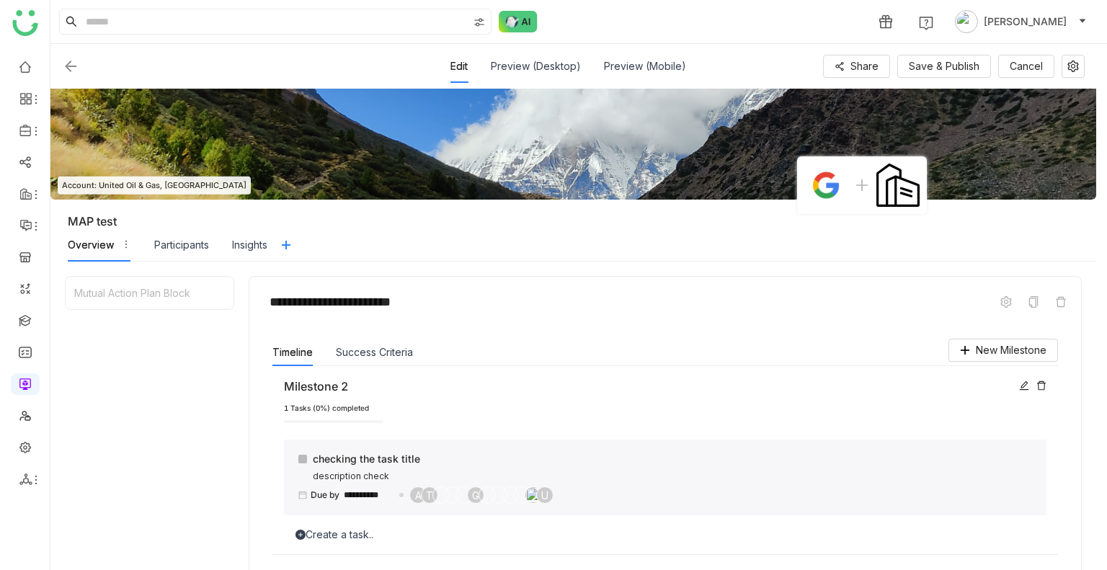
scroll to position [174, 0]
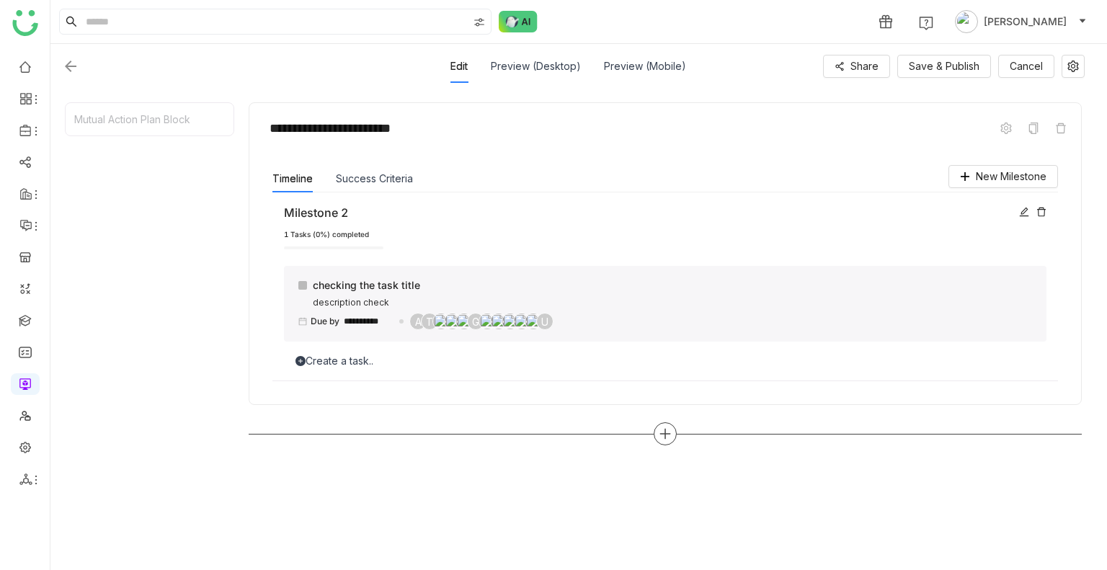
click at [671, 429] on icon at bounding box center [665, 433] width 13 height 13
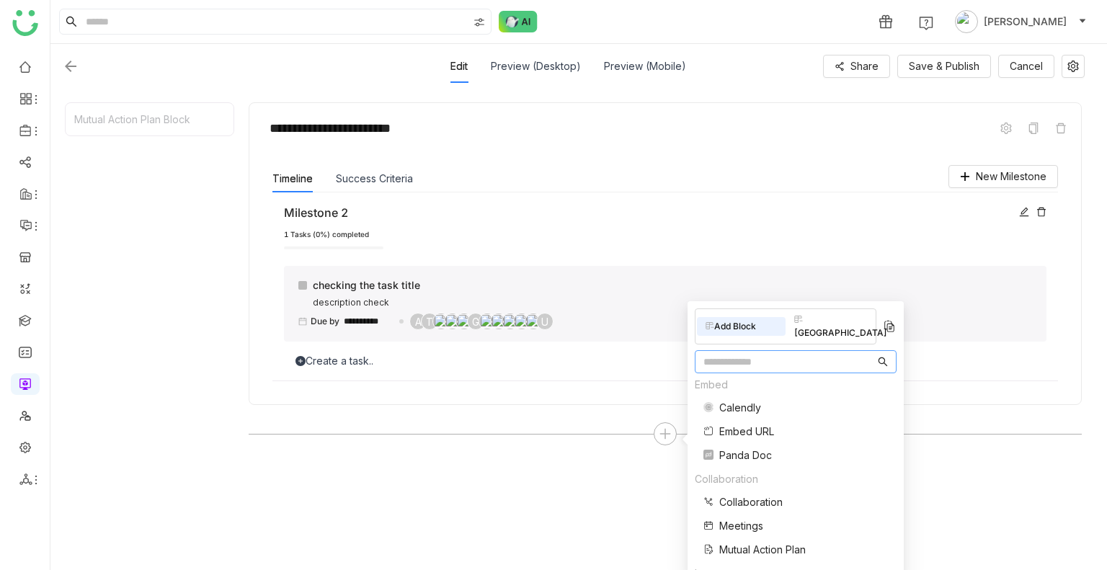
scroll to position [290, 0]
click at [744, 476] on span "Mutual Action Plan" at bounding box center [762, 483] width 86 height 15
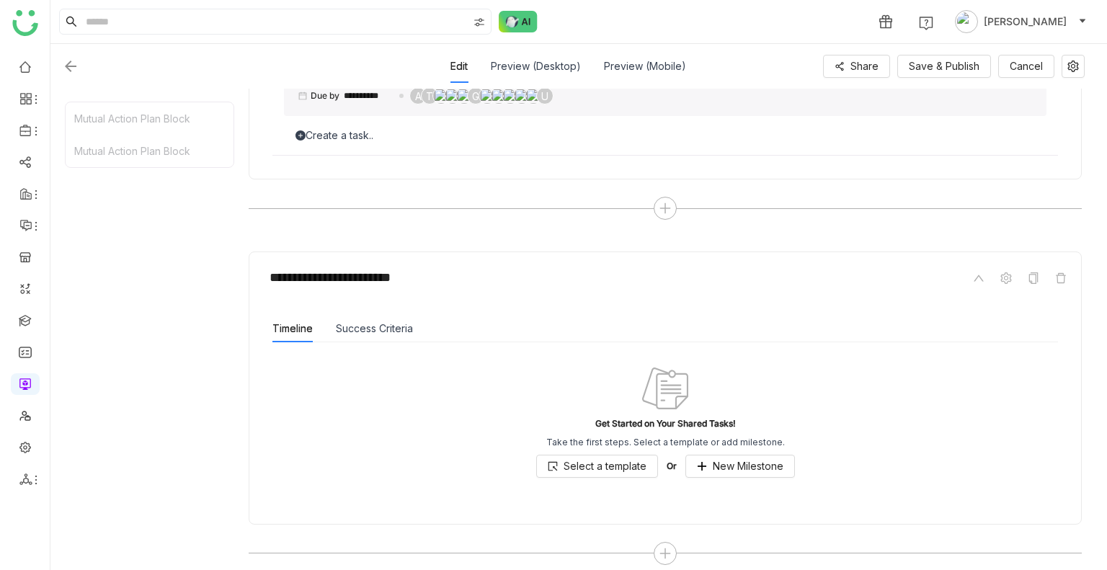
scroll to position [409, 0]
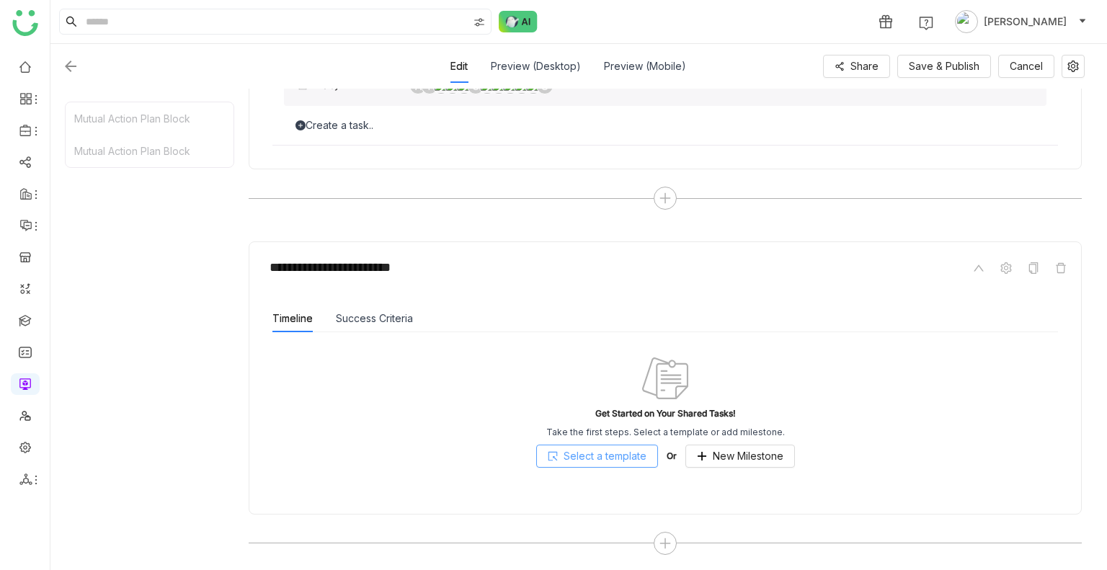
click at [566, 457] on span "Select a template" at bounding box center [604, 456] width 83 height 16
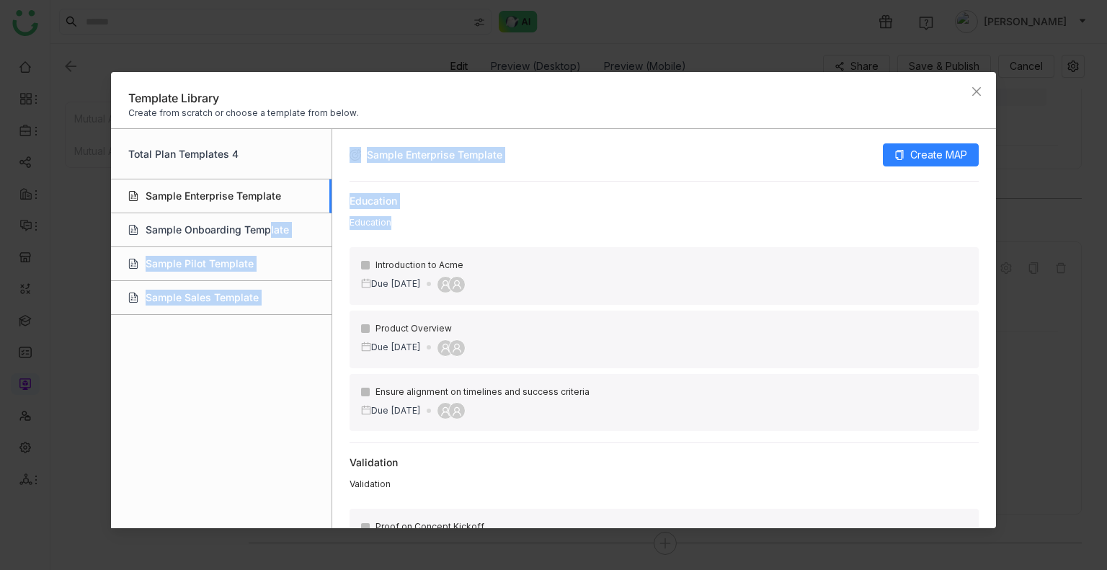
drag, startPoint x: 267, startPoint y: 241, endPoint x: 413, endPoint y: 265, distance: 148.3
click at [413, 265] on div "Total Plan Templates 4 Sample Enterprise Template Sample Onboarding Template Sa…" at bounding box center [554, 328] width 886 height 400
click at [709, 199] on div "Education" at bounding box center [664, 201] width 630 height 16
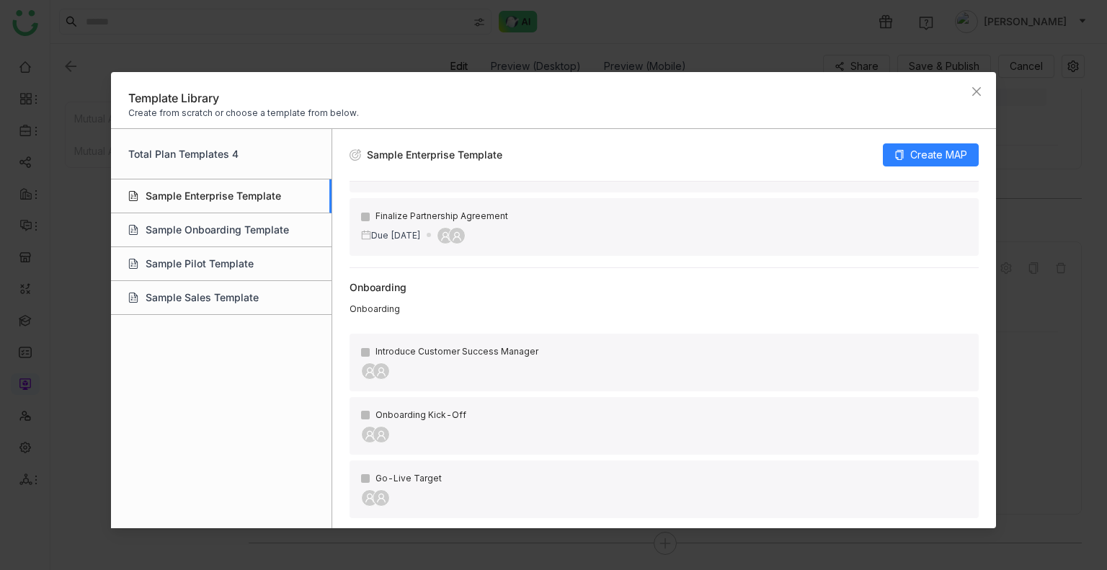
scroll to position [636, 0]
click at [962, 147] on span "Create MAP" at bounding box center [938, 155] width 57 height 16
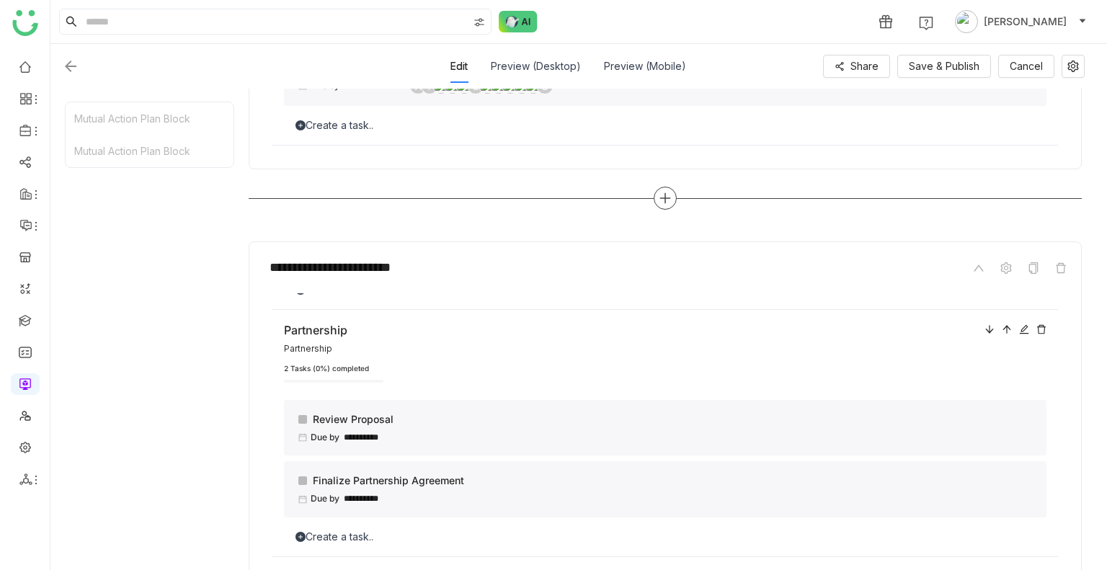
scroll to position [349, 0]
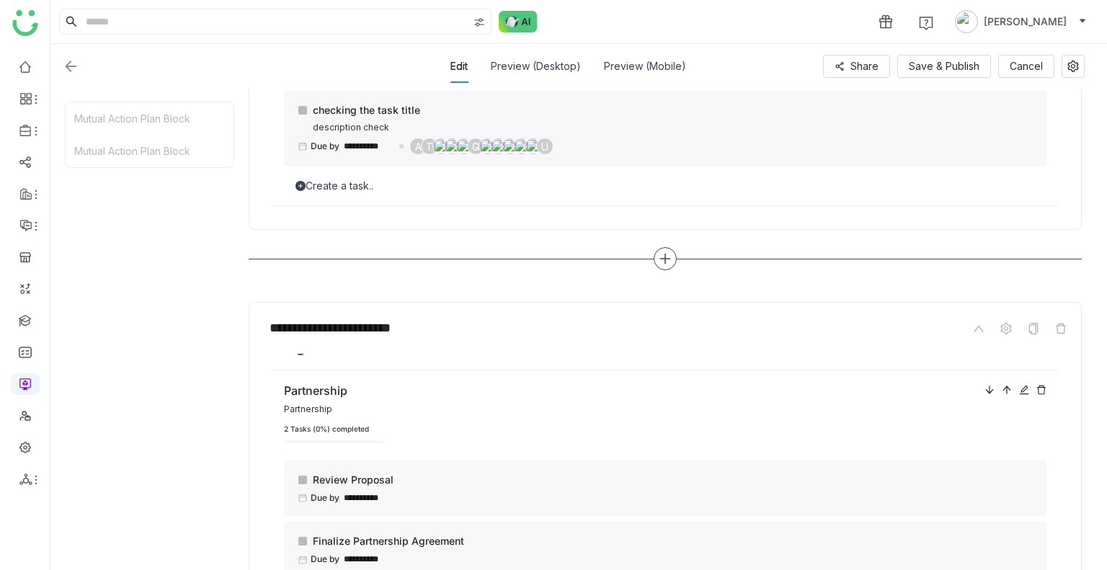
click at [663, 259] on icon at bounding box center [665, 258] width 13 height 13
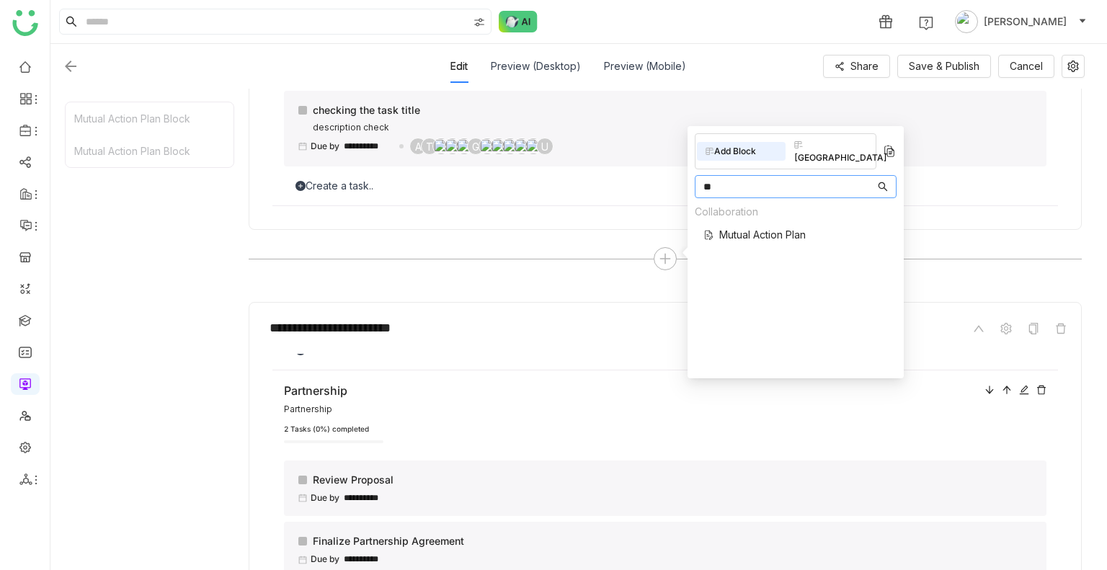
type input "**"
click at [754, 227] on span "Mutual Action Plan" at bounding box center [762, 234] width 86 height 15
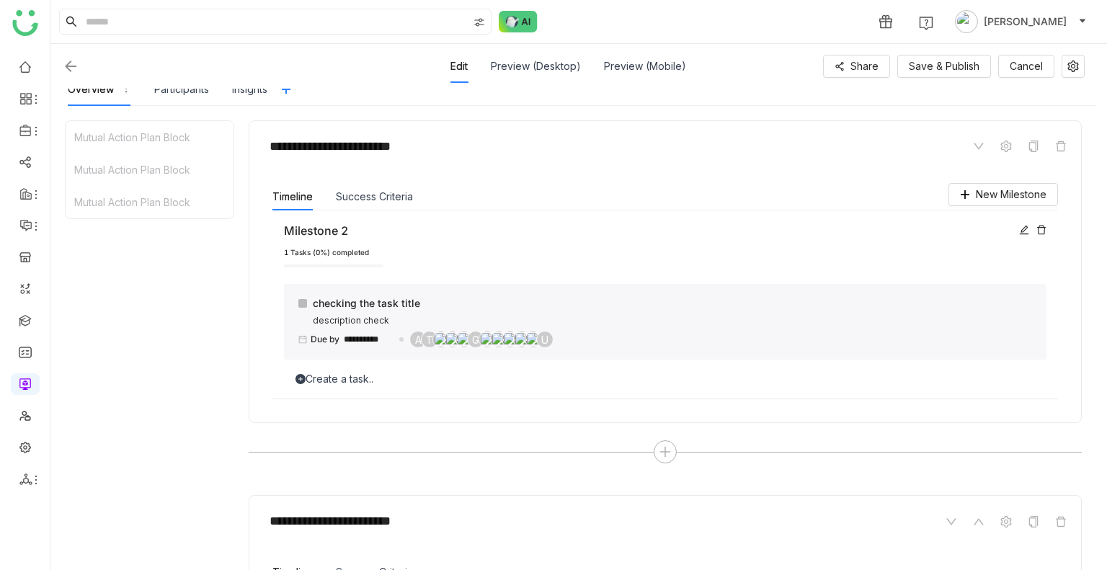
scroll to position [153, 0]
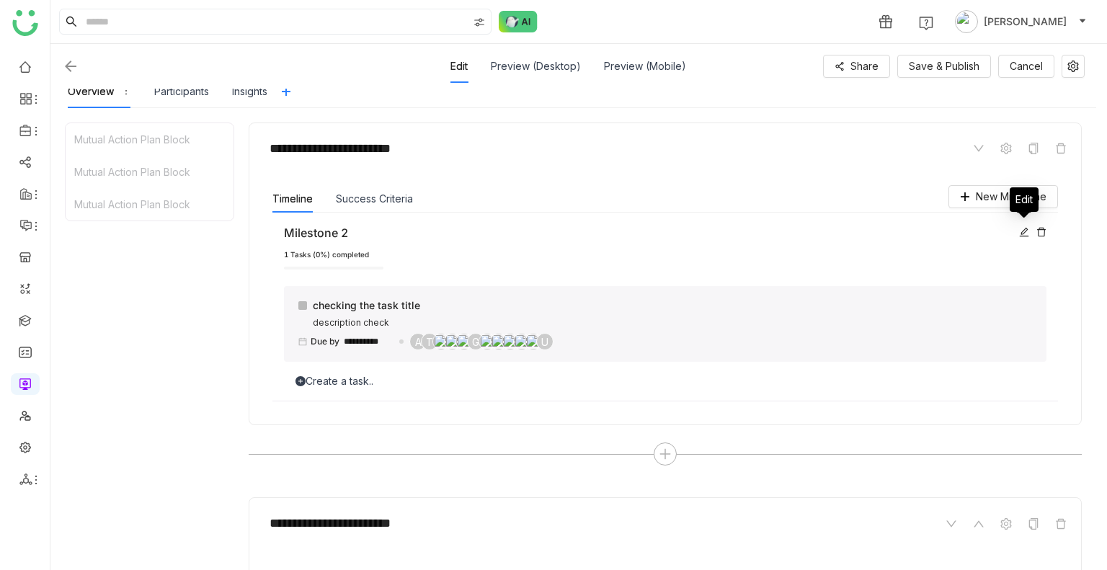
click at [1023, 228] on icon at bounding box center [1024, 231] width 9 height 9
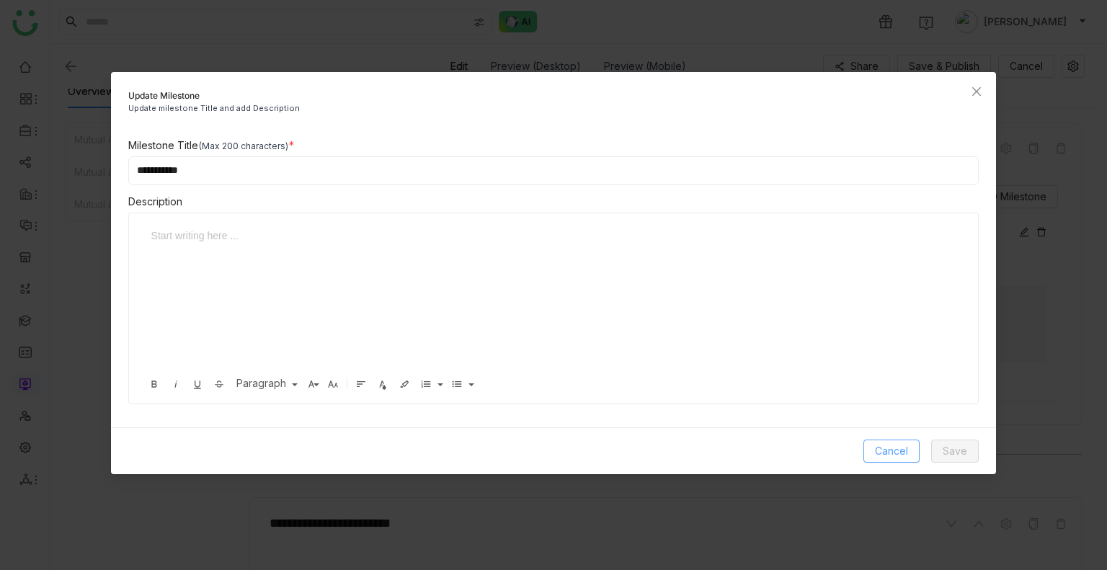
click at [888, 447] on span "Cancel" at bounding box center [891, 451] width 33 height 16
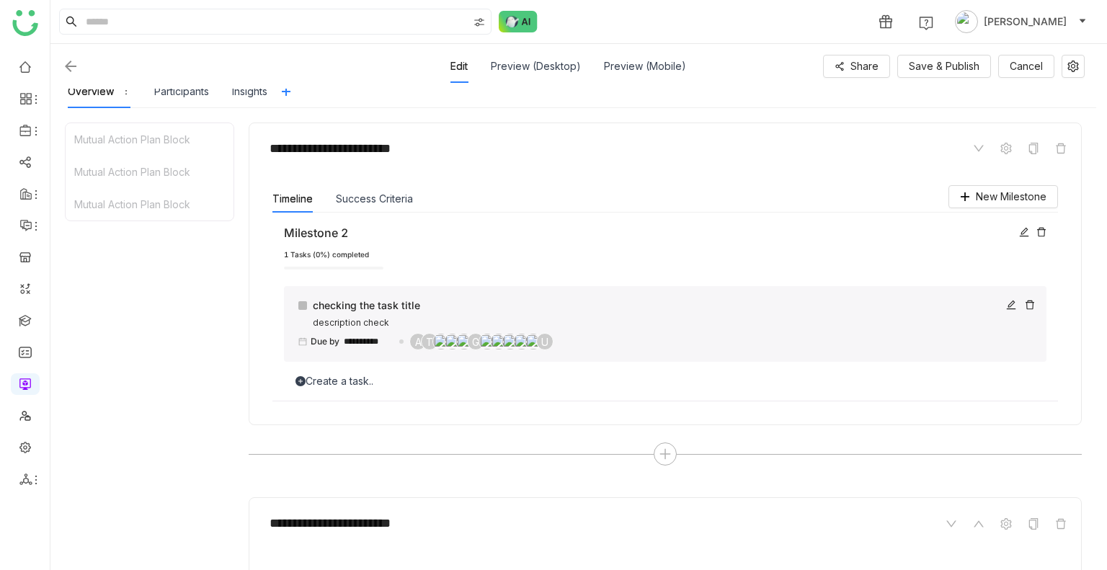
click at [1004, 300] on div "checking the task title description check" at bounding box center [666, 314] width 736 height 32
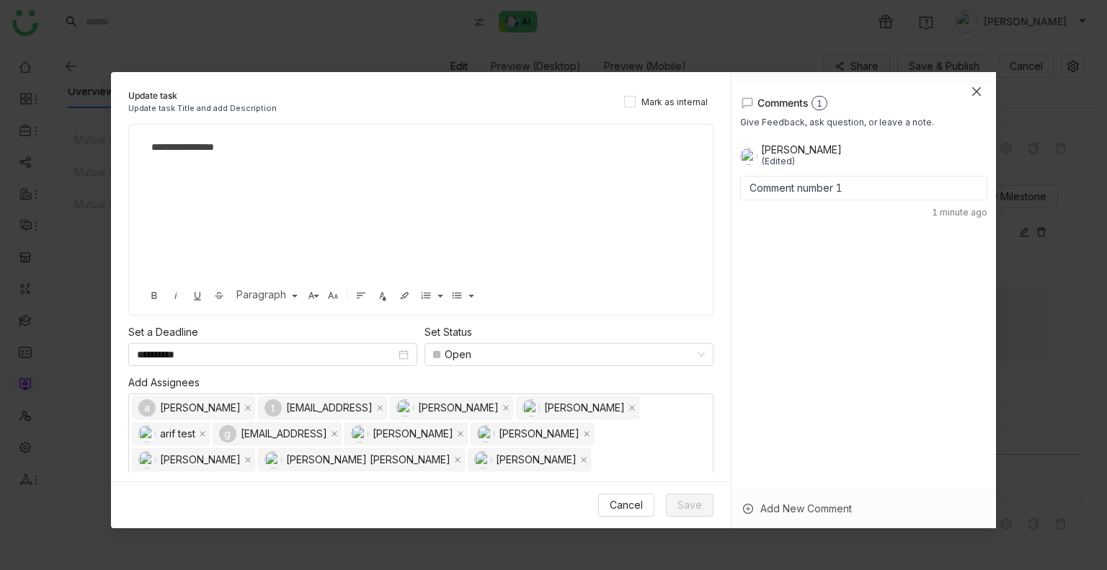
scroll to position [75, 0]
click at [971, 97] on span "Close" at bounding box center [976, 91] width 39 height 39
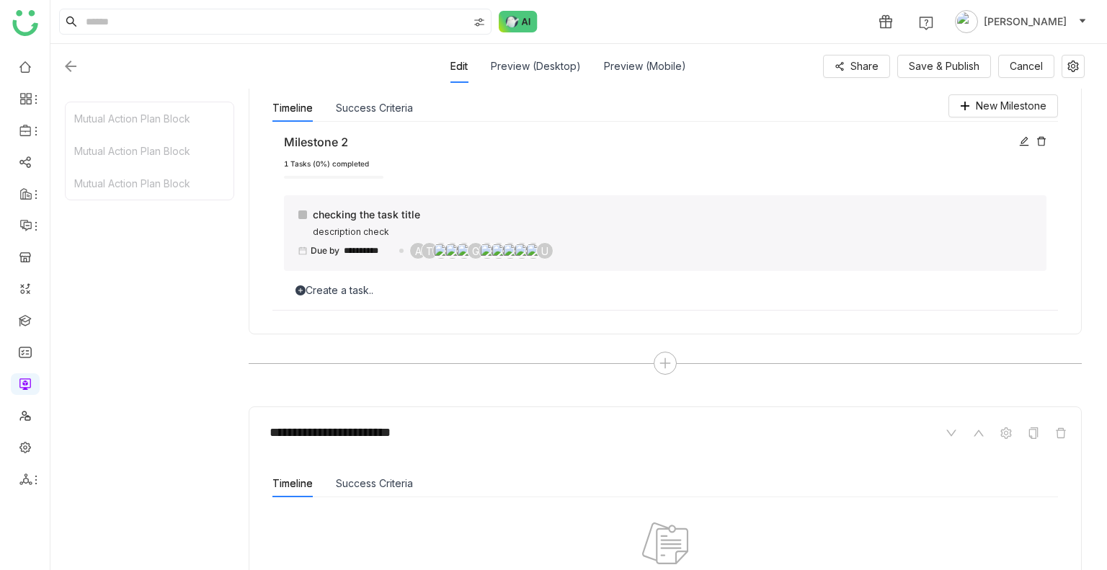
scroll to position [0, 0]
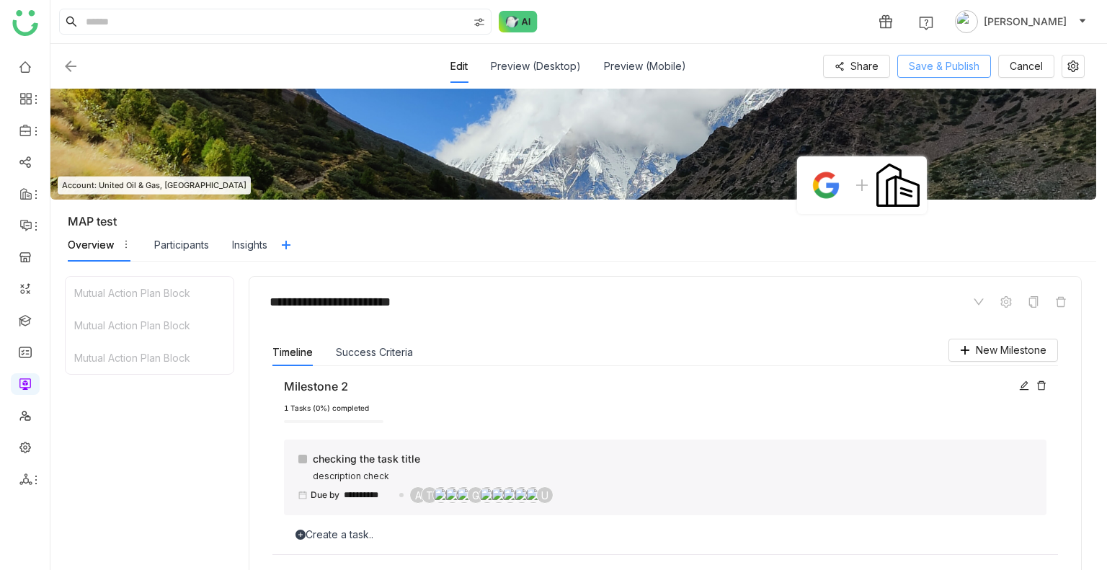
click at [937, 72] on span "Save & Publish" at bounding box center [944, 66] width 71 height 16
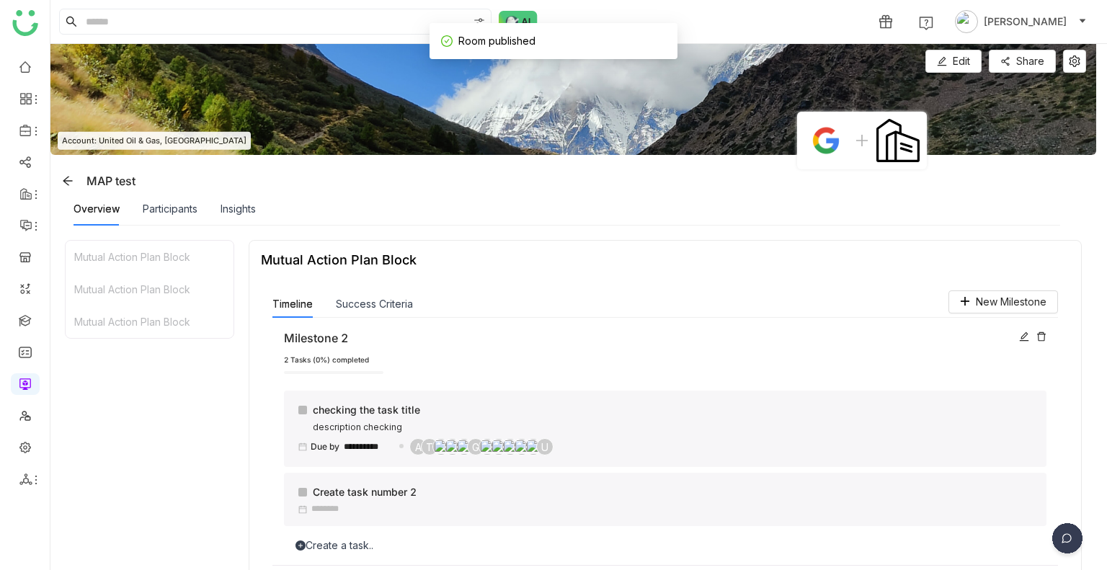
click at [251, 200] on div "Insights" at bounding box center [237, 208] width 35 height 33
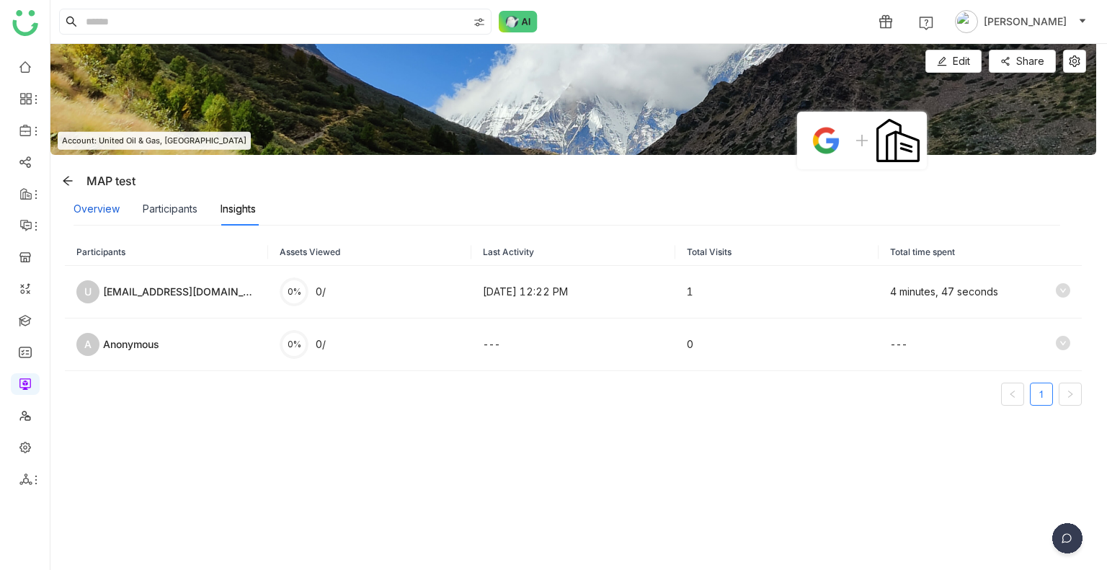
click at [86, 213] on div "Overview" at bounding box center [96, 209] width 46 height 16
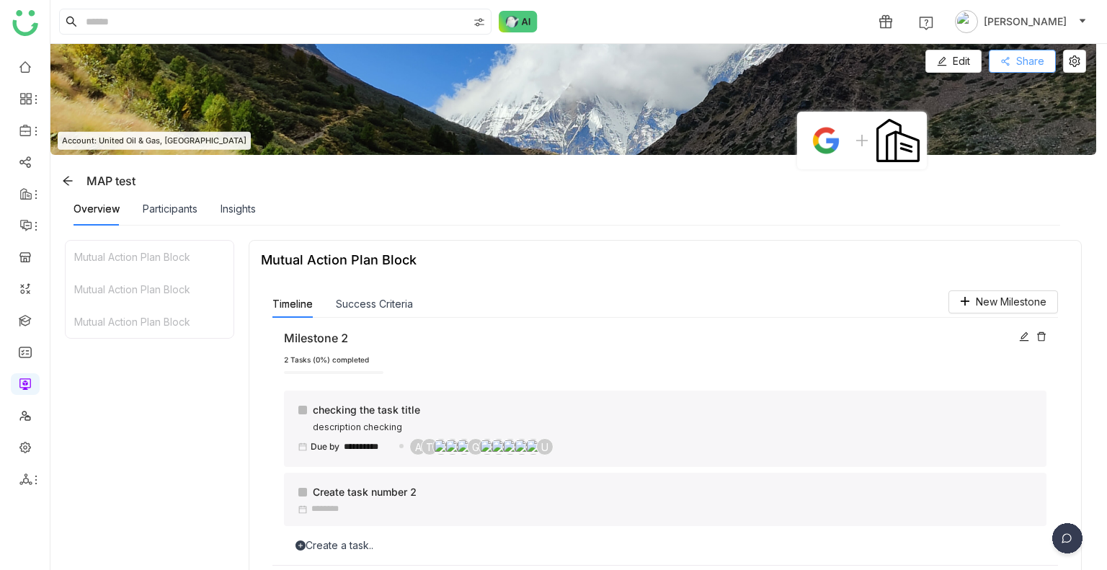
click at [1012, 65] on button "Share" at bounding box center [1022, 61] width 67 height 23
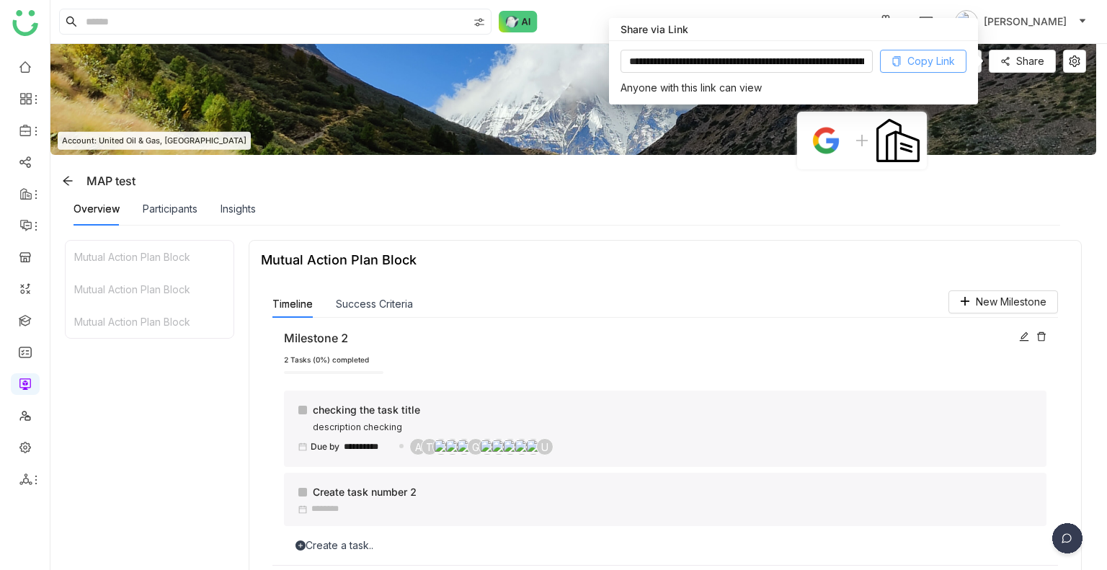
click at [954, 65] on span "Copy Link" at bounding box center [931, 61] width 48 height 16
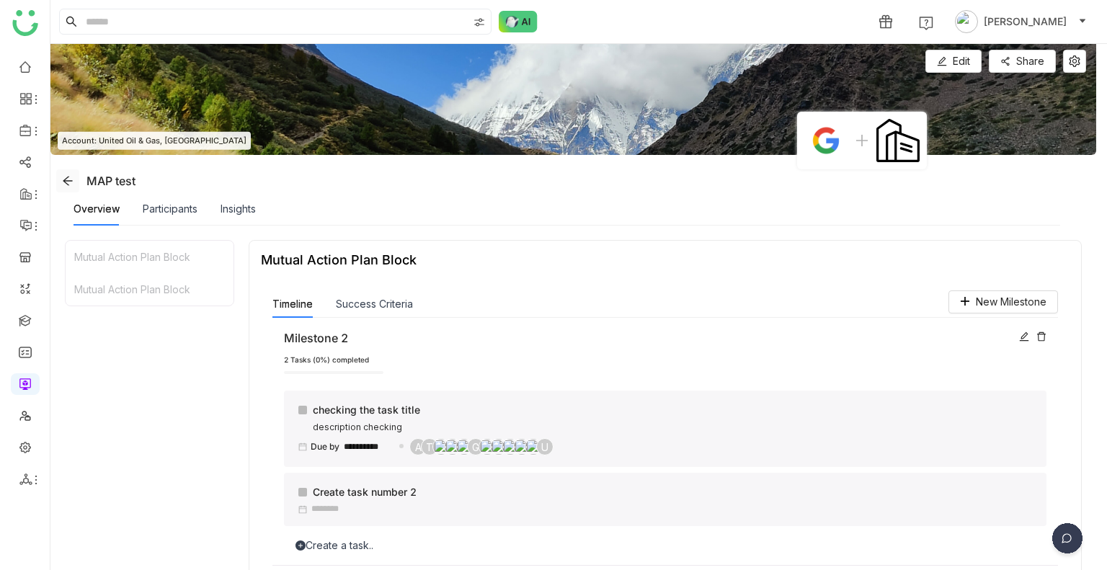
click at [71, 175] on icon at bounding box center [68, 181] width 12 height 12
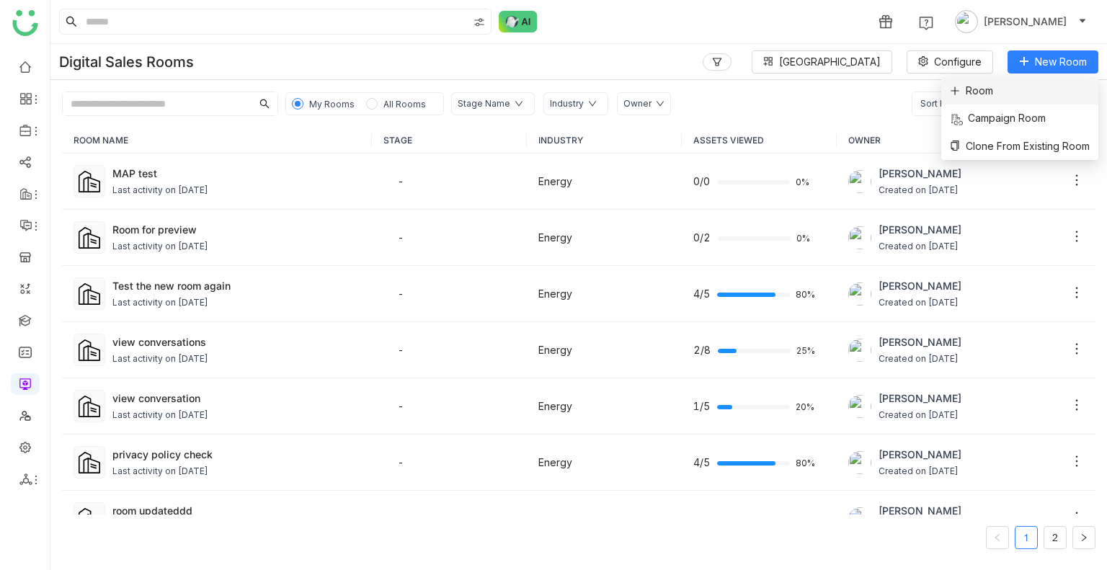
click at [955, 100] on li "Room" at bounding box center [1019, 90] width 157 height 27
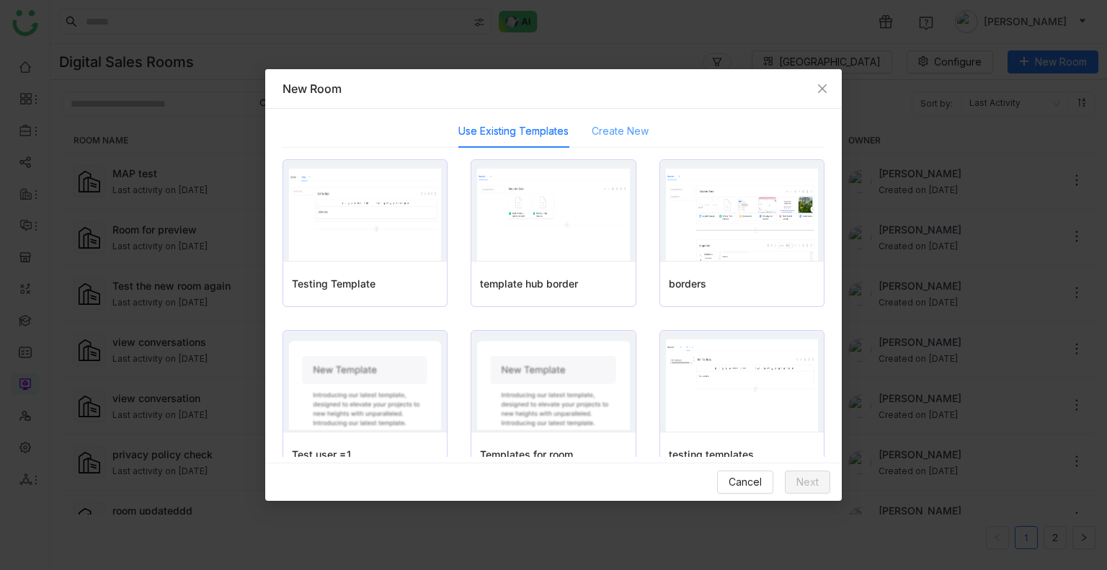
click at [606, 143] on div "Create New" at bounding box center [620, 131] width 57 height 33
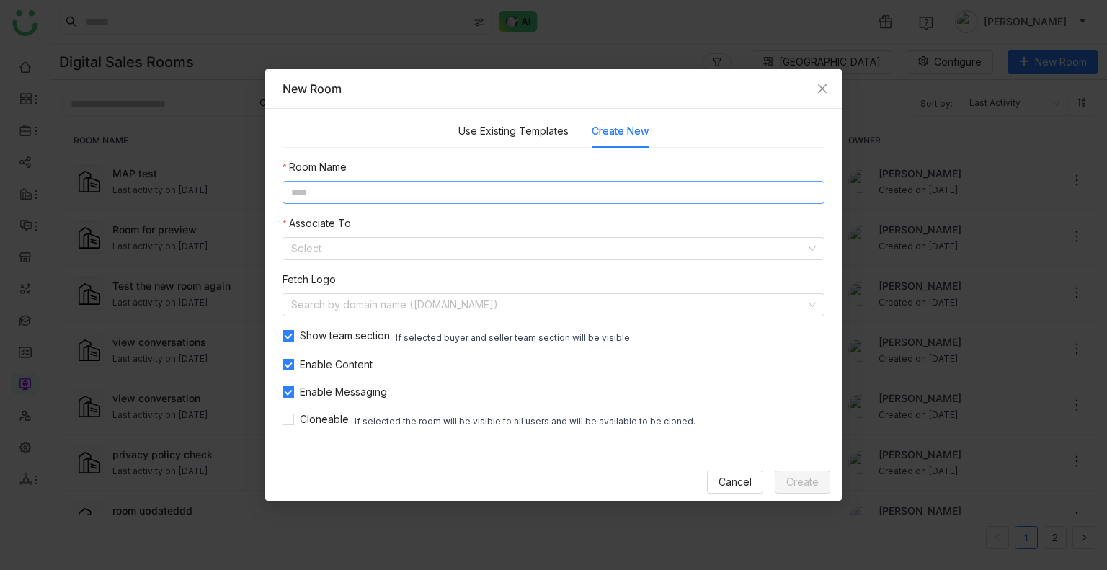
click at [349, 192] on input at bounding box center [553, 192] width 542 height 23
type input "*******"
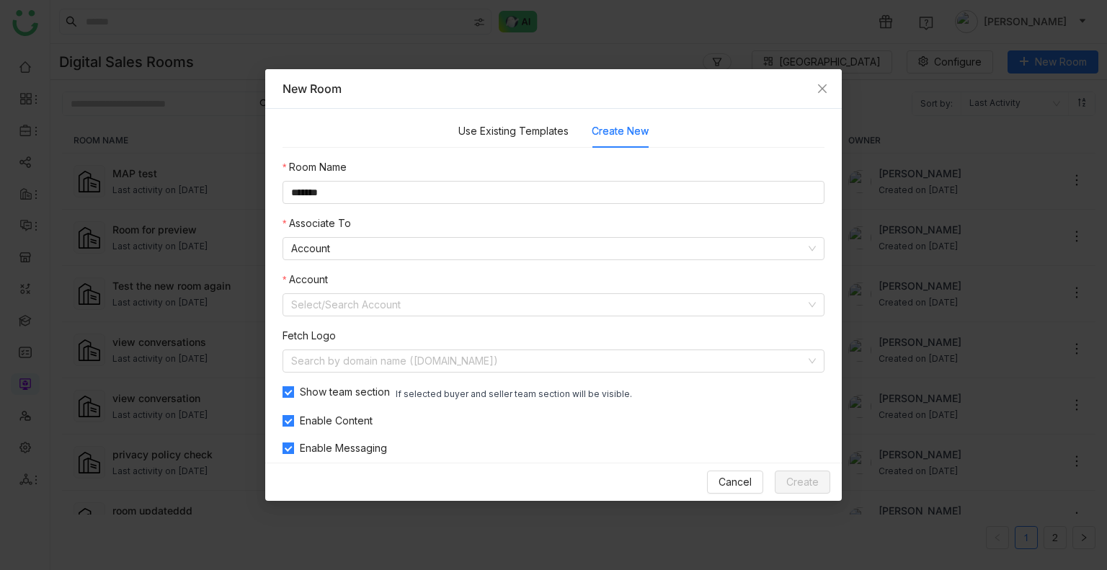
click at [372, 293] on nz-form-item "Account Select/Search Account" at bounding box center [553, 294] width 542 height 45
click at [375, 305] on input at bounding box center [548, 305] width 514 height 22
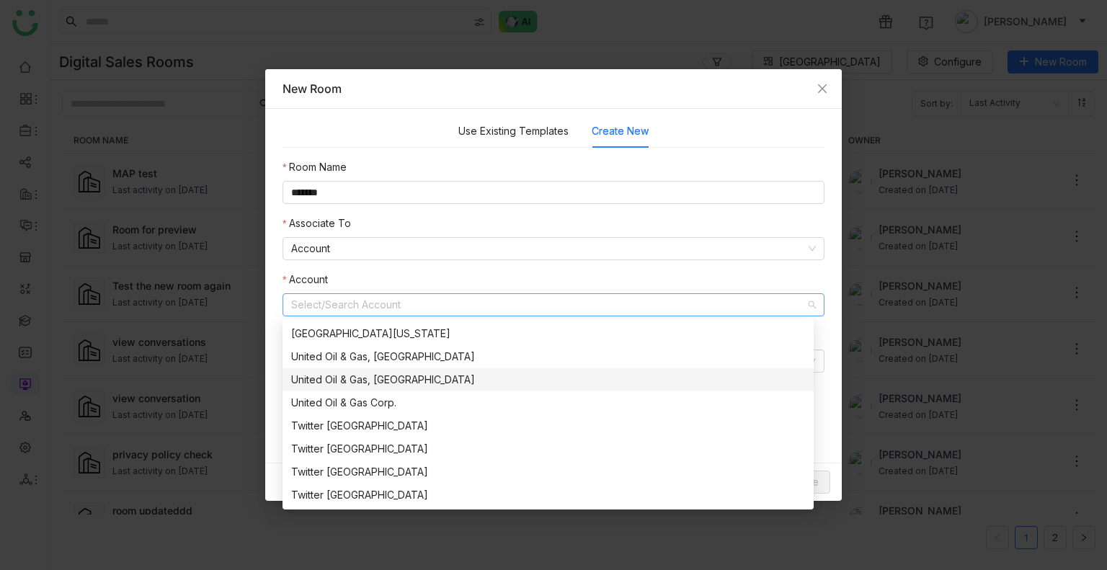
click at [381, 387] on div "United Oil & Gas, [GEOGRAPHIC_DATA]" at bounding box center [548, 380] width 514 height 16
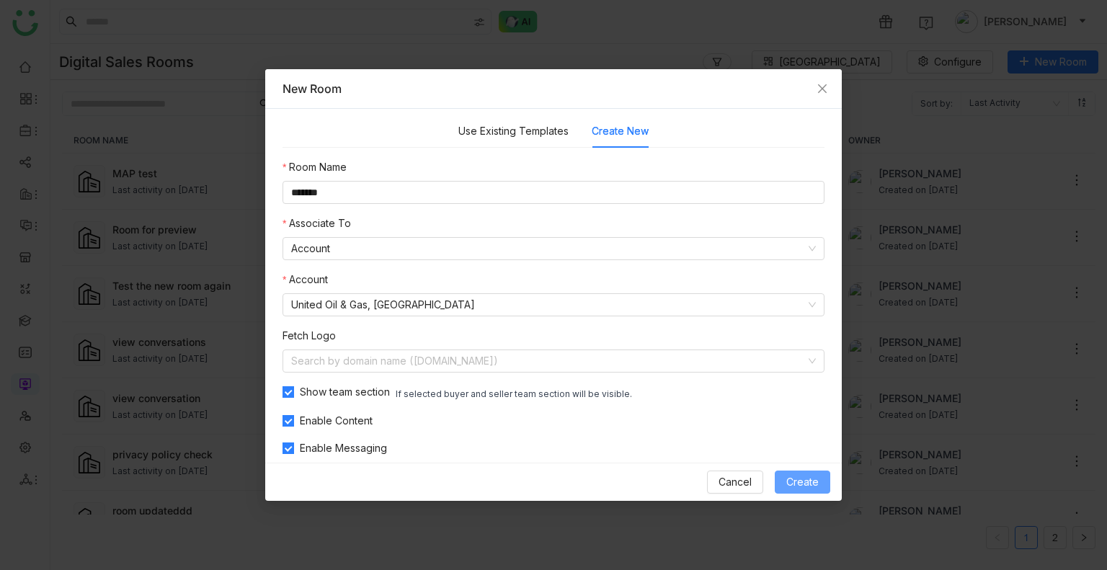
click at [795, 481] on span "Create" at bounding box center [802, 482] width 32 height 16
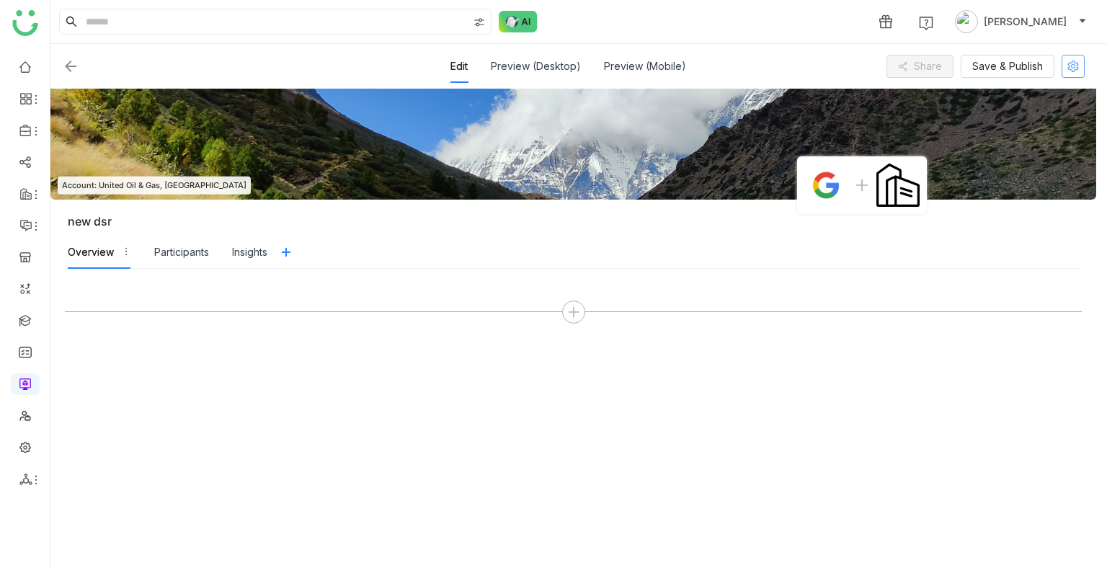
click at [1077, 66] on icon at bounding box center [1073, 67] width 12 height 12
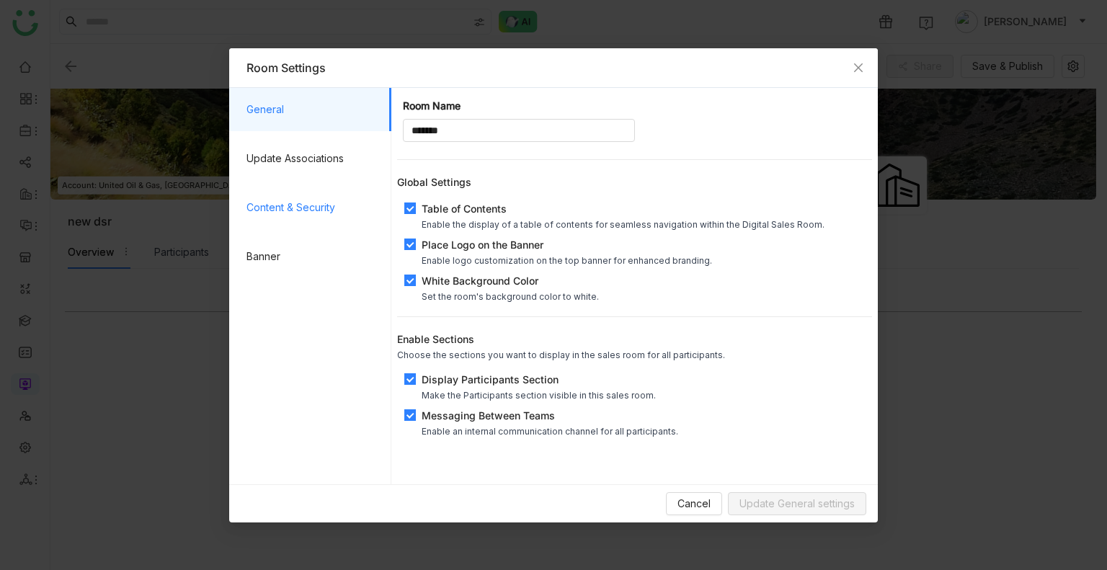
click at [311, 210] on span "Content & Security" at bounding box center [312, 207] width 133 height 43
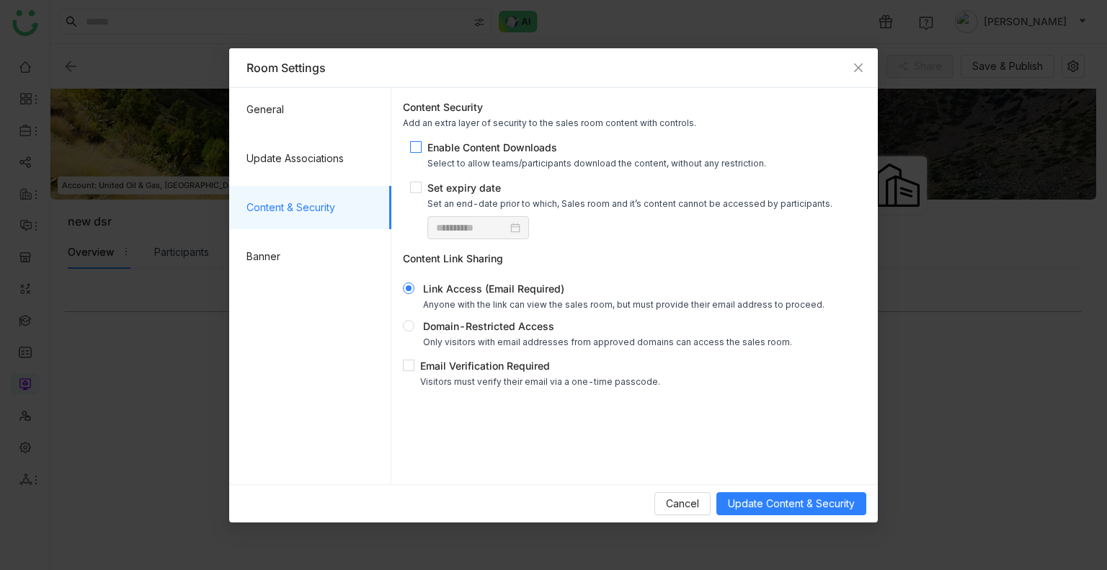
click at [412, 158] on label "Enable Content Downloads Select to allow teams/participants download the conten…" at bounding box center [591, 154] width 362 height 29
click at [772, 514] on button "Update Content & Security" at bounding box center [791, 503] width 150 height 23
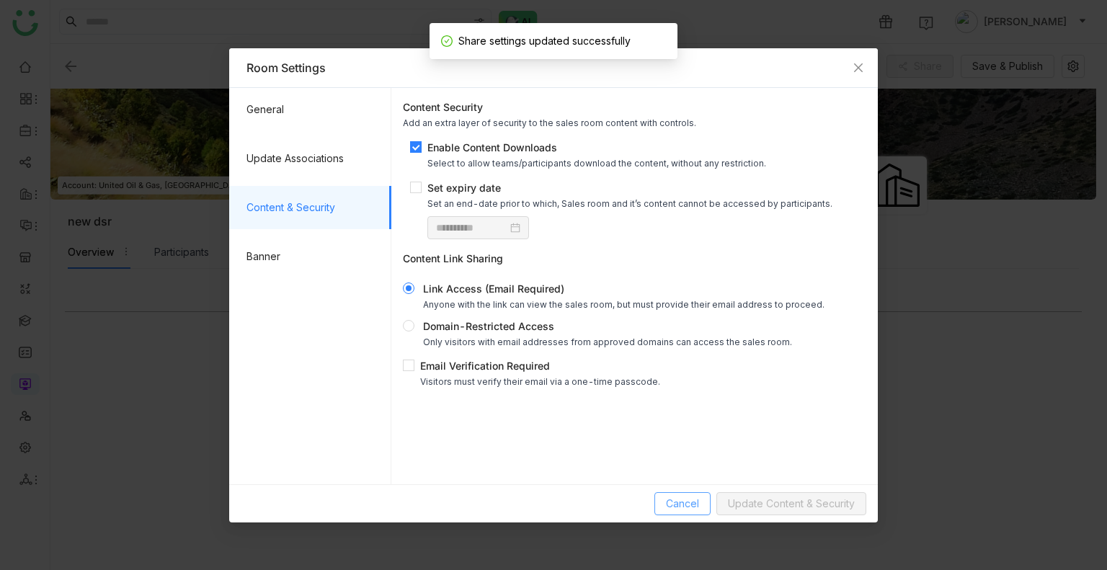
click at [690, 510] on span "Cancel" at bounding box center [682, 504] width 33 height 16
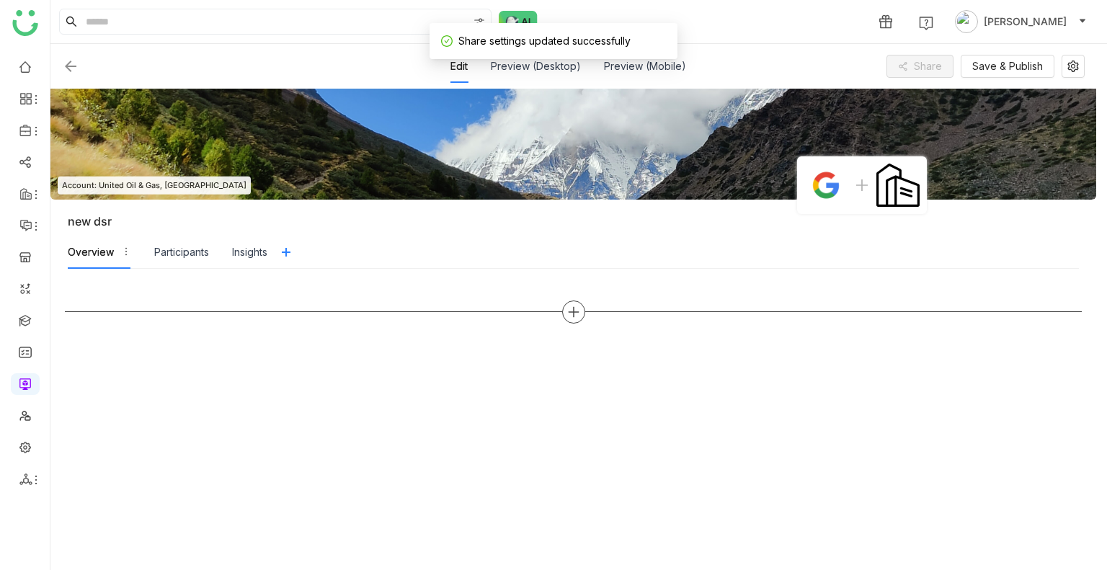
click at [568, 308] on icon at bounding box center [573, 311] width 13 height 13
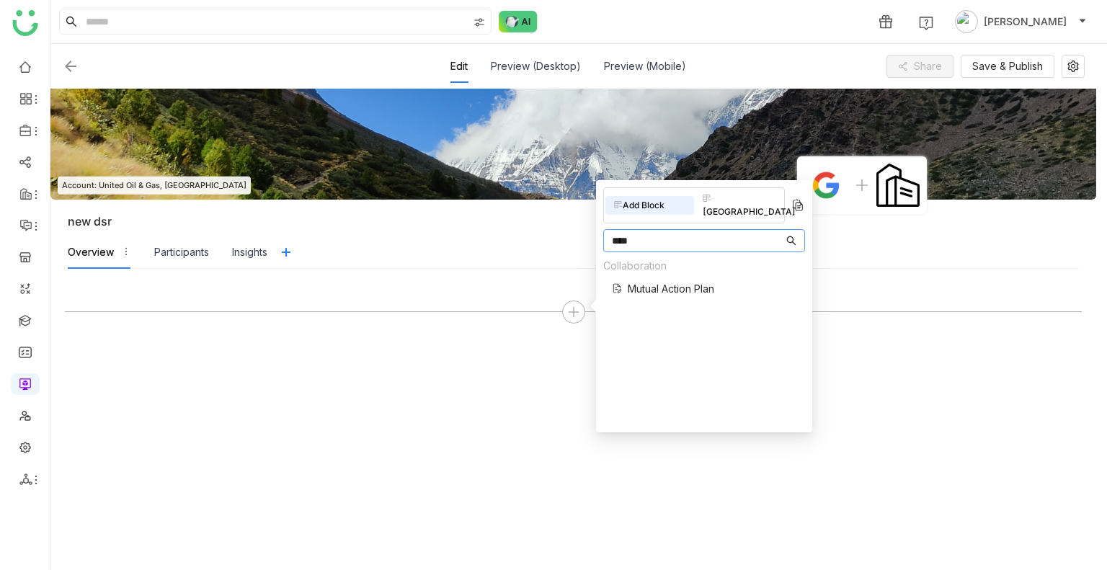
type input "****"
click at [677, 281] on span "Mutual Action Plan" at bounding box center [671, 288] width 86 height 15
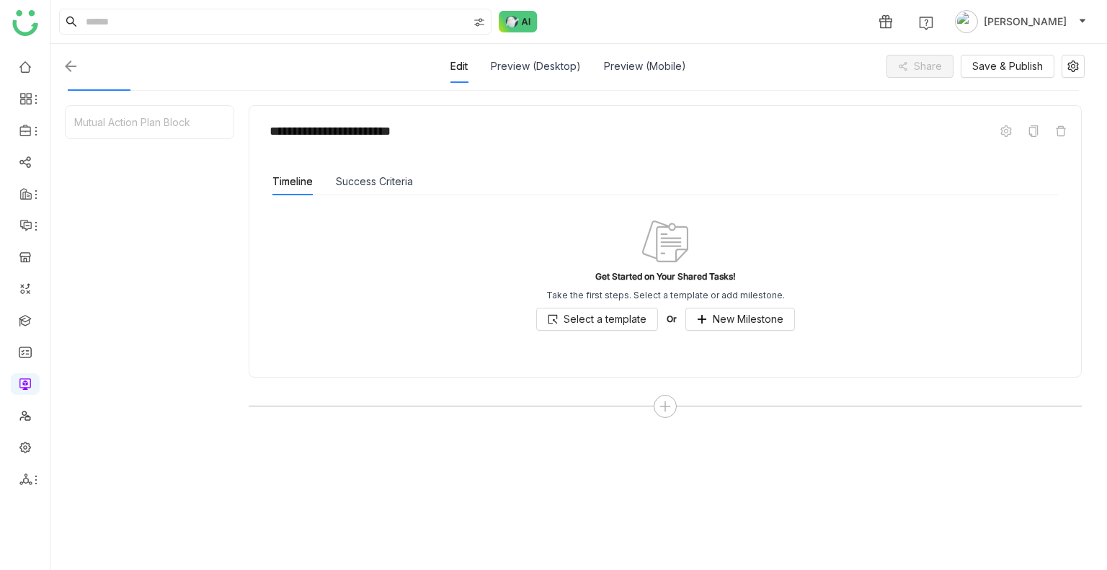
scroll to position [182, 0]
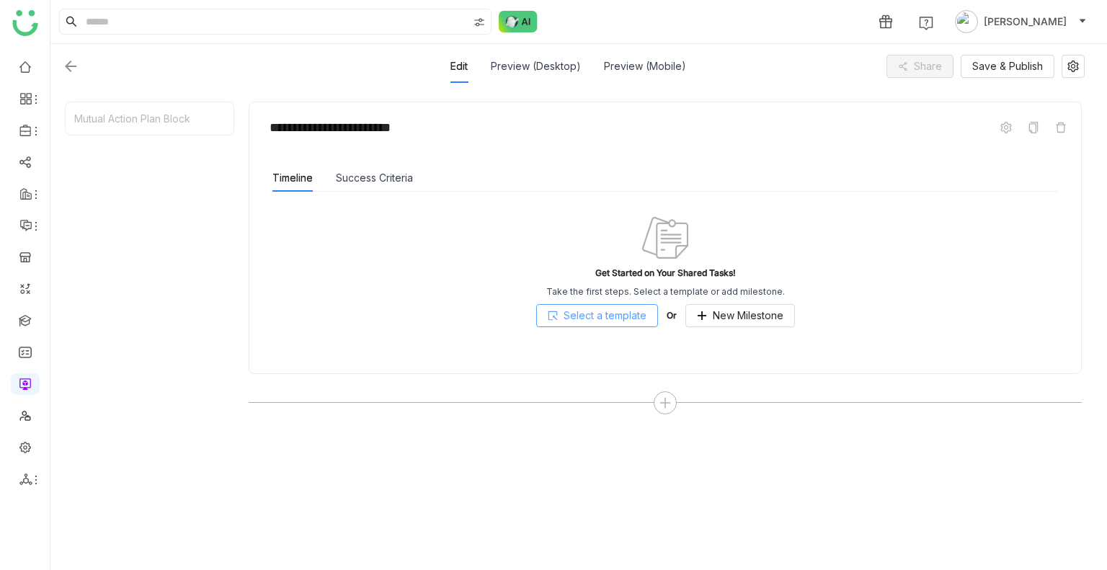
click at [610, 311] on span "Select a template" at bounding box center [604, 316] width 83 height 16
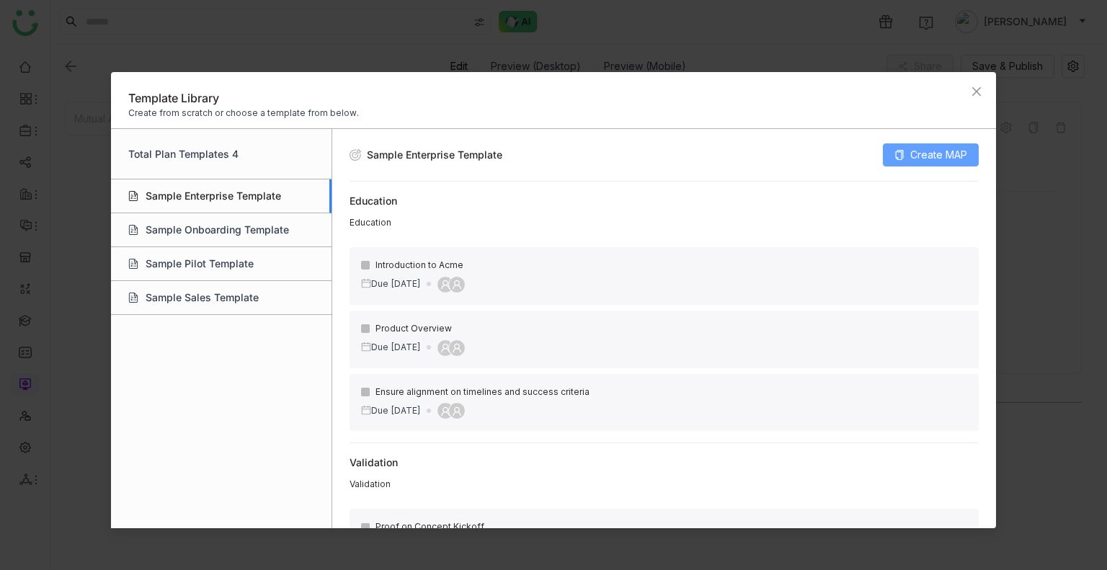
click at [955, 159] on span "Create MAP" at bounding box center [938, 155] width 57 height 16
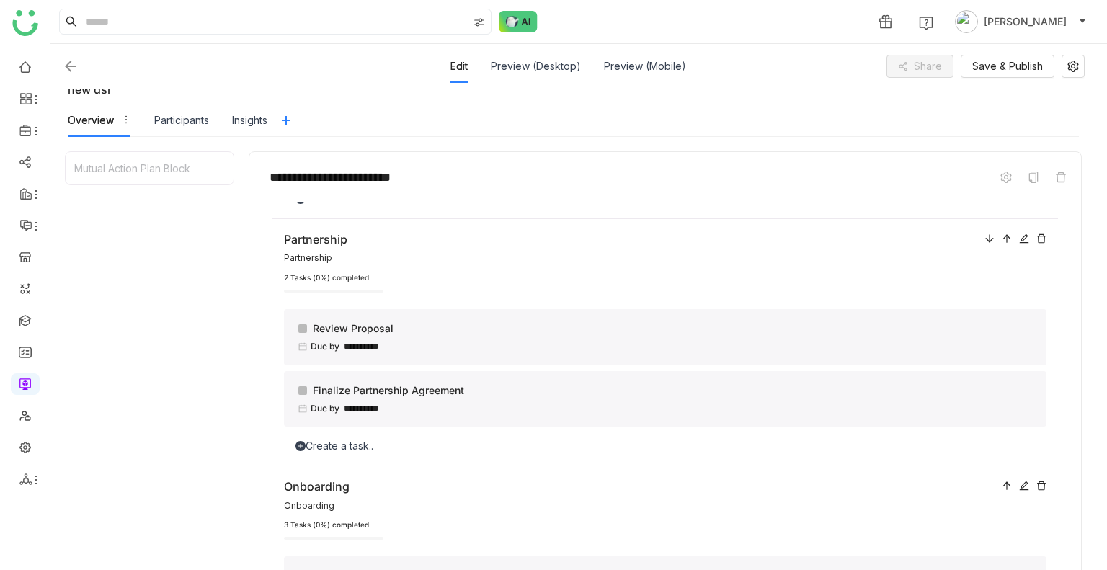
scroll to position [409, 0]
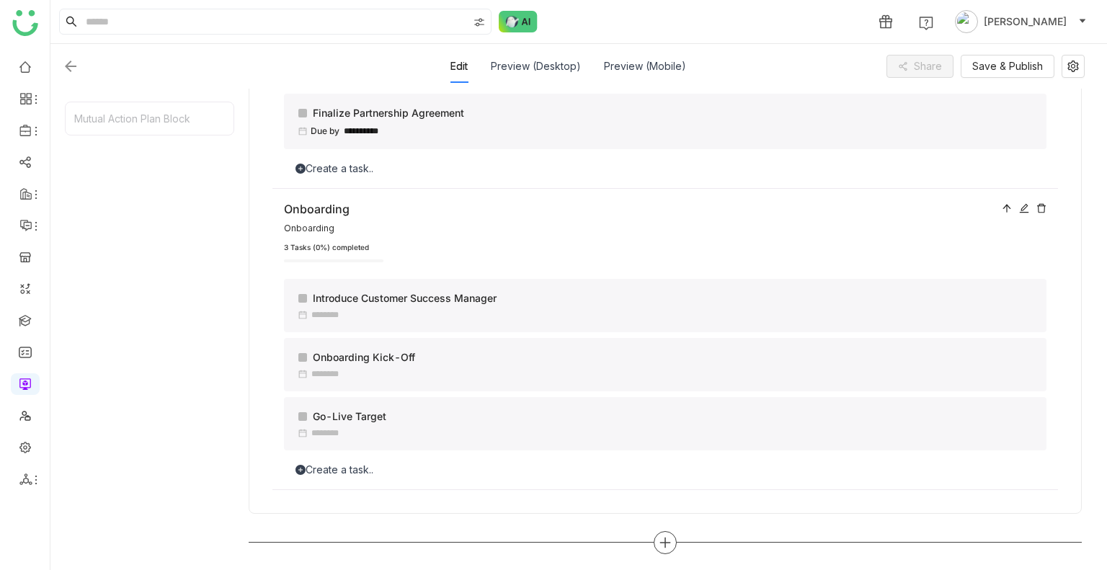
drag, startPoint x: 386, startPoint y: 460, endPoint x: 666, endPoint y: 540, distance: 290.8
click at [666, 540] on icon at bounding box center [665, 542] width 13 height 13
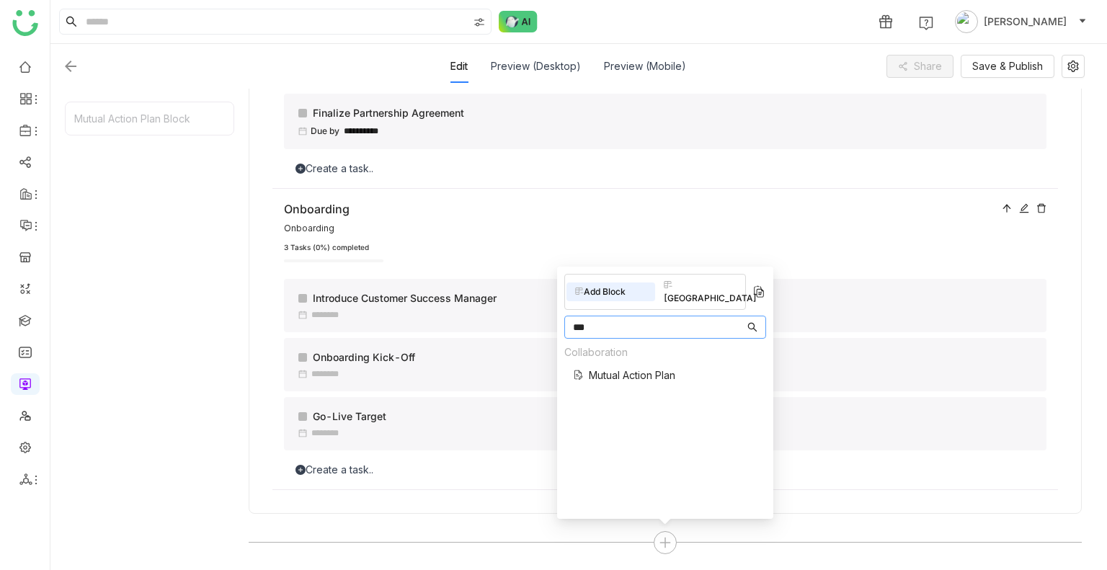
type input "***"
click at [626, 367] on span "Mutual Action Plan" at bounding box center [632, 374] width 86 height 15
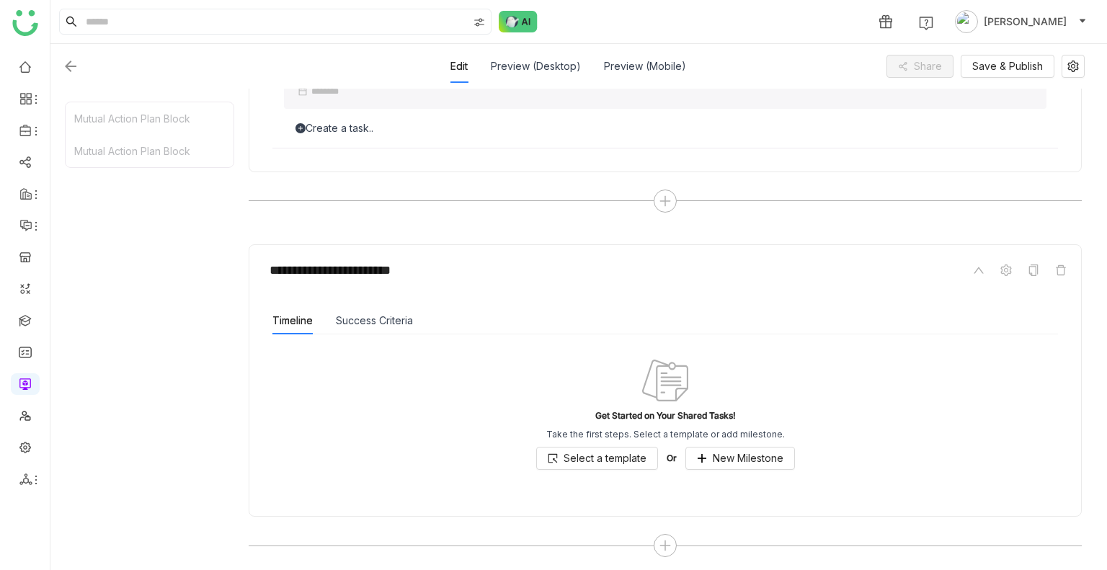
scroll to position [753, 0]
click at [584, 455] on span "Select a template" at bounding box center [604, 456] width 83 height 16
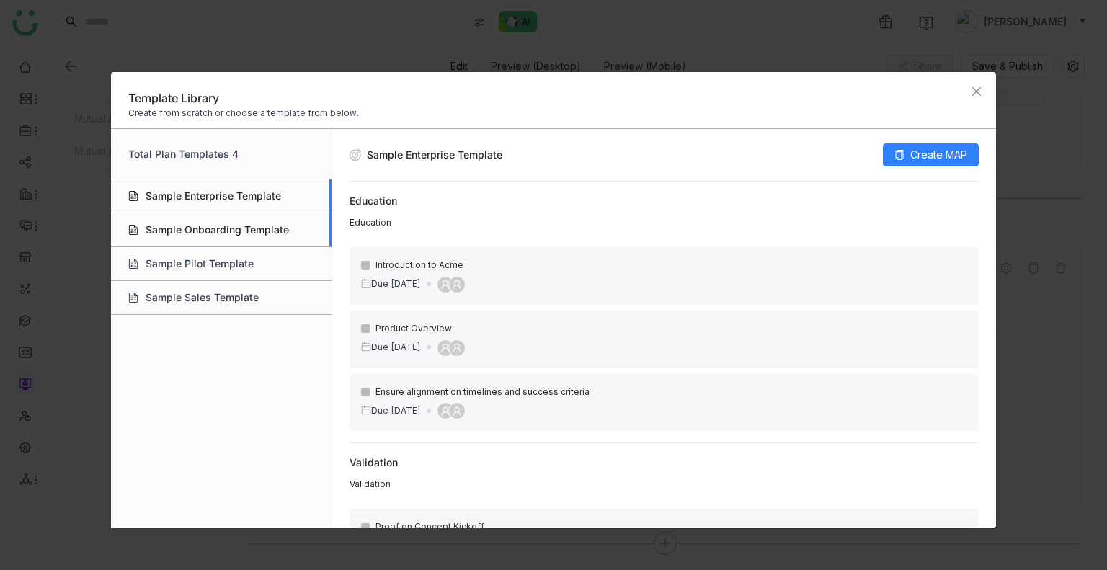
click at [182, 230] on div "Sample Onboarding Template" at bounding box center [221, 230] width 220 height 34
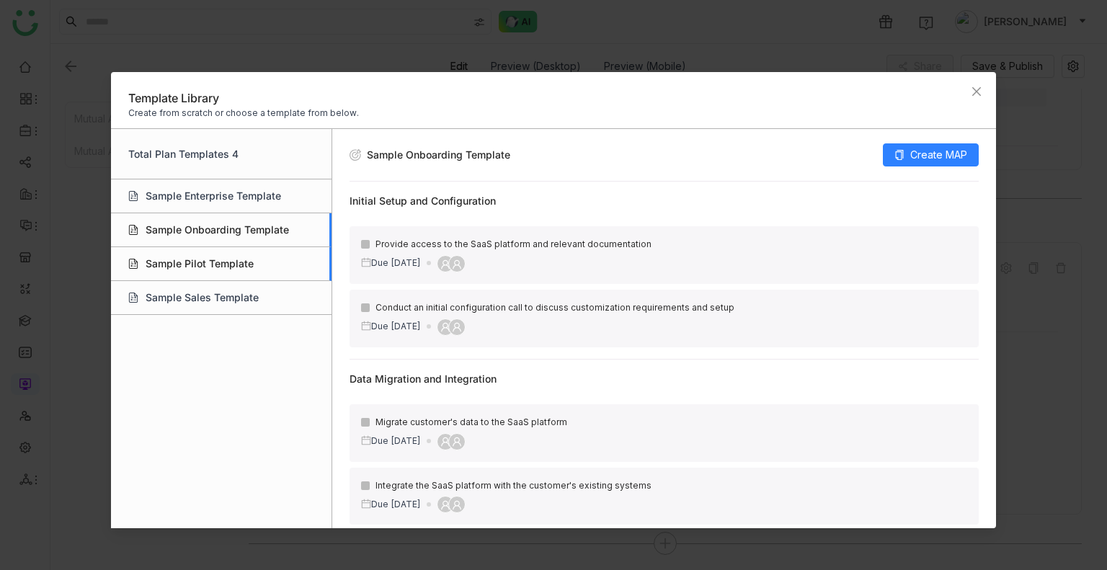
click at [205, 270] on div "Sample Pilot Template" at bounding box center [221, 264] width 220 height 34
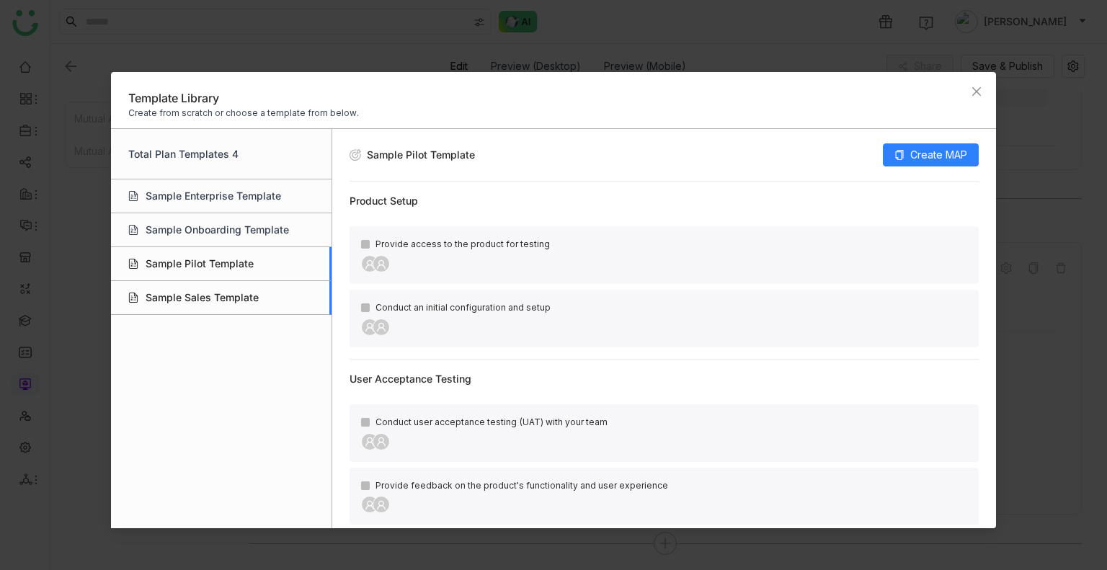
click at [210, 285] on div "Sample Sales Template" at bounding box center [221, 298] width 220 height 34
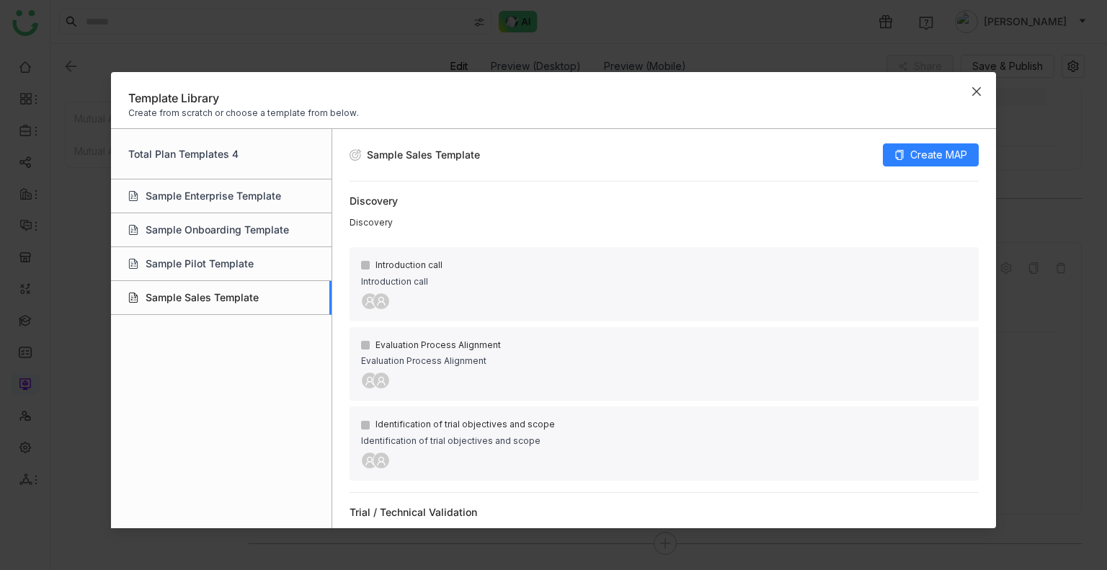
click at [981, 94] on icon "Close" at bounding box center [977, 92] width 12 height 12
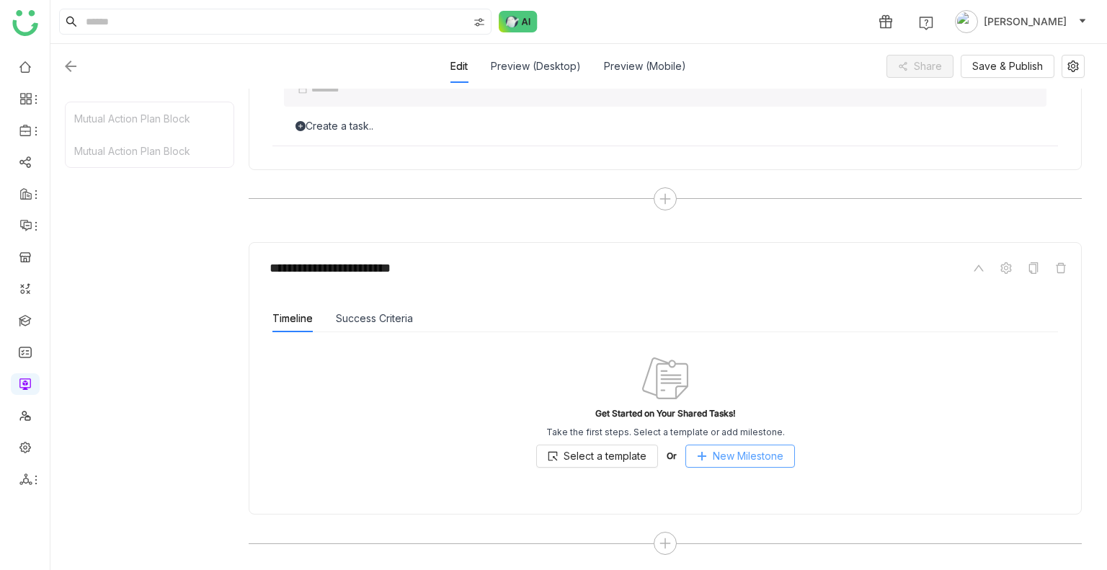
click at [738, 455] on span "New Milestone" at bounding box center [748, 456] width 71 height 16
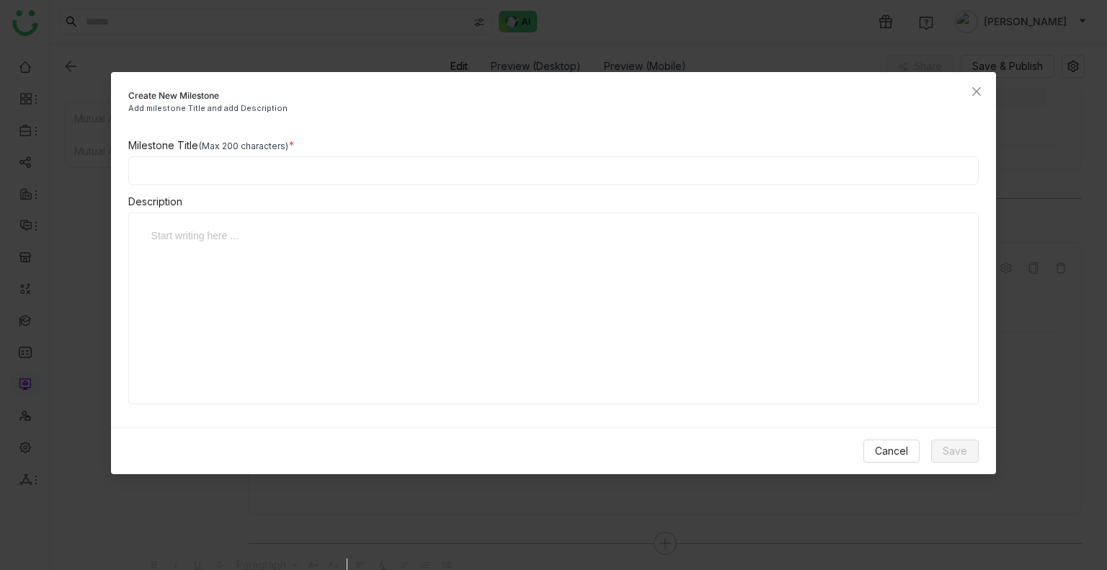
click at [221, 180] on input at bounding box center [553, 170] width 851 height 29
type input "******"
click at [176, 174] on input "******" at bounding box center [553, 170] width 851 height 29
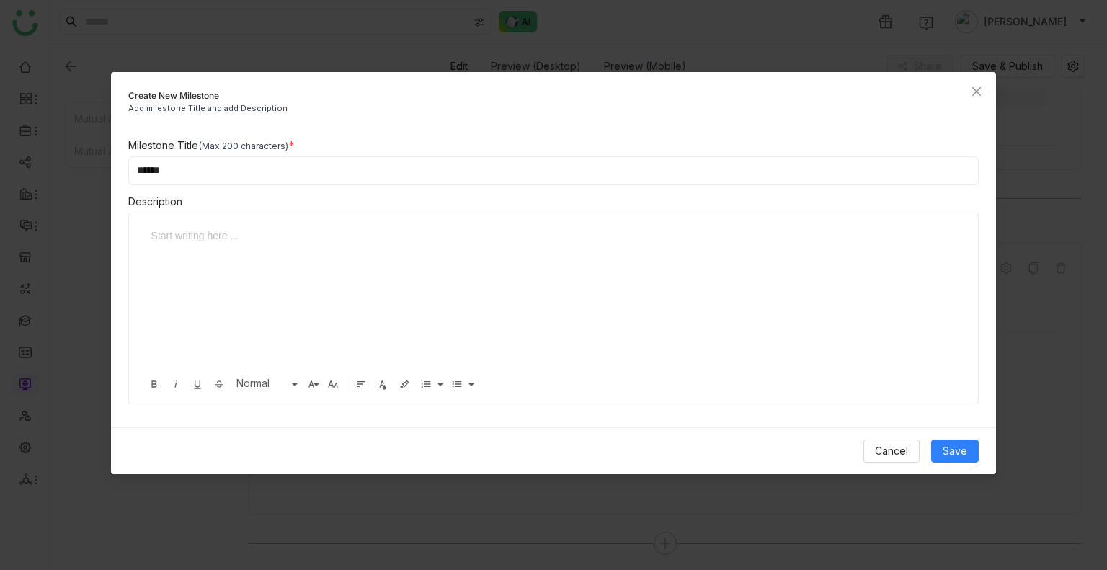
click at [166, 256] on div at bounding box center [548, 300] width 810 height 144
click at [960, 454] on span "Save" at bounding box center [954, 451] width 24 height 16
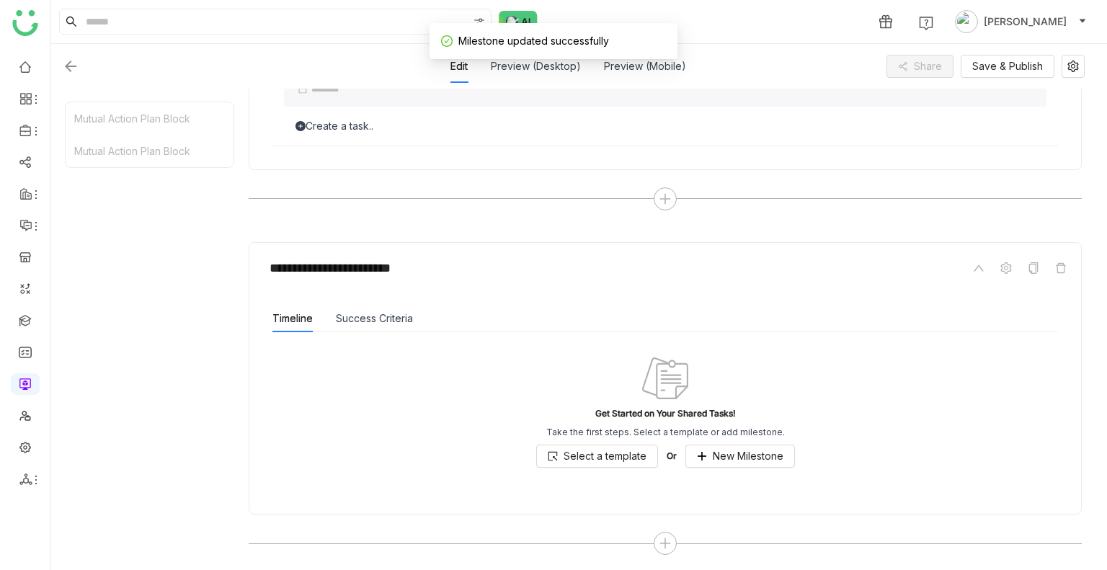
scroll to position [686, 0]
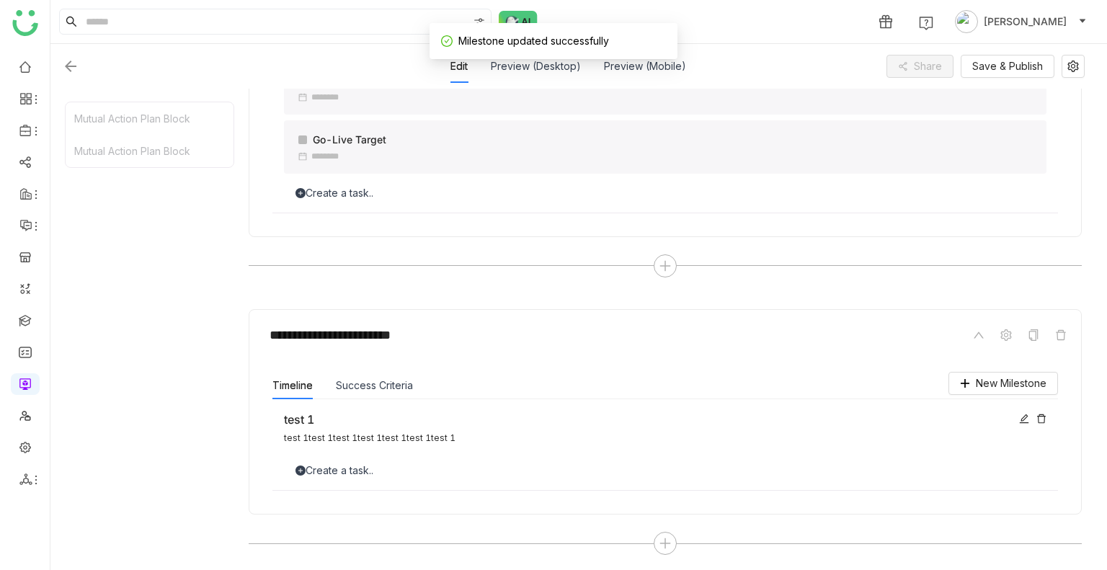
click at [321, 469] on div "Create a task.." at bounding box center [665, 471] width 762 height 16
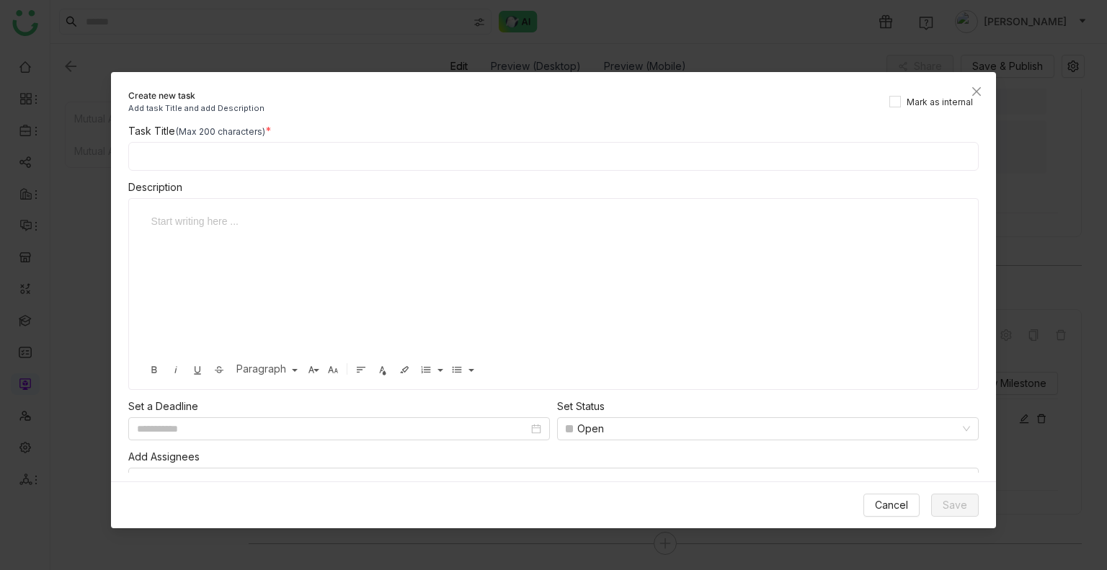
click at [196, 153] on input at bounding box center [553, 156] width 851 height 29
click at [196, 153] on input "**********" at bounding box center [553, 156] width 851 height 29
type input "**********"
click at [201, 244] on div at bounding box center [548, 285] width 810 height 144
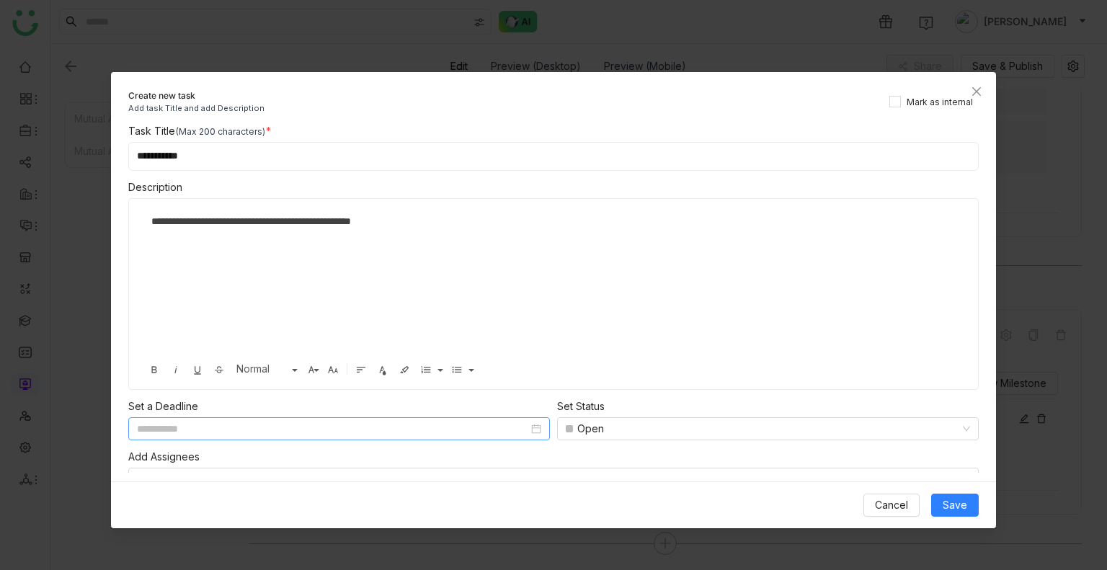
click at [232, 426] on input at bounding box center [332, 429] width 391 height 16
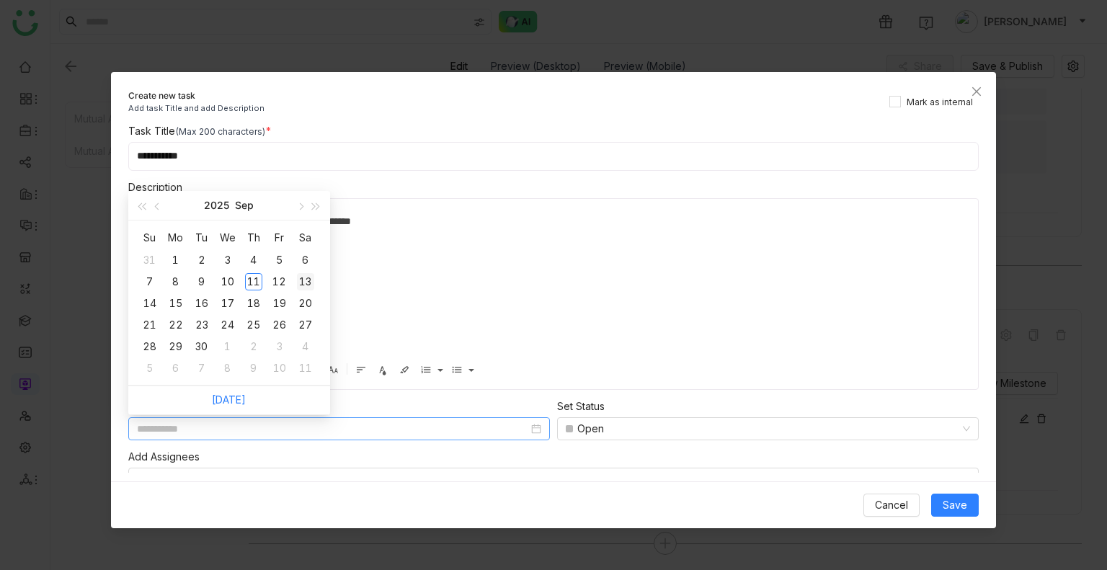
click at [301, 275] on div "13" at bounding box center [305, 281] width 17 height 17
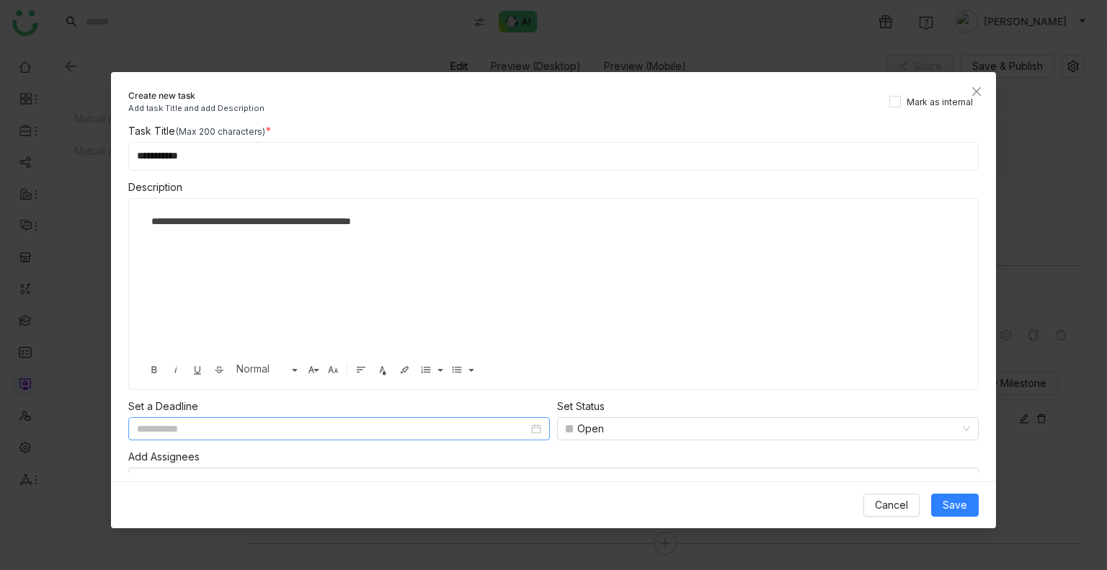
type input "**********"
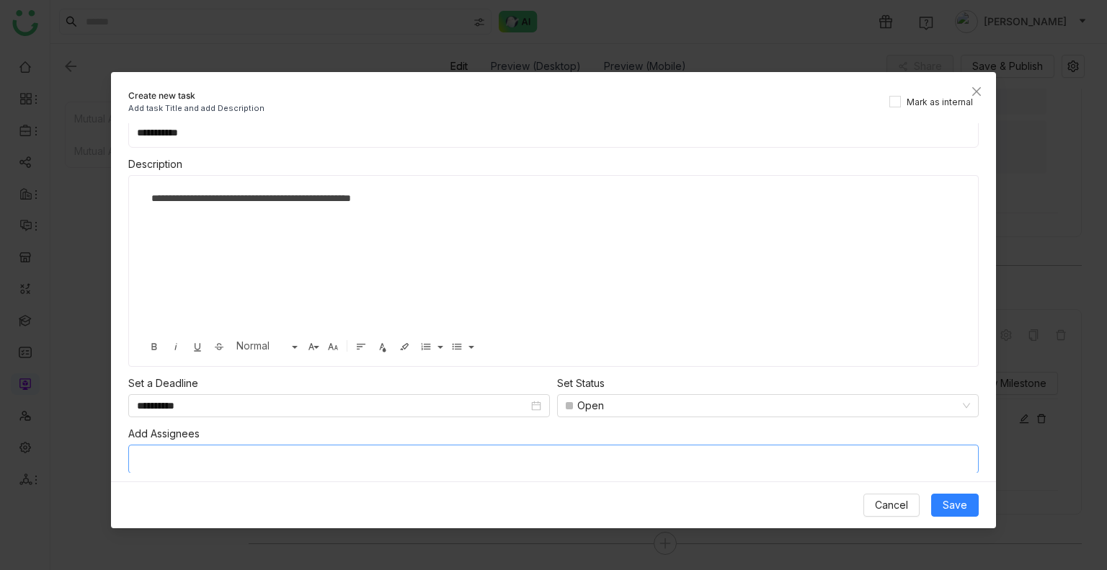
click at [196, 455] on nz-select-top-control at bounding box center [553, 459] width 851 height 29
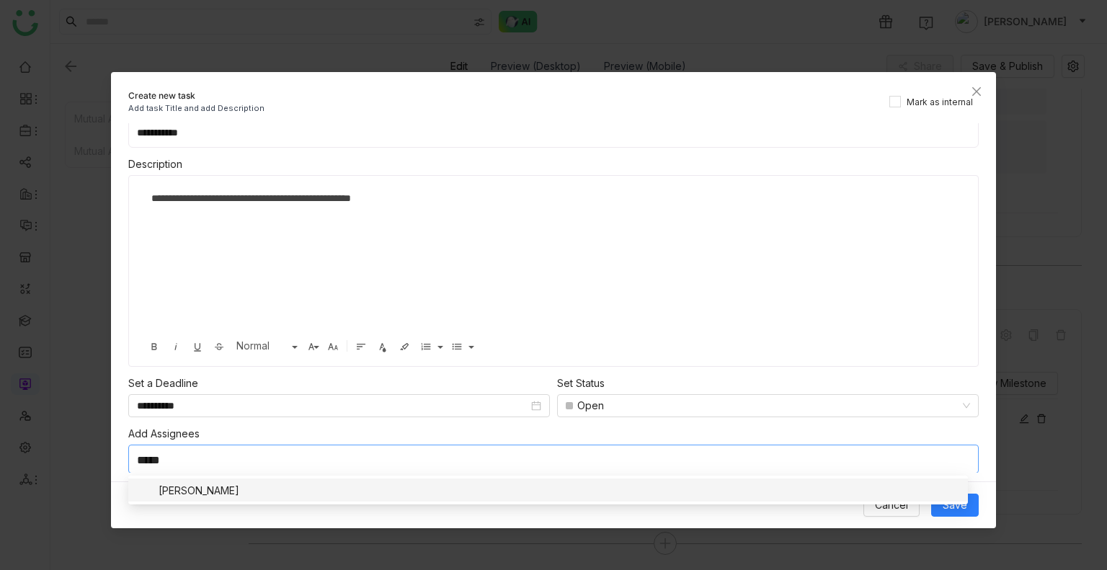
scroll to position [0, 0]
type input "*"
type input "****"
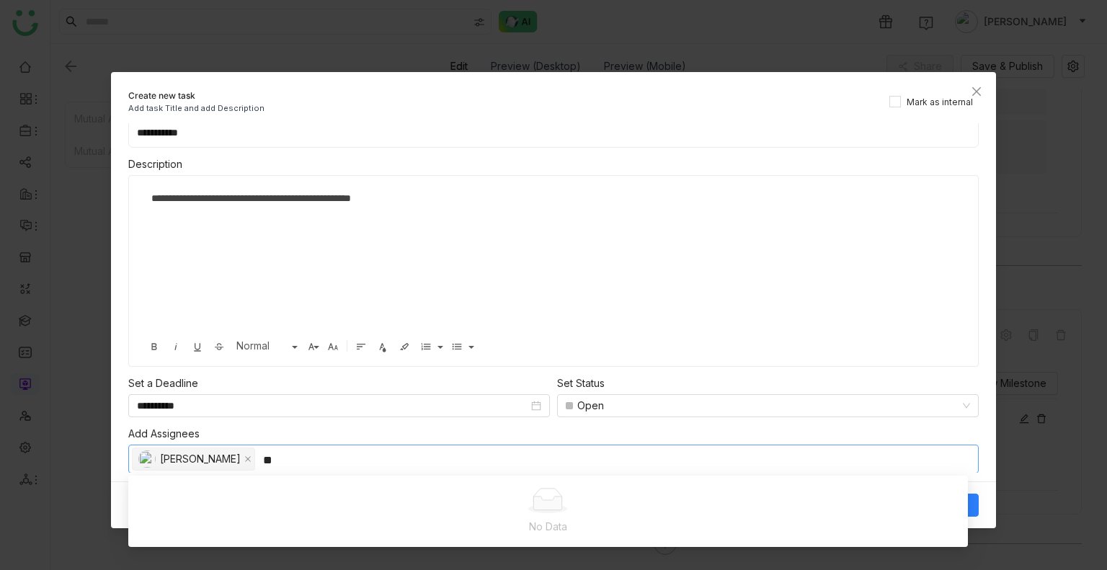
type input "*"
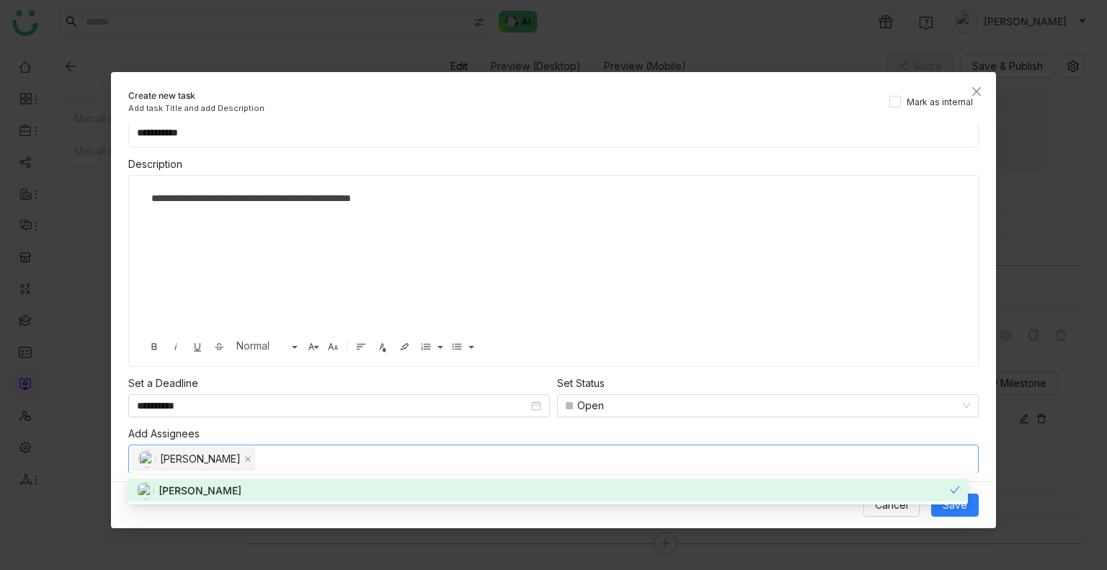
click at [303, 434] on div "Add Assignees" at bounding box center [553, 434] width 851 height 16
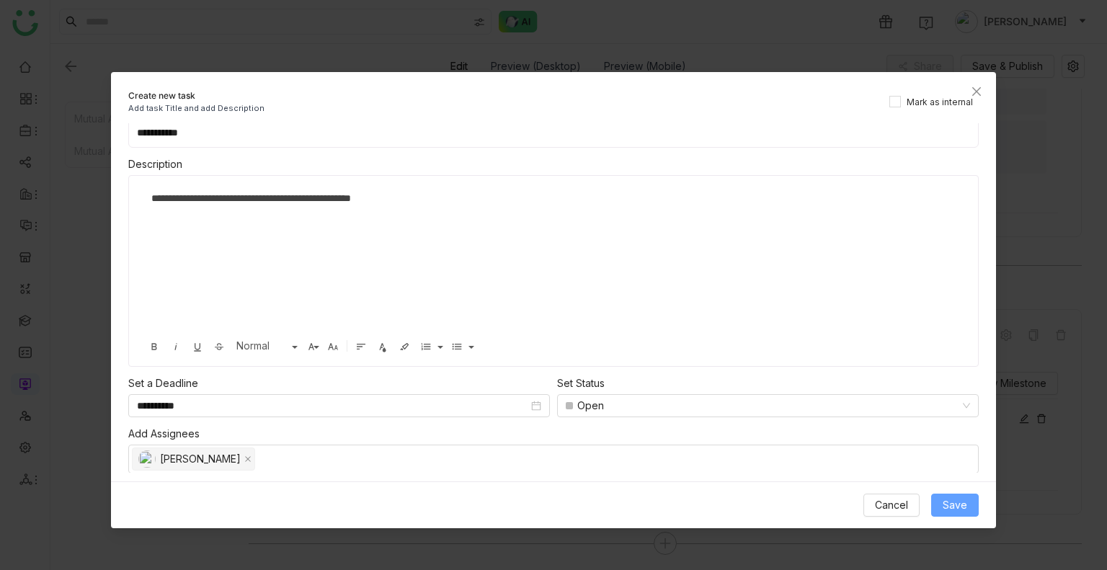
click at [942, 501] on button "Save" at bounding box center [955, 505] width 48 height 23
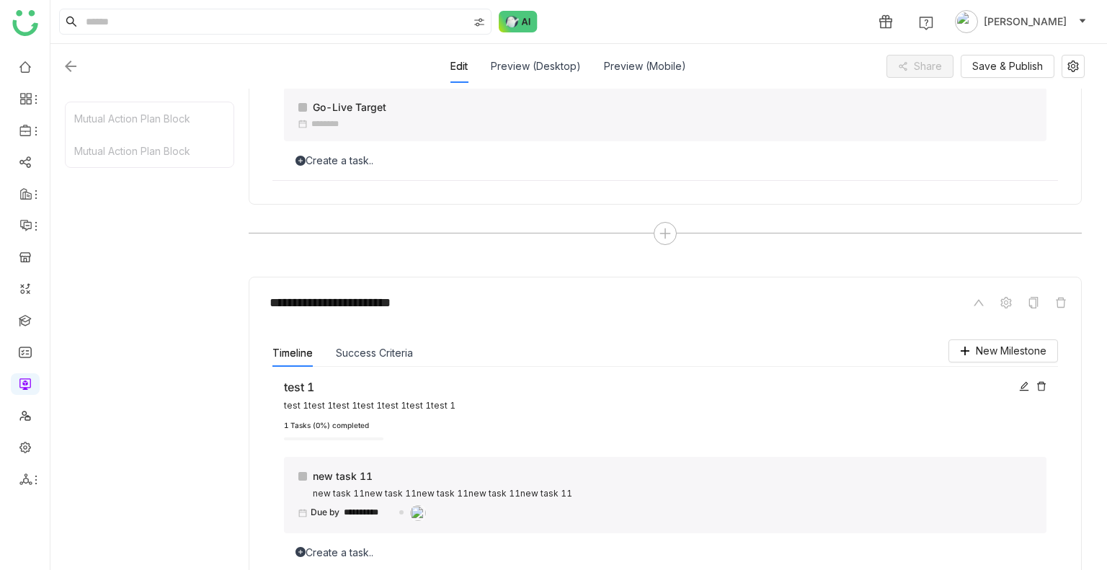
scroll to position [800, 0]
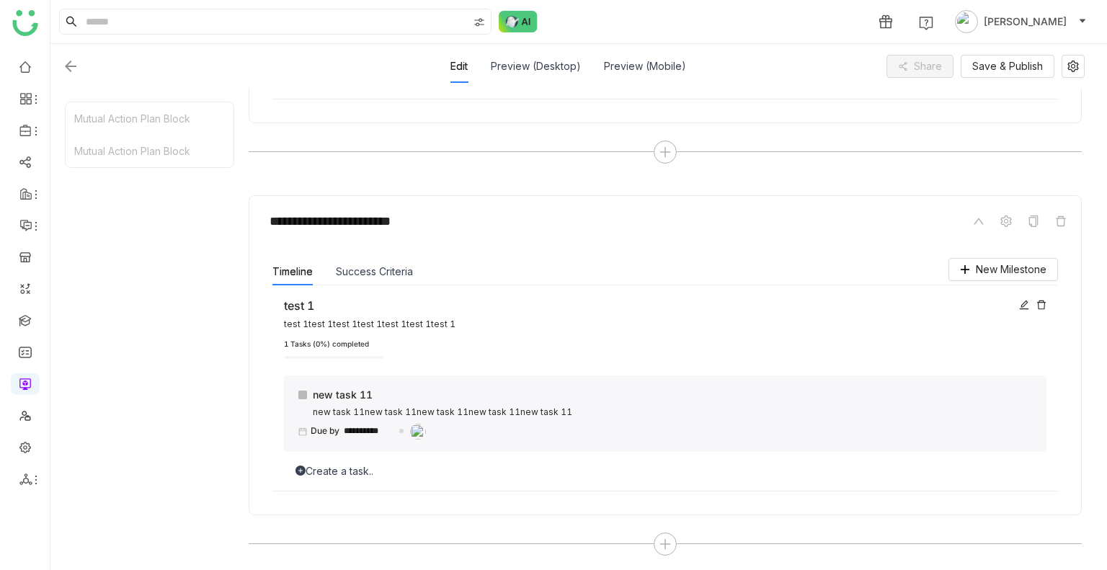
click at [303, 468] on icon at bounding box center [300, 470] width 10 height 10
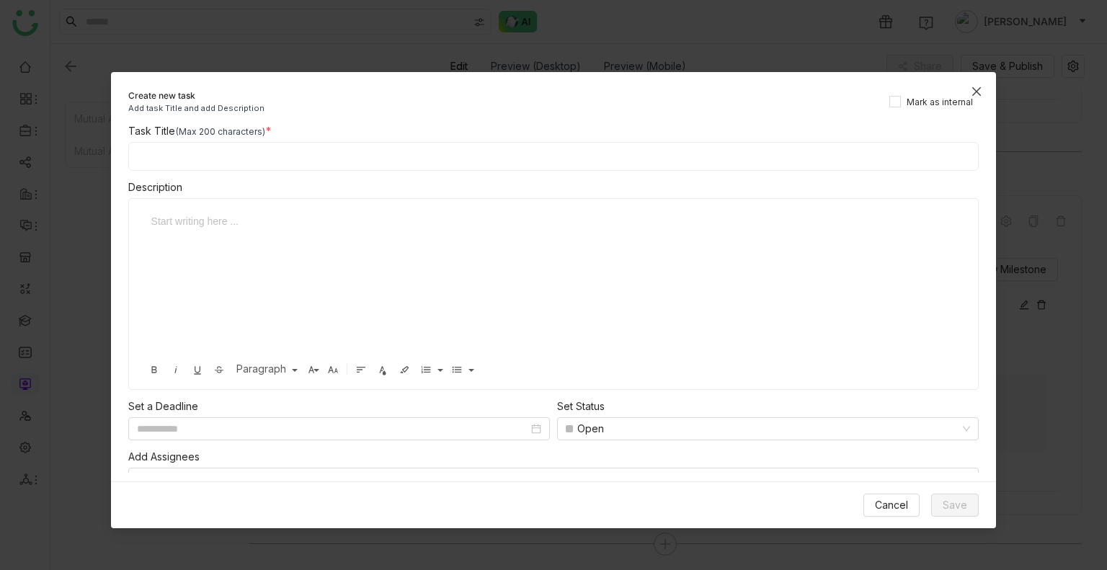
click at [975, 86] on icon "Close" at bounding box center [977, 92] width 12 height 12
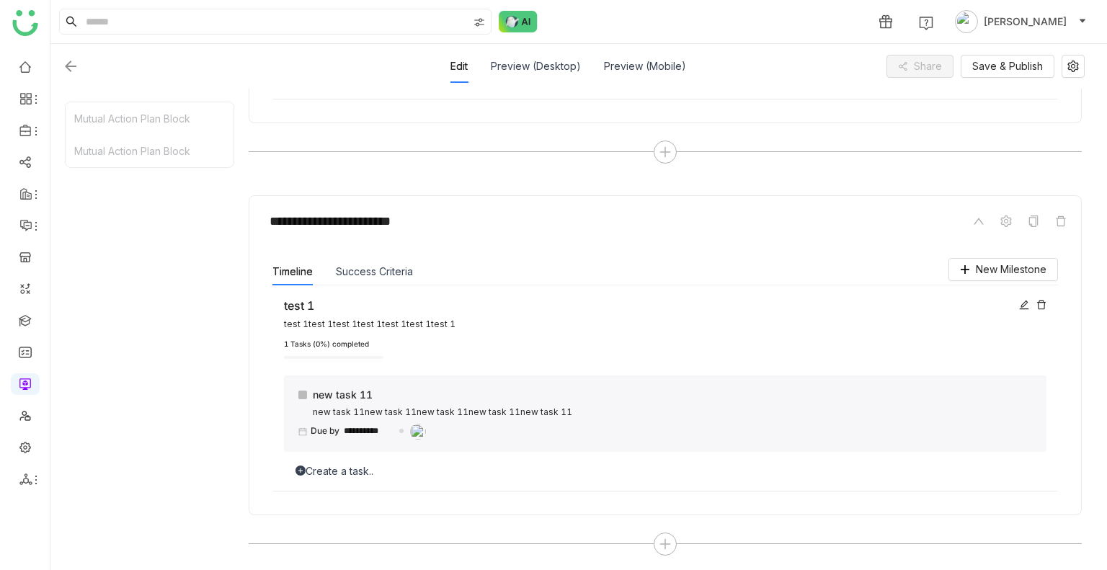
click at [343, 480] on div "**********" at bounding box center [664, 387] width 785 height 205
click at [318, 470] on div "Create a task.." at bounding box center [665, 471] width 762 height 16
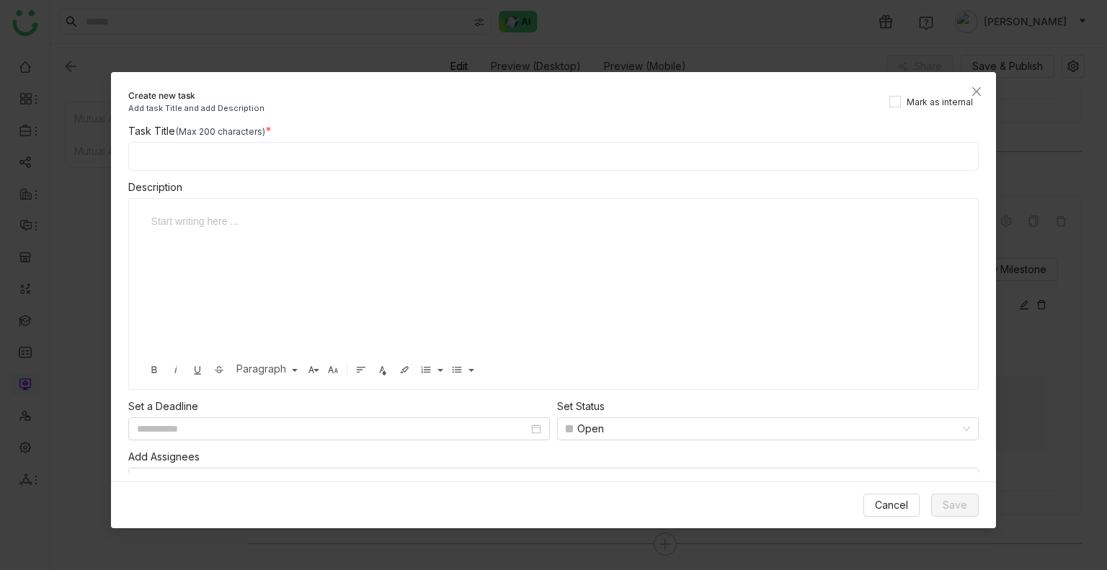
click at [187, 167] on input at bounding box center [553, 156] width 851 height 29
type input "*******"
click at [171, 213] on div at bounding box center [542, 221] width 783 height 16
click at [202, 429] on input at bounding box center [332, 429] width 391 height 16
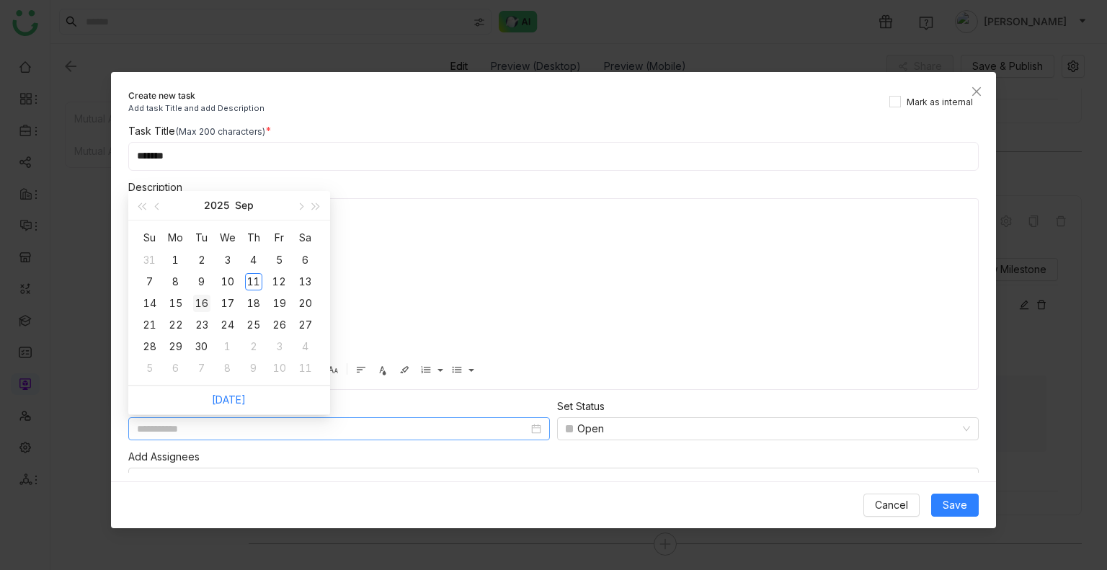
click at [208, 305] on div "16" at bounding box center [201, 303] width 17 height 17
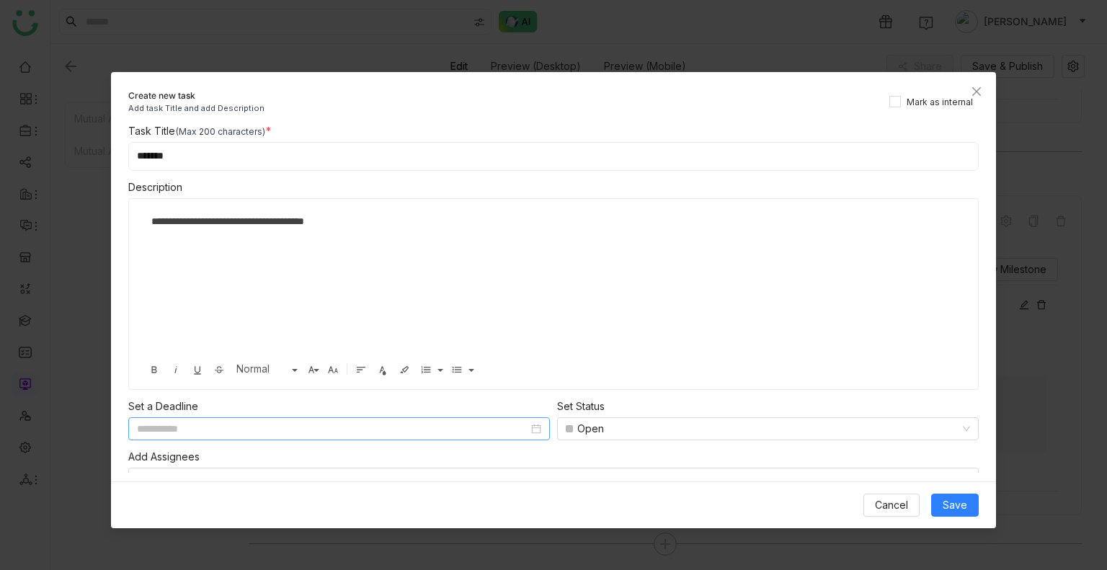
type input "**********"
click at [594, 430] on div "Open" at bounding box center [590, 429] width 27 height 22
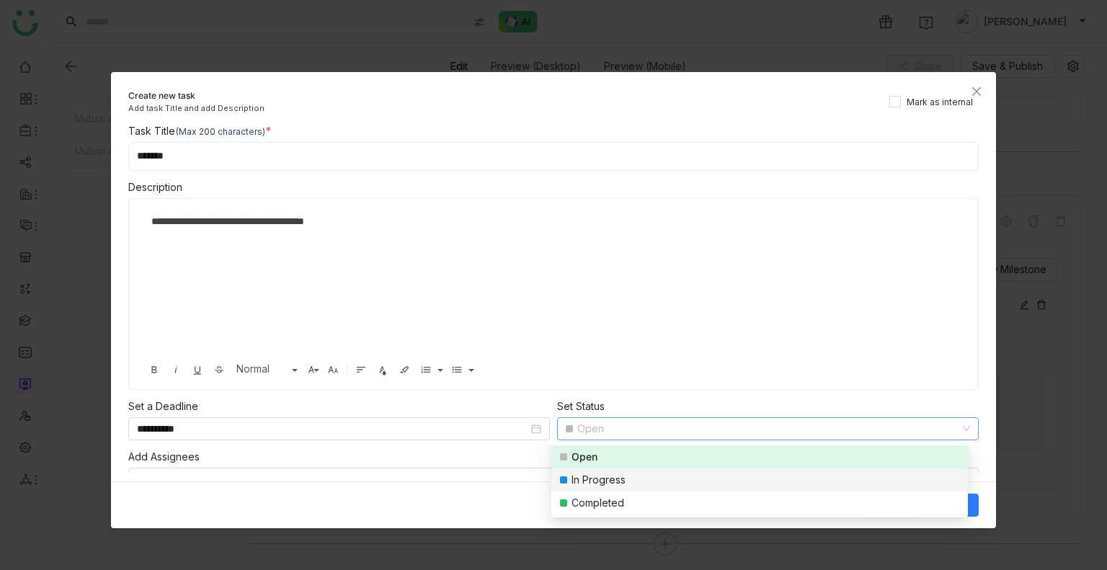
click at [590, 485] on div "In Progress" at bounding box center [598, 480] width 54 height 16
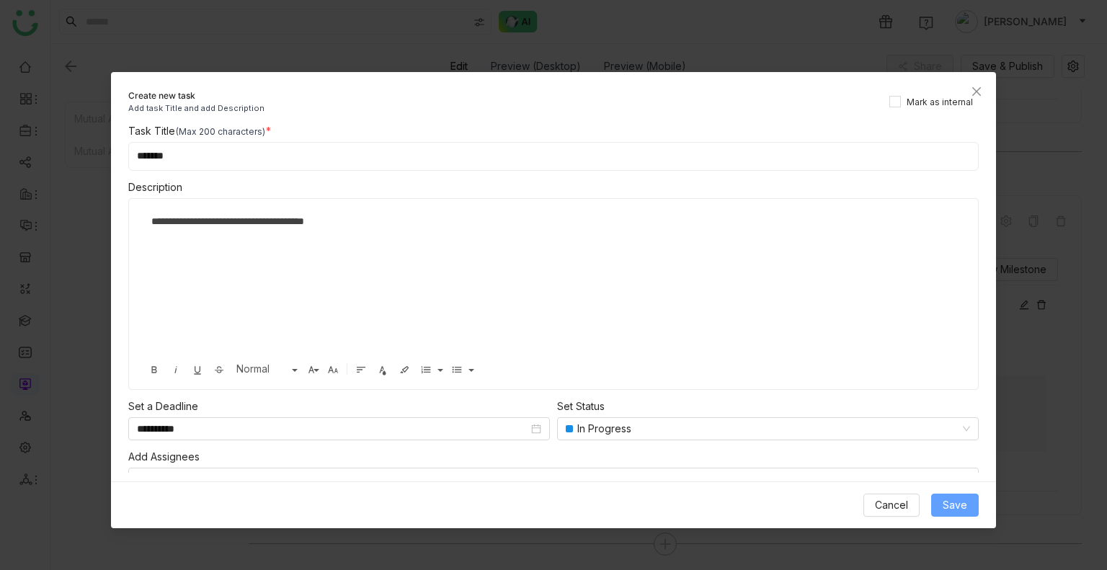
click at [953, 507] on span "Save" at bounding box center [954, 505] width 24 height 16
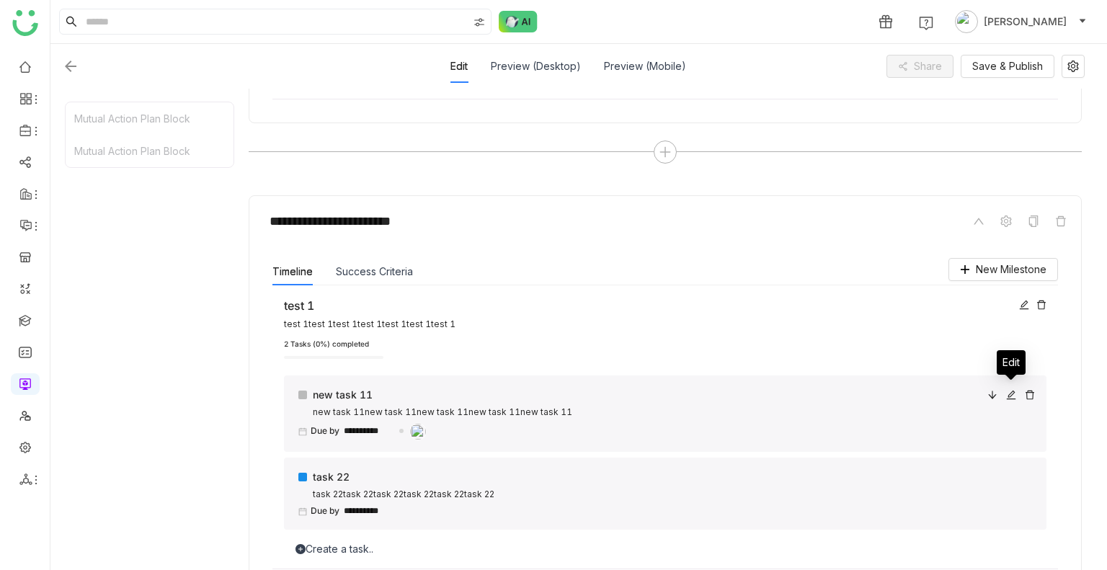
click at [1007, 392] on icon at bounding box center [1011, 395] width 10 height 10
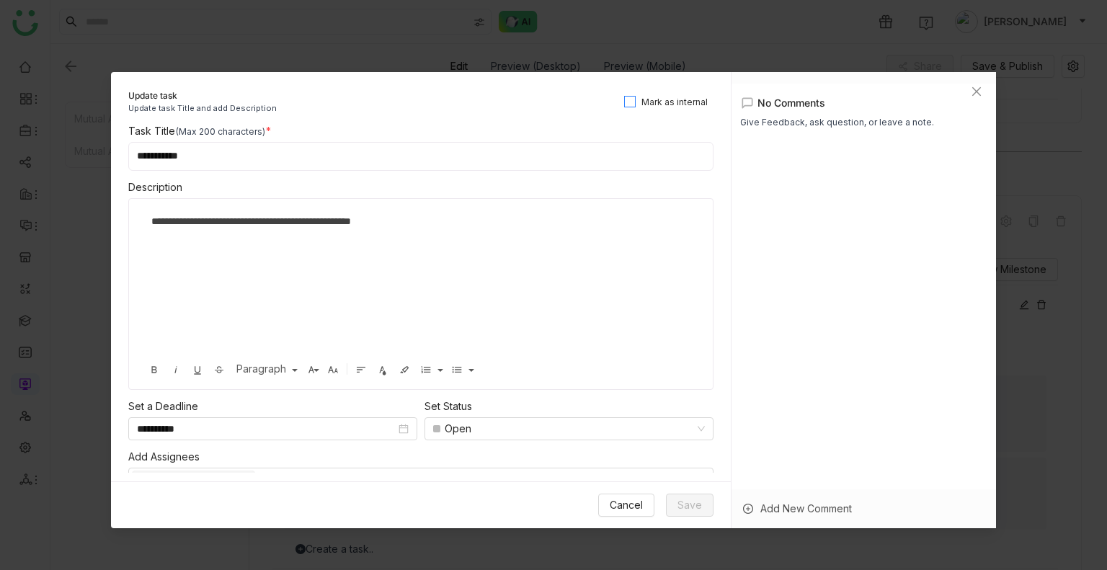
click at [682, 96] on span "Mark as internal" at bounding box center [674, 103] width 78 height 14
click at [682, 498] on span "Save" at bounding box center [689, 505] width 24 height 16
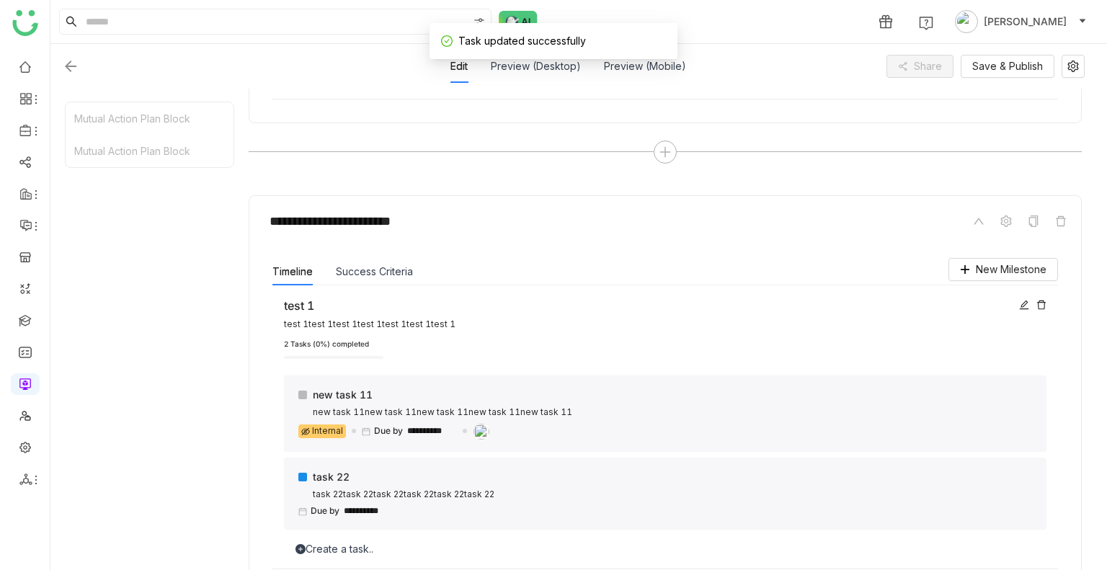
scroll to position [878, 0]
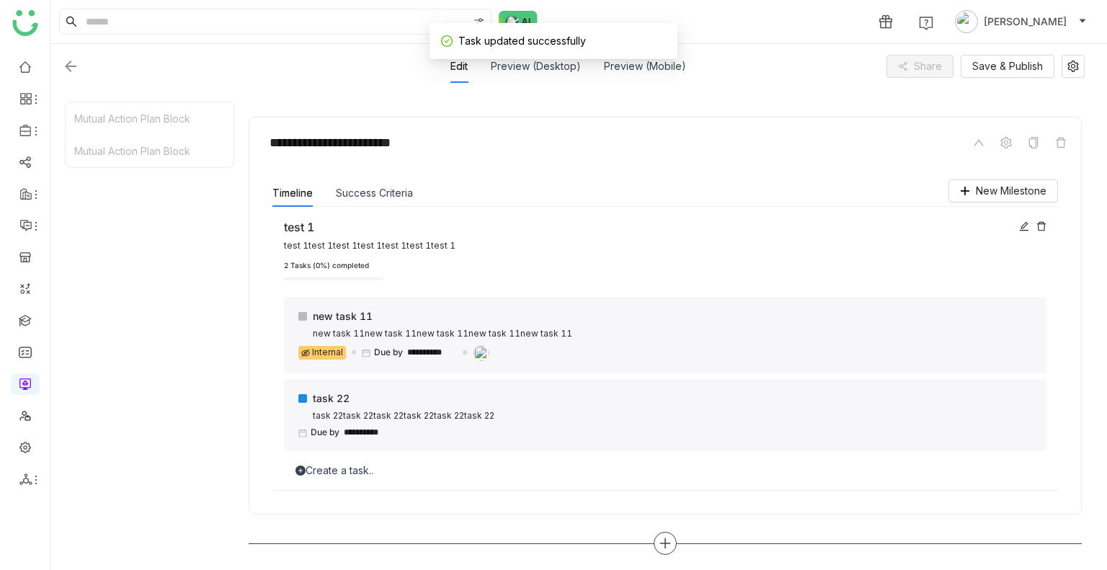
click at [656, 535] on div at bounding box center [665, 543] width 23 height 23
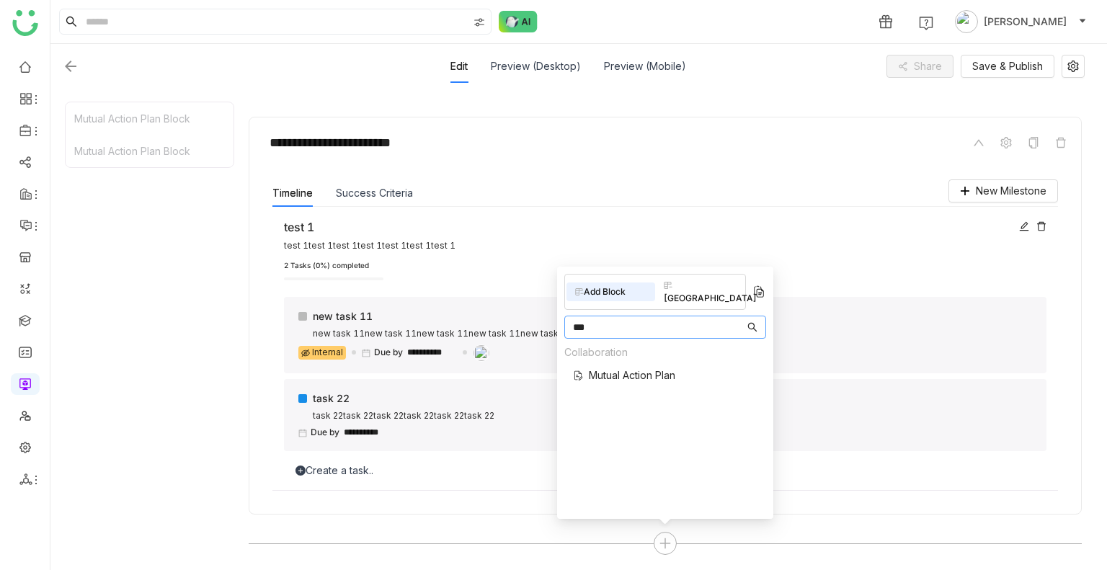
type input "***"
click at [623, 351] on div "Collaboration Mutual Action Plan" at bounding box center [619, 367] width 111 height 47
click at [627, 367] on span "Mutual Action Plan" at bounding box center [632, 374] width 86 height 15
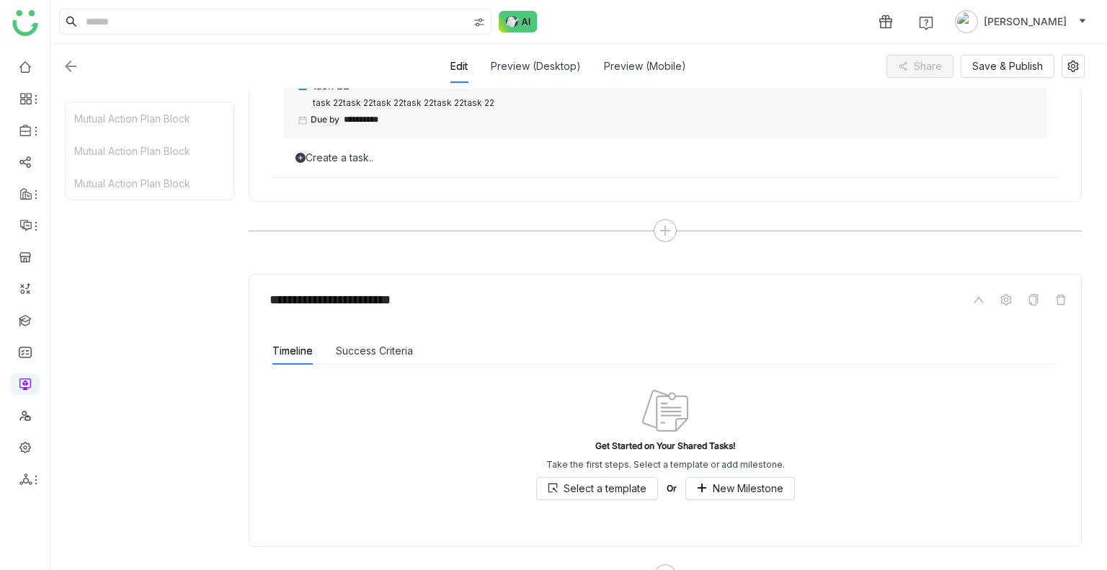
scroll to position [1222, 0]
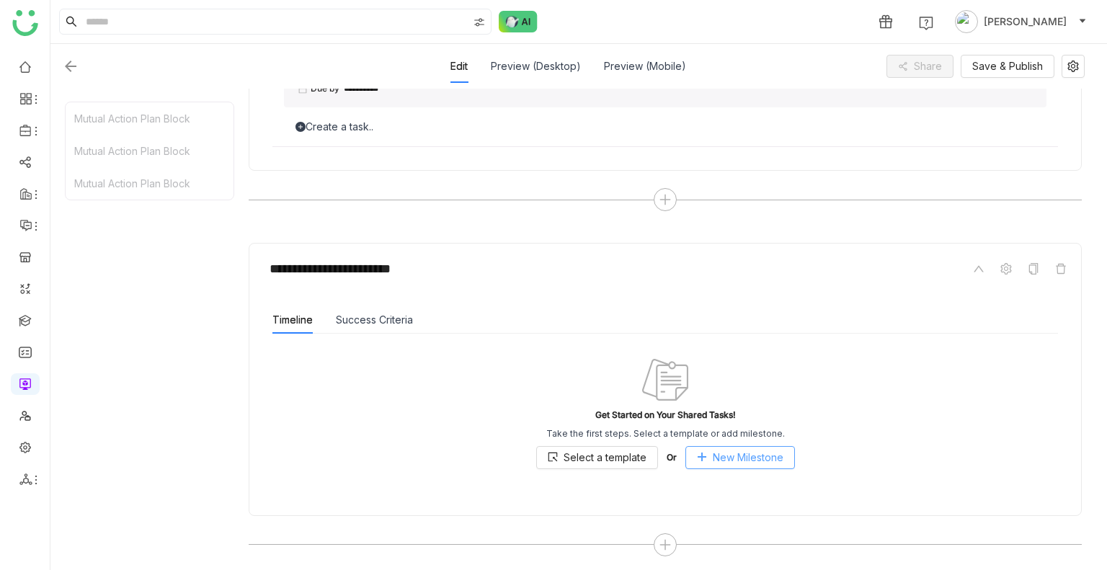
click at [694, 452] on button "New Milestone" at bounding box center [740, 457] width 110 height 23
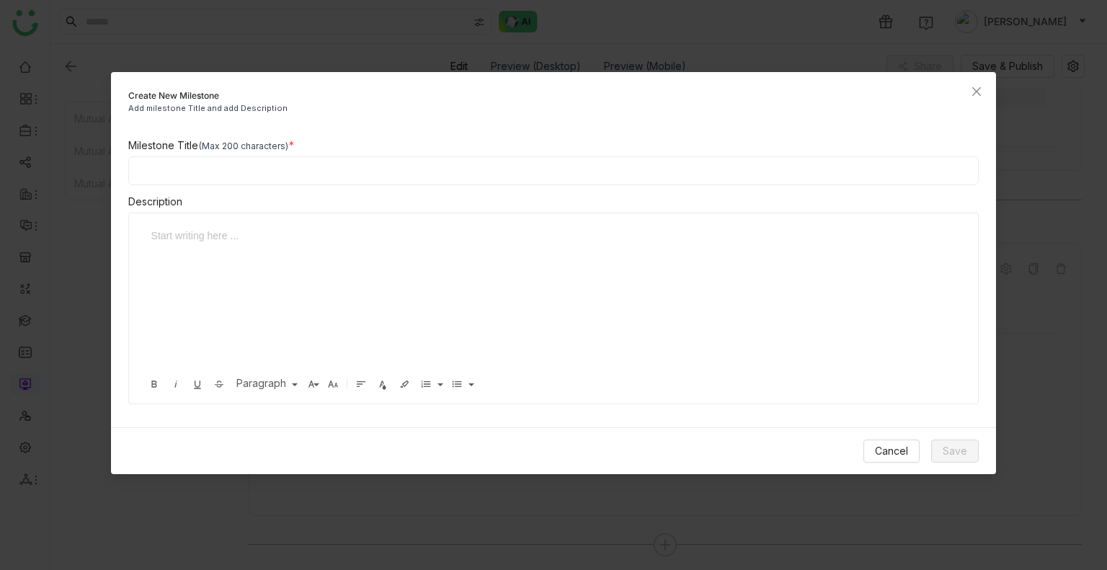
click at [213, 166] on input at bounding box center [553, 170] width 851 height 29
type input "*"
type input "**********"
click at [954, 458] on span "Save" at bounding box center [954, 451] width 24 height 16
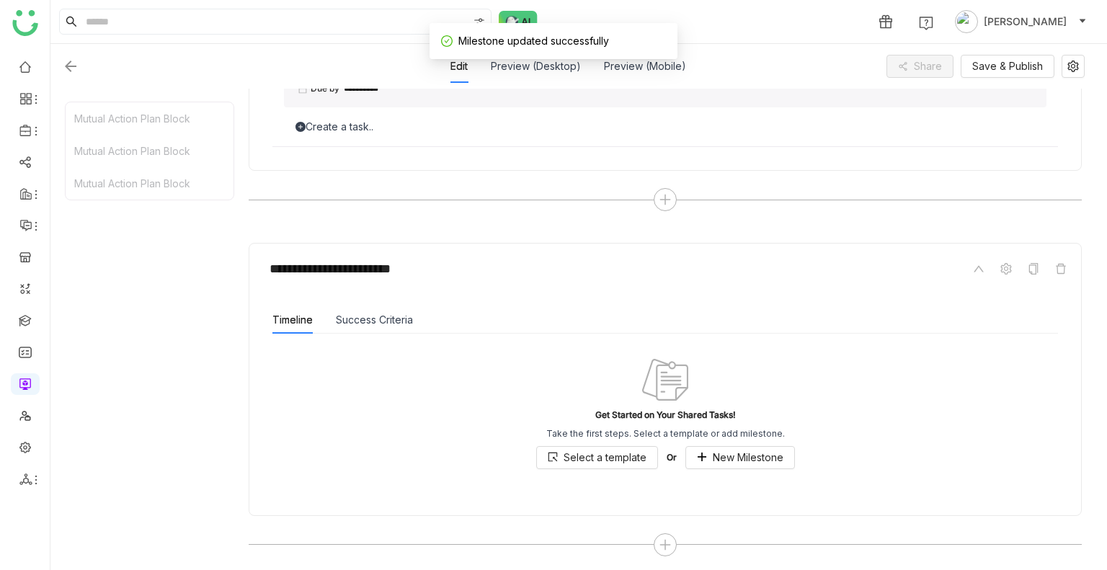
scroll to position [1155, 0]
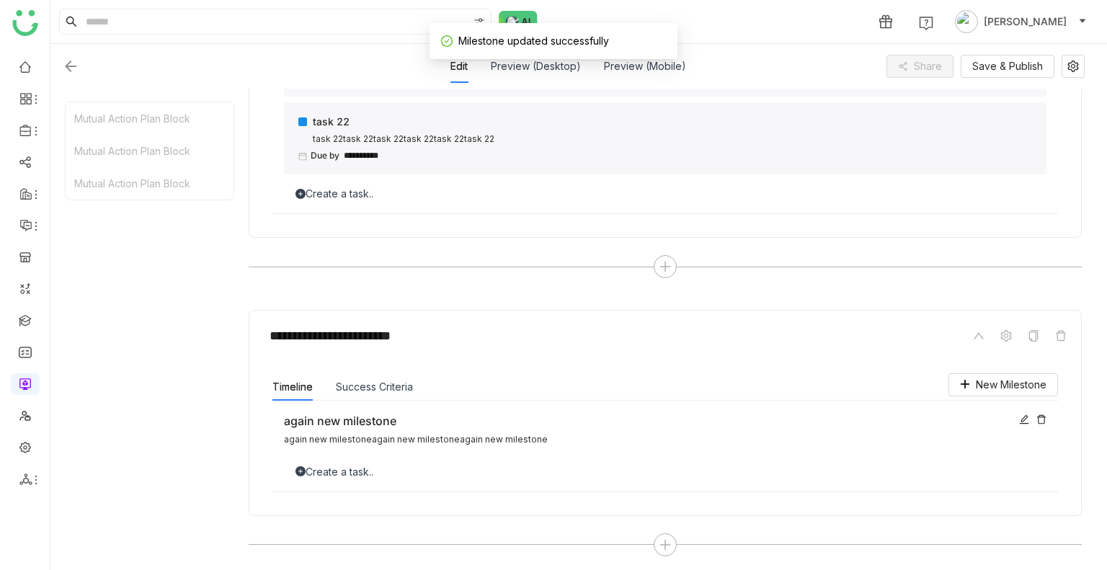
click at [314, 458] on div "Create a task.." at bounding box center [665, 469] width 762 height 22
click at [303, 466] on icon at bounding box center [300, 471] width 10 height 10
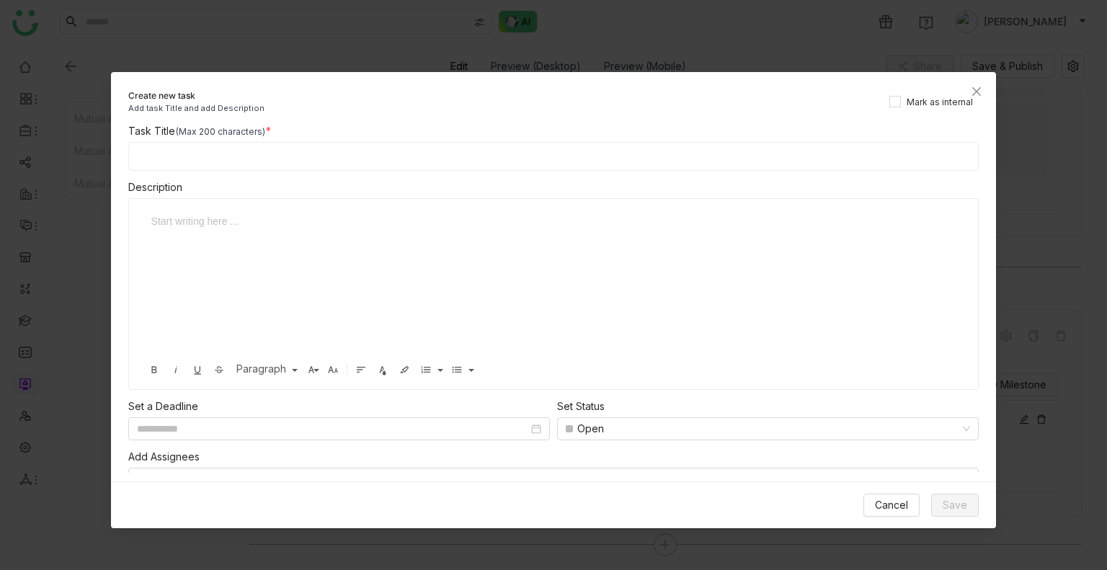
click at [222, 155] on input at bounding box center [553, 156] width 851 height 29
type input "**********"
click at [229, 251] on div at bounding box center [548, 285] width 810 height 144
click at [958, 497] on span "Save" at bounding box center [954, 505] width 24 height 16
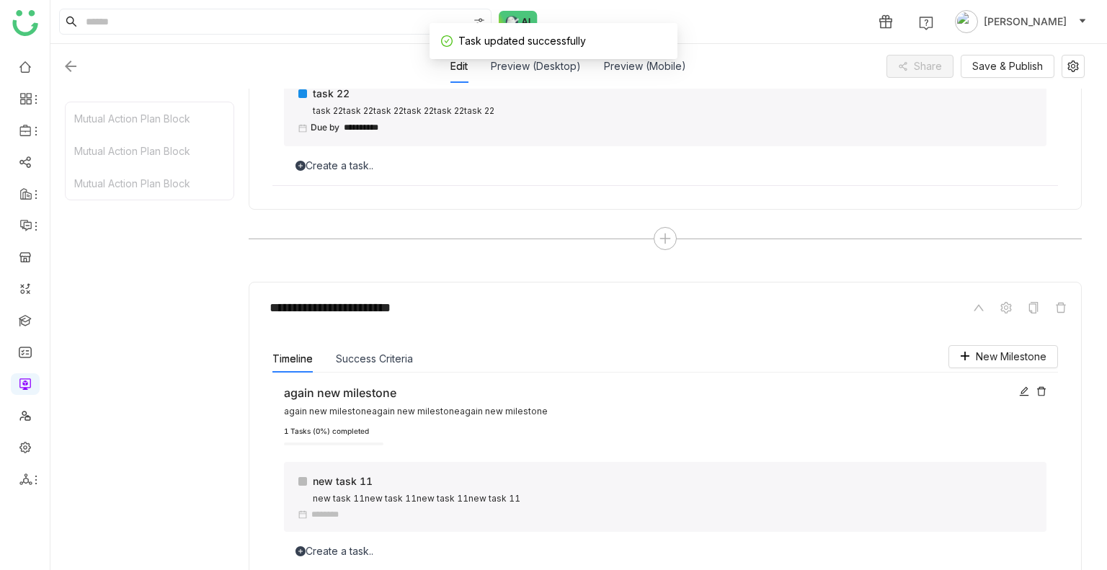
scroll to position [1265, 0]
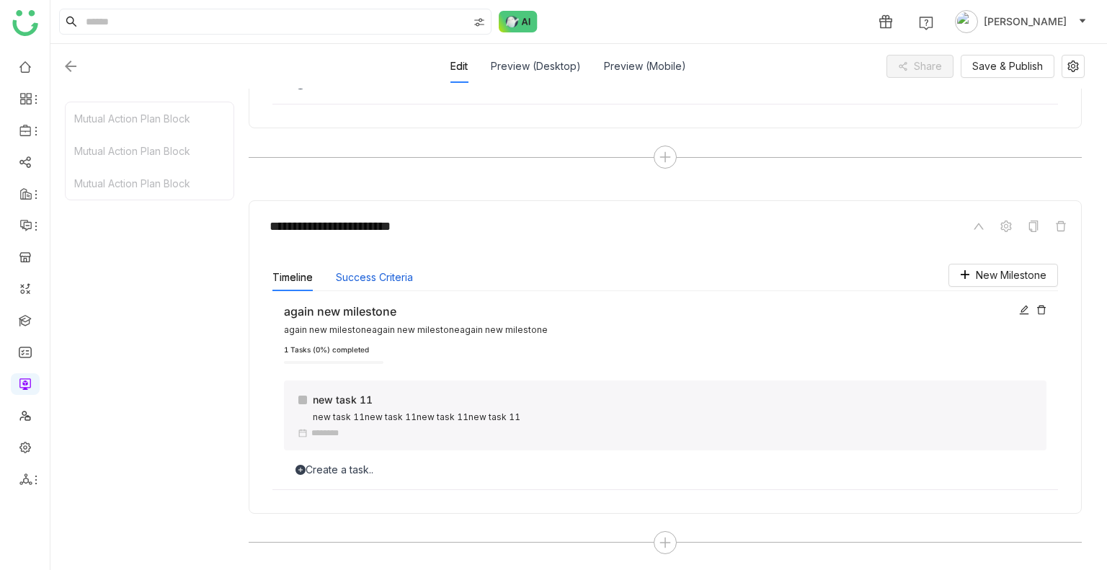
click at [367, 272] on button "Success Criteria" at bounding box center [374, 277] width 77 height 16
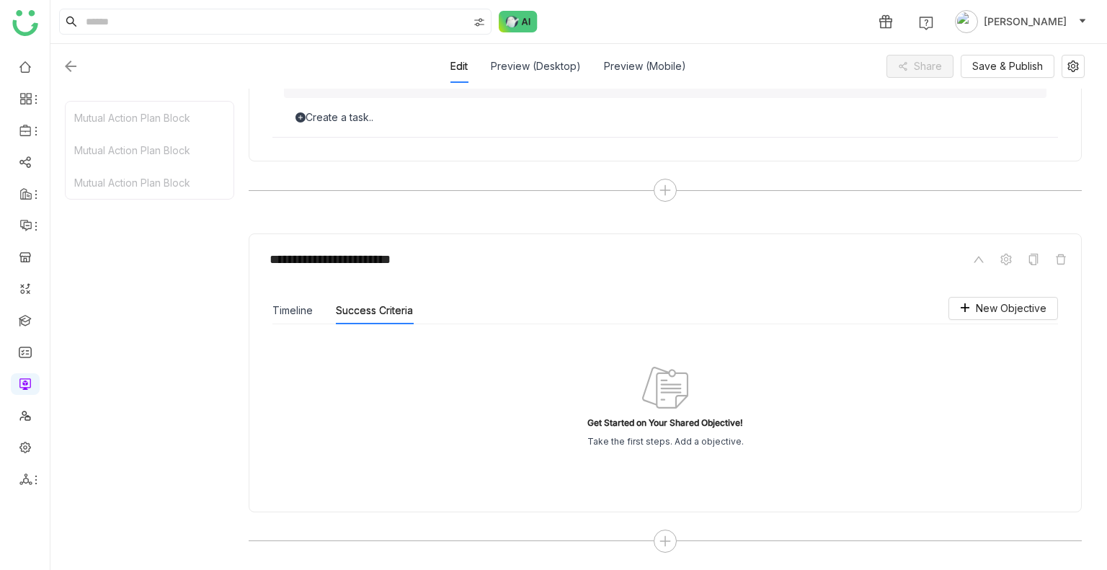
scroll to position [1228, 0]
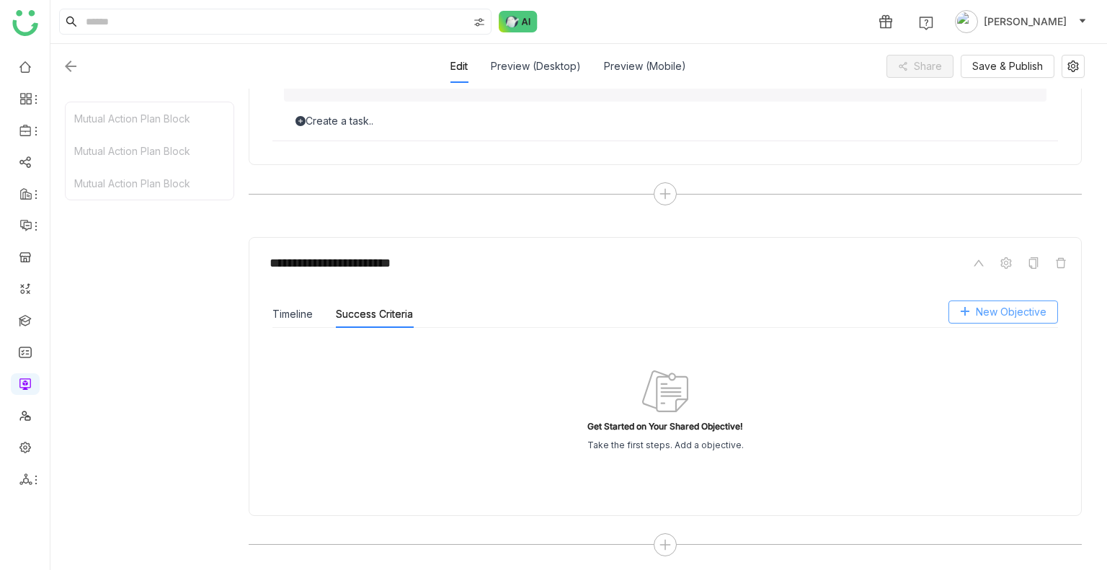
click at [964, 306] on icon at bounding box center [965, 311] width 10 height 10
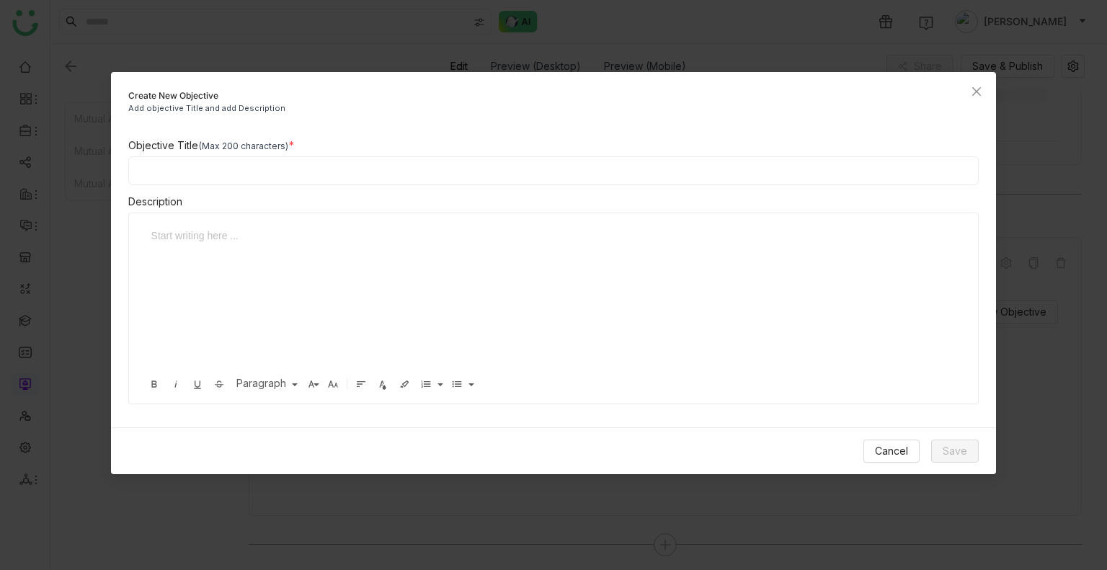
click at [202, 172] on input at bounding box center [553, 170] width 851 height 29
type input "*****"
click at [282, 247] on div at bounding box center [548, 300] width 810 height 144
click at [951, 460] on button "Save" at bounding box center [955, 451] width 48 height 23
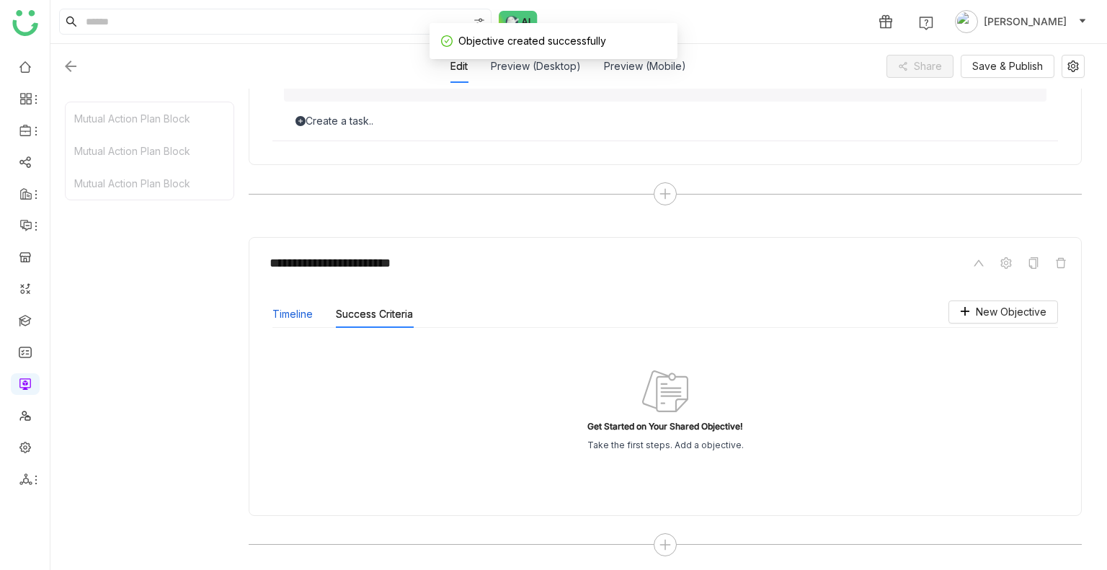
click at [300, 312] on button "Timeline" at bounding box center [292, 314] width 40 height 16
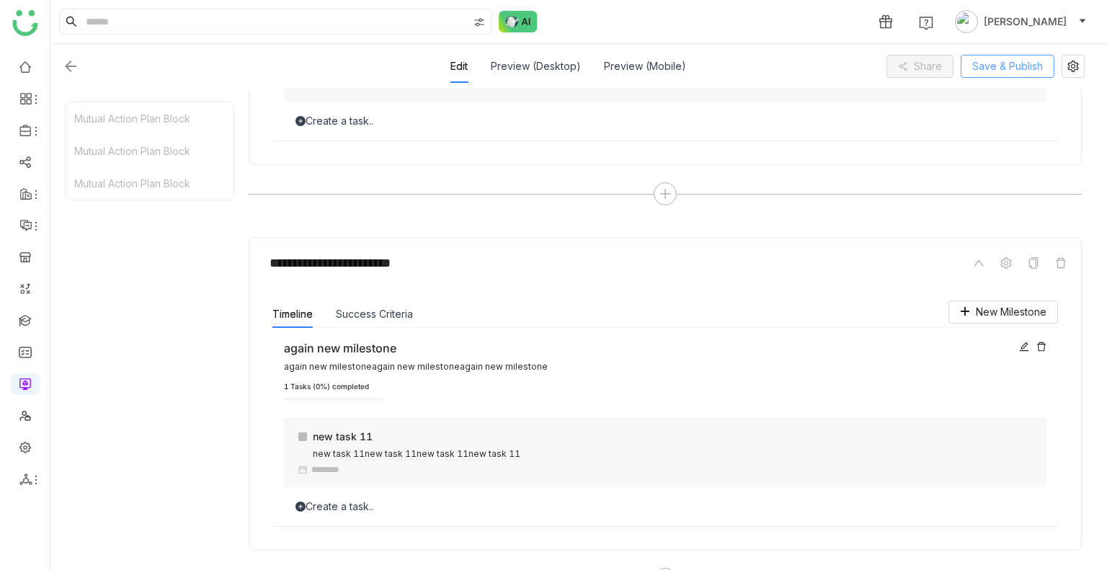
click at [1006, 66] on span "Save & Publish" at bounding box center [1007, 66] width 71 height 16
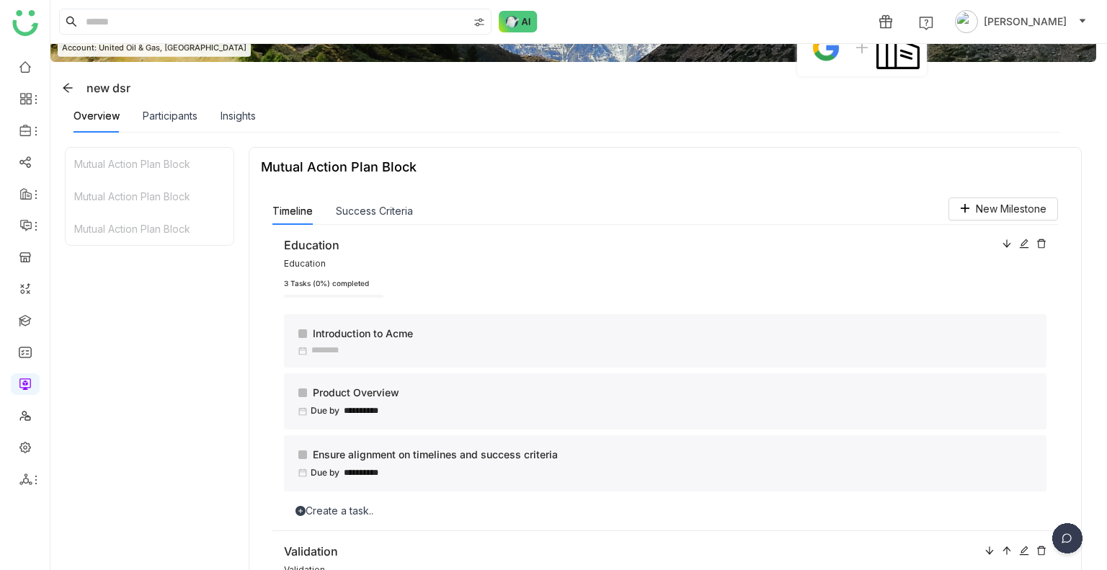
scroll to position [0, 0]
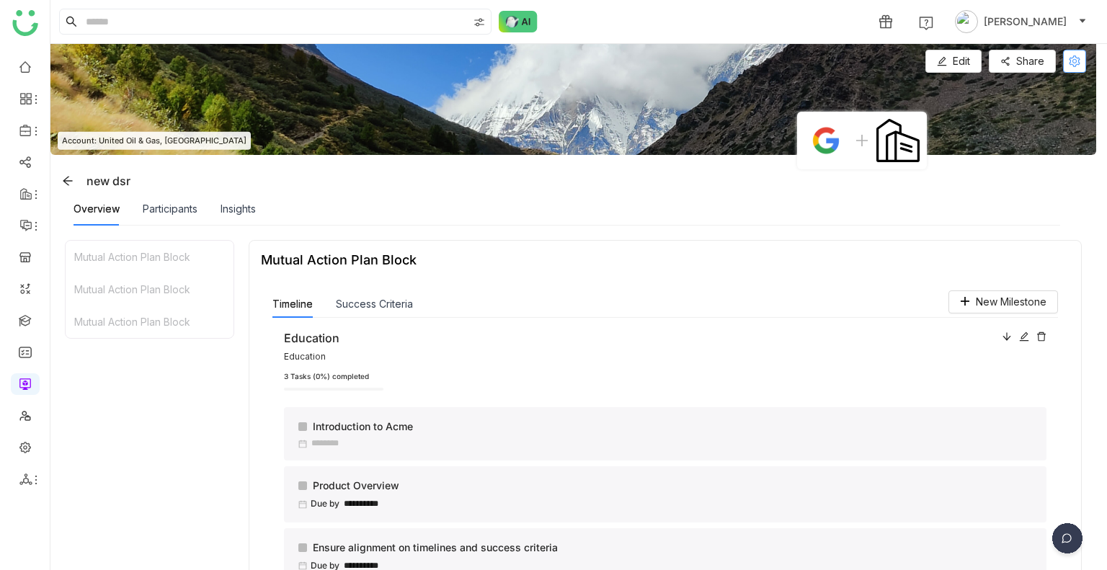
click at [1069, 63] on icon at bounding box center [1074, 61] width 11 height 12
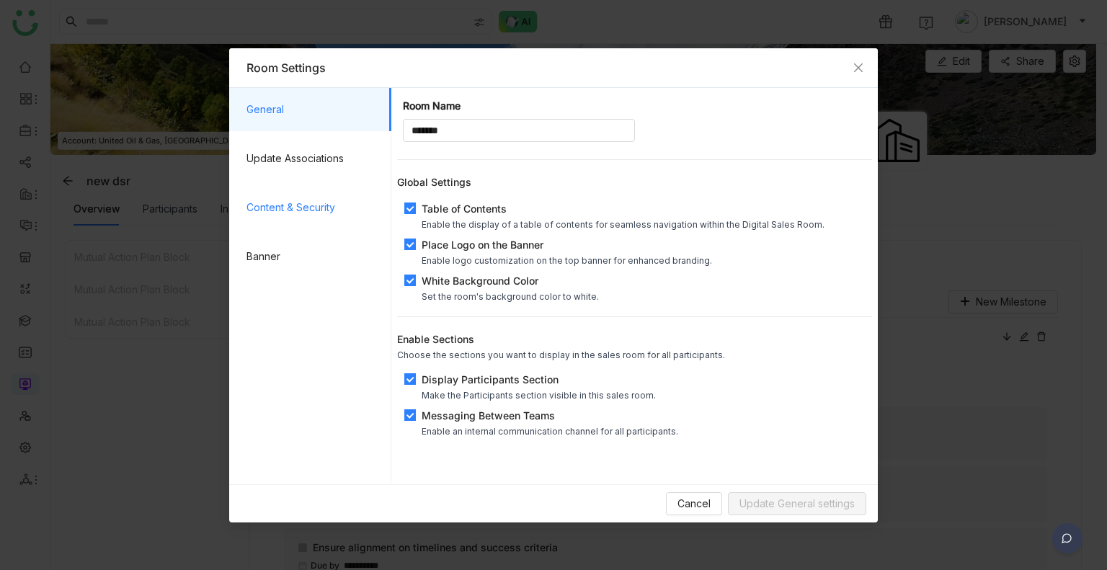
click at [259, 191] on span "Content & Security" at bounding box center [312, 207] width 133 height 43
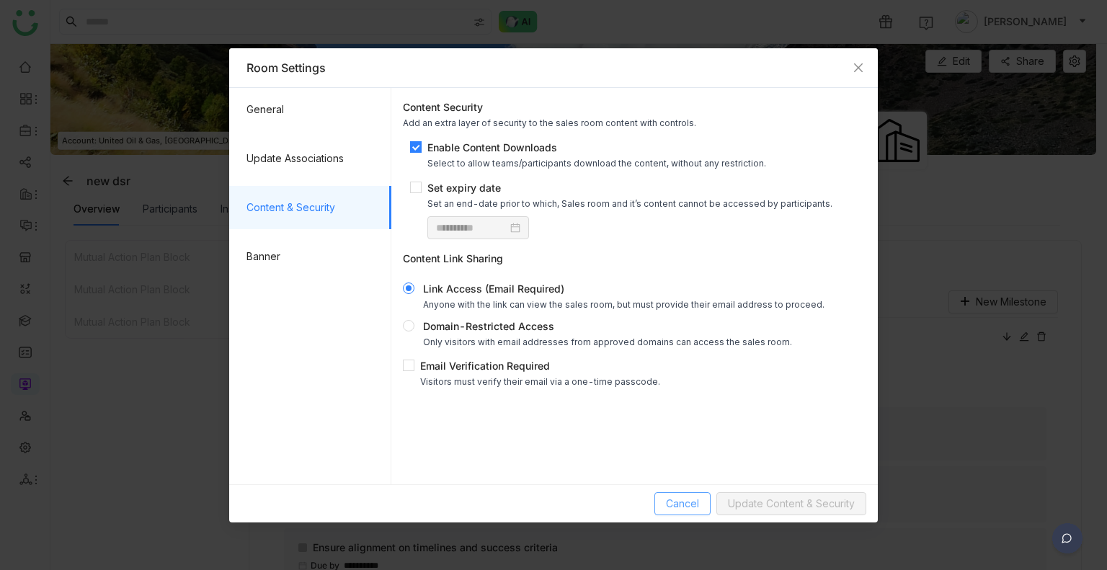
click at [666, 508] on span "Cancel" at bounding box center [682, 504] width 33 height 16
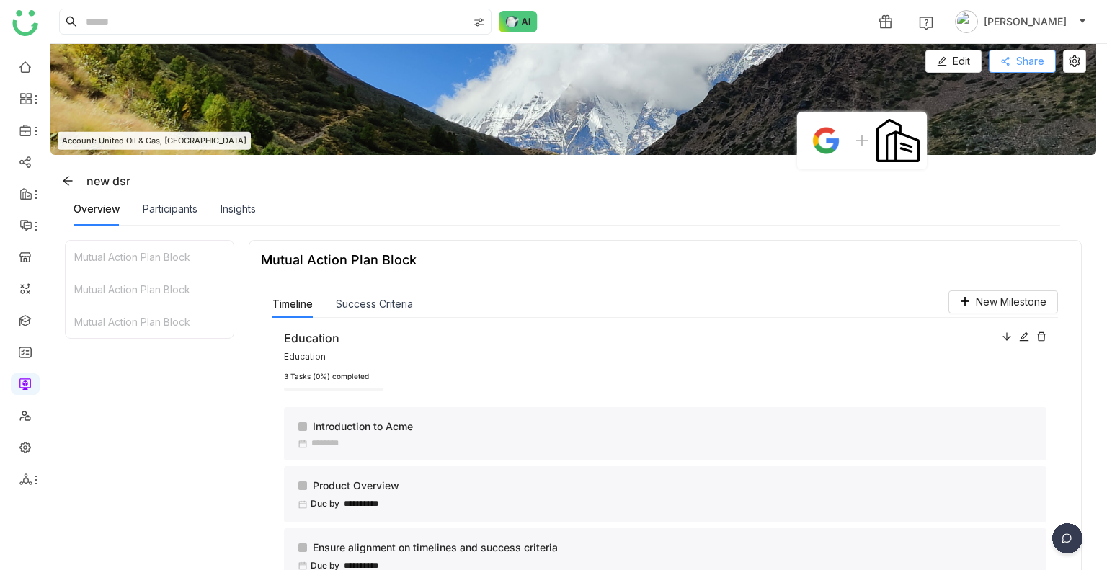
click at [1012, 59] on button "Share" at bounding box center [1022, 61] width 67 height 23
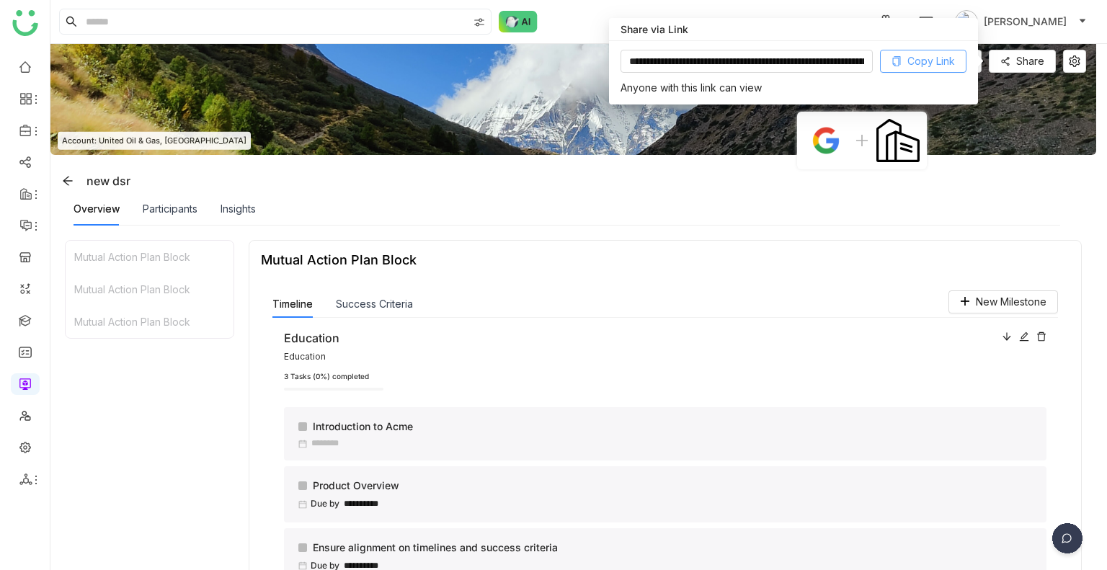
click at [937, 58] on span "Copy Link" at bounding box center [931, 61] width 48 height 16
click at [408, 68] on img at bounding box center [572, 99] width 1045 height 111
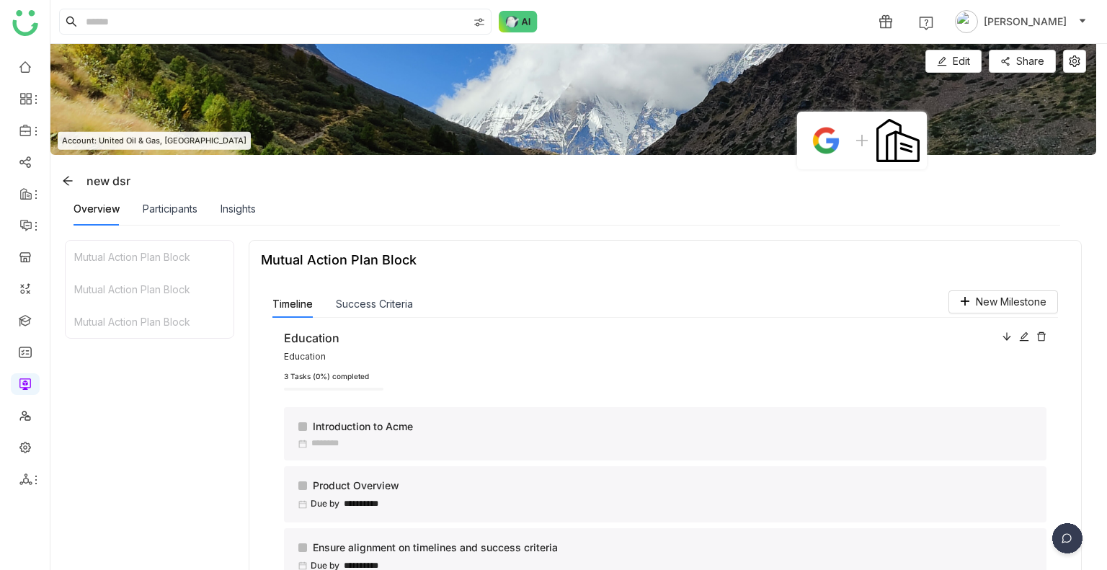
click at [603, 45] on img at bounding box center [572, 99] width 1045 height 111
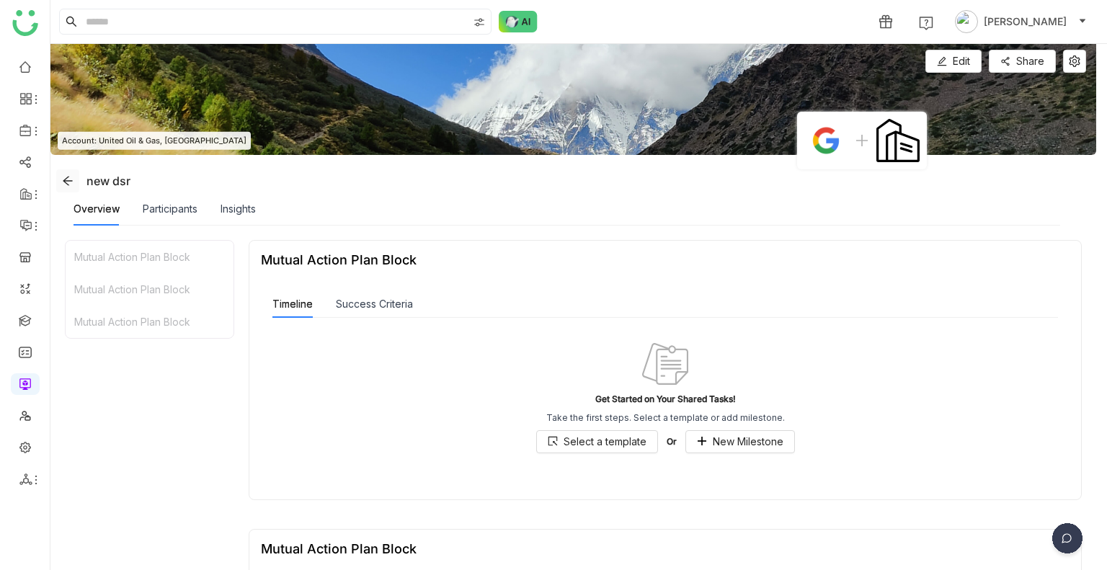
click at [61, 182] on span at bounding box center [68, 181] width 22 height 12
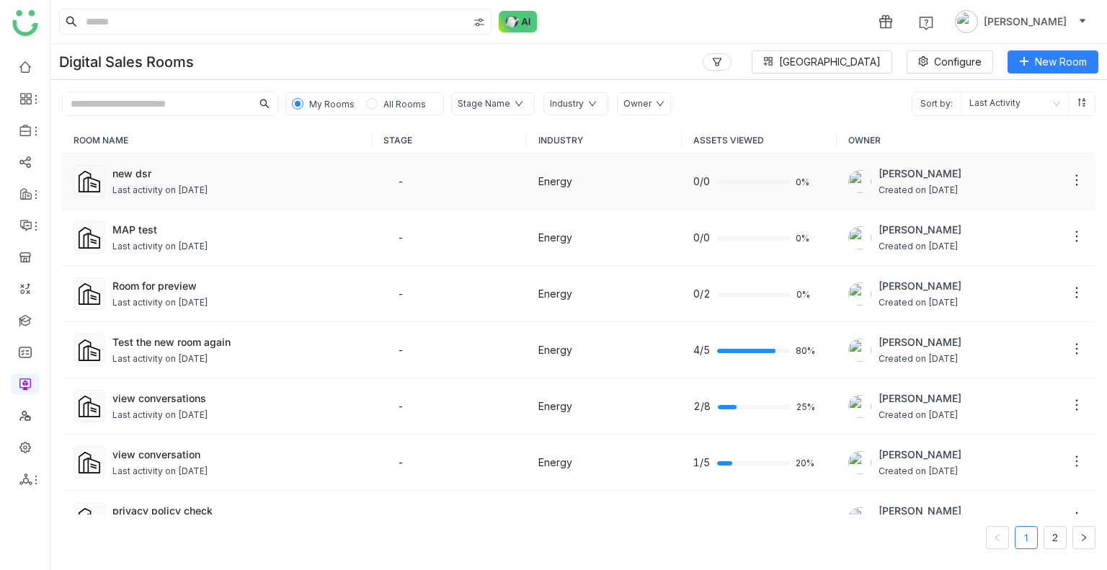
click at [139, 182] on div "new dsr Last activity on [DATE]" at bounding box center [236, 182] width 248 height 32
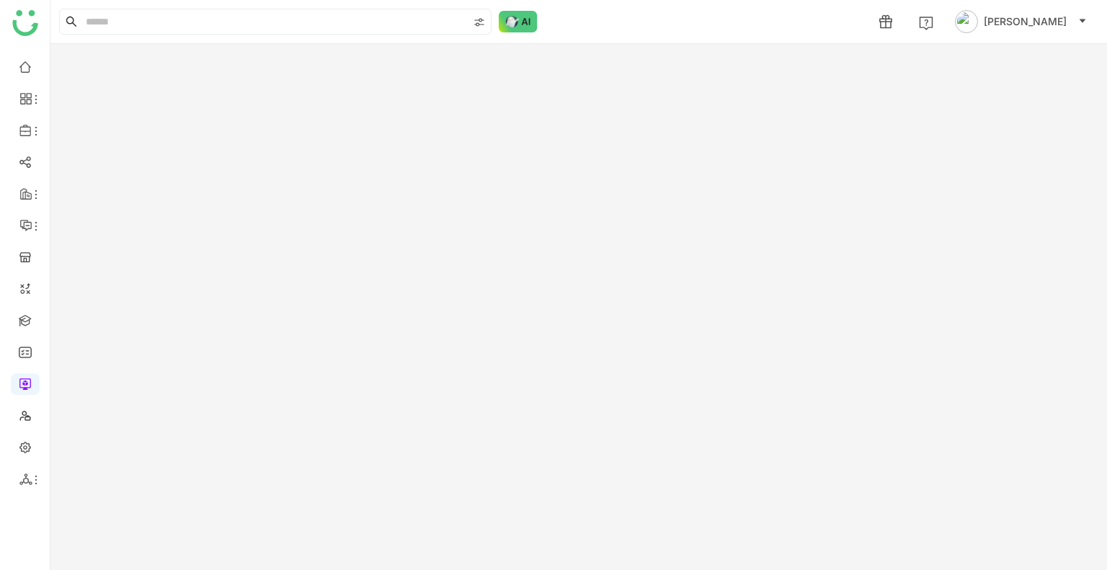
click at [139, 182] on gtmb-room-detail at bounding box center [578, 307] width 1056 height 526
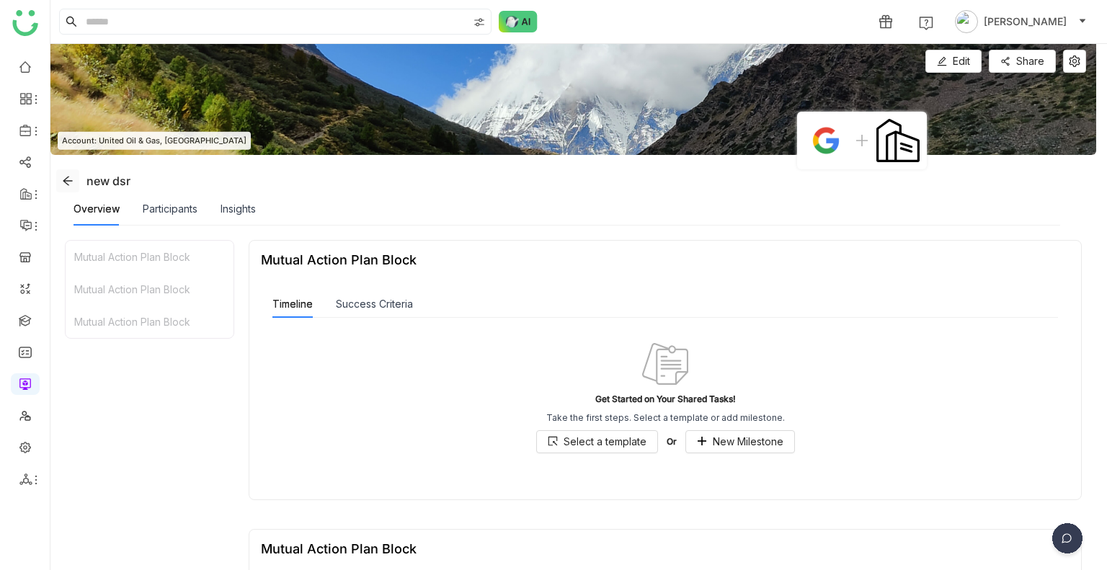
click at [70, 184] on icon at bounding box center [68, 181] width 12 height 12
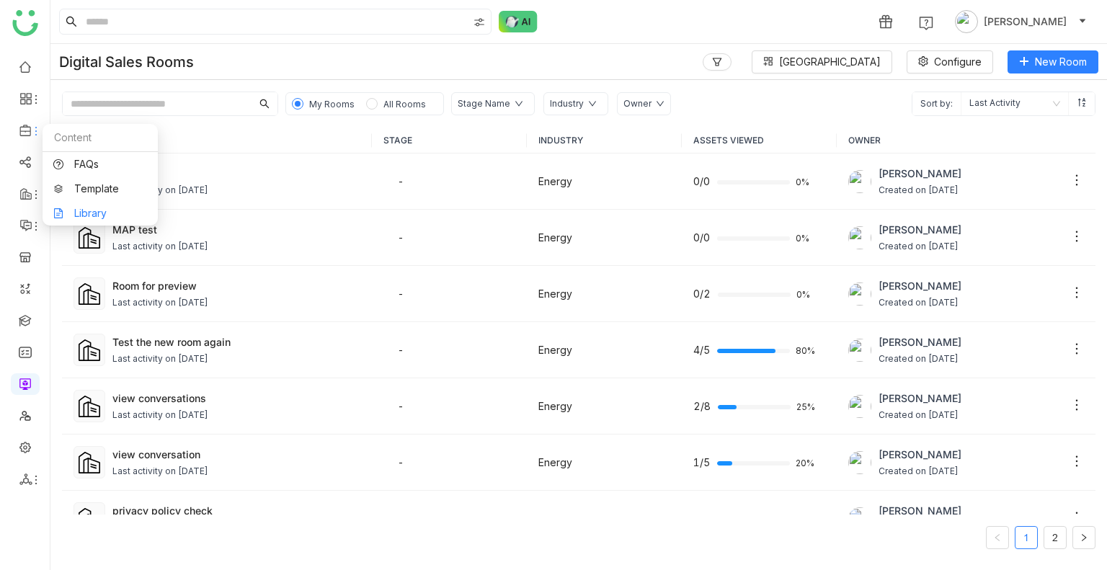
click at [86, 208] on link "Library" at bounding box center [100, 213] width 94 height 10
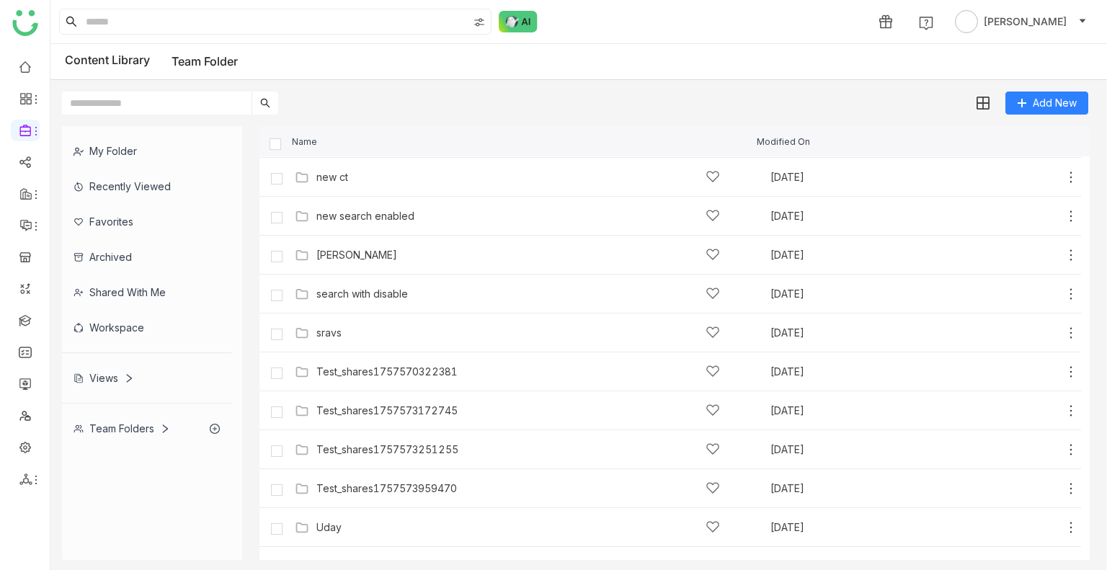
scroll to position [491, 0]
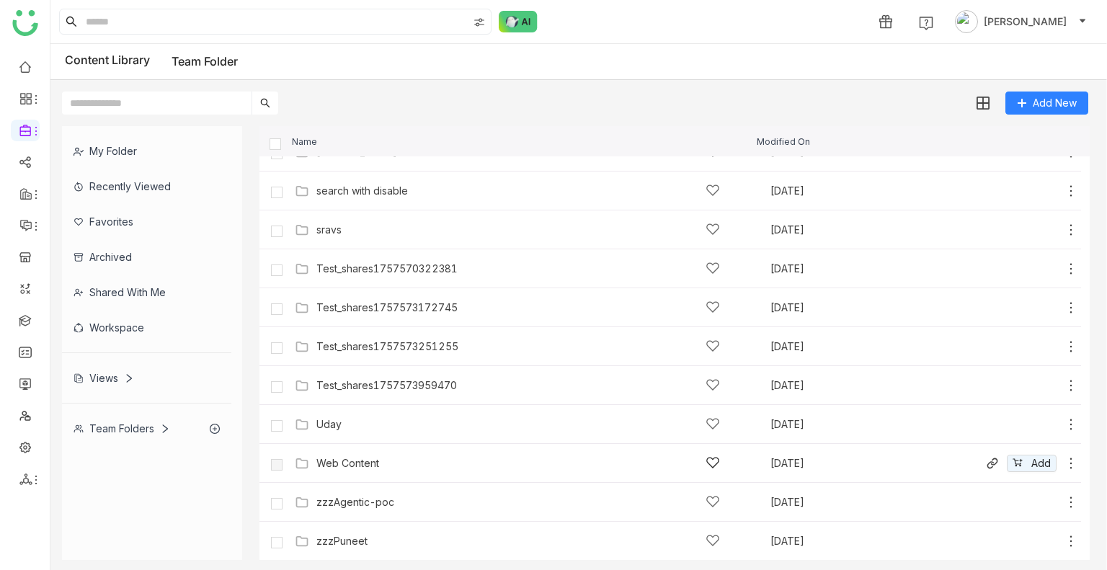
click at [370, 473] on div "Web Content [DATE] Add" at bounding box center [684, 463] width 787 height 22
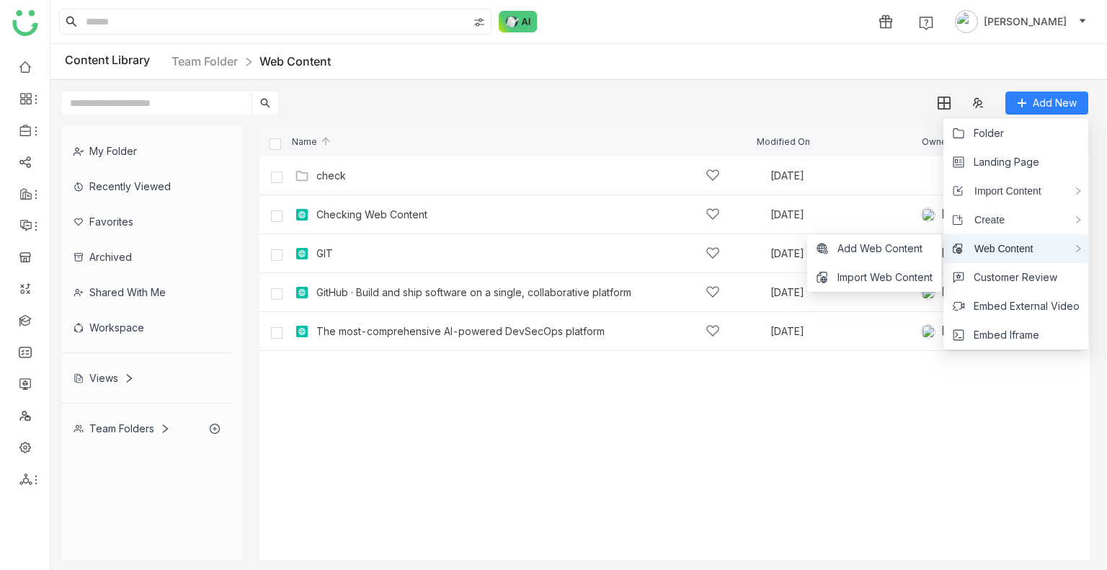
click at [994, 243] on span "Web Content" at bounding box center [997, 249] width 69 height 16
click at [907, 239] on li "Add Web Content" at bounding box center [874, 248] width 134 height 29
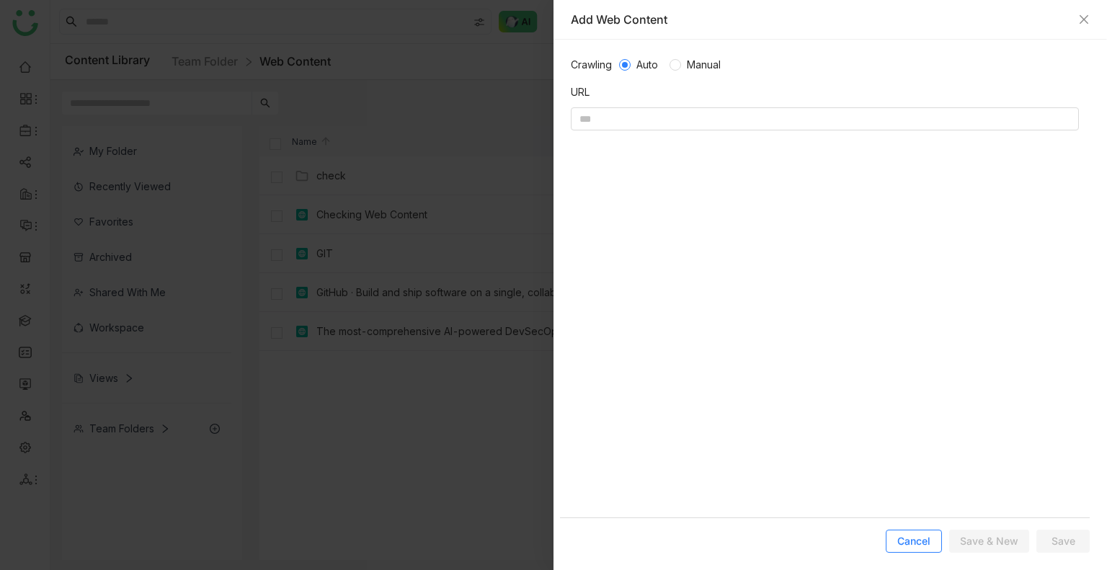
click at [916, 534] on span "Cancel" at bounding box center [913, 541] width 33 height 14
